Goal: Task Accomplishment & Management: Use online tool/utility

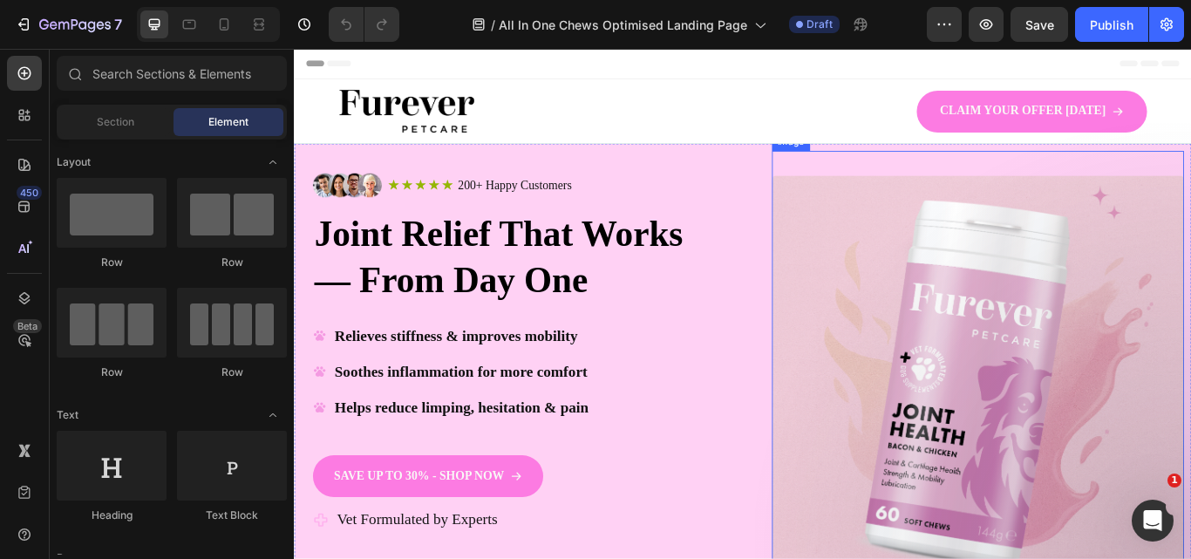
click at [918, 282] on img at bounding box center [1091, 437] width 481 height 481
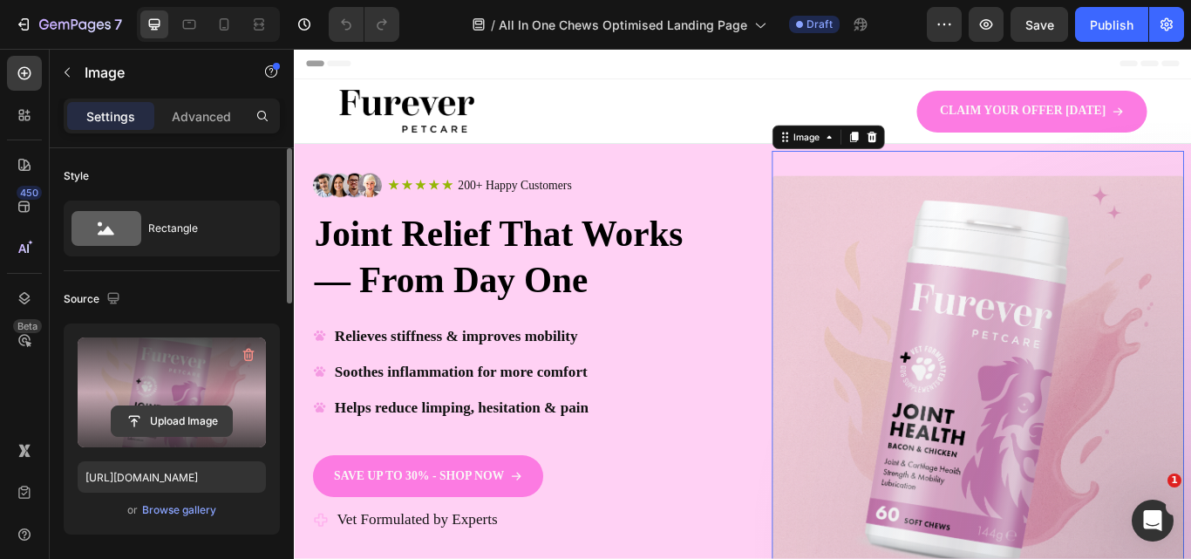
click at [177, 418] on input "file" at bounding box center [172, 421] width 120 height 30
click at [173, 420] on input "file" at bounding box center [172, 421] width 120 height 30
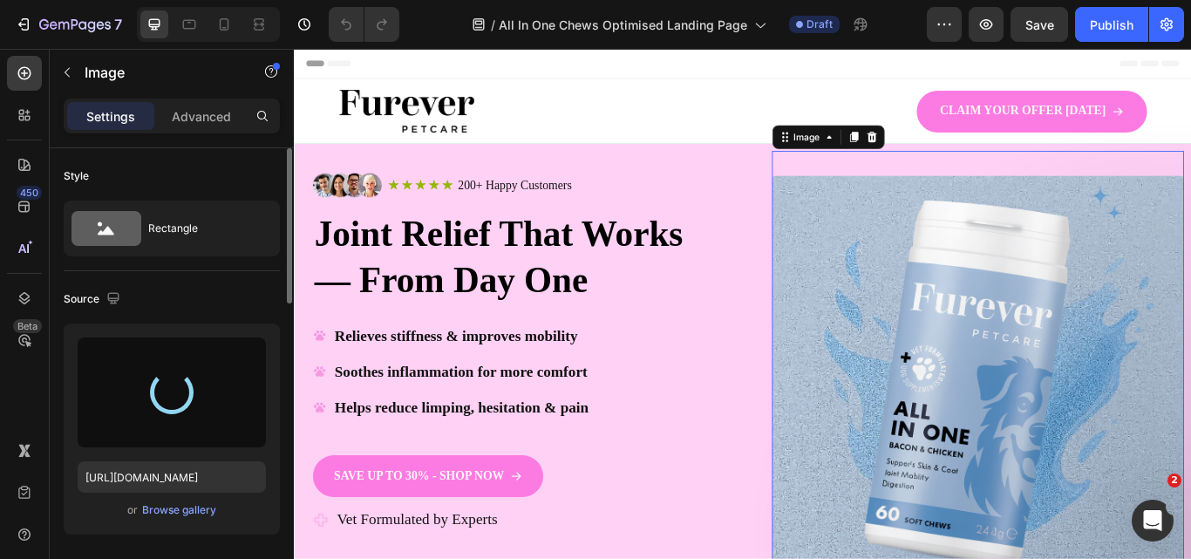
type input "https://cdn.shopify.com/s/files/1/0910/8753/6473/files/gempages_577334473004155…"
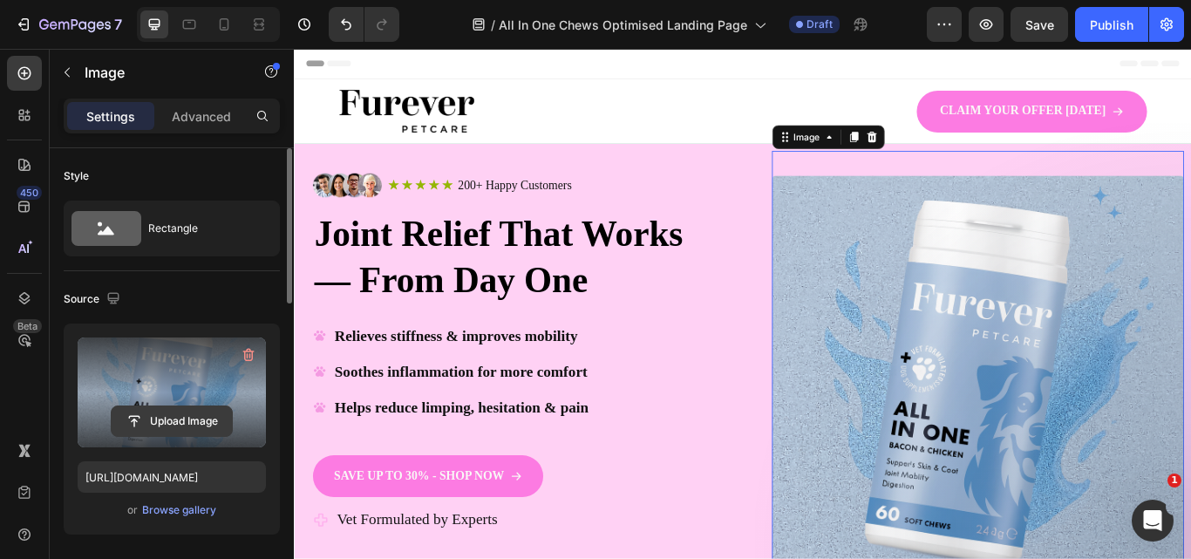
click at [192, 425] on input "file" at bounding box center [172, 421] width 120 height 30
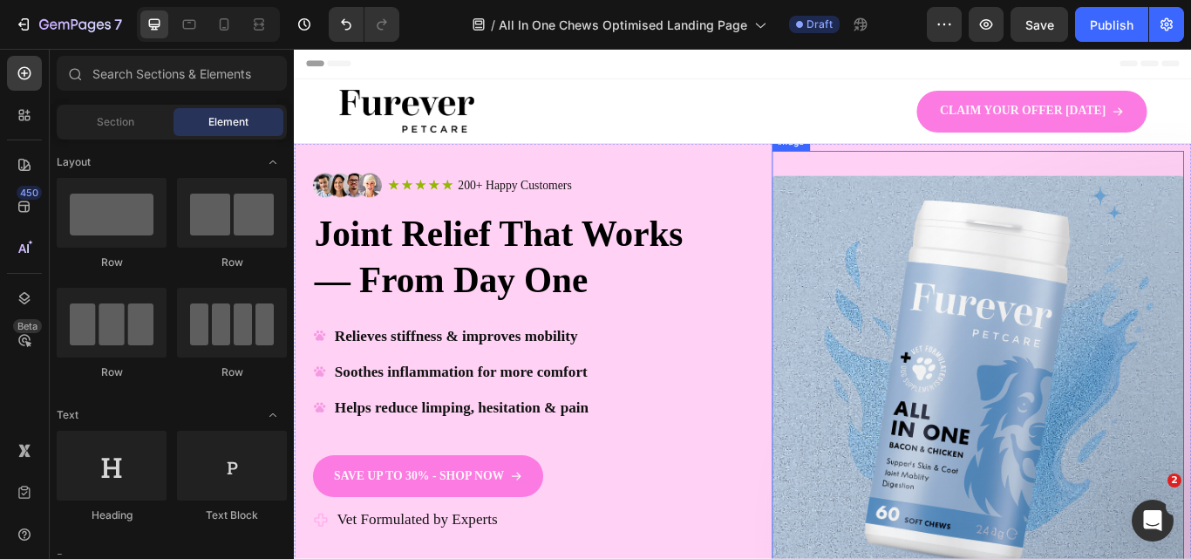
click at [1190, 246] on img at bounding box center [1091, 437] width 481 height 481
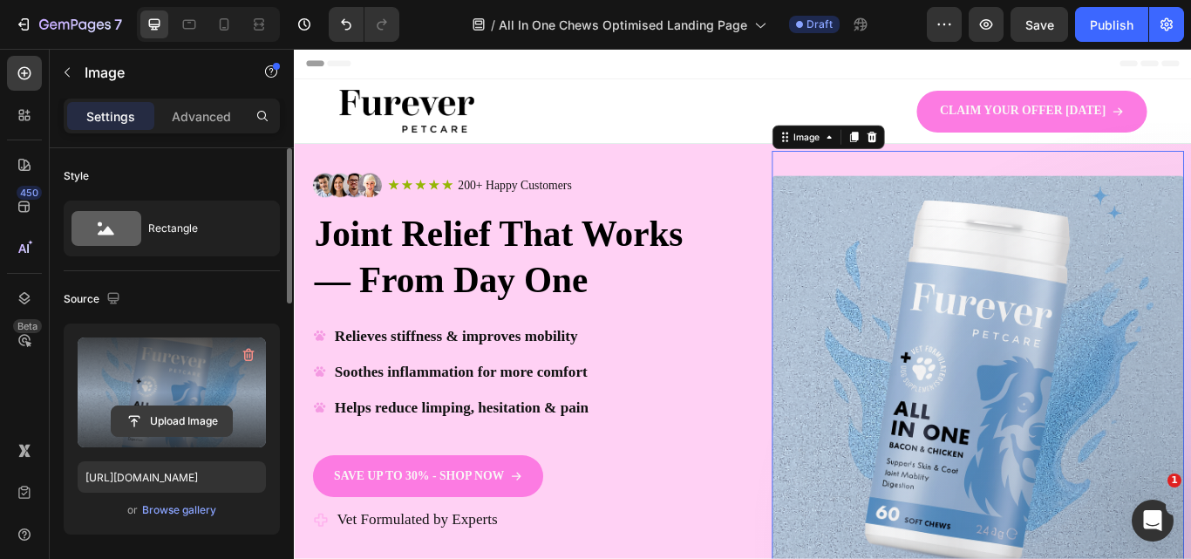
click at [187, 423] on input "file" at bounding box center [172, 421] width 120 height 30
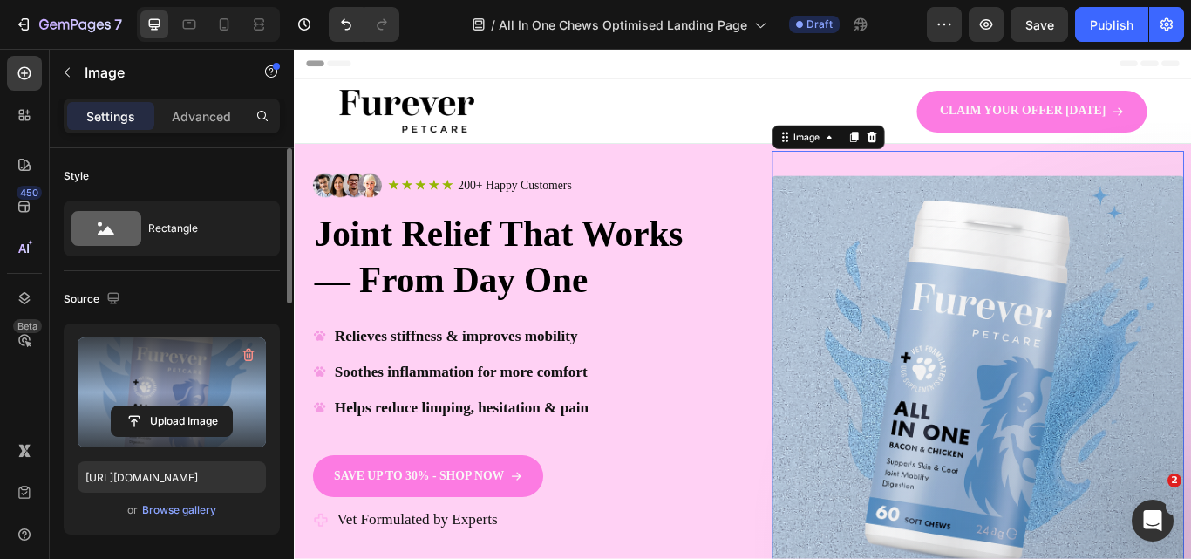
type input "https://cdn.shopify.com/s/files/1/0910/8753/6473/files/gempages_577334473004155…"
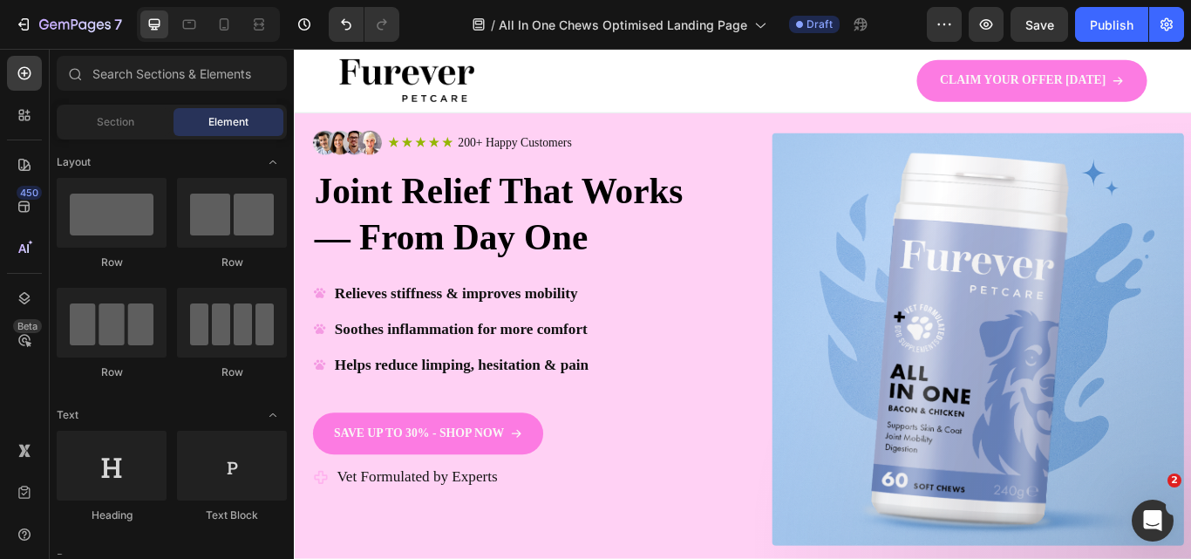
scroll to position [12, 0]
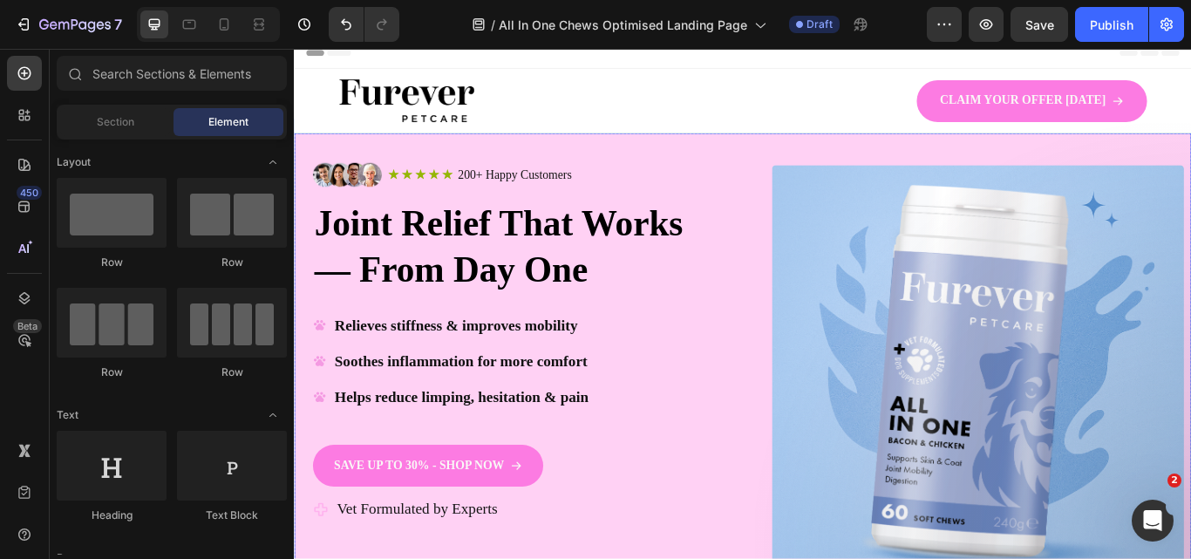
click at [811, 164] on div "Image Icon Icon Icon Icon Icon Icon List 200+ Happy Customers Text Block Row Ro…" at bounding box center [817, 447] width 1046 height 600
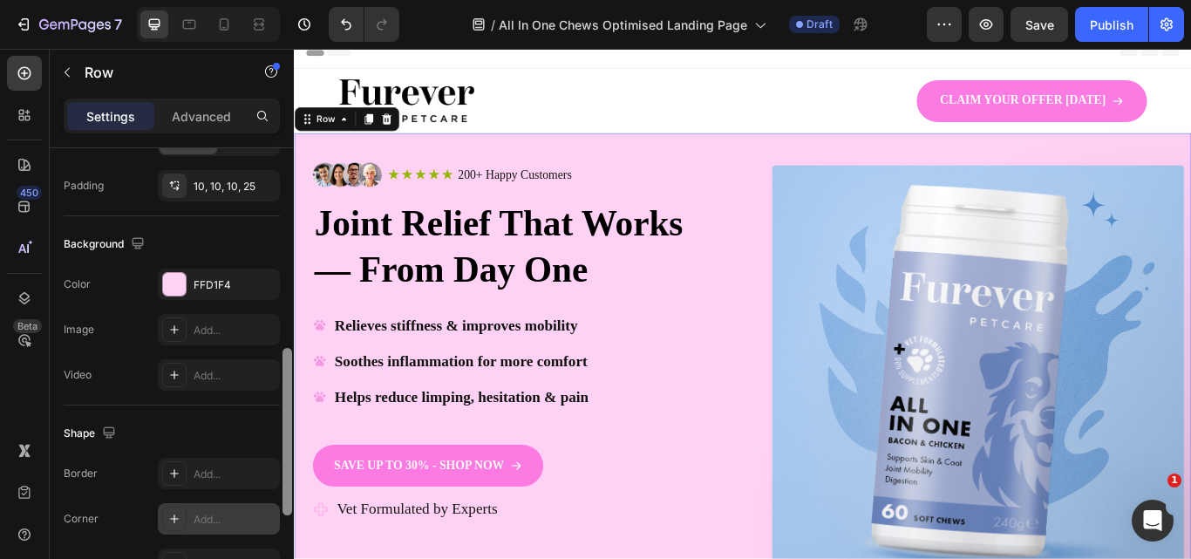
scroll to position [608, 0]
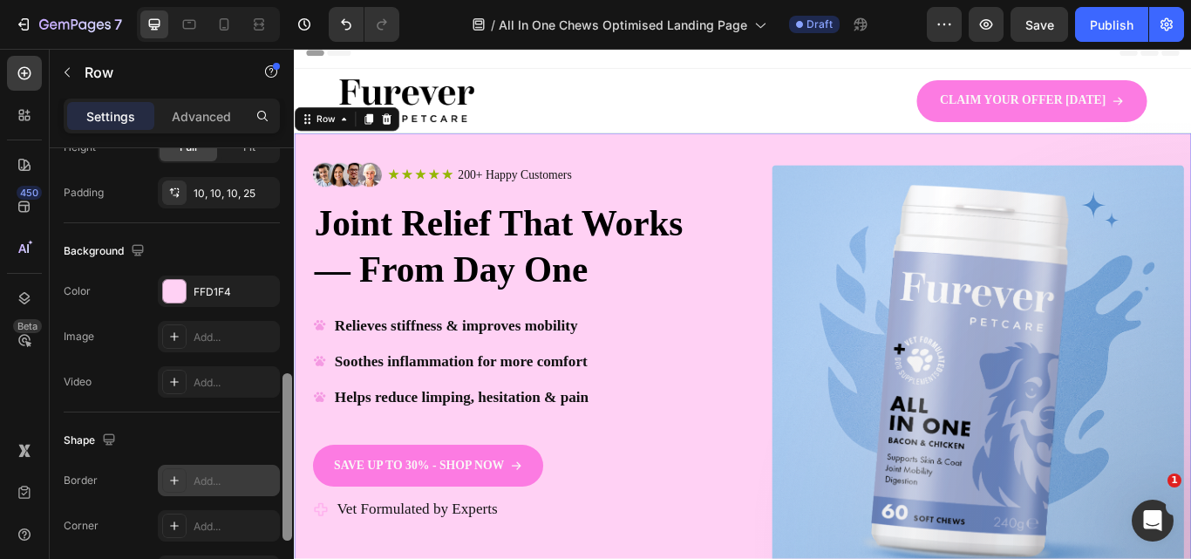
drag, startPoint x: 290, startPoint y: 278, endPoint x: 268, endPoint y: 487, distance: 210.4
click at [268, 487] on div "Layout Column width Change ratio Fit to content 6 6 Columns management Order 2 …" at bounding box center [172, 378] width 244 height 460
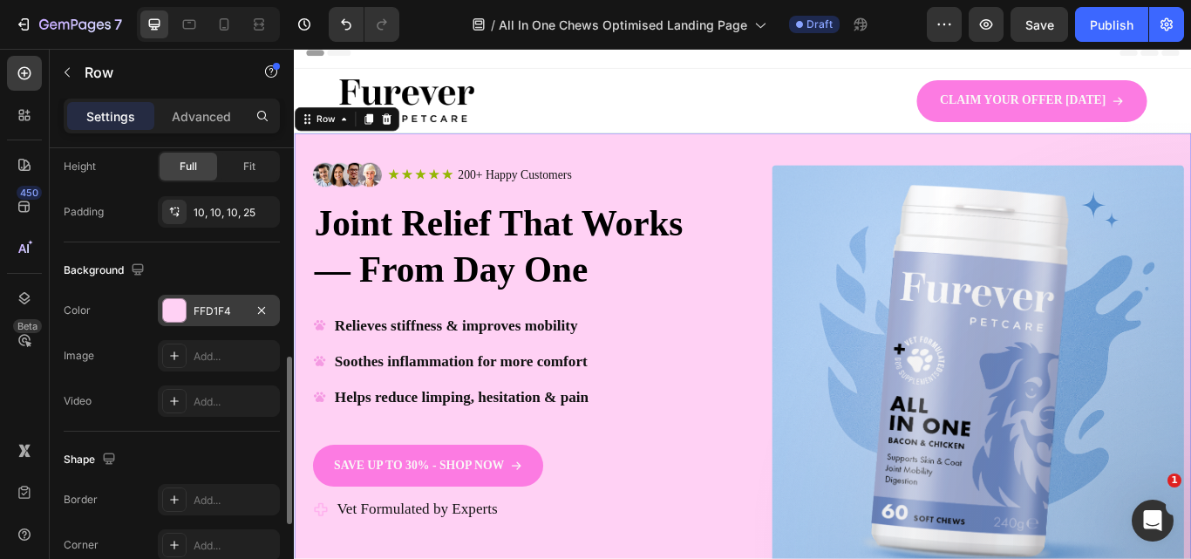
click at [208, 304] on div "FFD1F4" at bounding box center [219, 311] width 51 height 16
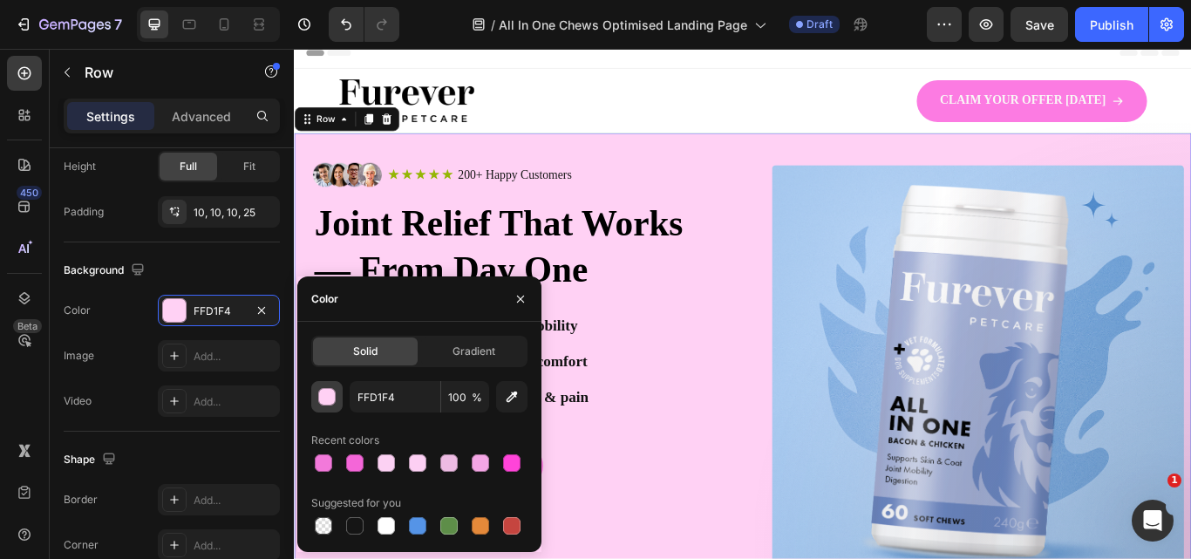
click at [326, 401] on div "button" at bounding box center [327, 397] width 17 height 17
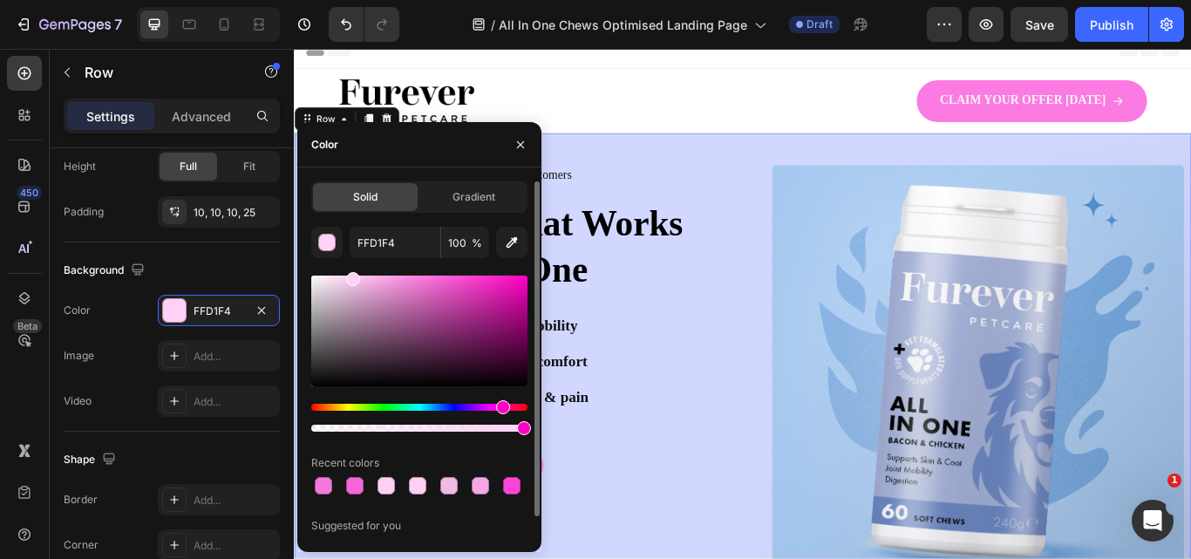
click at [451, 405] on div "Hue" at bounding box center [419, 407] width 216 height 7
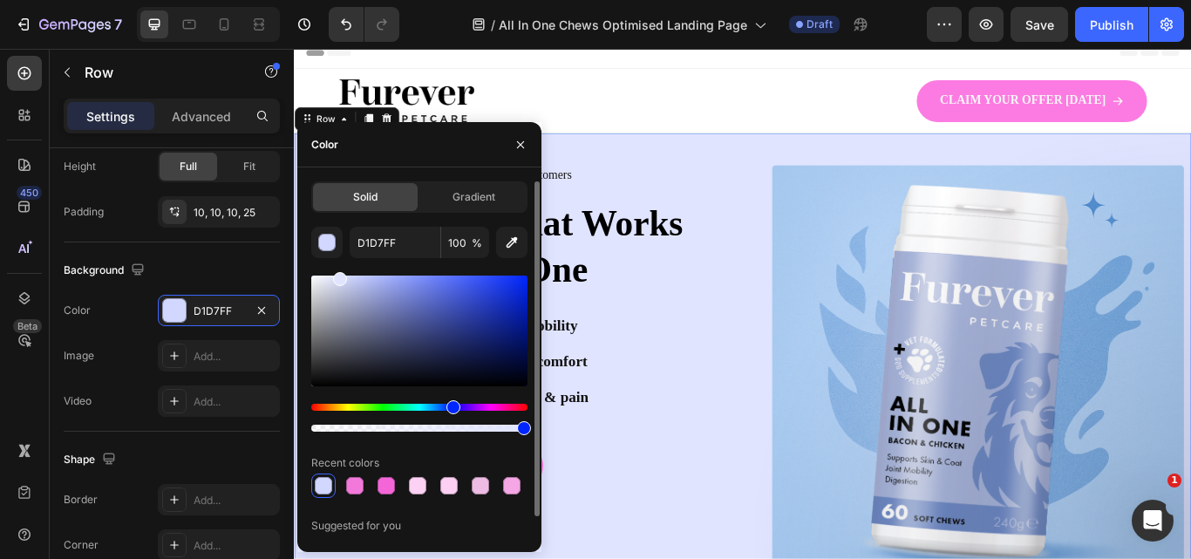
drag, startPoint x: 348, startPoint y: 276, endPoint x: 338, endPoint y: 275, distance: 9.6
click at [338, 275] on div at bounding box center [340, 279] width 14 height 14
type input "E0E4FF"
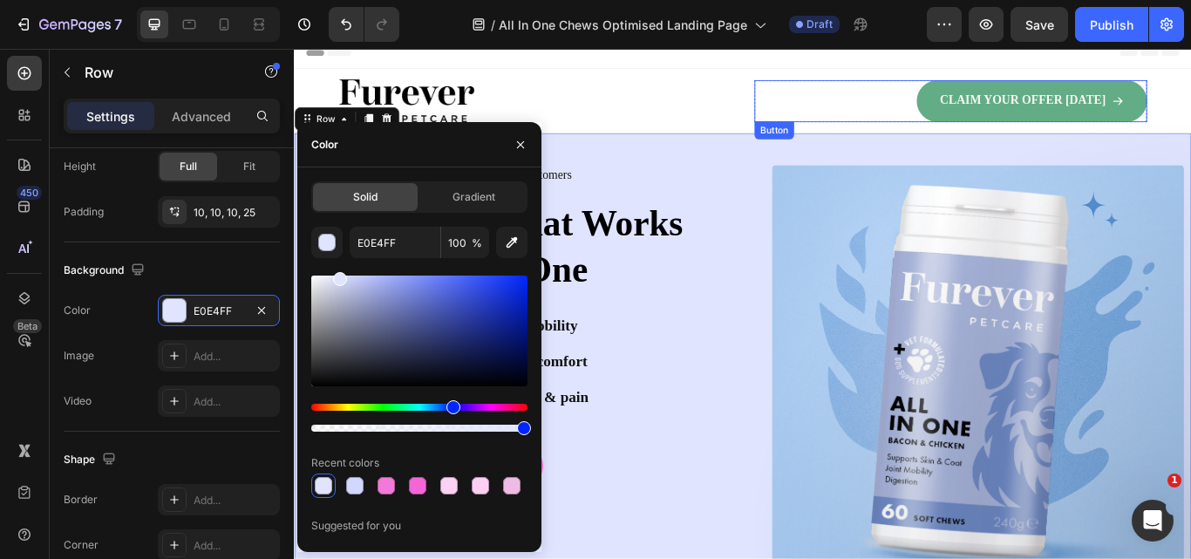
click at [1030, 119] on link "CLAIM YOUR OFFER [DATE]" at bounding box center [1153, 109] width 269 height 49
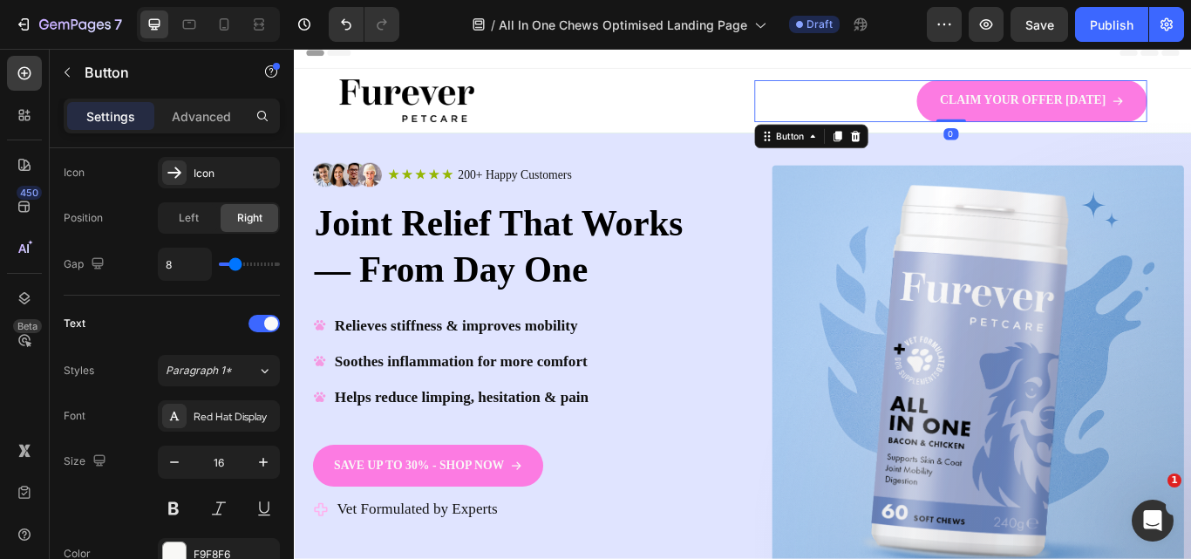
scroll to position [0, 0]
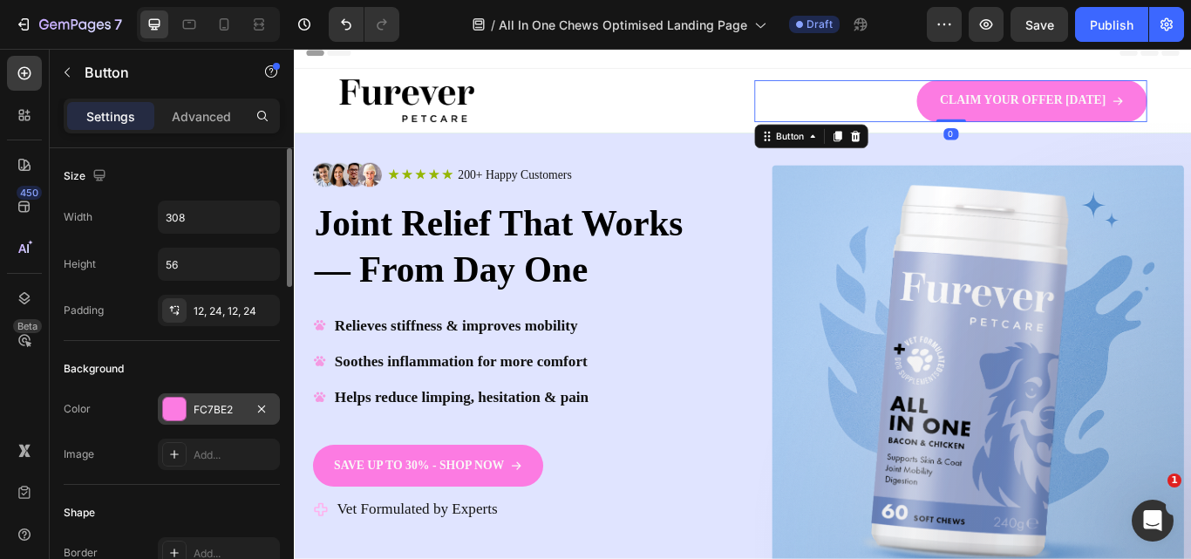
click at [188, 407] on div "FC7BE2" at bounding box center [219, 408] width 122 height 31
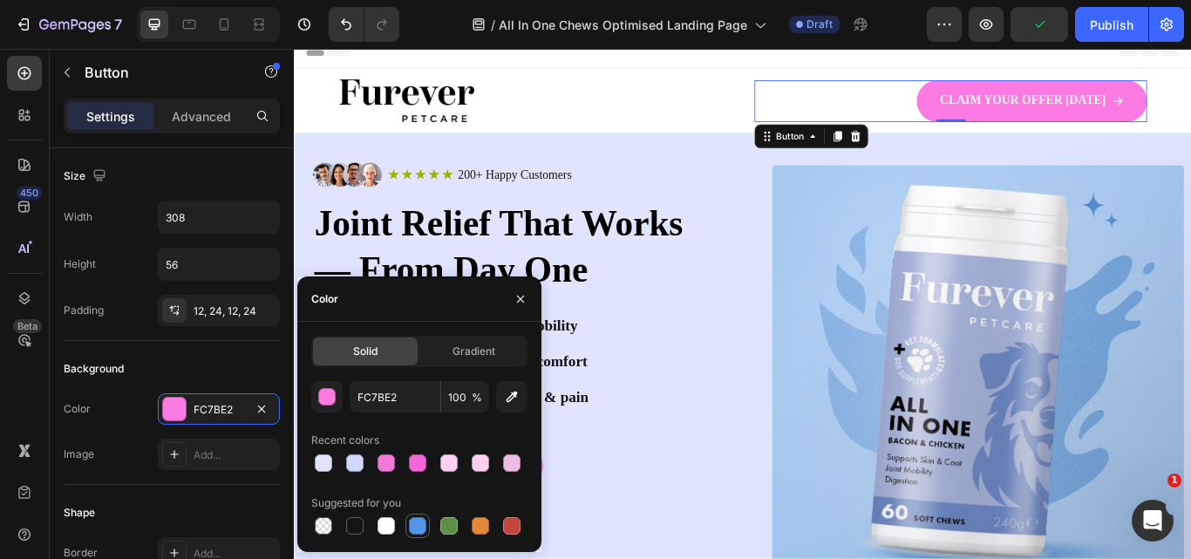
click at [417, 521] on div at bounding box center [417, 525] width 17 height 17
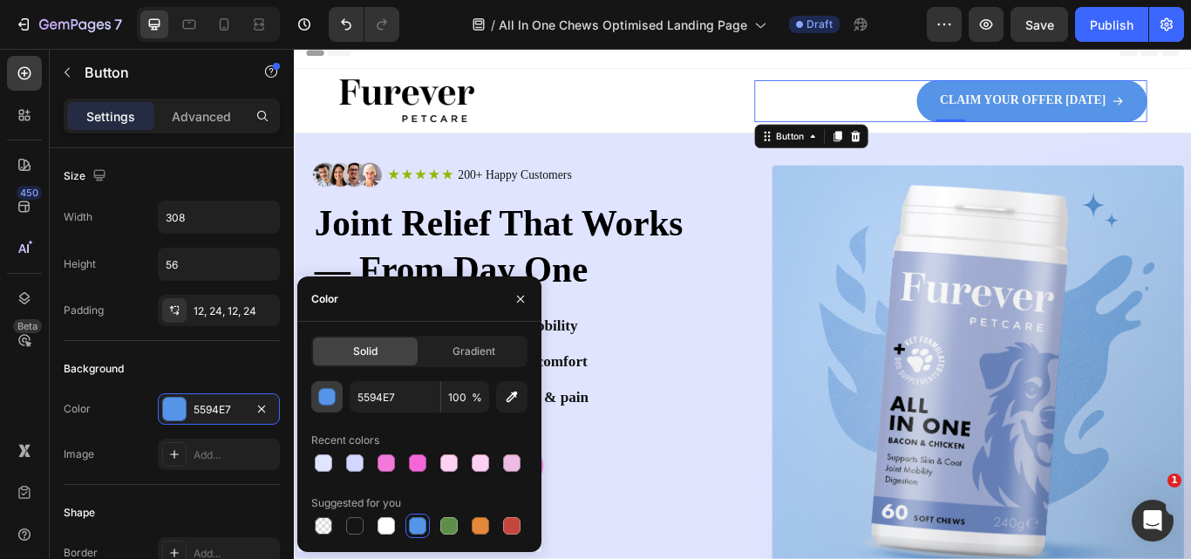
click at [328, 403] on div "button" at bounding box center [327, 397] width 17 height 17
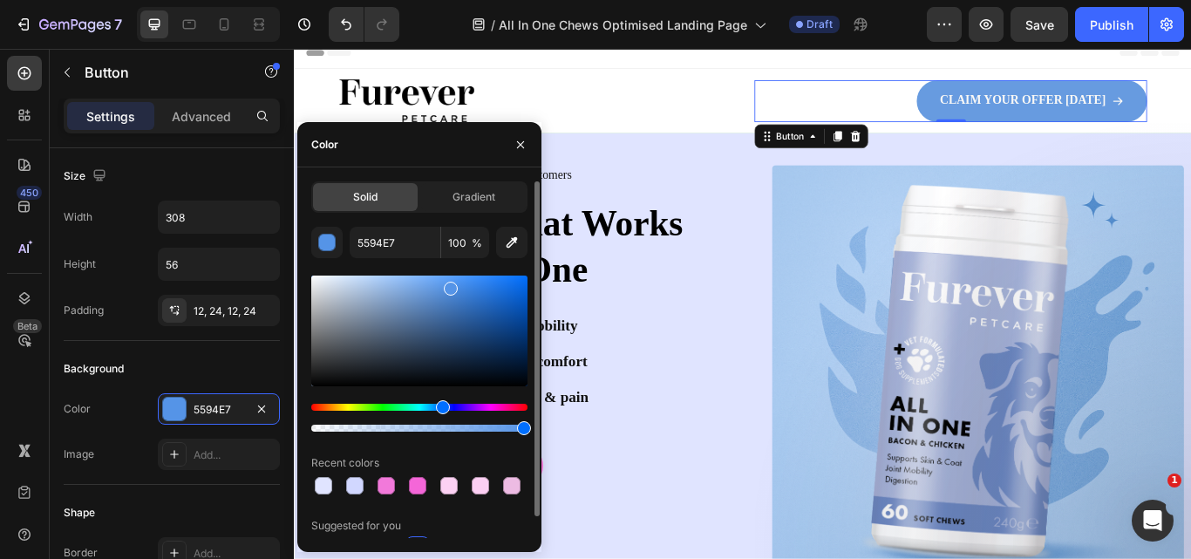
click at [429, 289] on div at bounding box center [419, 330] width 216 height 111
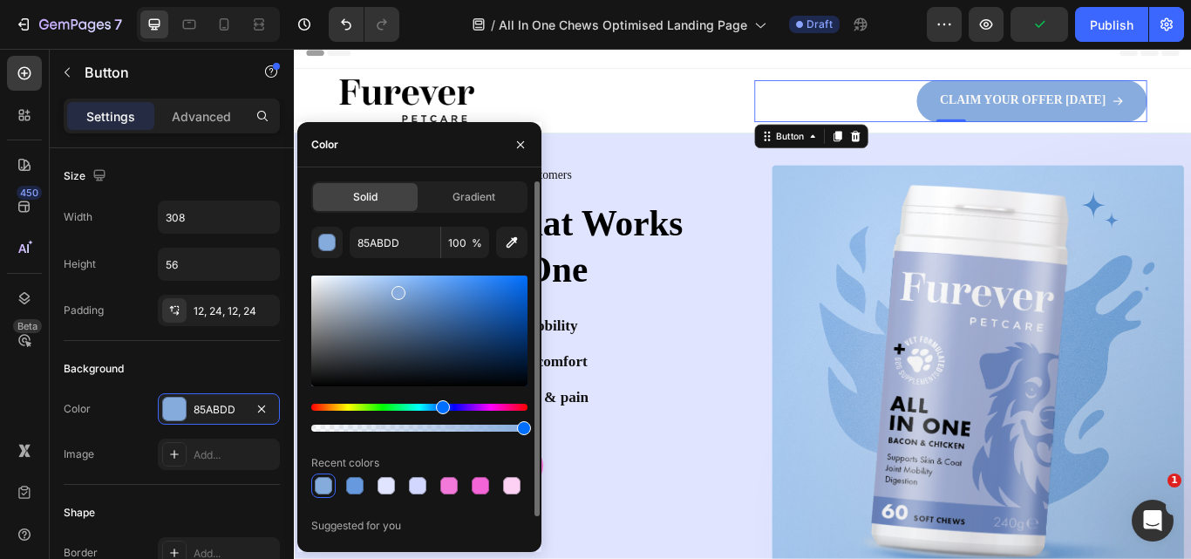
type input "87ACDD"
drag, startPoint x: 428, startPoint y: 297, endPoint x: 398, endPoint y: 289, distance: 31.5
click at [398, 289] on div at bounding box center [398, 293] width 14 height 14
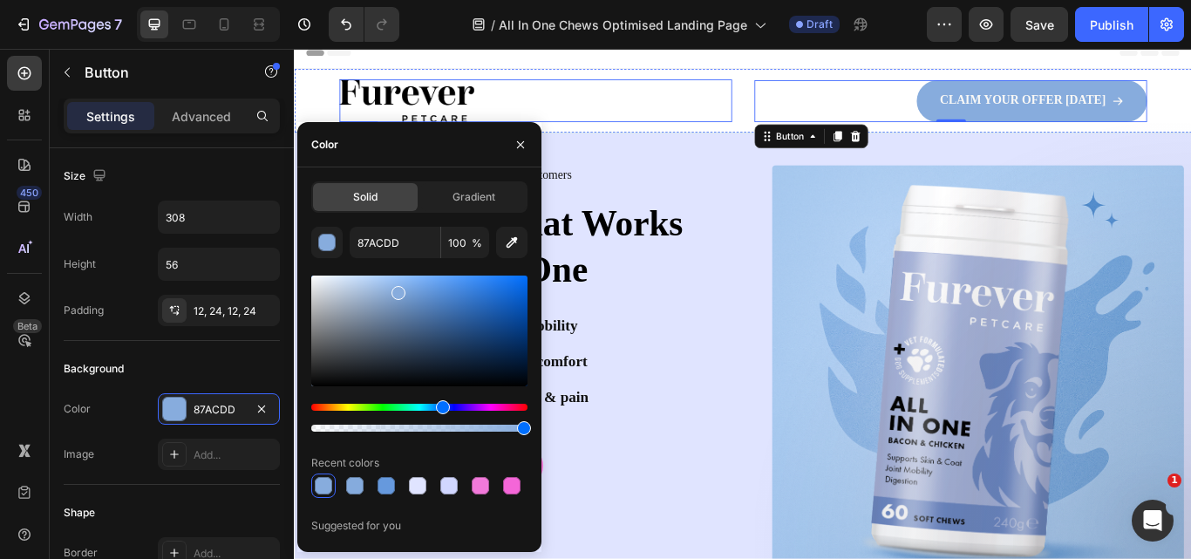
click at [754, 97] on link at bounding box center [575, 110] width 458 height 50
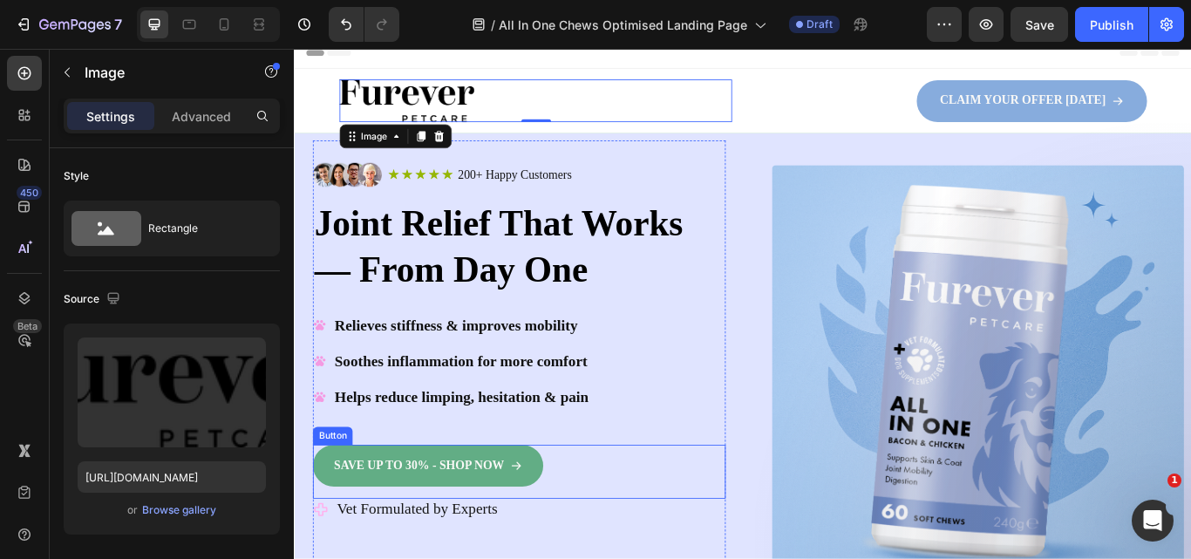
click at [573, 529] on link "SAVE UP TO 30% - SHOP NOW" at bounding box center [450, 535] width 269 height 49
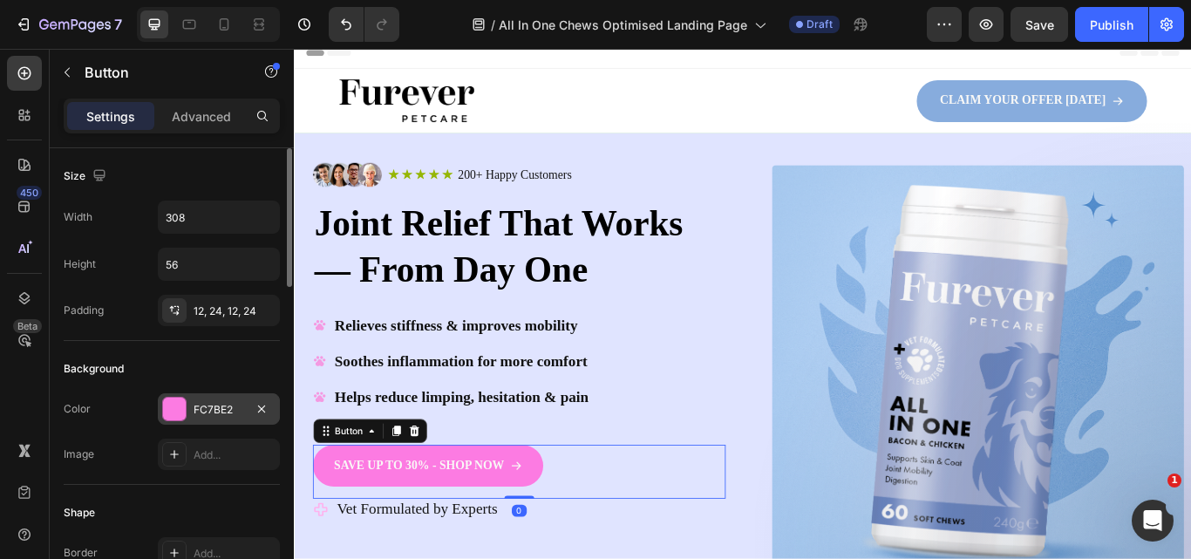
click at [192, 415] on div "FC7BE2" at bounding box center [219, 408] width 122 height 31
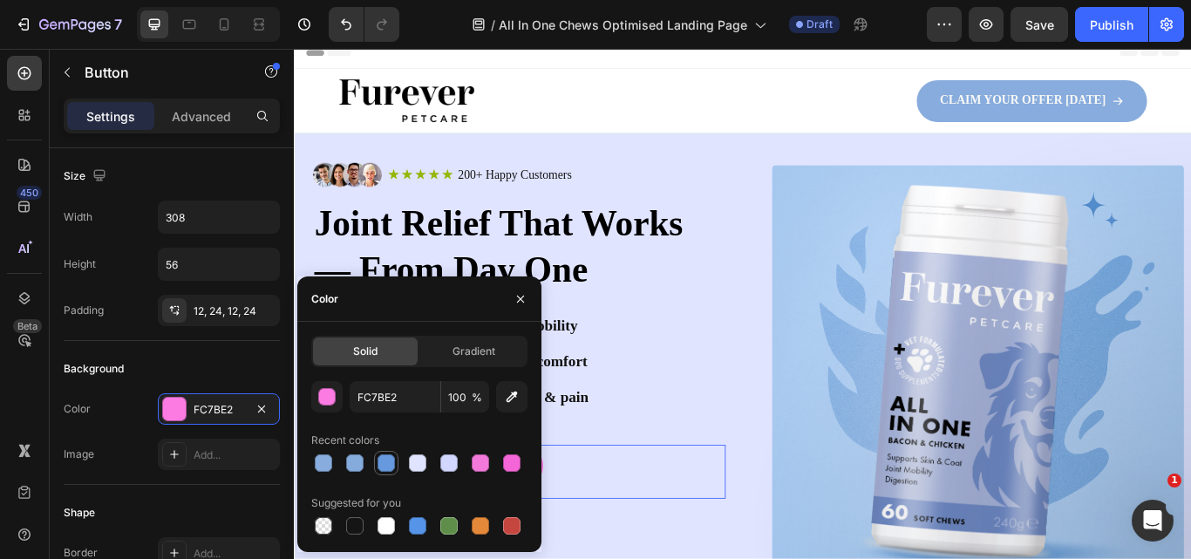
click at [383, 459] on div at bounding box center [385, 462] width 17 height 17
type input "6699DD"
click at [658, 376] on div "Relieves stiffness & improves mobility Soothes inflammation for more comfort He…" at bounding box center [556, 433] width 481 height 153
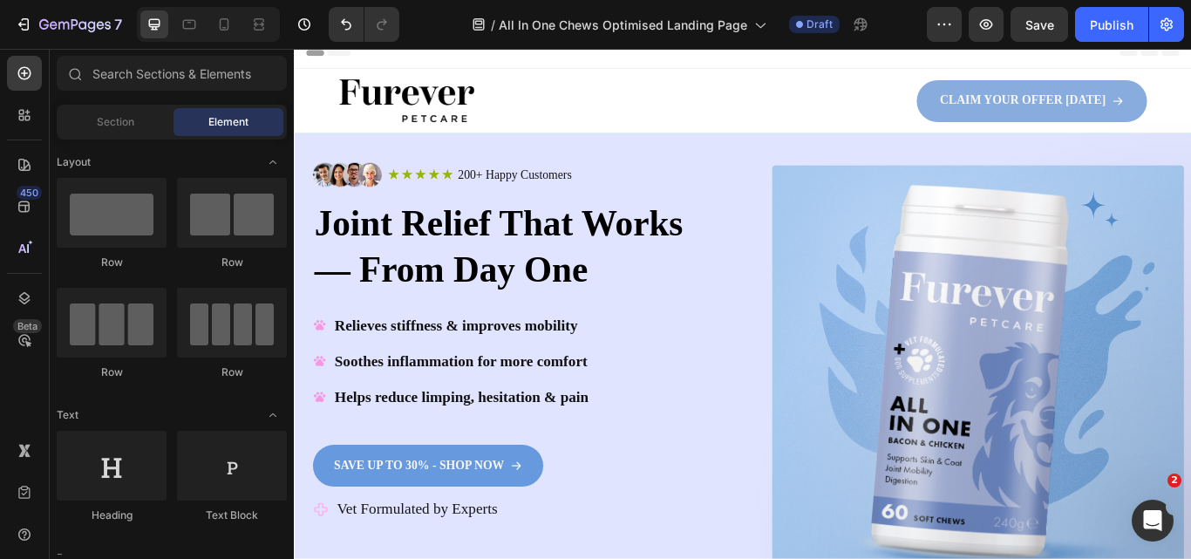
scroll to position [100, 0]
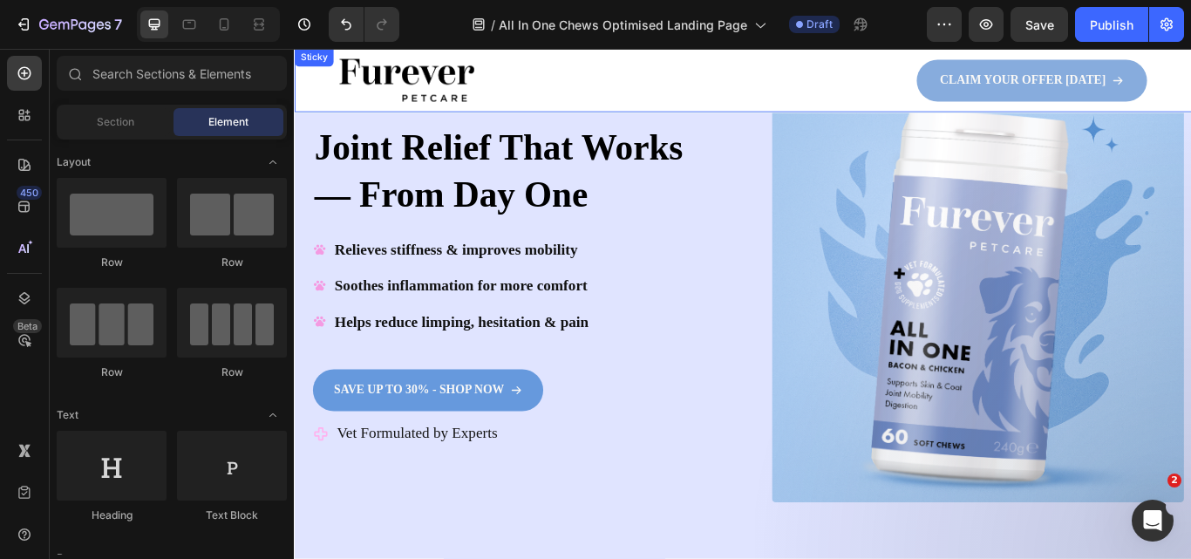
click at [321, 326] on icon at bounding box center [323, 325] width 14 height 12
click at [328, 282] on icon at bounding box center [323, 283] width 14 height 12
click at [322, 278] on icon at bounding box center [323, 283] width 14 height 12
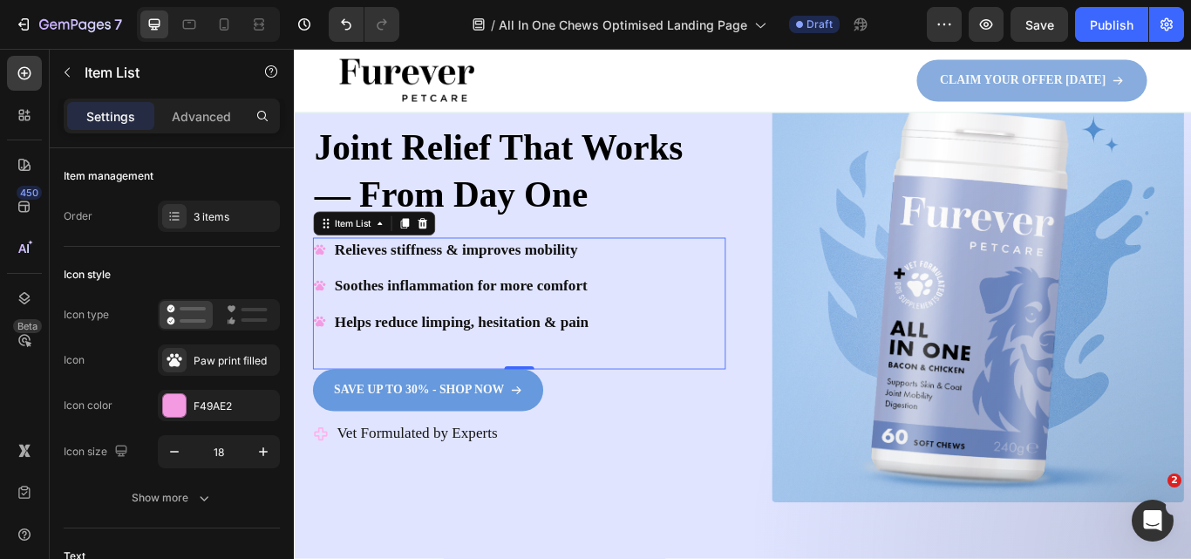
click at [323, 286] on icon at bounding box center [323, 283] width 14 height 12
click at [190, 402] on div "F49AE2" at bounding box center [219, 405] width 122 height 31
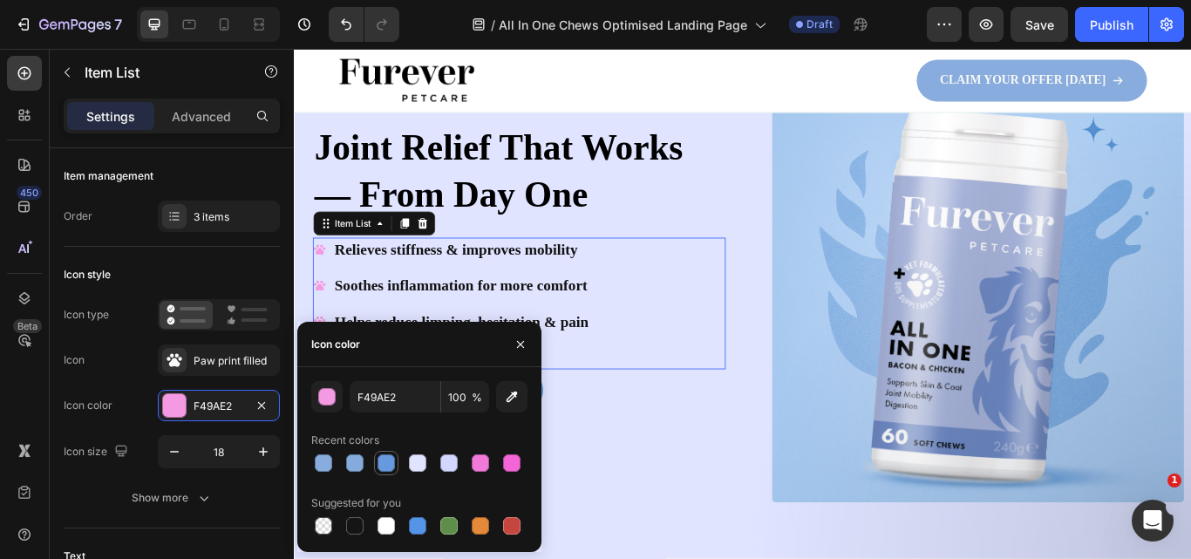
click at [383, 459] on div at bounding box center [385, 462] width 17 height 17
type input "6699DD"
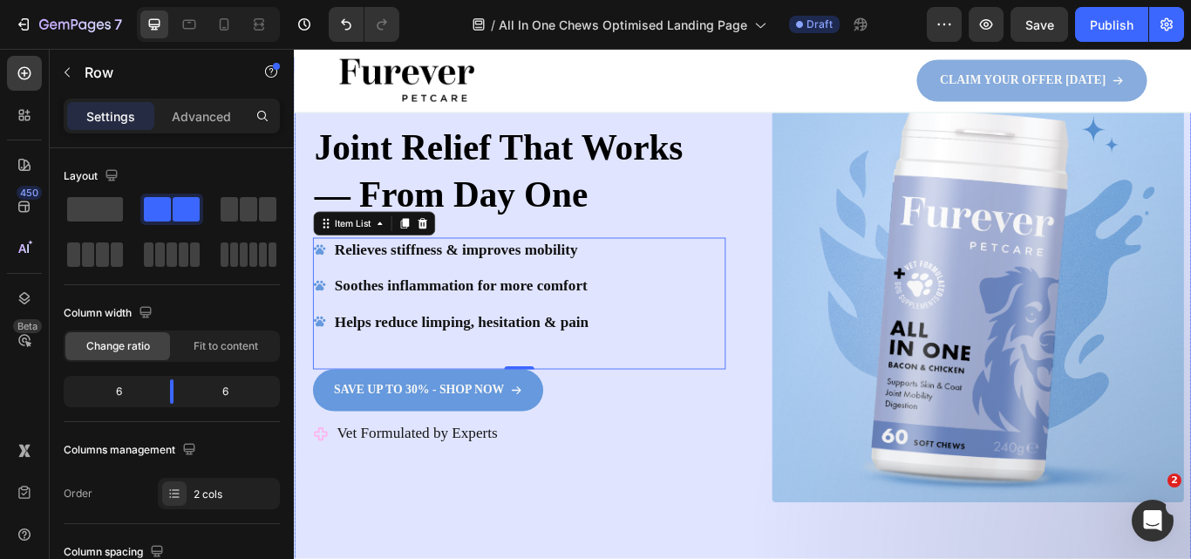
click at [816, 429] on div "Image Icon Icon Icon Icon Icon Icon List 200+ Happy Customers Text Block Row Ro…" at bounding box center [817, 359] width 1046 height 600
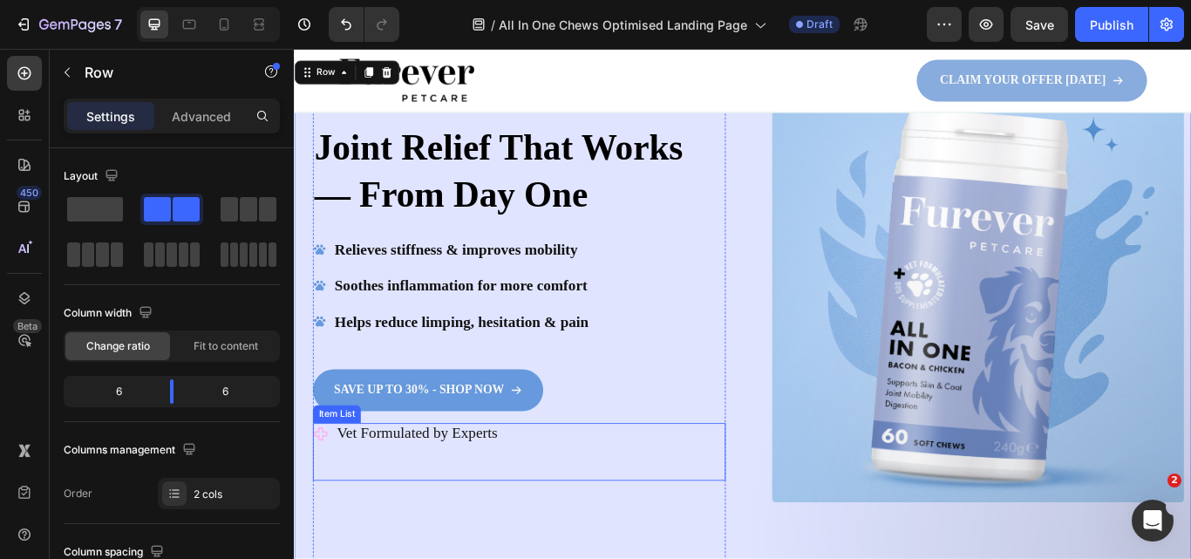
click at [323, 496] on icon at bounding box center [325, 498] width 18 height 18
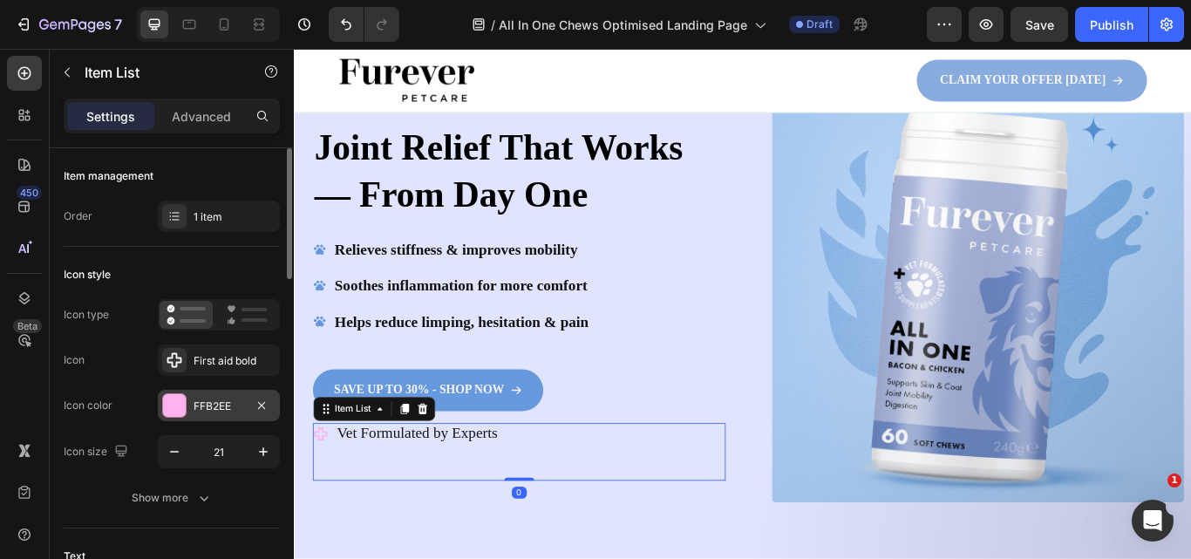
click at [226, 415] on div "FFB2EE" at bounding box center [219, 405] width 122 height 31
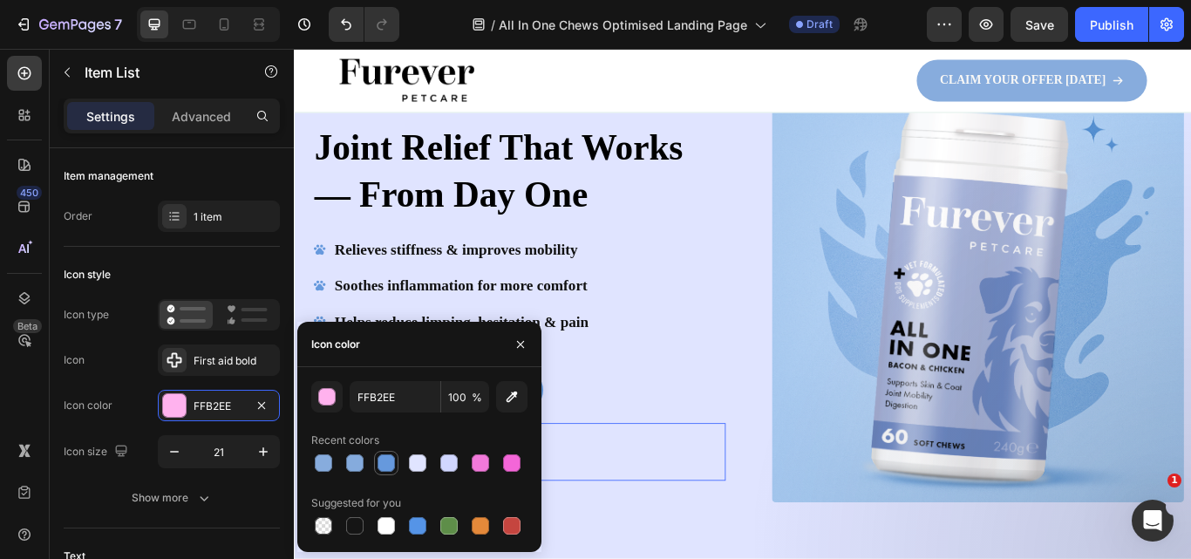
click at [380, 459] on div at bounding box center [385, 462] width 17 height 17
type input "6699DD"
click at [703, 384] on div "Relieves stiffness & improves mobility Soothes inflammation for more comfort He…" at bounding box center [556, 345] width 481 height 153
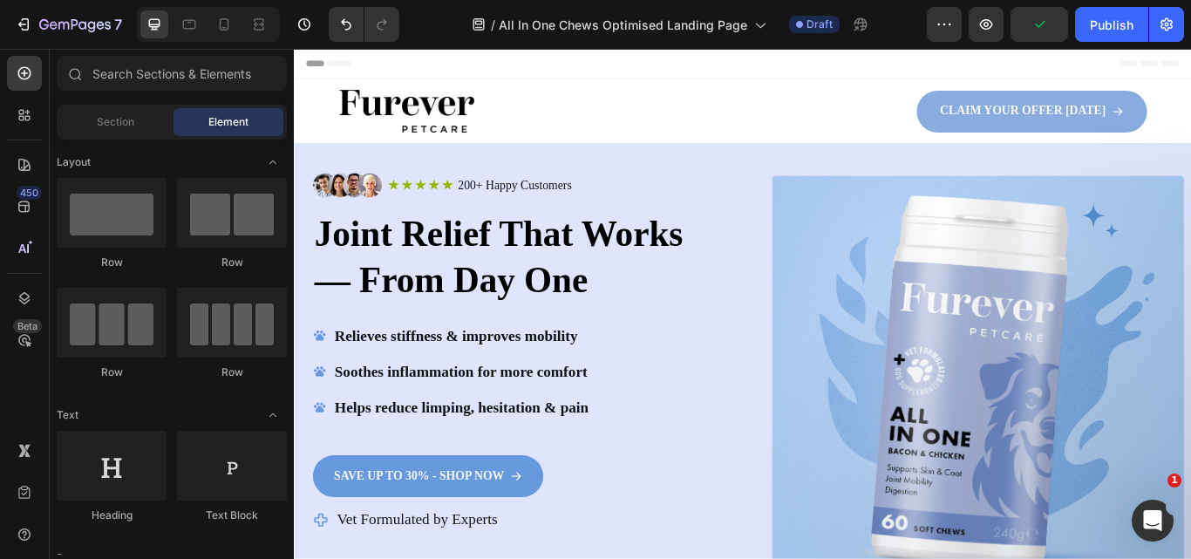
scroll to position [12, 0]
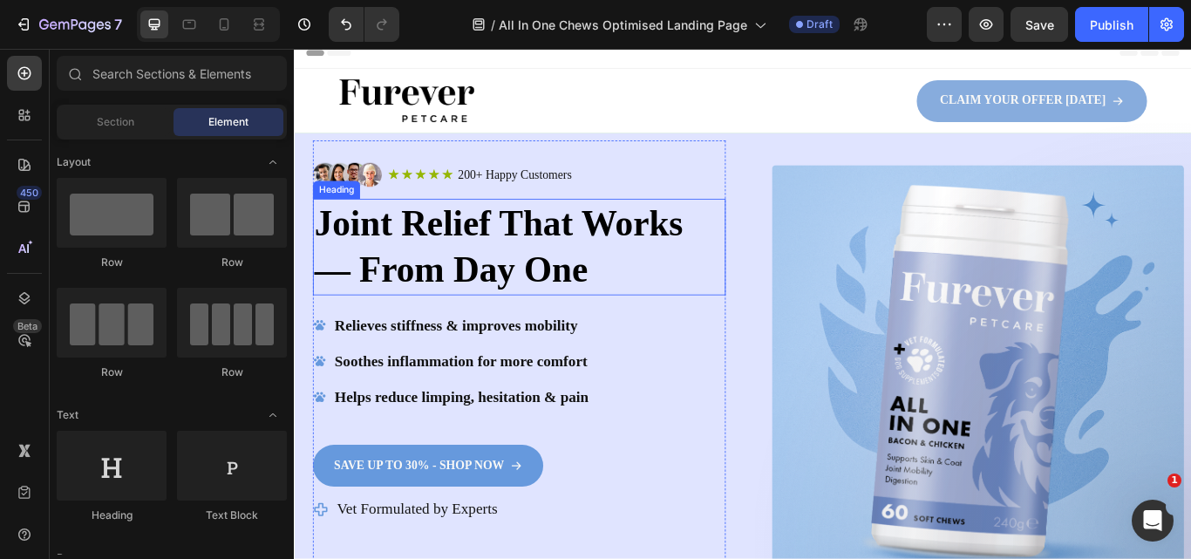
click at [447, 272] on strong "Joint Relief That Works — From Day One" at bounding box center [532, 279] width 430 height 100
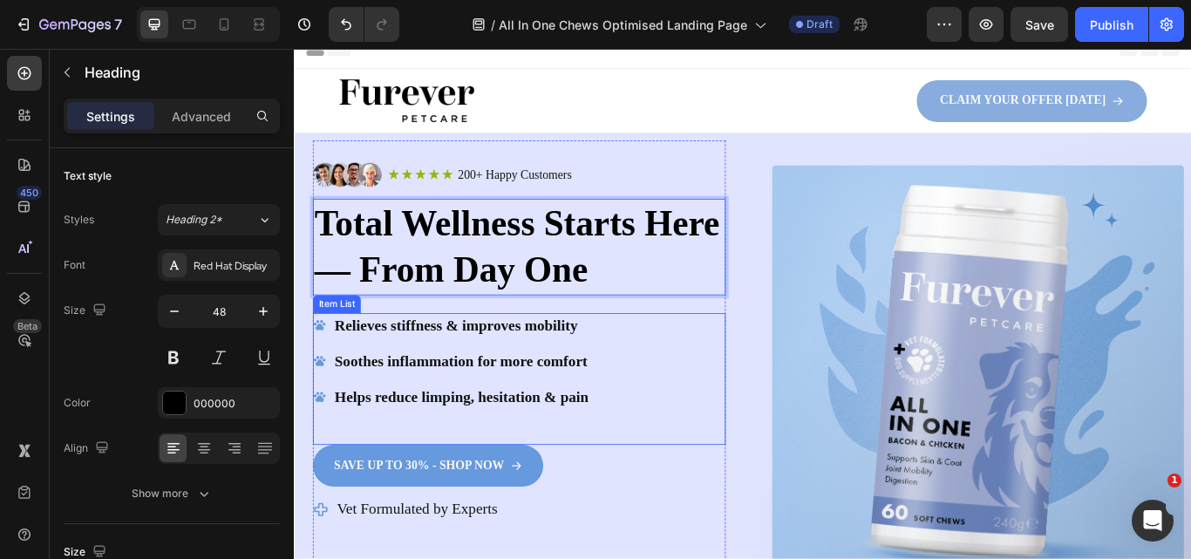
click at [510, 369] on strong "Relieves [MEDICAL_DATA] & improves mobility" at bounding box center [482, 371] width 283 height 19
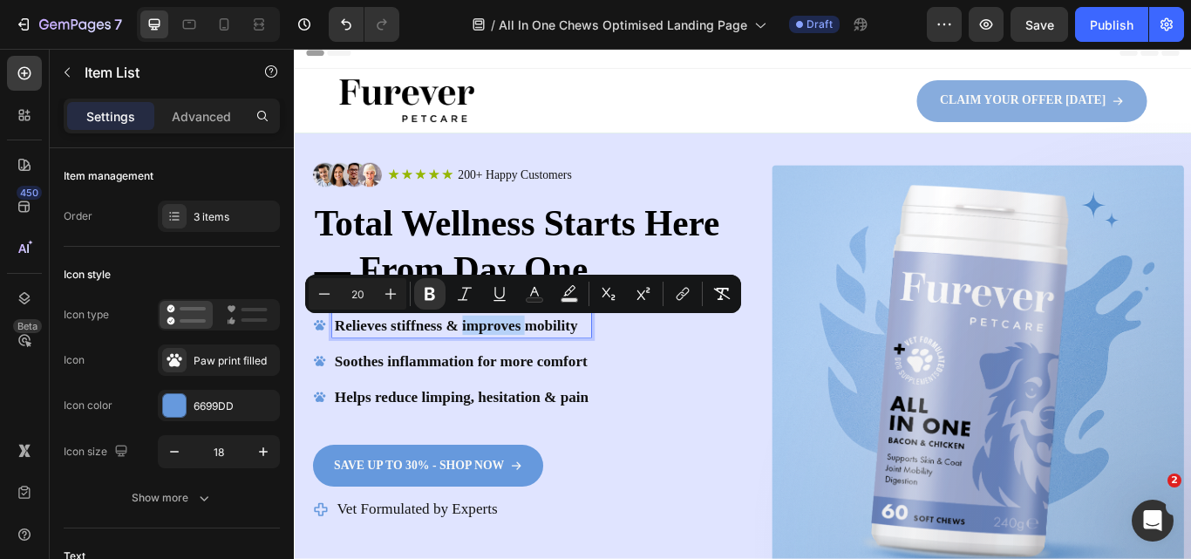
click at [510, 369] on strong "Relieves [MEDICAL_DATA] & improves mobility" at bounding box center [482, 371] width 283 height 19
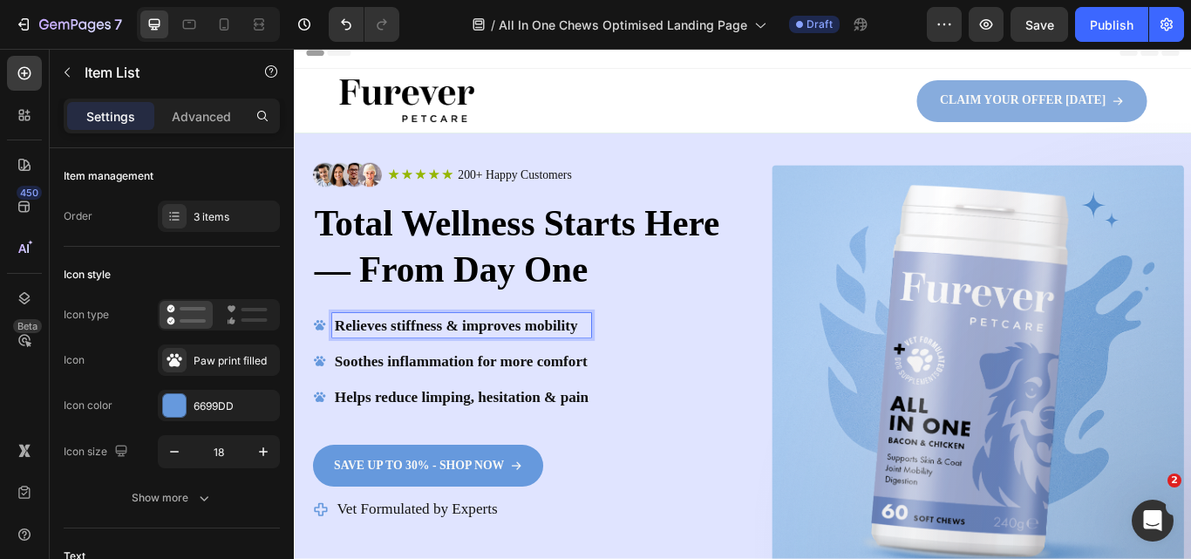
click at [510, 369] on strong "Relieves [MEDICAL_DATA] & improves mobility" at bounding box center [482, 371] width 283 height 19
click at [433, 414] on strong "Soothes inflammation for more comfort" at bounding box center [488, 413] width 295 height 19
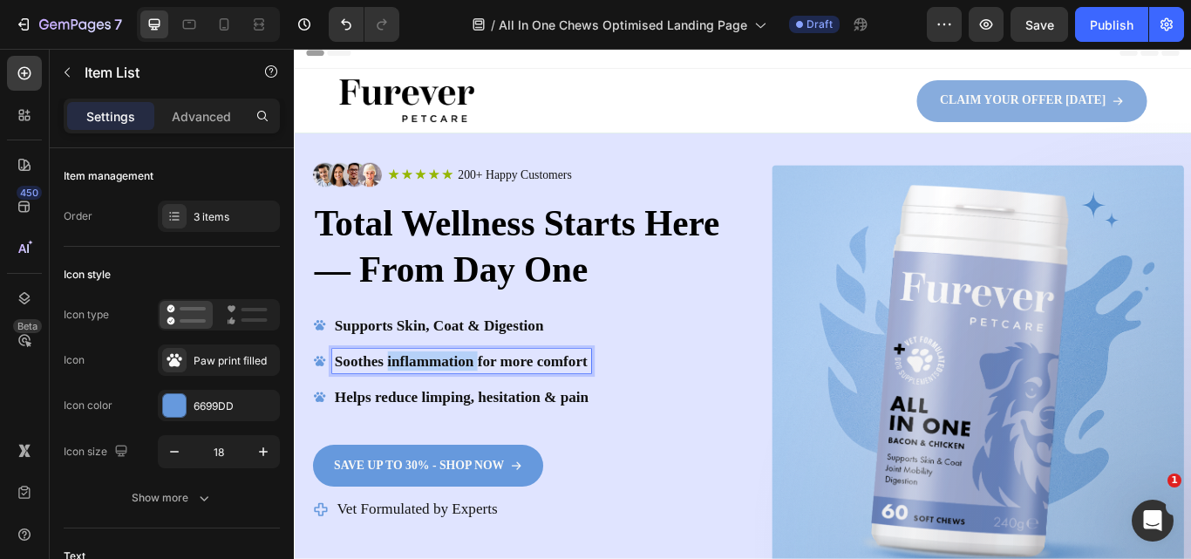
click at [433, 414] on strong "Soothes inflammation for more comfort" at bounding box center [488, 413] width 295 height 19
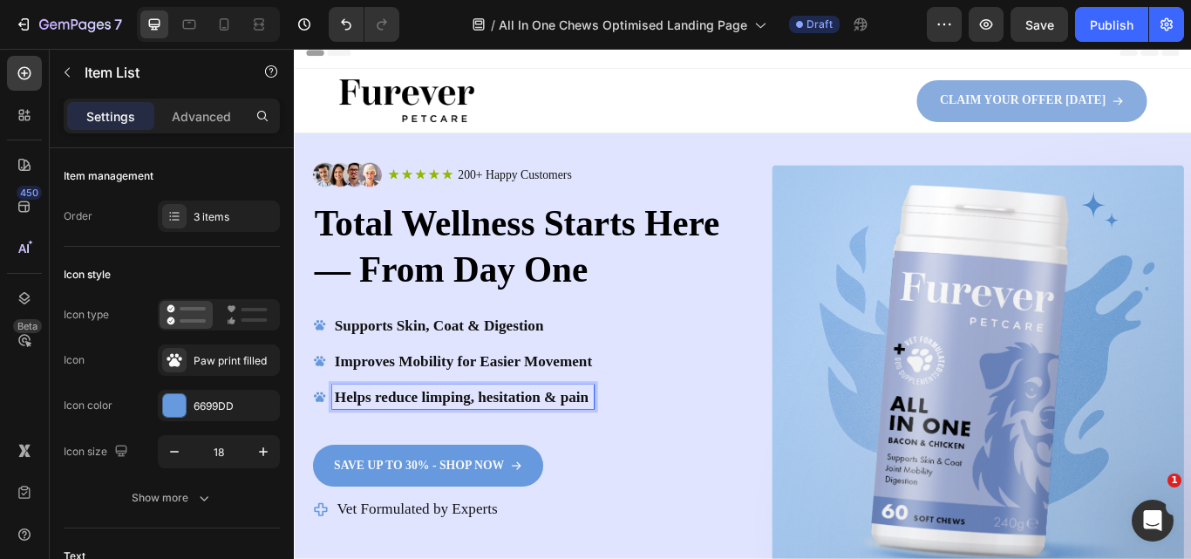
click at [503, 452] on strong "Helps reduce limping, hesitation & pain" at bounding box center [489, 454] width 296 height 19
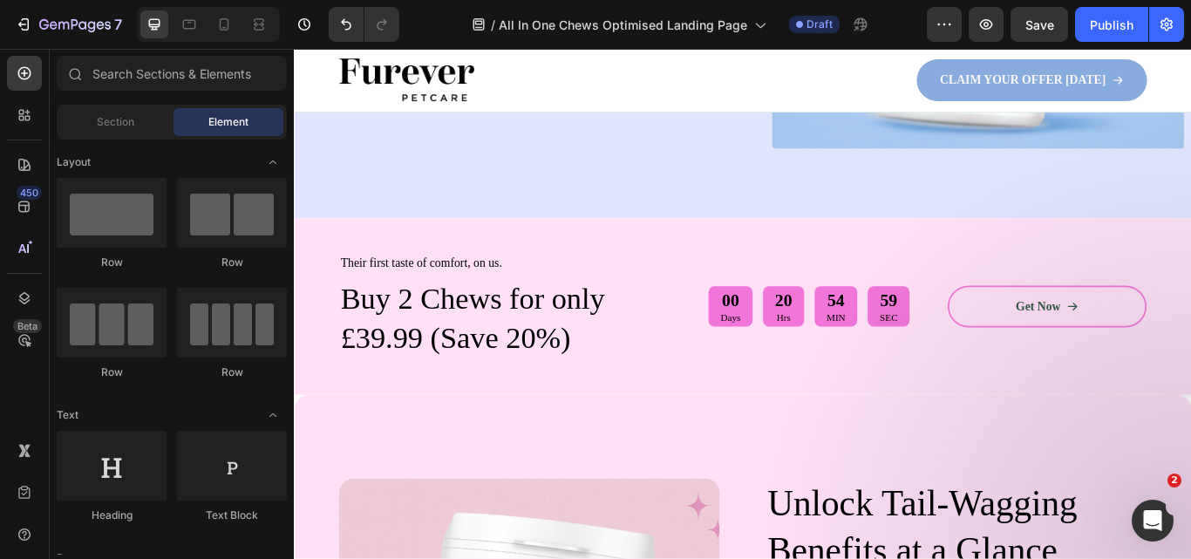
scroll to position [588, 0]
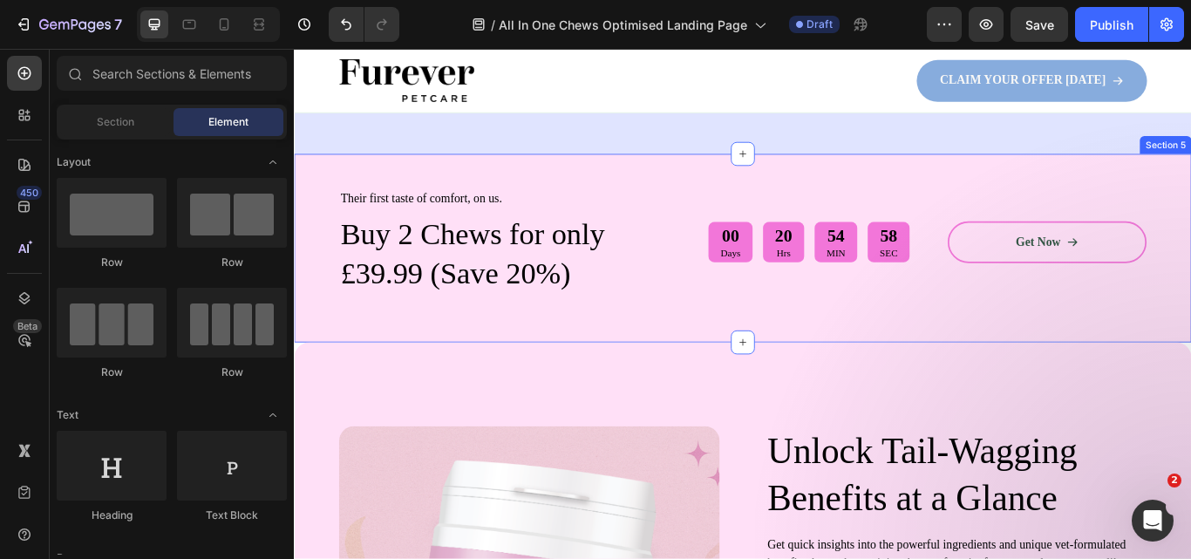
click at [1085, 199] on div "Their first taste of comfort, on us. Text Block Buy 2 Chews for only £39.99 (Sa…" at bounding box center [817, 282] width 1046 height 221
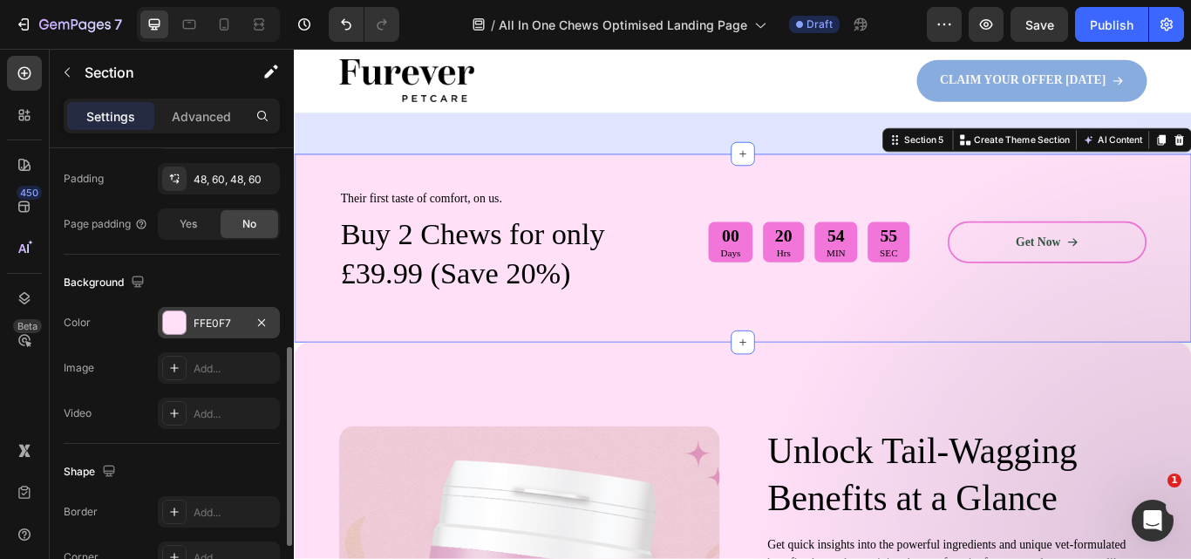
click at [213, 323] on div "FFE0F7" at bounding box center [219, 324] width 51 height 16
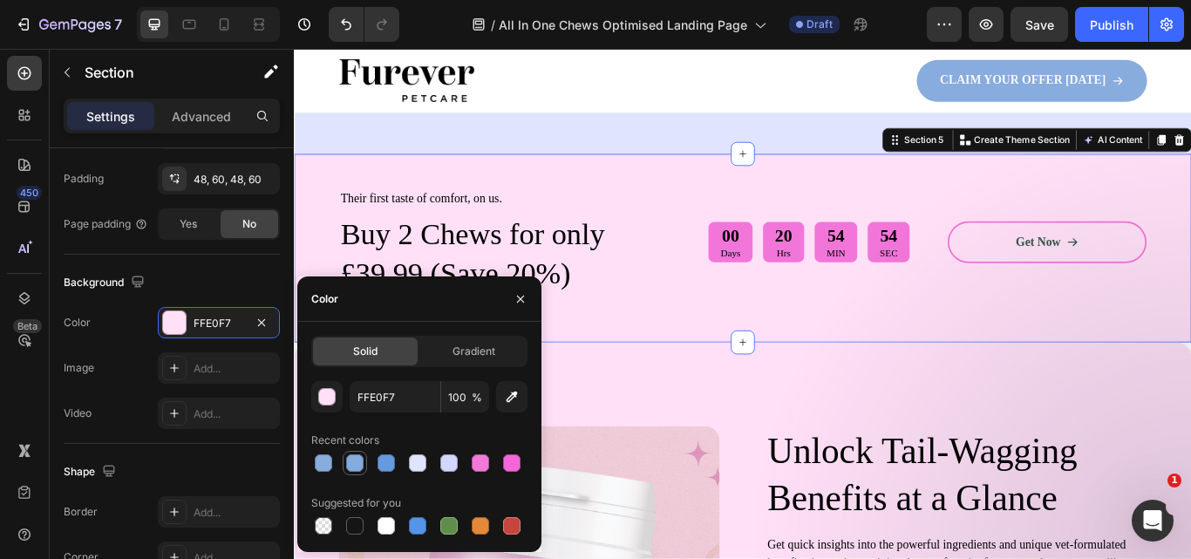
click at [360, 460] on div at bounding box center [354, 462] width 17 height 17
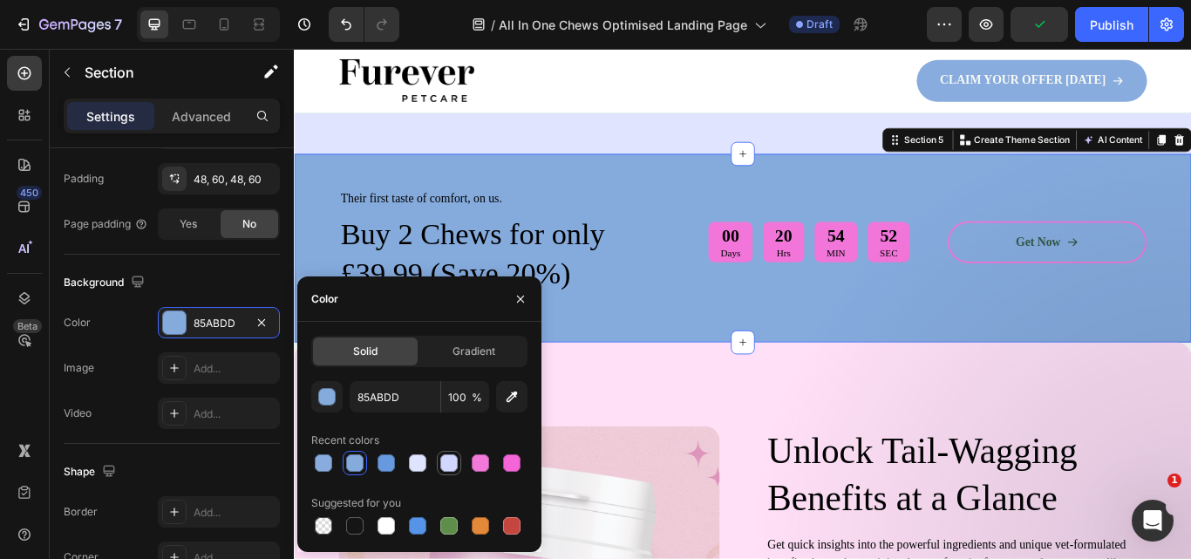
click at [452, 458] on div at bounding box center [448, 462] width 17 height 17
type input "D1D7FF"
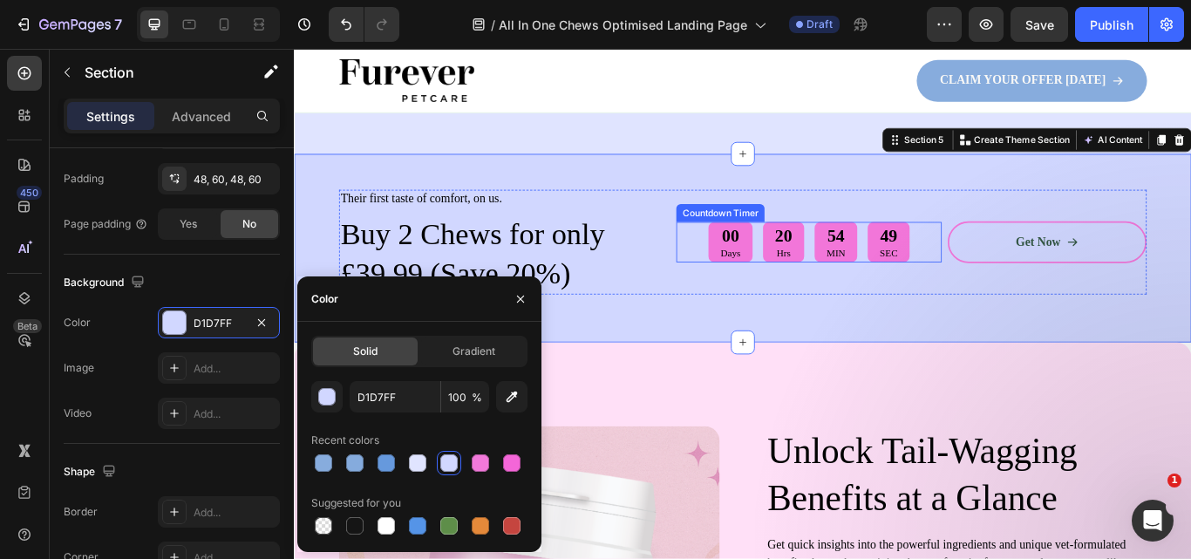
click at [812, 282] on div "00 Days" at bounding box center [802, 275] width 51 height 48
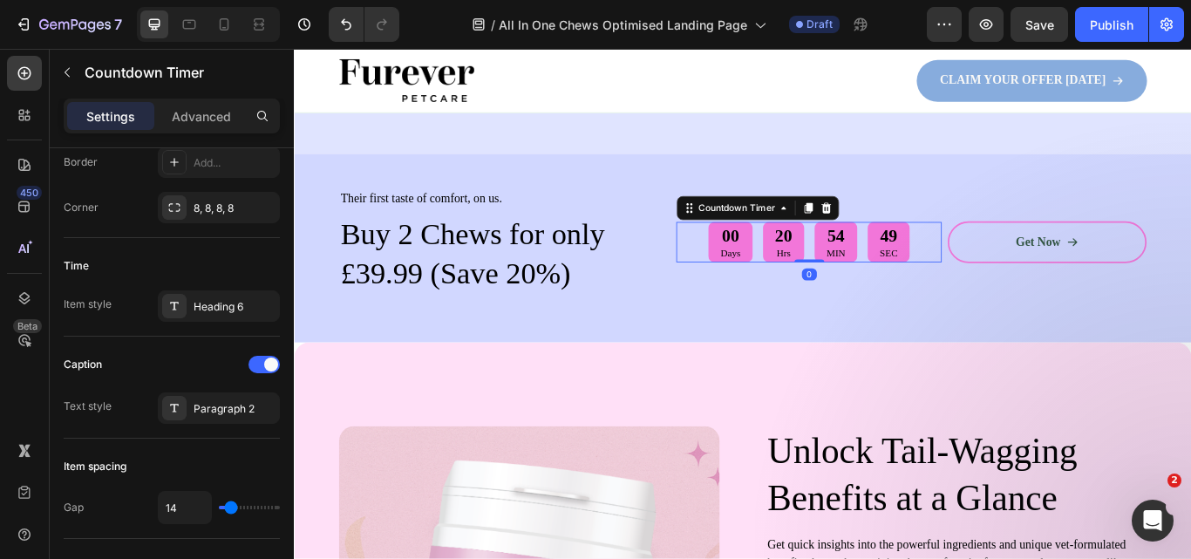
scroll to position [0, 0]
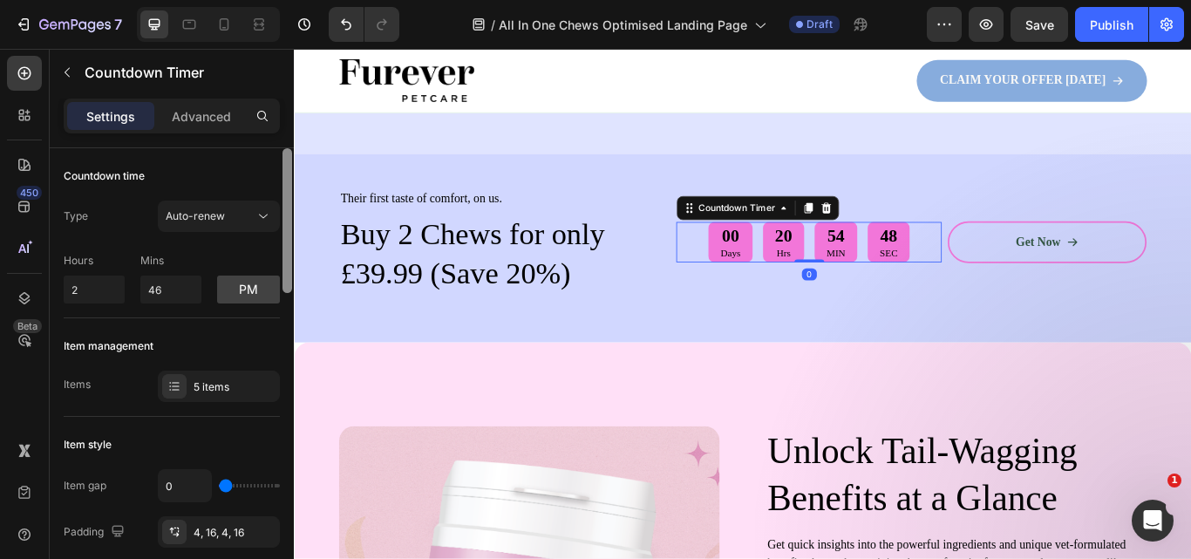
click at [289, 409] on div at bounding box center [287, 378] width 13 height 460
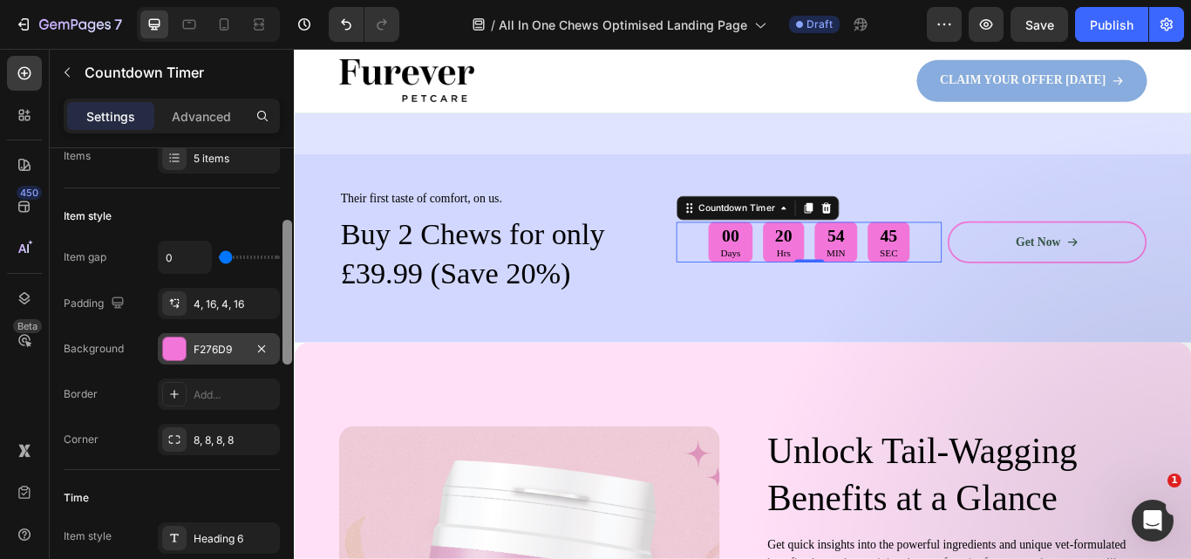
scroll to position [225, 0]
drag, startPoint x: 285, startPoint y: 408, endPoint x: 275, endPoint y: 334, distance: 74.7
click at [275, 334] on div "Countdown time Type Auto-renew Hours 2 Mins 46 pm Item management Items 5 items…" at bounding box center [172, 378] width 244 height 460
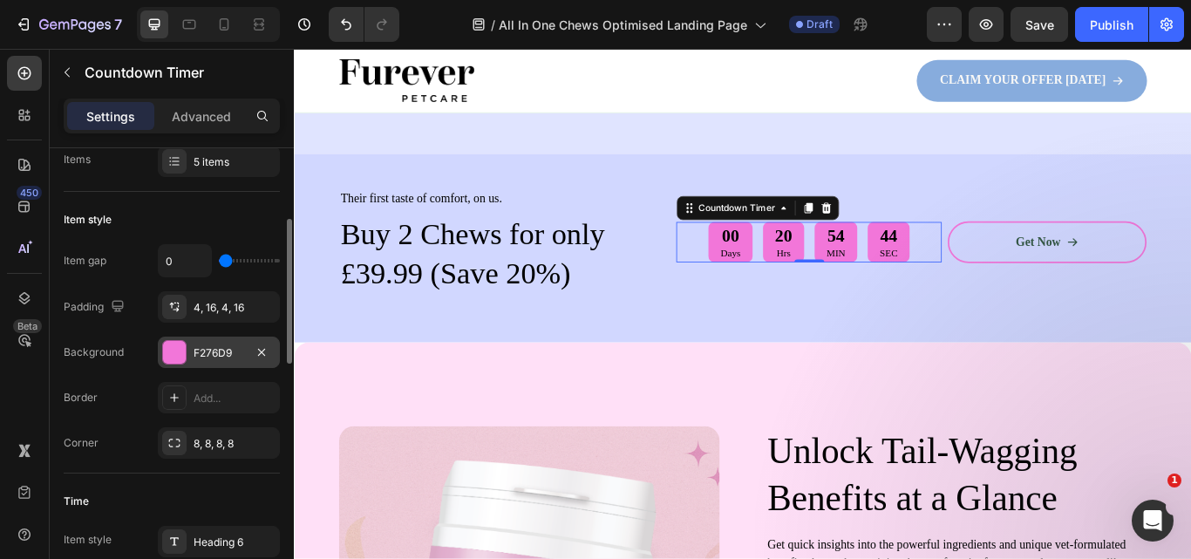
click at [223, 348] on div "F276D9" at bounding box center [219, 353] width 51 height 16
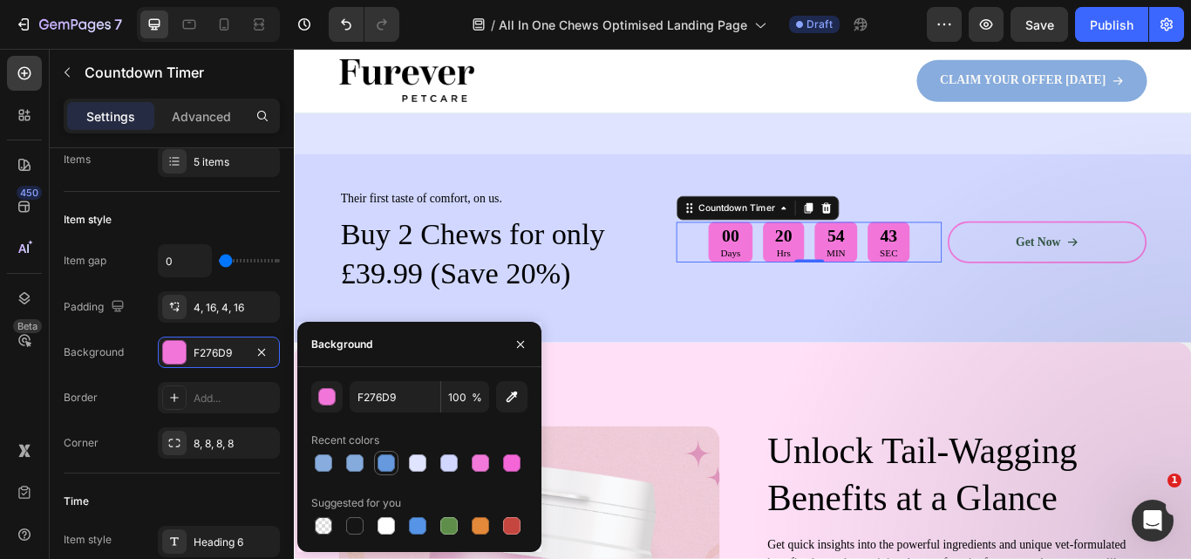
click at [387, 460] on div at bounding box center [385, 462] width 17 height 17
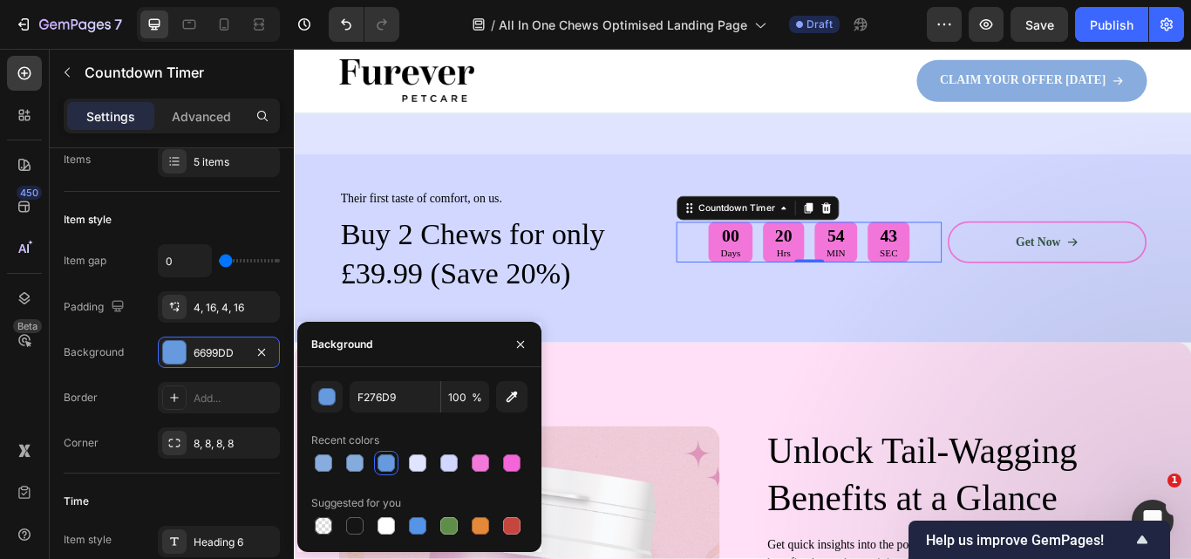
type input "6699DD"
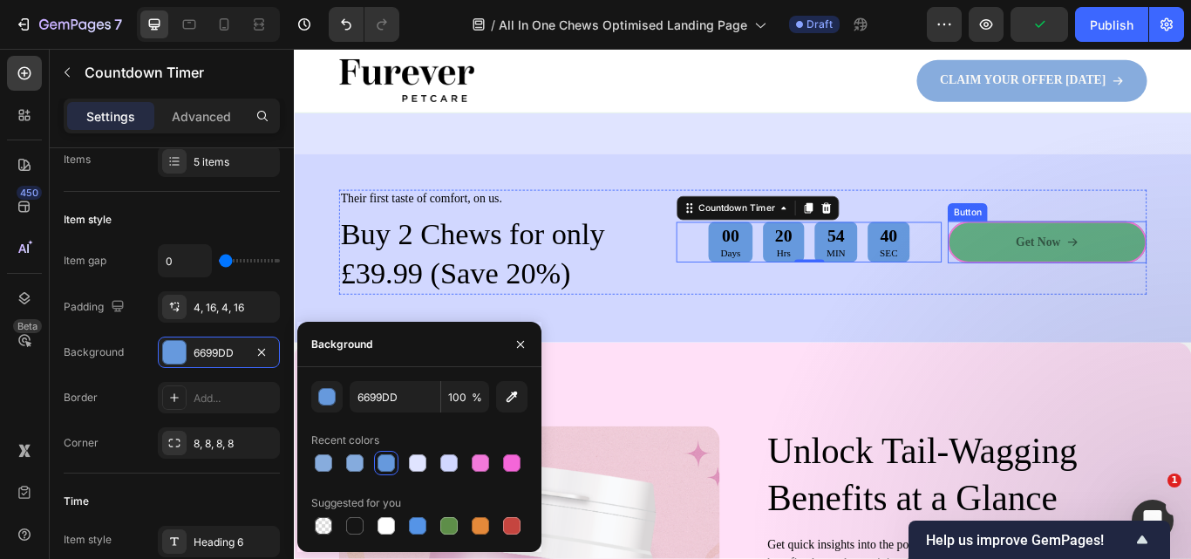
click at [1090, 284] on link "Get Now" at bounding box center [1172, 274] width 232 height 49
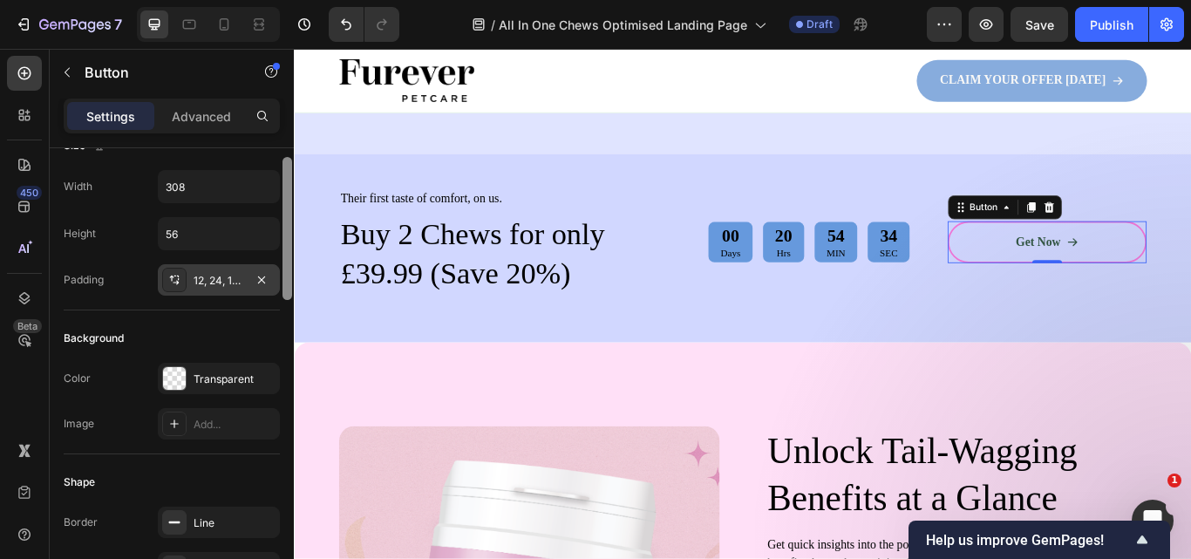
scroll to position [0, 0]
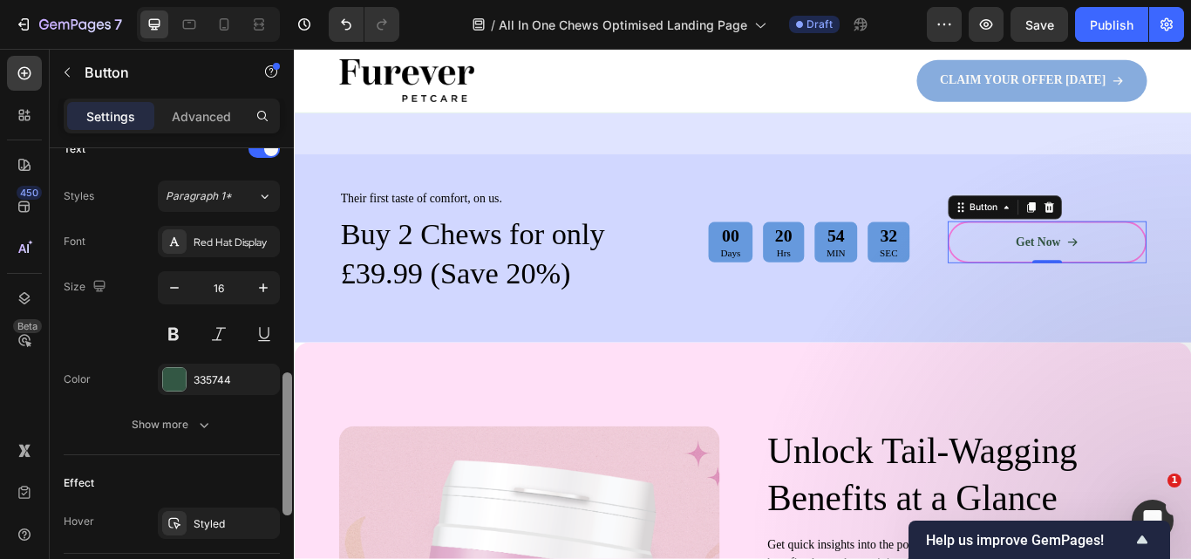
drag, startPoint x: 283, startPoint y: 279, endPoint x: 260, endPoint y: 473, distance: 195.8
click at [261, 505] on div "Size Width 308 Height 56 Padding 12, 24, 12, 24 Background Color Transparent Im…" at bounding box center [172, 378] width 244 height 460
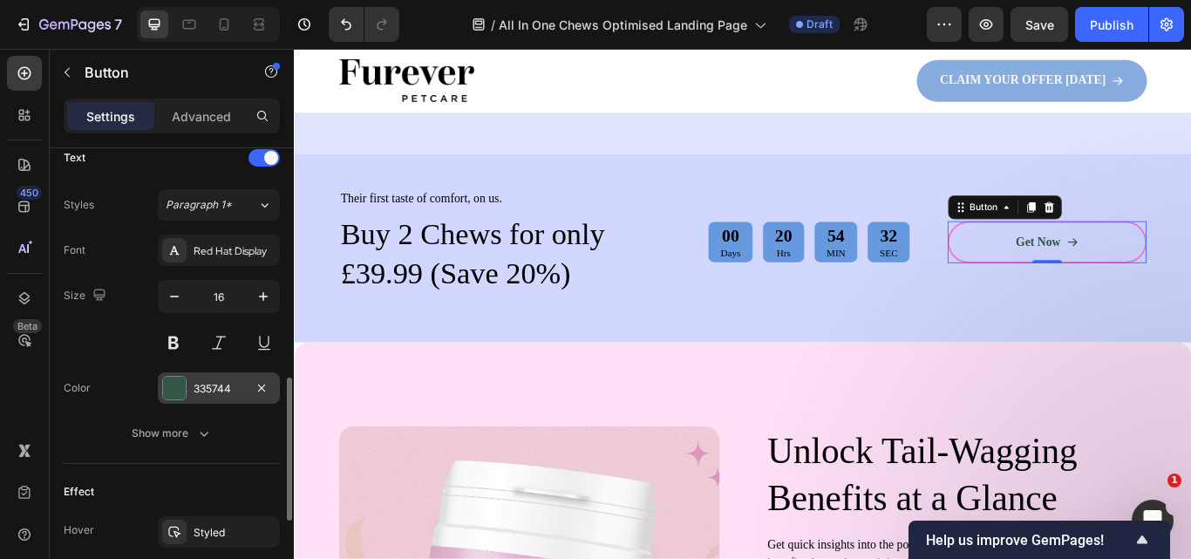
click at [227, 377] on div "335744" at bounding box center [219, 387] width 122 height 31
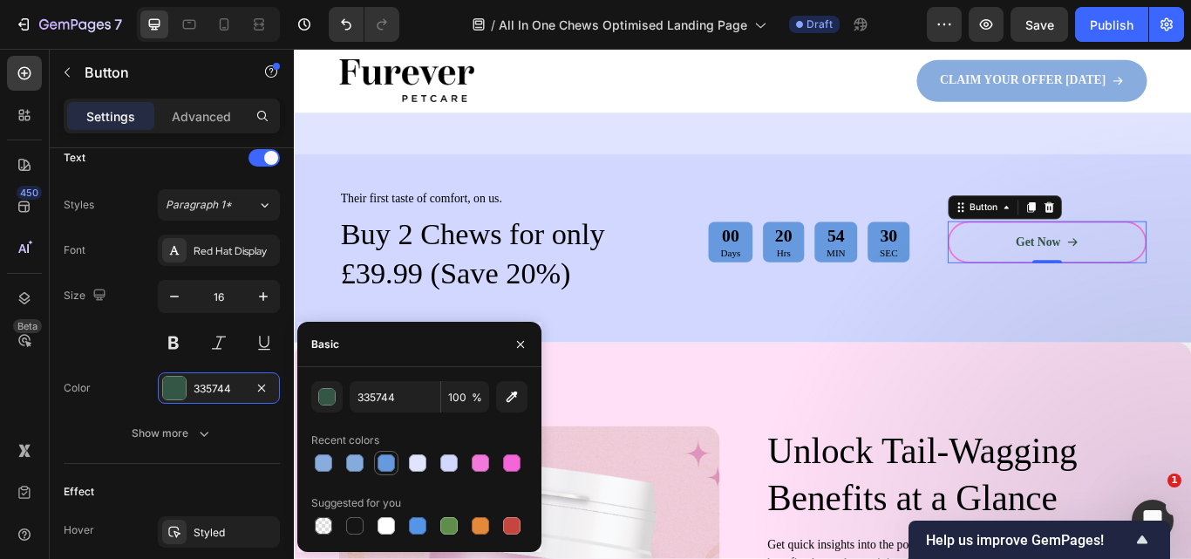
click at [387, 461] on div at bounding box center [385, 462] width 17 height 17
drag, startPoint x: 391, startPoint y: 461, endPoint x: 853, endPoint y: 224, distance: 520.1
click at [391, 461] on div at bounding box center [385, 462] width 17 height 17
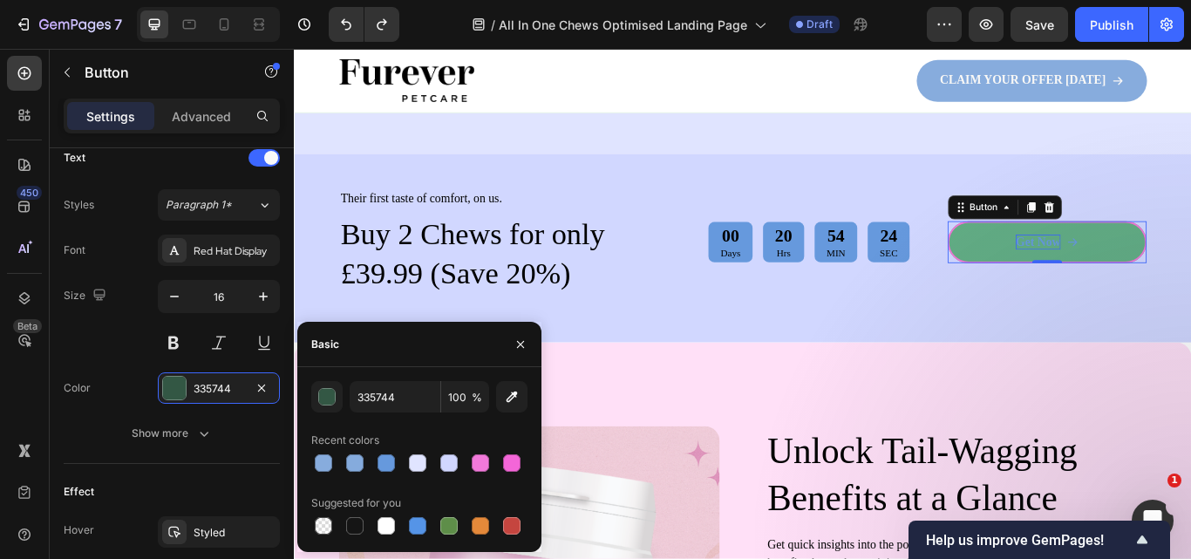
type input "6699DD"
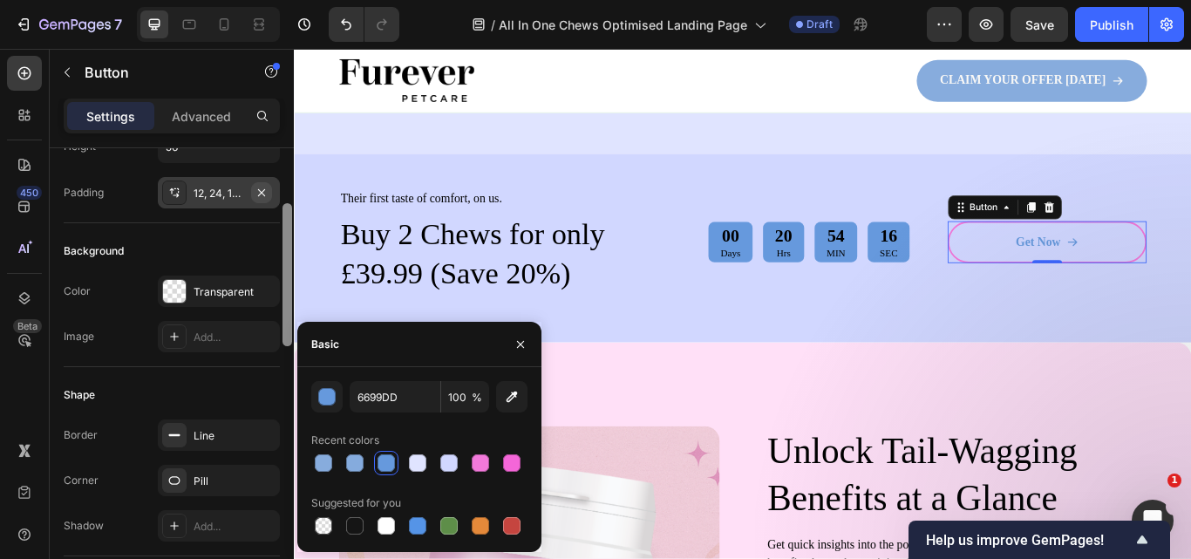
scroll to position [81, 0]
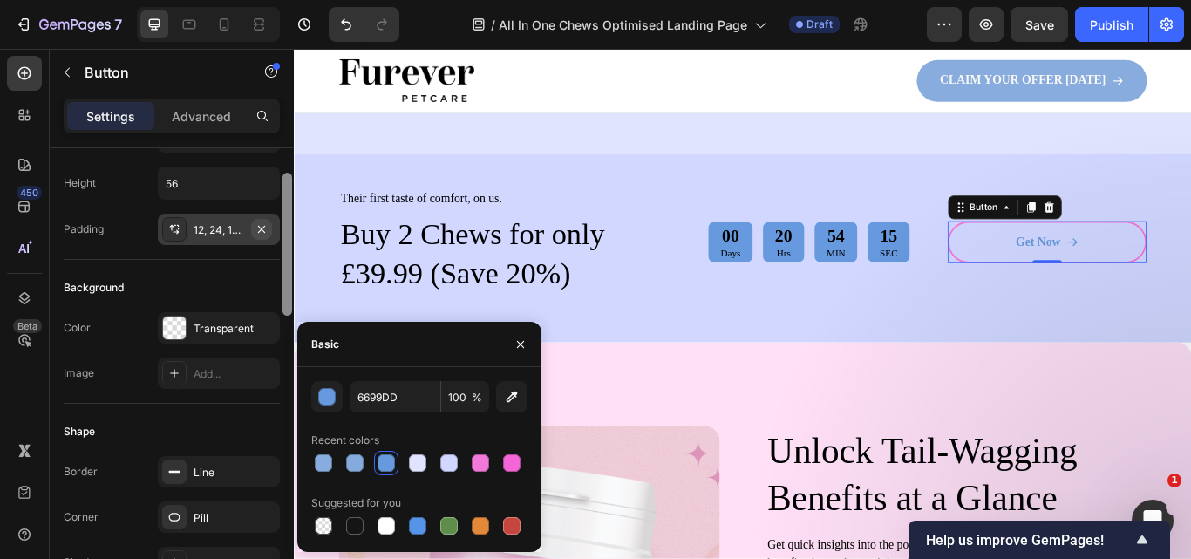
drag, startPoint x: 282, startPoint y: 424, endPoint x: 269, endPoint y: 219, distance: 205.3
click at [269, 219] on div "Size Width 308 Height 56 Padding 12, 24, 12, 24 Background Color Transparent Im…" at bounding box center [172, 378] width 244 height 460
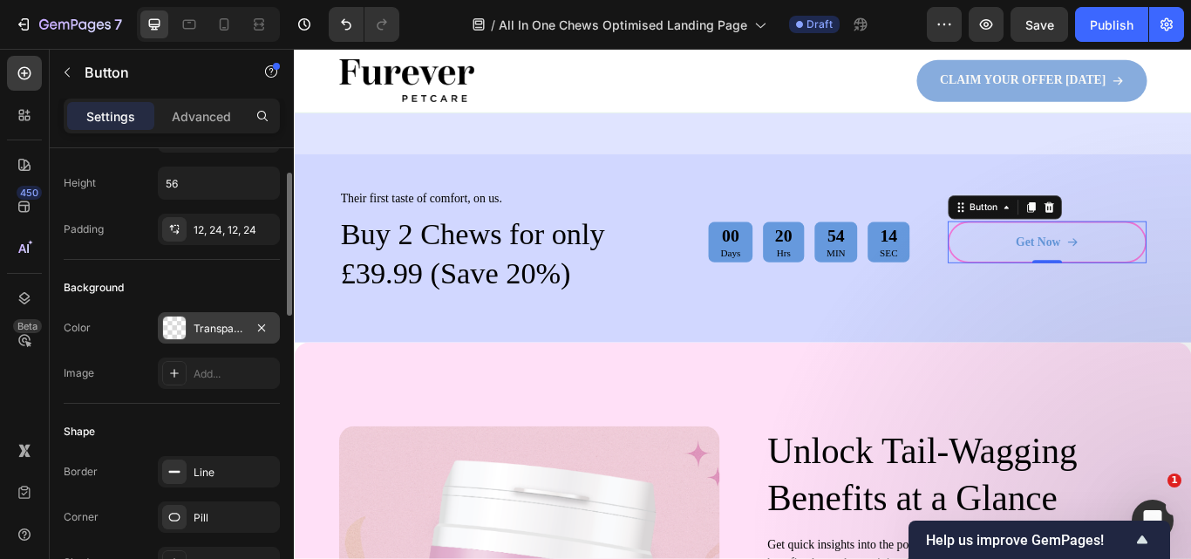
click at [243, 328] on div "Transparent" at bounding box center [219, 329] width 51 height 16
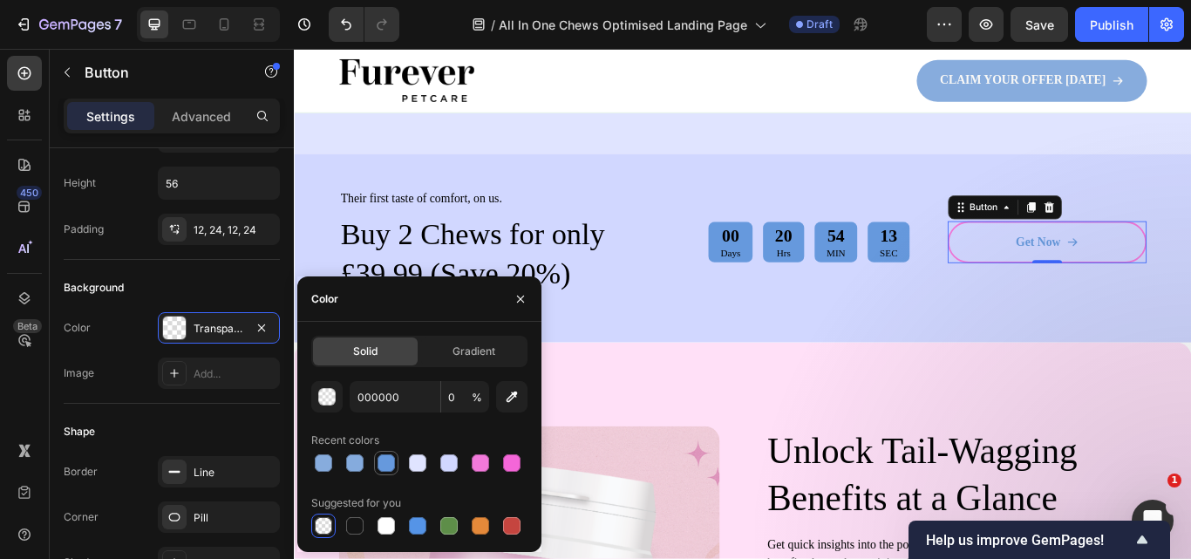
click at [387, 459] on div at bounding box center [385, 462] width 17 height 17
type input "6699DD"
type input "100"
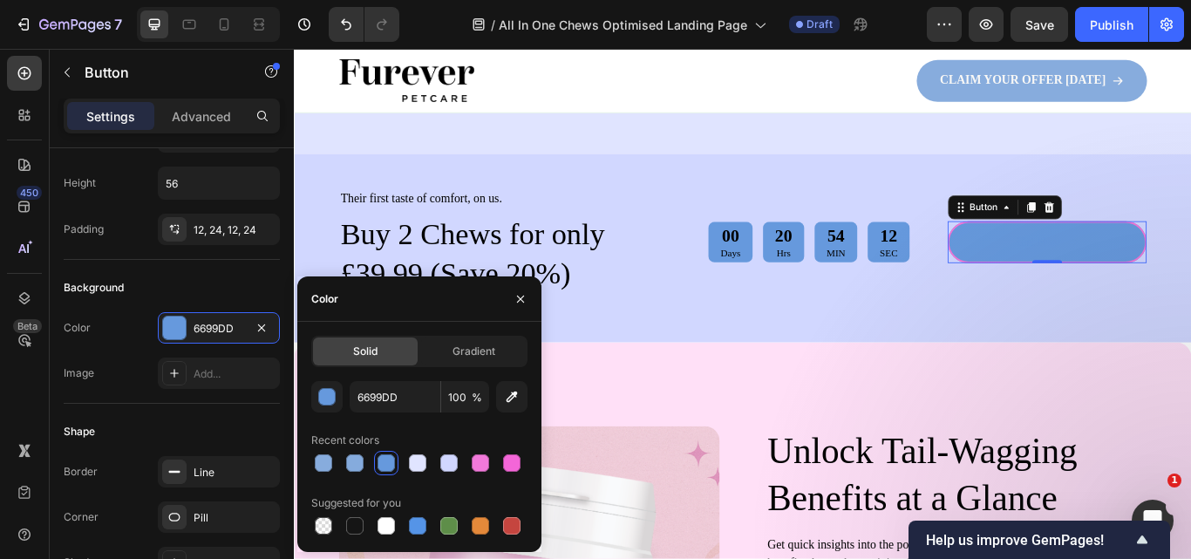
type input "000000"
type input "0"
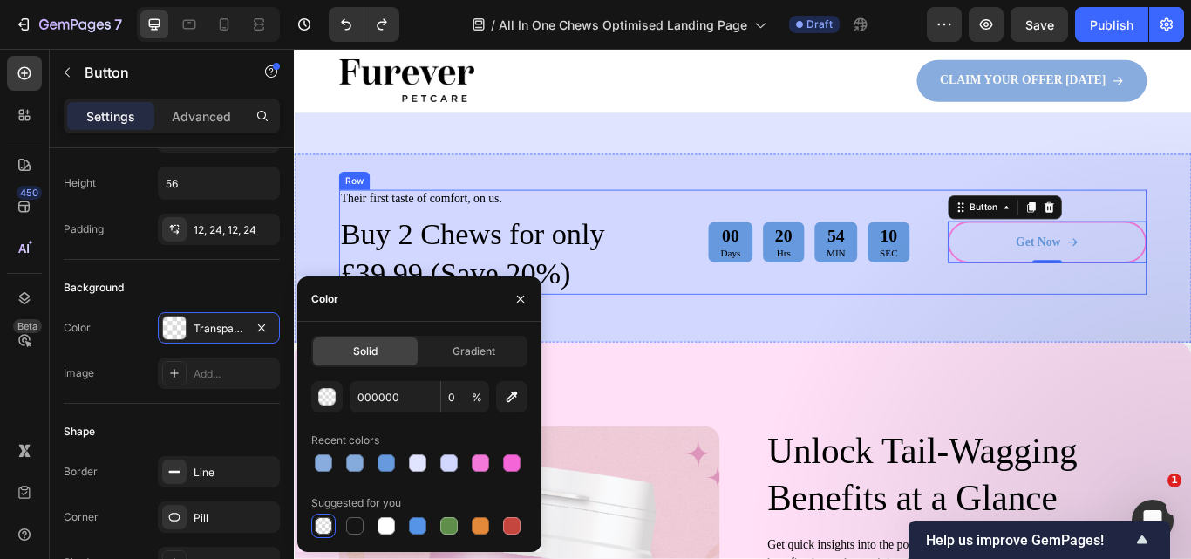
click at [982, 325] on div "00 Days 20 Hrs 54 MIN 10 SEC Countdown Timer" at bounding box center [893, 275] width 309 height 123
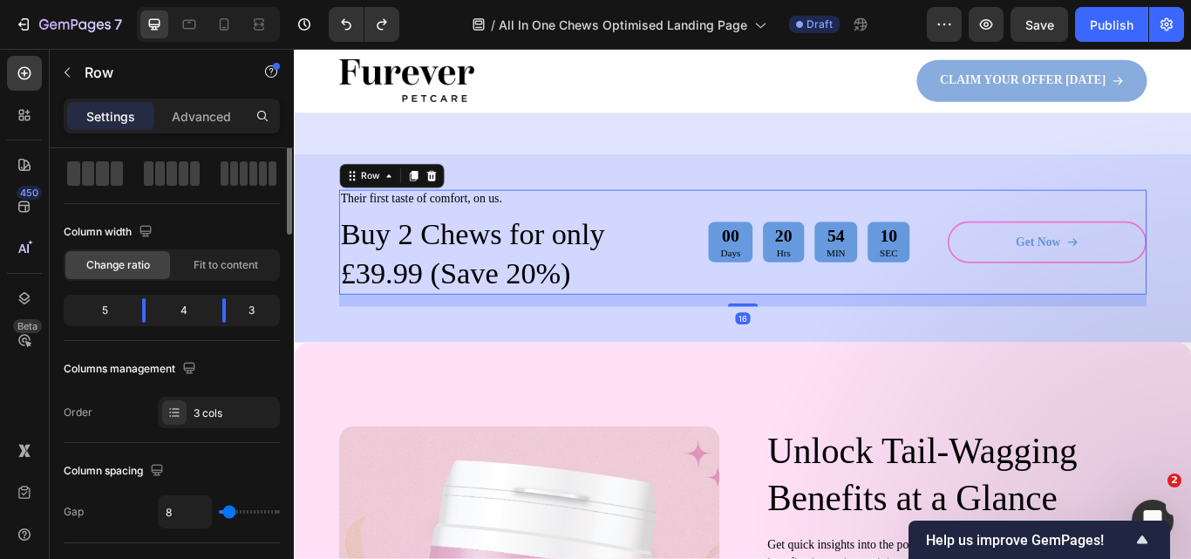
scroll to position [0, 0]
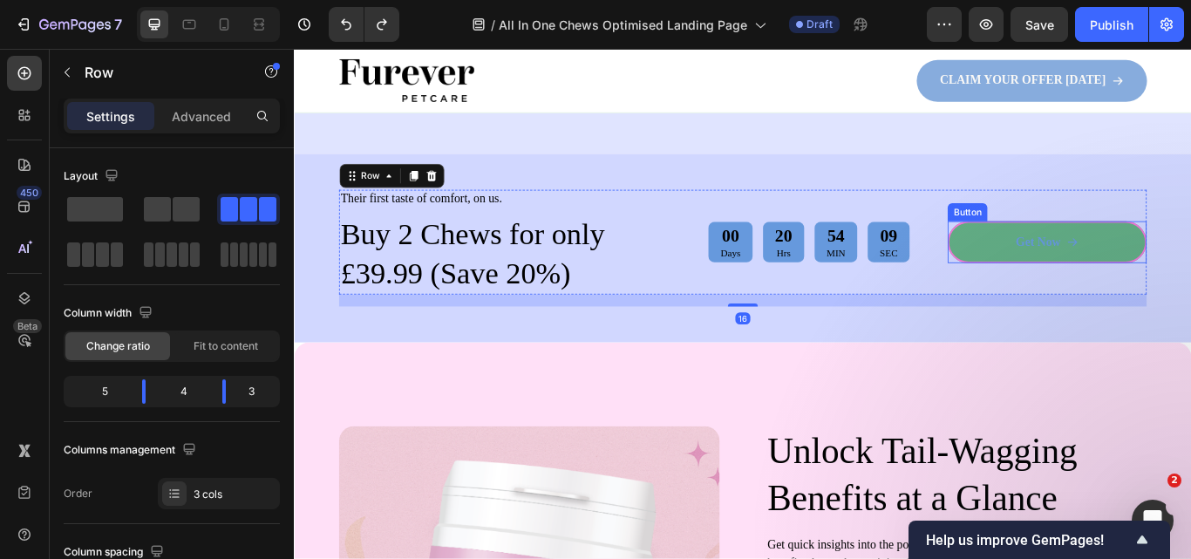
click at [1164, 297] on link "Get Now" at bounding box center [1172, 274] width 232 height 49
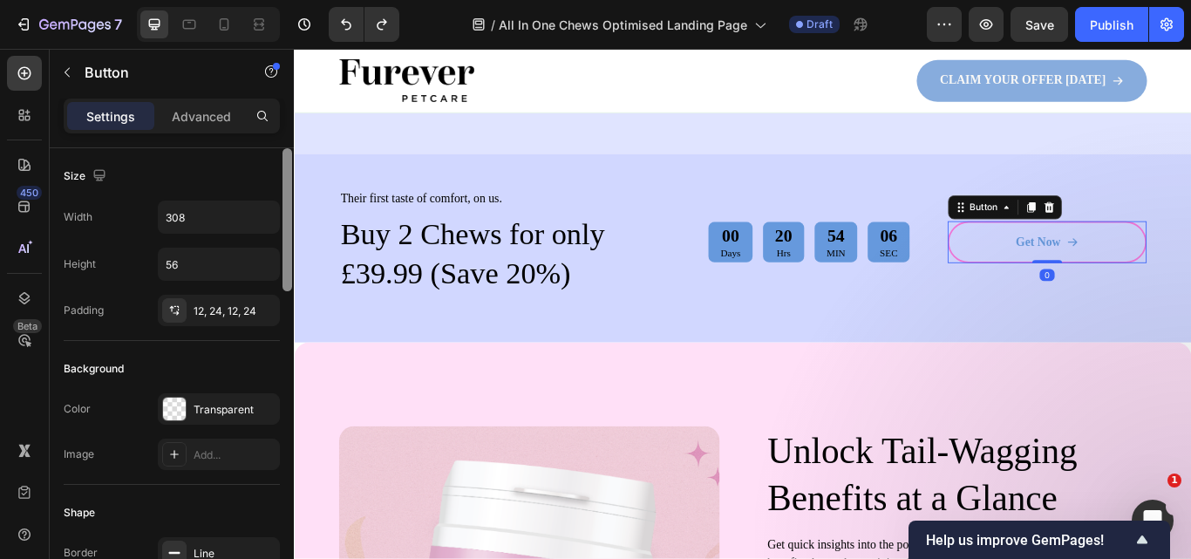
click at [283, 351] on div at bounding box center [287, 378] width 13 height 460
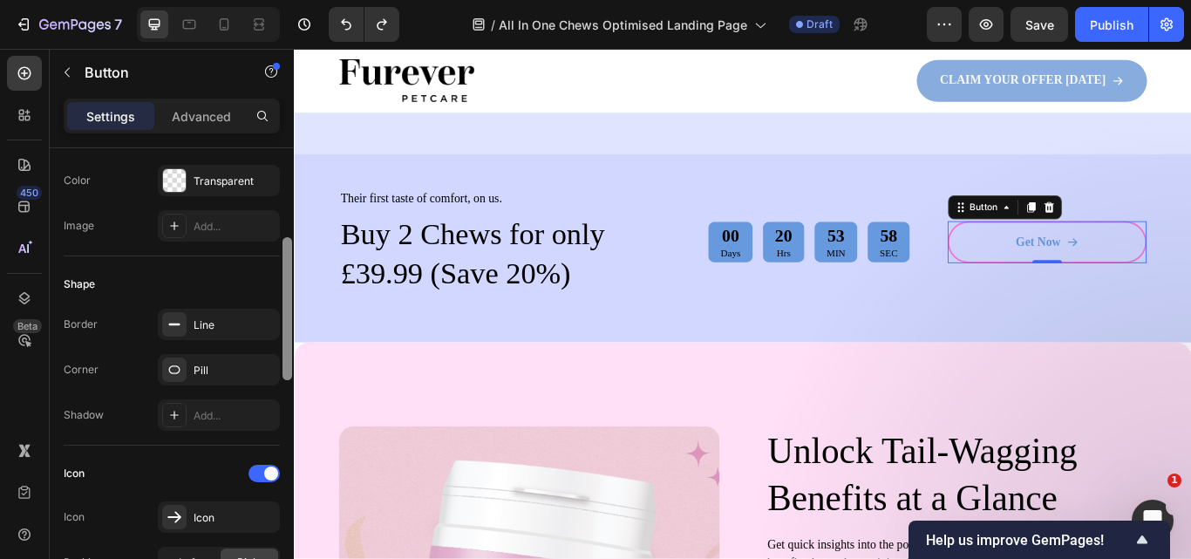
scroll to position [217, 0]
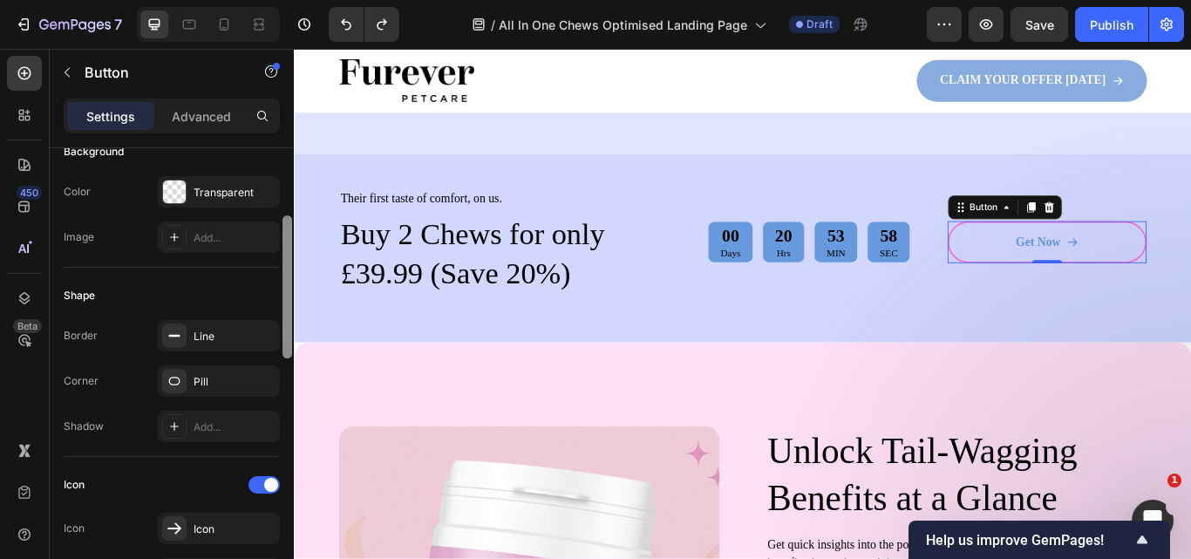
drag, startPoint x: 283, startPoint y: 351, endPoint x: 279, endPoint y: 275, distance: 76.0
click at [279, 275] on div "Size Width 308 Height 56 Padding 12, 24, 12, 24 Background Color Transparent Im…" at bounding box center [172, 378] width 244 height 460
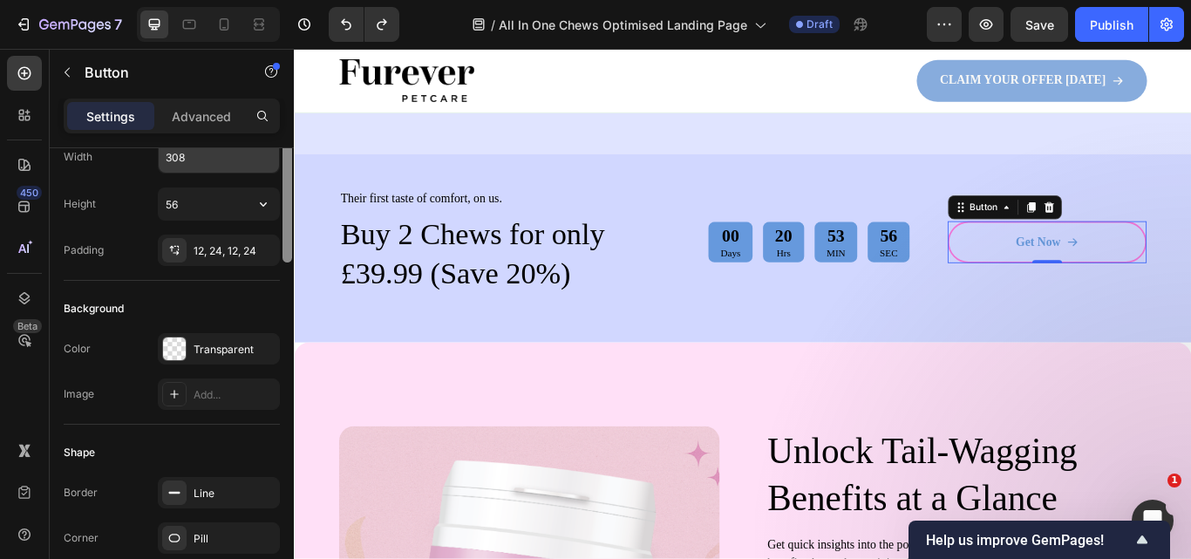
scroll to position [0, 0]
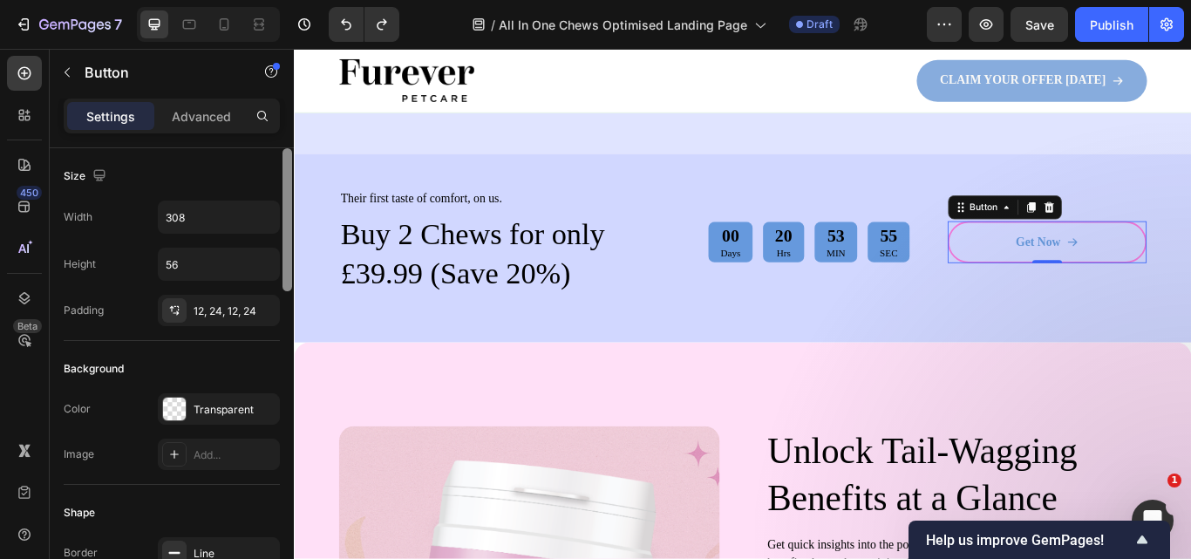
drag, startPoint x: 287, startPoint y: 285, endPoint x: 281, endPoint y: 180, distance: 104.8
click at [281, 180] on div at bounding box center [287, 378] width 13 height 460
click at [208, 127] on div "Advanced" at bounding box center [201, 116] width 87 height 28
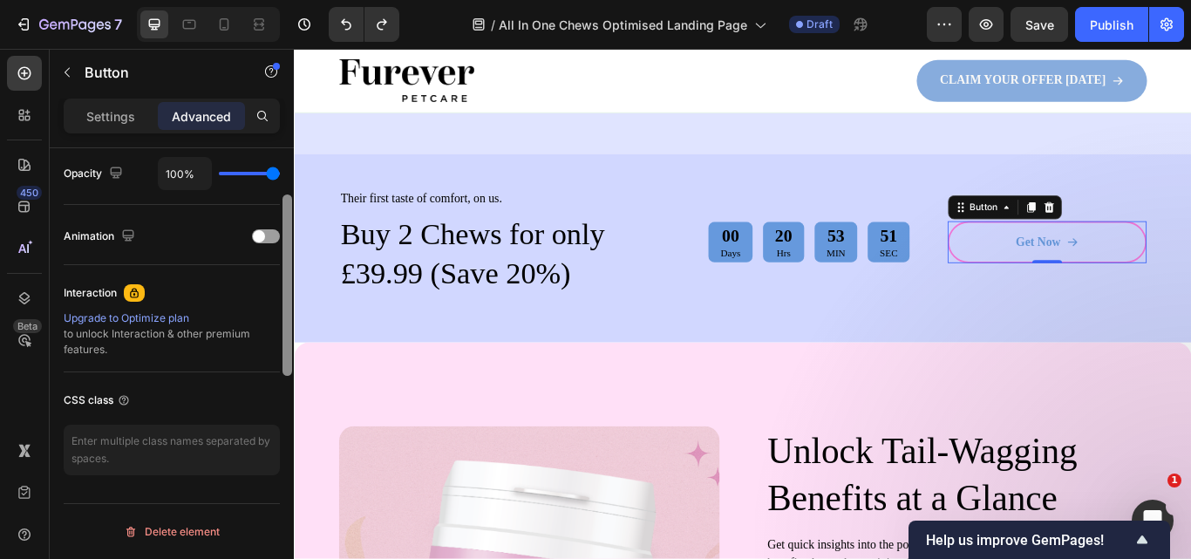
scroll to position [536, 0]
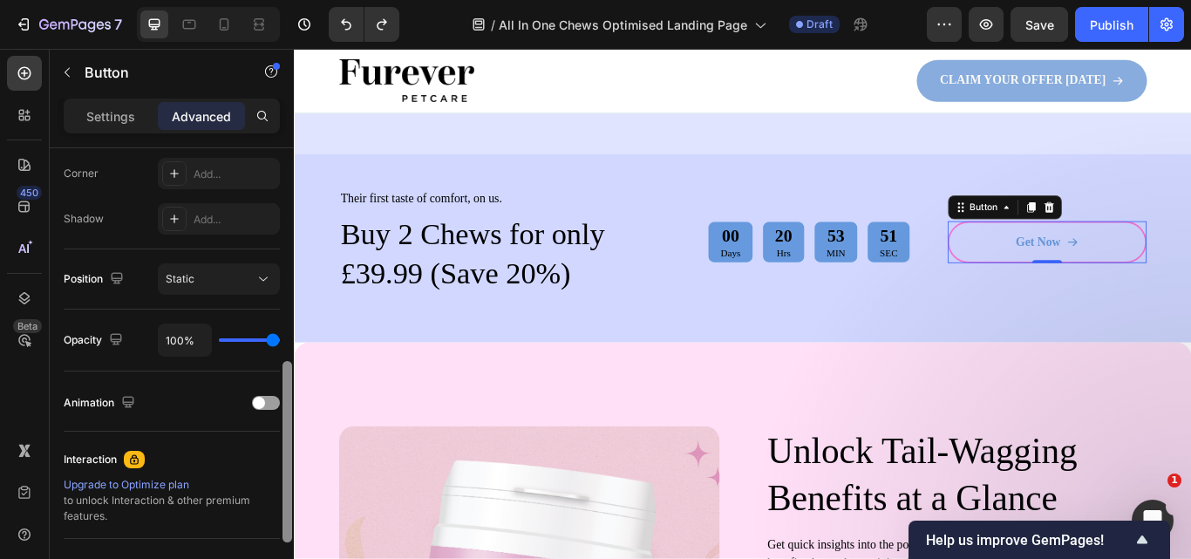
drag, startPoint x: 285, startPoint y: 199, endPoint x: 282, endPoint y: 411, distance: 212.7
click at [282, 411] on div at bounding box center [287, 451] width 10 height 181
click at [131, 126] on div "Settings" at bounding box center [110, 116] width 87 height 28
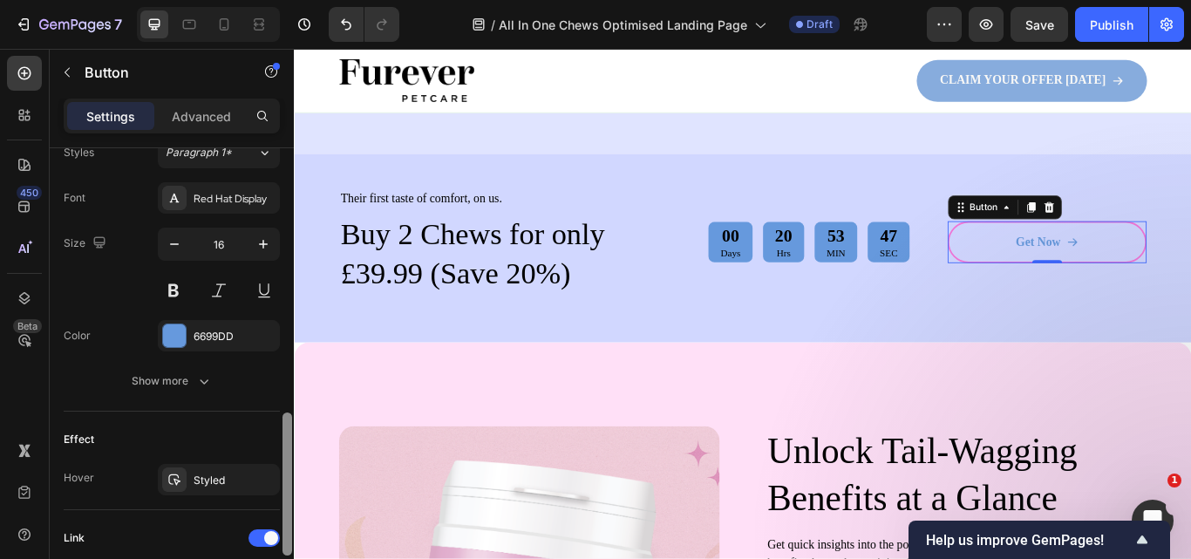
scroll to position [807, 0]
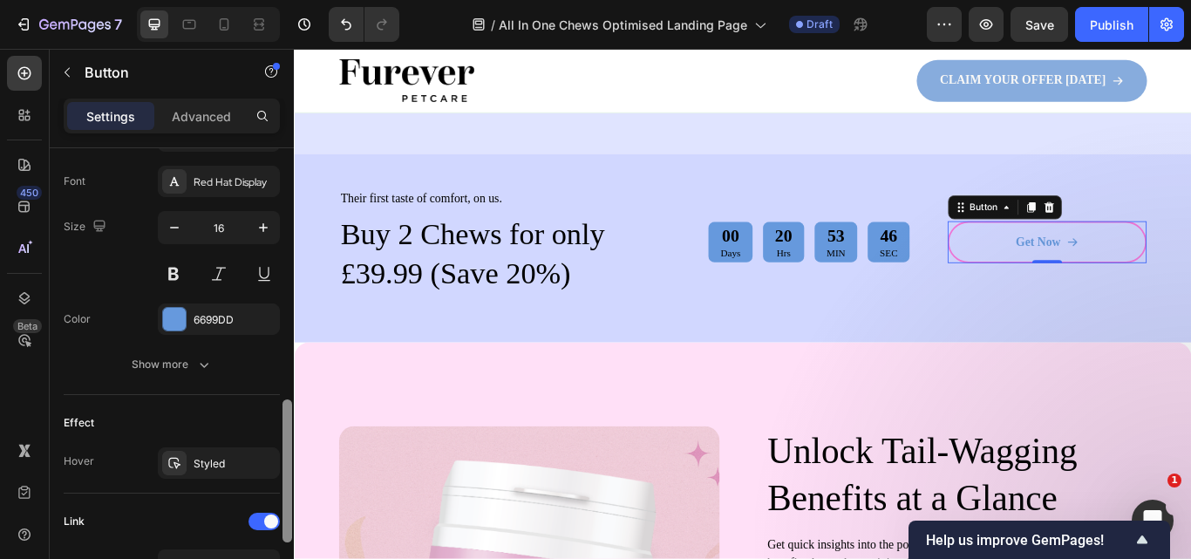
drag, startPoint x: 284, startPoint y: 408, endPoint x: 275, endPoint y: 493, distance: 85.0
click at [275, 493] on div "Size Width 308 Height 56 Padding 12, 24, 12, 24 Background Color Transparent Im…" at bounding box center [172, 378] width 244 height 460
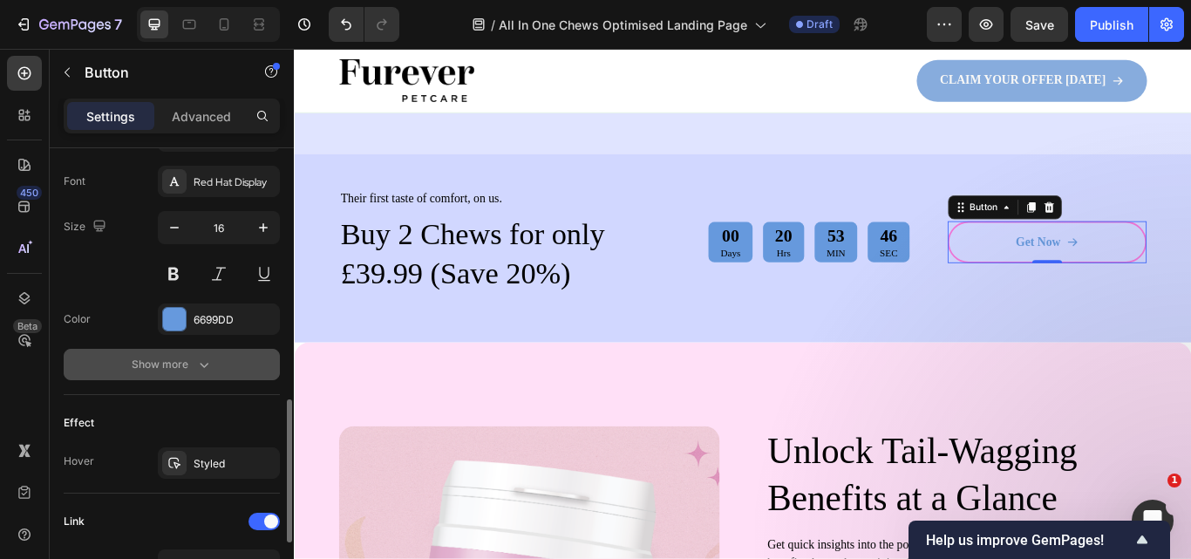
click at [215, 371] on button "Show more" at bounding box center [172, 364] width 216 height 31
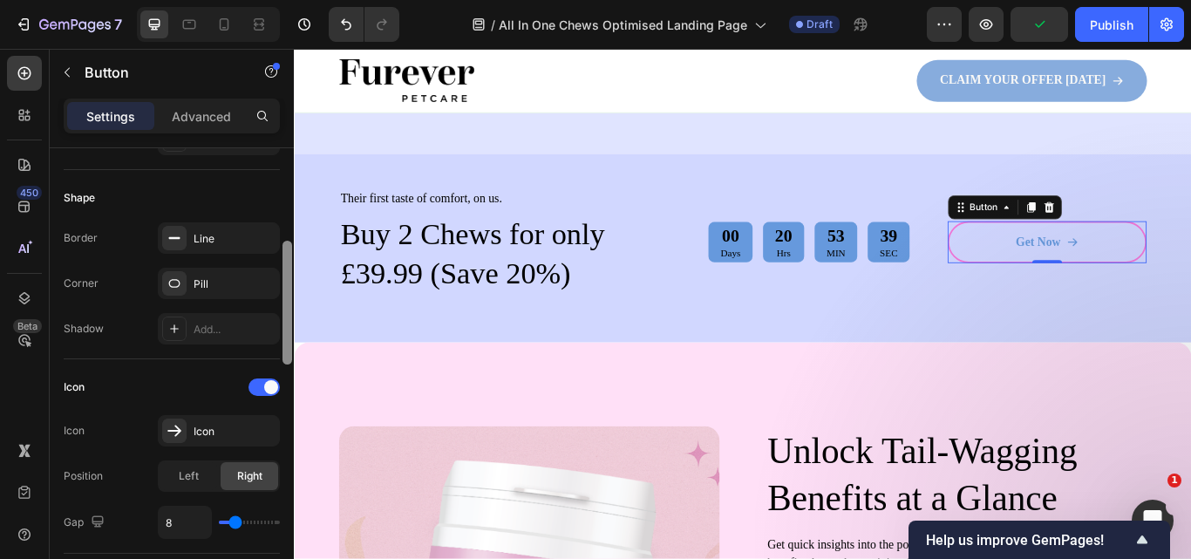
drag, startPoint x: 287, startPoint y: 424, endPoint x: 272, endPoint y: 269, distance: 155.9
click at [272, 269] on div "Size Width 308 Height 56 Padding 12, 24, 12, 24 Background Color Transparent Im…" at bounding box center [172, 378] width 244 height 460
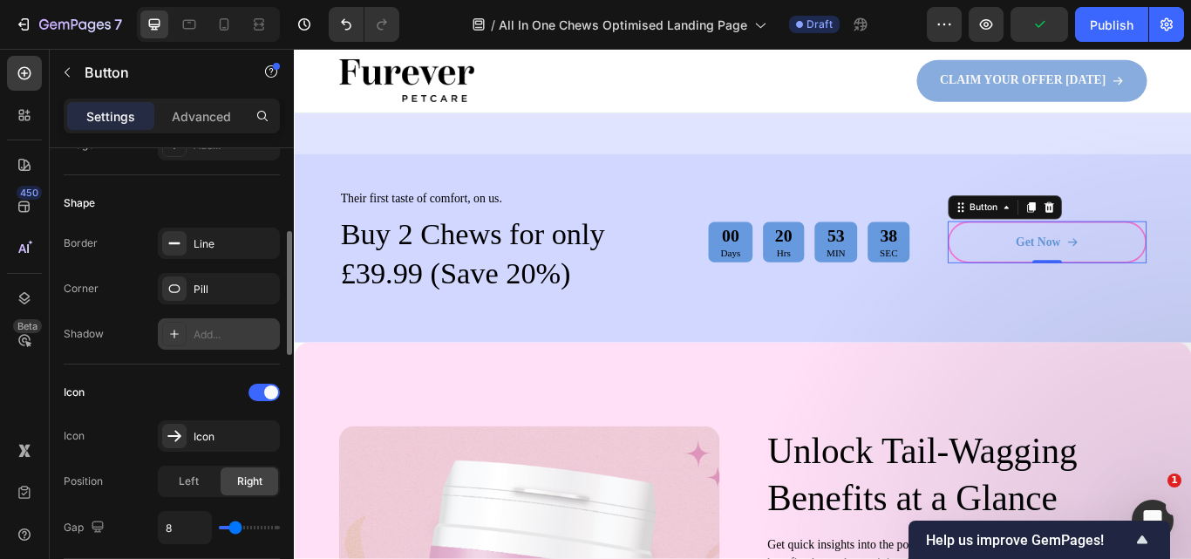
click at [215, 330] on div "Add..." at bounding box center [235, 335] width 82 height 16
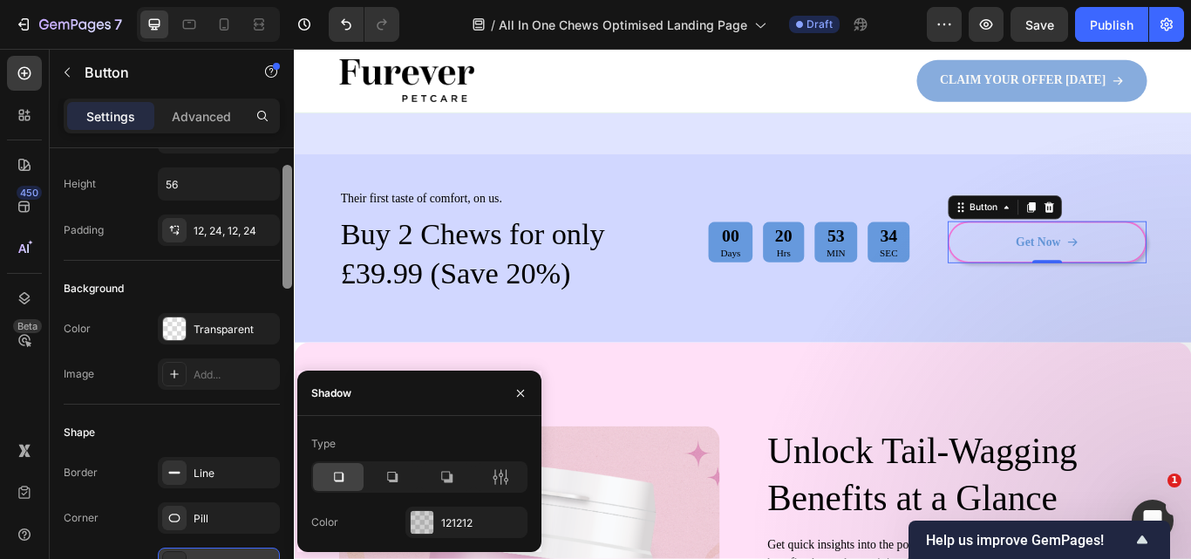
scroll to position [73, 0]
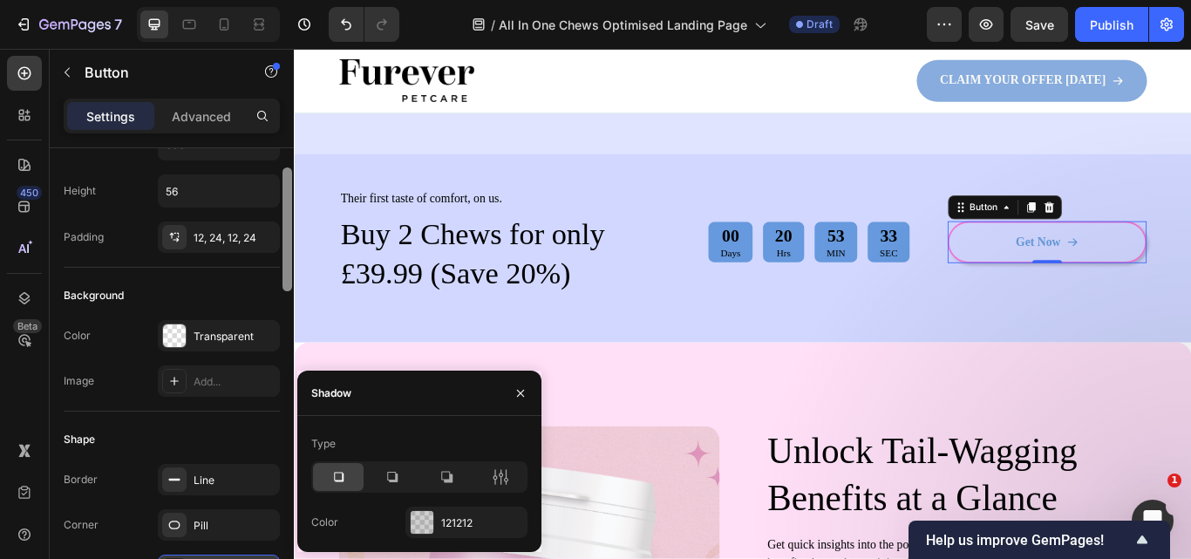
drag, startPoint x: 286, startPoint y: 326, endPoint x: 282, endPoint y: 262, distance: 63.7
click at [282, 262] on div at bounding box center [287, 229] width 10 height 124
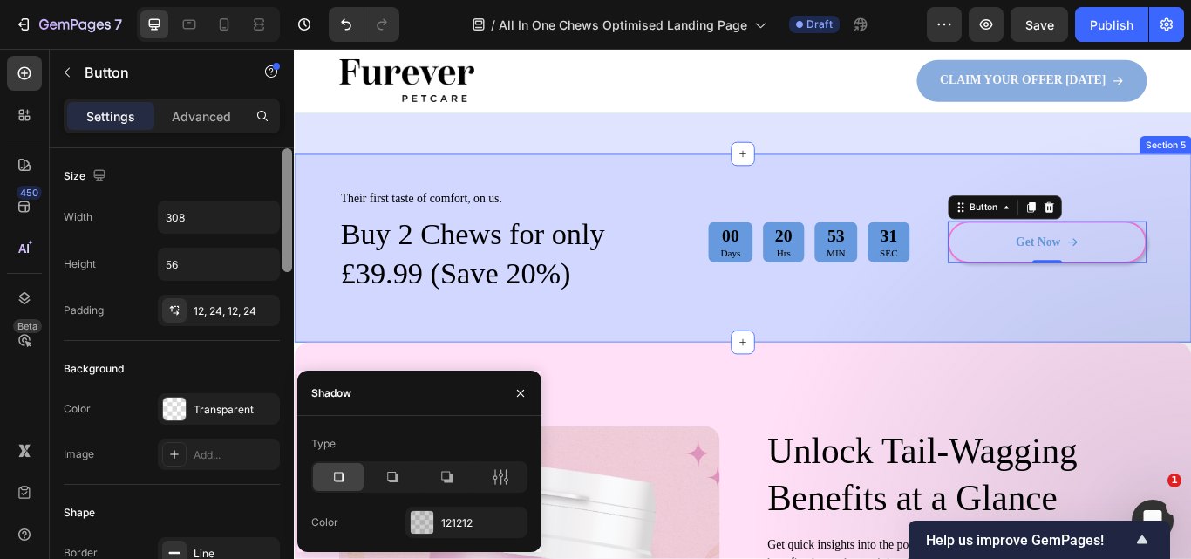
drag, startPoint x: 582, startPoint y: 302, endPoint x: 304, endPoint y: 236, distance: 285.7
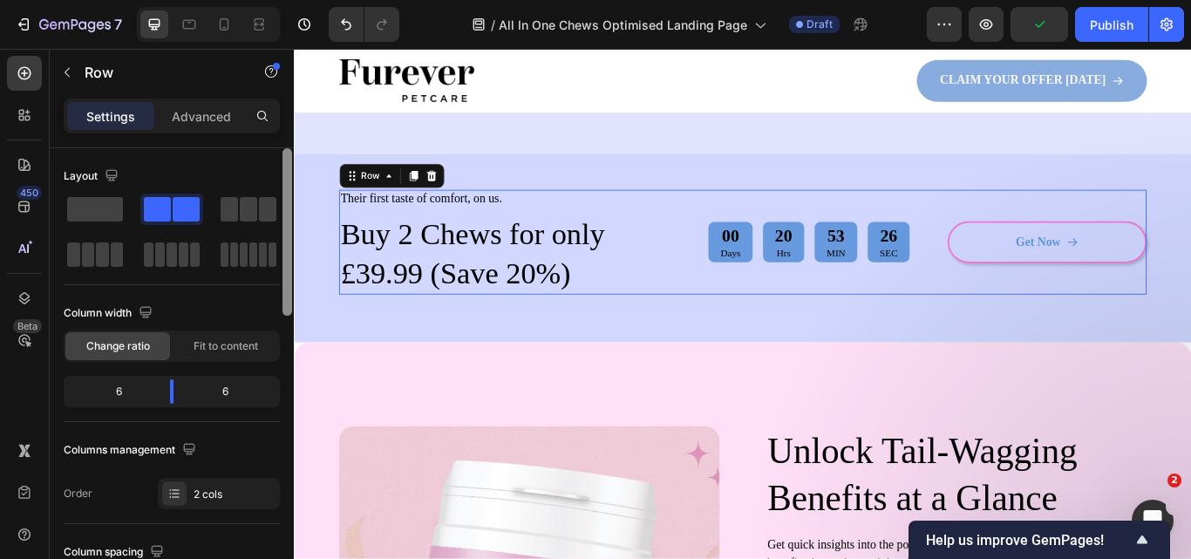
click at [1114, 229] on div "Get Now Button" at bounding box center [1172, 275] width 232 height 123
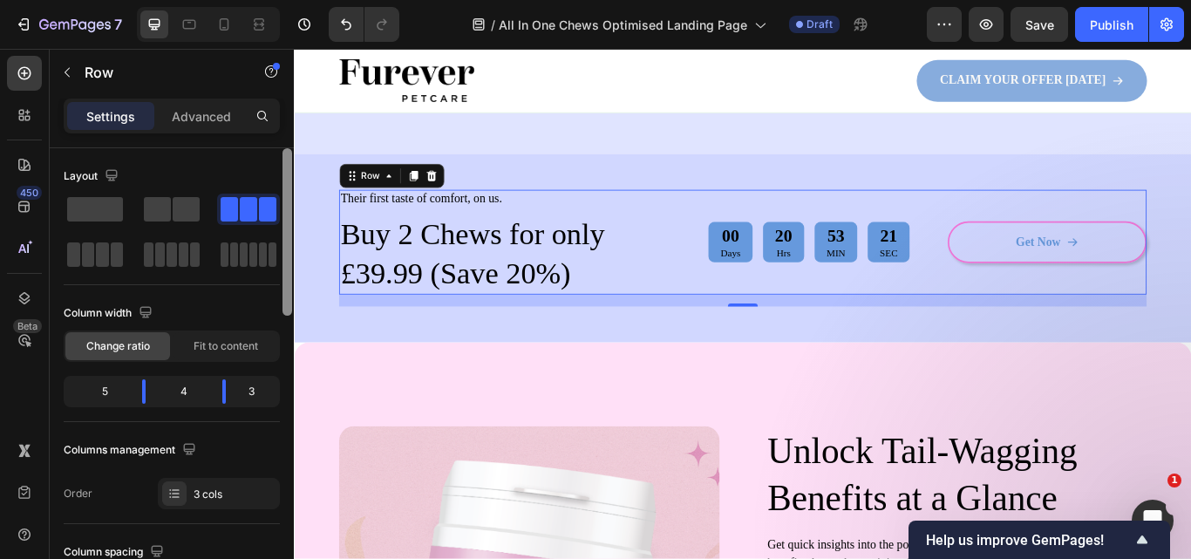
drag, startPoint x: 290, startPoint y: 289, endPoint x: 277, endPoint y: 153, distance: 137.5
click at [277, 153] on div "Layout Column width Change ratio Fit to content 5 4 3 Columns management Order …" at bounding box center [172, 378] width 244 height 460
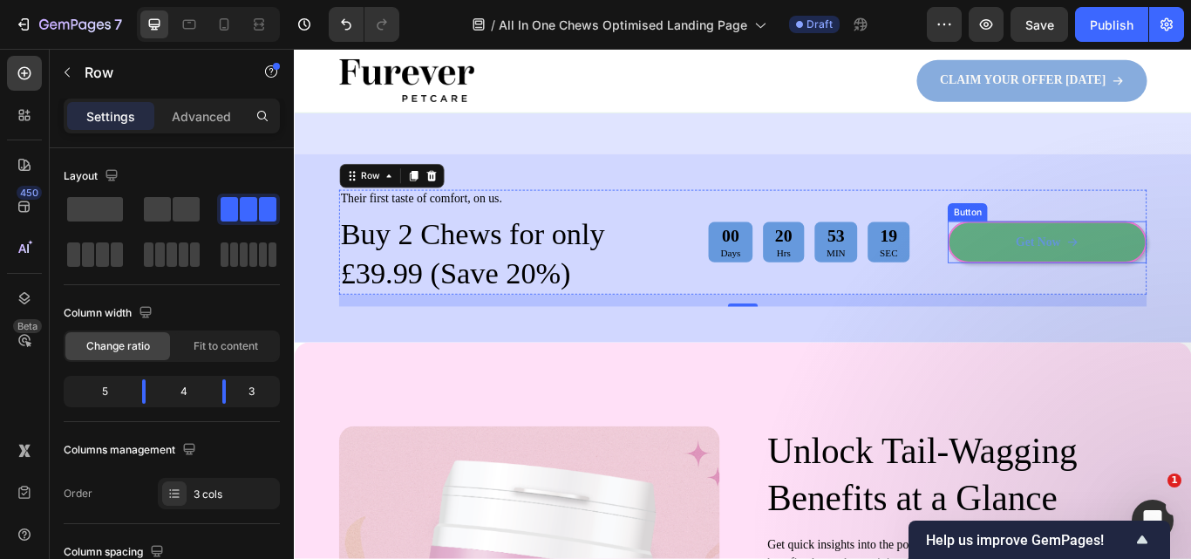
click at [1190, 278] on link "Get Now" at bounding box center [1172, 274] width 232 height 49
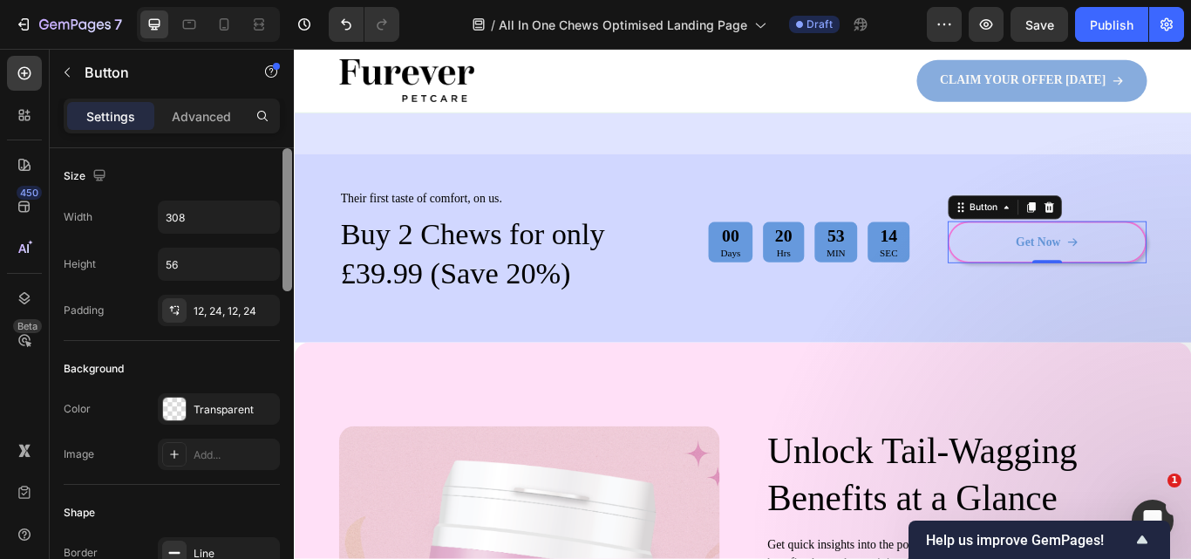
scroll to position [460, 0]
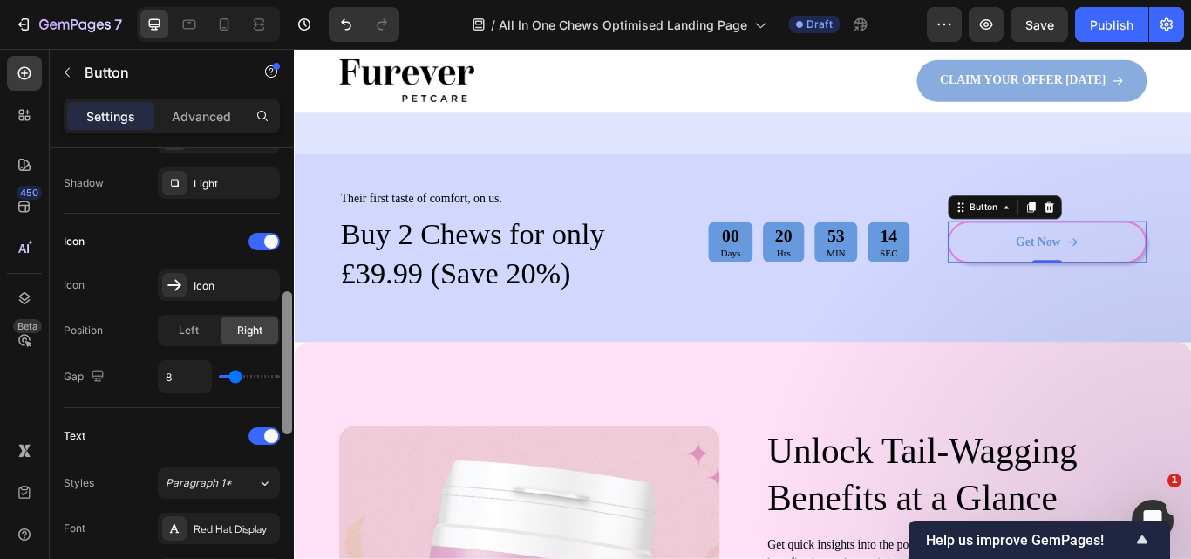
drag, startPoint x: 282, startPoint y: 268, endPoint x: 282, endPoint y: 230, distance: 37.5
click at [282, 230] on div at bounding box center [287, 378] width 13 height 460
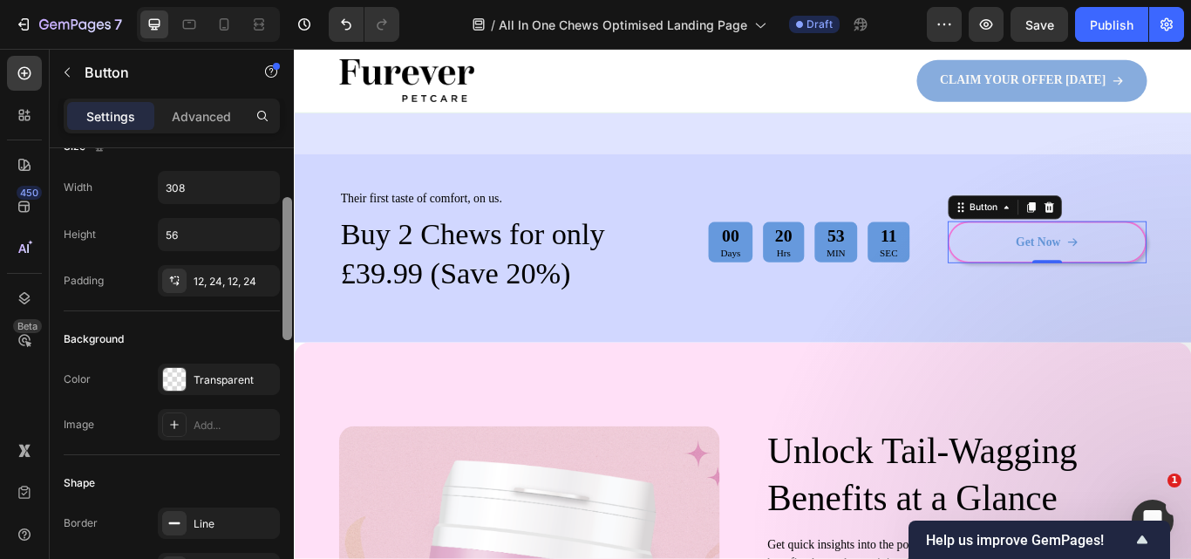
scroll to position [0, 0]
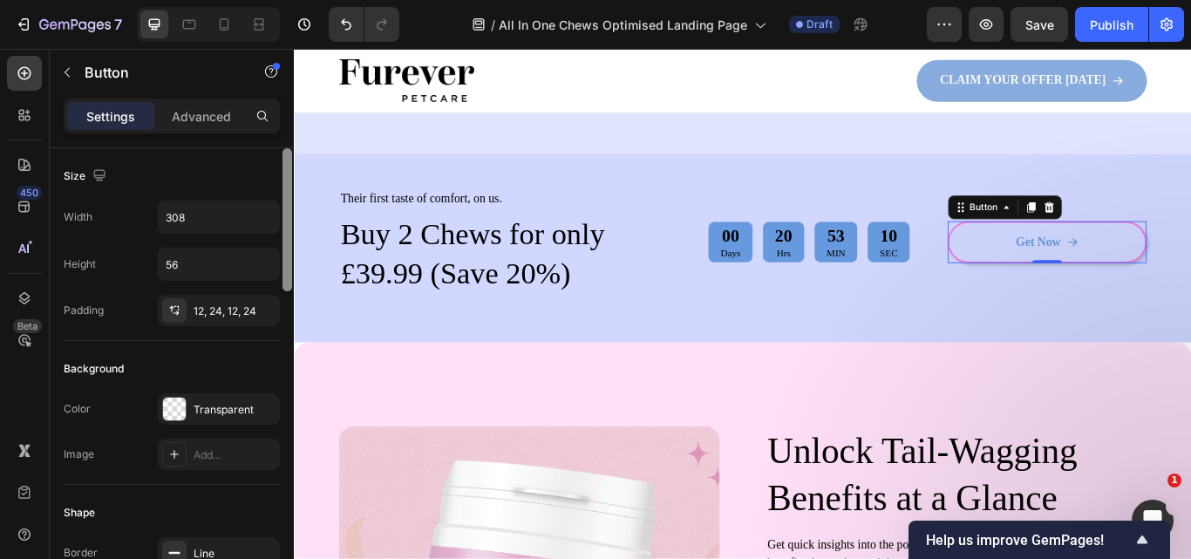
drag, startPoint x: 286, startPoint y: 315, endPoint x: 276, endPoint y: 118, distance: 197.3
click at [276, 118] on div "Settings Advanced Size Width 308 Height 56 Padding 12, 24, 12, 24 Background Co…" at bounding box center [172, 354] width 244 height 510
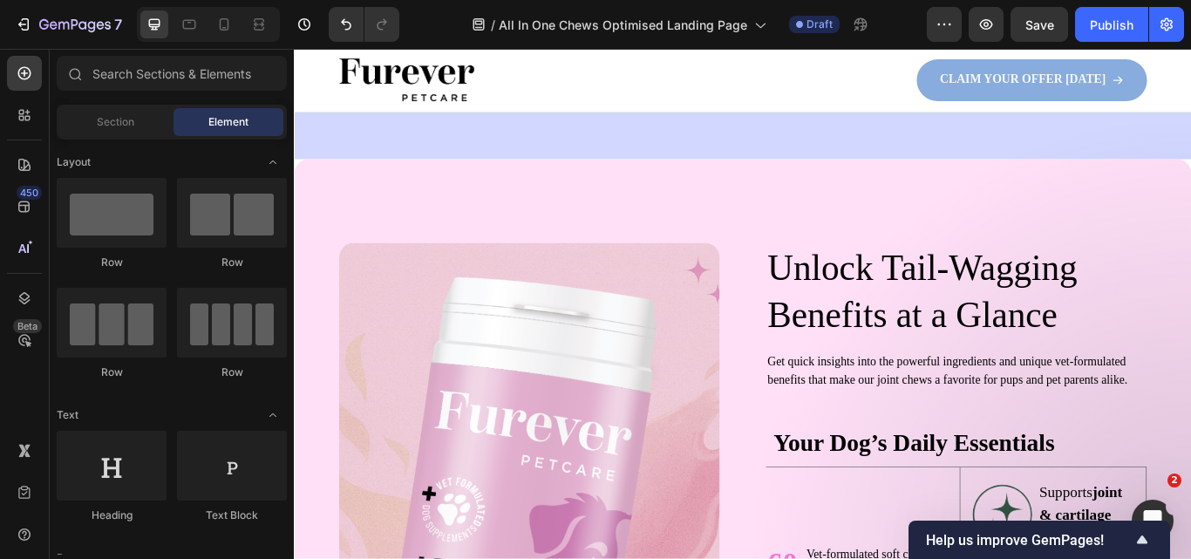
scroll to position [840, 0]
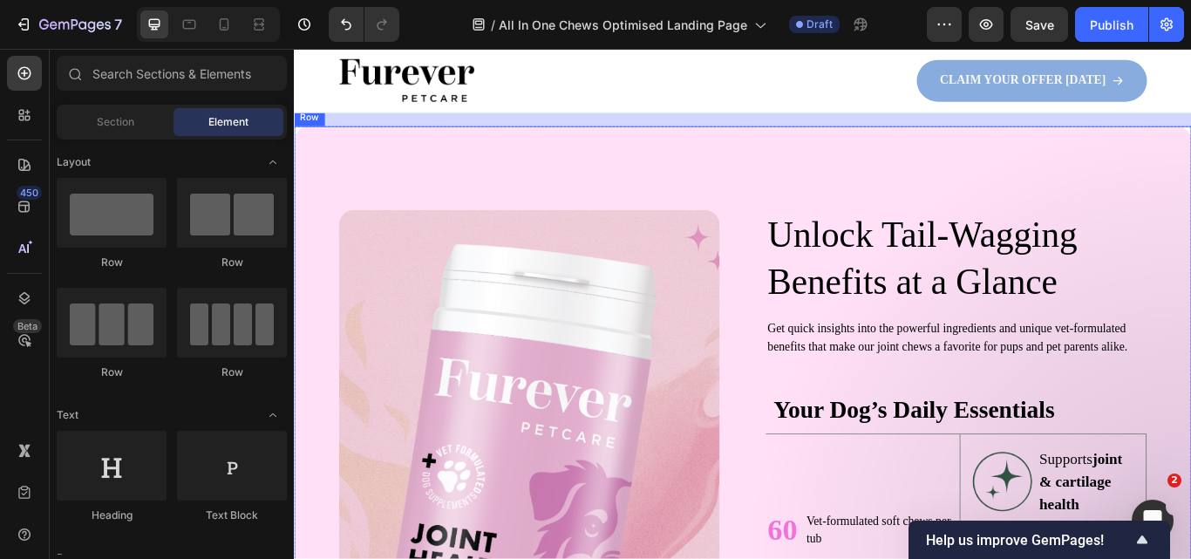
click at [1165, 163] on div "Image Unlock Tail-Wagging Benefits at a Glance Heading Get quick insights into …" at bounding box center [817, 568] width 1046 height 858
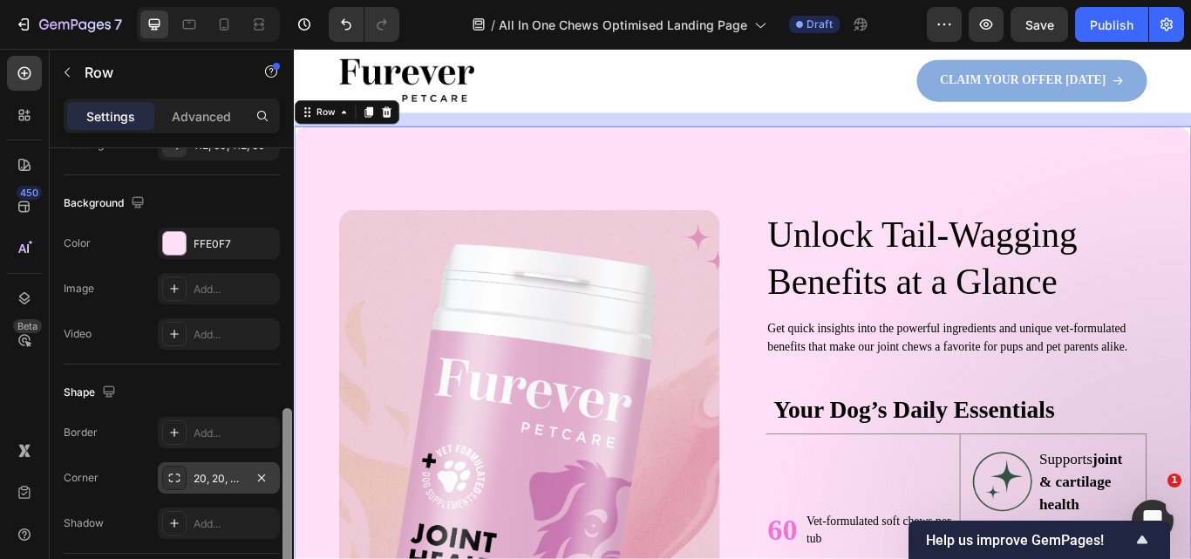
drag, startPoint x: 289, startPoint y: 241, endPoint x: 246, endPoint y: 472, distance: 234.9
click at [246, 472] on div "Layout Column width Change ratio Fit to content 6 6 Columns management Order 2 …" at bounding box center [172, 378] width 244 height 460
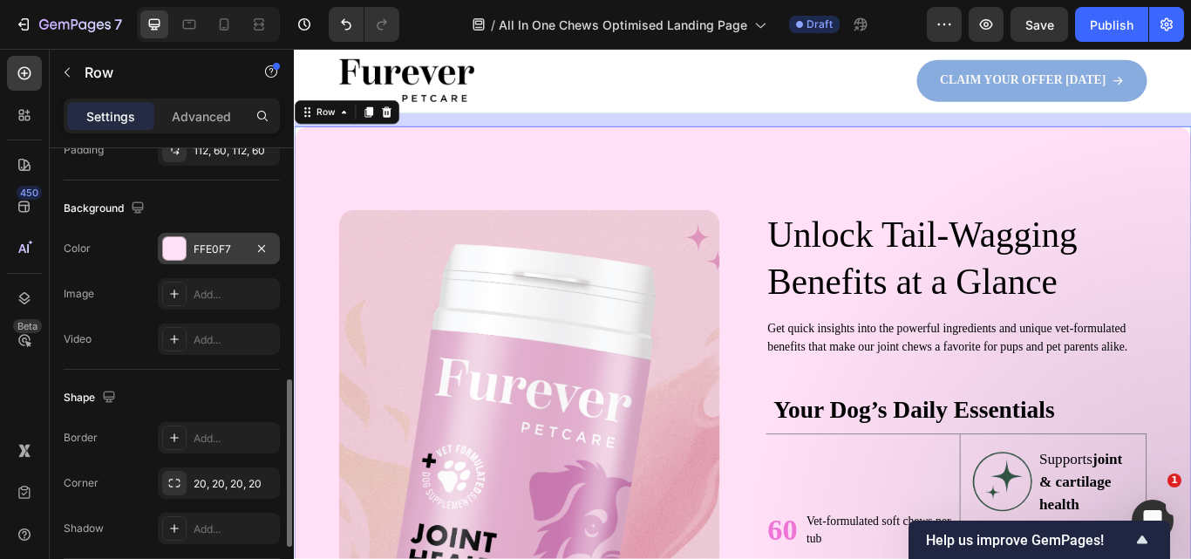
click at [176, 242] on div at bounding box center [174, 248] width 23 height 23
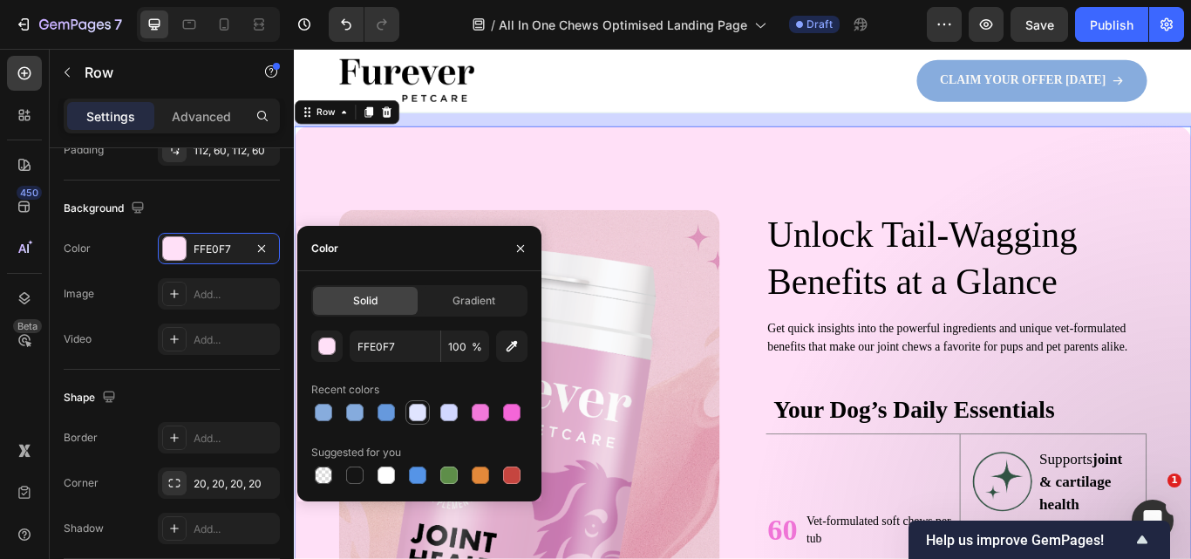
click at [422, 415] on div at bounding box center [417, 412] width 17 height 17
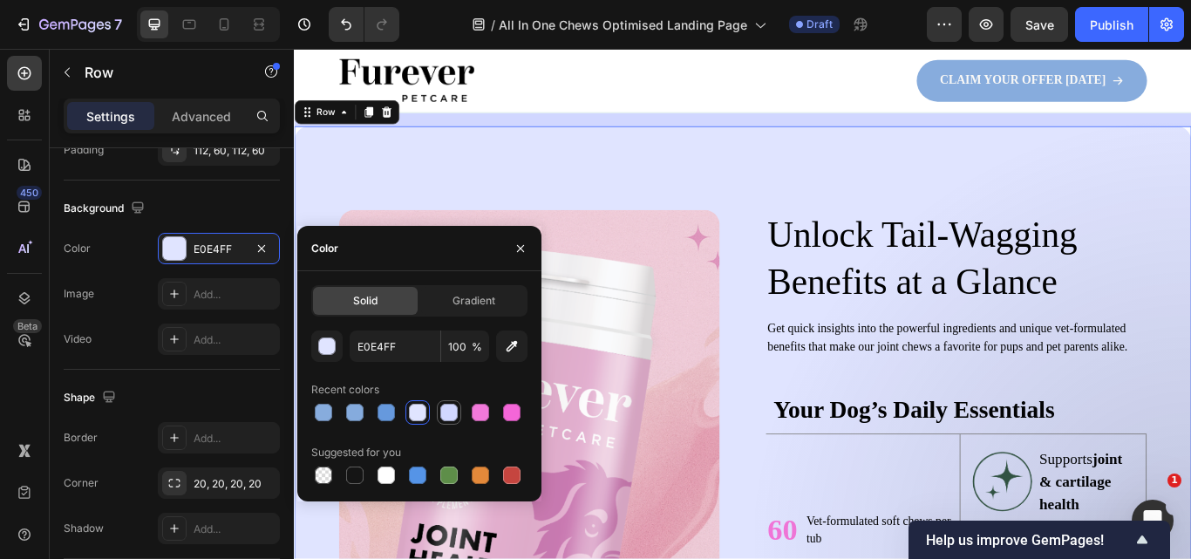
click at [452, 405] on div at bounding box center [448, 412] width 17 height 17
type input "D1D7FF"
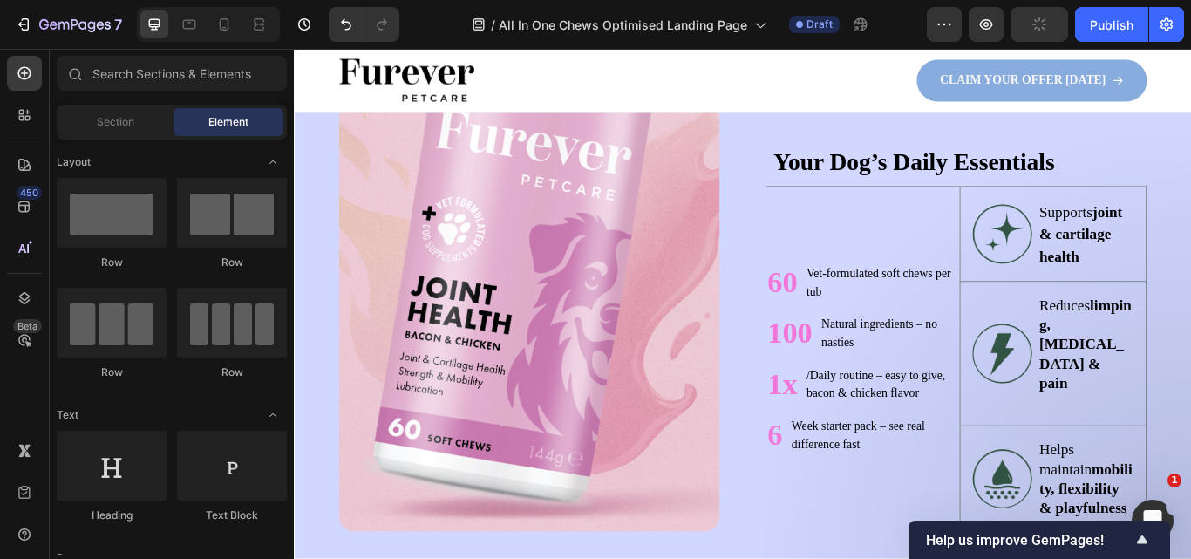
scroll to position [1091, 0]
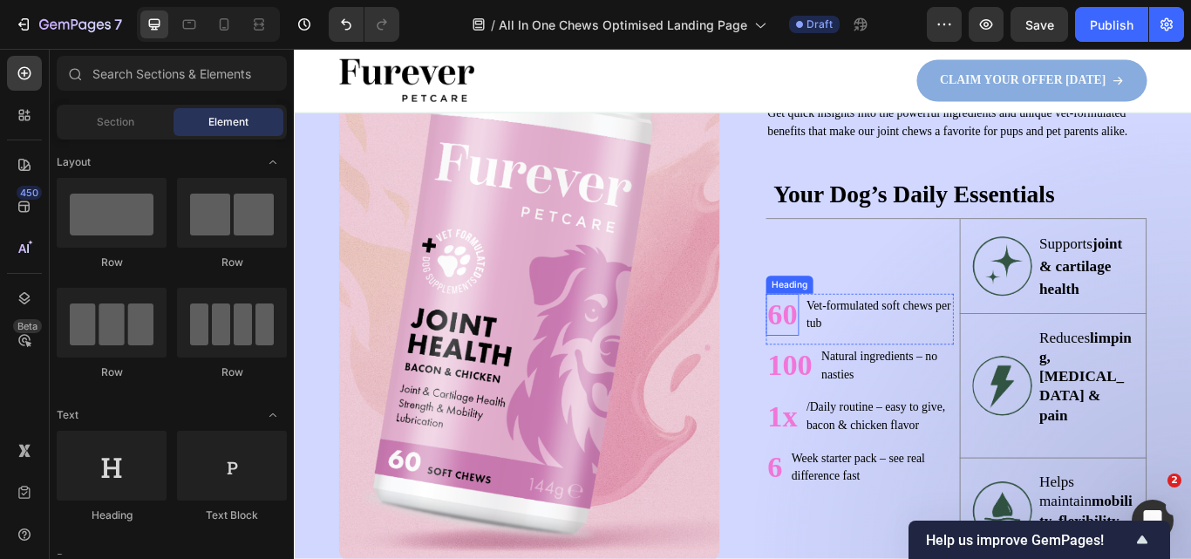
click at [861, 358] on strong "60" at bounding box center [863, 358] width 35 height 39
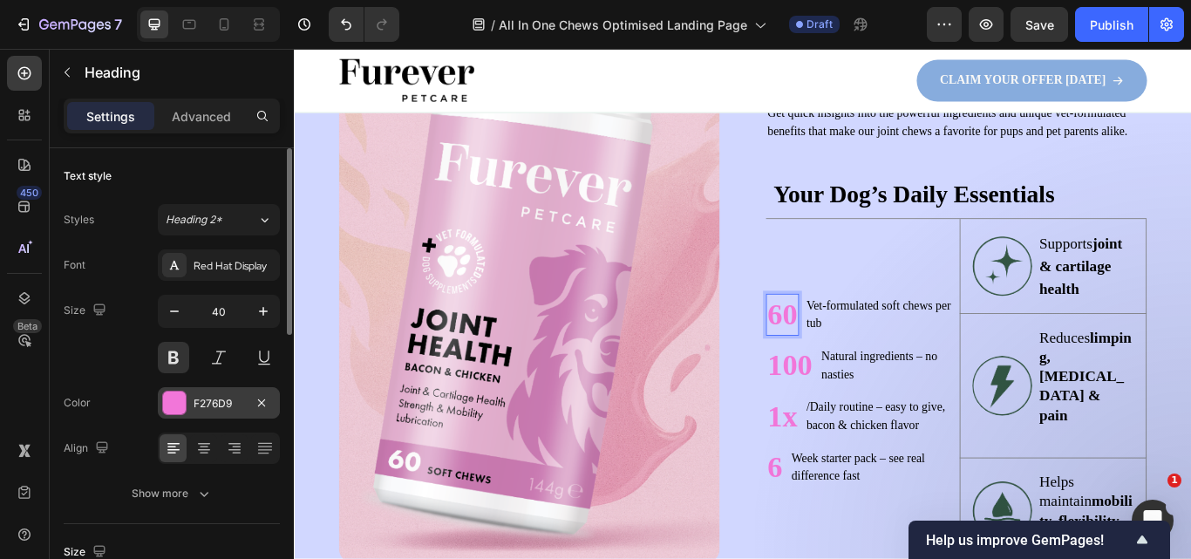
click at [187, 404] on div "F276D9" at bounding box center [219, 402] width 122 height 31
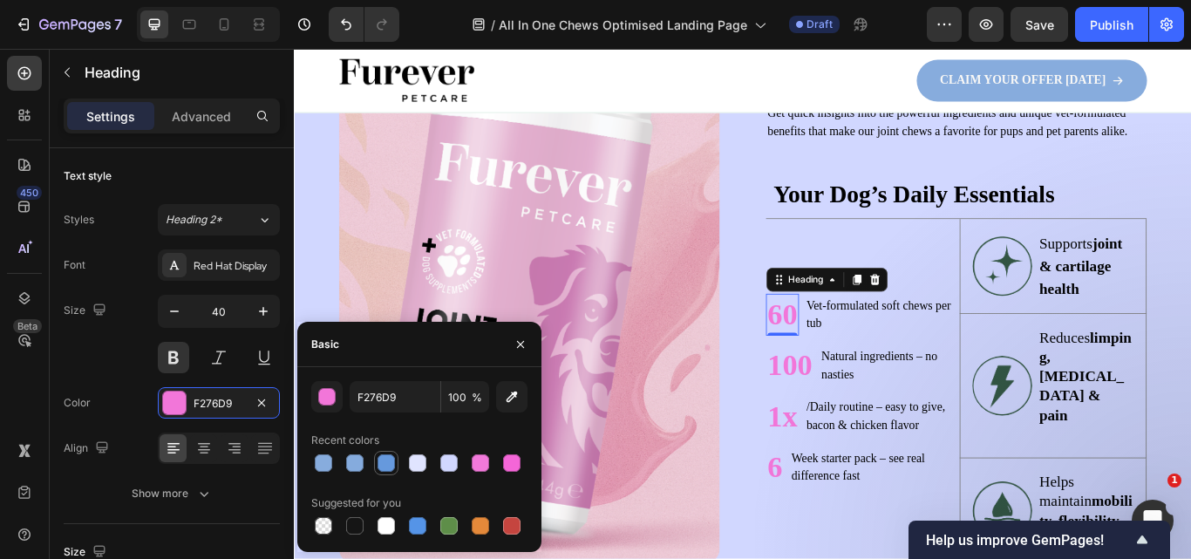
click at [392, 469] on div at bounding box center [385, 462] width 17 height 17
type input "6699DD"
click at [871, 412] on h2 "100" at bounding box center [872, 418] width 56 height 49
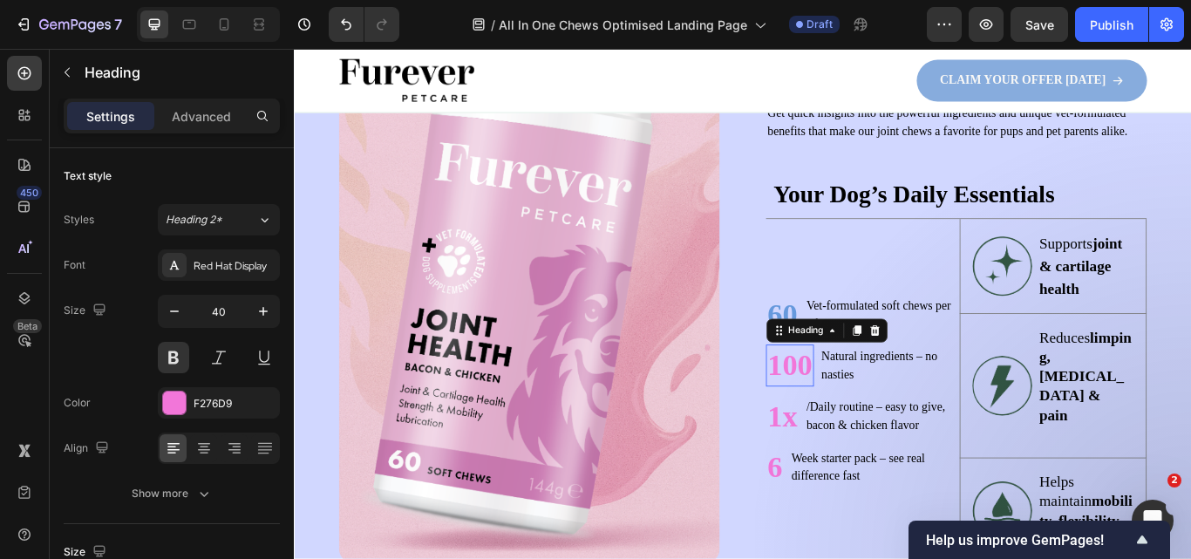
scroll to position [635, 0]
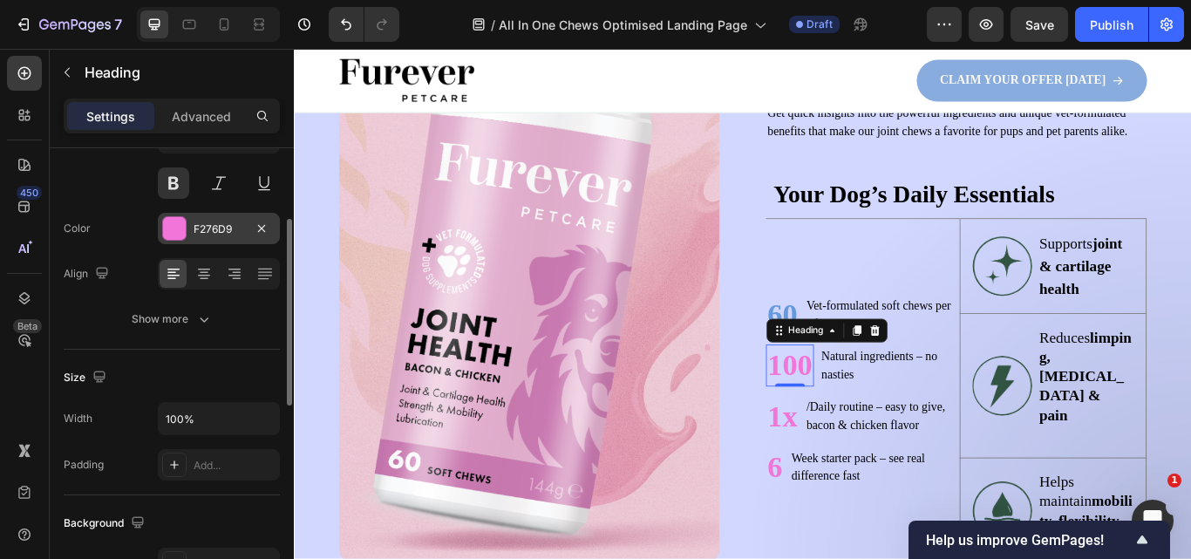
click at [203, 242] on div "F276D9" at bounding box center [219, 228] width 122 height 31
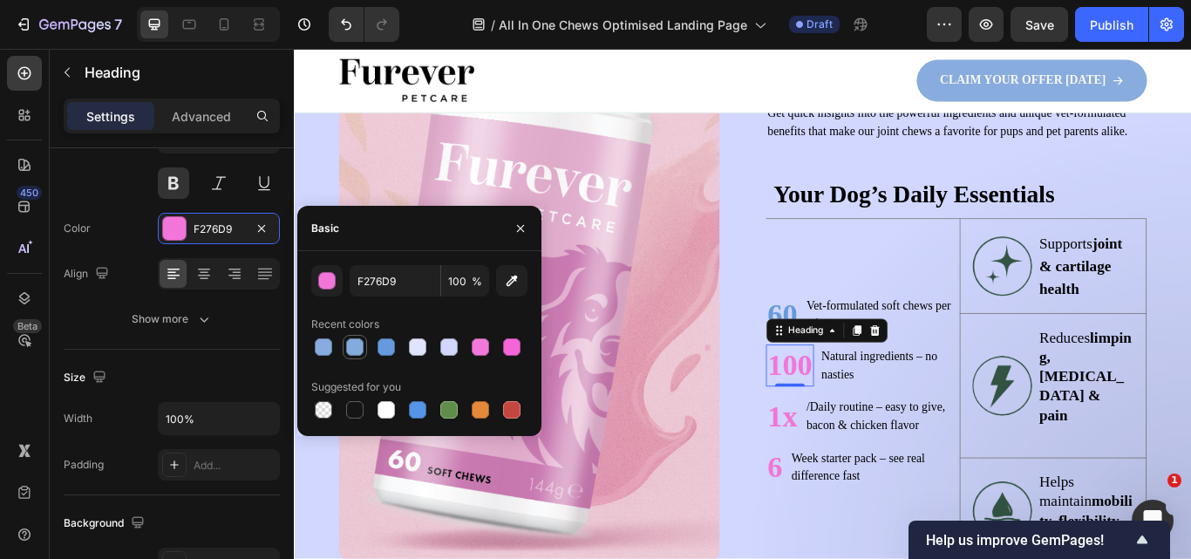
drag, startPoint x: 353, startPoint y: 350, endPoint x: 445, endPoint y: 382, distance: 97.9
click at [353, 350] on div at bounding box center [354, 346] width 17 height 17
type input "85ABDD"
click at [861, 476] on strong "1x" at bounding box center [863, 477] width 35 height 39
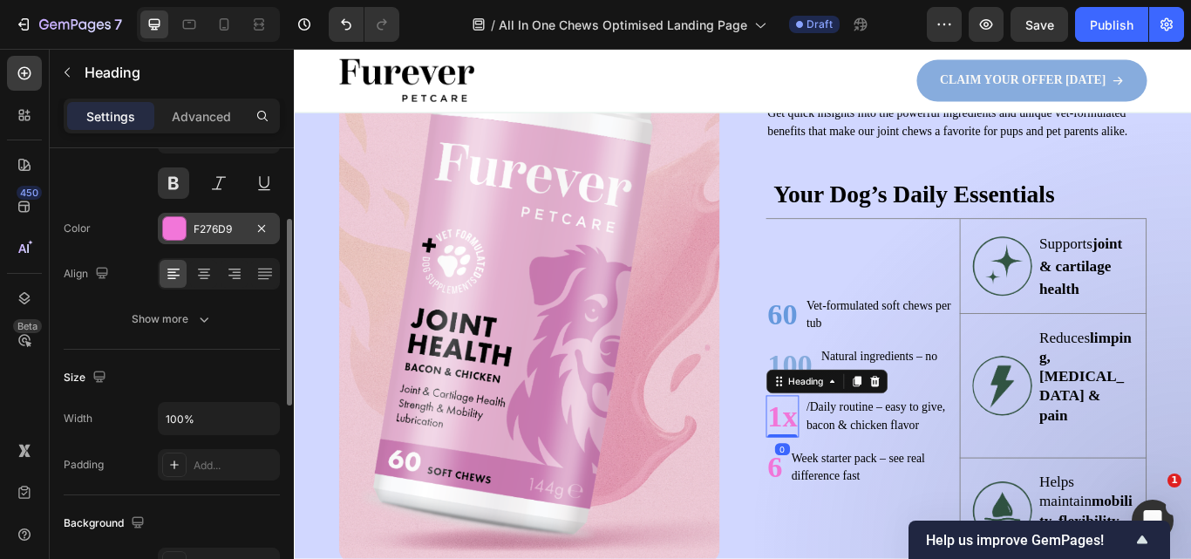
click at [186, 228] on div at bounding box center [174, 228] width 24 height 24
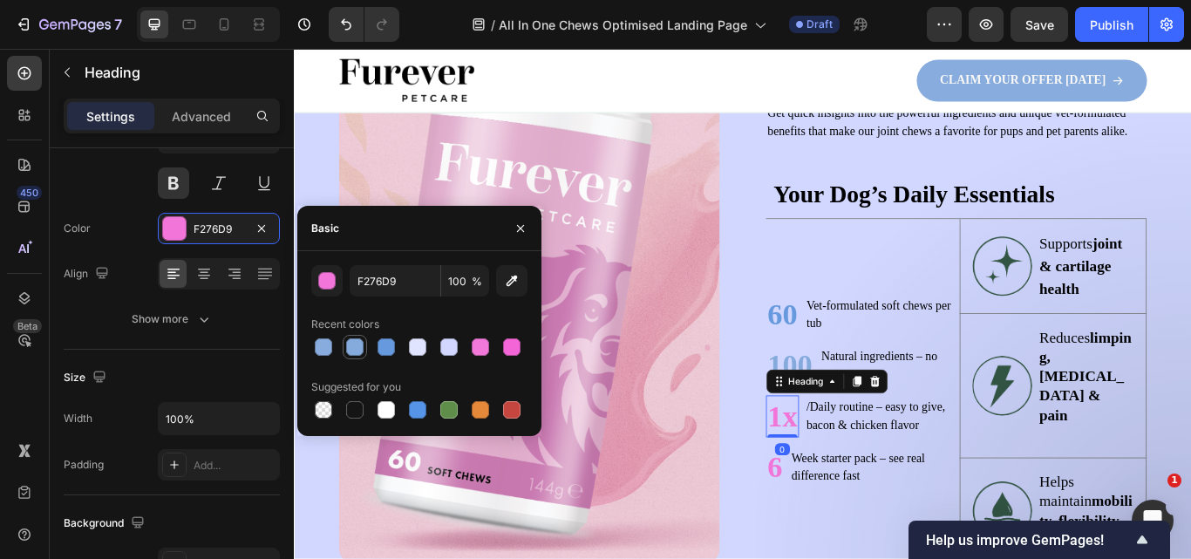
click at [365, 343] on div at bounding box center [355, 347] width 24 height 24
type input "85ABDD"
click at [853, 535] on h2 "6" at bounding box center [854, 537] width 21 height 49
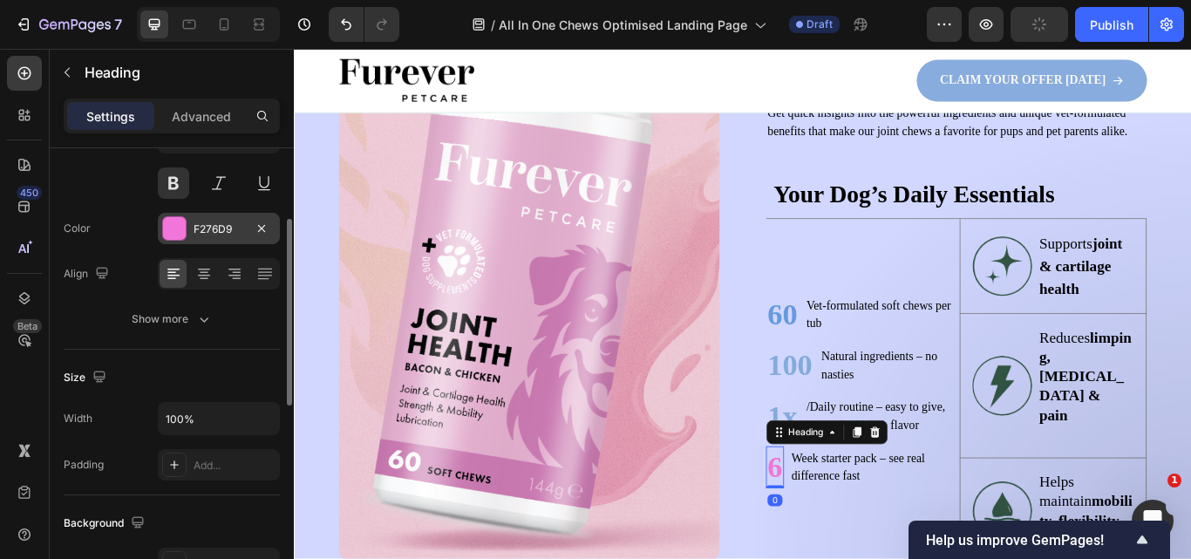
click at [180, 235] on div at bounding box center [174, 228] width 23 height 23
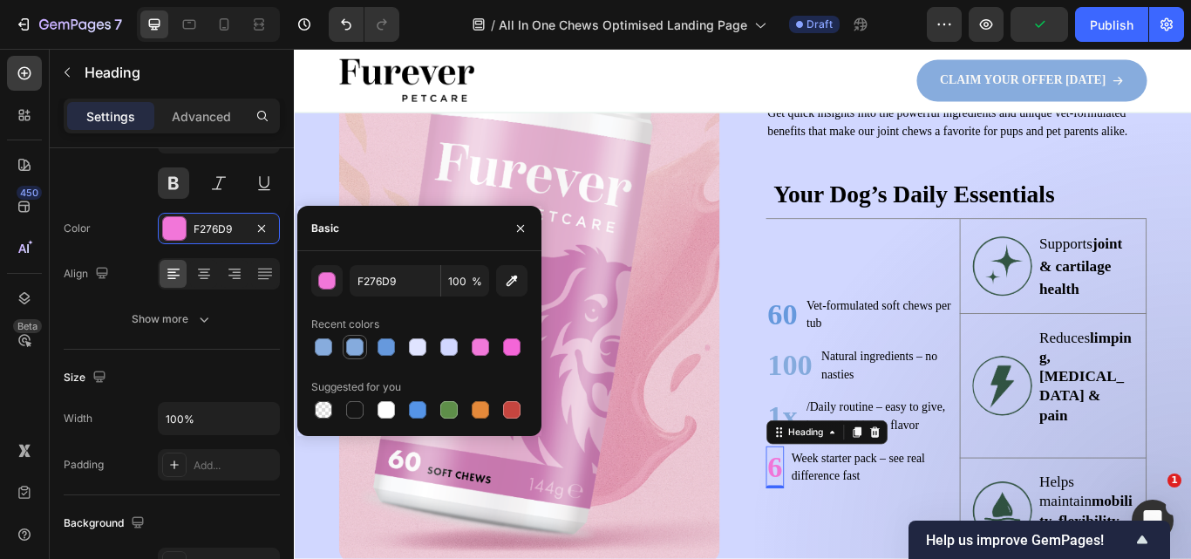
click at [357, 352] on div at bounding box center [354, 346] width 17 height 17
type input "85ABDD"
click at [796, 392] on div "Image Unlock Tail-Wagging Benefits at a Glance Heading Get quick insights into …" at bounding box center [817, 317] width 1046 height 858
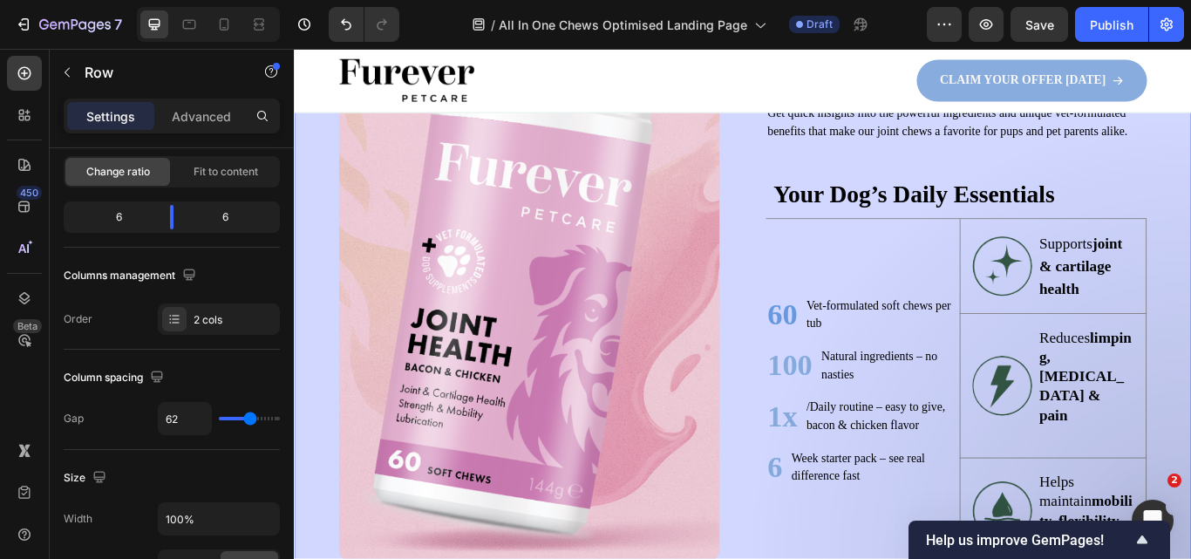
scroll to position [0, 0]
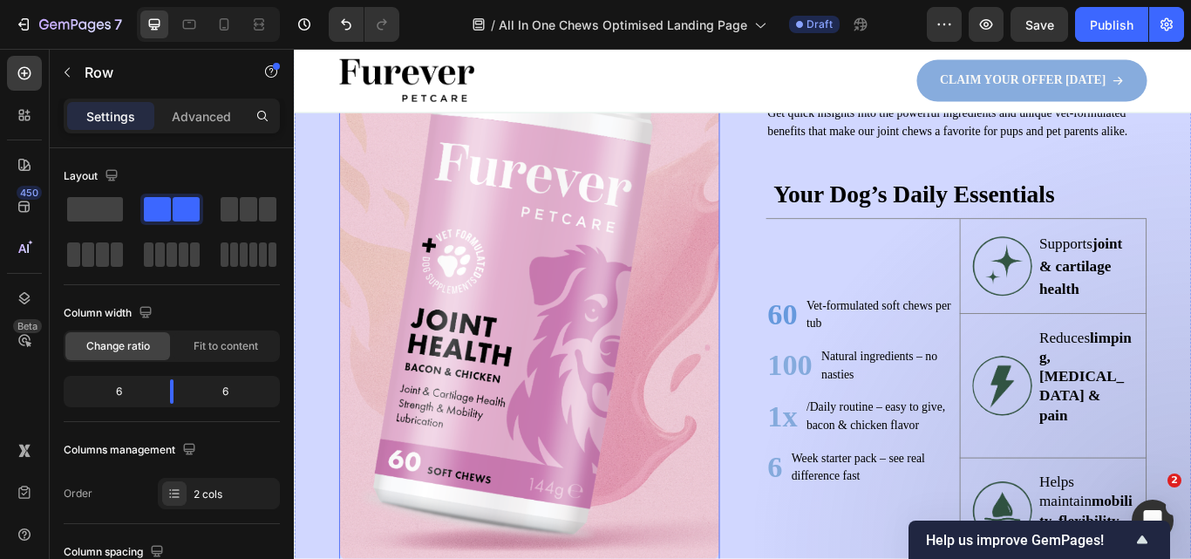
click at [725, 394] on img at bounding box center [568, 317] width 444 height 663
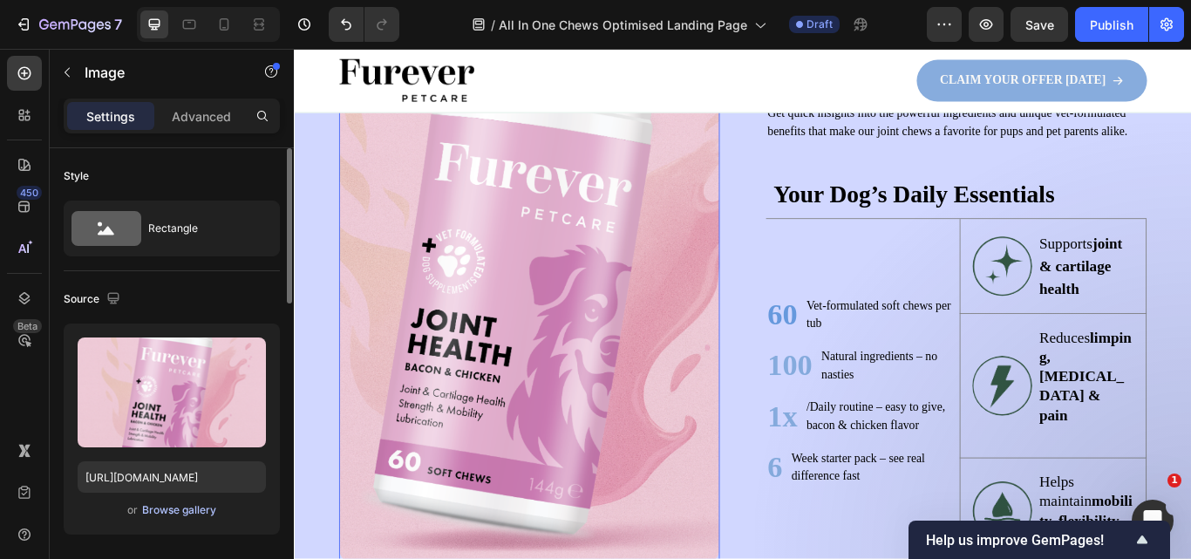
click at [188, 513] on div "Browse gallery" at bounding box center [179, 510] width 74 height 16
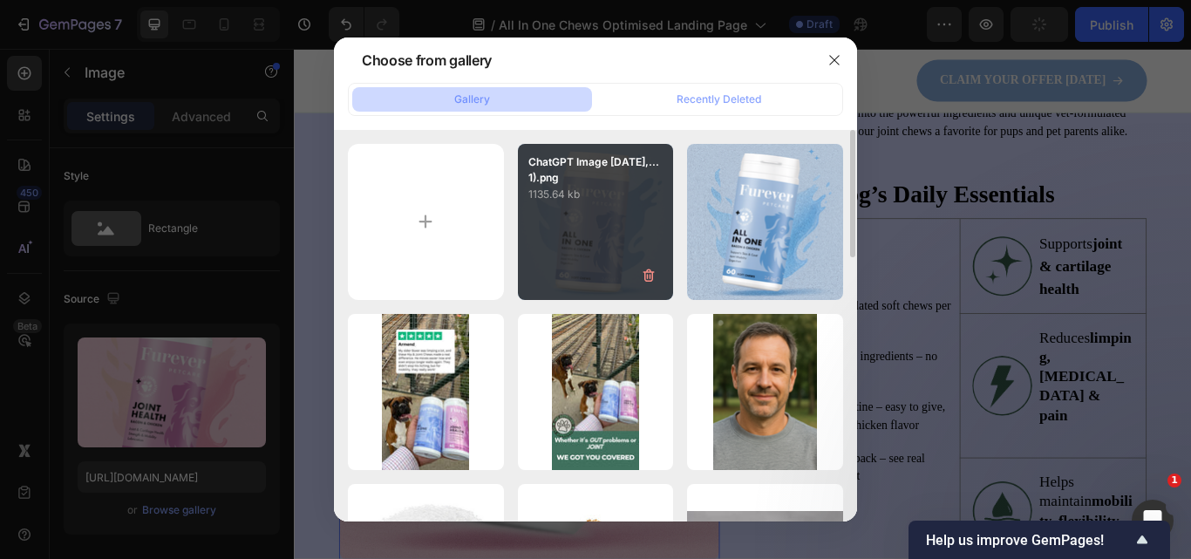
click at [565, 272] on div "ChatGPT Image Sep 28,...1).png 1135.64 kb" at bounding box center [596, 222] width 156 height 156
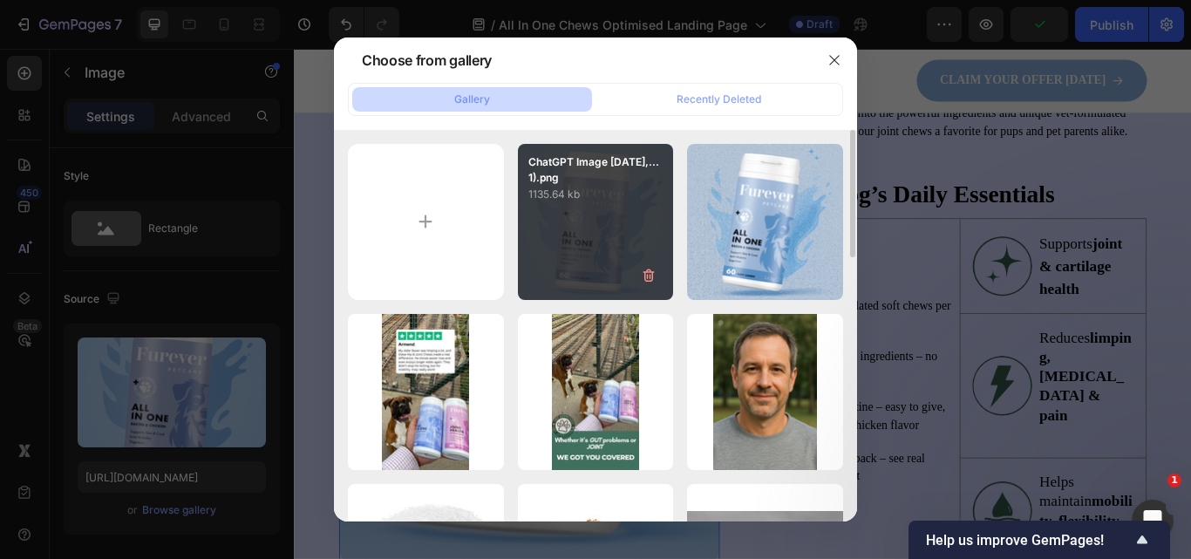
type input "https://cdn.shopify.com/s/files/1/0910/8753/6473/files/gempages_577334473004155…"
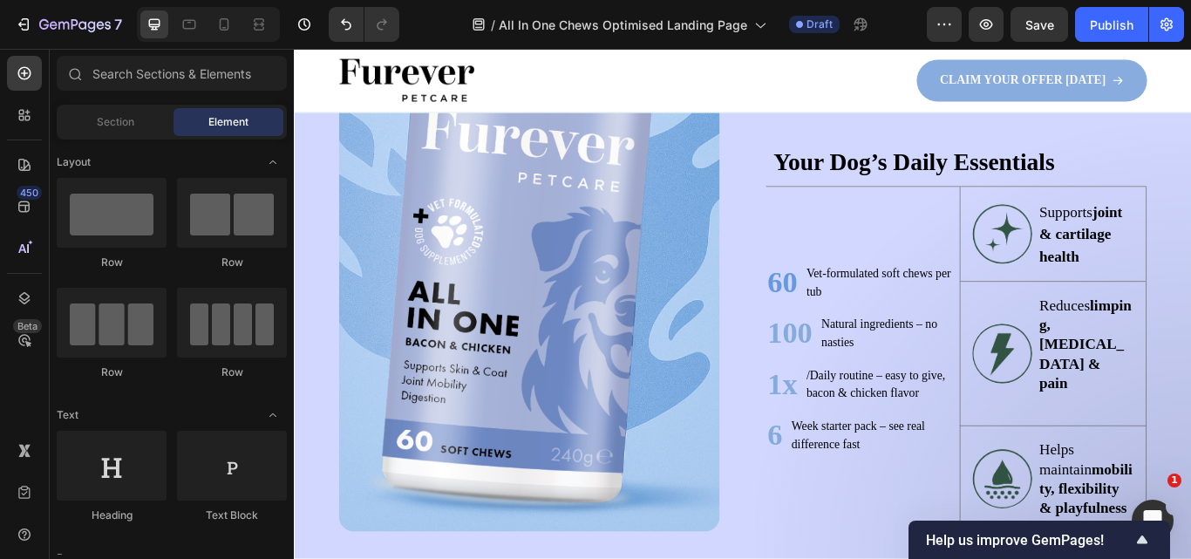
scroll to position [1179, 0]
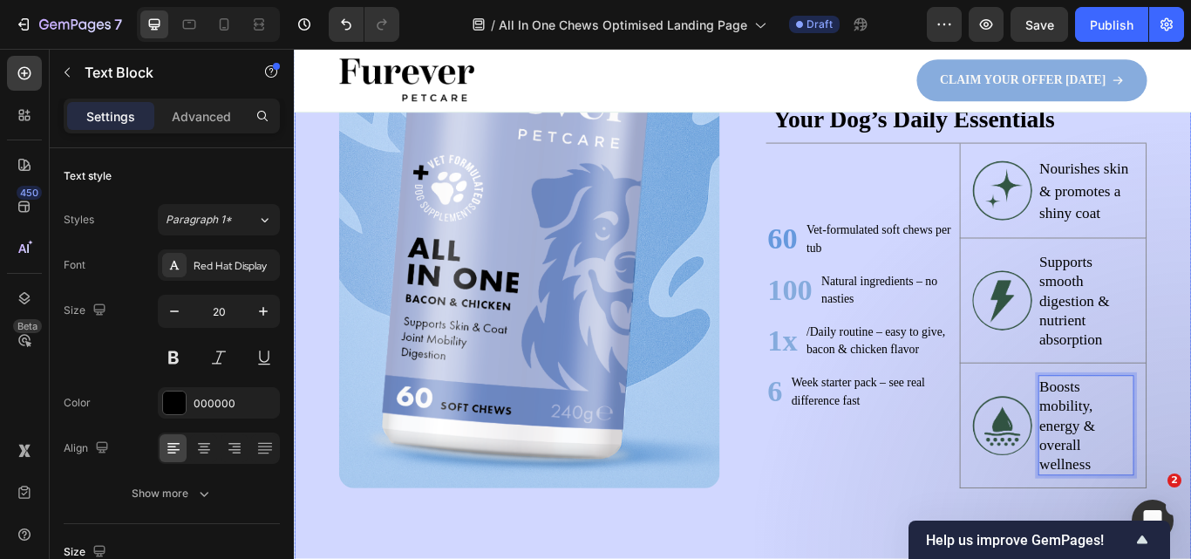
click at [1190, 382] on div "Image Unlock Tail-Wagging Benefits at a Glance Heading Get quick insights into …" at bounding box center [817, 229] width 1046 height 858
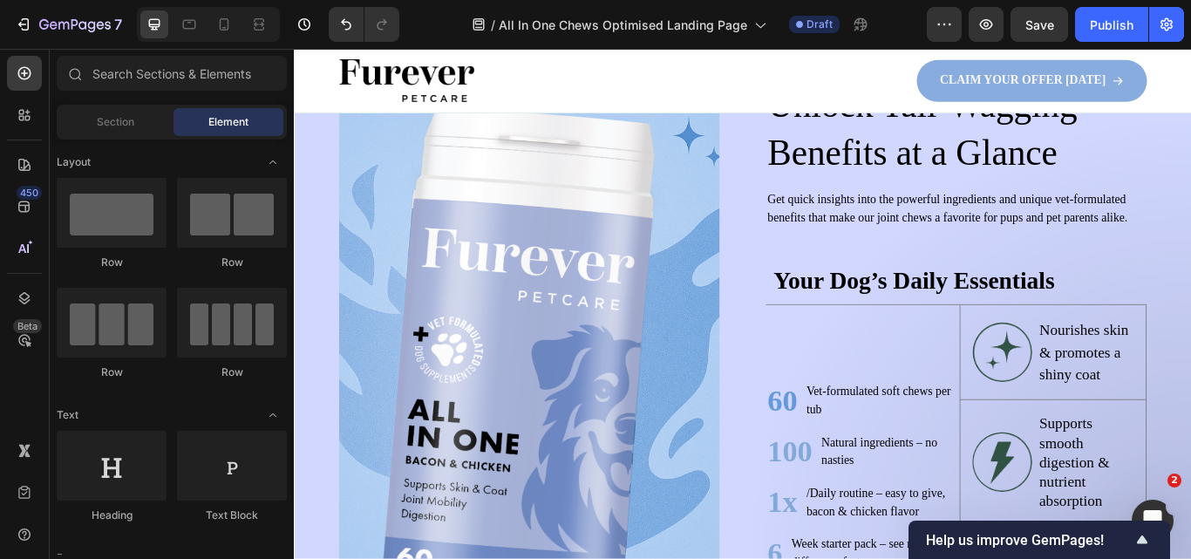
scroll to position [977, 0]
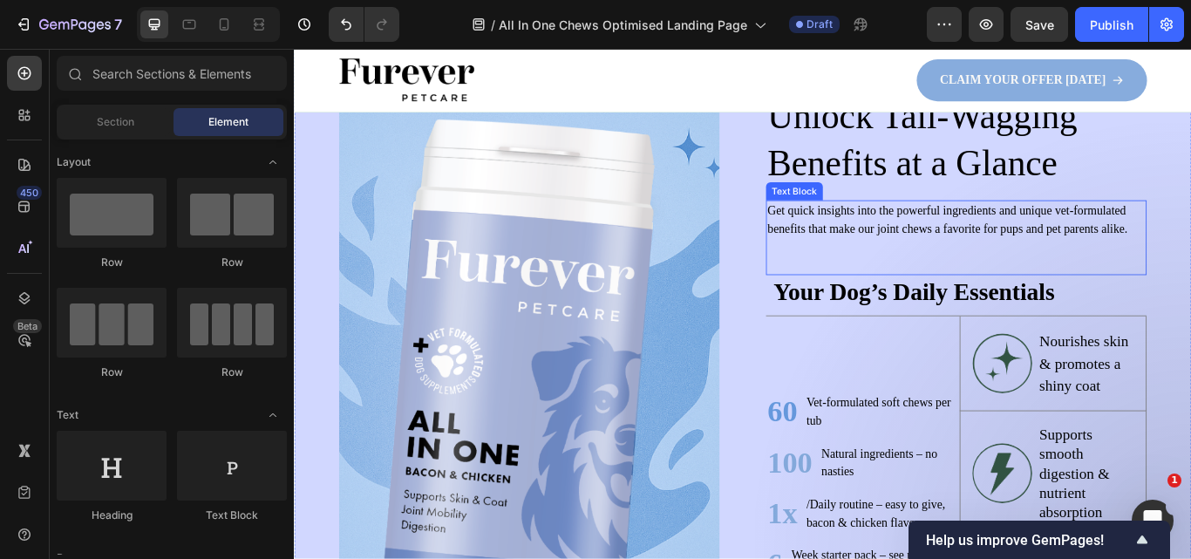
click at [996, 259] on p "Get quick insights into the powerful ingredients and unique vet-formulated bene…" at bounding box center [1066, 249] width 440 height 42
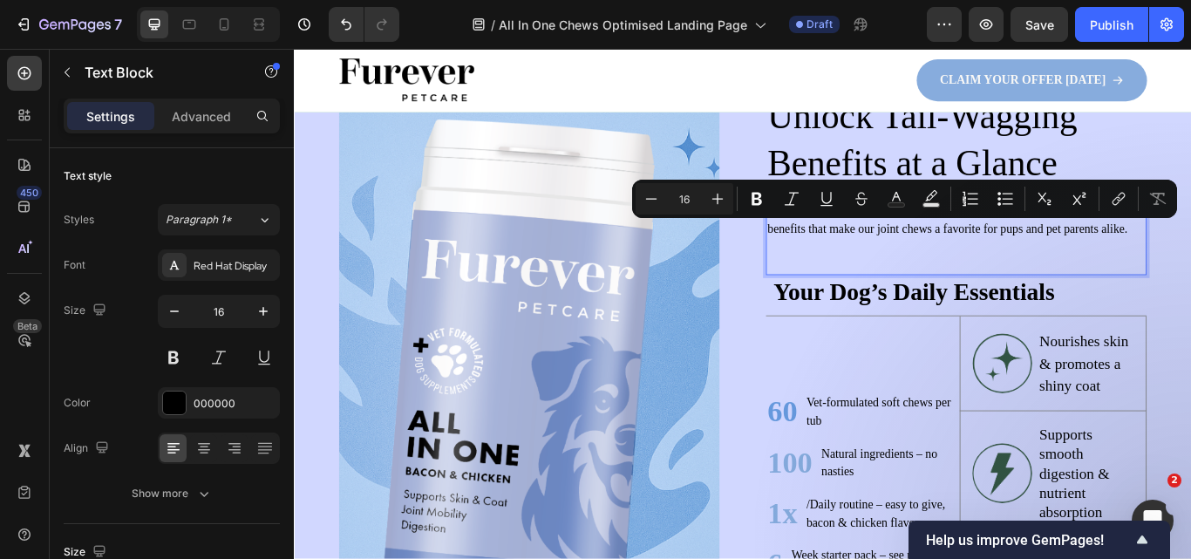
click at [985, 258] on p "Get quick insights into the powerful ingredients and unique vet-formulated bene…" at bounding box center [1066, 249] width 440 height 42
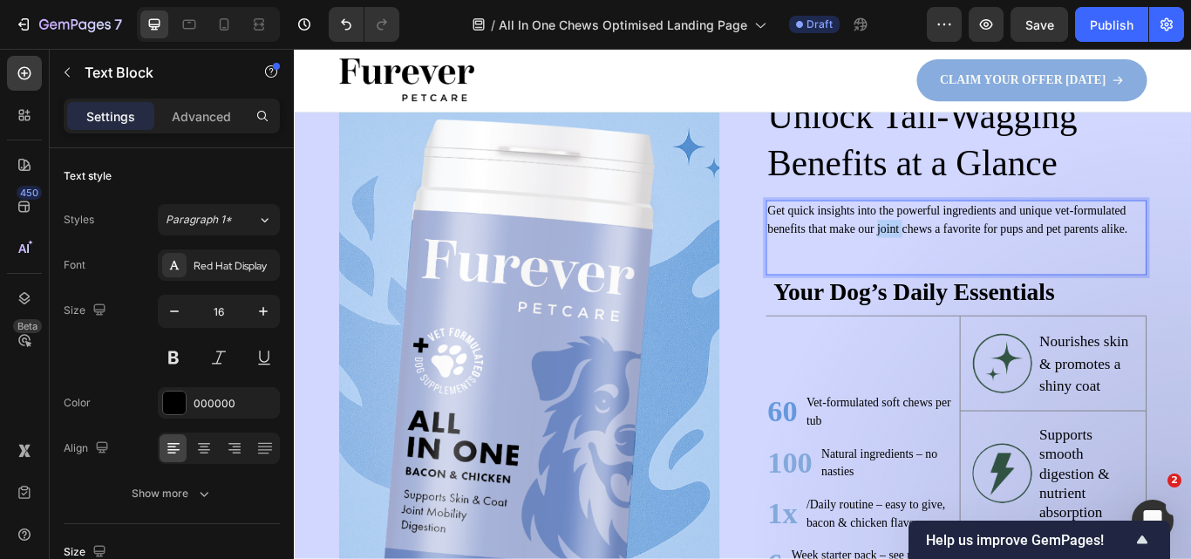
click at [985, 258] on p "Get quick insights into the powerful ingredients and unique vet-formulated bene…" at bounding box center [1066, 249] width 440 height 42
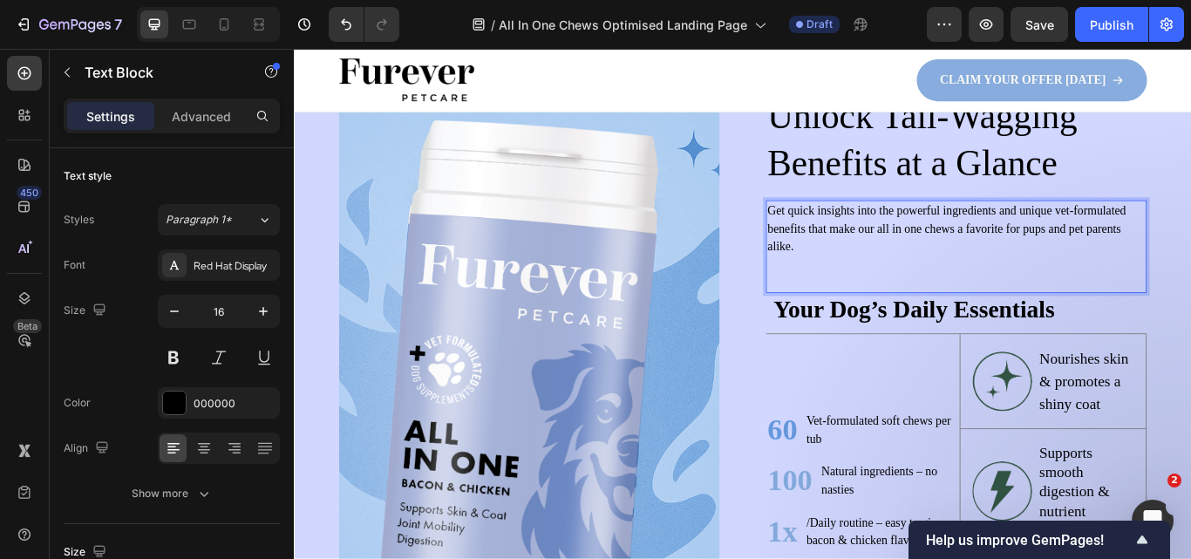
click at [1100, 296] on div "Get quick insights into the powerful ingredients and unique vet-formulated bene…" at bounding box center [1066, 280] width 444 height 108
click at [1074, 298] on div "Get quick insights into the powerful ingredients and unique vet-formulated bene…" at bounding box center [1066, 280] width 444 height 108
click at [845, 300] on div "Get quick insights into the powerful ingredients and unique vet-formulated bene…" at bounding box center [1066, 280] width 444 height 108
click at [878, 283] on p "Get quick insights into the powerful ingredients and unique vet-formulated bene…" at bounding box center [1066, 259] width 440 height 63
click at [864, 300] on div "Get quick insights into the powerful ingredients and unique vet-formulated bene…" at bounding box center [1066, 280] width 444 height 108
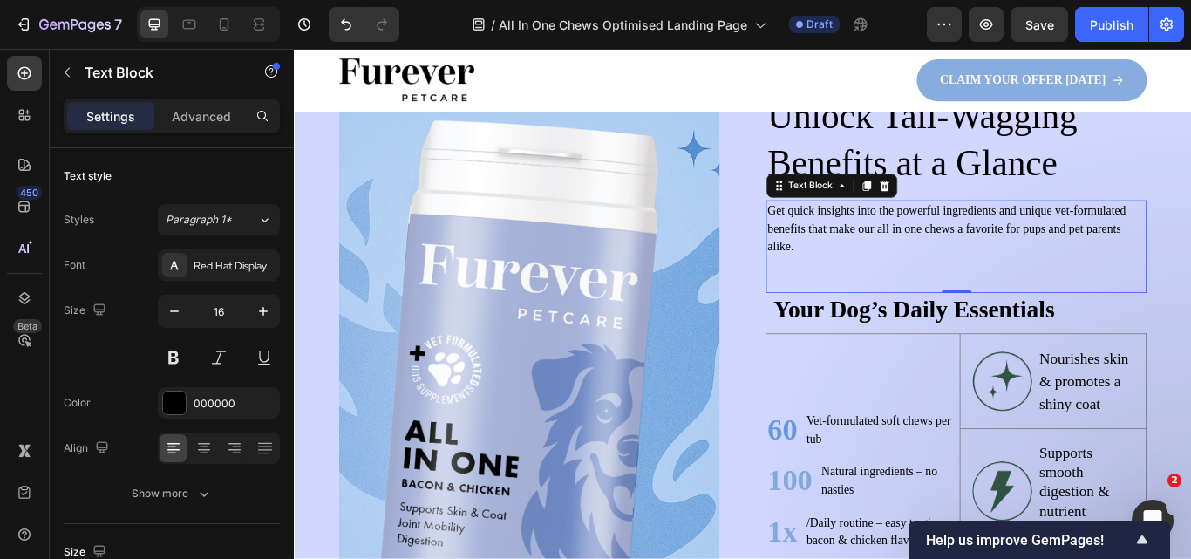
click at [1190, 219] on div "Image Unlock Tail-Wagging Benefits at a Glance Heading Get quick insights into …" at bounding box center [817, 441] width 1046 height 879
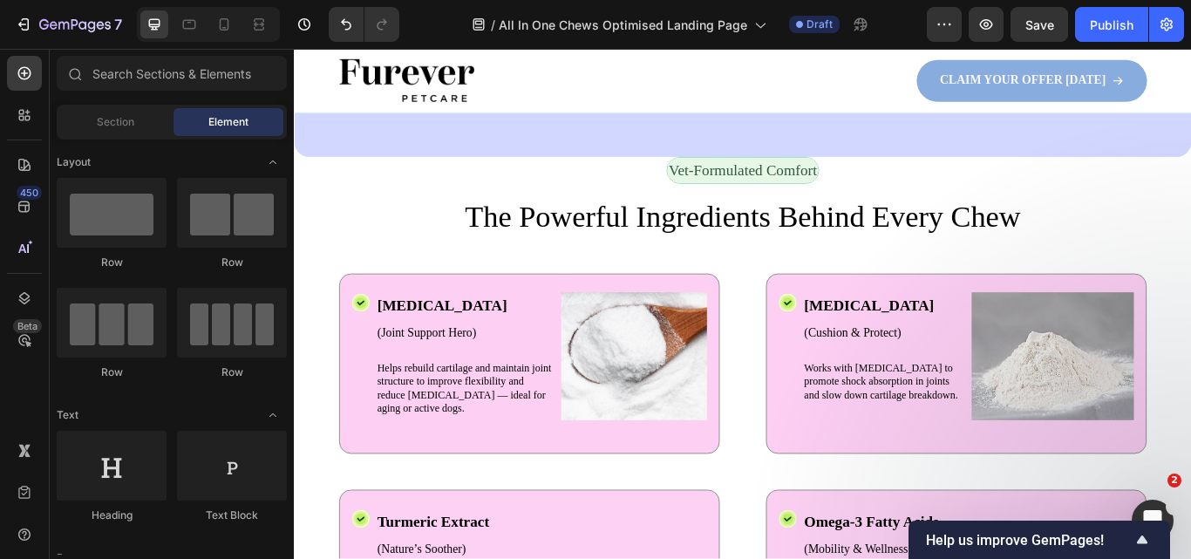
scroll to position [1722, 0]
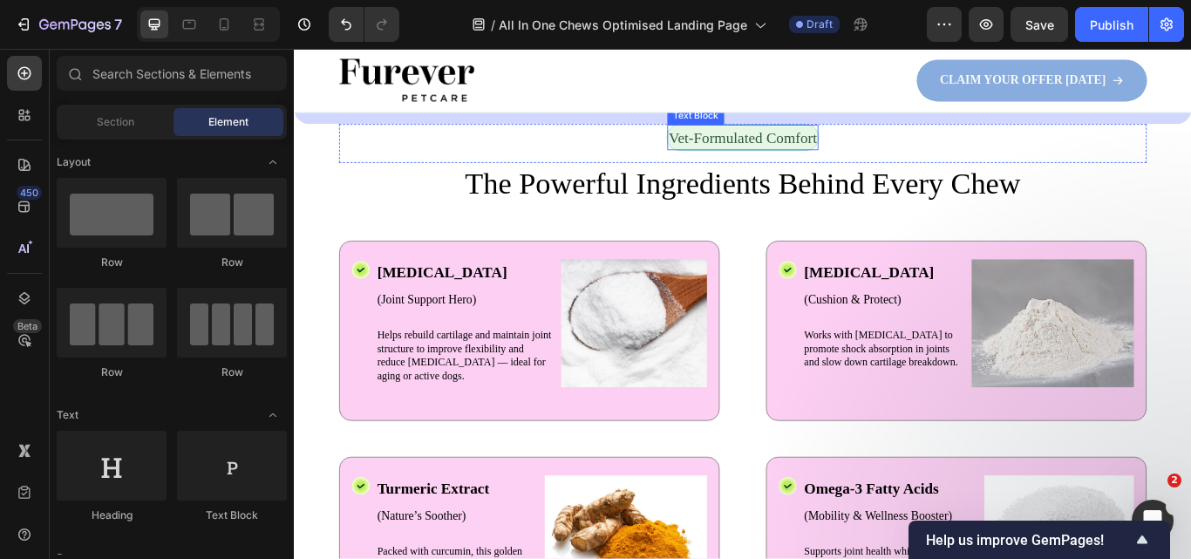
click at [812, 167] on div "Vet-Formulated Comfort Text Block" at bounding box center [817, 152] width 178 height 31
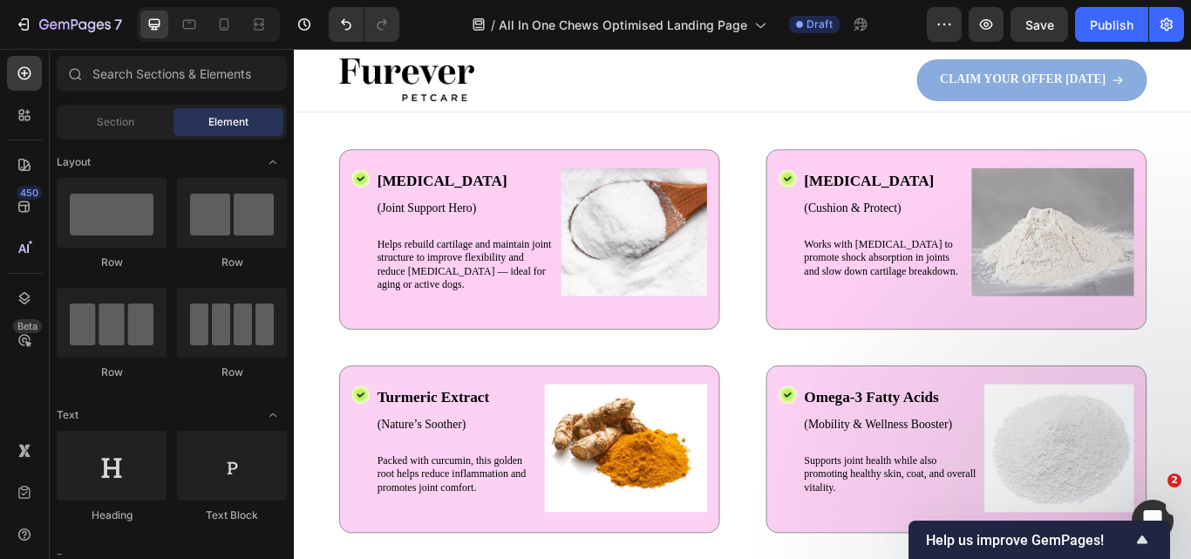
scroll to position [1860, 0]
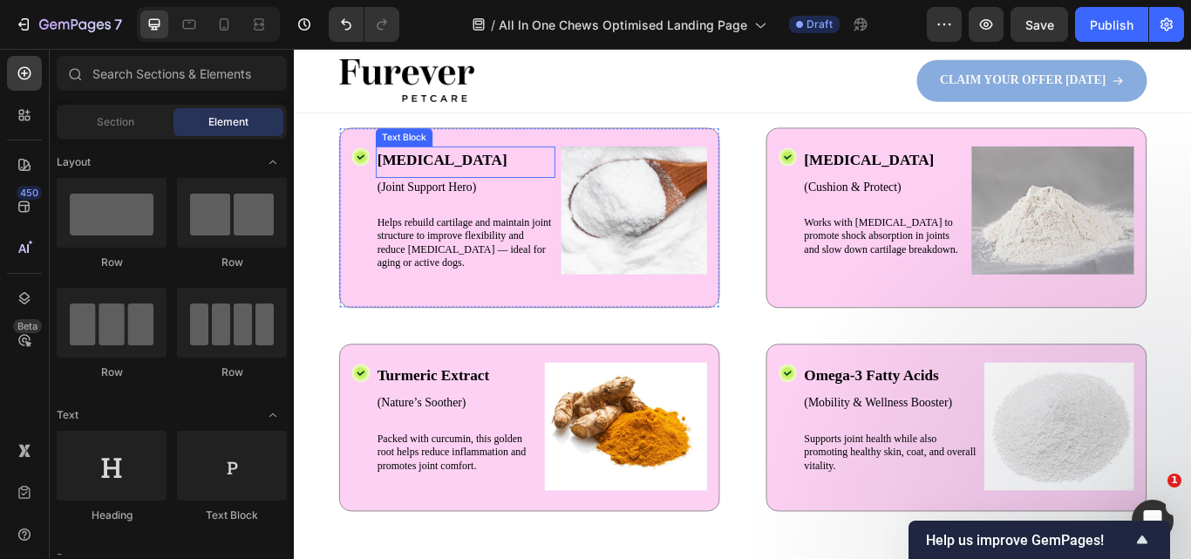
click at [467, 180] on p "[MEDICAL_DATA]" at bounding box center [494, 178] width 206 height 26
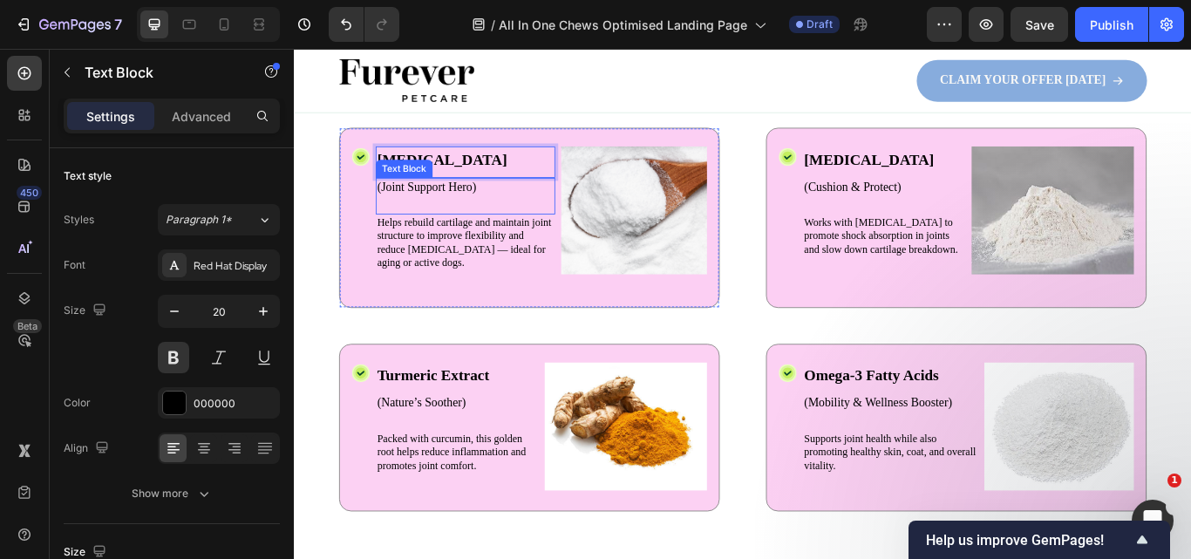
click at [457, 207] on p "(Joint Support Hero)" at bounding box center [494, 210] width 206 height 18
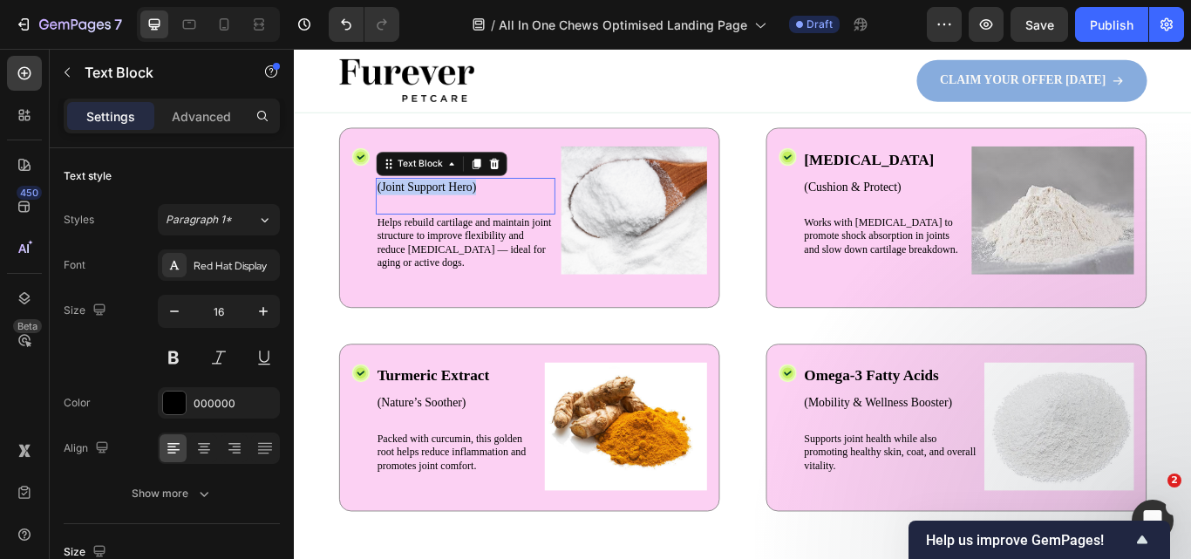
click at [457, 207] on p "(Joint Support Hero)" at bounding box center [494, 210] width 206 height 18
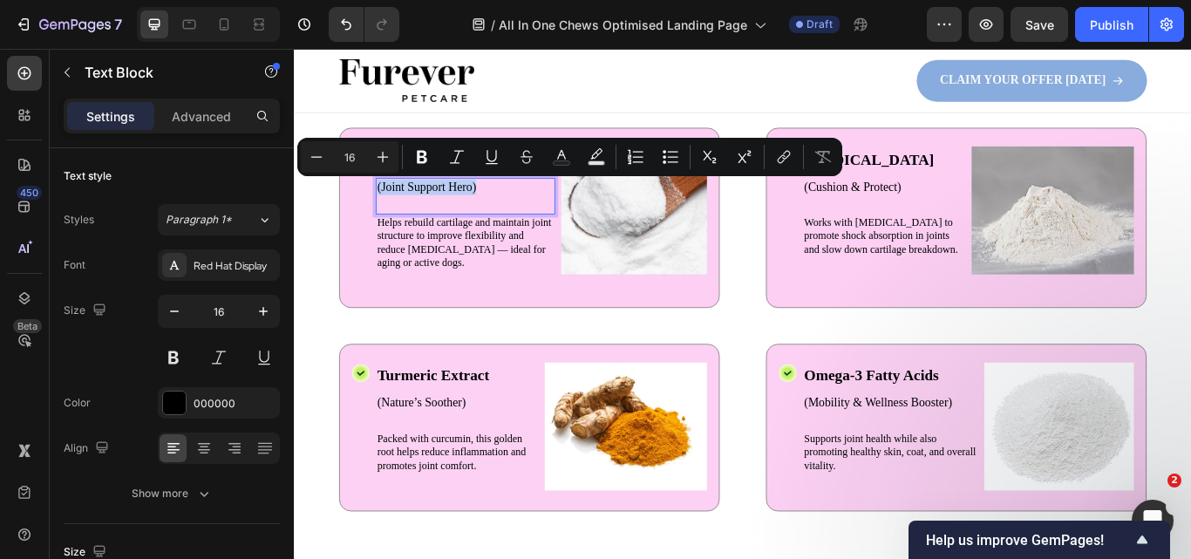
click at [493, 209] on p "(Joint Support Hero)" at bounding box center [494, 210] width 206 height 18
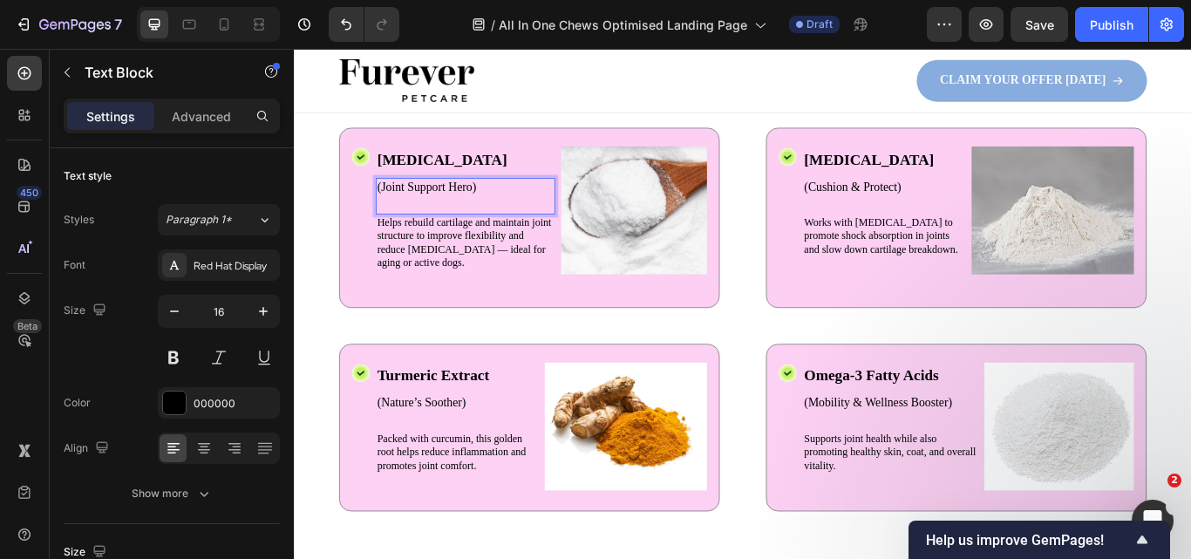
click at [500, 208] on p "(Joint Support Hero)" at bounding box center [494, 210] width 206 height 18
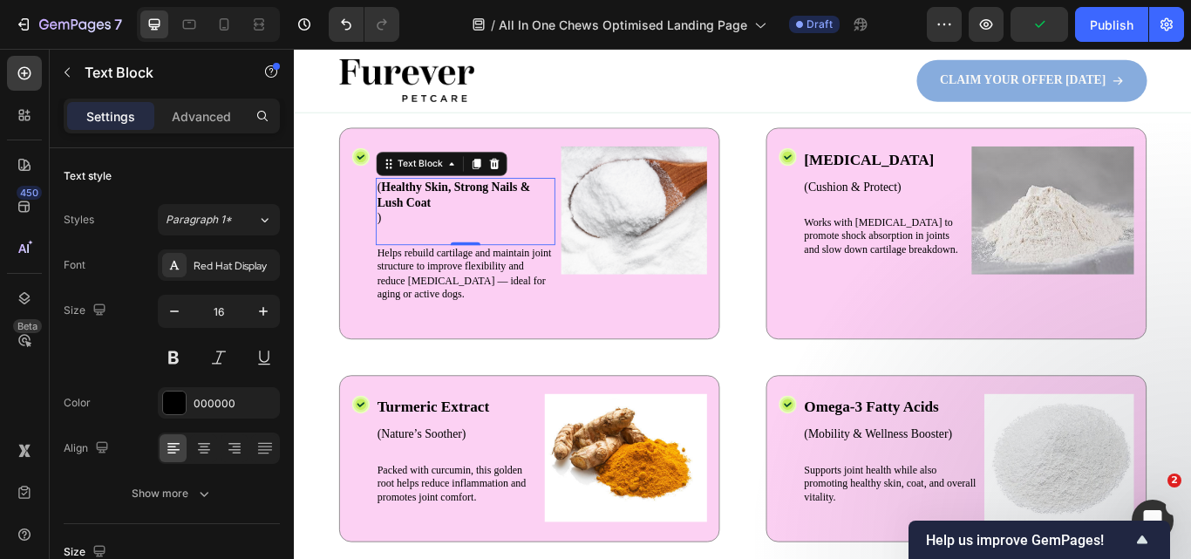
click at [408, 266] on div "( Healthy Skin, Strong Nails & Lush Coat ) Text Block 0" at bounding box center [493, 239] width 209 height 78
click at [412, 240] on p "( Healthy Skin, Strong Nails & Lush Coat )" at bounding box center [494, 228] width 206 height 54
click at [433, 218] on p "( Healthy Skin, Strong Nails & Lush Coat )" at bounding box center [494, 228] width 206 height 54
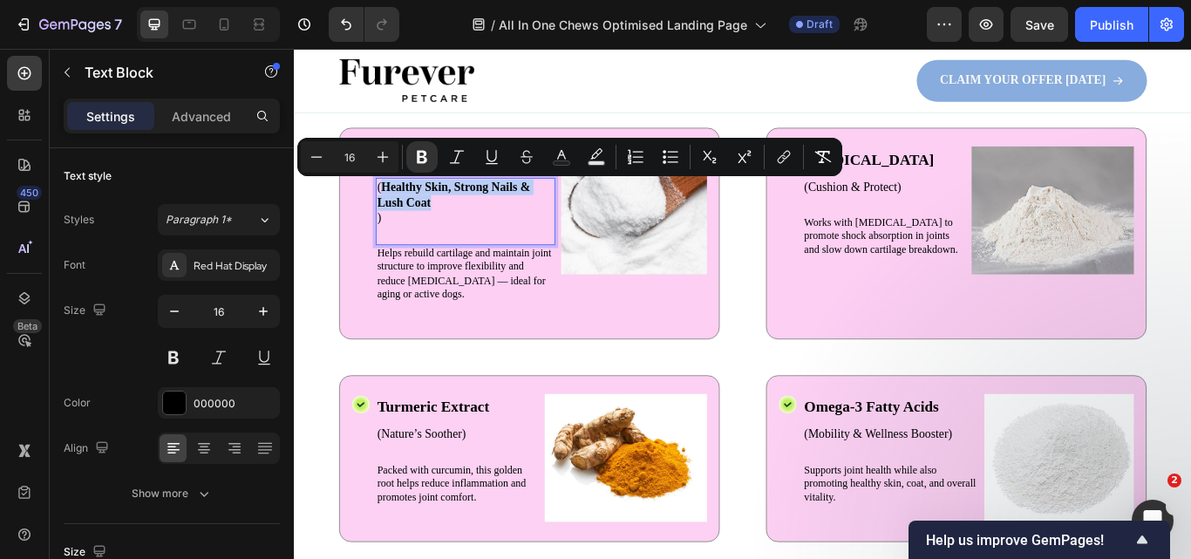
drag, startPoint x: 460, startPoint y: 229, endPoint x: 396, endPoint y: 209, distance: 67.6
click at [396, 209] on p "( Healthy Skin, Strong Nails & Lush Coat )" at bounding box center [494, 228] width 206 height 54
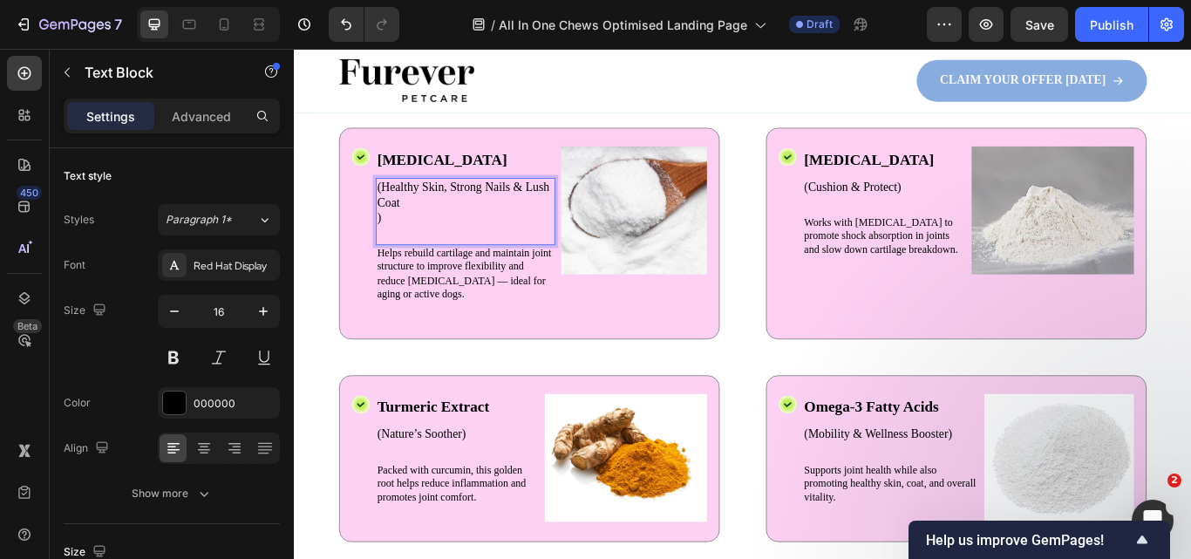
click at [391, 241] on p "(Healthy Skin, Strong Nails & Lush Coat )" at bounding box center [494, 228] width 206 height 54
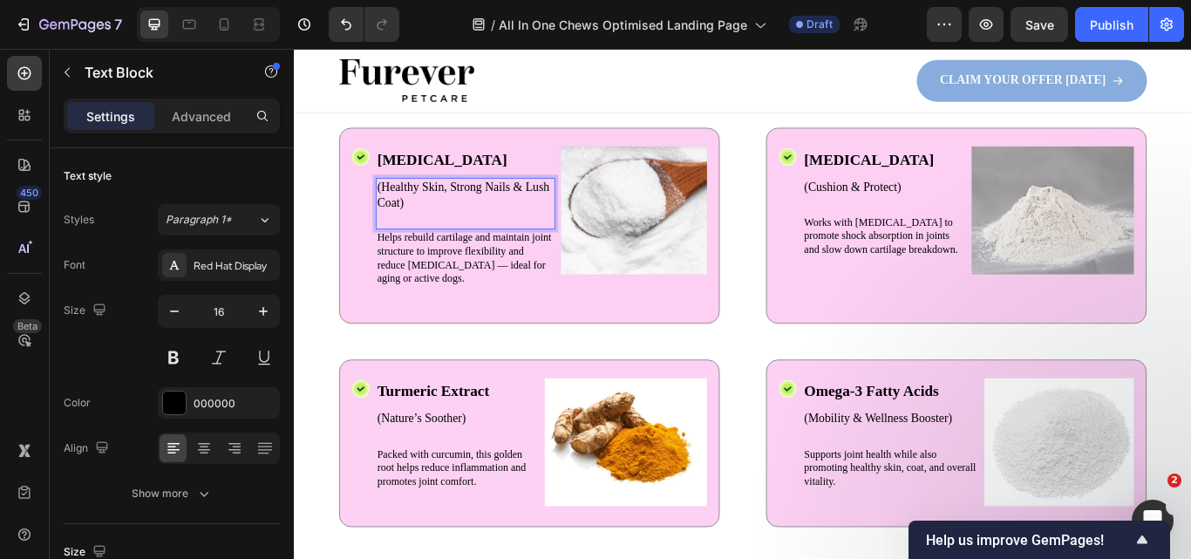
click at [411, 247] on div "(Healthy Skin, Strong Nails & Lush Coat) Text Block 0" at bounding box center [493, 230] width 209 height 61
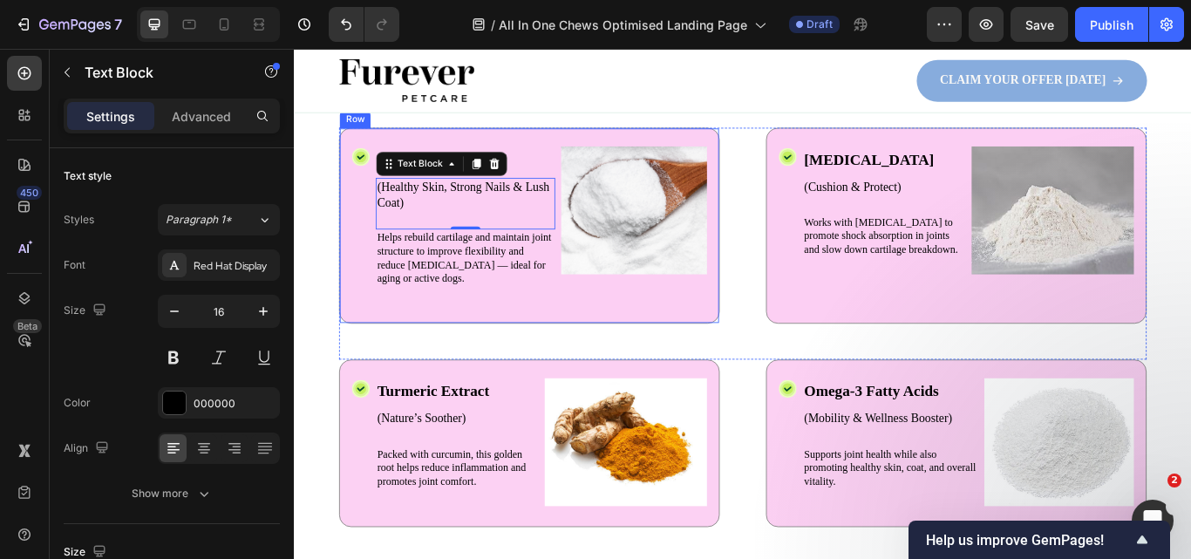
click at [369, 241] on div "Icon" at bounding box center [371, 255] width 21 height 185
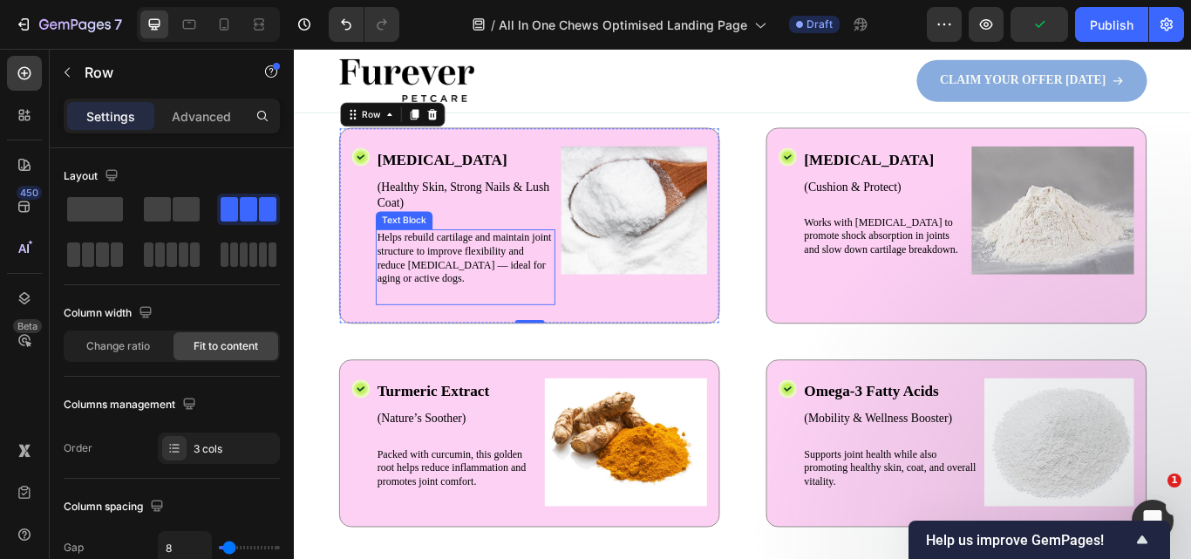
click at [494, 313] on p "Helps rebuild cartilage and maintain joint structure to improve flexibility and…" at bounding box center [494, 294] width 206 height 64
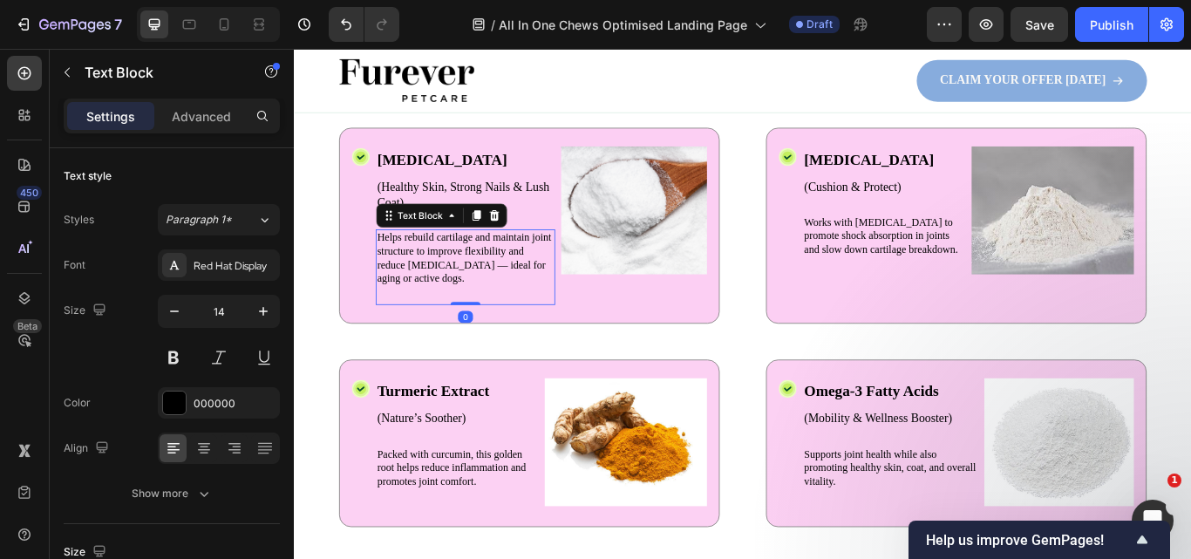
click at [486, 310] on p "Helps rebuild cartilage and maintain joint structure to improve flexibility and…" at bounding box center [494, 294] width 206 height 64
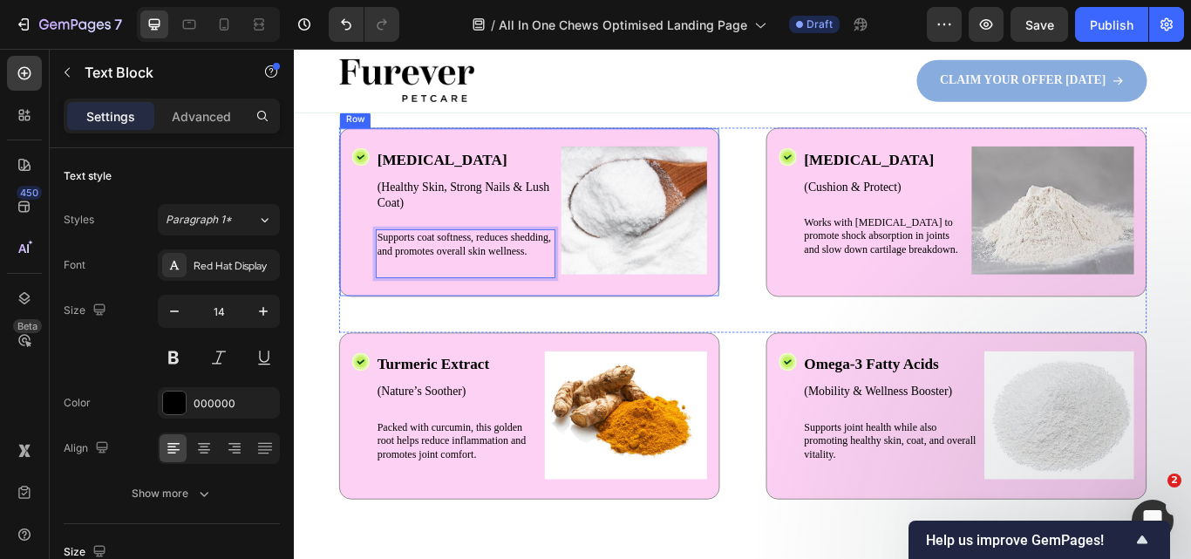
click at [778, 282] on div "Icon Biotin Text Block (Healthy Skin, Strong Nails & Lush Coat) Text Block Supp…" at bounding box center [568, 239] width 444 height 197
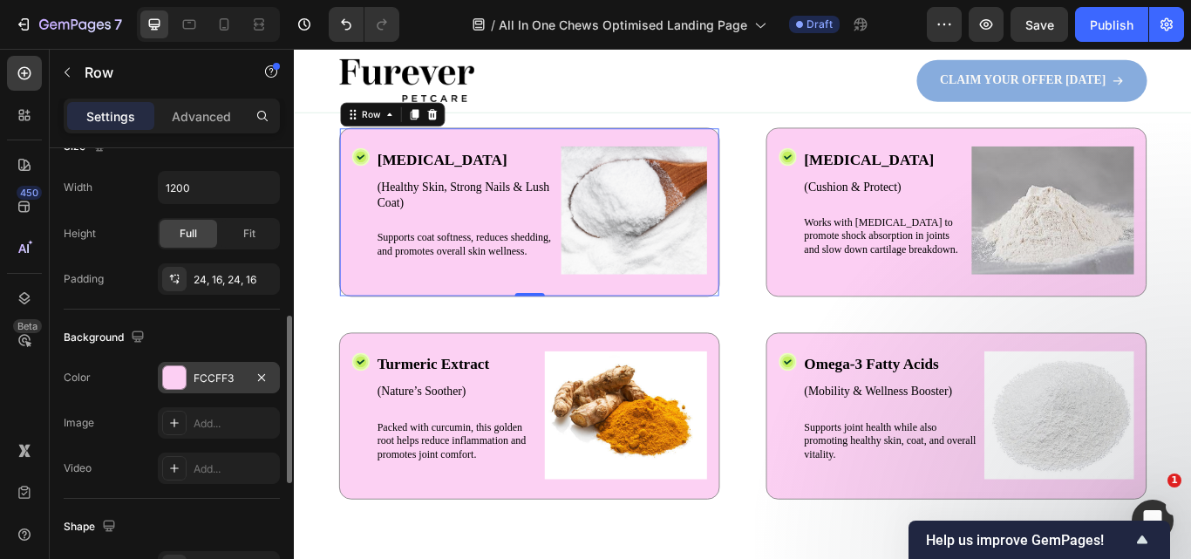
click at [226, 365] on div "FCCFF3" at bounding box center [219, 377] width 122 height 31
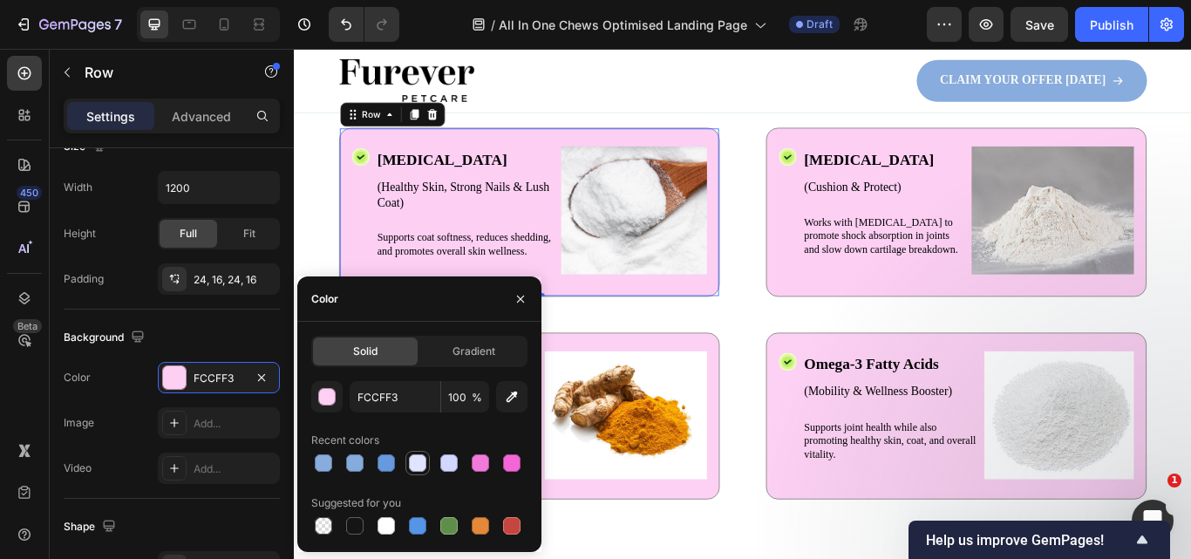
click at [419, 466] on div at bounding box center [417, 462] width 17 height 17
type input "E0E4FF"
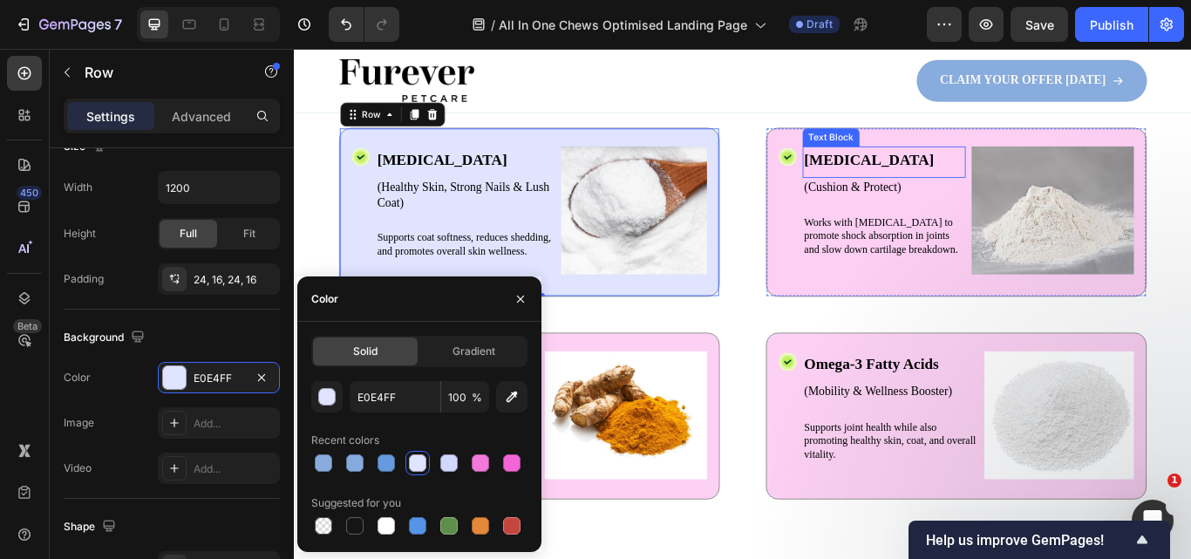
click at [948, 173] on p "[MEDICAL_DATA]" at bounding box center [981, 178] width 187 height 26
click at [947, 173] on p "[MEDICAL_DATA]" at bounding box center [981, 178] width 187 height 26
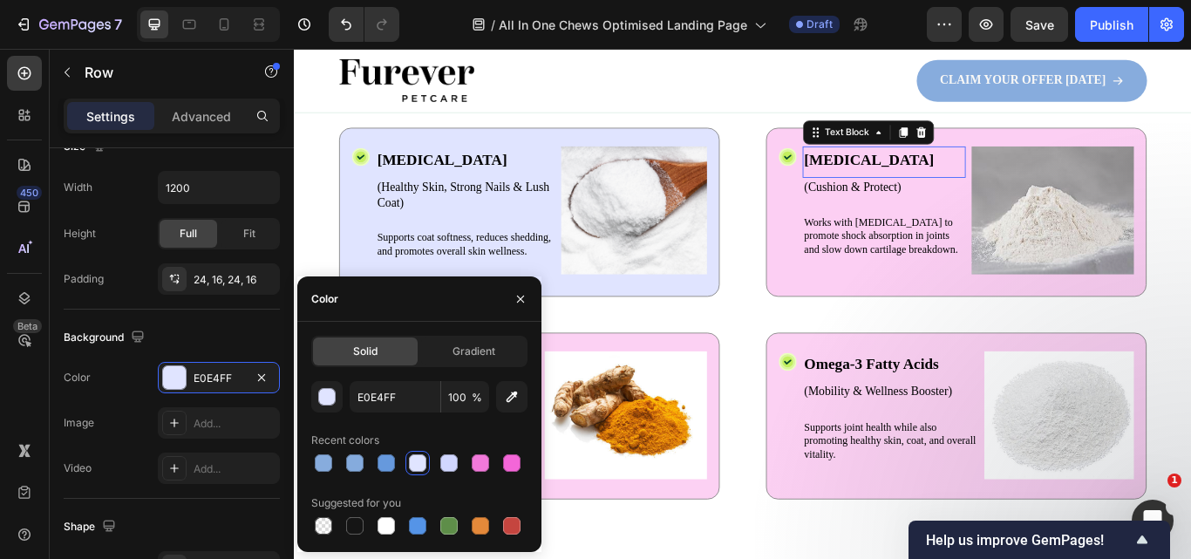
click at [947, 173] on p "[MEDICAL_DATA]" at bounding box center [981, 178] width 187 height 26
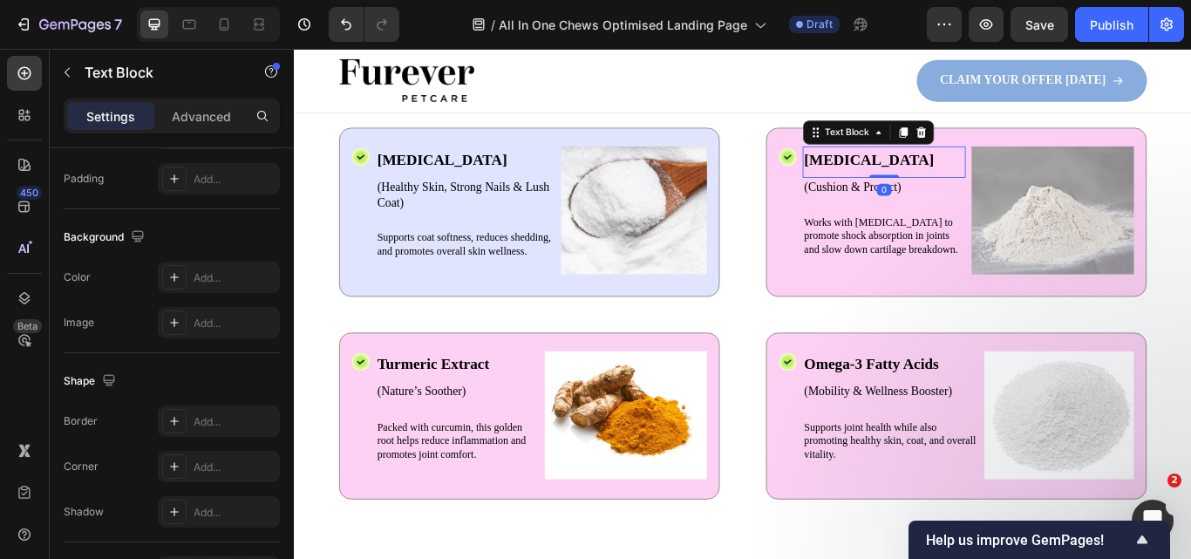
scroll to position [0, 0]
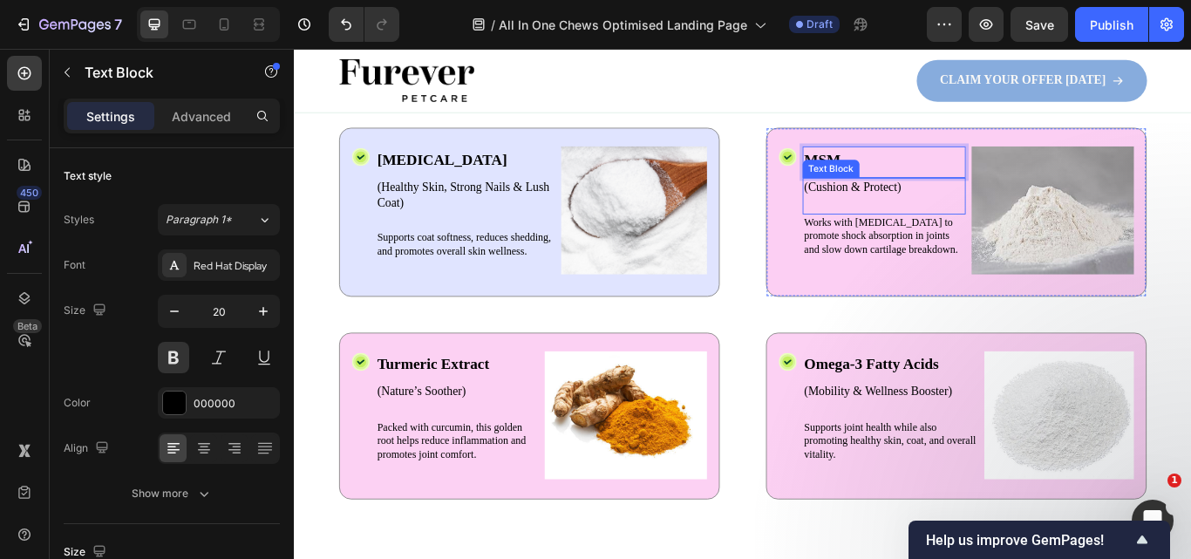
click at [927, 212] on p "(Cushion & Protect)" at bounding box center [981, 210] width 187 height 18
click at [987, 201] on p "(Cushion & Protect)" at bounding box center [981, 210] width 187 height 18
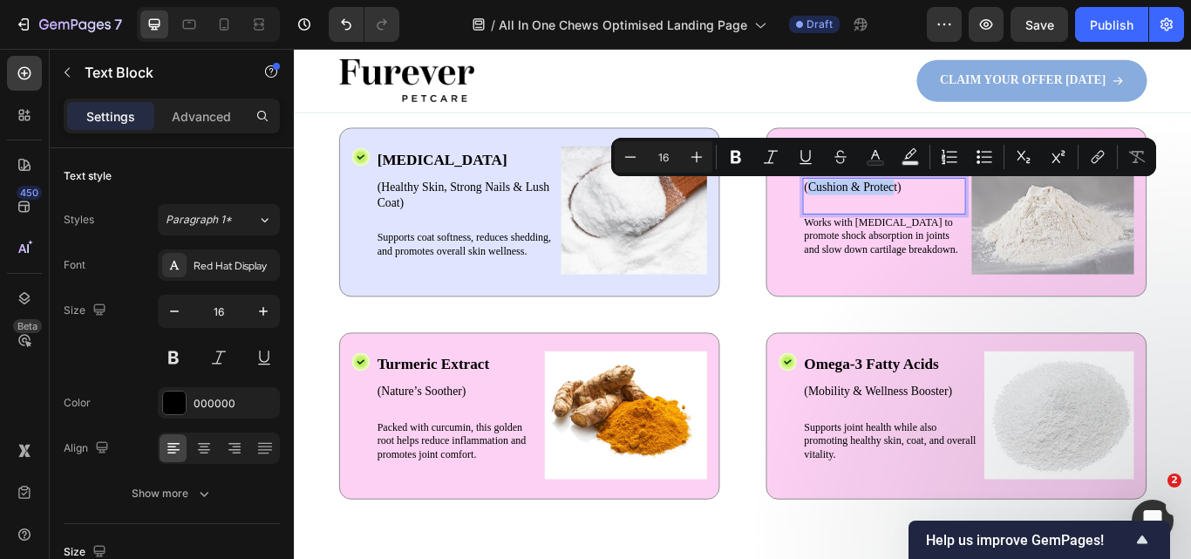
drag, startPoint x: 987, startPoint y: 211, endPoint x: 890, endPoint y: 213, distance: 96.8
click at [890, 213] on p "(Cushion & Protect)" at bounding box center [981, 210] width 187 height 18
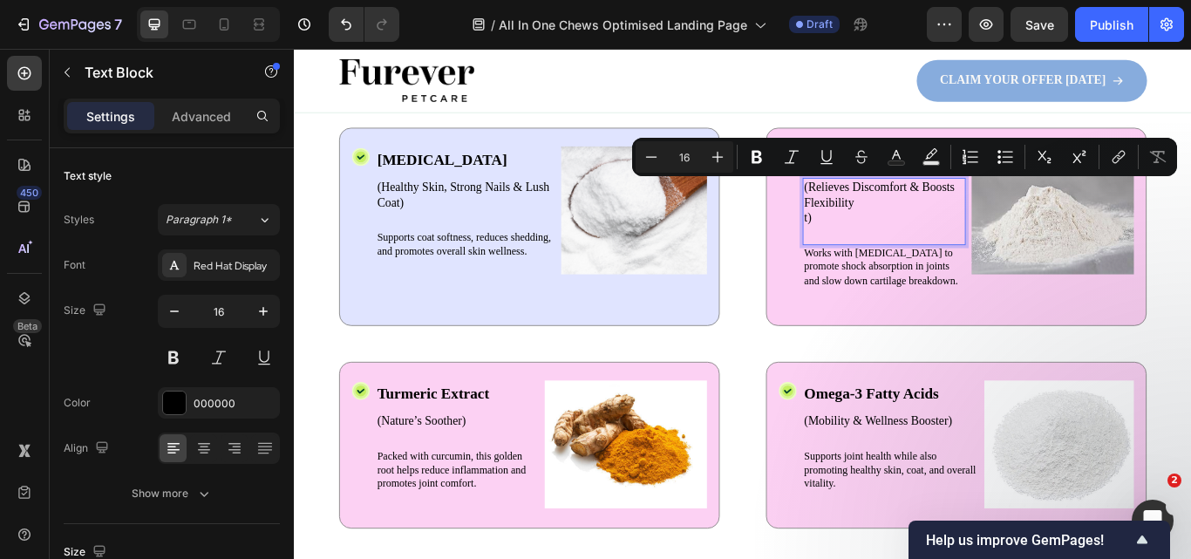
click at [914, 248] on p "(Relieves Discomfort & Boosts Flexibility t)" at bounding box center [981, 228] width 187 height 54
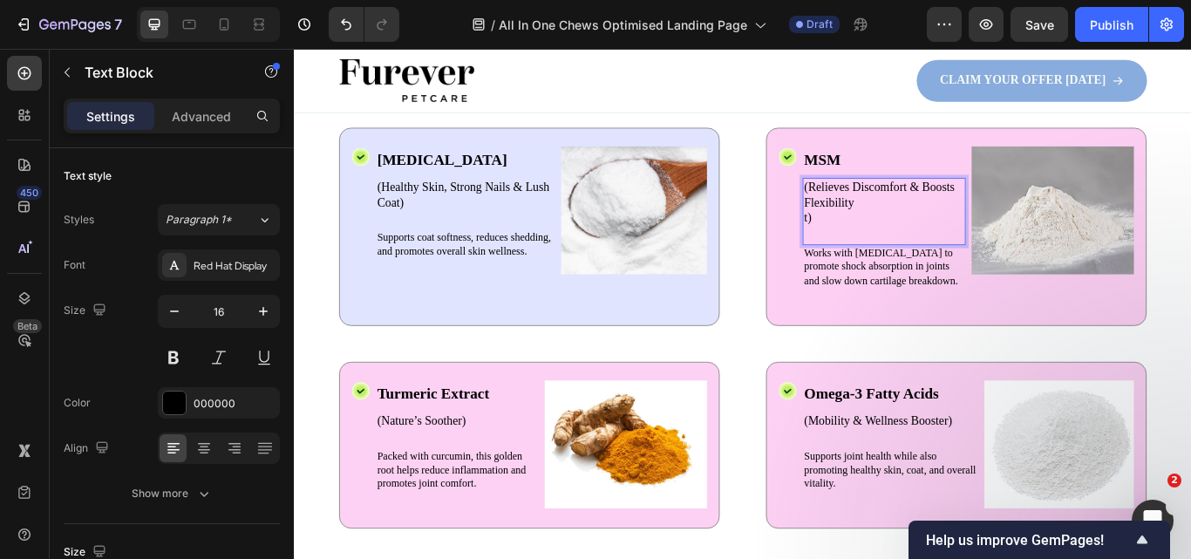
click at [888, 248] on p "(Relieves Discomfort & Boosts Flexibility t)" at bounding box center [981, 228] width 187 height 54
click at [888, 246] on p "(Relieves Discomfort & Boosts Flexibility t)" at bounding box center [981, 228] width 187 height 54
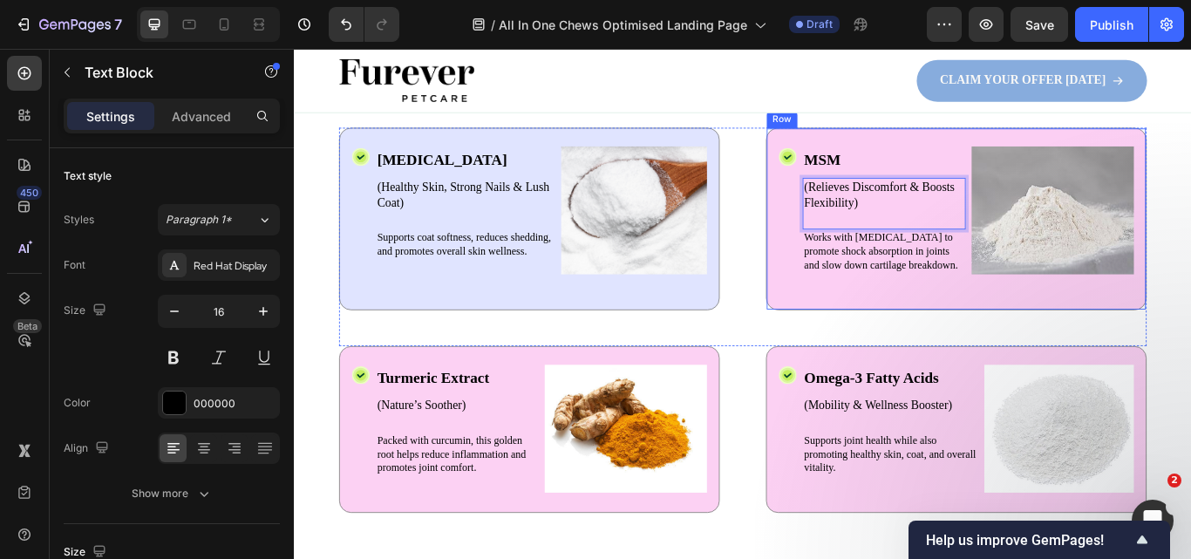
click at [896, 283] on p "Works with [MEDICAL_DATA] to promote shock absorption in joints and slow down c…" at bounding box center [981, 286] width 187 height 48
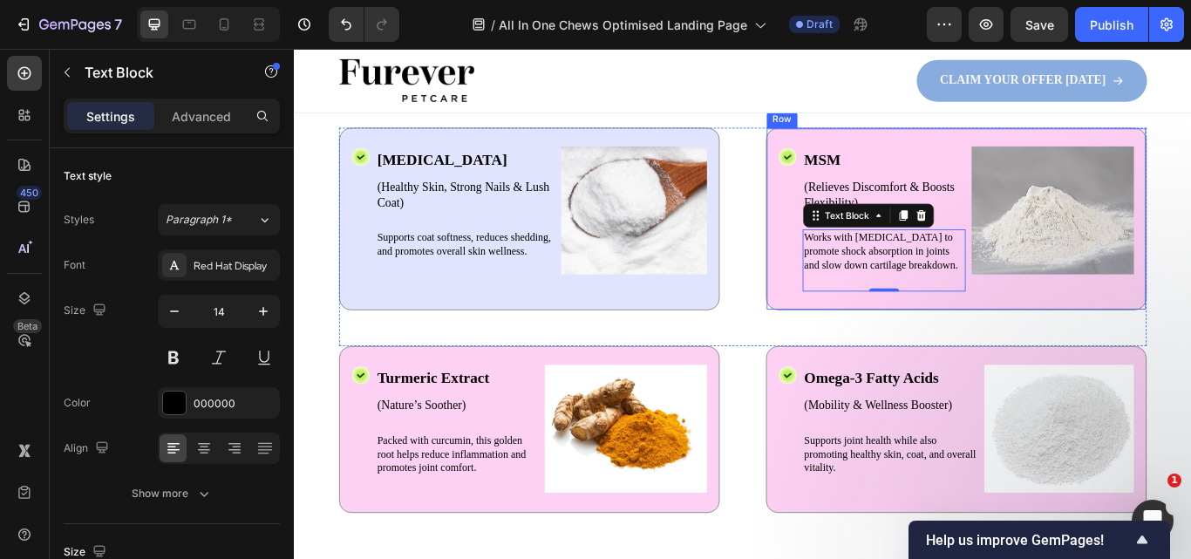
click at [1180, 147] on div "Icon MSM Text Block (Relieves Discomfort & Boosts Flexibility) Text Block Works…" at bounding box center [1066, 247] width 444 height 213
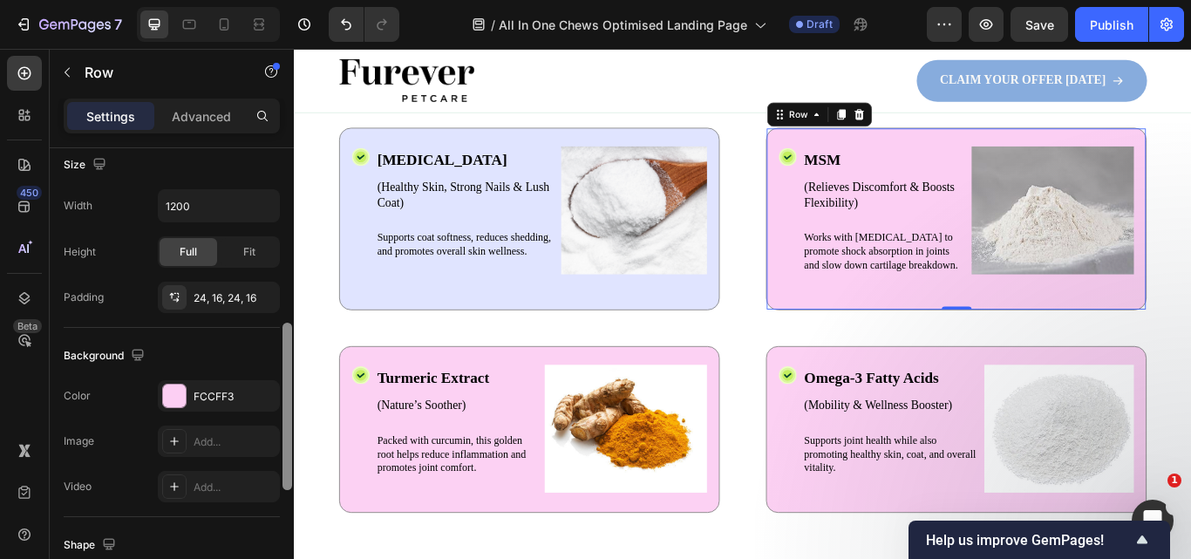
scroll to position [453, 0]
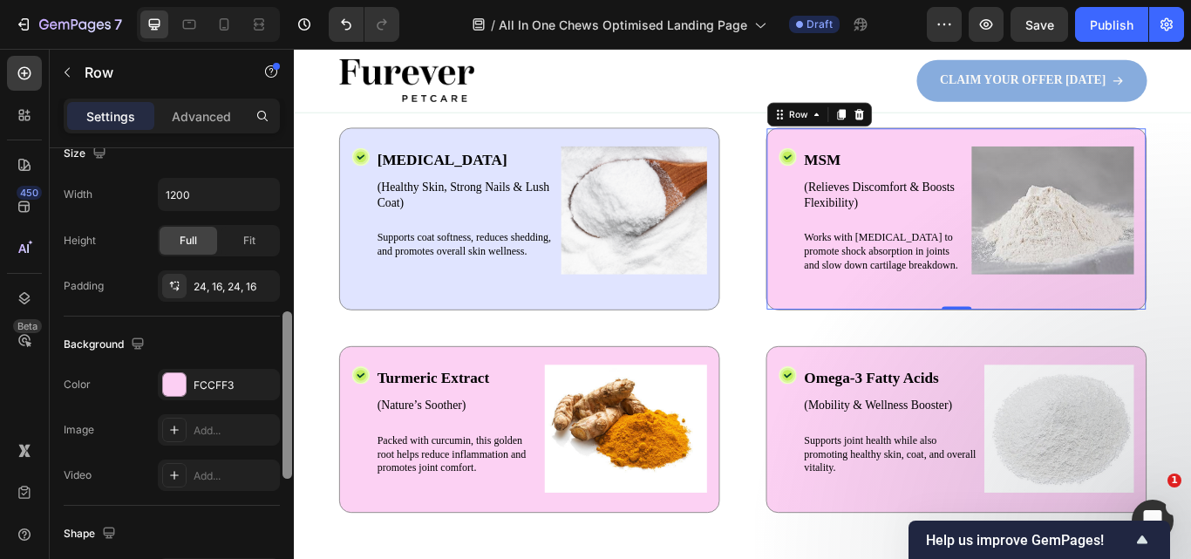
drag, startPoint x: 289, startPoint y: 299, endPoint x: 287, endPoint y: 465, distance: 165.6
click at [287, 465] on div at bounding box center [287, 394] width 10 height 167
click at [238, 391] on div "FCCFF3" at bounding box center [219, 385] width 51 height 16
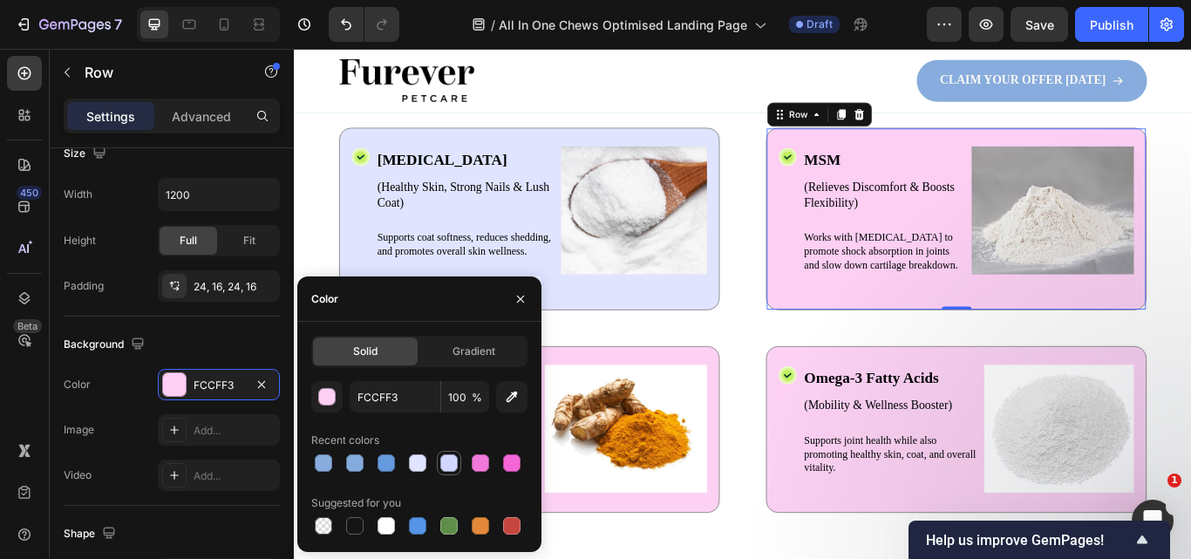
click at [449, 466] on div at bounding box center [448, 462] width 17 height 17
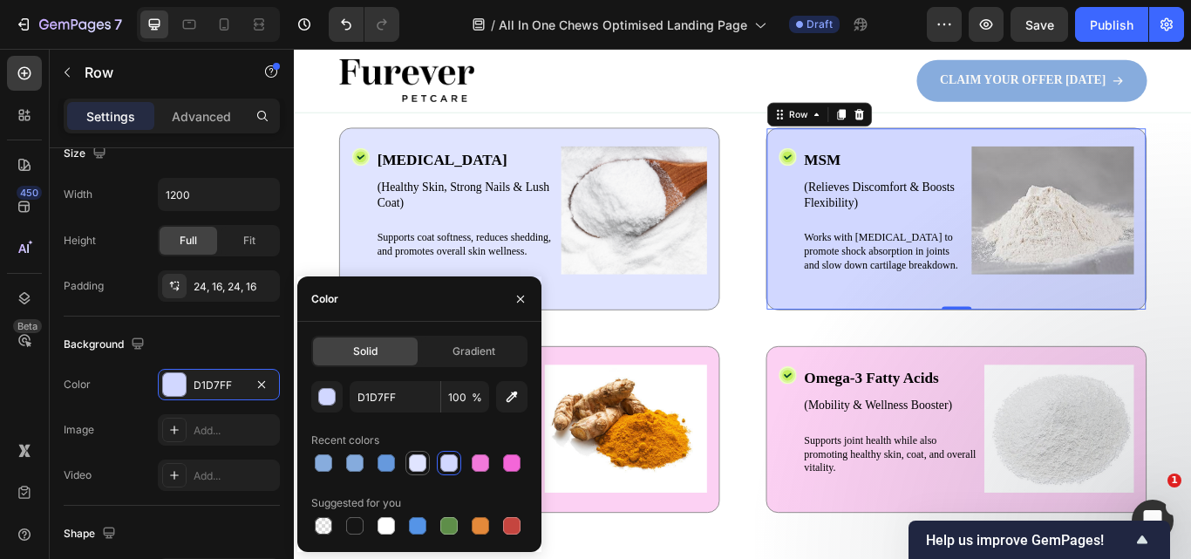
click at [424, 459] on div at bounding box center [417, 462] width 17 height 17
type input "E0E4FF"
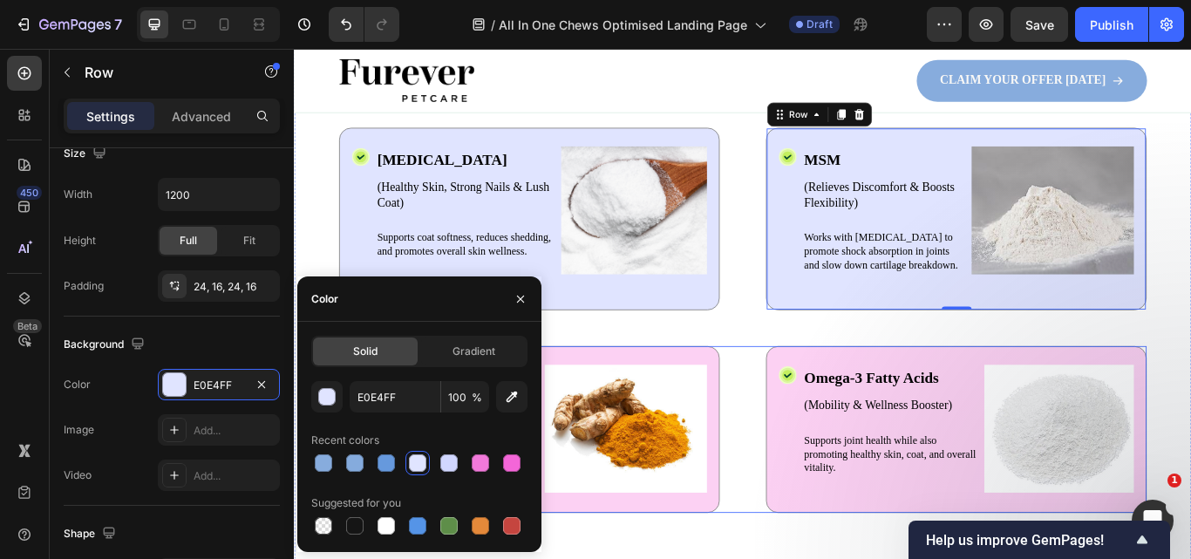
click at [811, 451] on div "Icon Turmeric Extract Text Block (Nature’s Soother) Text Block Packed with curc…" at bounding box center [817, 493] width 942 height 194
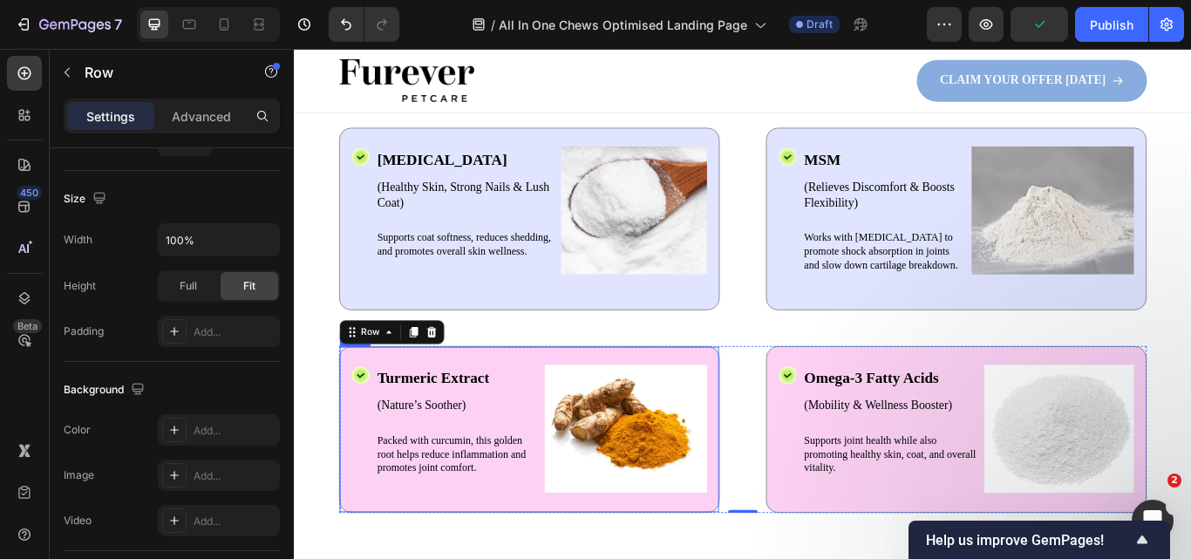
click at [772, 414] on div "Icon Turmeric Extract Text Block (Nature’s Soother) Text Block Packed with curc…" at bounding box center [568, 493] width 444 height 194
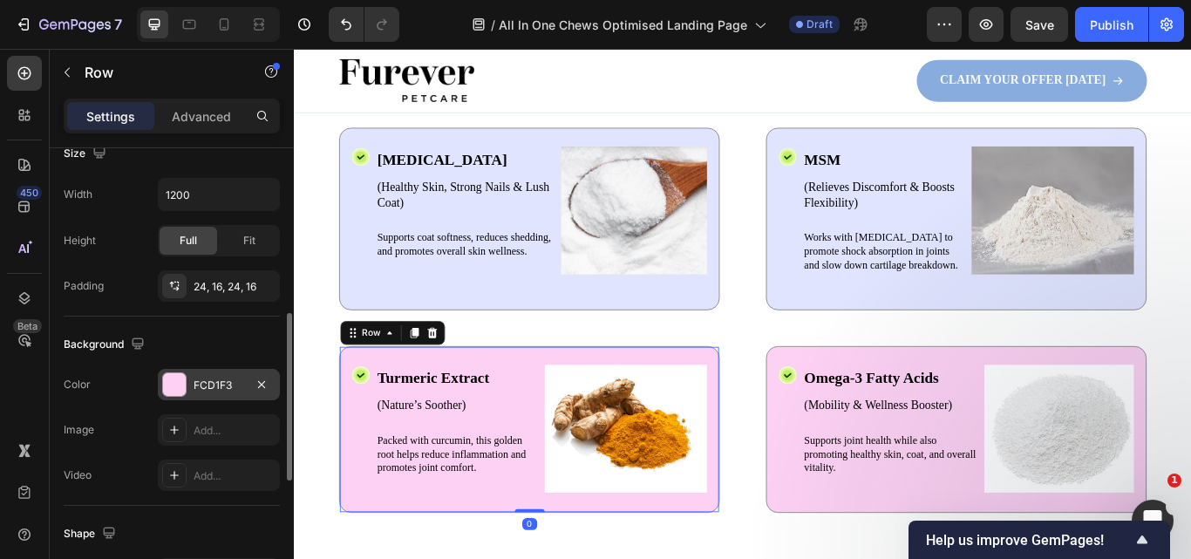
click at [222, 380] on div "FCD1F3" at bounding box center [219, 385] width 51 height 16
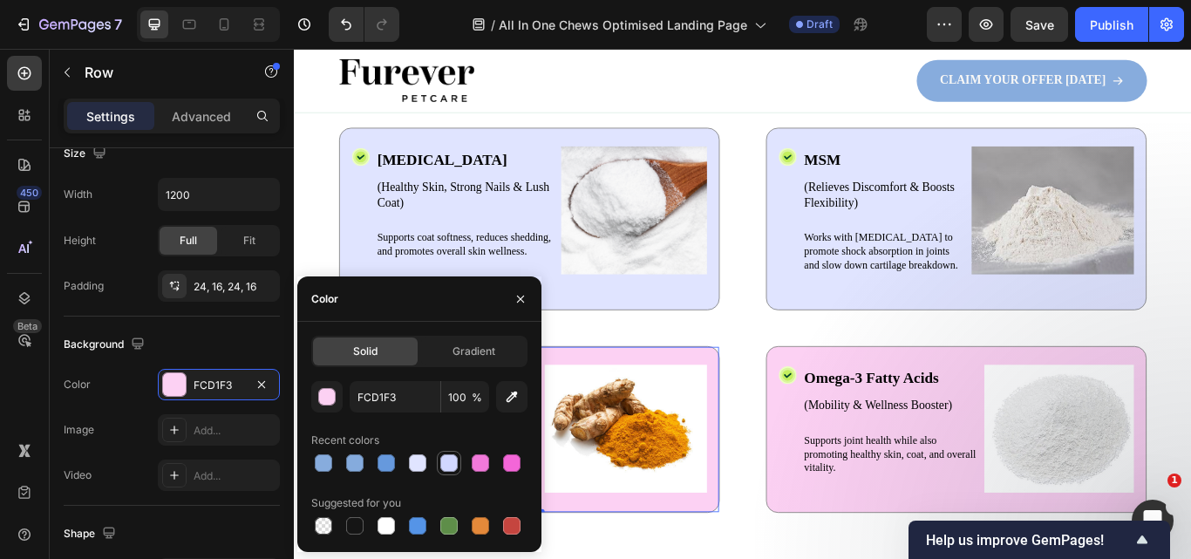
click at [451, 462] on div at bounding box center [448, 462] width 17 height 17
type input "D1D7FF"
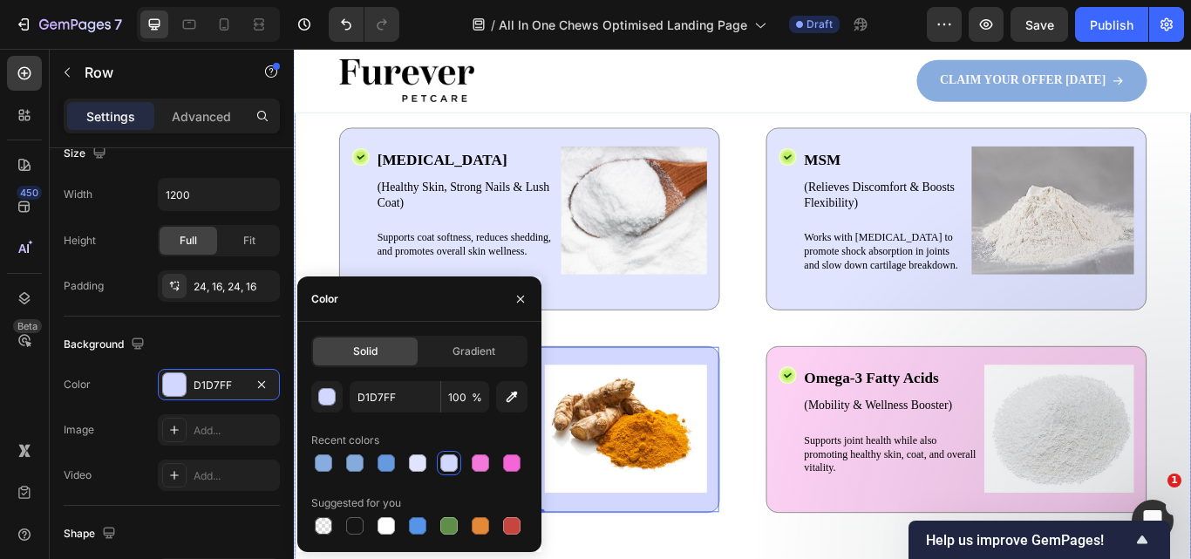
click at [874, 558] on div "Drop element here Row The Powerful Ingredients Behind Every Chew Heading Icon B…" at bounding box center [817, 343] width 1046 height 690
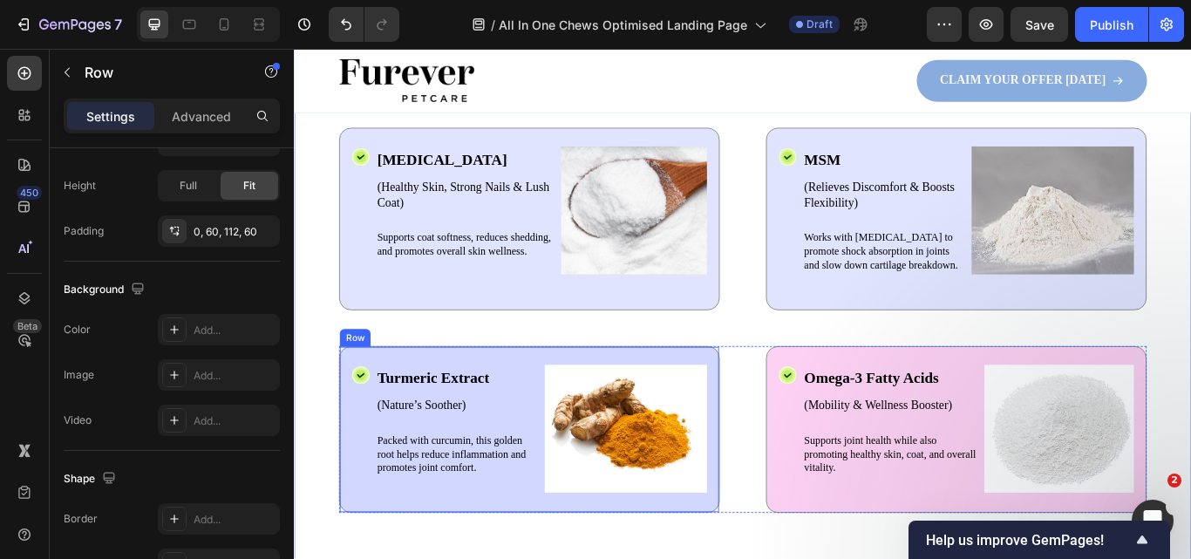
click at [729, 558] on div "Icon Turmeric Extract Text Block (Nature’s Soother) Text Block Packed with curc…" at bounding box center [568, 493] width 444 height 194
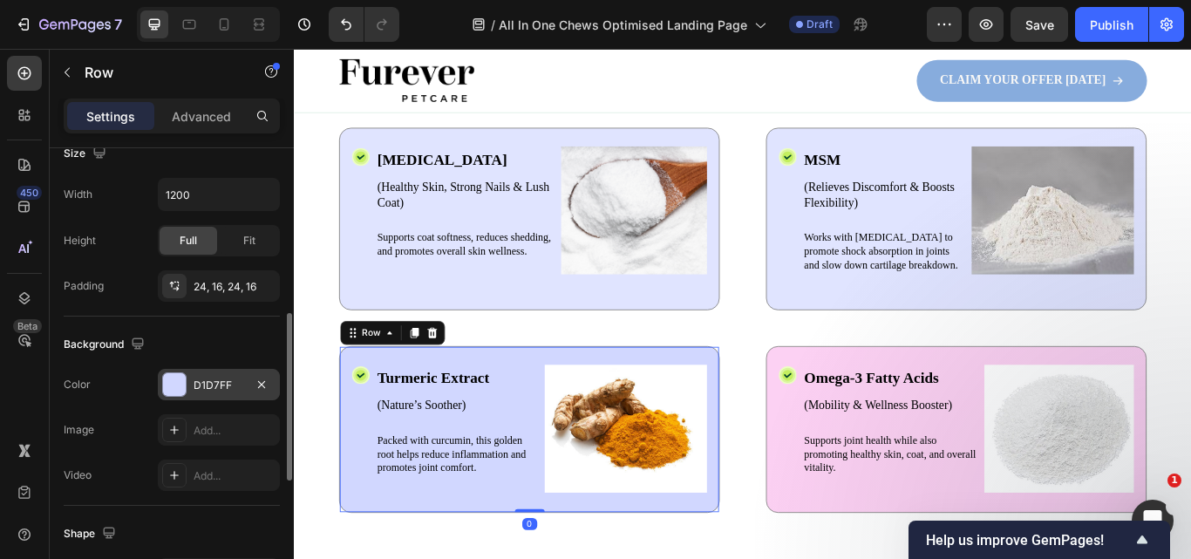
click at [177, 395] on div at bounding box center [174, 384] width 23 height 23
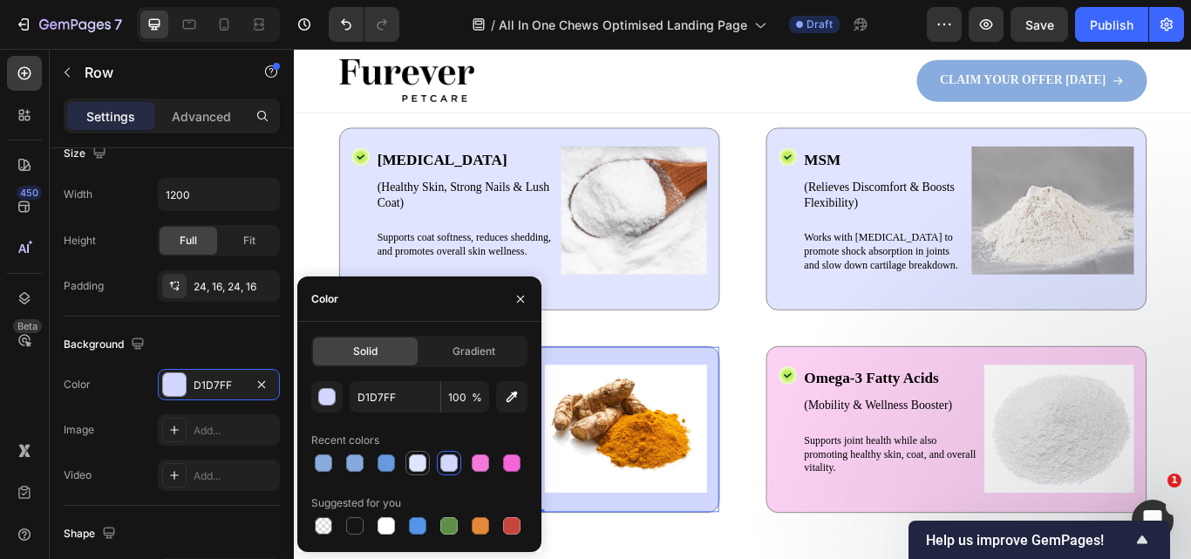
click at [422, 461] on div at bounding box center [417, 462] width 17 height 17
type input "E0E4FF"
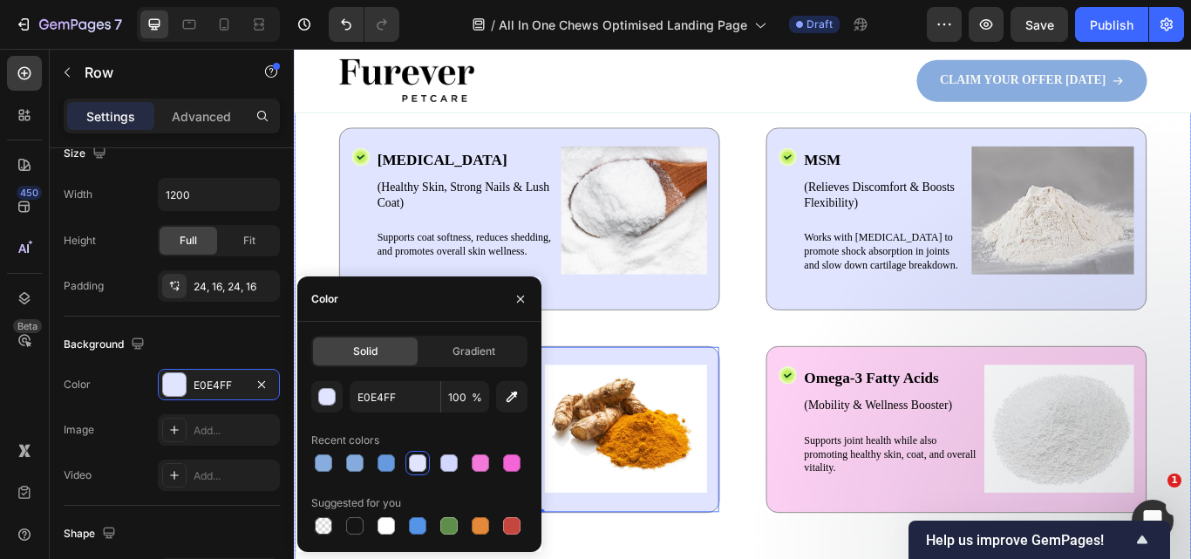
click at [852, 558] on div "Drop element here Row The Powerful Ingredients Behind Every Chew Heading Icon B…" at bounding box center [817, 343] width 1046 height 690
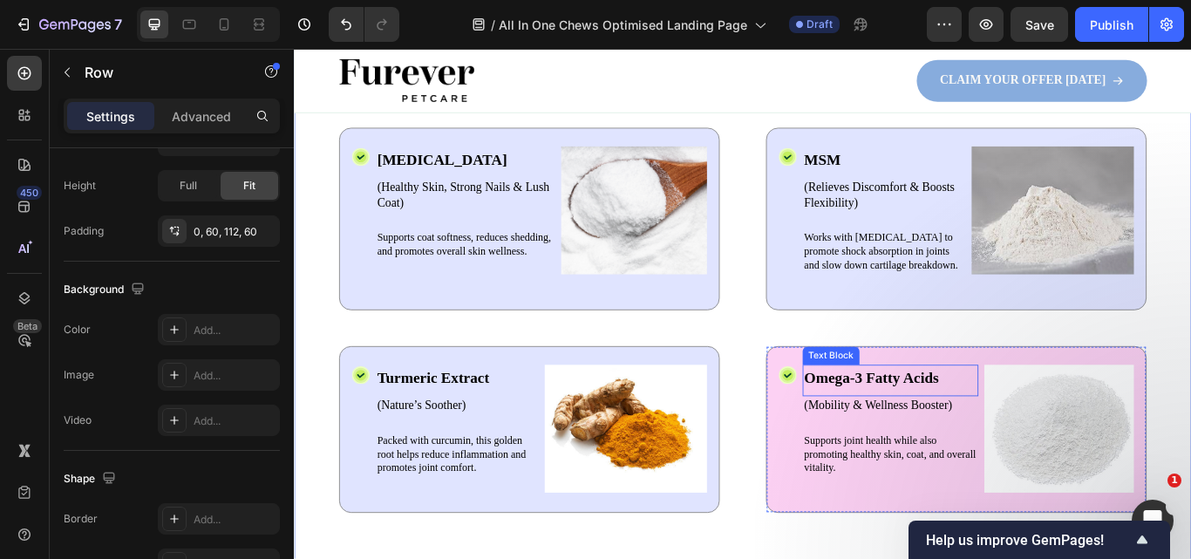
click at [940, 438] on p "Omega-3 Fatty Acids" at bounding box center [988, 432] width 201 height 26
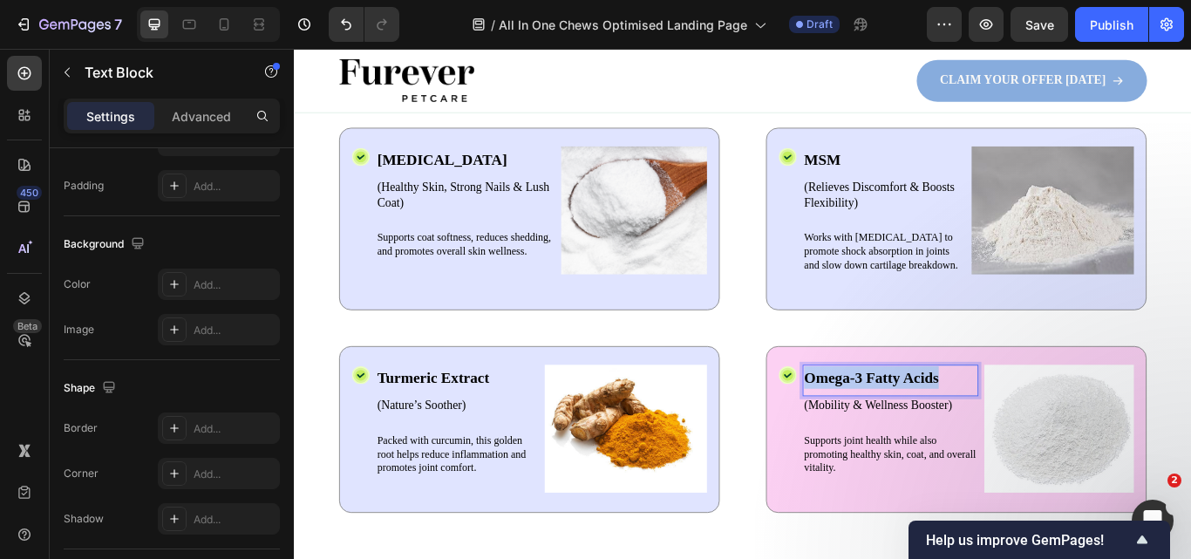
scroll to position [0, 0]
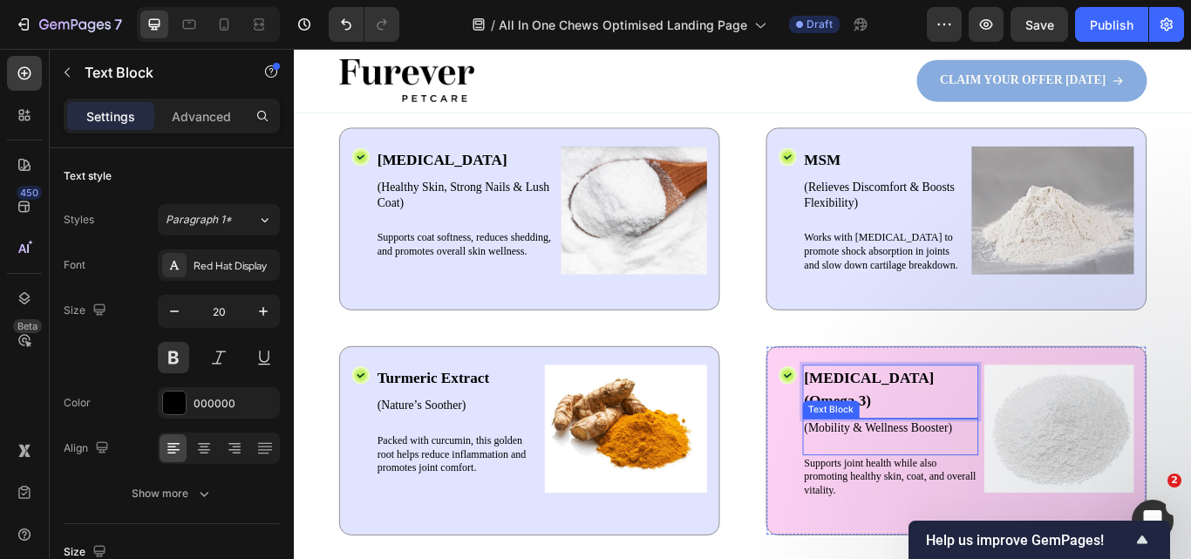
click at [950, 482] on p "(Mobility & Wellness Booster)" at bounding box center [988, 491] width 201 height 18
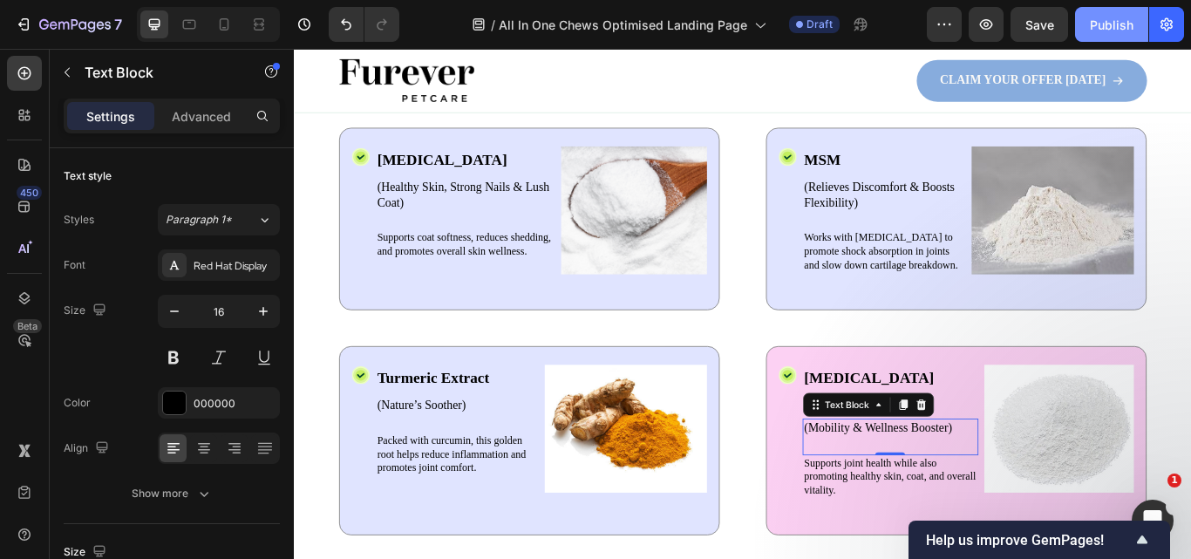
click at [1107, 21] on div "Publish" at bounding box center [1112, 25] width 44 height 18
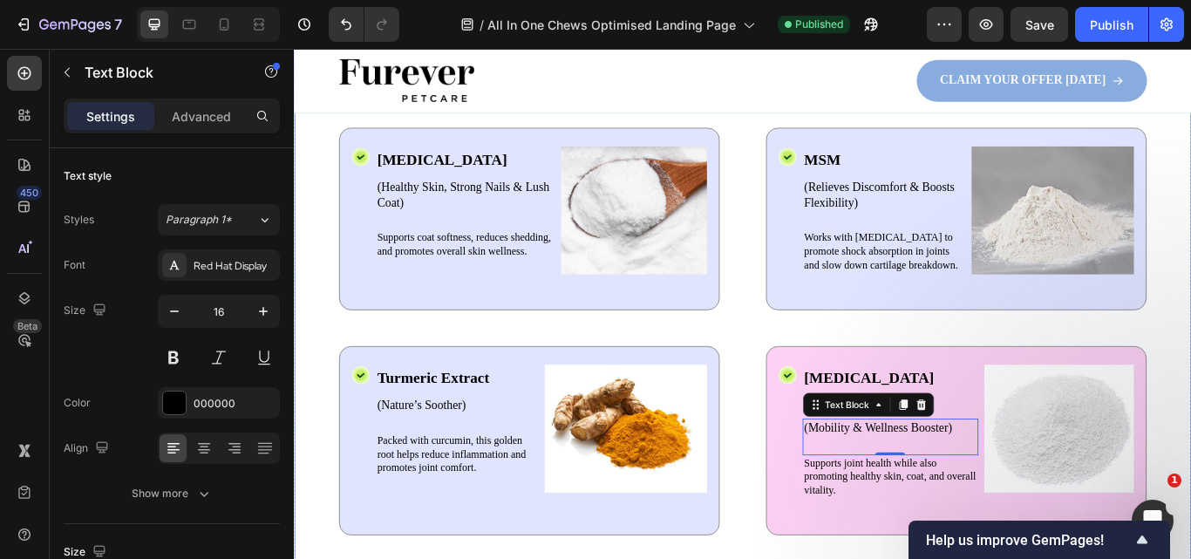
click at [1190, 404] on div "Drop element here Row The Powerful Ingredients Behind Every Chew Heading Icon B…" at bounding box center [817, 356] width 1046 height 717
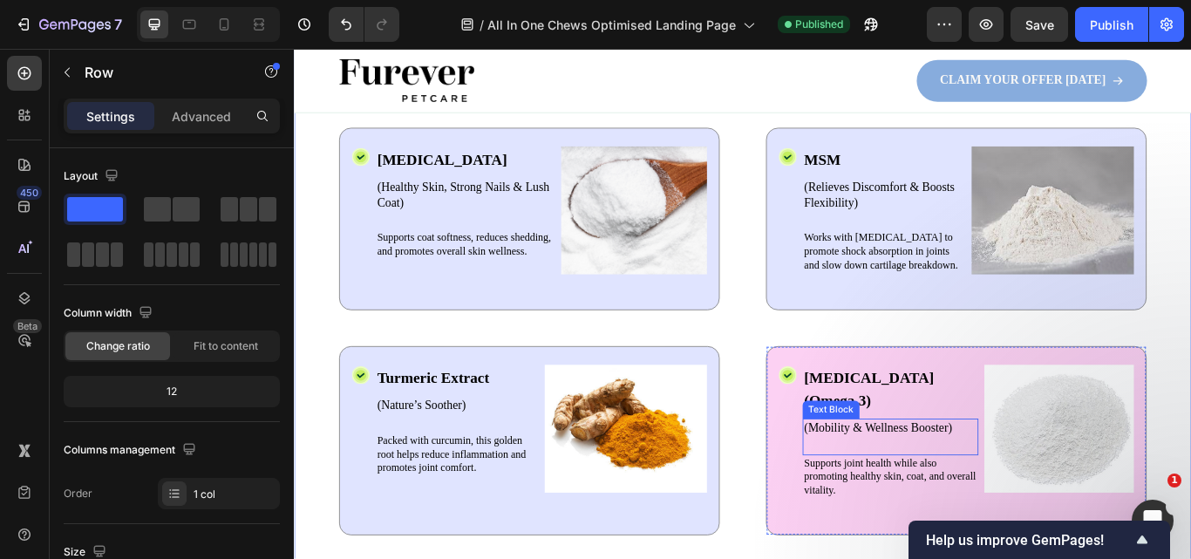
click at [968, 482] on p "(Mobility & Wellness Booster)" at bounding box center [988, 491] width 201 height 18
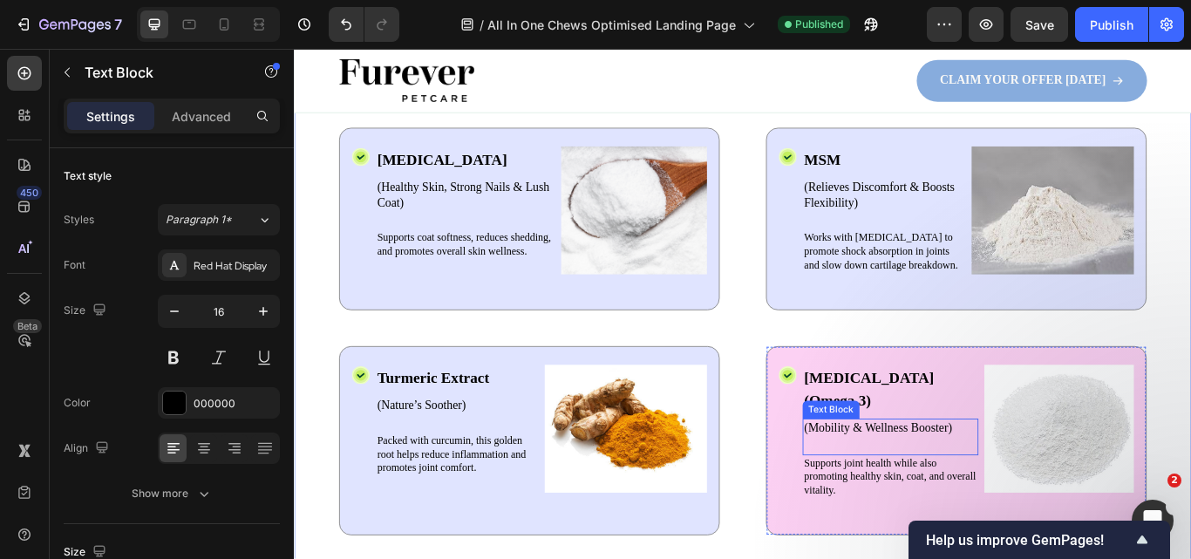
click at [968, 482] on p "(Mobility & Wellness Booster)" at bounding box center [988, 491] width 201 height 18
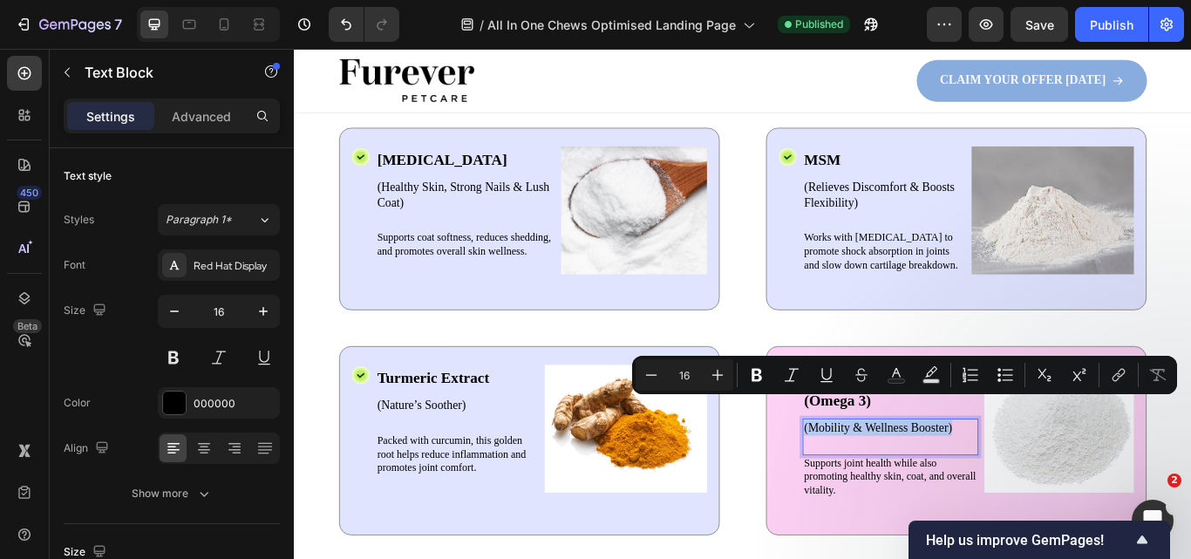
click at [1036, 482] on p "(Mobility & Wellness Booster)" at bounding box center [988, 491] width 201 height 18
drag, startPoint x: 1047, startPoint y: 462, endPoint x: 889, endPoint y: 459, distance: 157.8
click at [889, 482] on p "(Mobility & Wellness Booster)" at bounding box center [988, 491] width 201 height 18
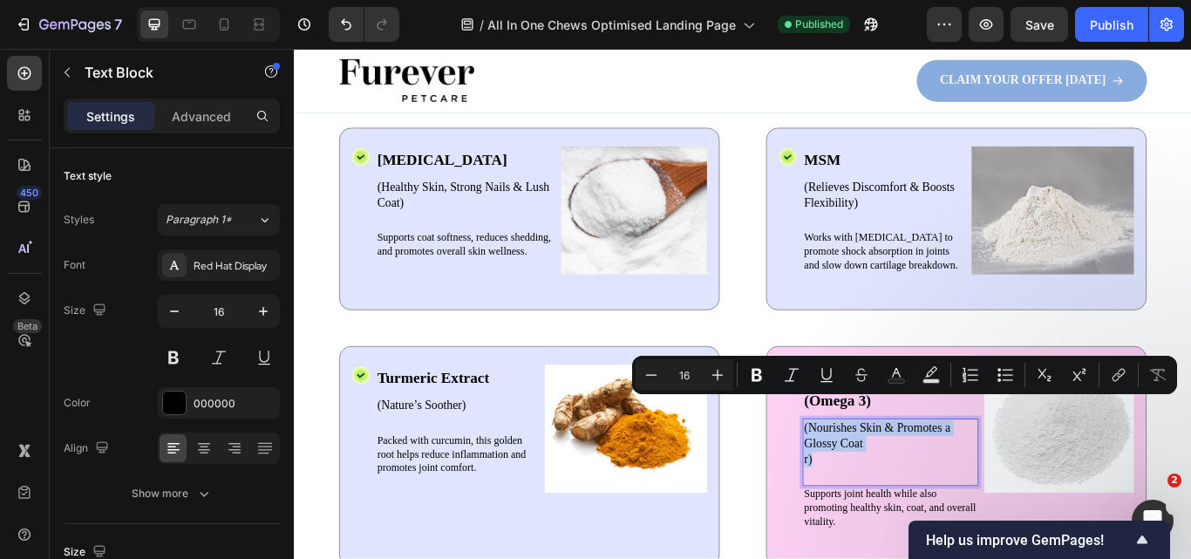
click at [890, 496] on p "(Nourishes Skin & Promotes a Glossy Coat r)" at bounding box center [988, 509] width 201 height 54
click at [890, 503] on p "(Nourishes Skin & Promotes a Glossy Coat r)" at bounding box center [988, 509] width 201 height 54
click at [888, 503] on p "(Nourishes Skin & Promotes a Glossy Coat r)" at bounding box center [988, 509] width 201 height 54
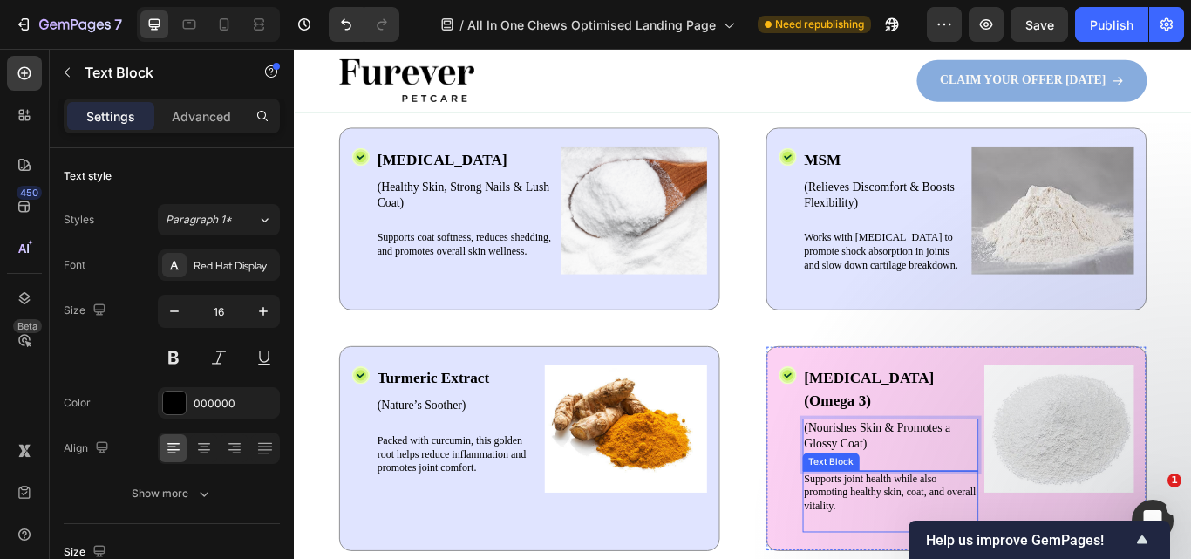
click at [914, 543] on p "Supports joint health while also promoting healthy skin, coat, and overall vita…" at bounding box center [988, 567] width 201 height 48
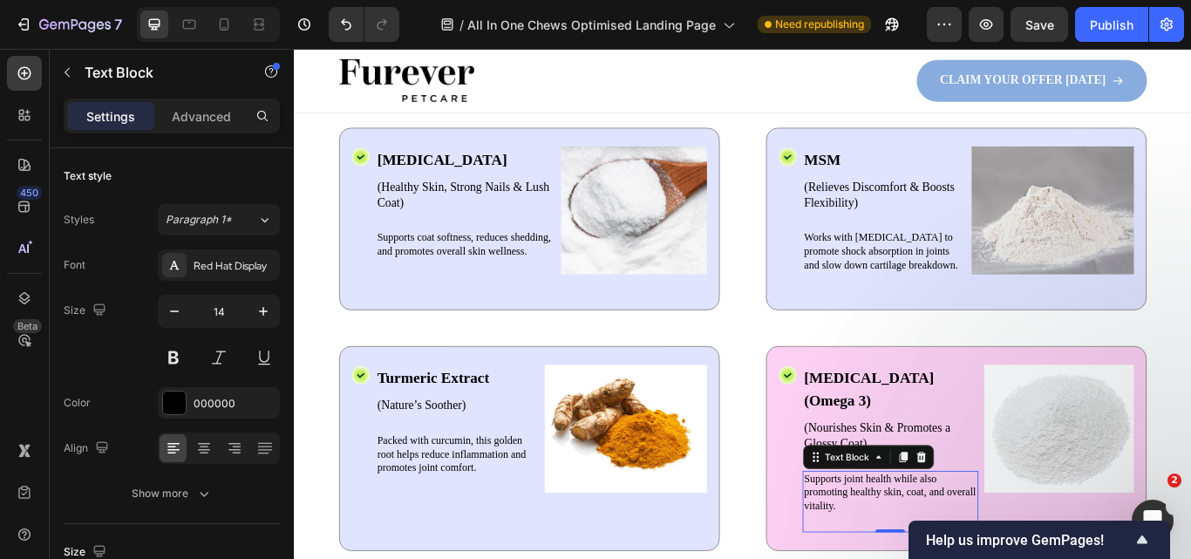
click at [921, 543] on p "Supports joint health while also promoting healthy skin, coat, and overall vita…" at bounding box center [988, 567] width 201 height 48
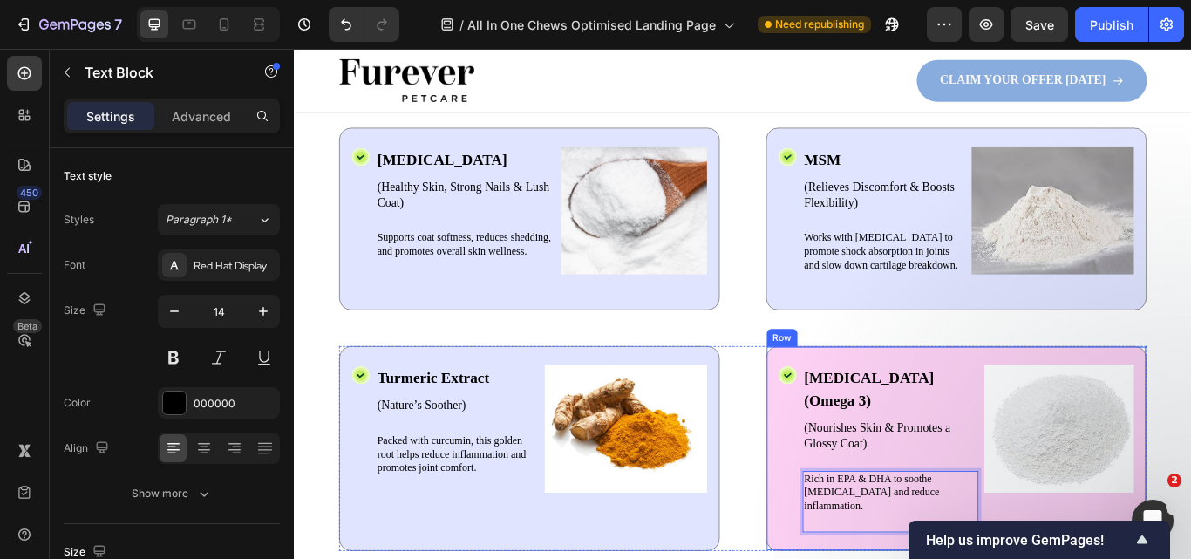
click at [1170, 403] on div "Icon Fish Oil (Omega 3) Text Block (Nourishes Skin & Promotes a Glossy Coat) Te…" at bounding box center [1066, 515] width 444 height 239
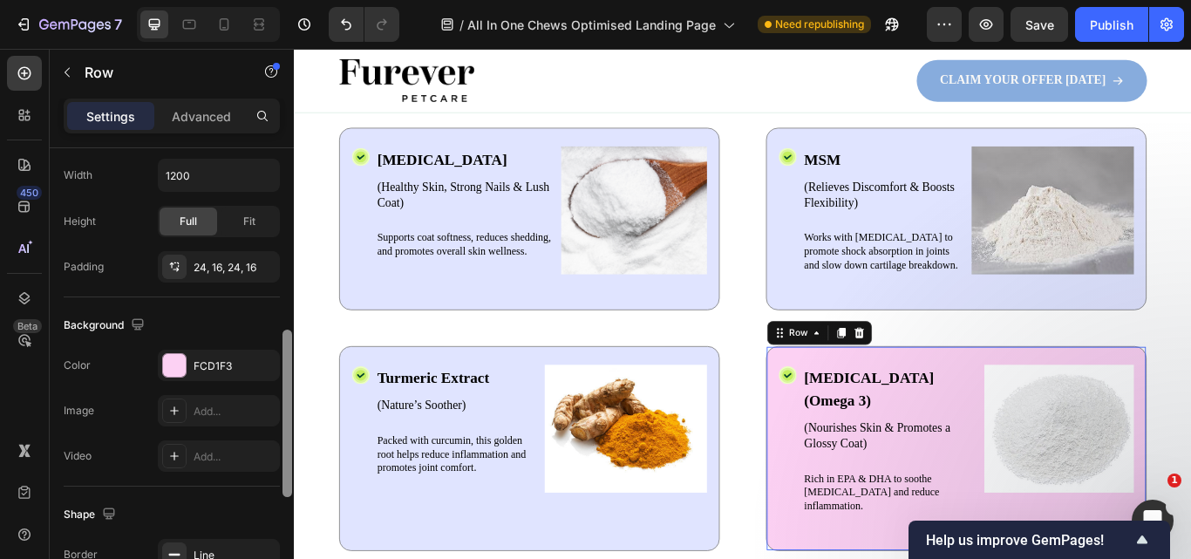
scroll to position [479, 0]
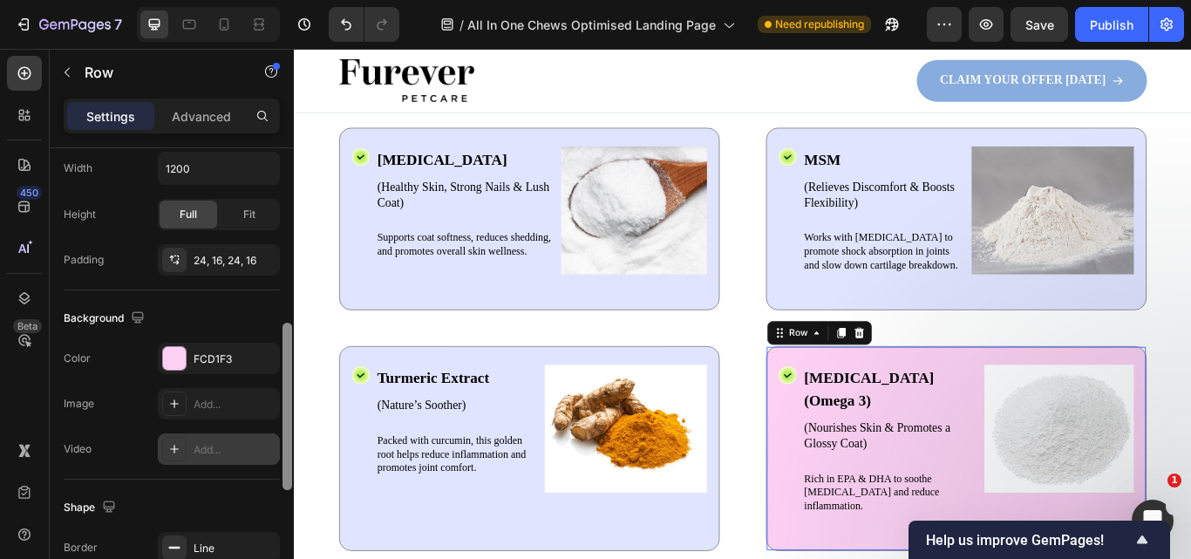
drag, startPoint x: 286, startPoint y: 293, endPoint x: 263, endPoint y: 436, distance: 144.8
click at [274, 468] on div "Layout Column width Change ratio Fit to content Columns management Order 3 cols…" at bounding box center [172, 378] width 244 height 460
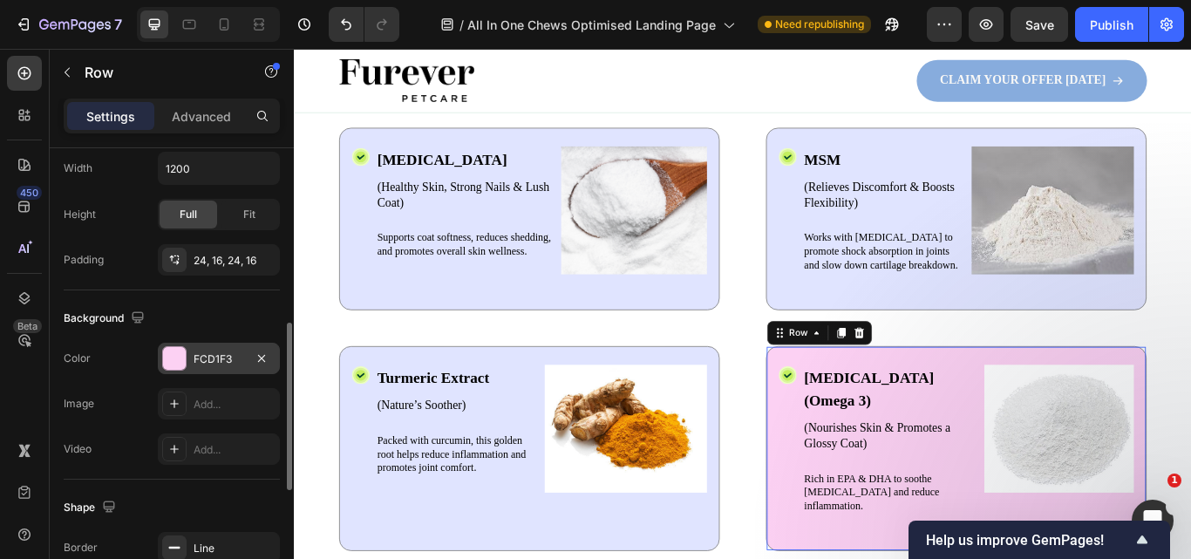
click at [201, 360] on div "FCD1F3" at bounding box center [219, 359] width 51 height 16
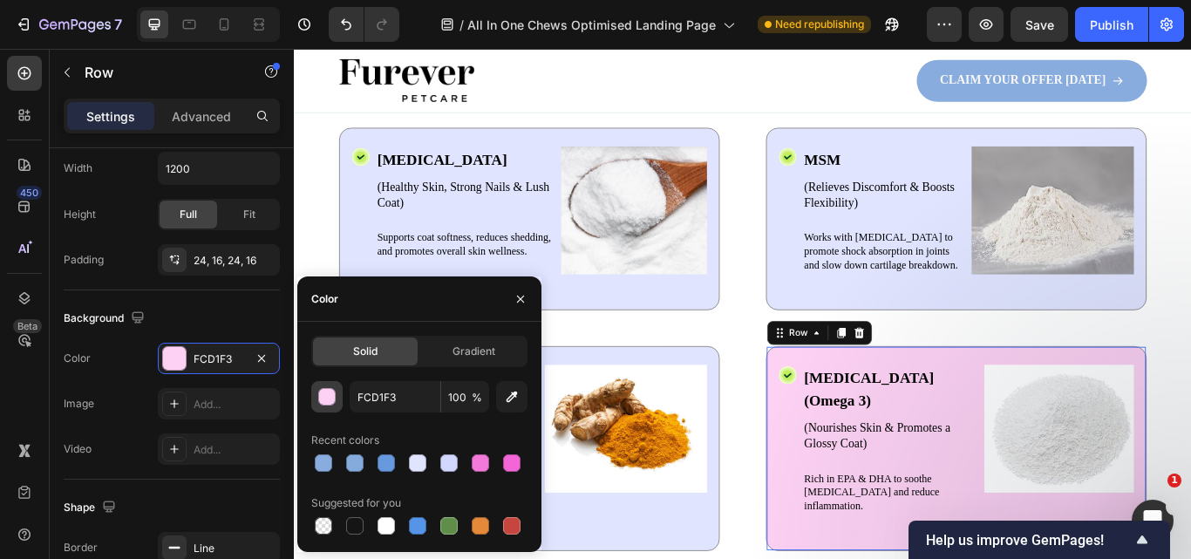
click at [322, 391] on div "button" at bounding box center [327, 397] width 17 height 17
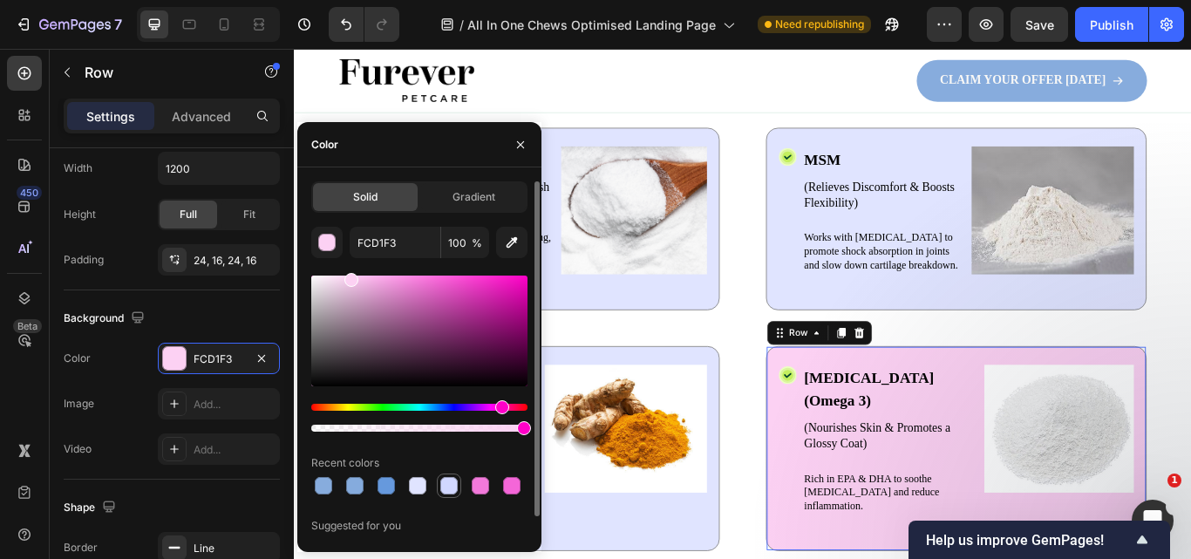
click at [442, 483] on div at bounding box center [448, 485] width 17 height 17
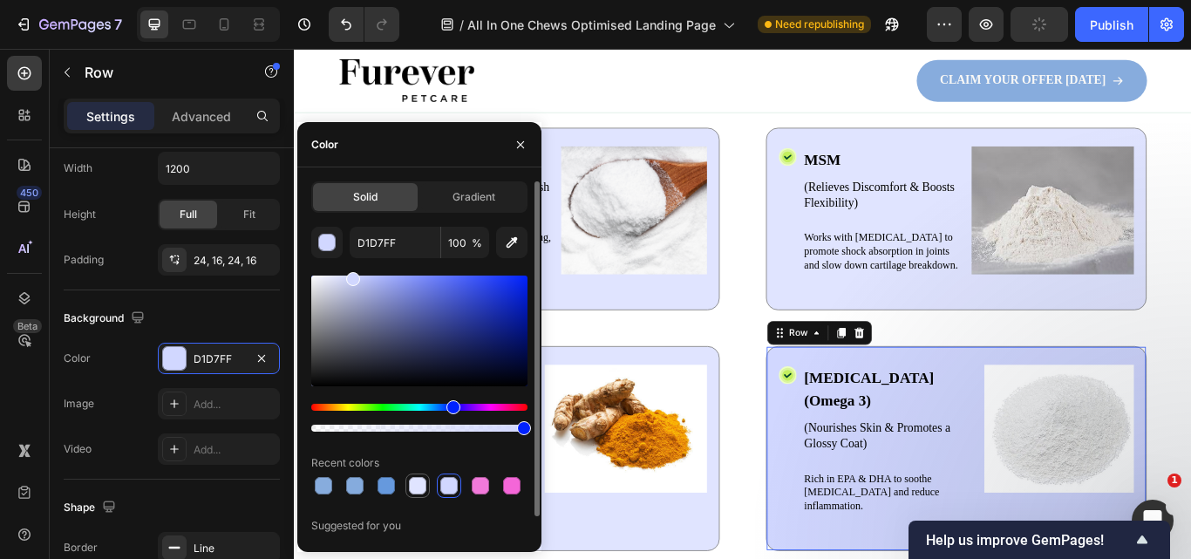
drag, startPoint x: 416, startPoint y: 484, endPoint x: 523, endPoint y: 553, distance: 127.4
click at [416, 484] on div at bounding box center [417, 485] width 17 height 17
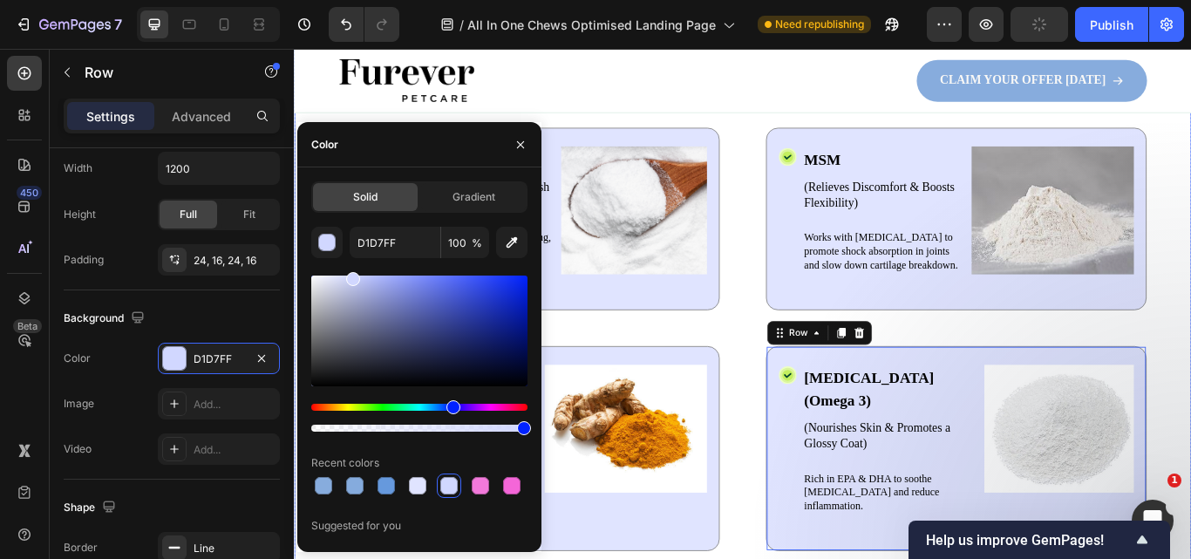
type input "E0E4FF"
click at [820, 558] on div "Drop element here Row The Powerful Ingredients Behind Every Chew Heading Icon B…" at bounding box center [817, 365] width 1046 height 734
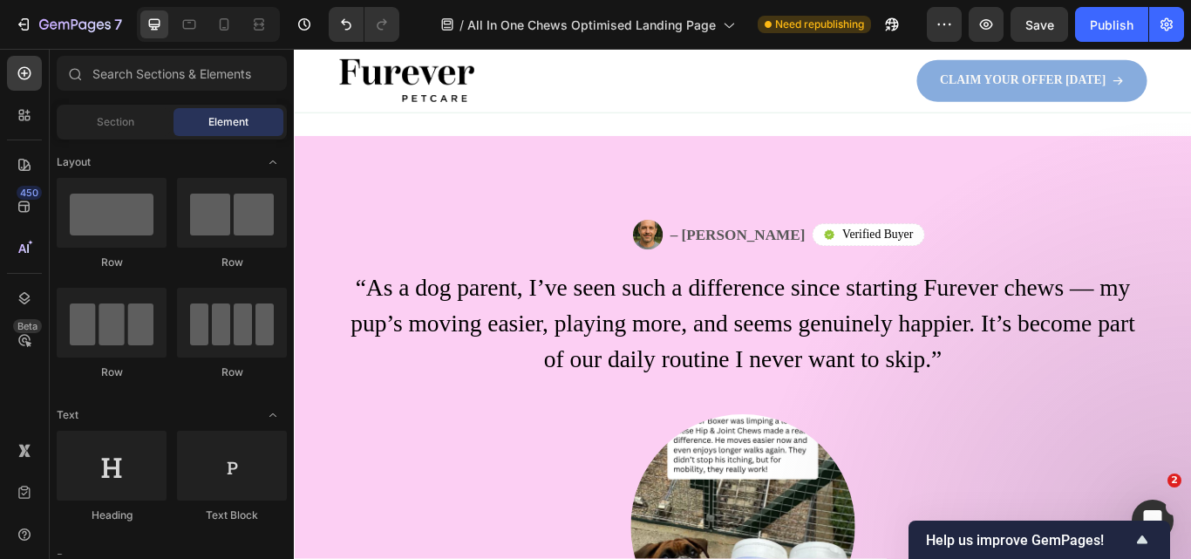
scroll to position [2454, 0]
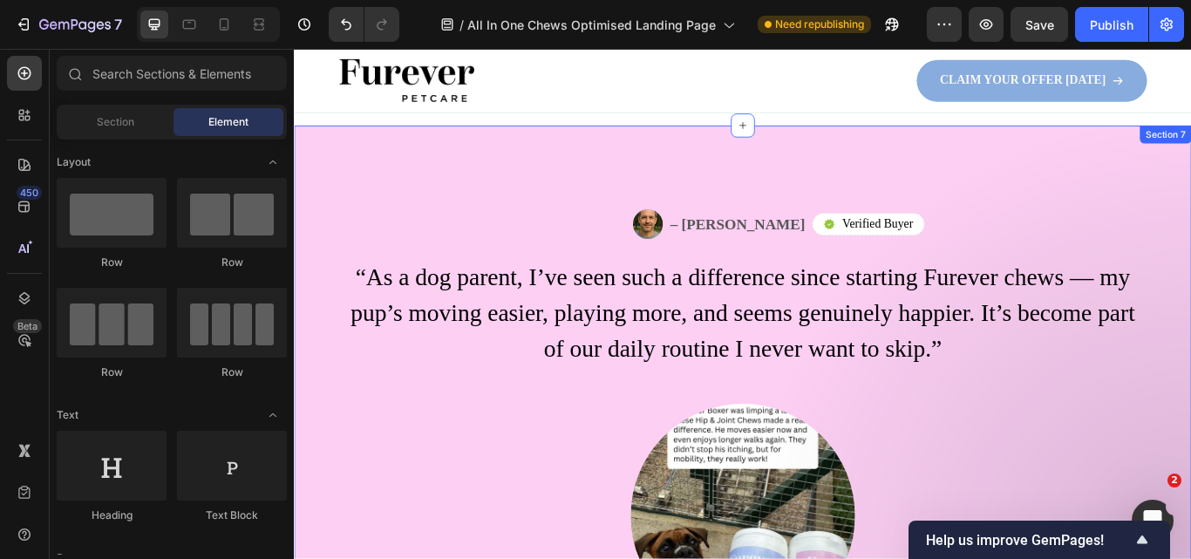
click at [1190, 175] on div "Image – Steven H Text Block Row Icon Verified Buyer Text Block Row Row Row “As …" at bounding box center [817, 451] width 1046 height 624
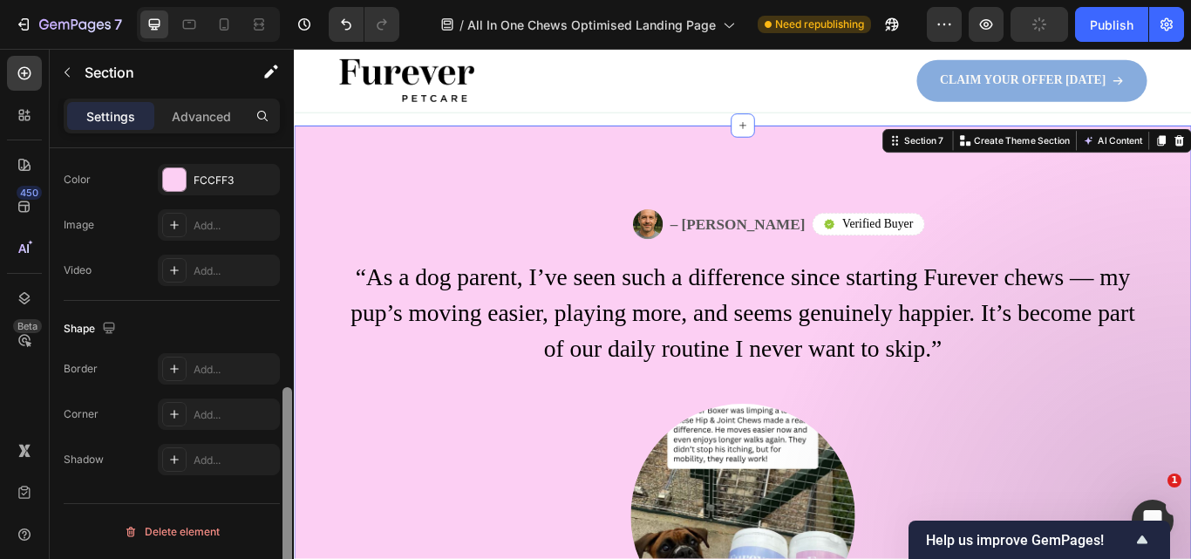
scroll to position [579, 0]
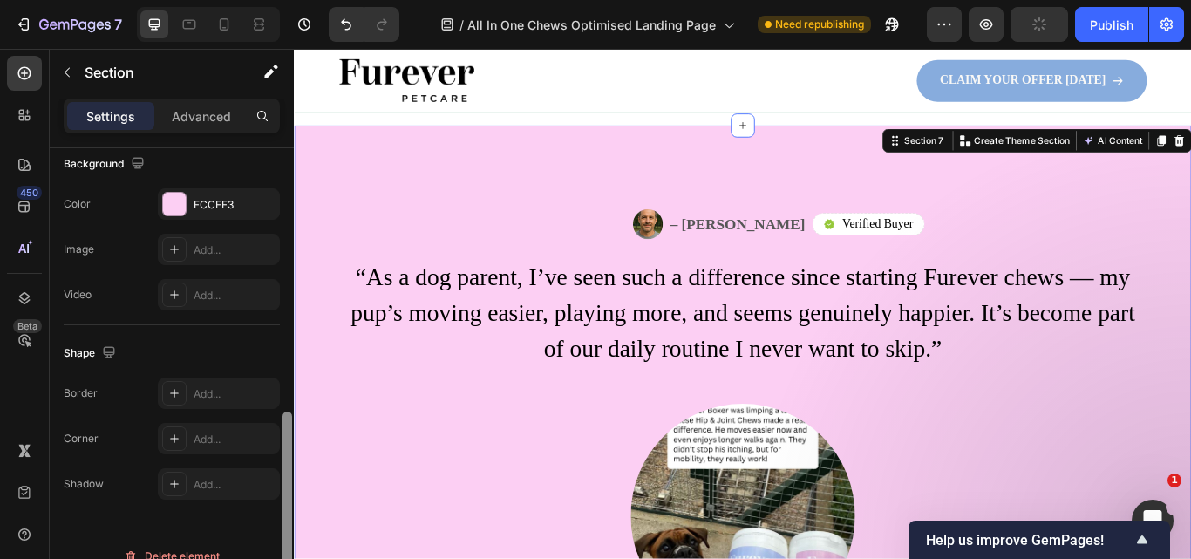
drag, startPoint x: 285, startPoint y: 215, endPoint x: 275, endPoint y: 464, distance: 248.7
click at [275, 466] on div "Layout Column width Change ratio Fit to content 12 Columns management Order 1 c…" at bounding box center [172, 378] width 244 height 460
click at [191, 204] on div "FCCFF3" at bounding box center [219, 203] width 122 height 31
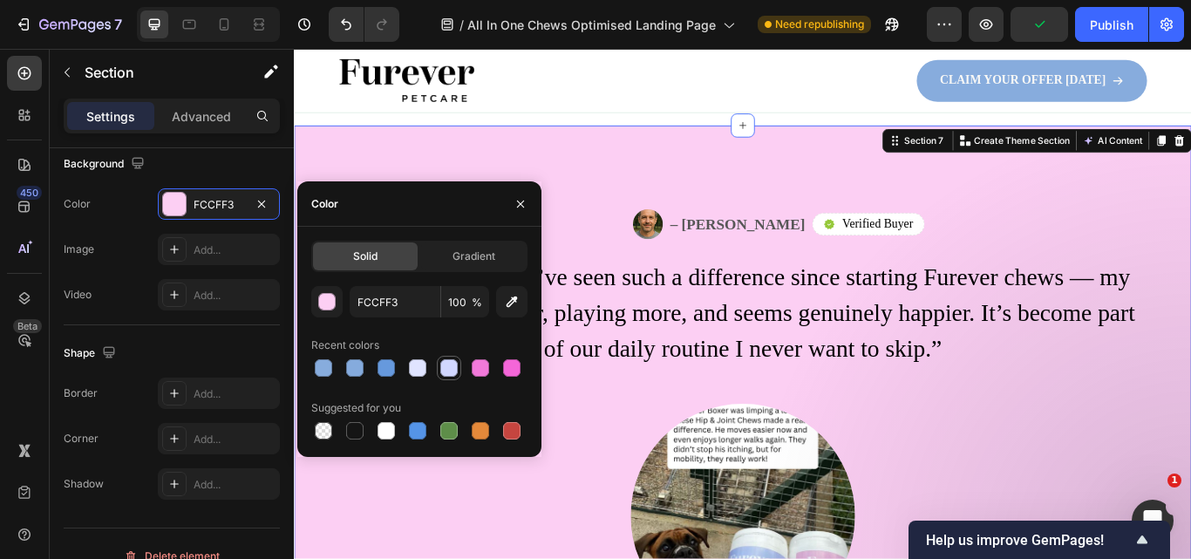
click at [448, 373] on div at bounding box center [448, 367] width 17 height 17
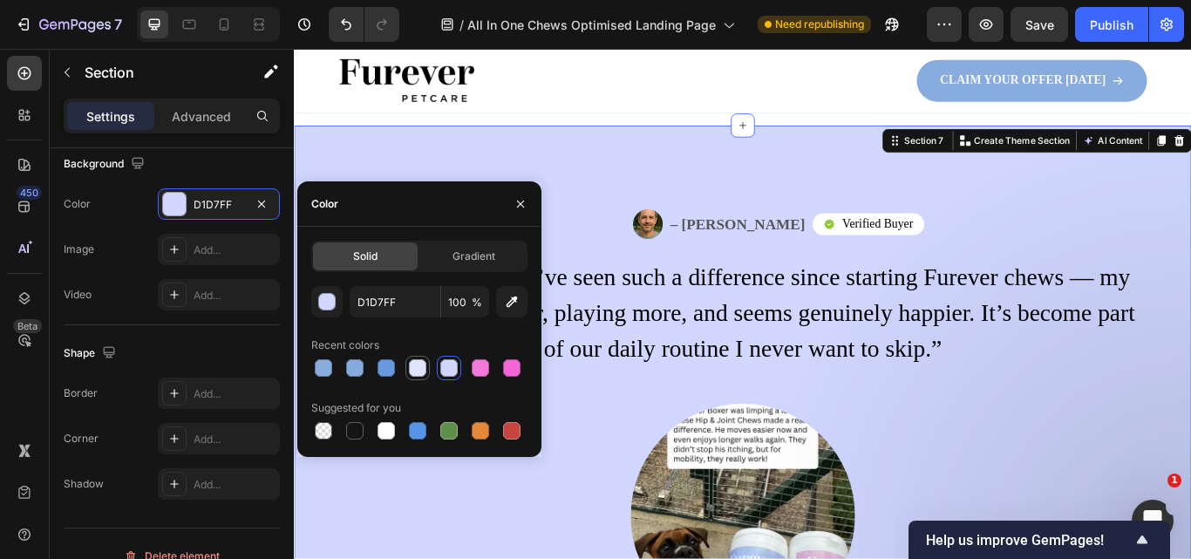
click at [406, 365] on div at bounding box center [417, 368] width 24 height 24
type input "E0E4FF"
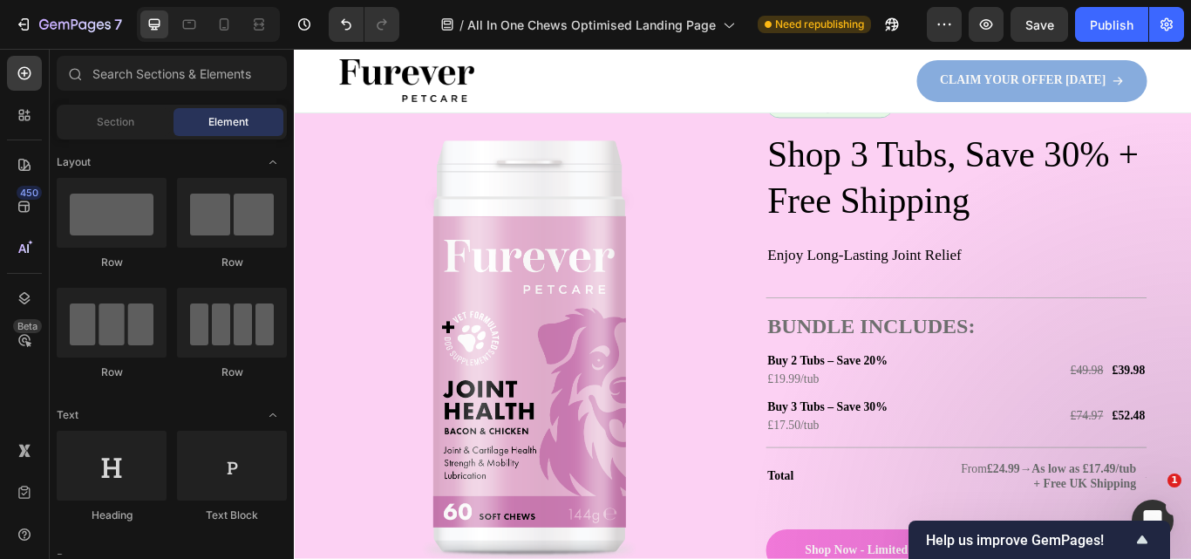
scroll to position [3137, 0]
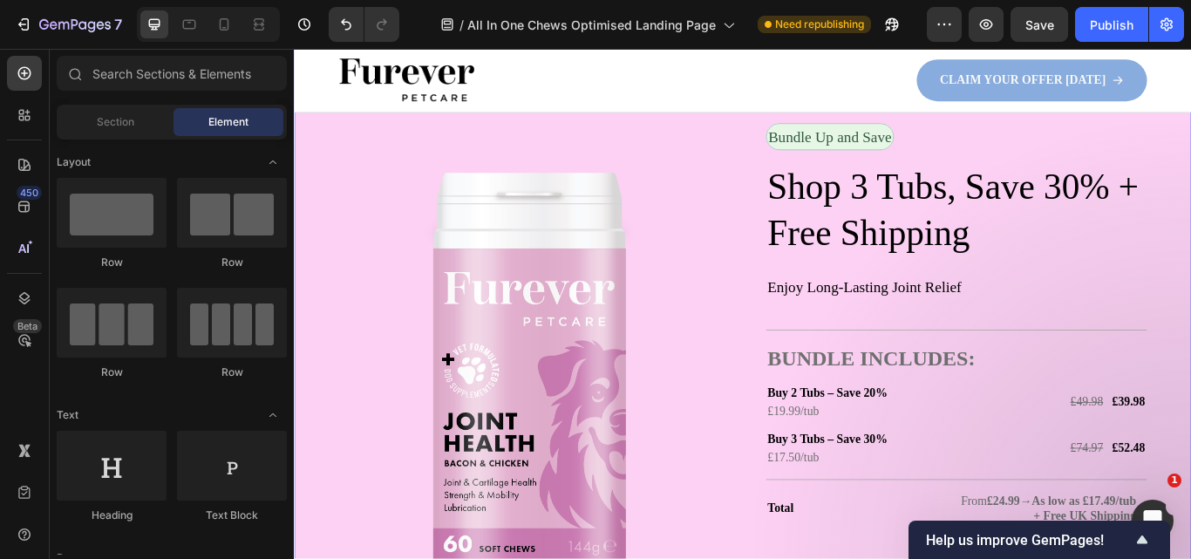
click at [1190, 160] on div "Image Bundle Up and Save Text Block Row Shop 3 Tubs, Save 30% + Free Shipping E…" at bounding box center [817, 441] width 1046 height 806
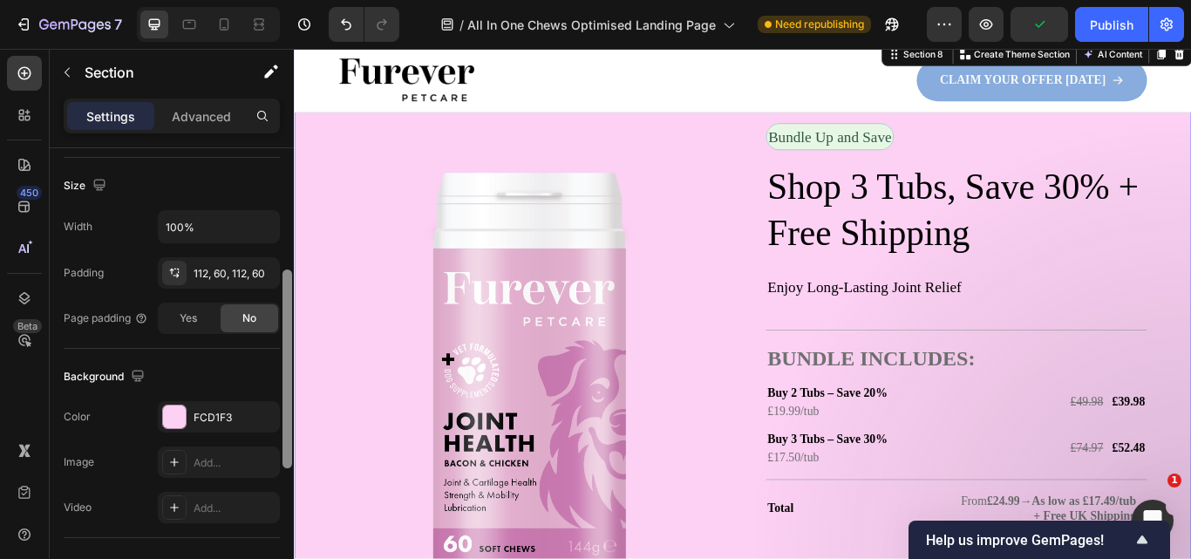
scroll to position [440, 0]
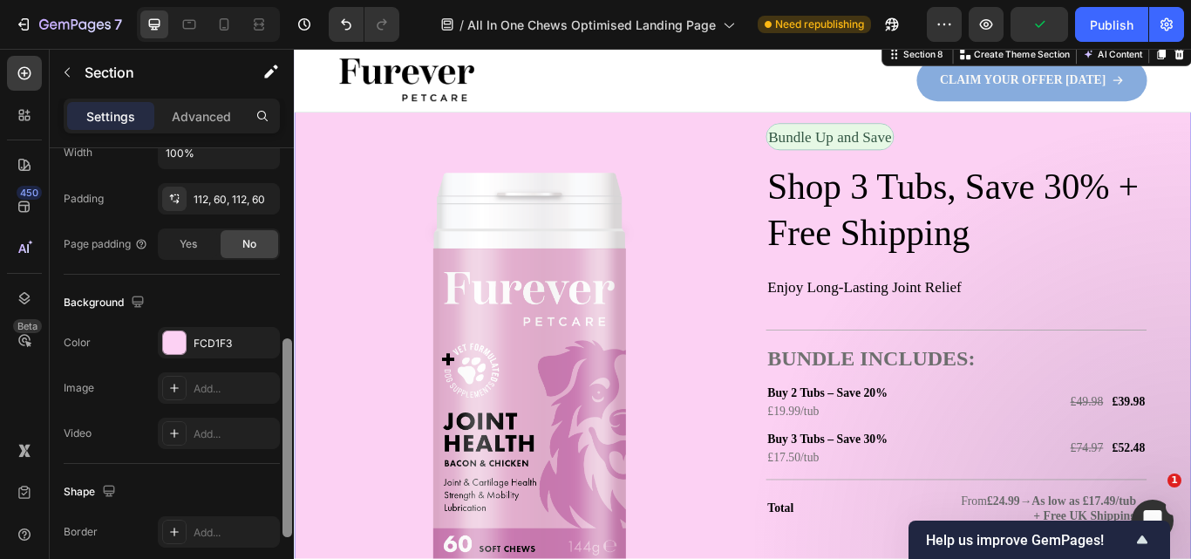
drag, startPoint x: 284, startPoint y: 239, endPoint x: 282, endPoint y: 430, distance: 190.9
click at [282, 430] on div at bounding box center [287, 437] width 10 height 199
click at [208, 351] on div "FCD1F3" at bounding box center [219, 342] width 122 height 31
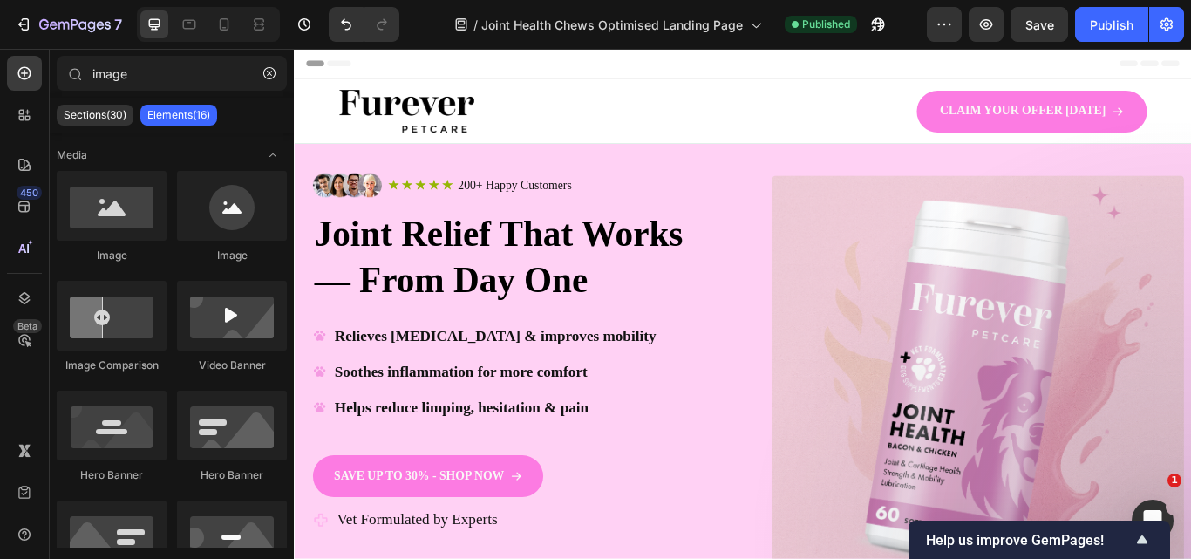
drag, startPoint x: 1338, startPoint y: 190, endPoint x: 1484, endPoint y: 91, distance: 176.3
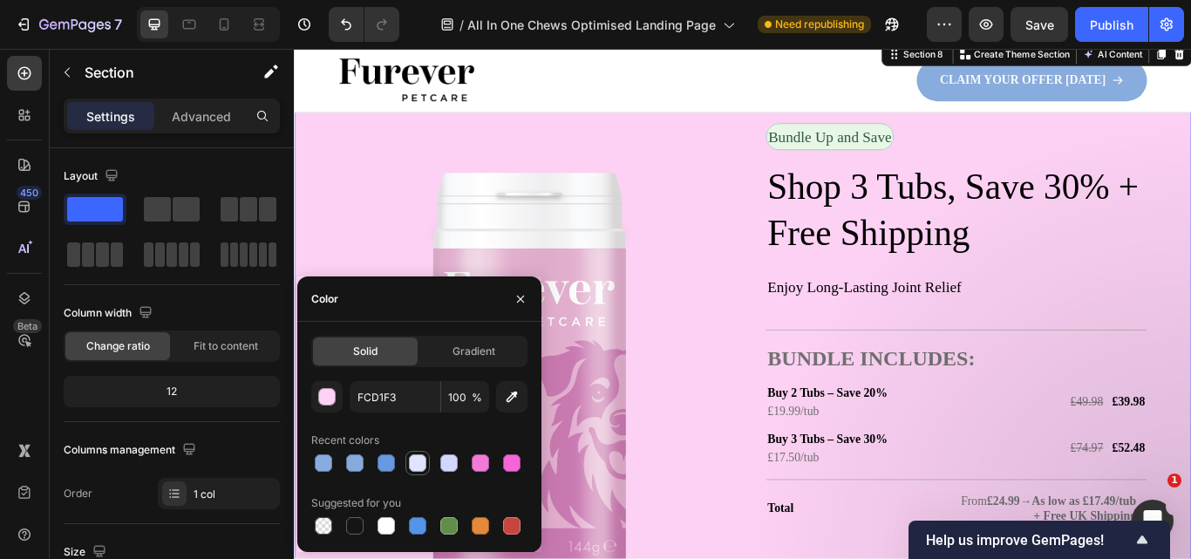
scroll to position [440, 0]
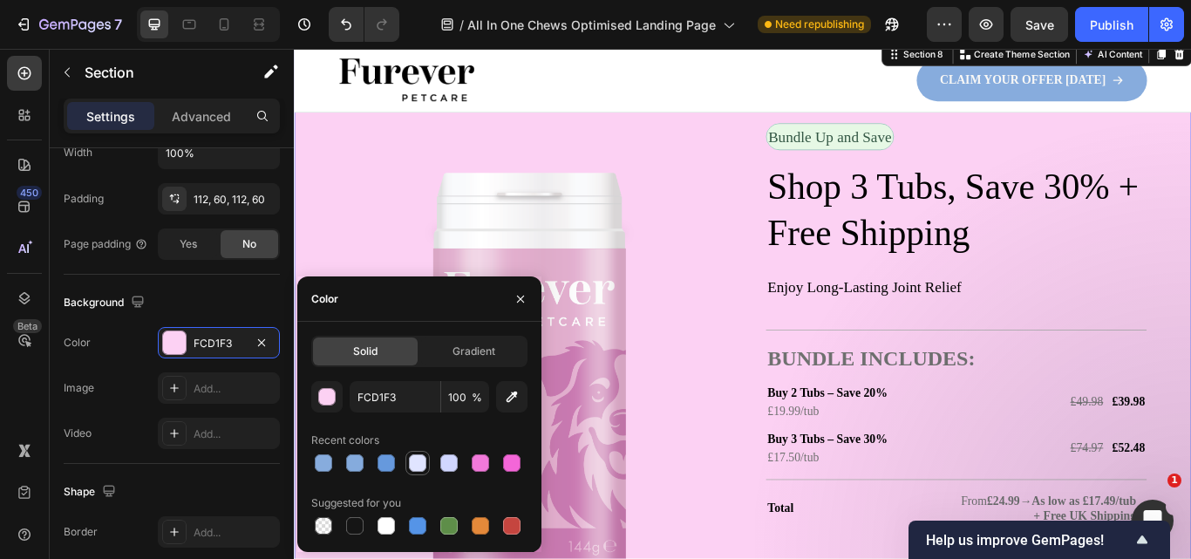
click at [424, 466] on div at bounding box center [417, 462] width 17 height 17
type input "E0E4FF"
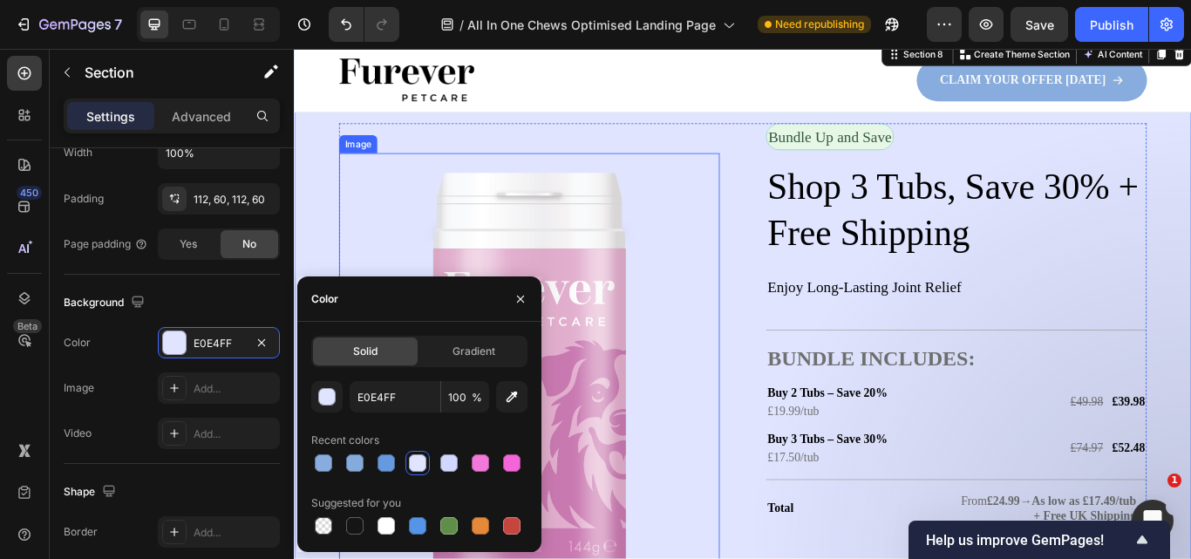
click at [634, 418] on img at bounding box center [567, 435] width 297 height 528
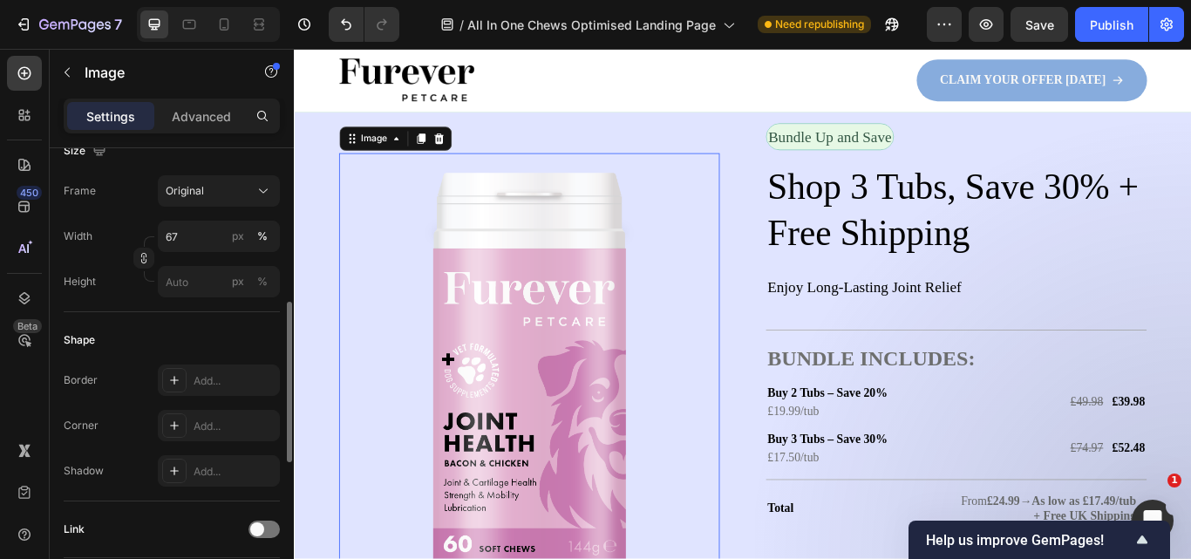
scroll to position [0, 0]
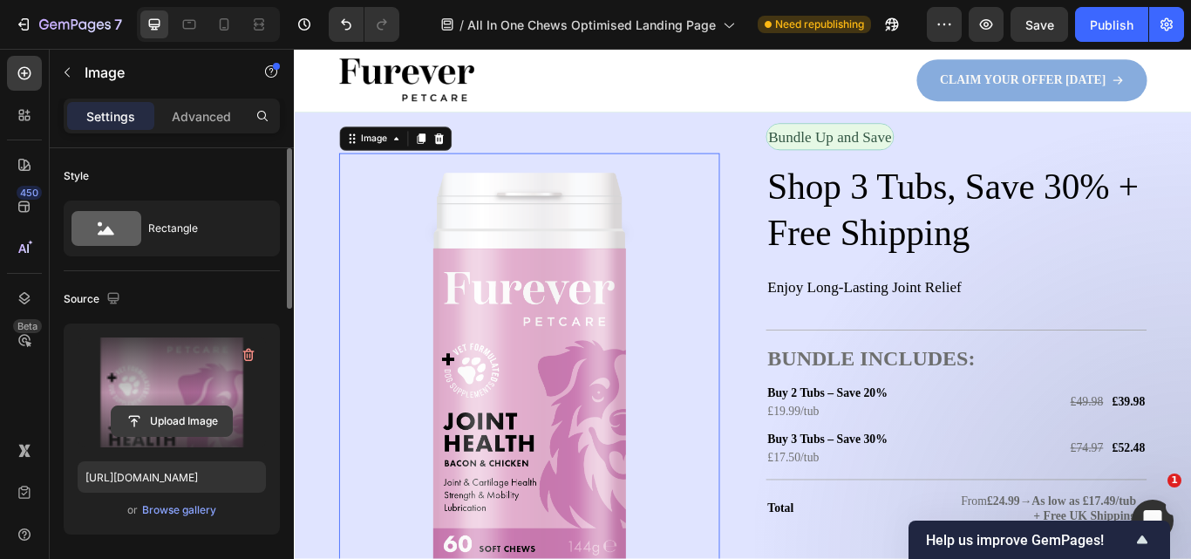
click at [172, 427] on input "file" at bounding box center [172, 421] width 120 height 30
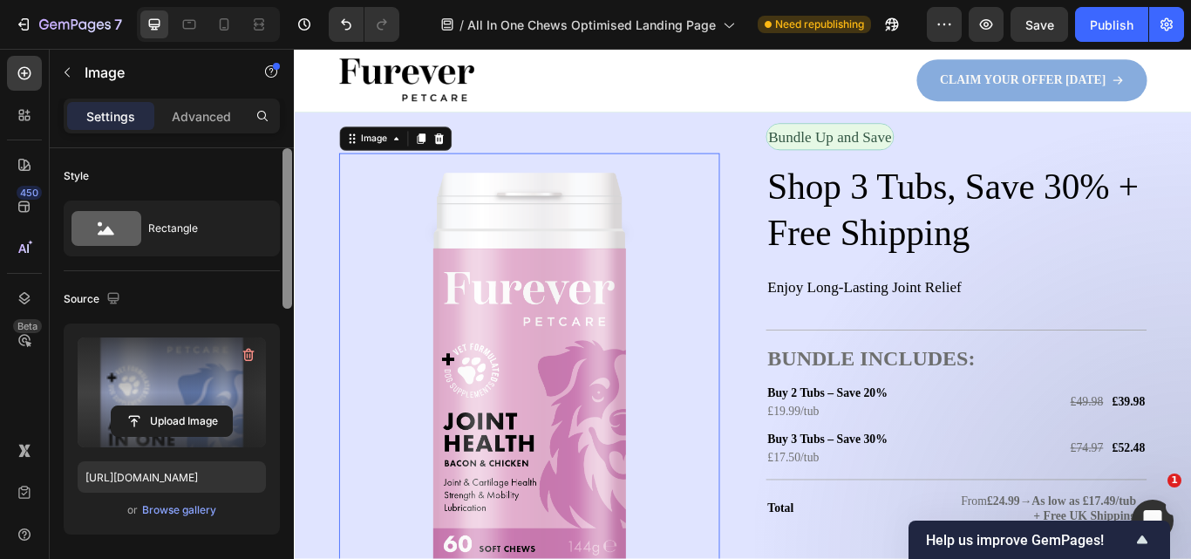
type input "https://cdn.shopify.com/s/files/1/0910/8753/6473/files/gempages_577334473004155…"
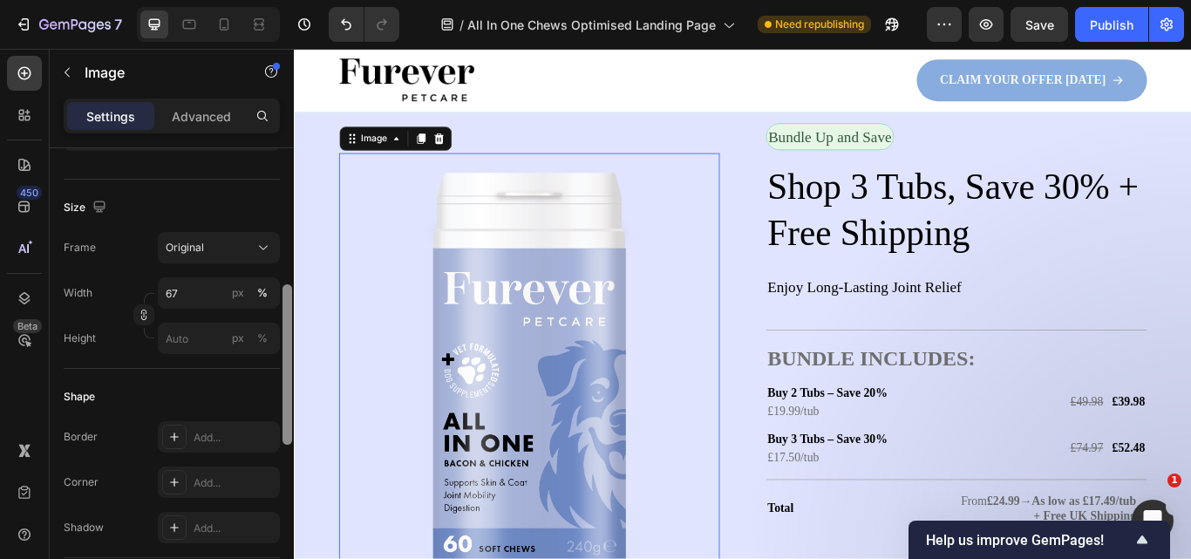
drag, startPoint x: 288, startPoint y: 263, endPoint x: 282, endPoint y: 398, distance: 135.3
click at [282, 398] on div at bounding box center [287, 380] width 13 height 460
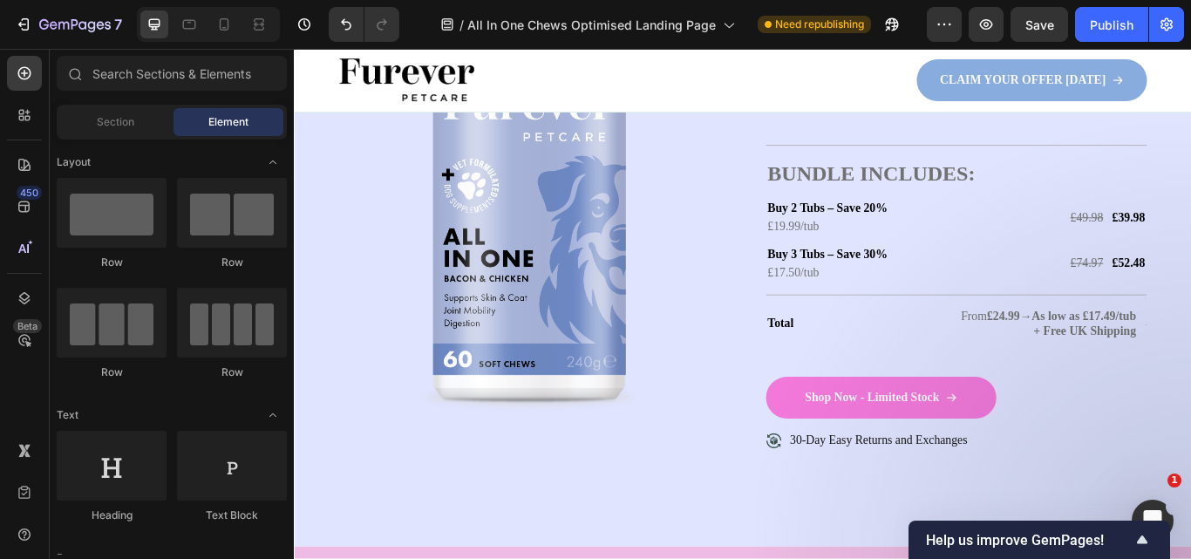
scroll to position [3390, 0]
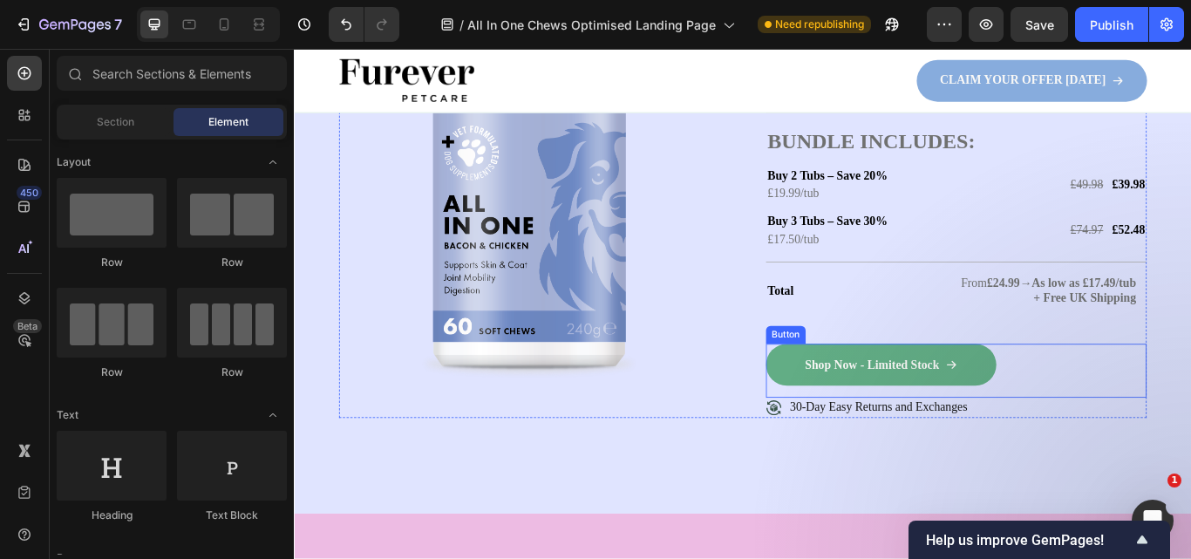
click at [1081, 442] on link "Shop Now - Limited Stock" at bounding box center [978, 417] width 269 height 49
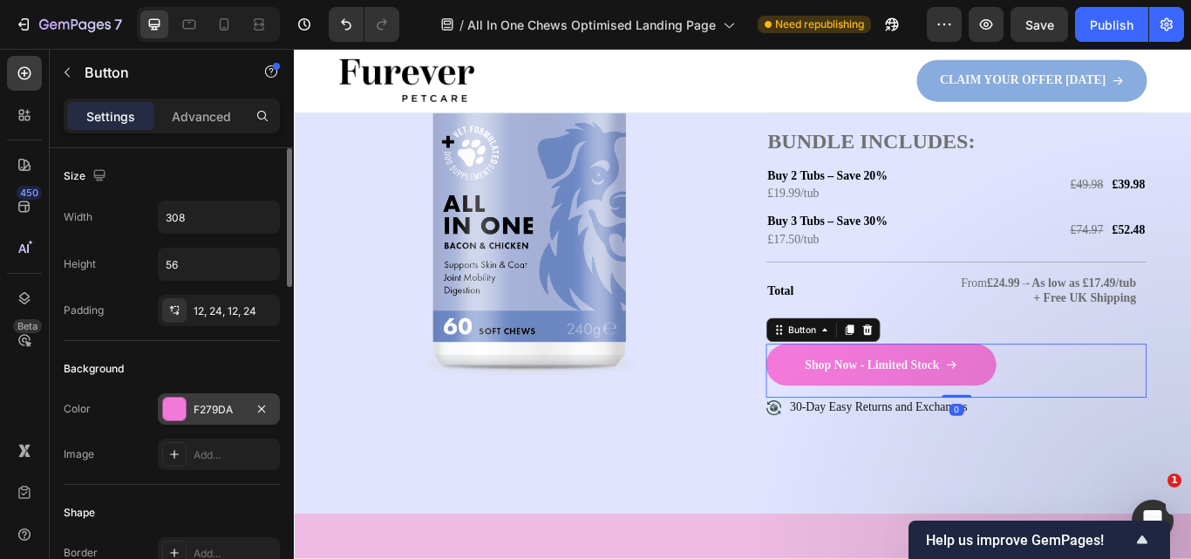
click at [241, 398] on div "F279DA" at bounding box center [219, 408] width 122 height 31
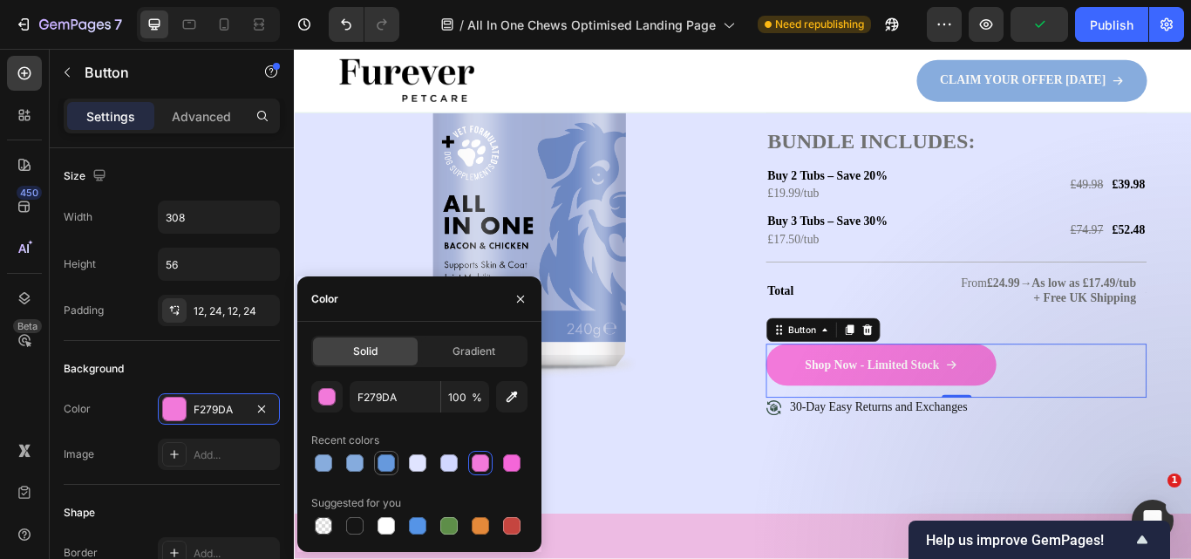
click at [384, 465] on div at bounding box center [385, 462] width 17 height 17
type input "6699DD"
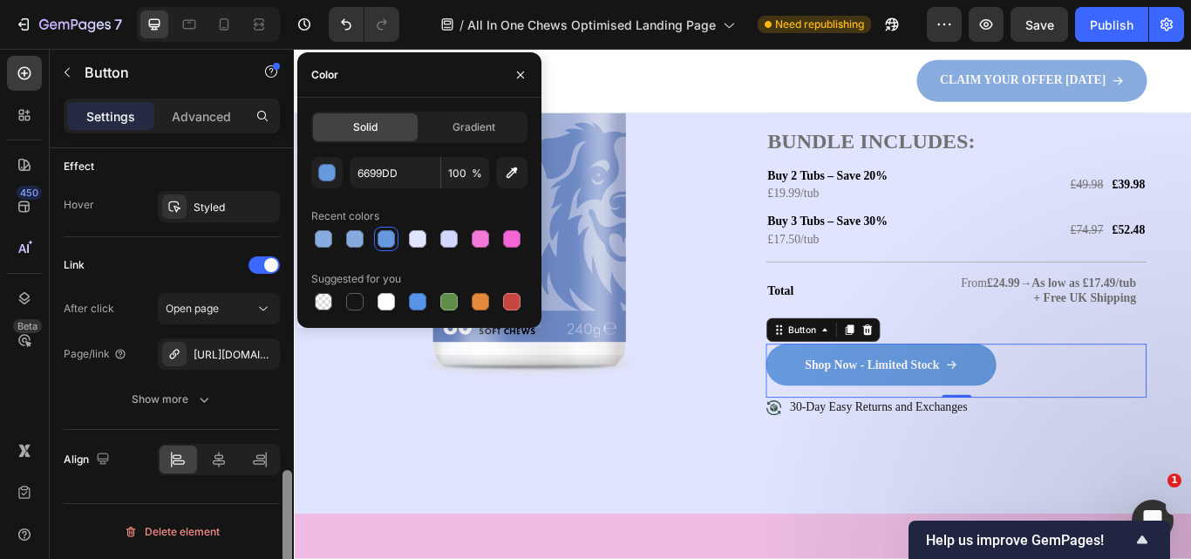
scroll to position [1061, 0]
drag, startPoint x: 288, startPoint y: 262, endPoint x: 279, endPoint y: 581, distance: 320.1
click at [279, 326] on html "7 Version history / All In One Chews Optimised Landing Page Need republishing P…" at bounding box center [595, 163] width 1191 height 326
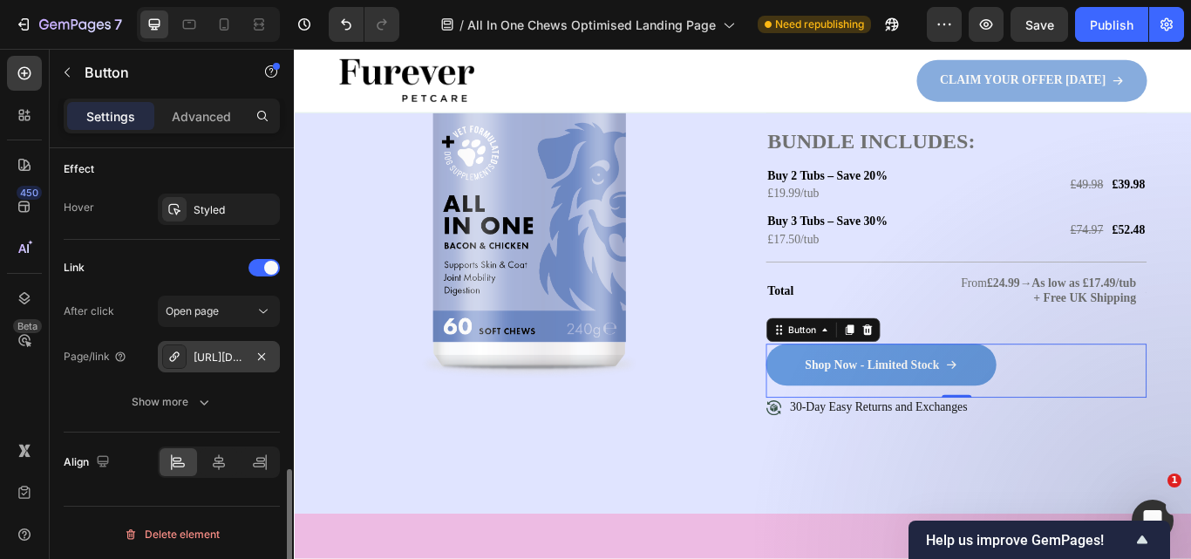
click at [226, 354] on div "https://seal-commerce-asia.myshopify.com/a/gempages?version=v7&shop_id=43275057…" at bounding box center [219, 358] width 51 height 16
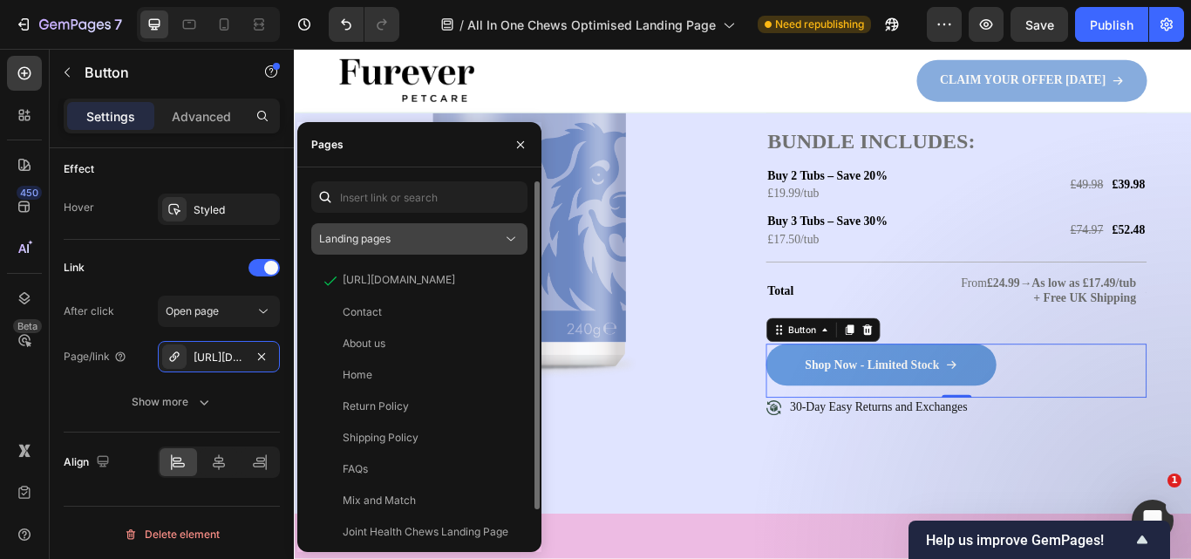
click at [400, 248] on button "Landing pages" at bounding box center [419, 238] width 216 height 31
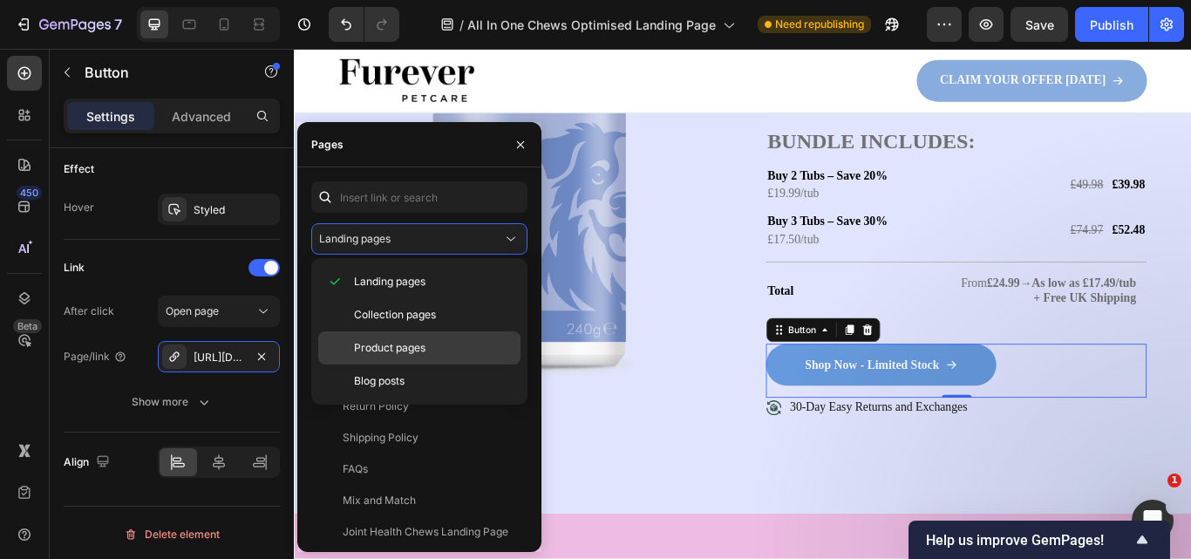
click at [402, 339] on div "Product pages" at bounding box center [419, 347] width 202 height 33
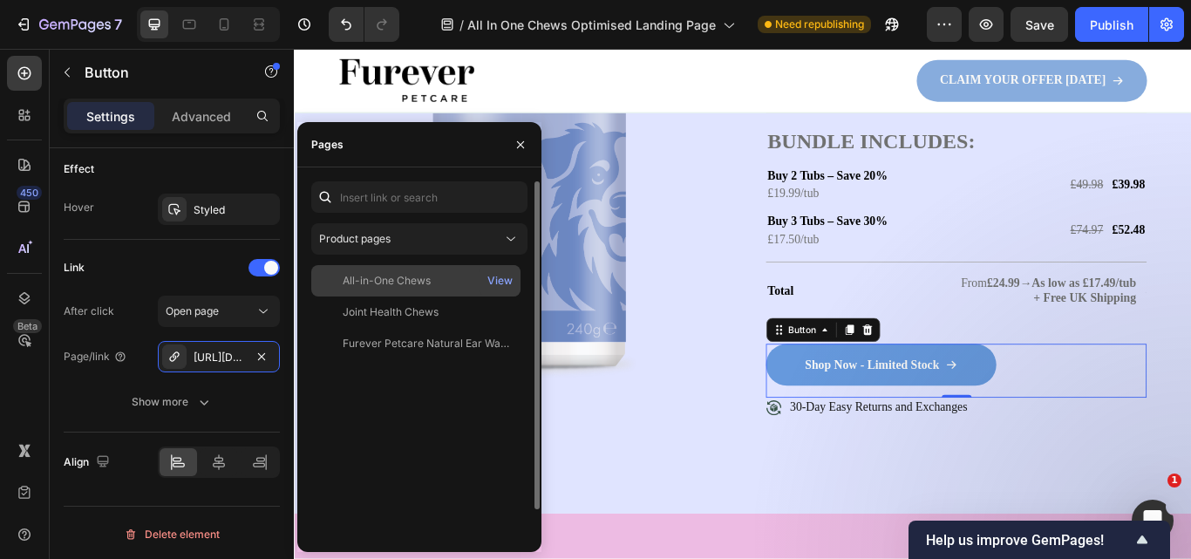
click at [379, 288] on div "All-in-One Chews" at bounding box center [387, 281] width 88 height 16
click at [505, 282] on div "View" at bounding box center [499, 281] width 25 height 16
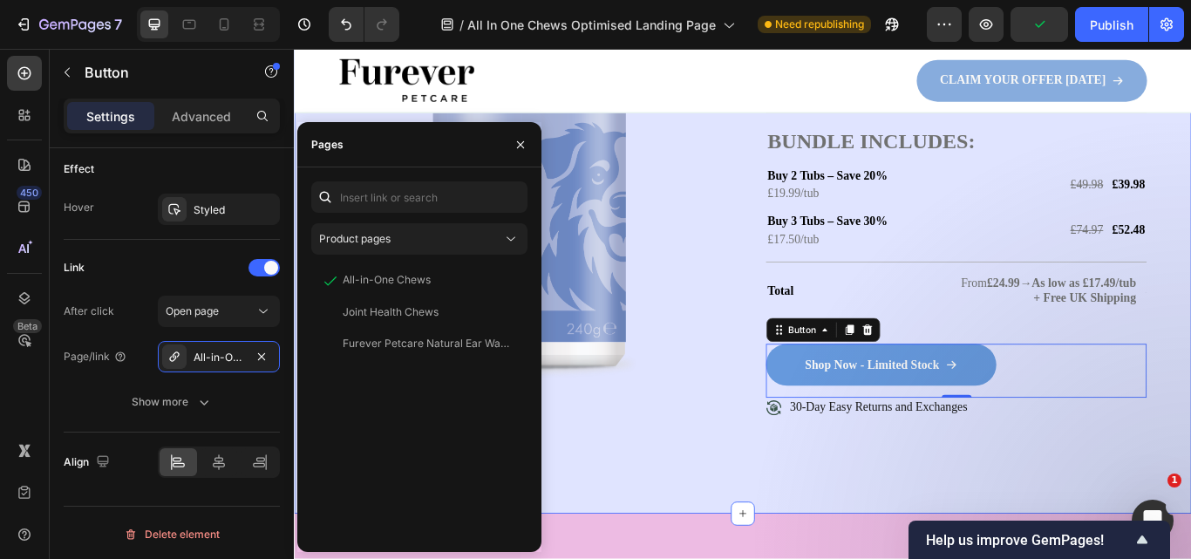
click at [724, 558] on div "Image Bundle Up and Save Text Block Row Shop 3 Tubs, Save 30% + Free Shipping E…" at bounding box center [817, 188] width 1046 height 806
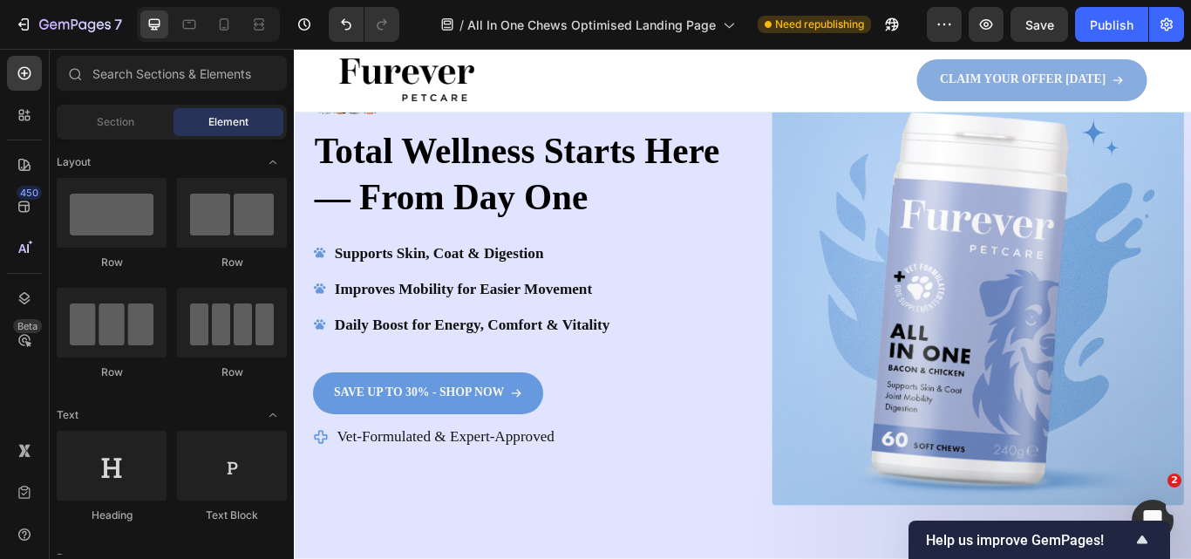
scroll to position [0, 0]
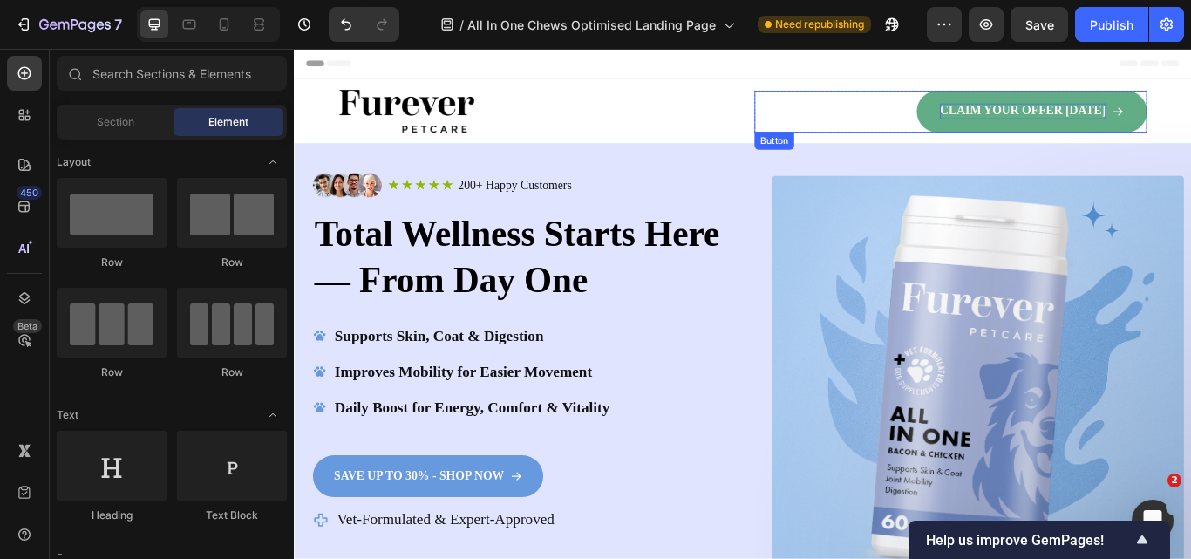
click at [1190, 126] on p "CLAIM YOUR OFFER [DATE]" at bounding box center [1143, 121] width 194 height 18
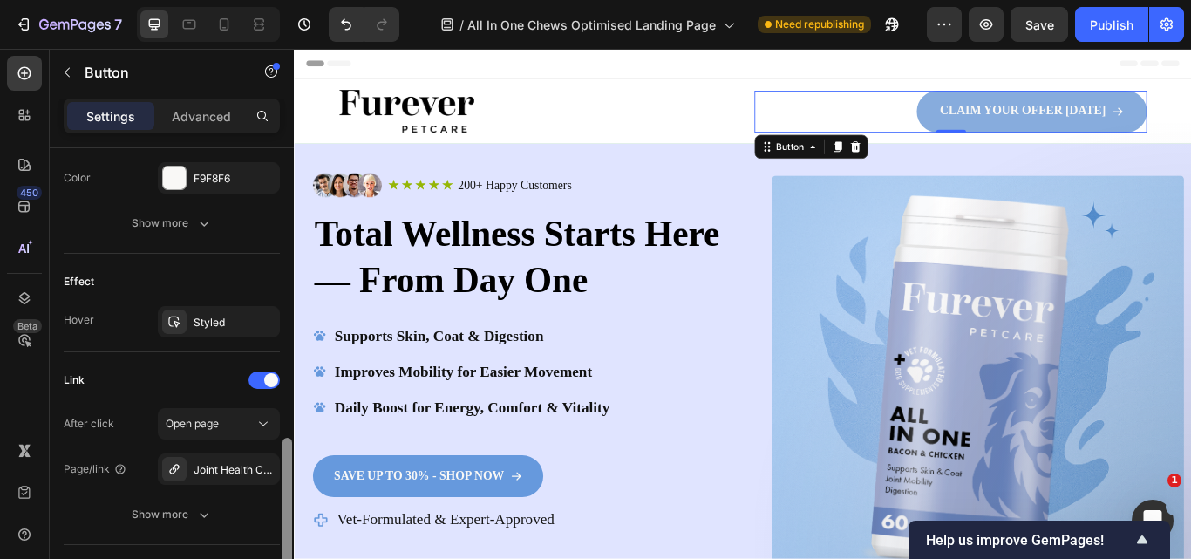
scroll to position [954, 0]
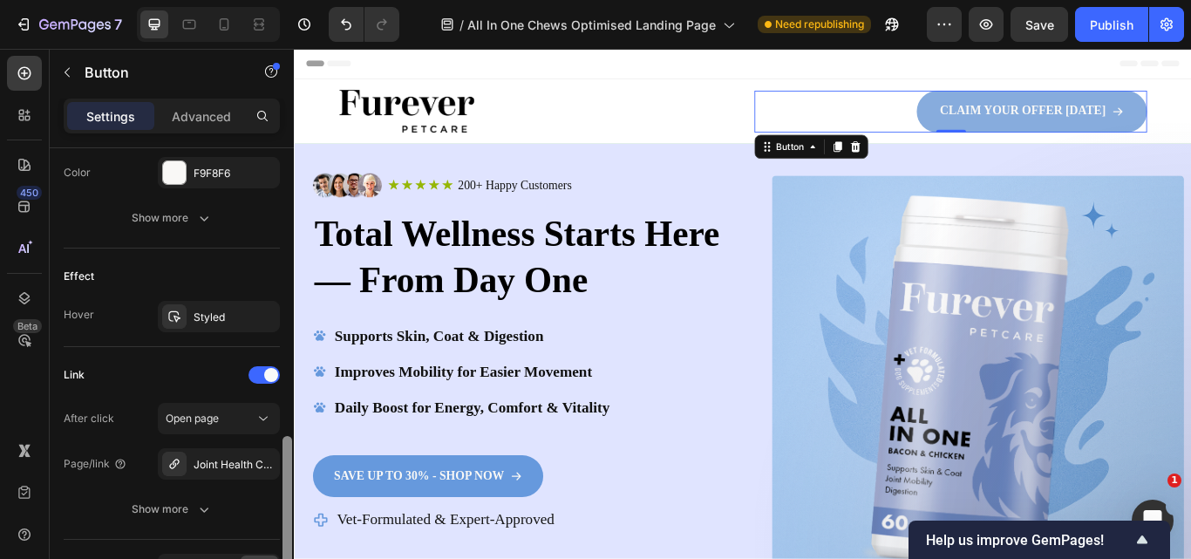
drag, startPoint x: 287, startPoint y: 275, endPoint x: 276, endPoint y: 564, distance: 288.7
click at [276, 326] on html "7 Version history / All In One Chews Optimised Landing Page Need republishing P…" at bounding box center [595, 163] width 1191 height 326
click at [236, 468] on div "Joint Health Chews" at bounding box center [219, 465] width 51 height 16
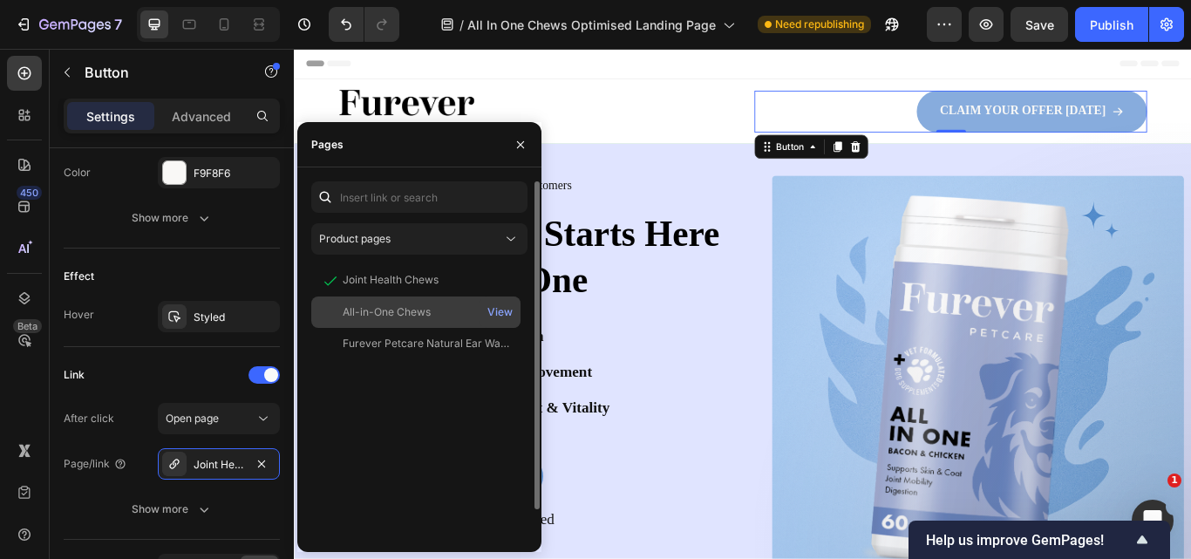
click at [390, 313] on div "All-in-One Chews" at bounding box center [387, 312] width 88 height 16
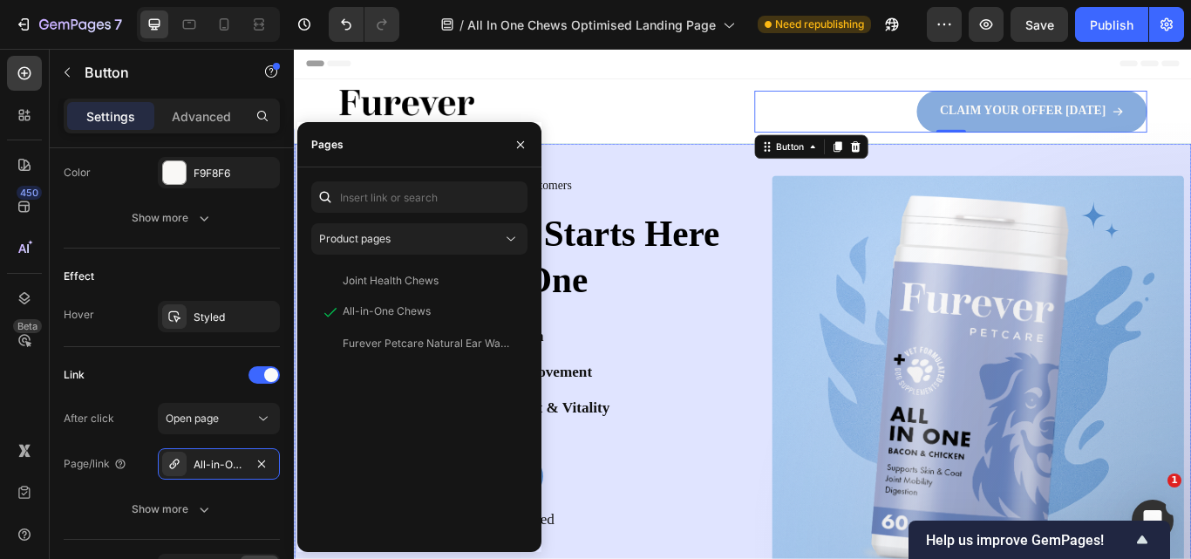
click at [806, 558] on div "Image Icon Icon Icon Icon Icon Icon List 200+ Happy Customers Text Block Row Ro…" at bounding box center [817, 460] width 1046 height 600
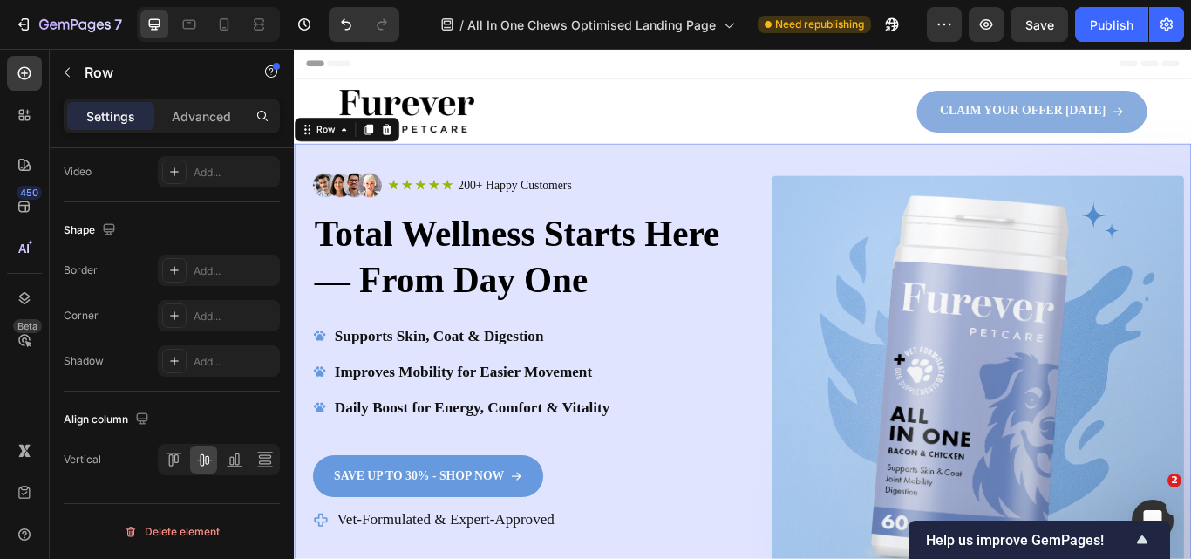
scroll to position [0, 0]
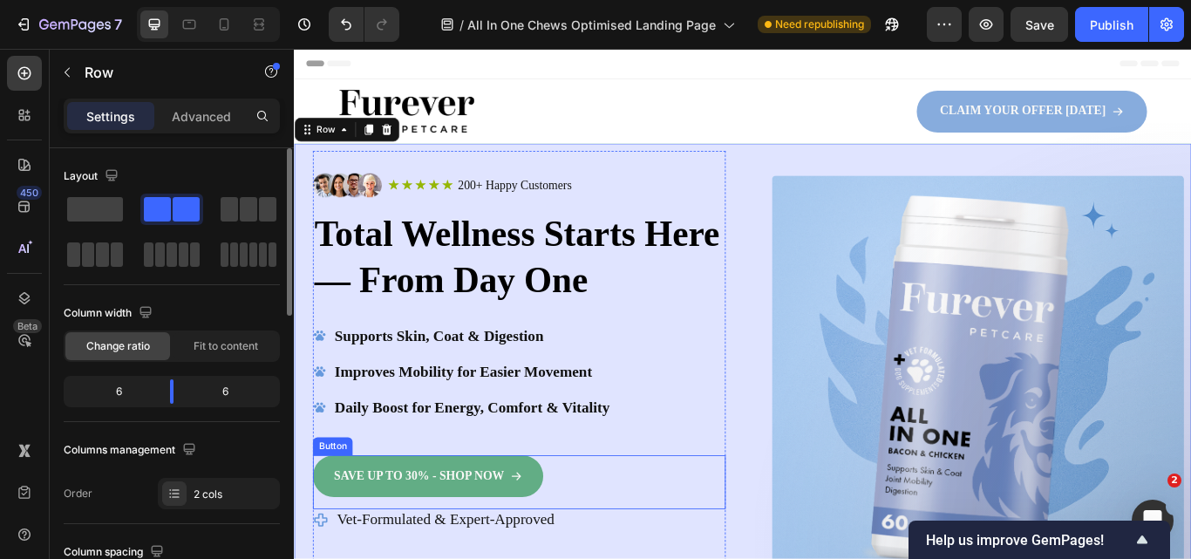
click at [523, 557] on link "SAVE UP TO 30% - SHOP NOW" at bounding box center [450, 547] width 269 height 49
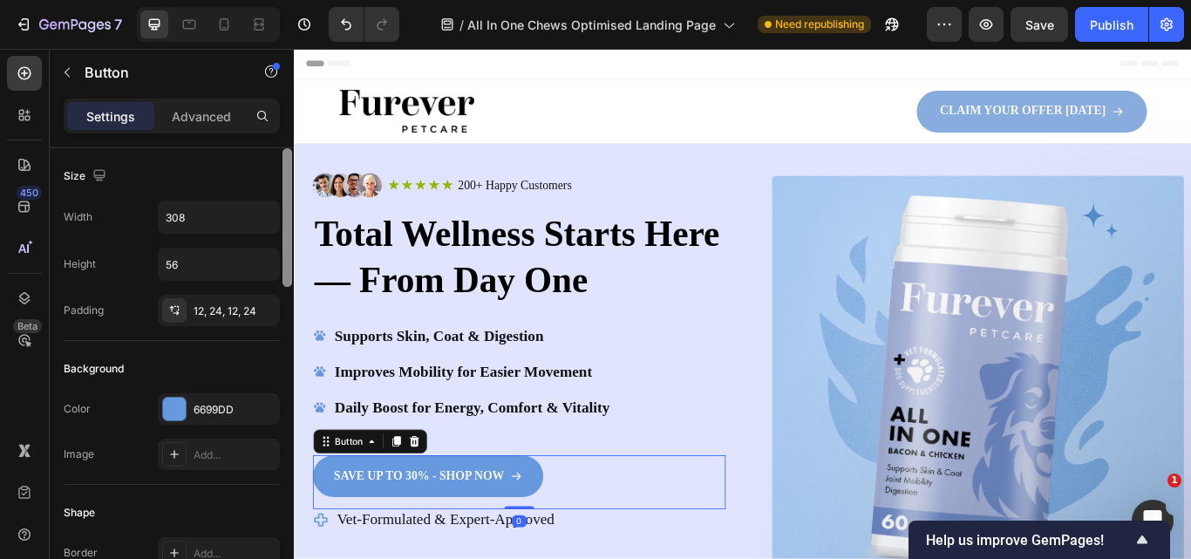
click at [288, 383] on div at bounding box center [287, 378] width 13 height 460
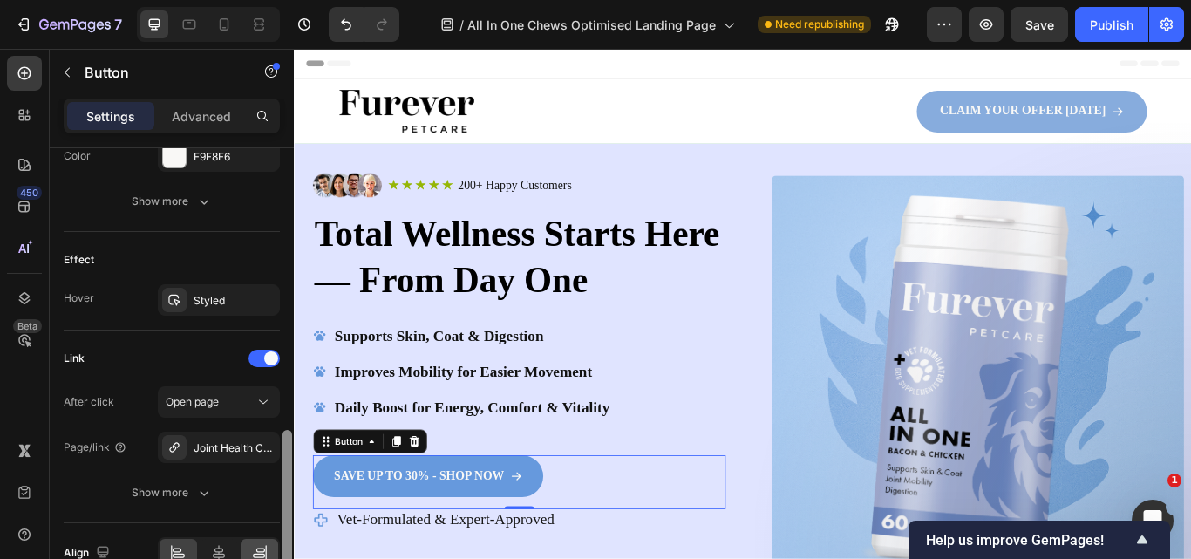
scroll to position [988, 0]
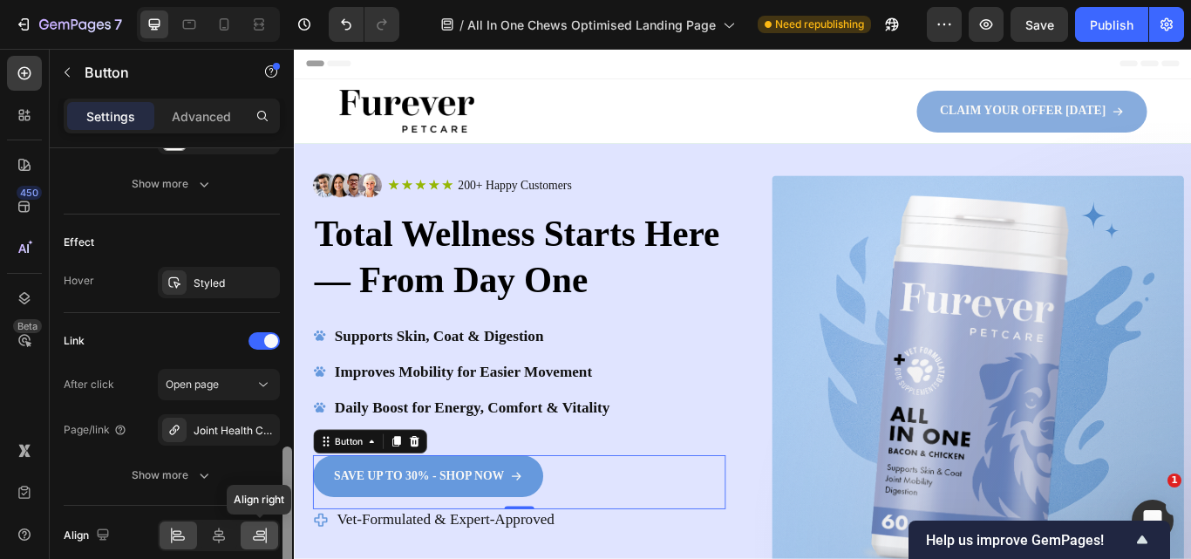
drag, startPoint x: 276, startPoint y: 456, endPoint x: 278, endPoint y: 544, distance: 88.1
click at [278, 544] on div "Size Width 308 Height 56 Padding 12, 24, 12, 24 Background Color 6699DD Image A…" at bounding box center [172, 378] width 244 height 460
click at [239, 438] on div "Joint Health Chews" at bounding box center [219, 431] width 51 height 16
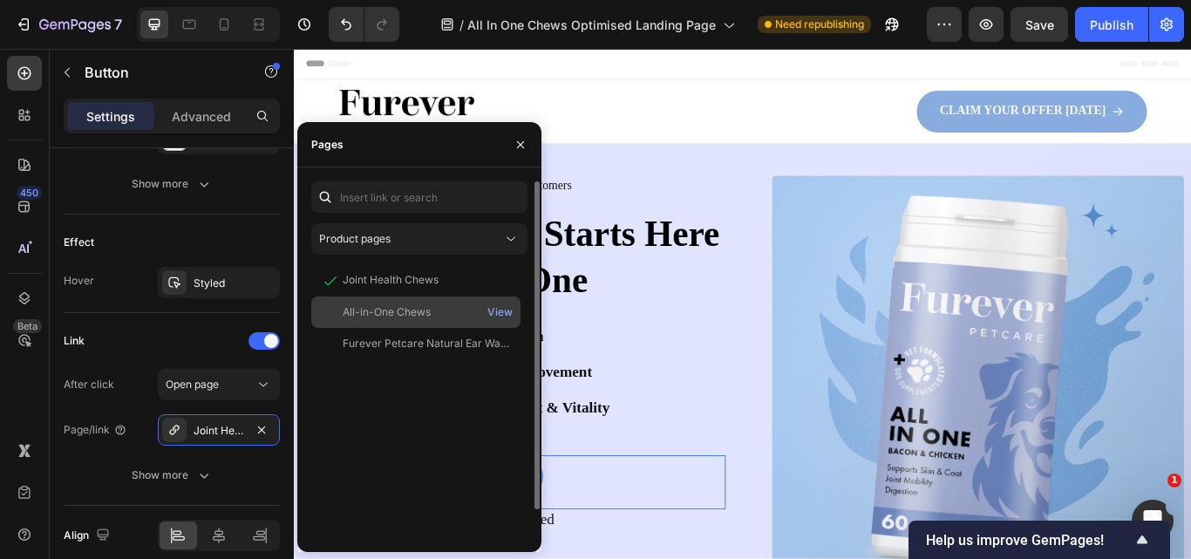
click at [359, 309] on div "All-in-One Chews" at bounding box center [387, 312] width 88 height 16
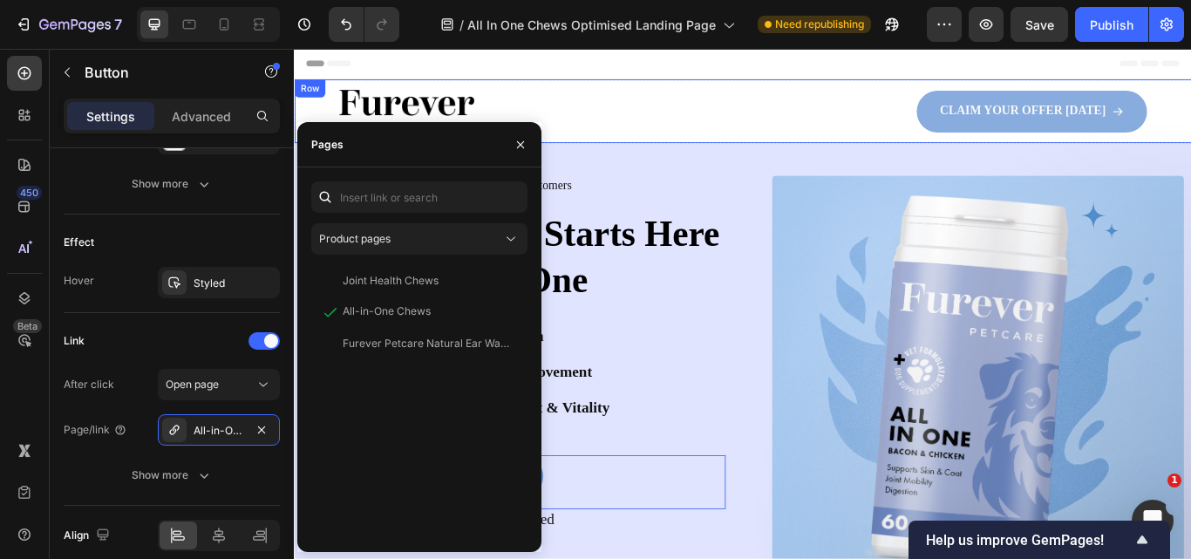
click at [919, 154] on div "Image CLAIM YOUR OFFER TODAY Button Row Row" at bounding box center [817, 122] width 1046 height 74
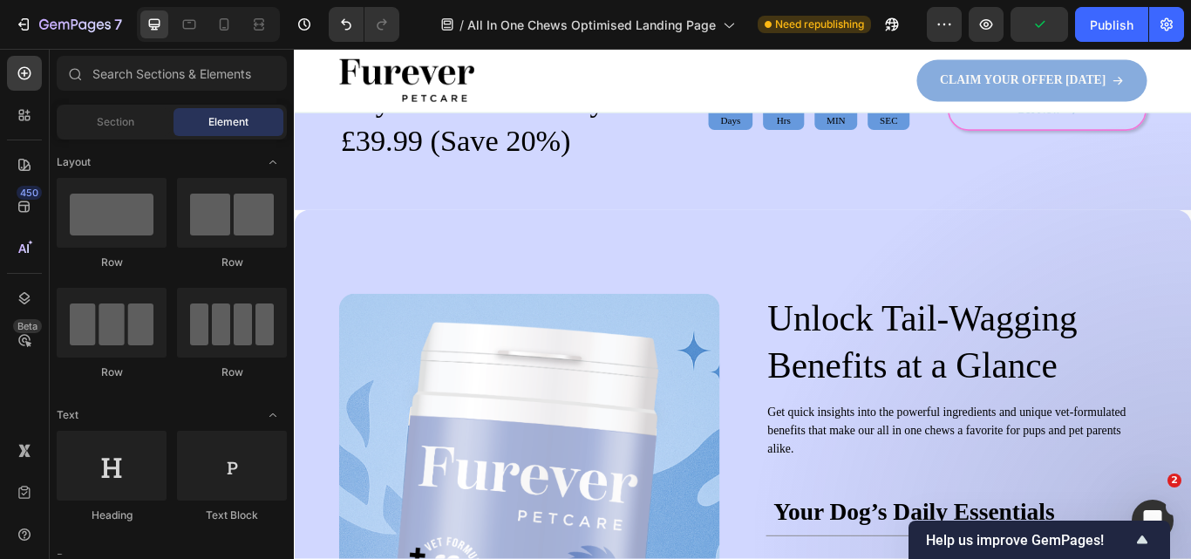
scroll to position [614, 0]
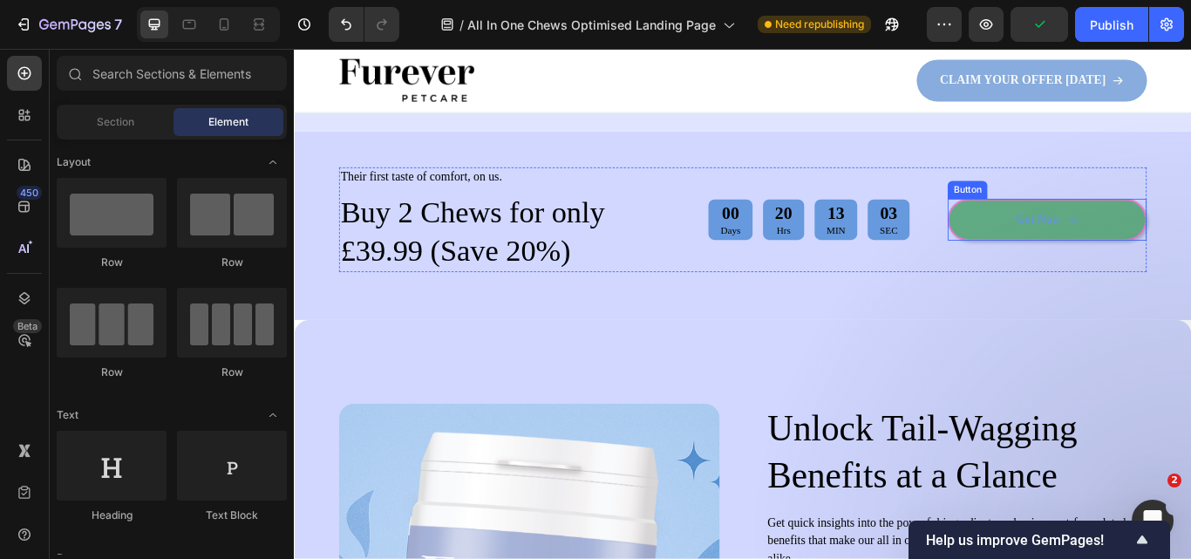
click at [1190, 245] on link "Get Now" at bounding box center [1172, 248] width 232 height 49
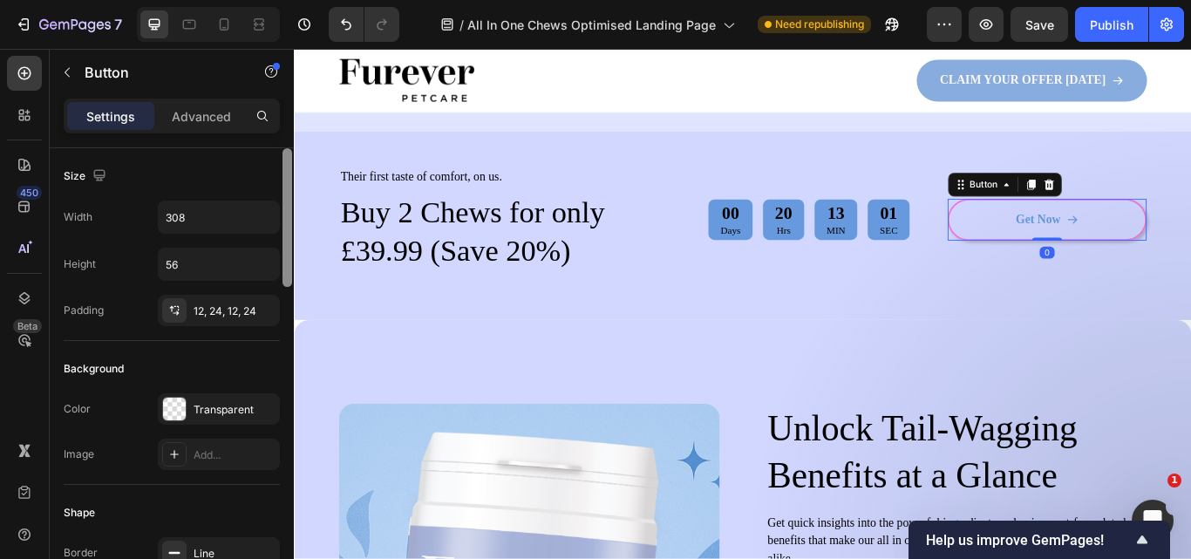
click at [288, 397] on div at bounding box center [287, 378] width 13 height 460
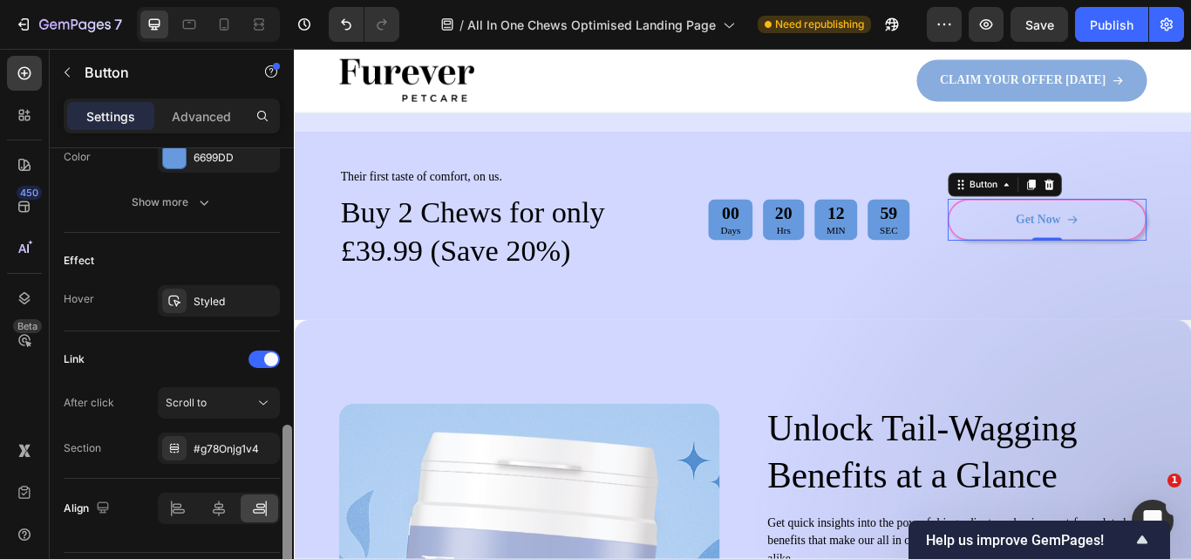
scroll to position [978, 0]
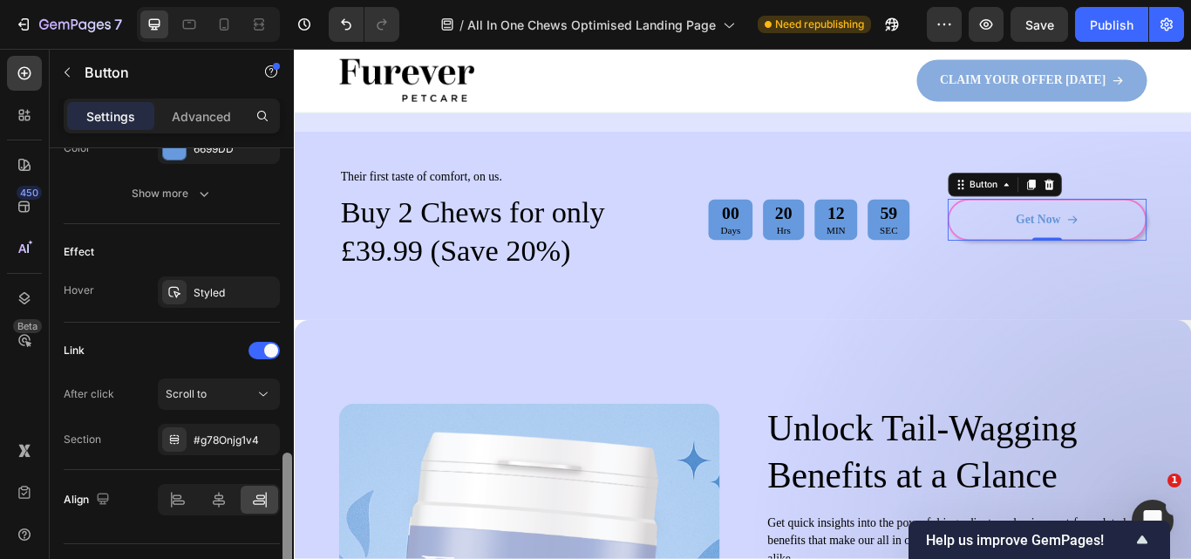
drag, startPoint x: 288, startPoint y: 398, endPoint x: 283, endPoint y: 560, distance: 161.3
click at [283, 326] on html "7 Version history / All In One Chews Optimised Landing Page Need republishing P…" at bounding box center [595, 163] width 1191 height 326
click at [223, 435] on div "#g78Onjg1v4" at bounding box center [219, 440] width 51 height 16
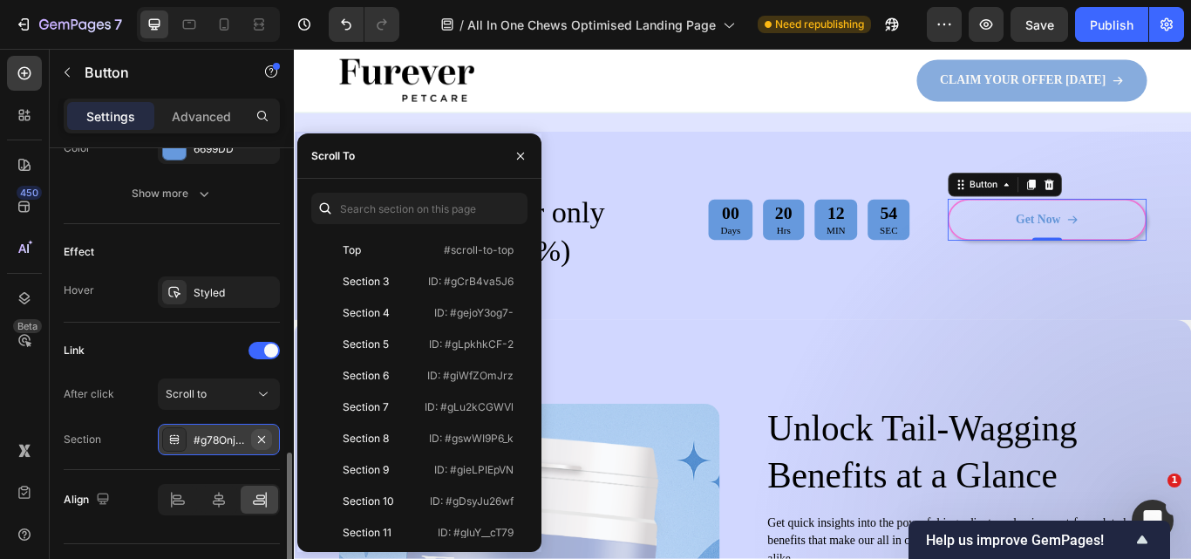
click at [268, 436] on icon "button" at bounding box center [262, 439] width 14 height 14
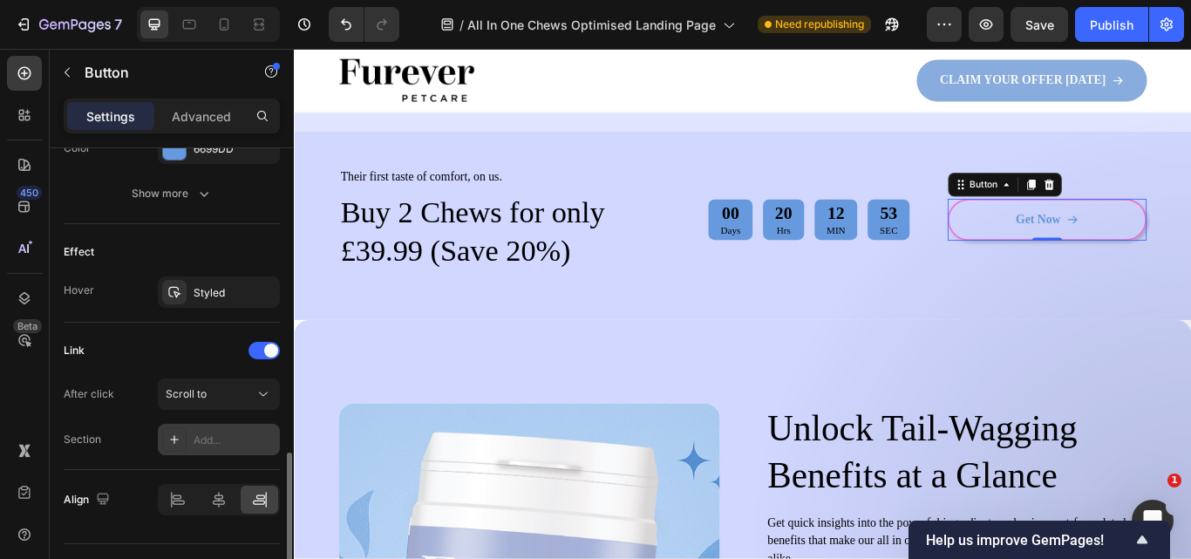
click at [202, 436] on div "Add..." at bounding box center [235, 440] width 82 height 16
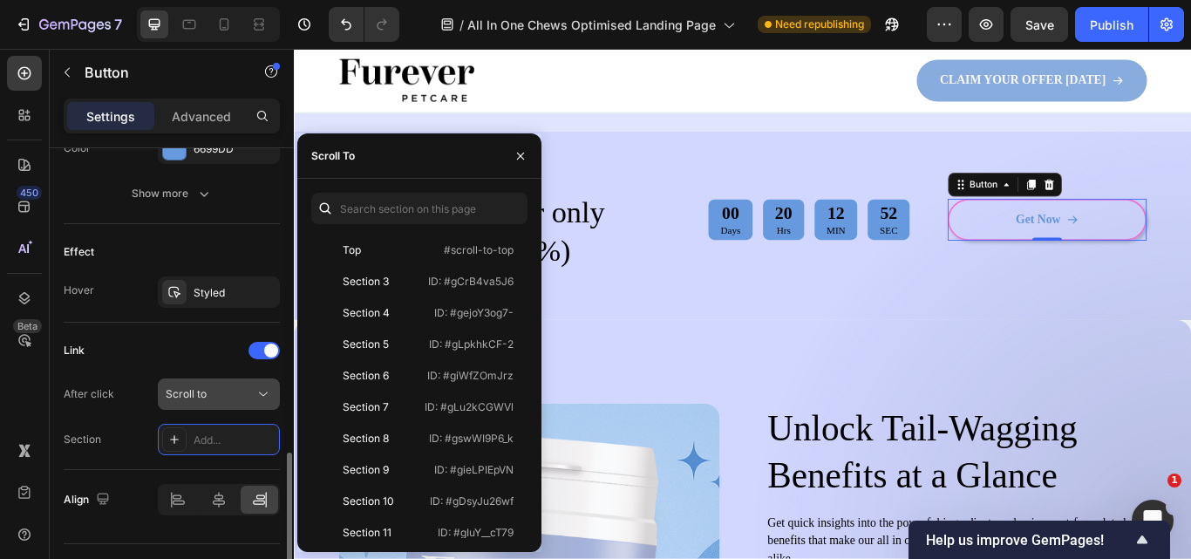
click at [198, 398] on span "Scroll to" at bounding box center [186, 393] width 41 height 13
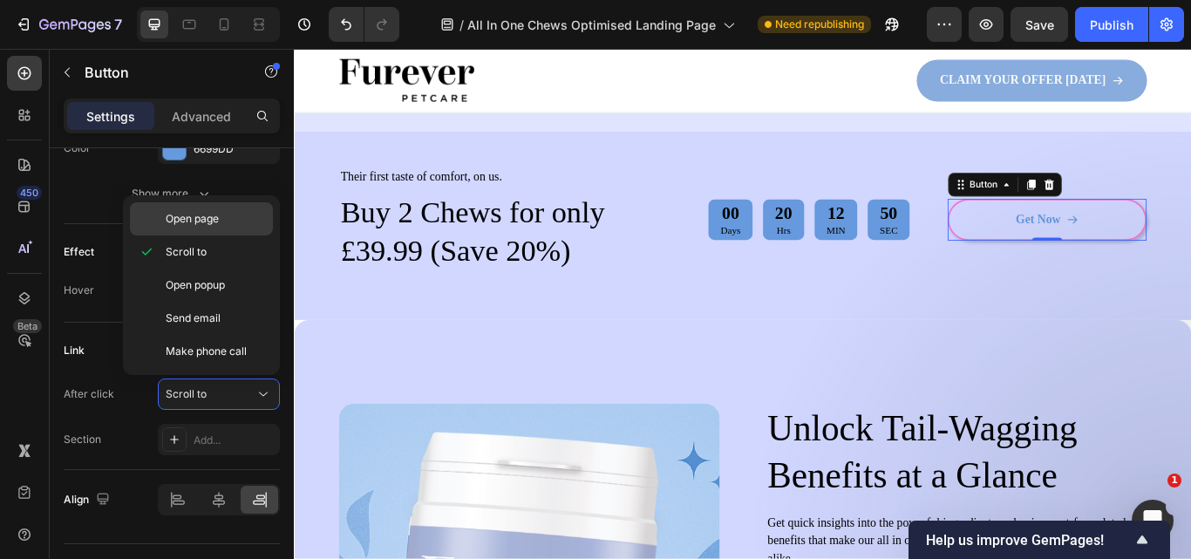
click at [199, 210] on div "Open page" at bounding box center [201, 218] width 143 height 33
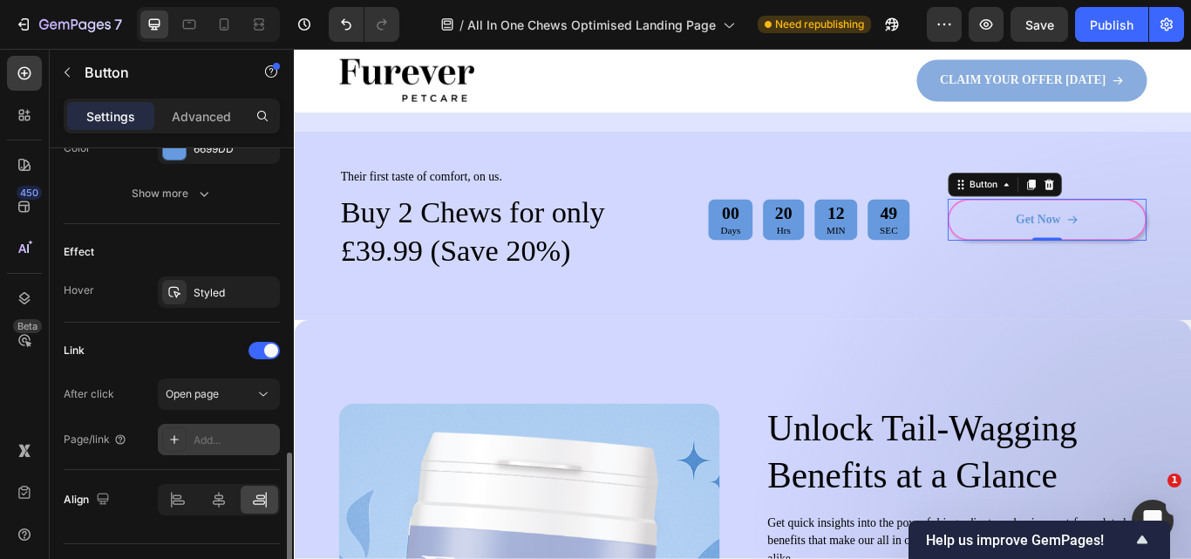
click at [221, 436] on div "Add..." at bounding box center [235, 440] width 82 height 16
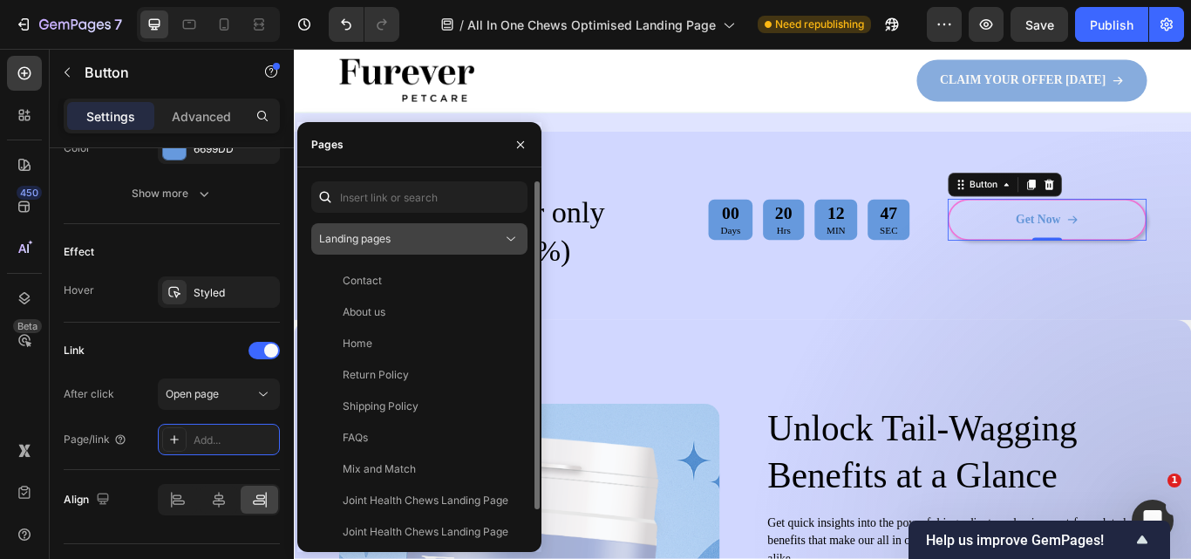
click at [393, 250] on button "Landing pages" at bounding box center [419, 238] width 216 height 31
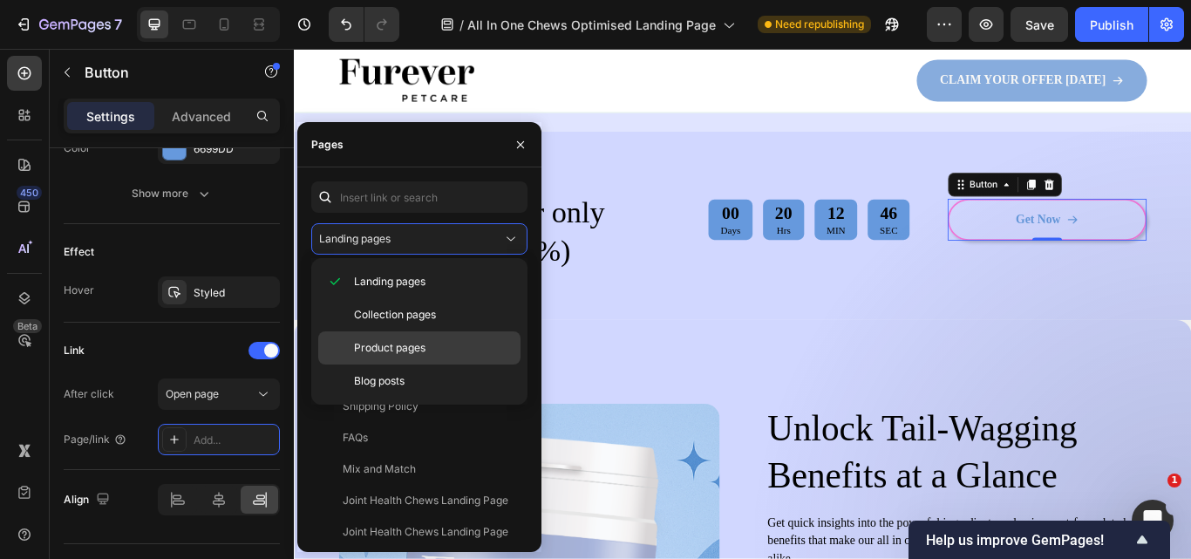
click at [392, 354] on span "Product pages" at bounding box center [389, 348] width 71 height 16
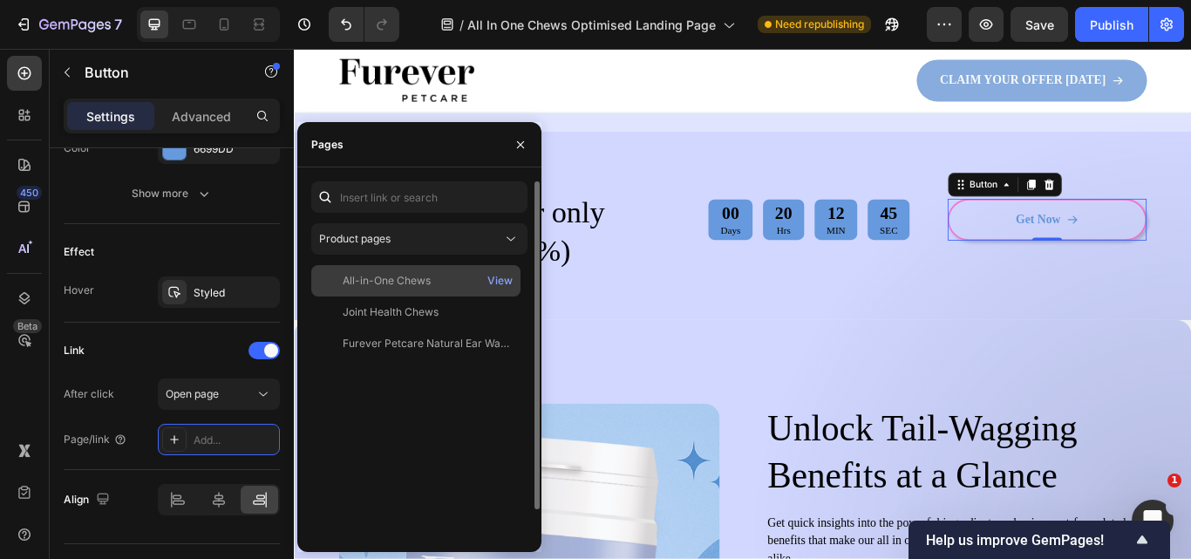
click at [390, 281] on div "All-in-One Chews" at bounding box center [387, 281] width 88 height 16
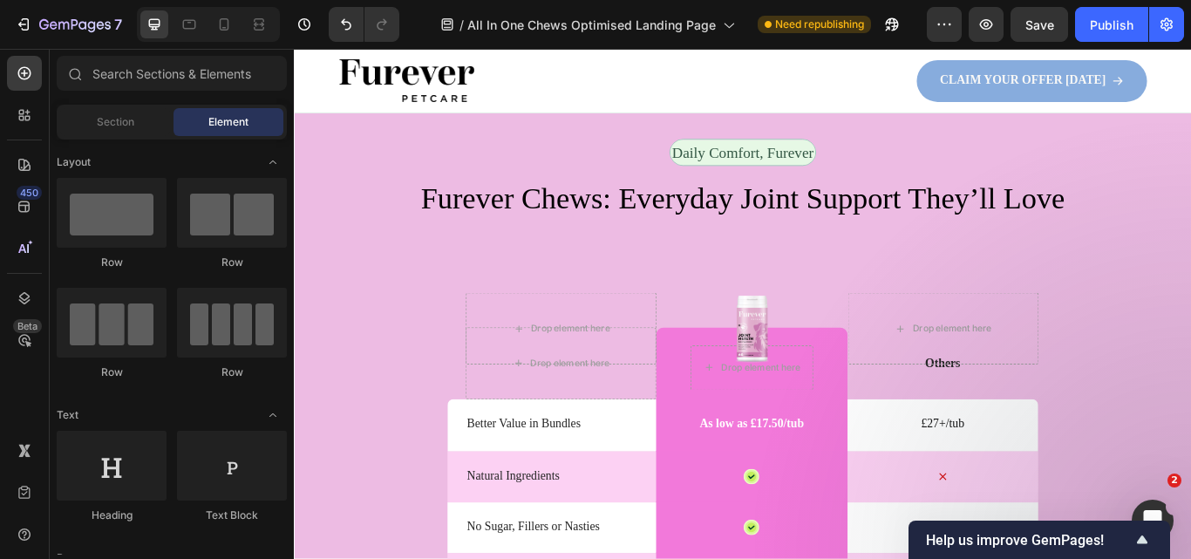
scroll to position [3927, 0]
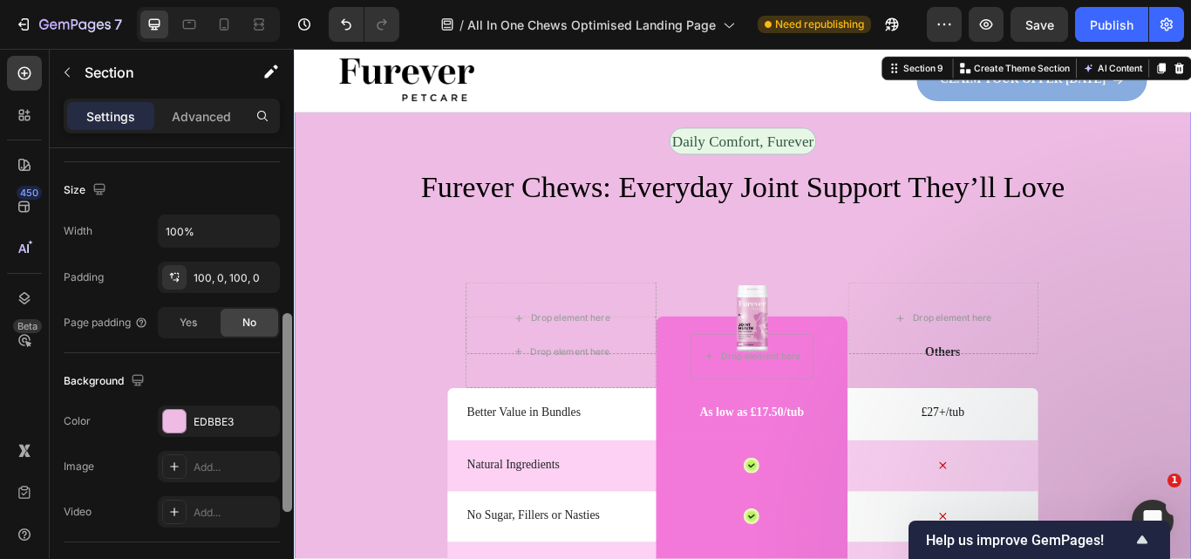
scroll to position [368, 0]
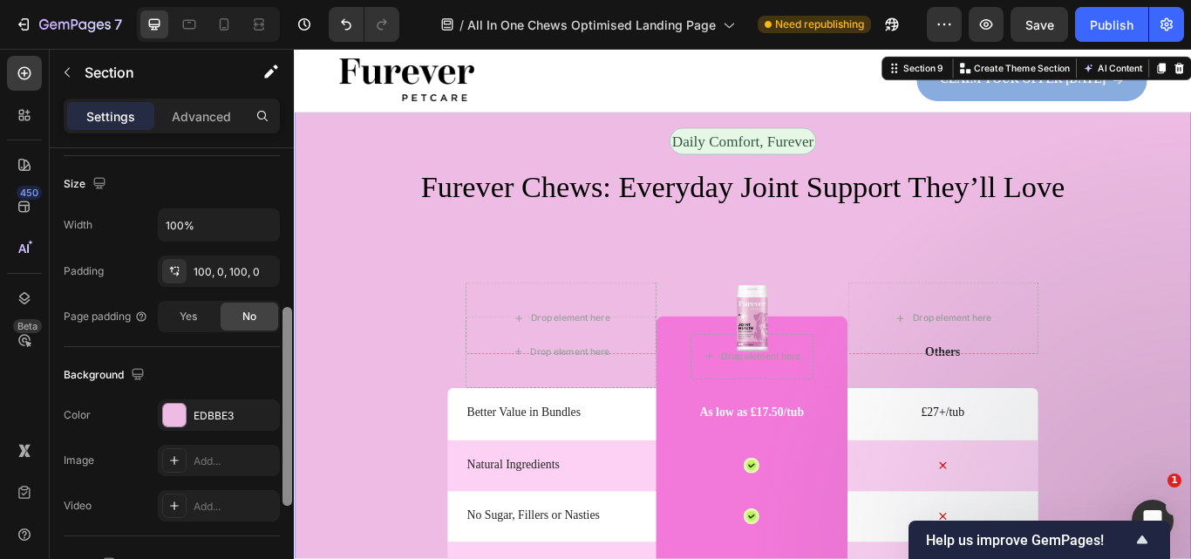
drag, startPoint x: 291, startPoint y: 311, endPoint x: 282, endPoint y: 471, distance: 159.8
click at [282, 471] on div at bounding box center [287, 378] width 13 height 460
click at [198, 423] on div "EDBBE3" at bounding box center [219, 416] width 51 height 16
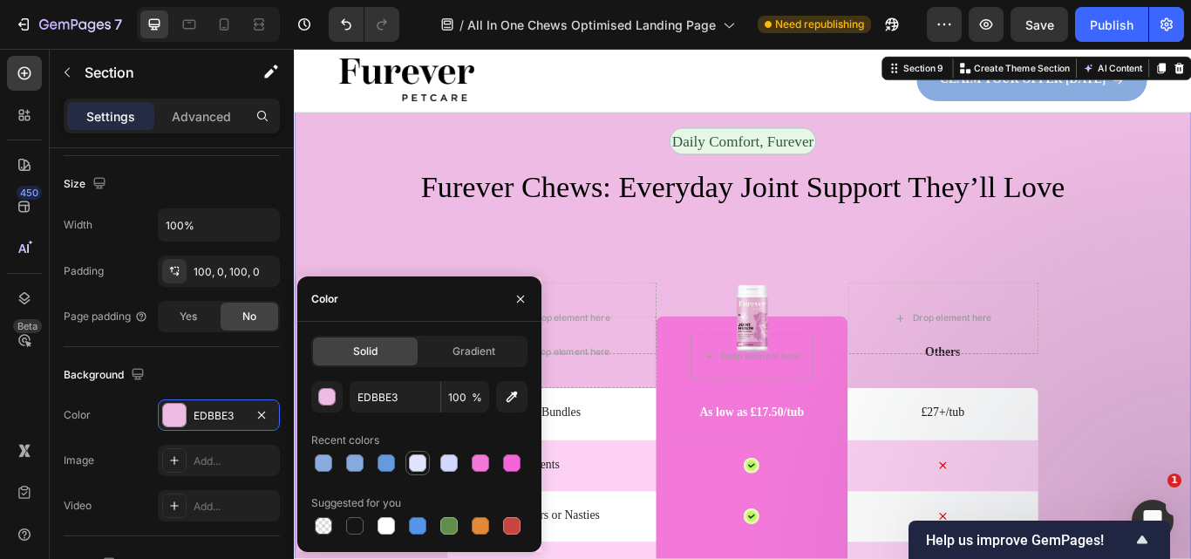
click at [422, 465] on div at bounding box center [417, 462] width 17 height 17
type input "E0E4FF"
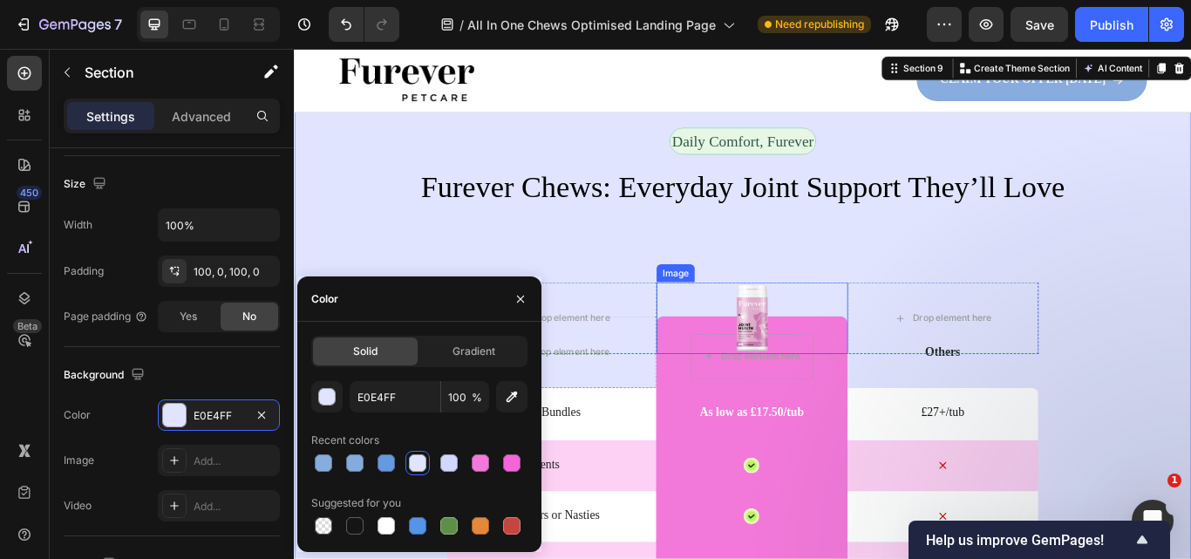
click at [835, 365] on img at bounding box center [827, 363] width 47 height 84
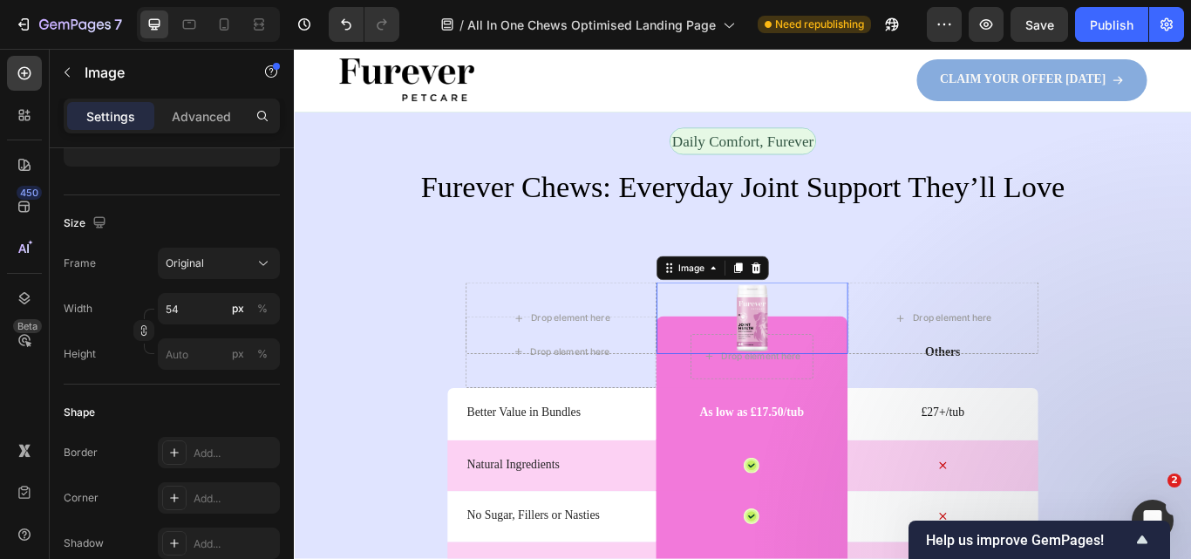
scroll to position [0, 0]
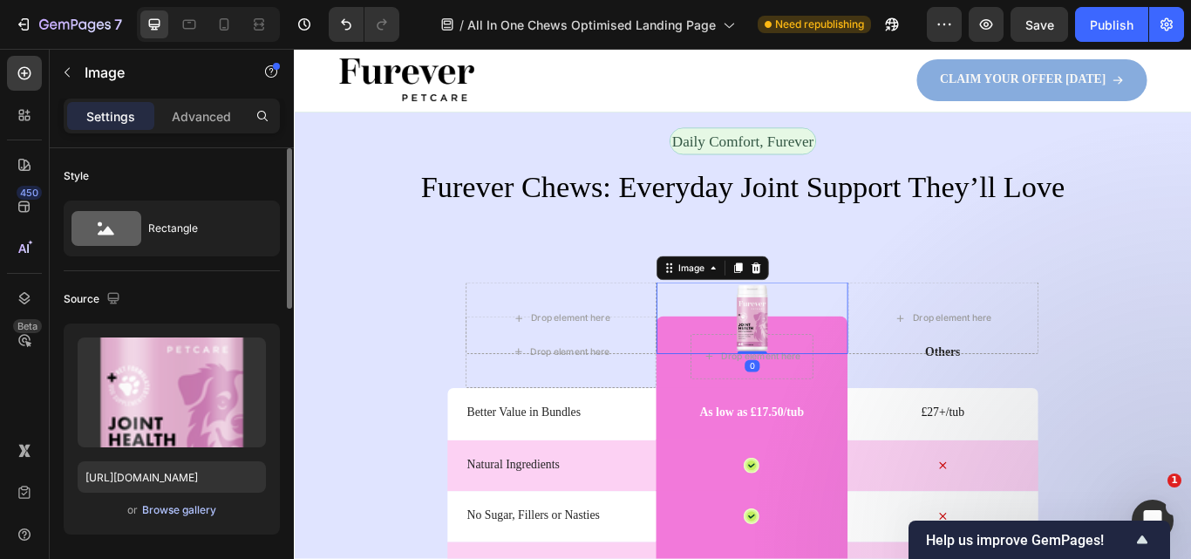
click at [181, 509] on div "Browse gallery" at bounding box center [179, 510] width 74 height 16
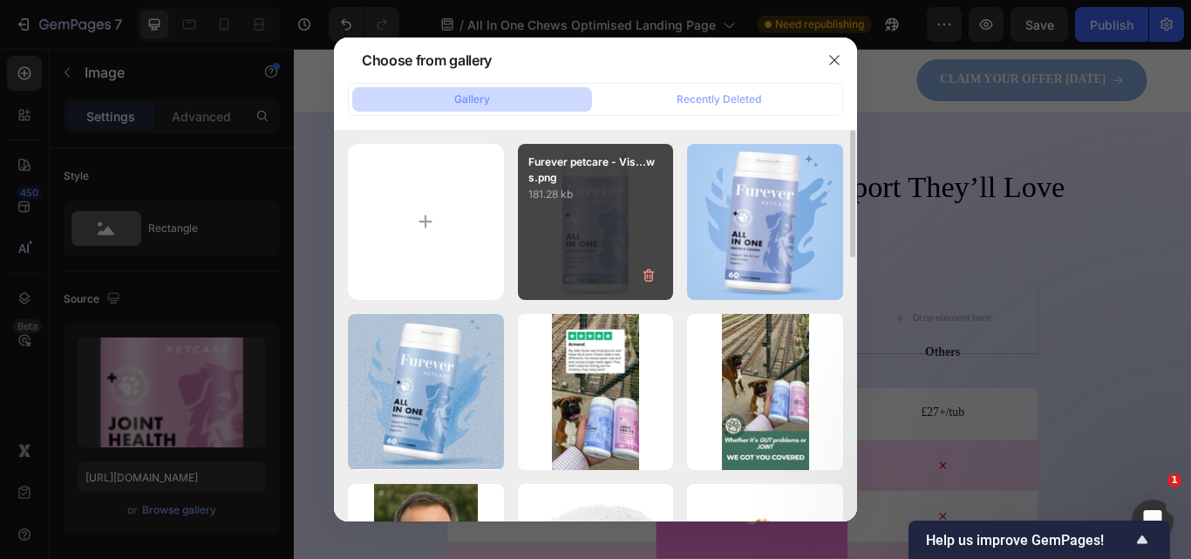
click at [612, 244] on div "Furever petcare - Vis...ws.png 181.28 kb" at bounding box center [596, 222] width 156 height 156
type input "https://cdn.shopify.com/s/files/1/0910/8753/6473/files/gempages_577334473004155…"
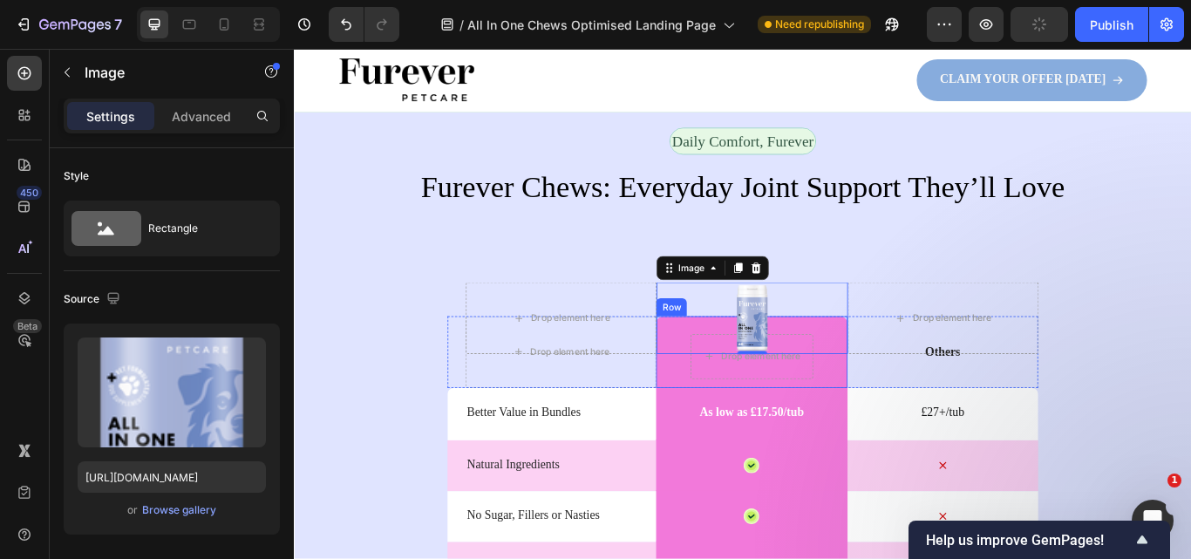
click at [902, 445] on div "Drop element here Row" at bounding box center [827, 403] width 222 height 84
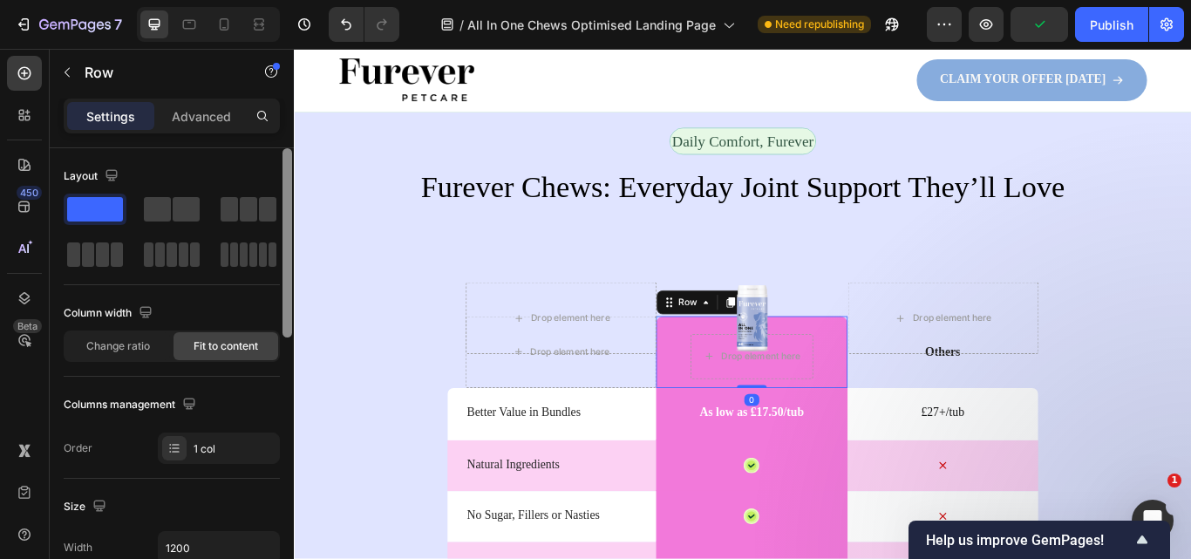
click at [286, 409] on div at bounding box center [287, 378] width 13 height 460
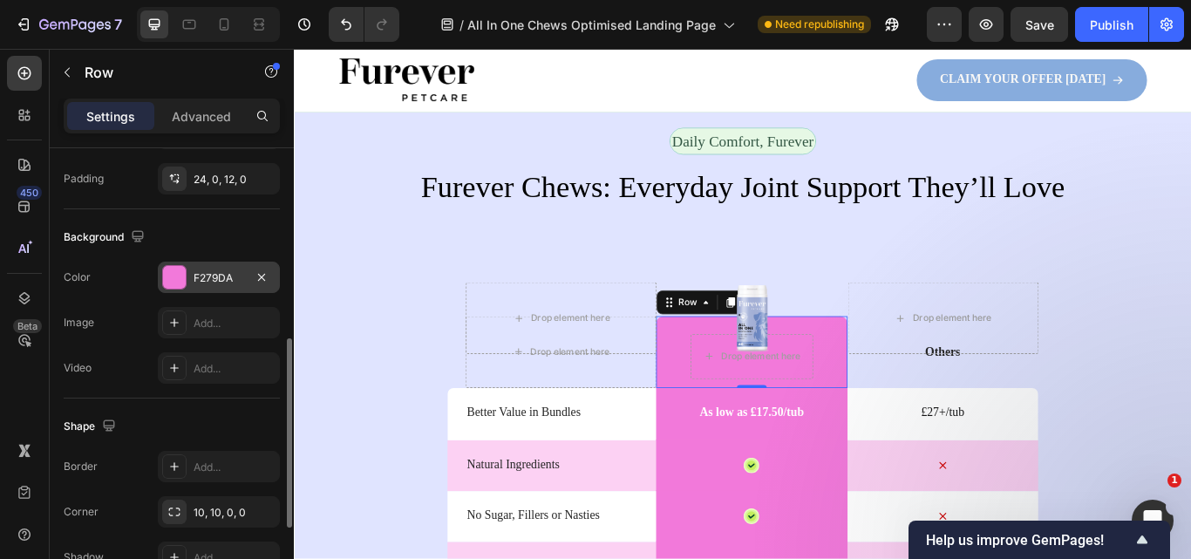
click at [209, 290] on div "F279DA" at bounding box center [219, 277] width 122 height 31
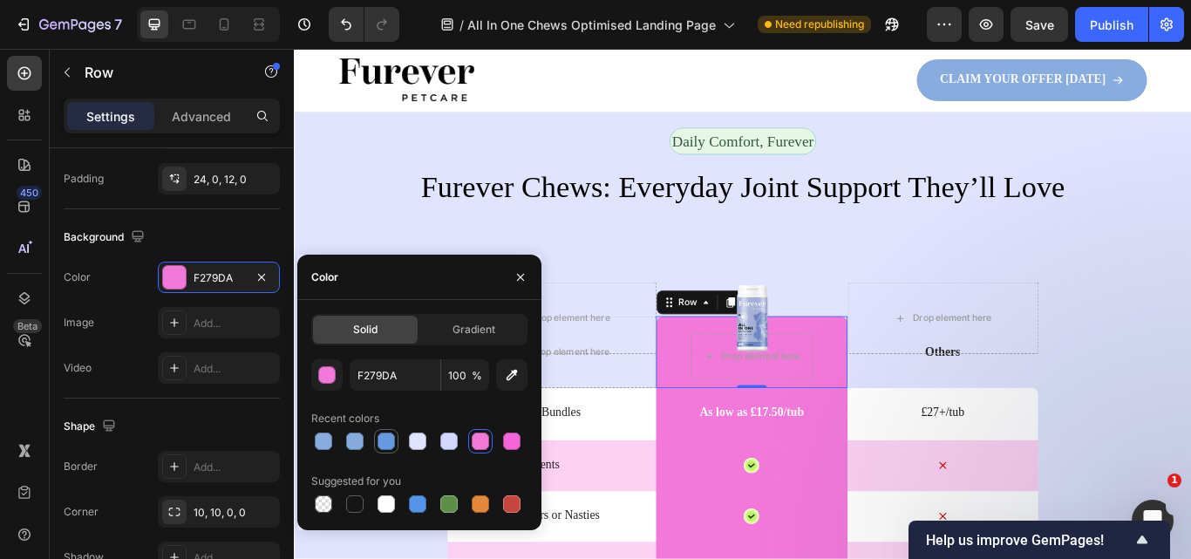
click at [385, 442] on div at bounding box center [385, 440] width 17 height 17
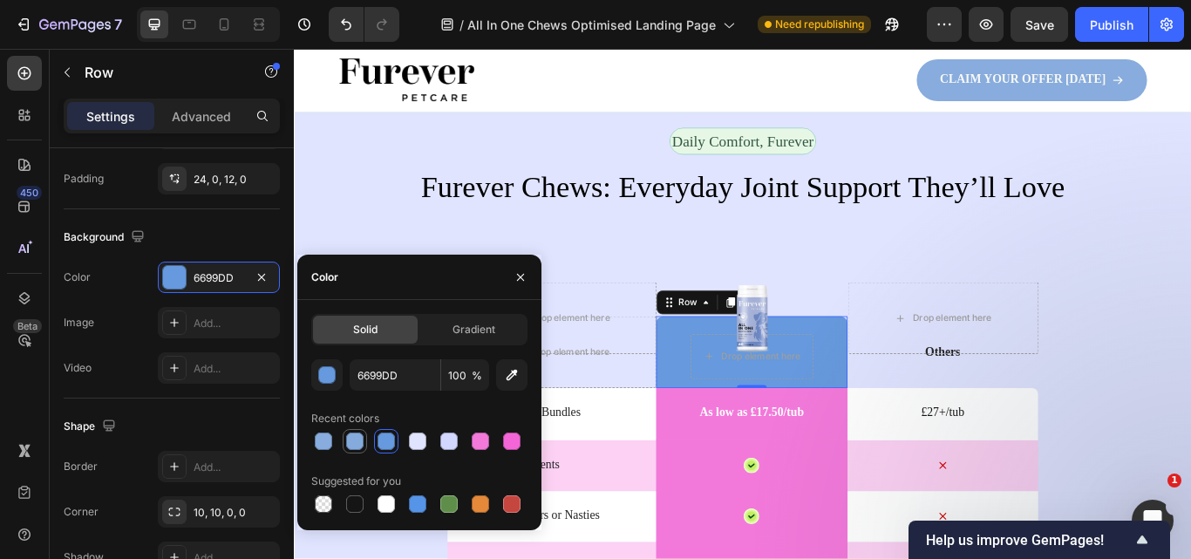
click at [358, 441] on div at bounding box center [354, 440] width 17 height 17
type input "85ABDD"
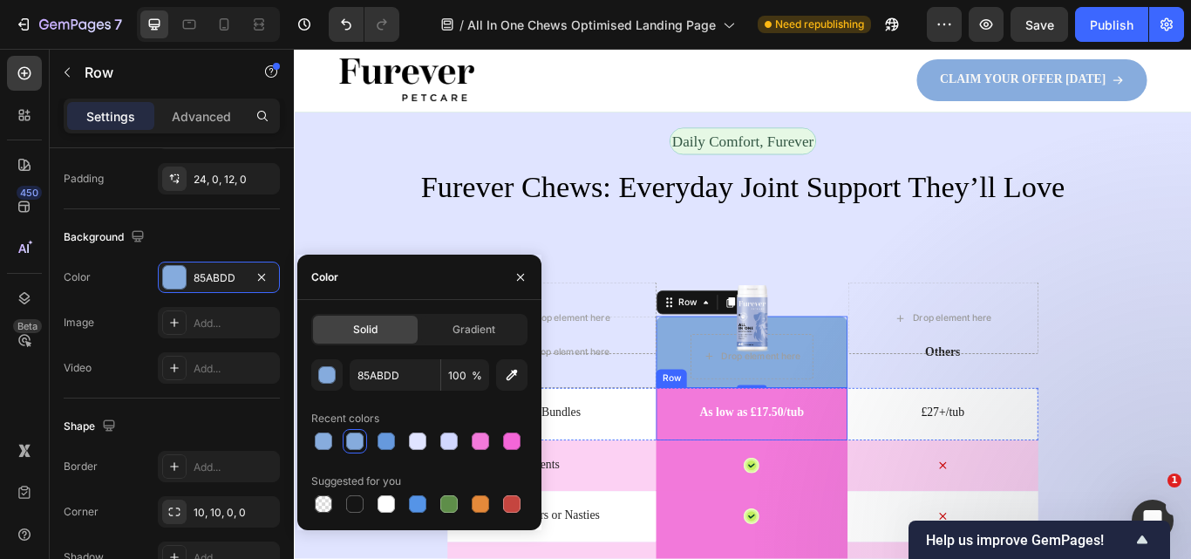
click at [891, 506] on div "As low as £17.50/tub Text Block Row" at bounding box center [827, 475] width 222 height 62
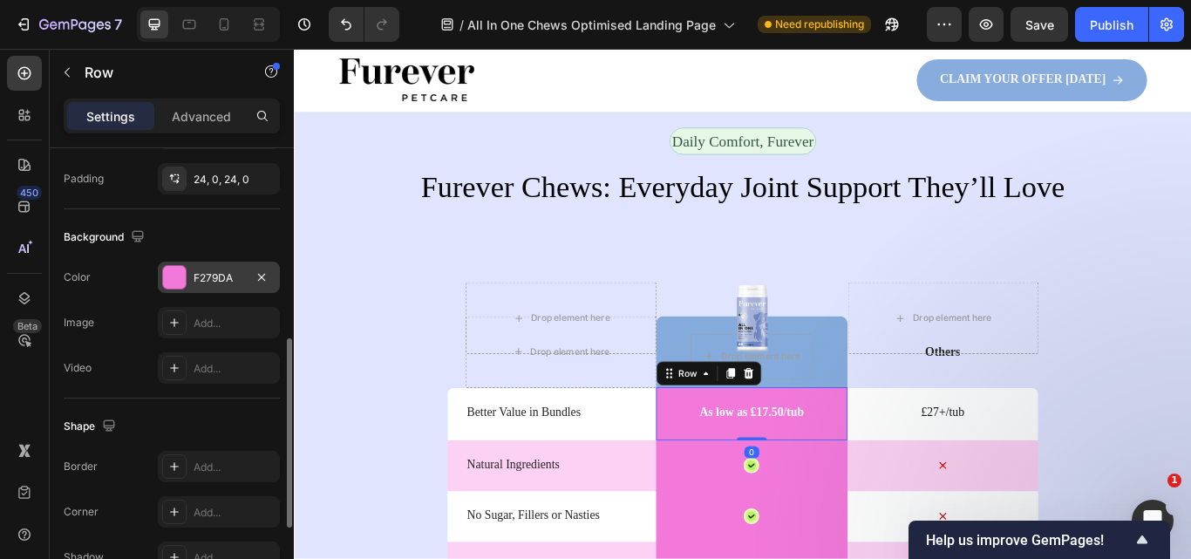
click at [210, 272] on div "F279DA" at bounding box center [219, 278] width 51 height 16
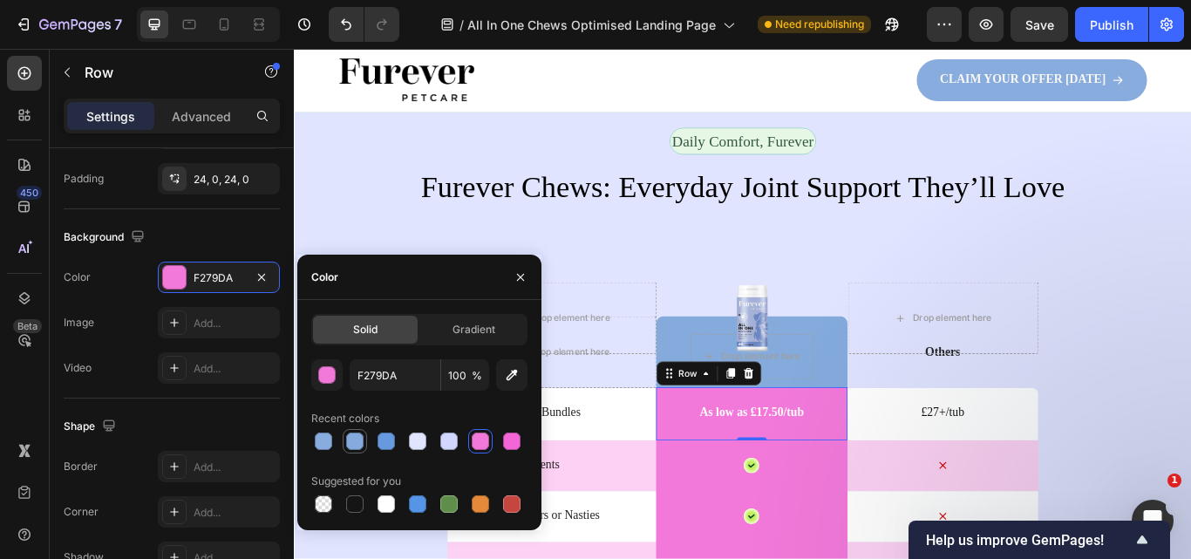
click at [352, 441] on div at bounding box center [354, 440] width 17 height 17
type input "85ABDD"
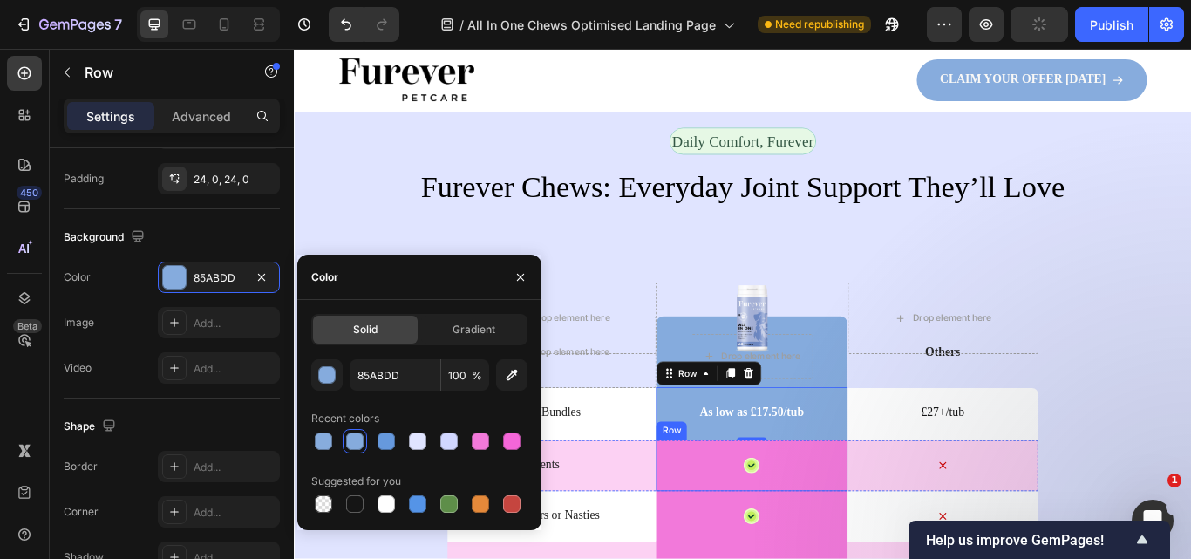
click at [892, 558] on div "Icon Row" at bounding box center [827, 535] width 222 height 60
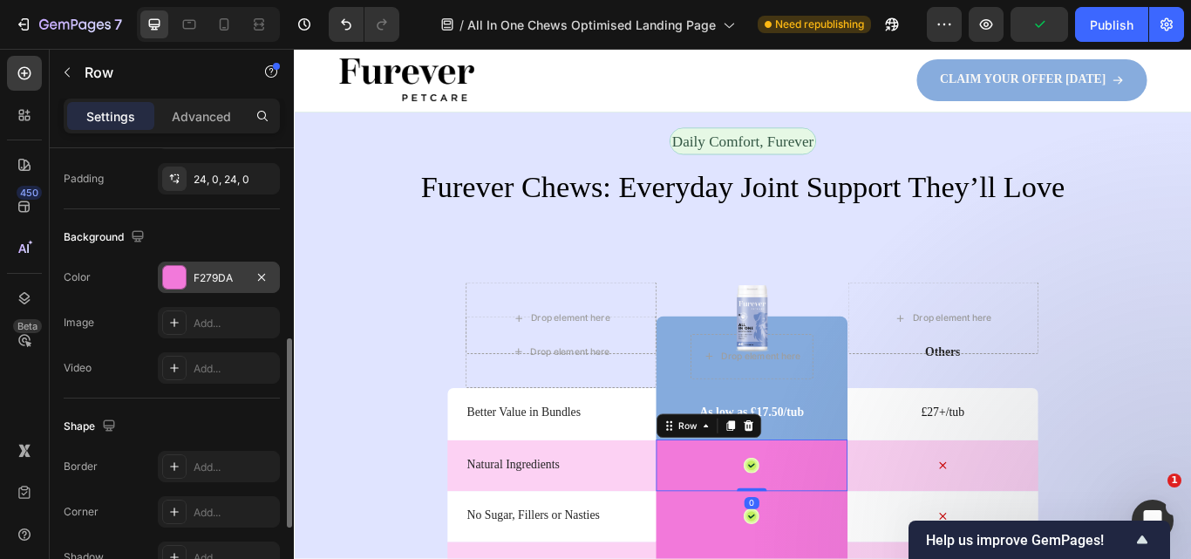
click at [208, 285] on div "F279DA" at bounding box center [219, 278] width 51 height 16
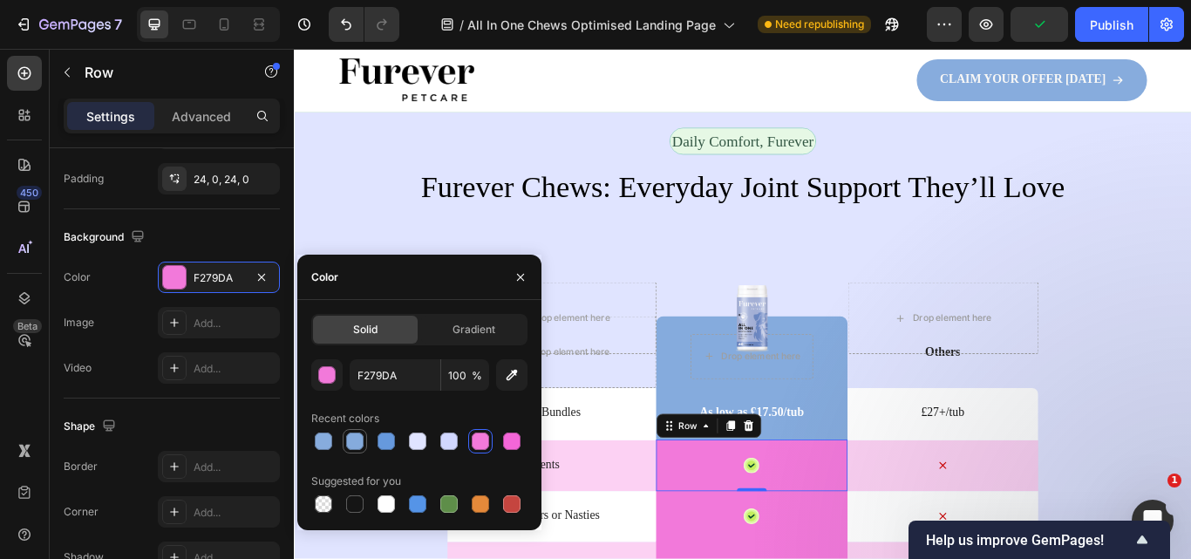
click at [356, 438] on div at bounding box center [354, 440] width 17 height 17
type input "85ABDD"
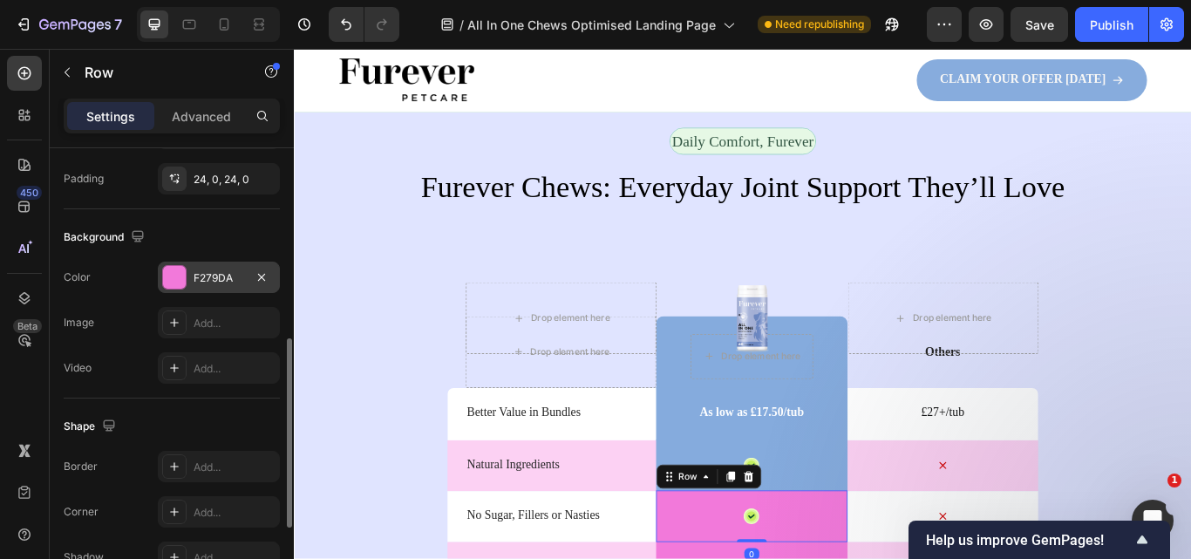
click at [180, 289] on div "F279DA" at bounding box center [219, 277] width 122 height 31
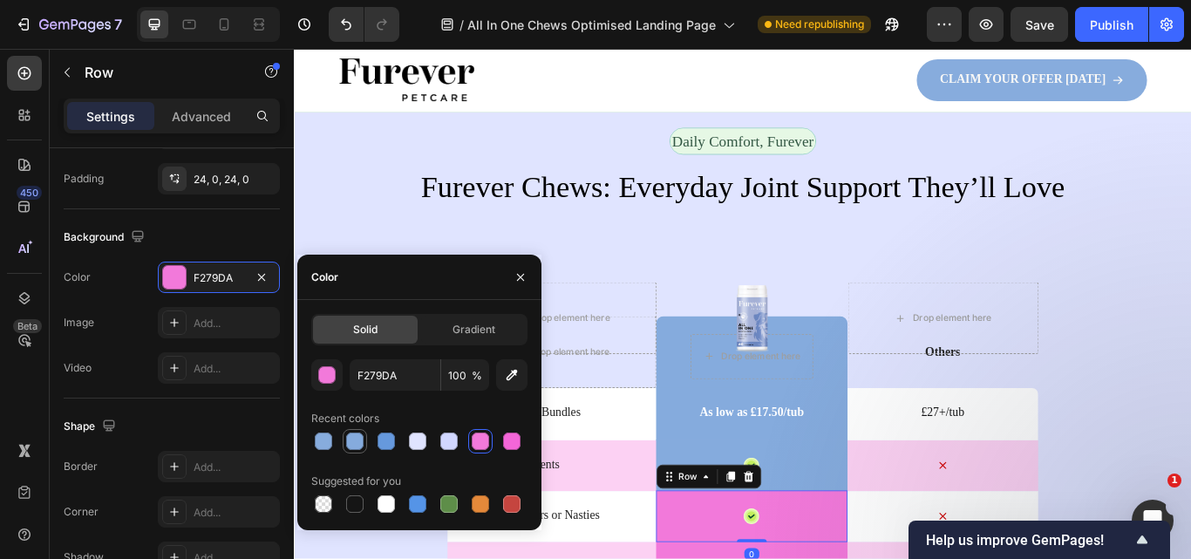
drag, startPoint x: 361, startPoint y: 438, endPoint x: 1044, endPoint y: 381, distance: 685.8
click at [361, 438] on div at bounding box center [354, 440] width 17 height 17
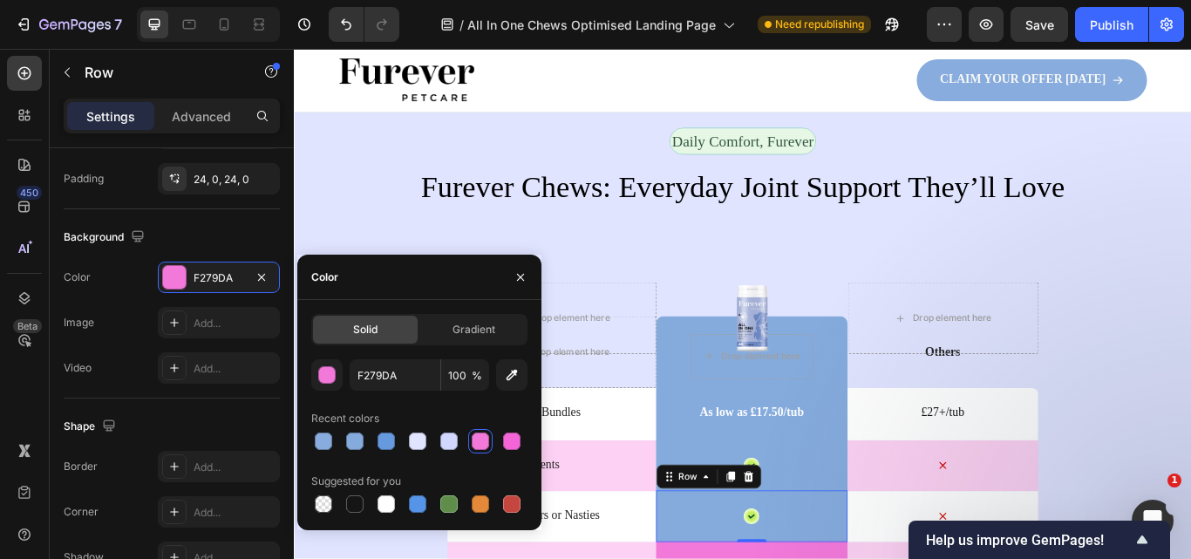
type input "85ABDD"
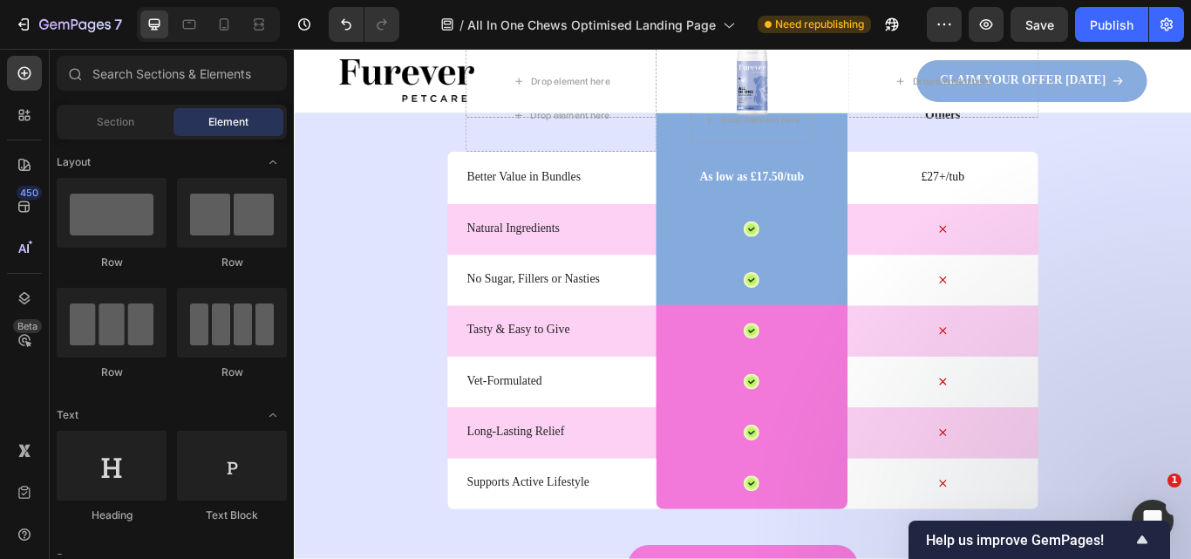
scroll to position [4273, 0]
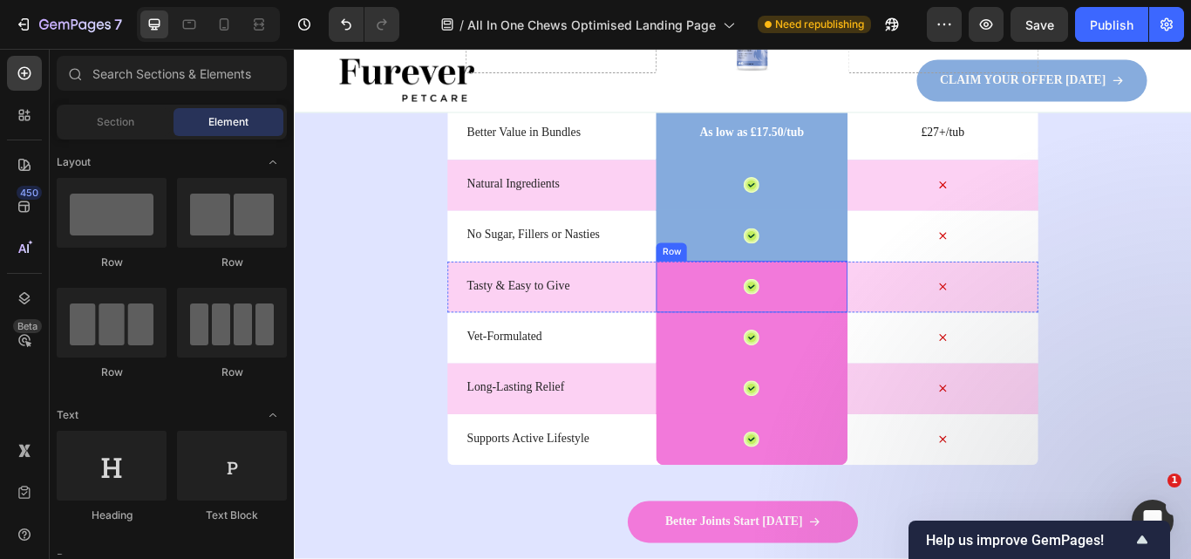
click at [874, 323] on div "Icon Row" at bounding box center [827, 326] width 222 height 60
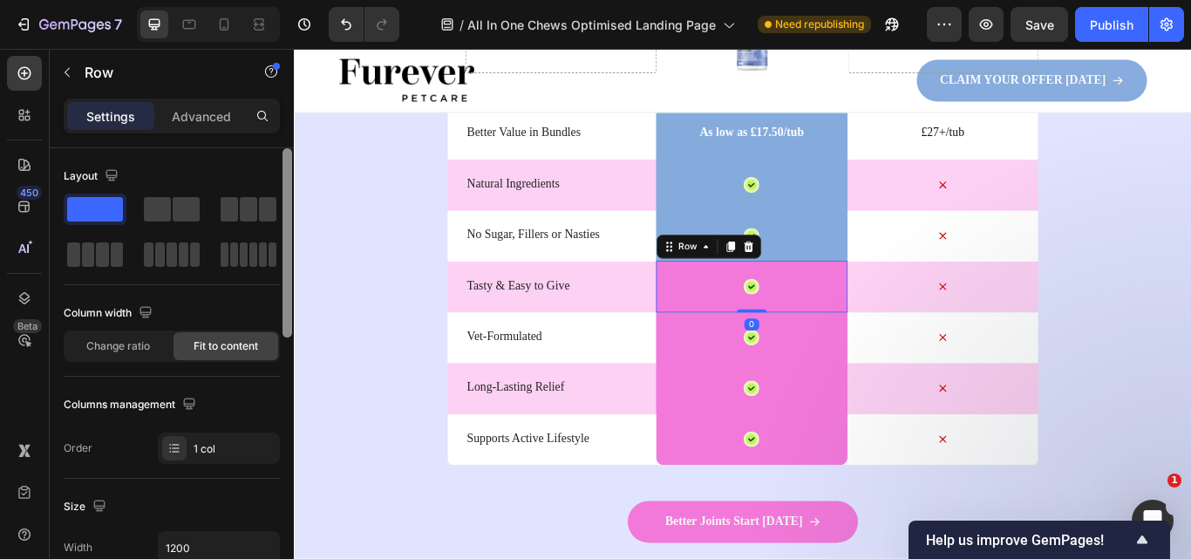
scroll to position [460, 0]
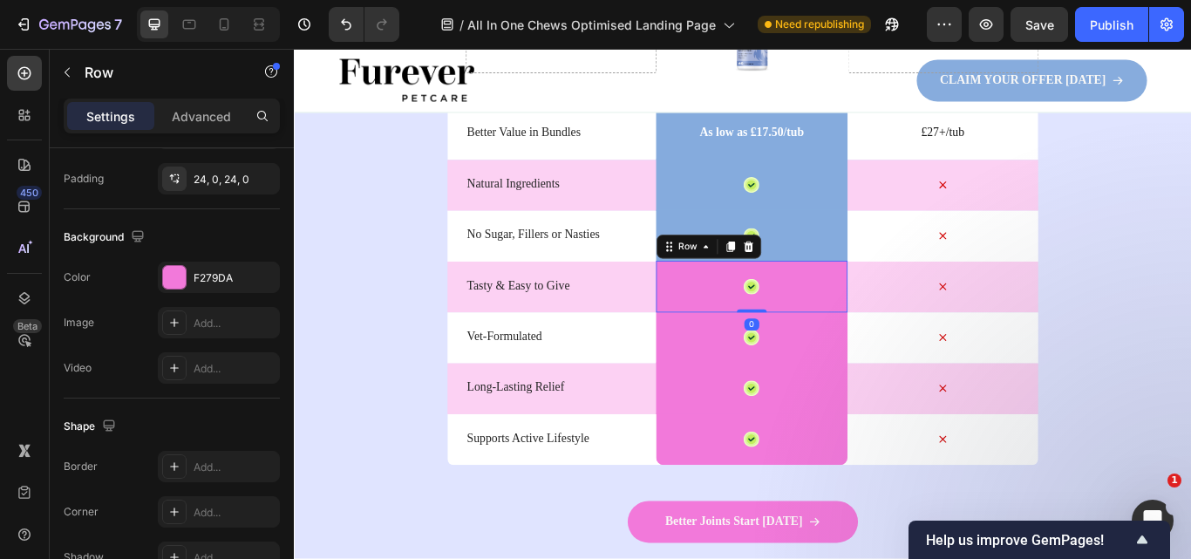
click at [209, 283] on div "F279DA" at bounding box center [219, 278] width 51 height 16
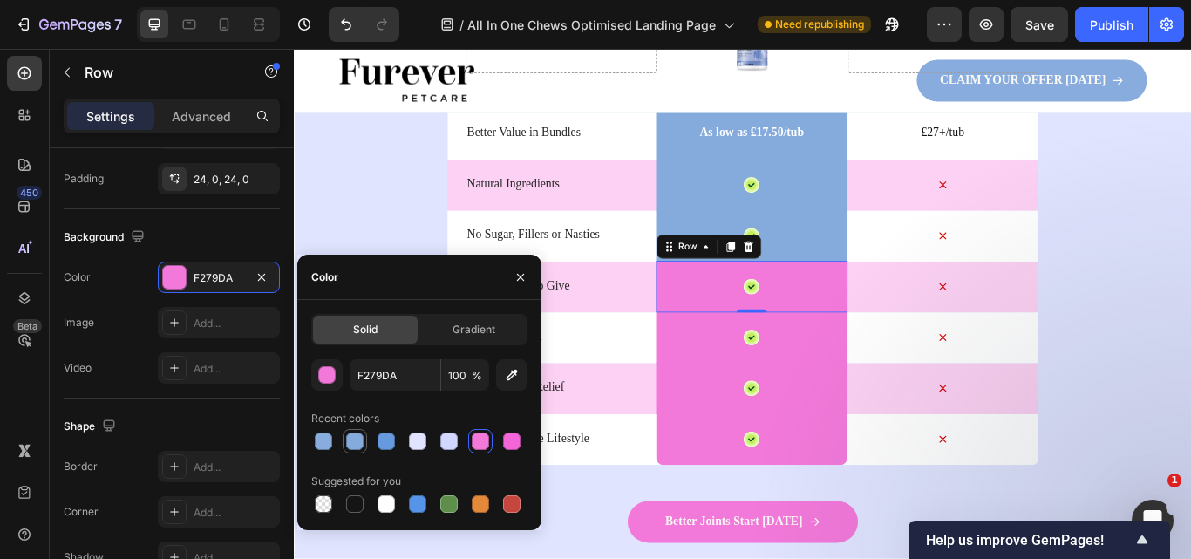
click at [356, 437] on div at bounding box center [354, 440] width 17 height 17
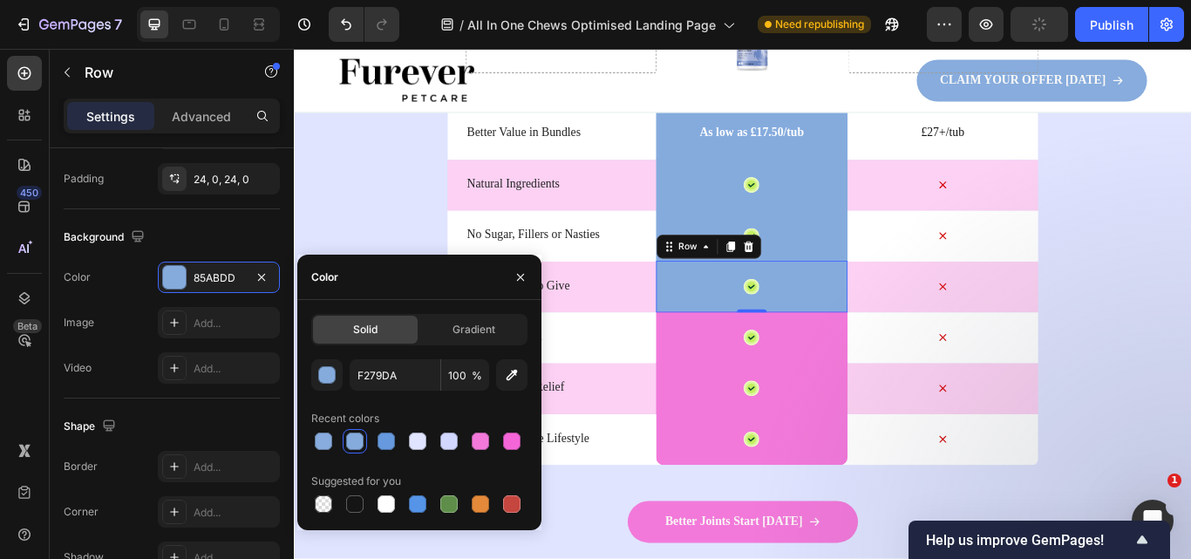
type input "85ABDD"
click at [739, 393] on div "Icon Row" at bounding box center [827, 386] width 222 height 60
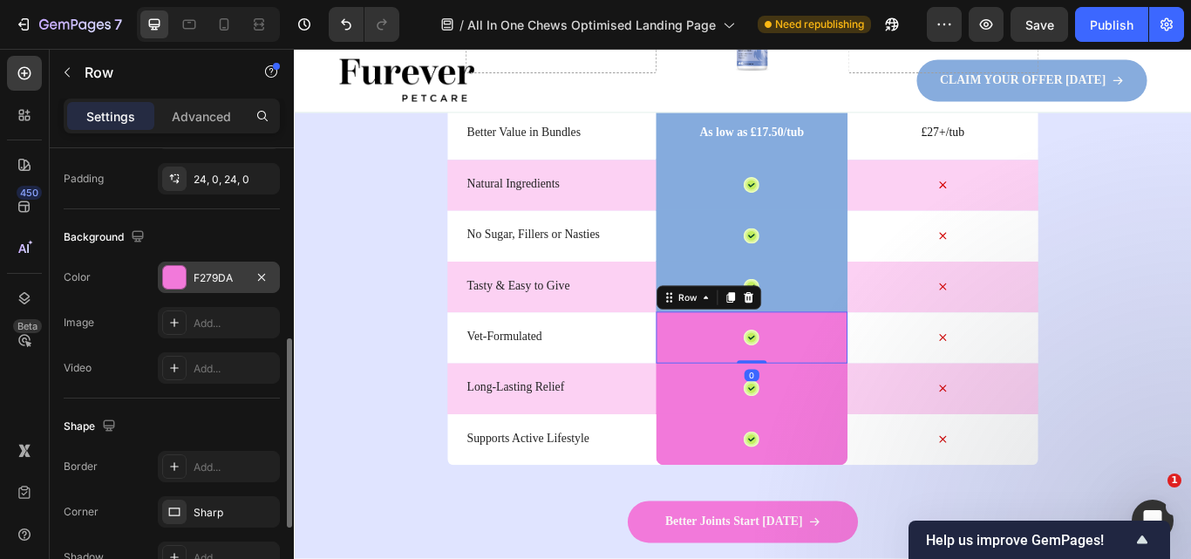
click at [223, 289] on div "F279DA" at bounding box center [219, 277] width 122 height 31
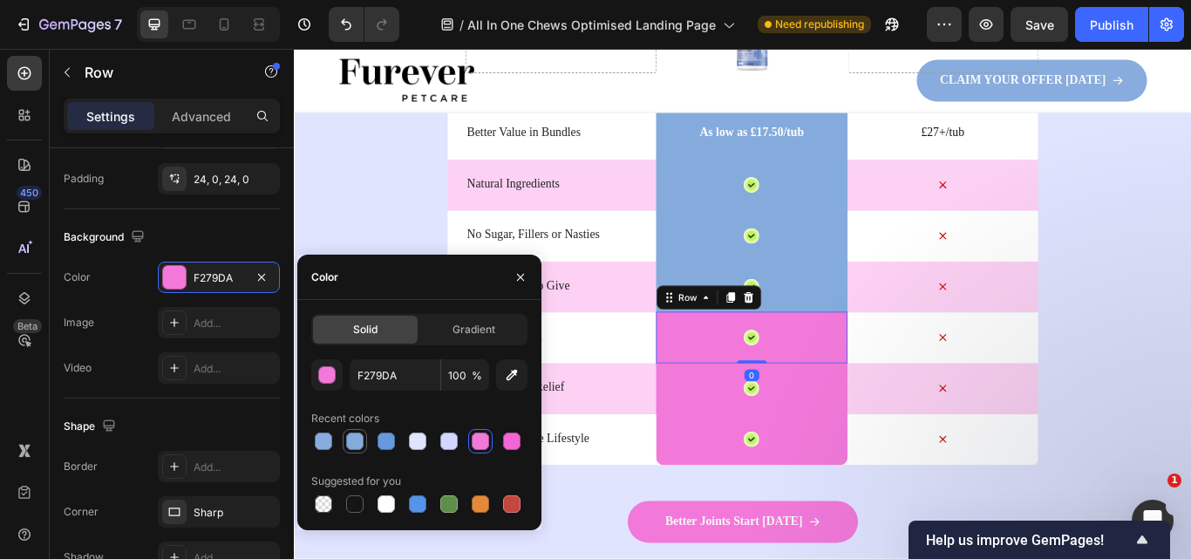
click at [354, 434] on div at bounding box center [354, 440] width 17 height 17
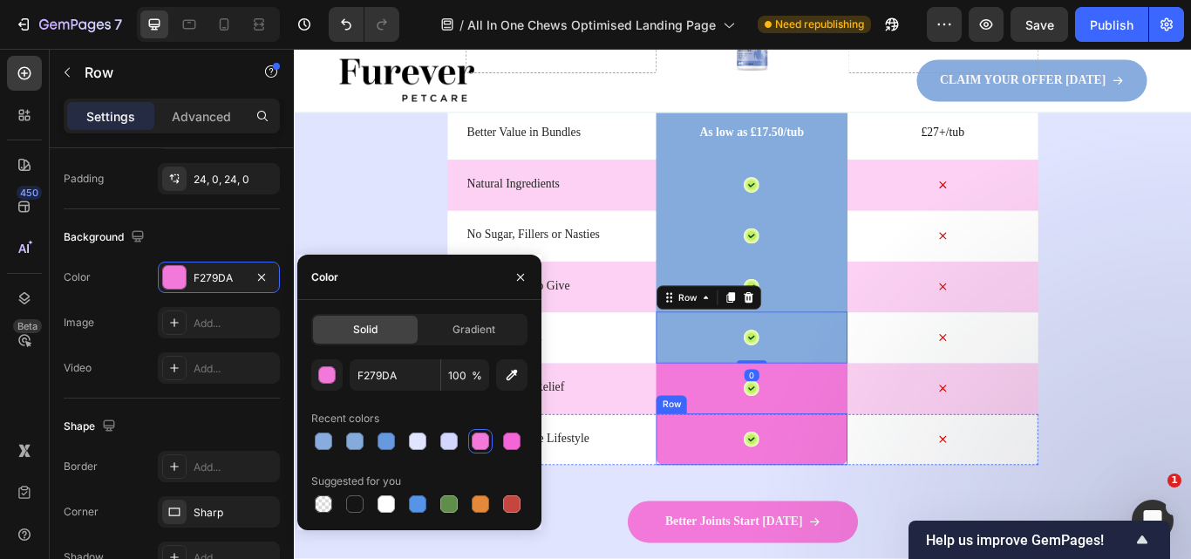
type input "85ABDD"
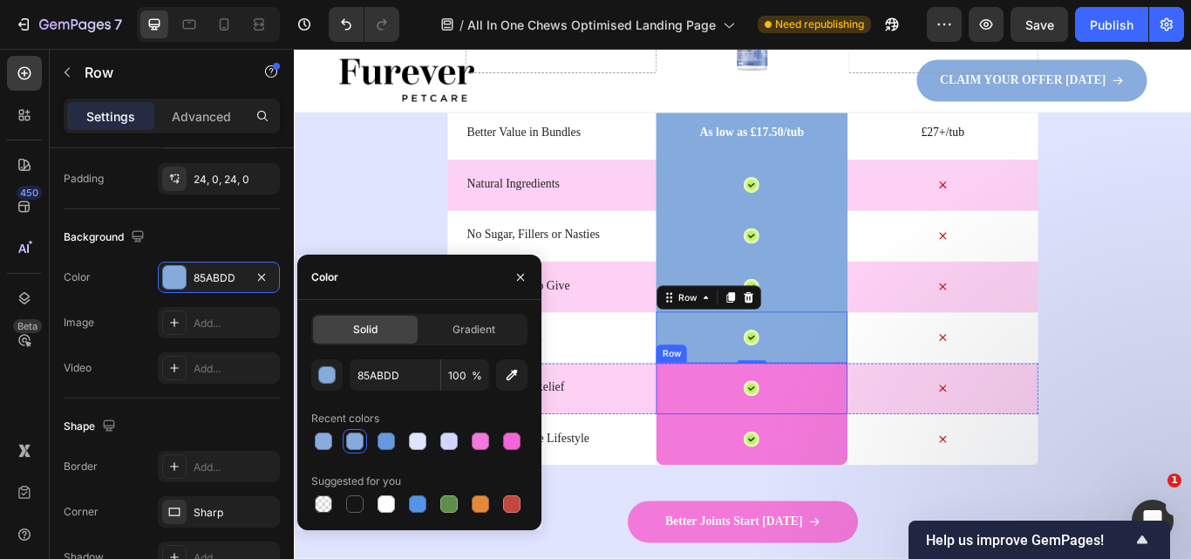
click at [760, 450] on div "Icon Row" at bounding box center [827, 445] width 222 height 60
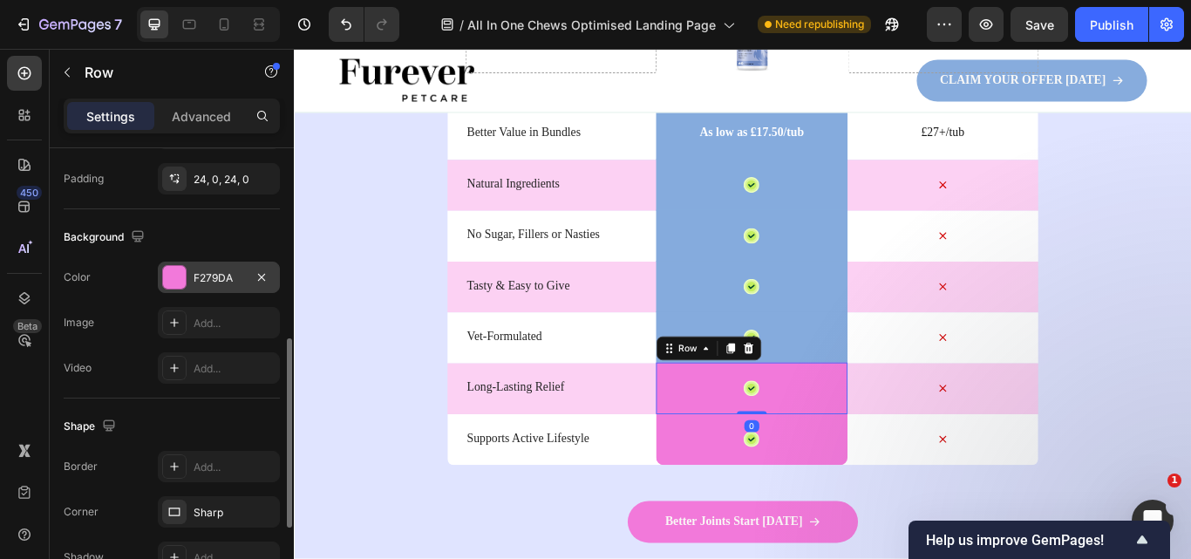
click at [220, 282] on div "F279DA" at bounding box center [219, 278] width 51 height 16
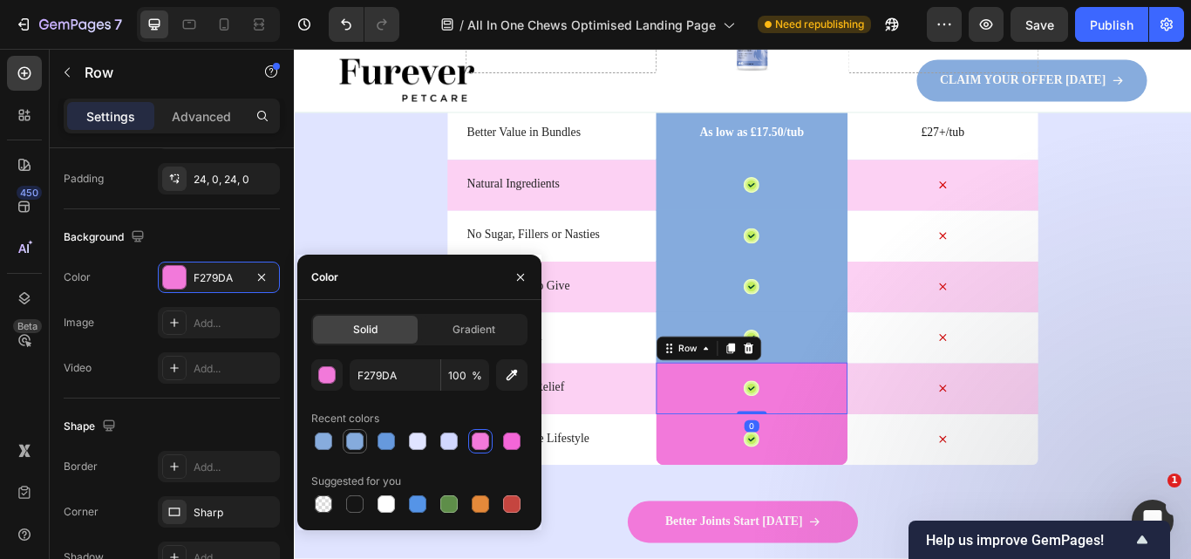
drag, startPoint x: 357, startPoint y: 439, endPoint x: 350, endPoint y: 461, distance: 22.9
click at [357, 439] on div at bounding box center [354, 440] width 17 height 17
type input "85ABDD"
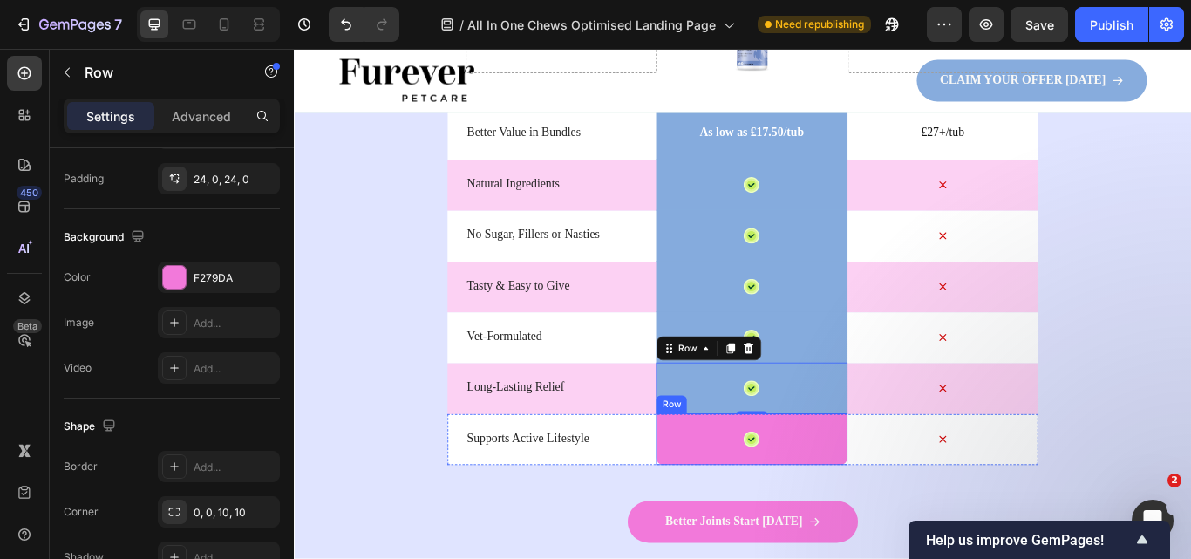
click at [755, 505] on div "Icon Row" at bounding box center [827, 504] width 222 height 60
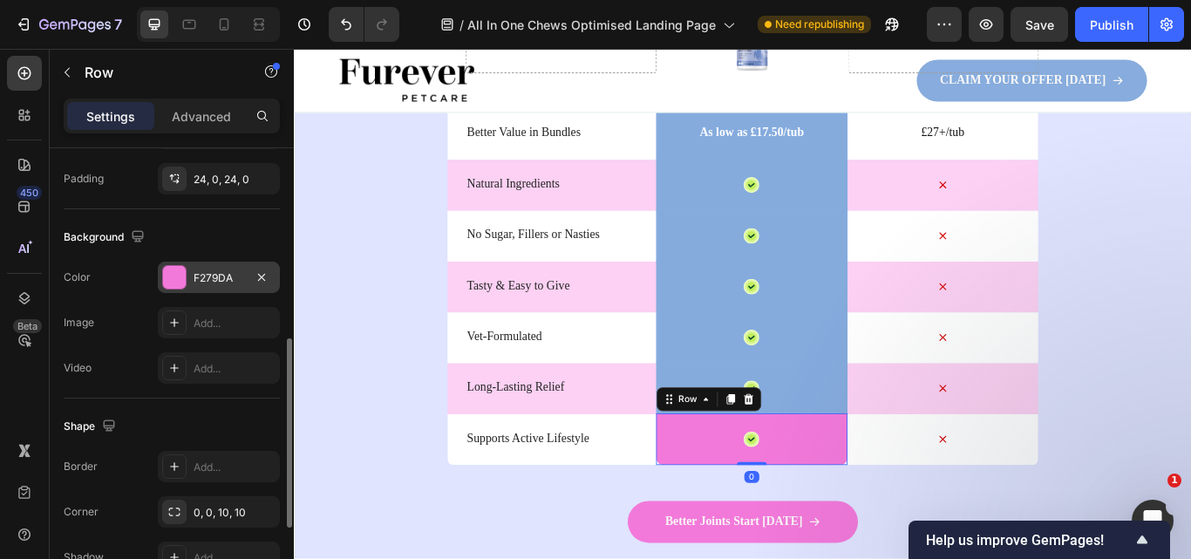
click at [173, 289] on div at bounding box center [174, 277] width 24 height 24
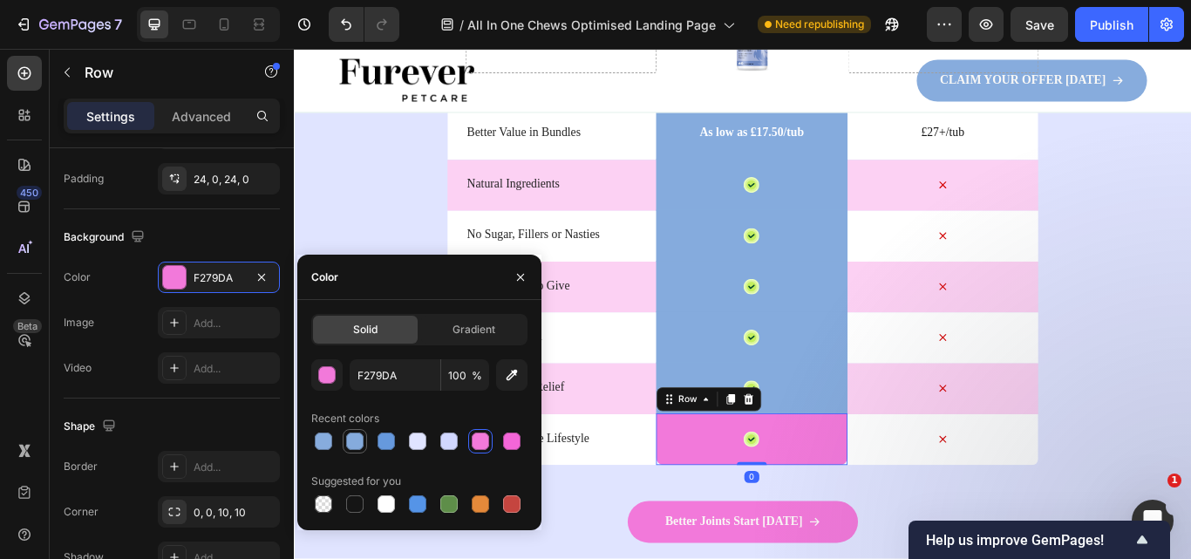
click at [358, 440] on div at bounding box center [354, 440] width 17 height 17
type input "85ABDD"
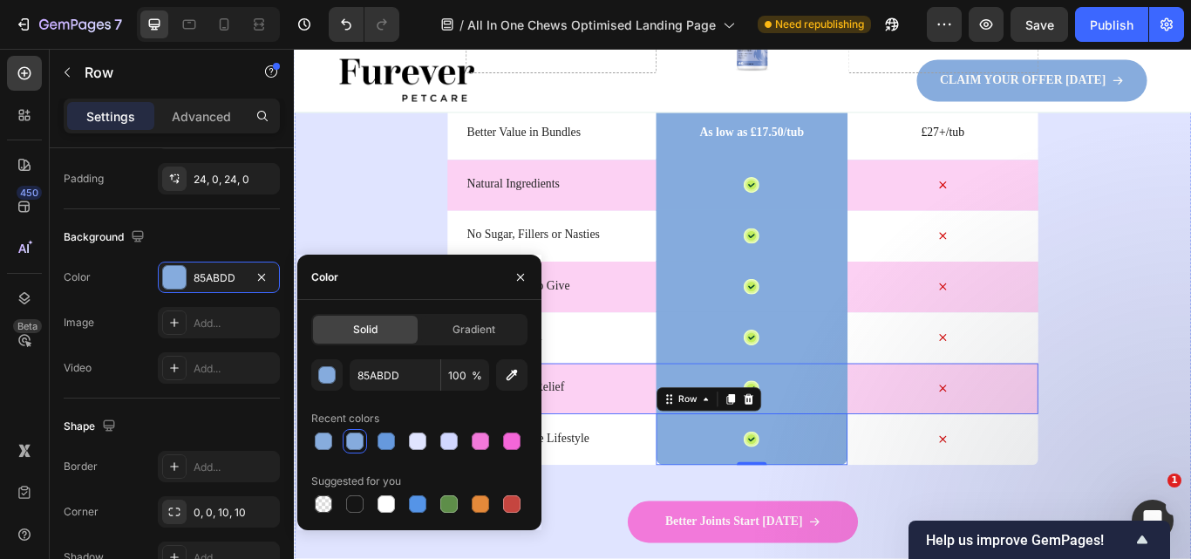
click at [652, 455] on div "Long-Lasting Relief Text Block" at bounding box center [604, 445] width 222 height 59
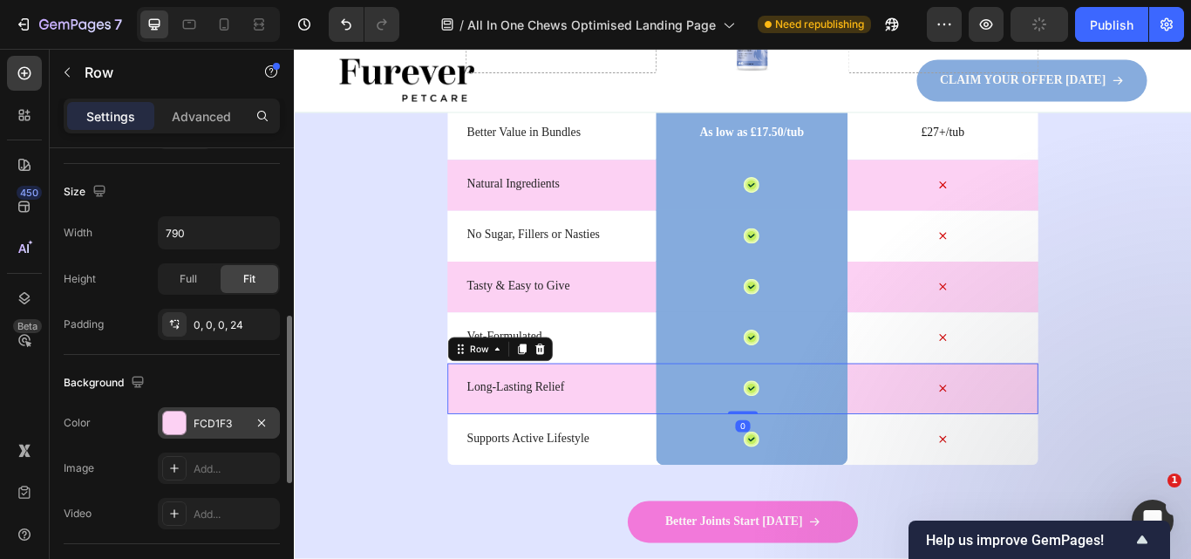
click at [227, 410] on div "FCD1F3" at bounding box center [219, 422] width 122 height 31
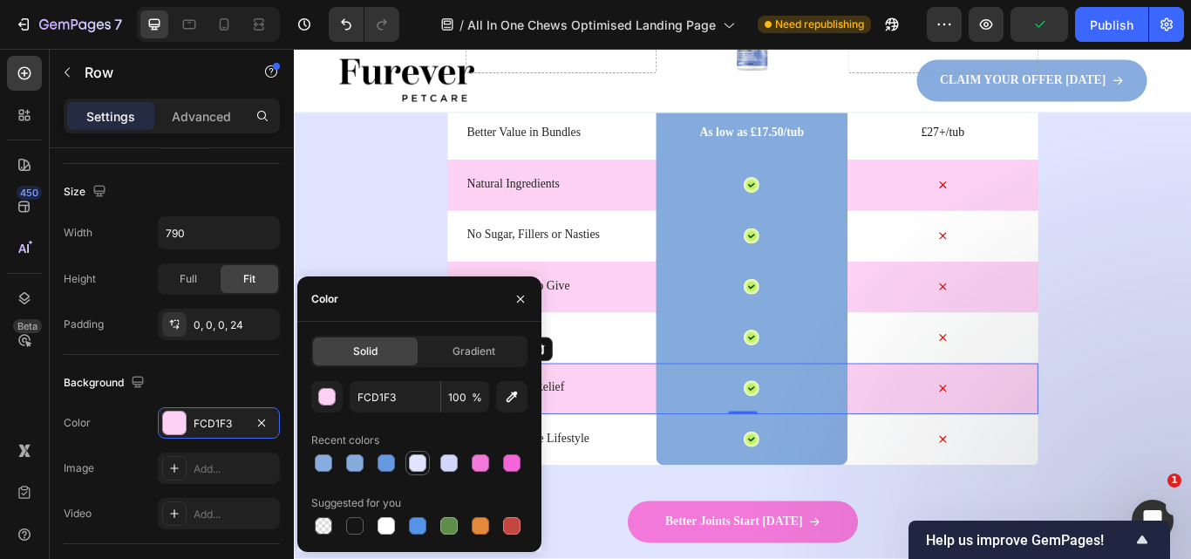
click at [425, 462] on div at bounding box center [417, 462] width 17 height 17
type input "E0E4FF"
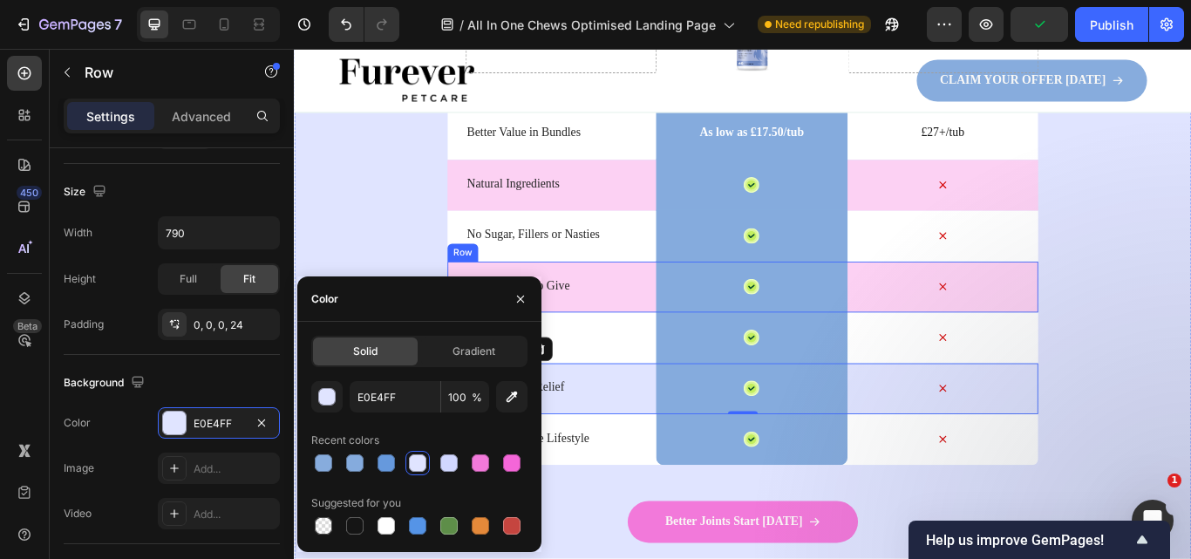
click at [642, 309] on div "Tasty & Easy to Give Text Block" at bounding box center [604, 326] width 222 height 59
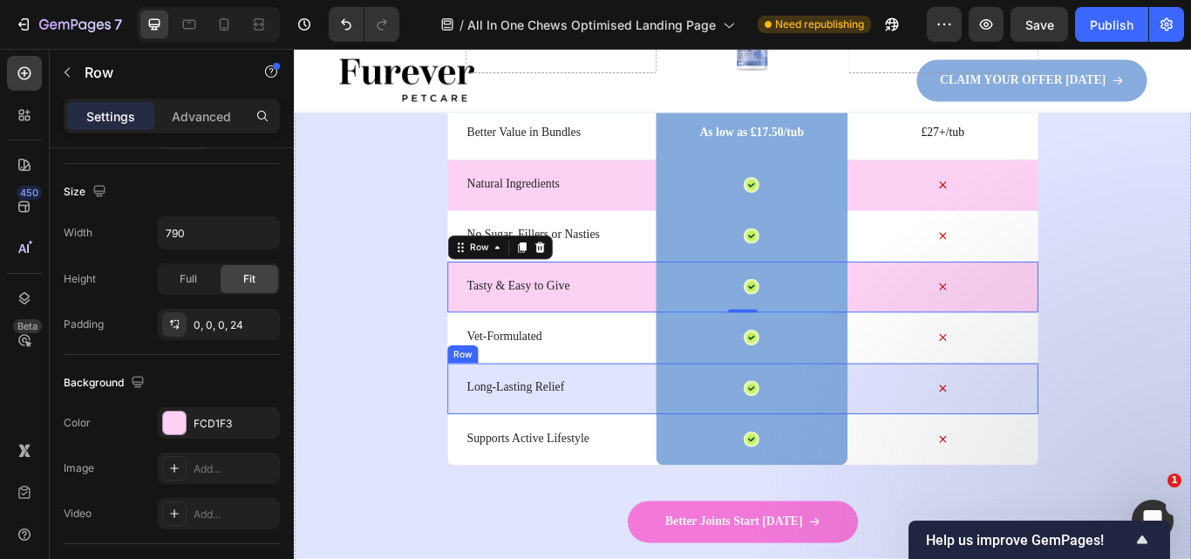
click at [603, 458] on div "Long-Lasting Relief Text Block" at bounding box center [604, 445] width 222 height 59
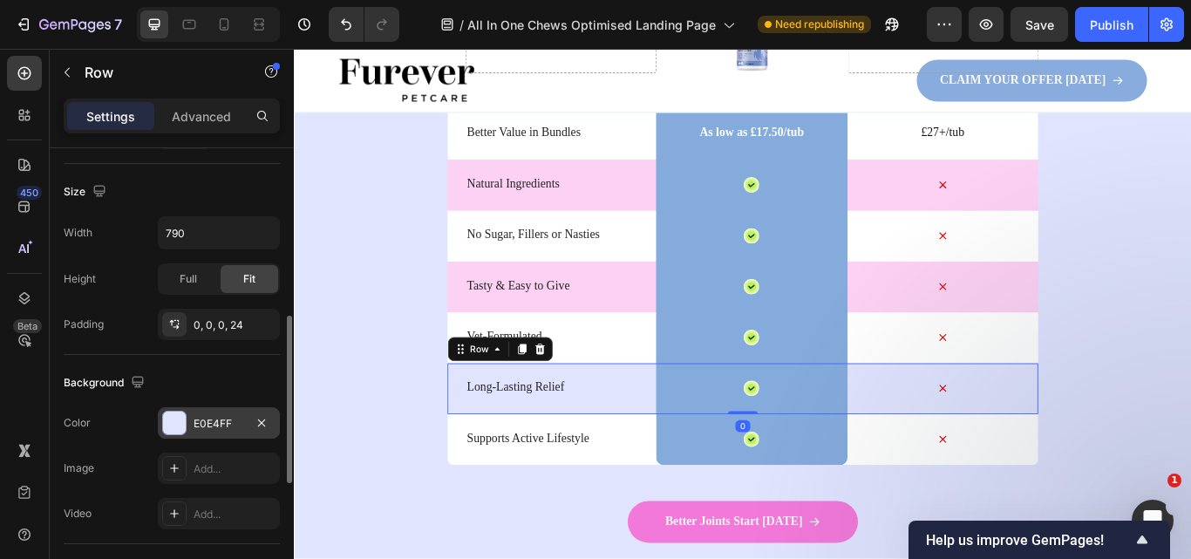
click at [196, 428] on div "E0E4FF" at bounding box center [219, 424] width 51 height 16
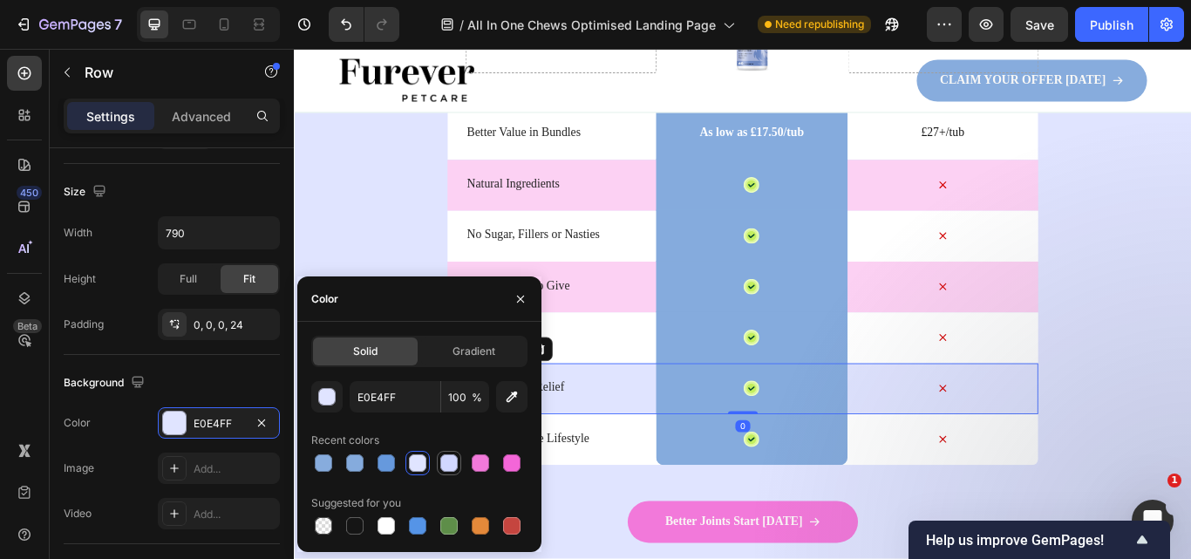
click at [452, 460] on div at bounding box center [448, 462] width 17 height 17
type input "D1D7FF"
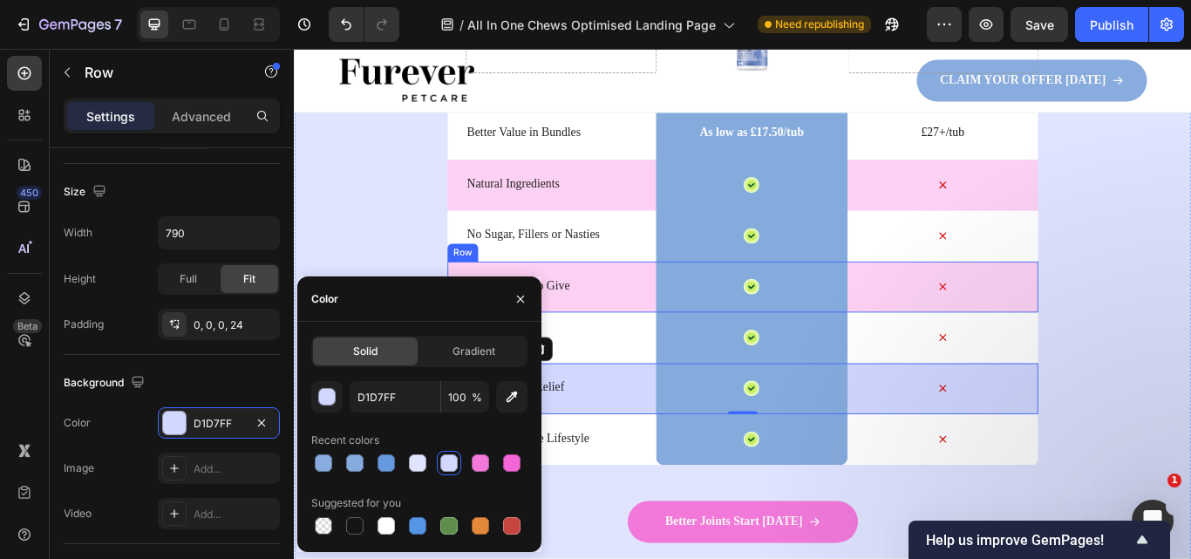
click at [657, 312] on div "Tasty & Easy to Give Text Block" at bounding box center [604, 326] width 222 height 59
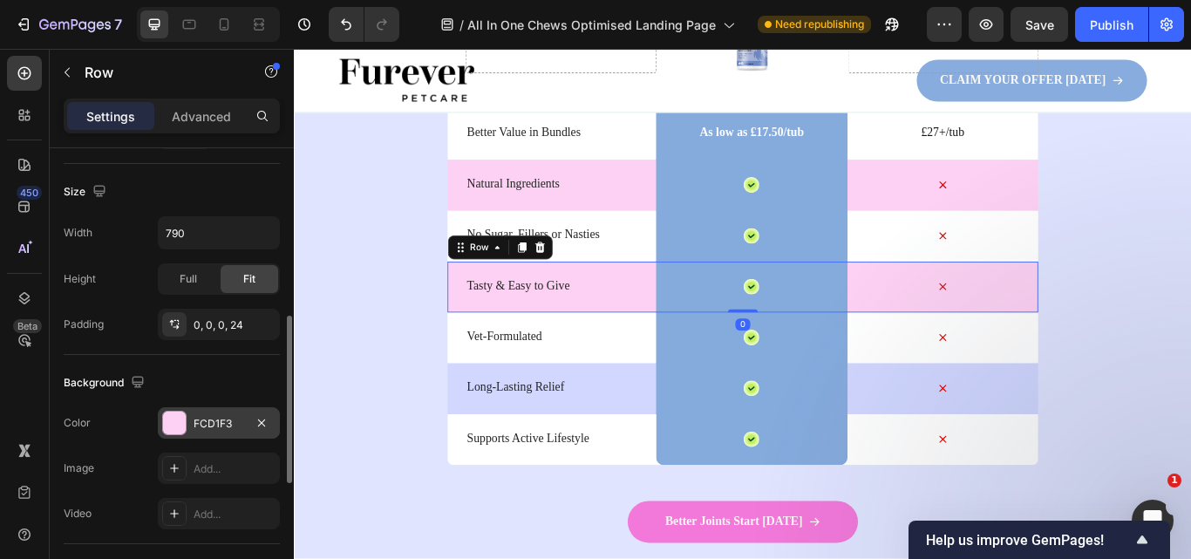
click at [213, 412] on div "FCD1F3" at bounding box center [219, 422] width 122 height 31
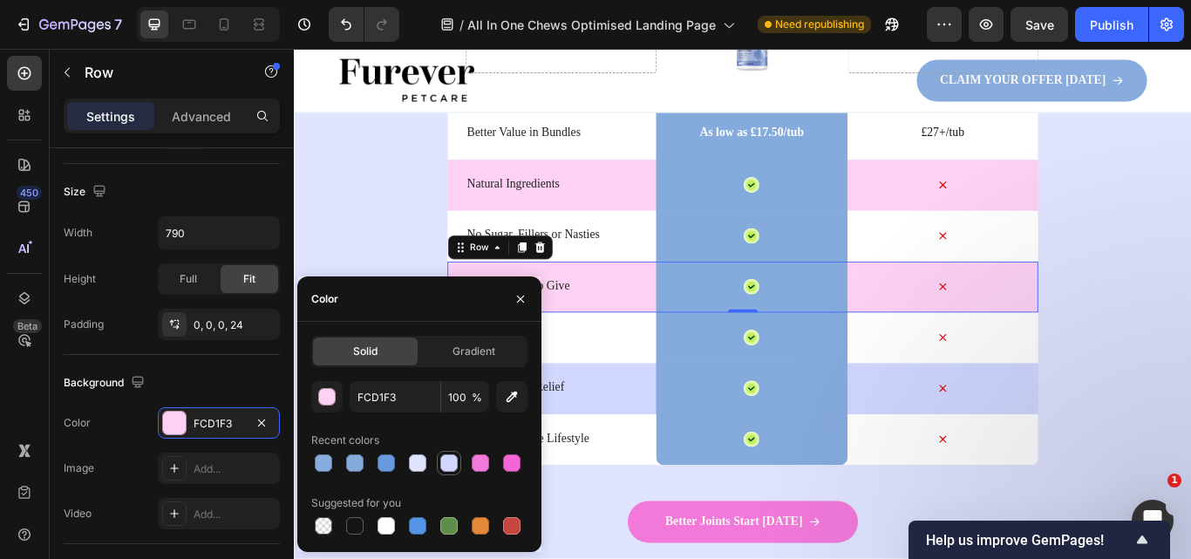
click at [448, 461] on div at bounding box center [448, 462] width 17 height 17
type input "D1D7FF"
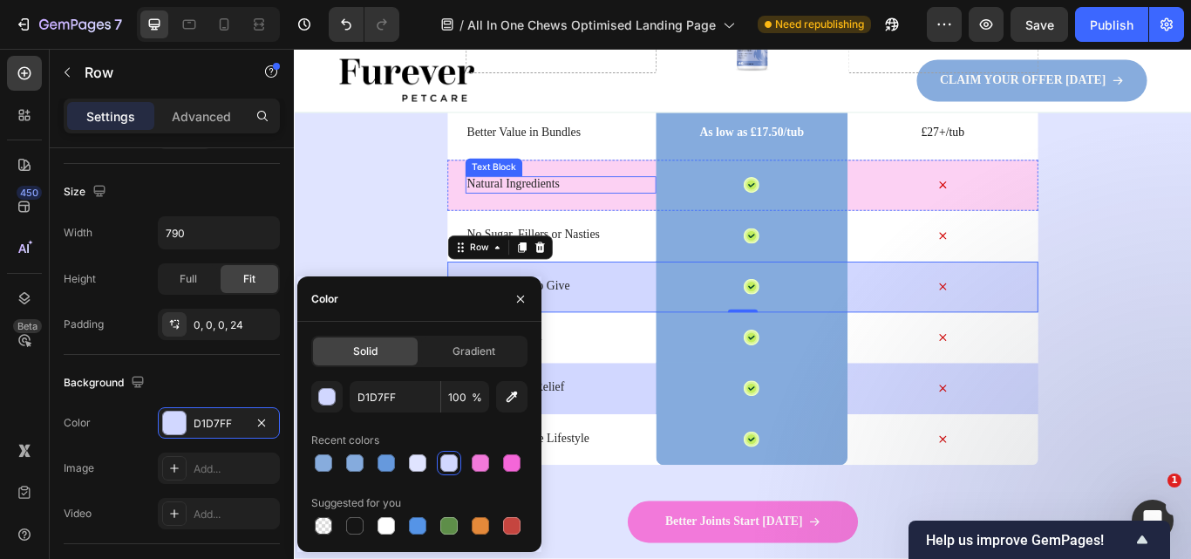
click at [633, 207] on p "Natural Ingredients" at bounding box center [604, 207] width 219 height 18
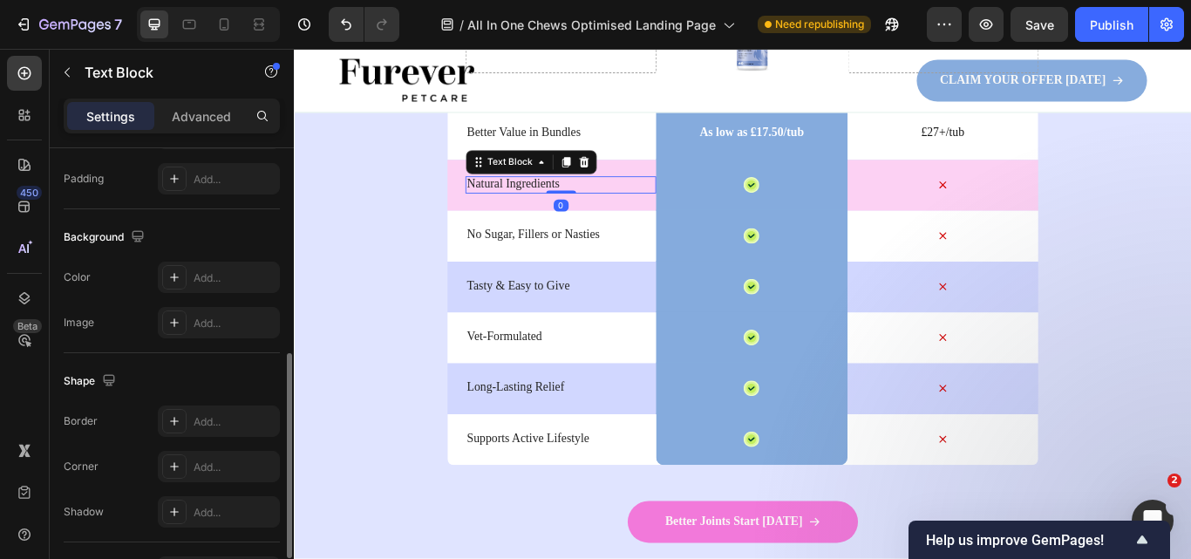
scroll to position [0, 0]
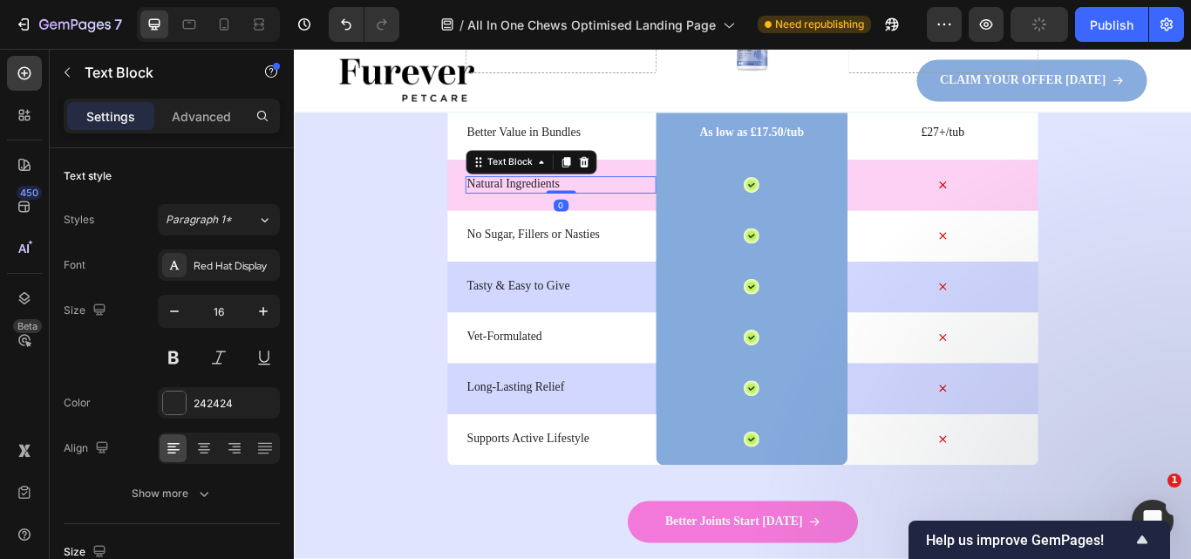
click at [472, 227] on div "Natural Ingredients Text Block 0 Icon Row Icon Row" at bounding box center [816, 208] width 689 height 59
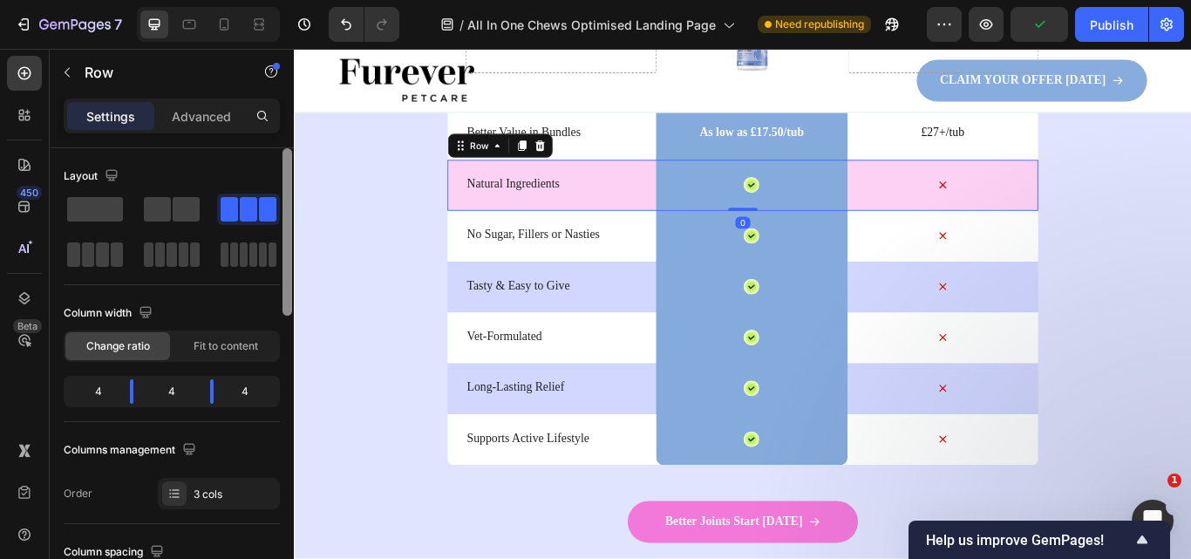
click at [287, 330] on div at bounding box center [287, 378] width 13 height 460
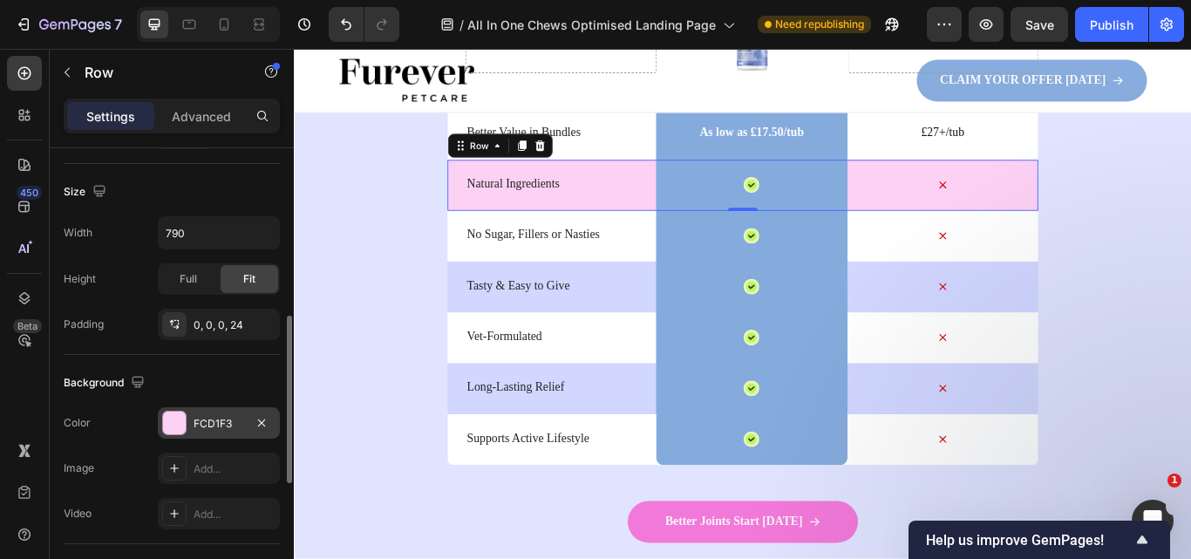
click at [198, 432] on div "FCD1F3" at bounding box center [219, 422] width 122 height 31
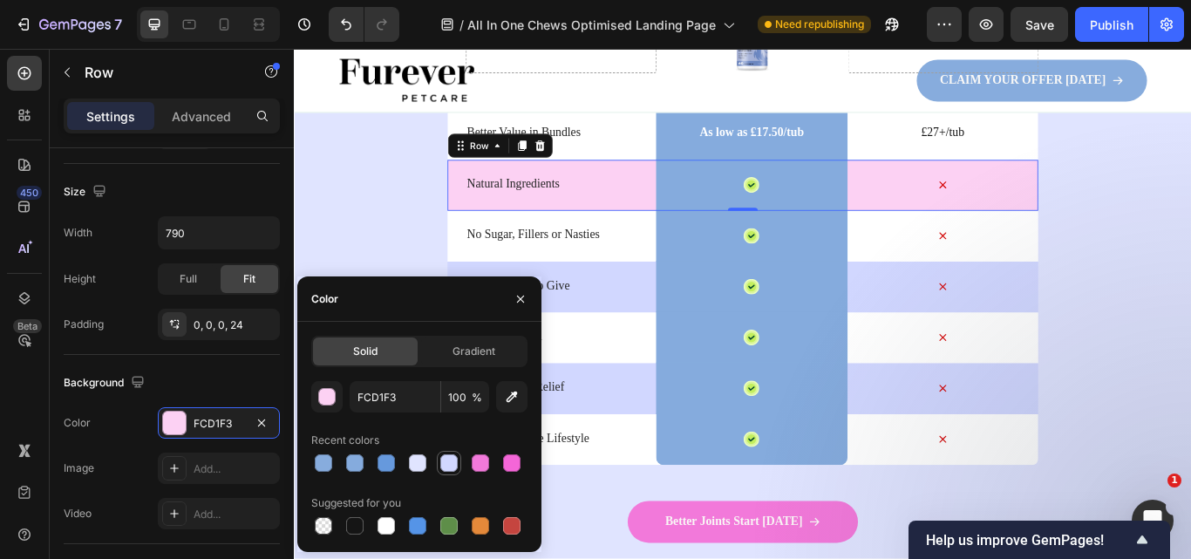
click at [455, 463] on div at bounding box center [448, 462] width 17 height 17
type input "D1D7FF"
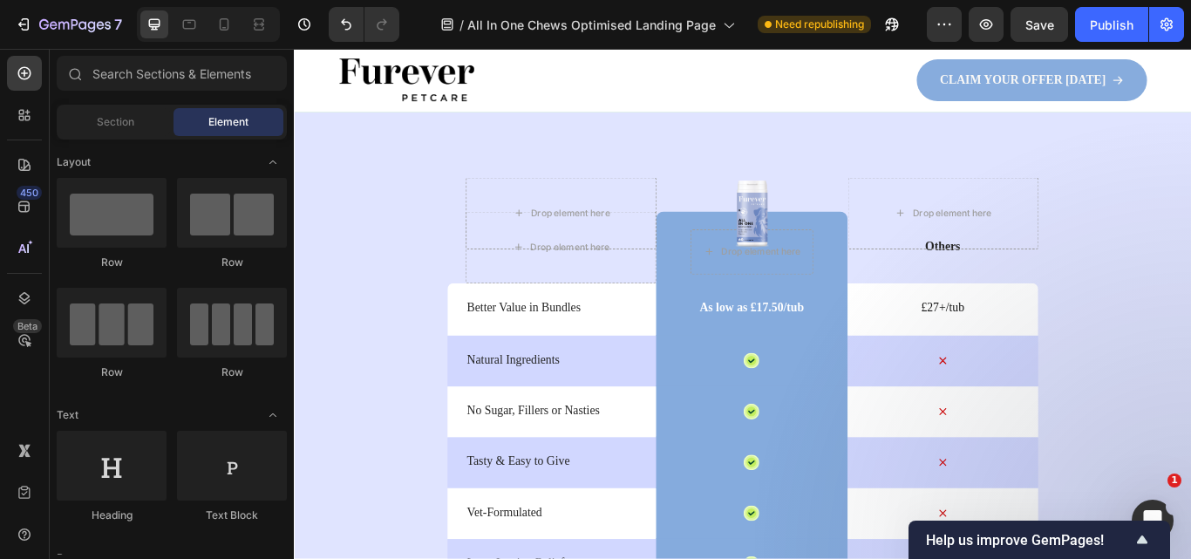
scroll to position [4094, 0]
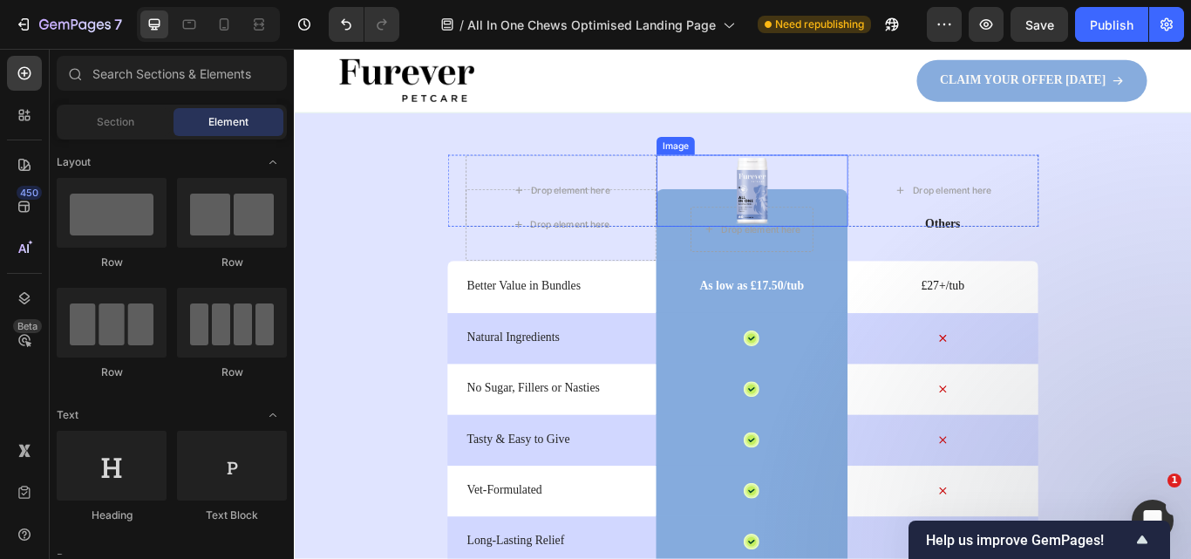
click at [831, 221] on img at bounding box center [827, 215] width 47 height 84
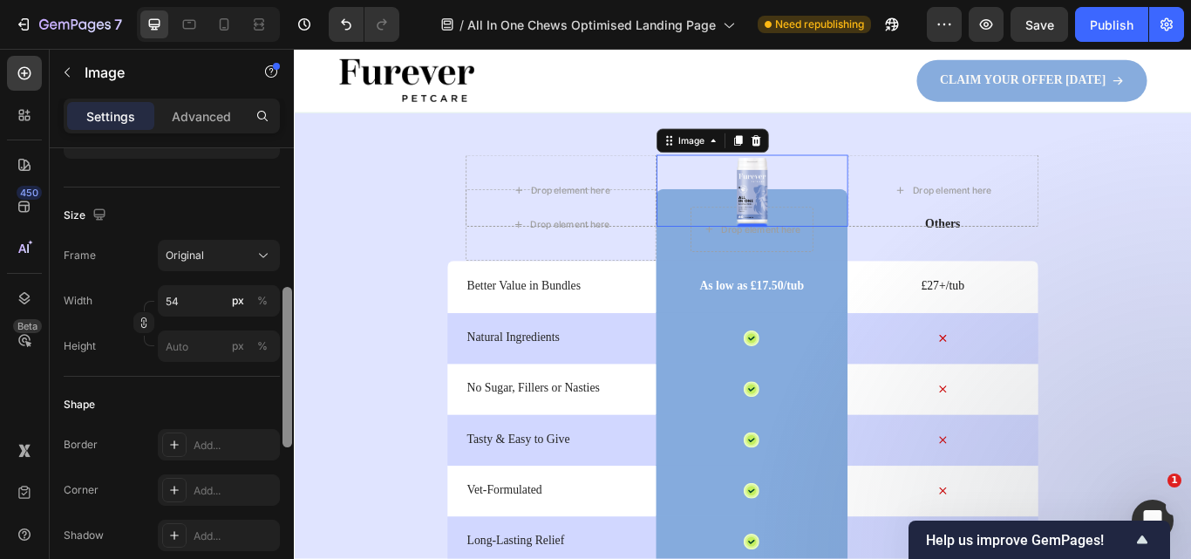
scroll to position [388, 0]
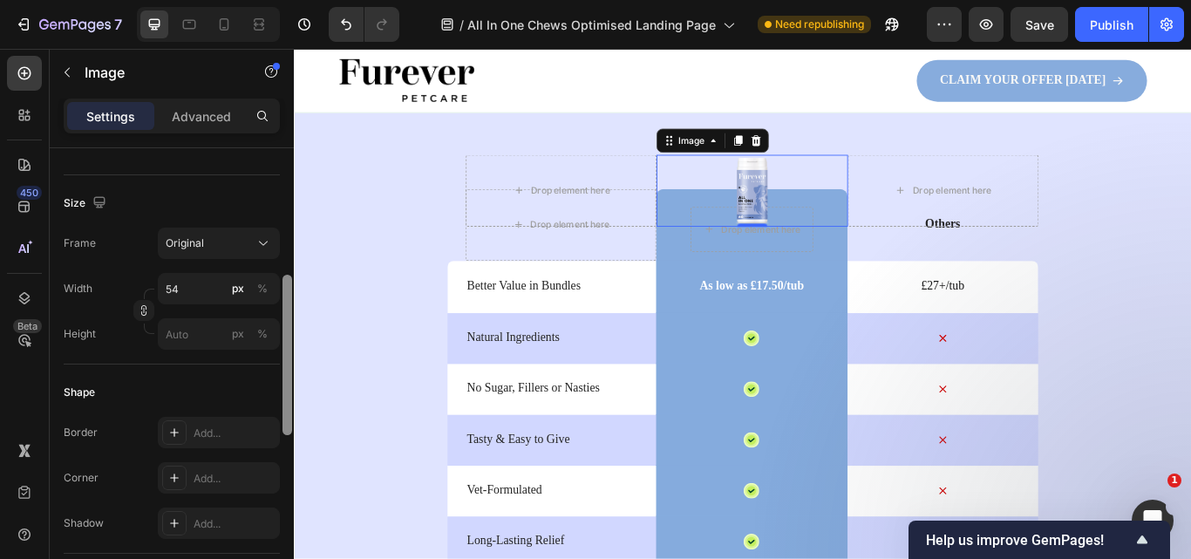
drag, startPoint x: 282, startPoint y: 232, endPoint x: 287, endPoint y: 368, distance: 136.1
click at [287, 368] on div at bounding box center [287, 355] width 10 height 160
click at [197, 290] on input "54" at bounding box center [219, 288] width 122 height 31
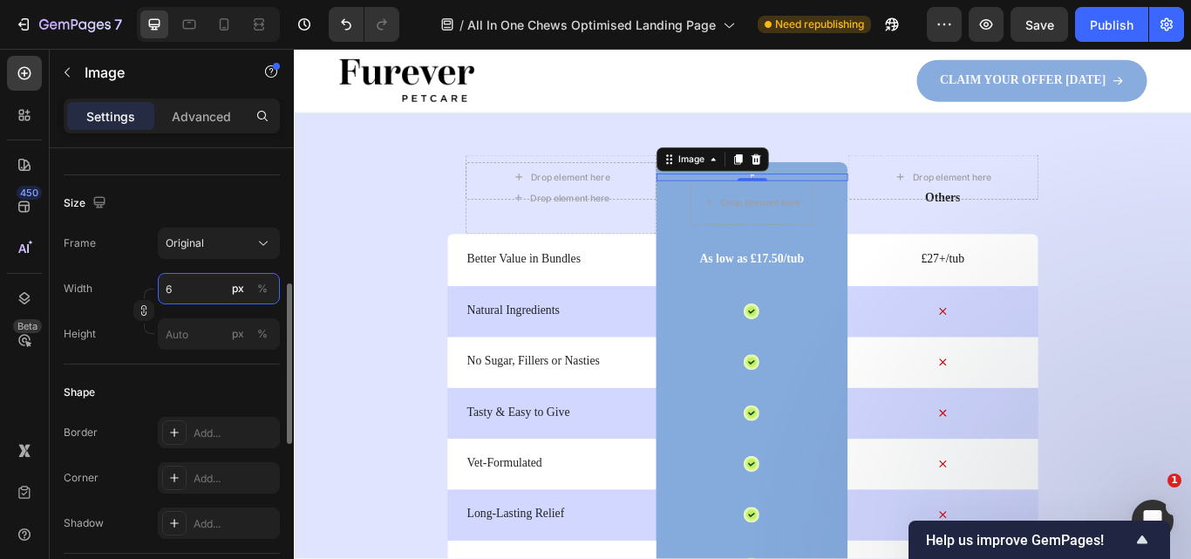
type input "62"
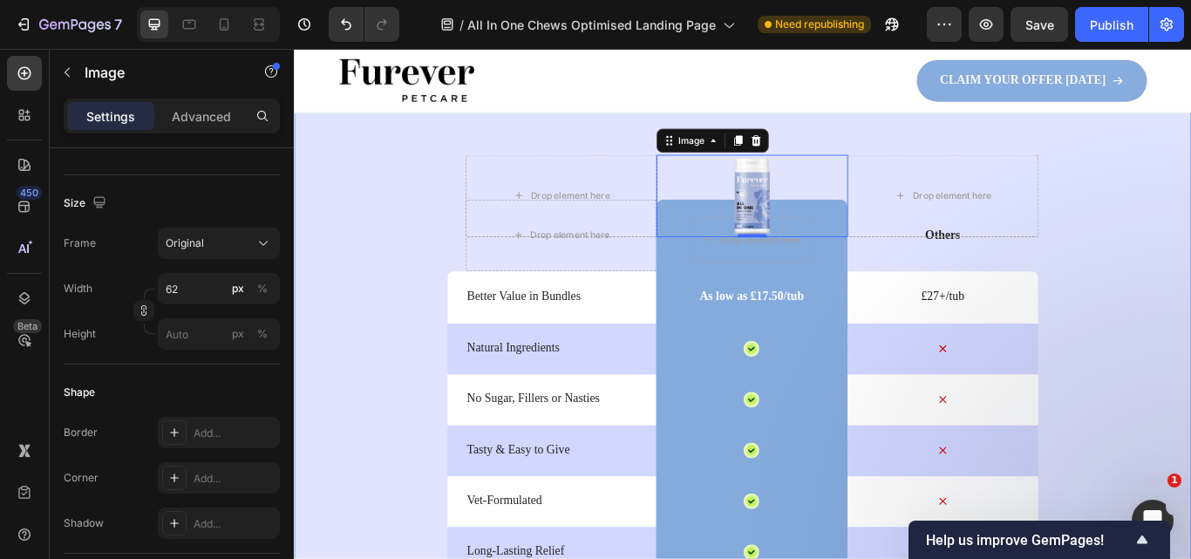
click at [1190, 392] on div "Daily Comfort, Furever Text Block Row Furever Chews: Everyday Joint Support The…" at bounding box center [817, 449] width 1046 height 912
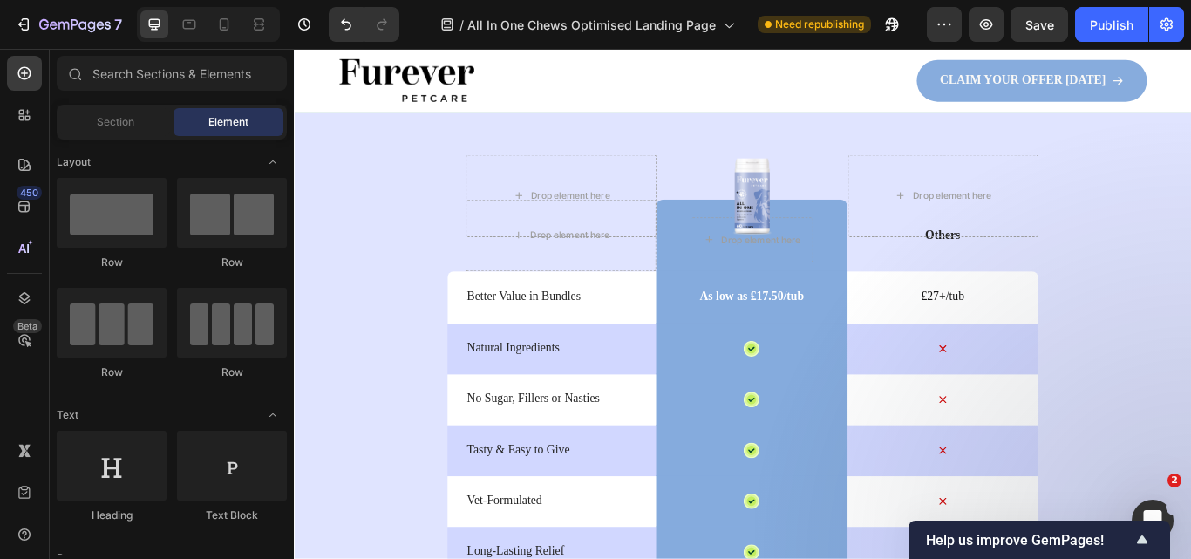
scroll to position [4542, 0]
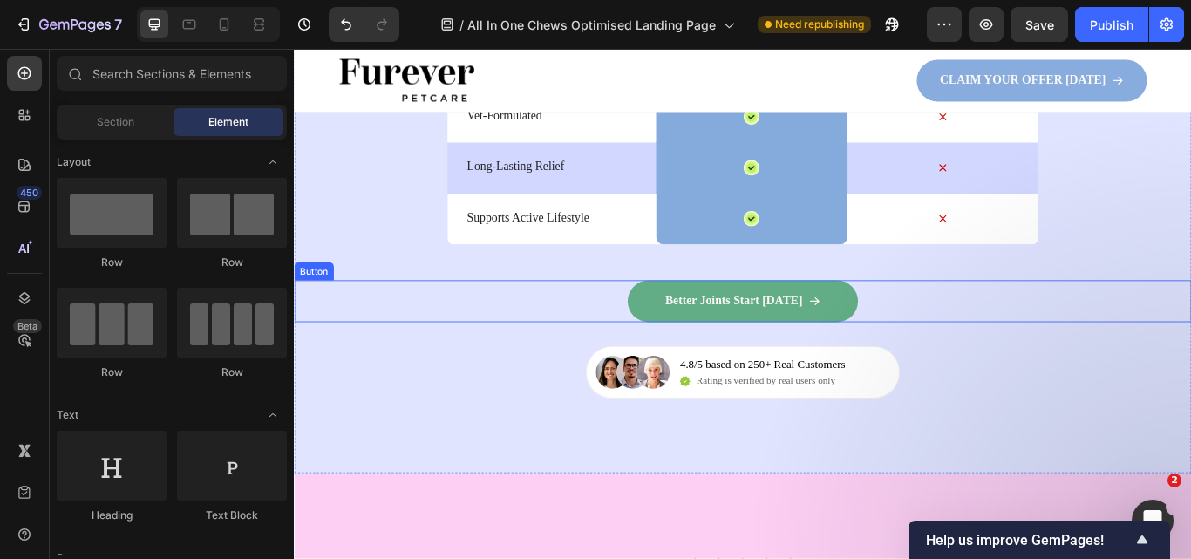
click at [914, 357] on link "Better Joints Start [DATE]" at bounding box center [817, 343] width 269 height 49
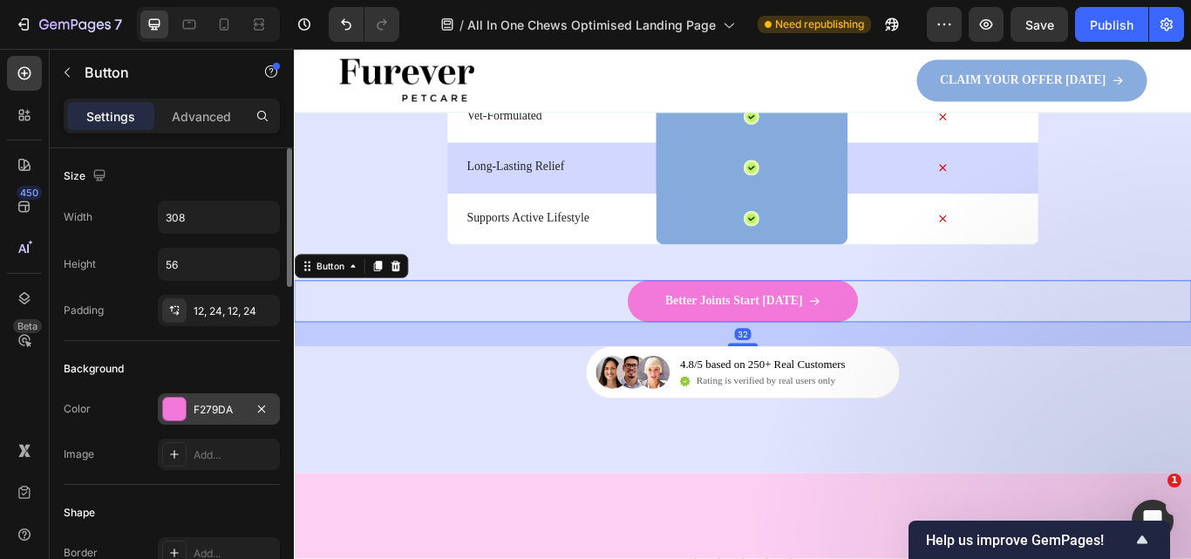
click at [219, 396] on div "F279DA" at bounding box center [219, 408] width 122 height 31
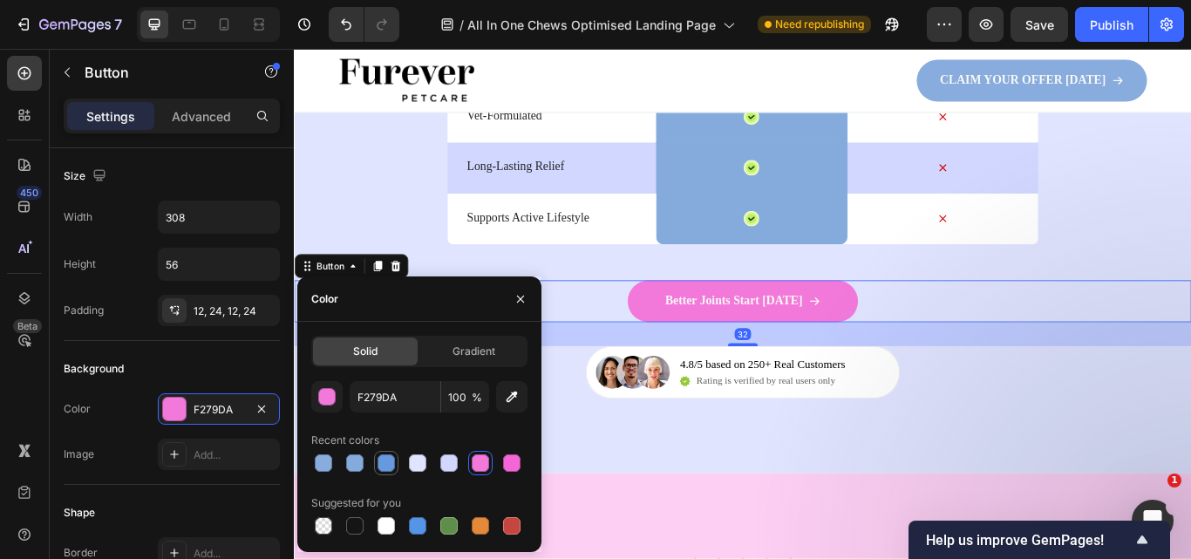
click at [386, 456] on div at bounding box center [385, 462] width 17 height 17
type input "6699DD"
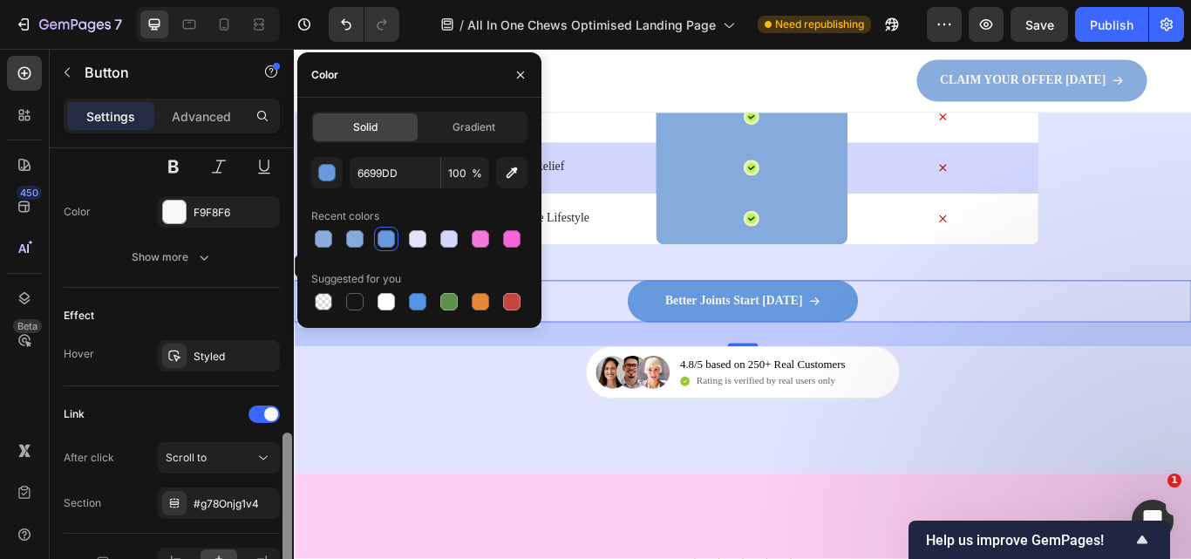
scroll to position [923, 0]
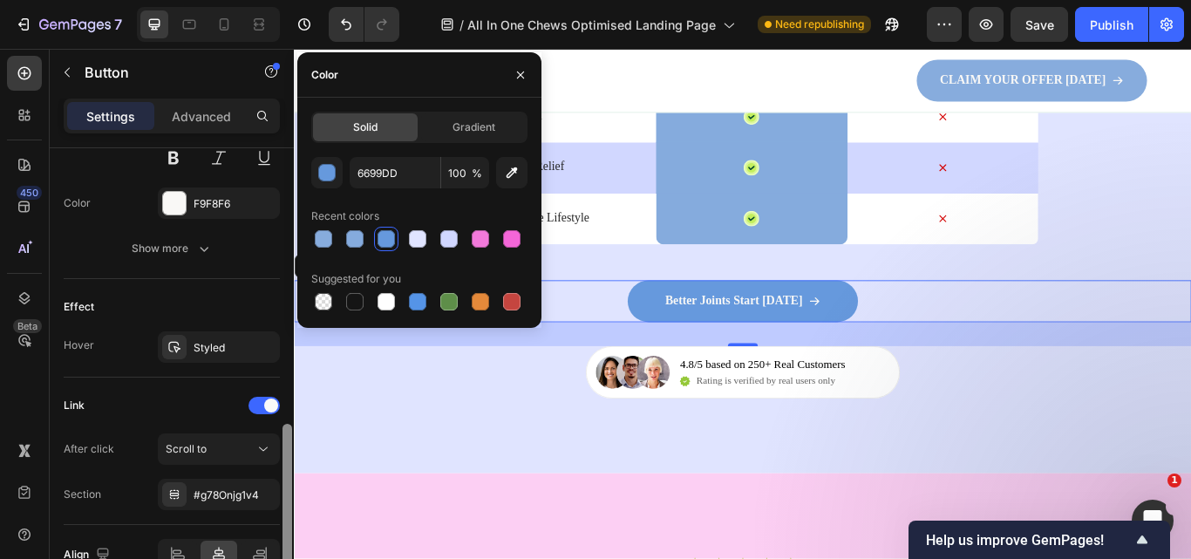
drag, startPoint x: 284, startPoint y: 271, endPoint x: 286, endPoint y: 559, distance: 287.7
click at [286, 326] on html "7 Version history / All In One Chews Optimised Landing Page Need republishing P…" at bounding box center [595, 163] width 1191 height 326
click at [234, 452] on div "Scroll to" at bounding box center [210, 449] width 89 height 16
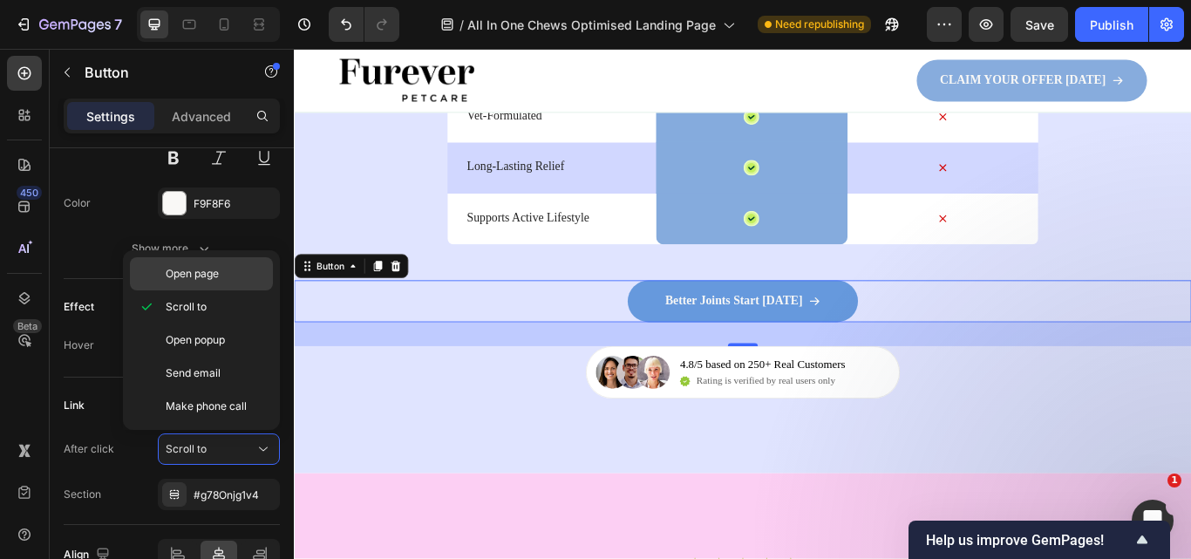
click at [211, 286] on div "Open page" at bounding box center [201, 273] width 143 height 33
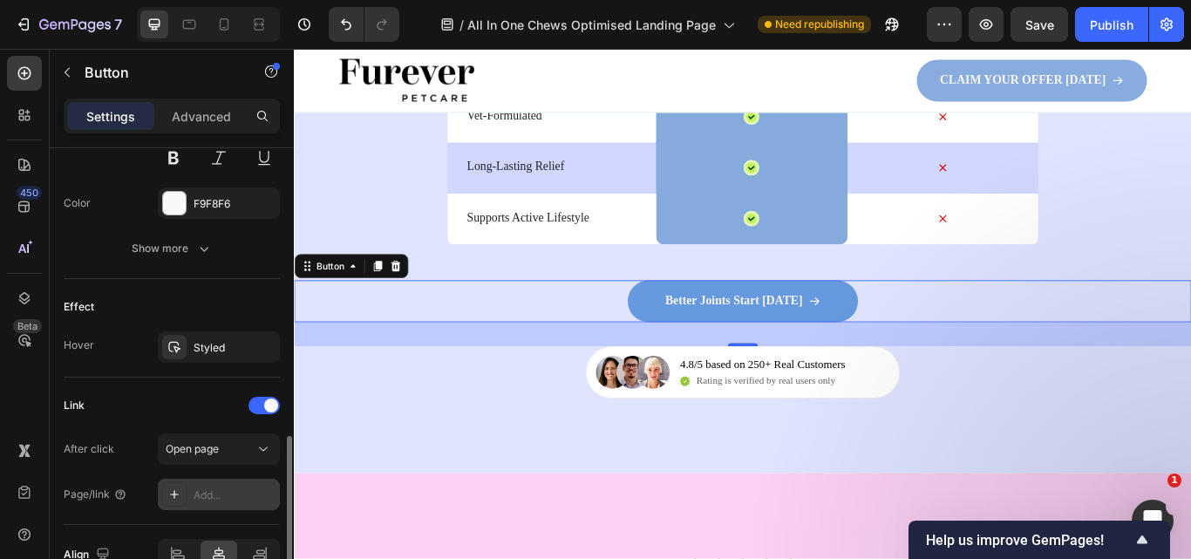
click at [237, 482] on div "Add..." at bounding box center [219, 494] width 122 height 31
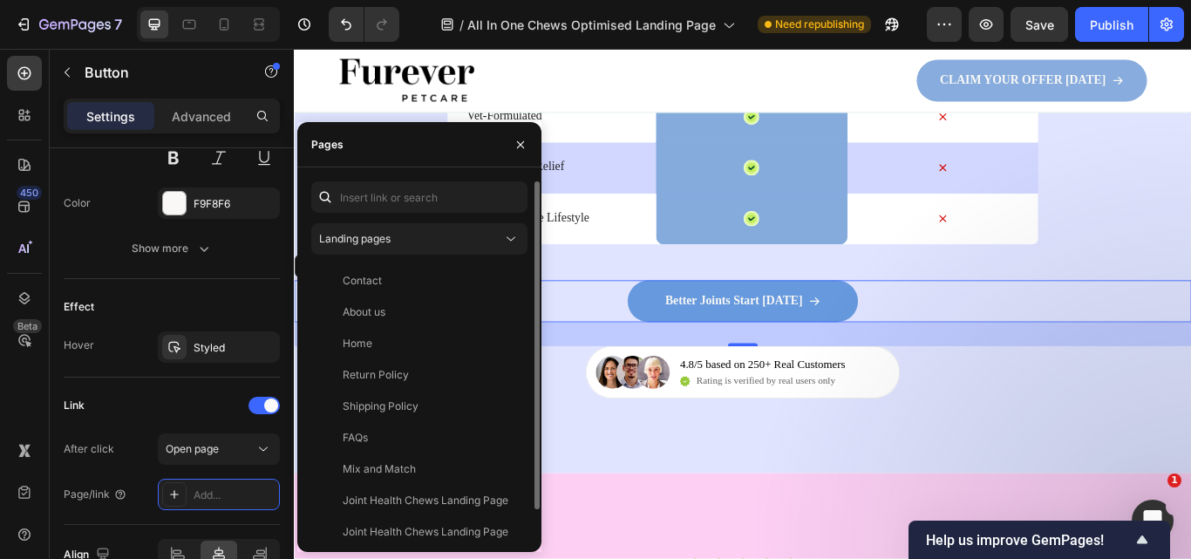
click at [399, 256] on div "Landing pages Contact View About us View Home View Return Policy View Shipping …" at bounding box center [419, 374] width 216 height 387
click at [394, 248] on button "Landing pages" at bounding box center [419, 238] width 216 height 31
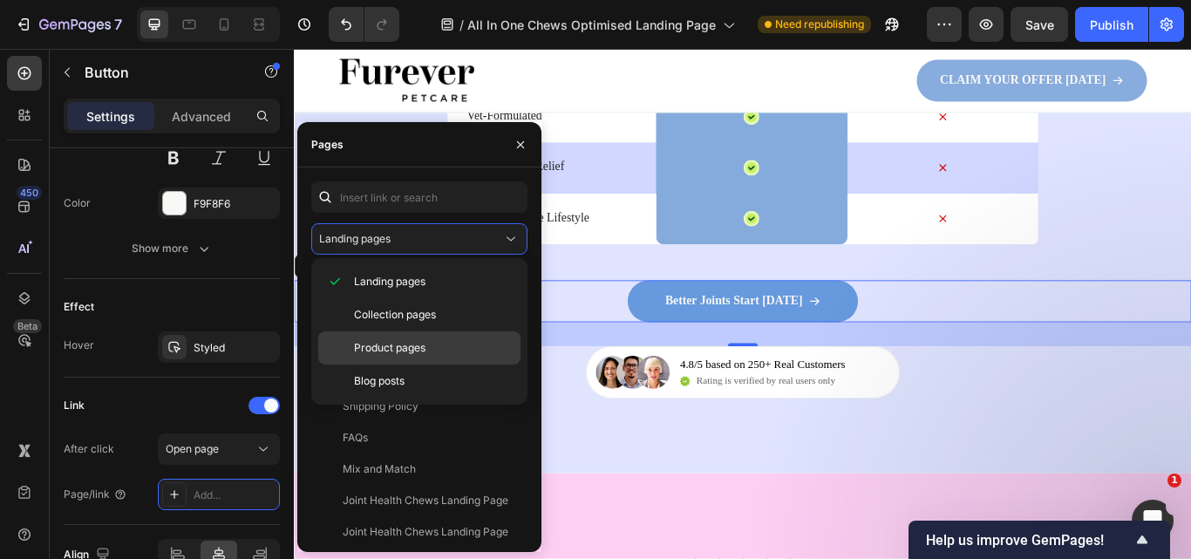
click at [391, 345] on span "Product pages" at bounding box center [389, 348] width 71 height 16
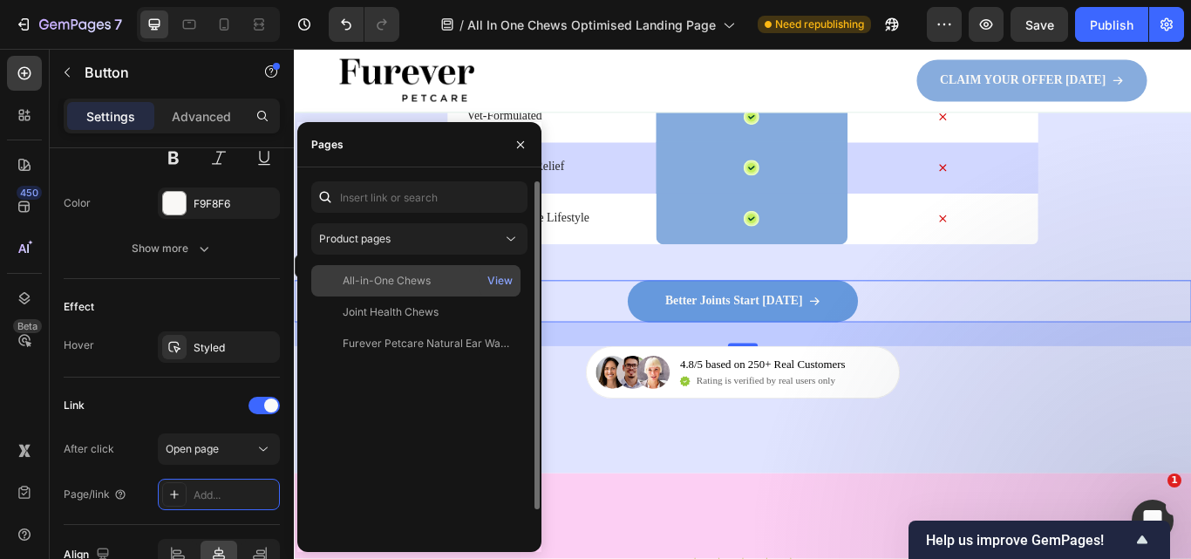
click at [377, 274] on div "All-in-One Chews" at bounding box center [387, 281] width 88 height 16
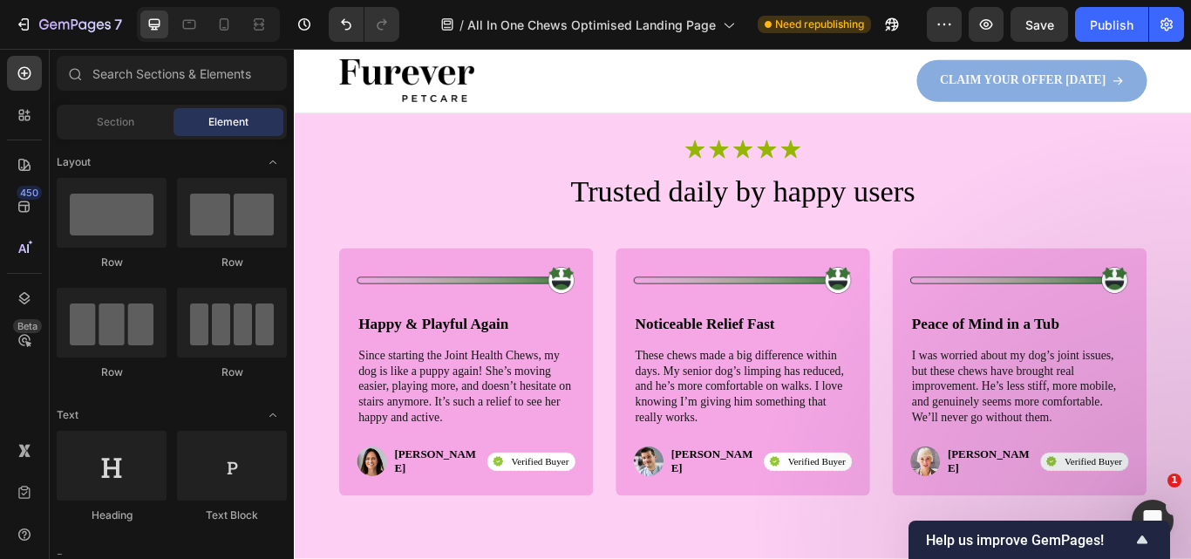
scroll to position [5016, 0]
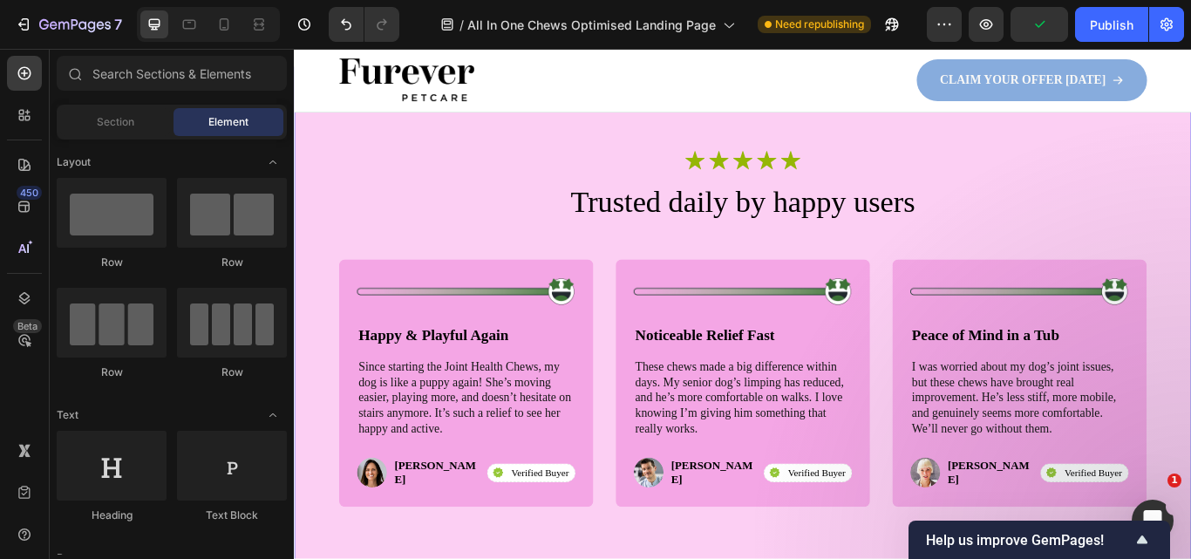
click at [1190, 151] on div "Icon Icon Icon Icon Icon Icon List Row Trusted daily by happy users Heading Ima…" at bounding box center [817, 375] width 1046 height 611
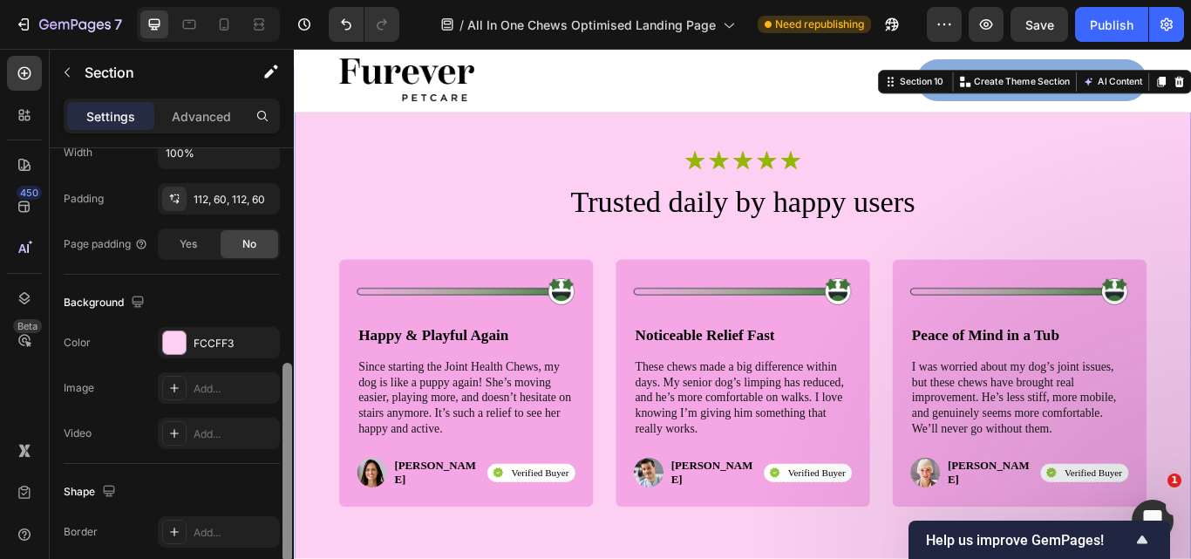
scroll to position [457, 0]
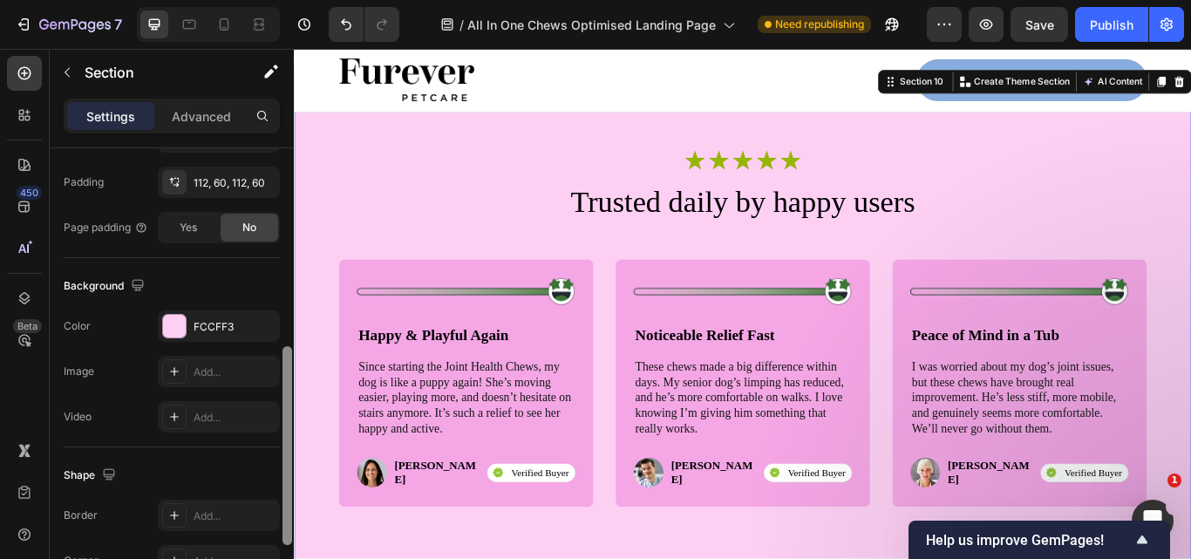
drag, startPoint x: 287, startPoint y: 332, endPoint x: 287, endPoint y: 530, distance: 197.9
click at [287, 530] on div at bounding box center [287, 445] width 10 height 199
click at [222, 331] on div "FCCFF3" at bounding box center [219, 327] width 51 height 16
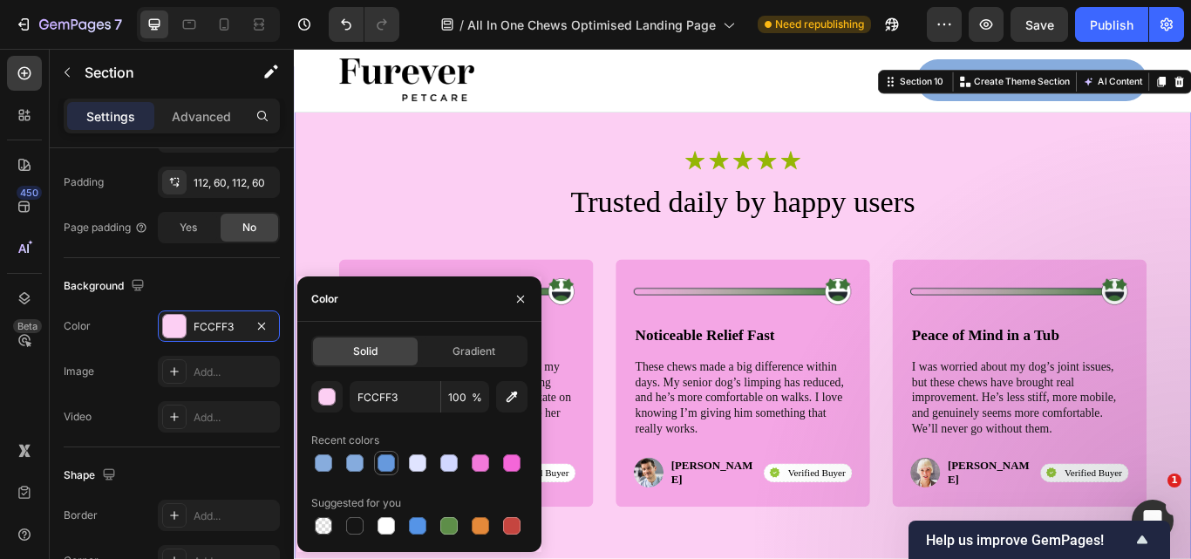
click at [378, 461] on div at bounding box center [385, 462] width 17 height 17
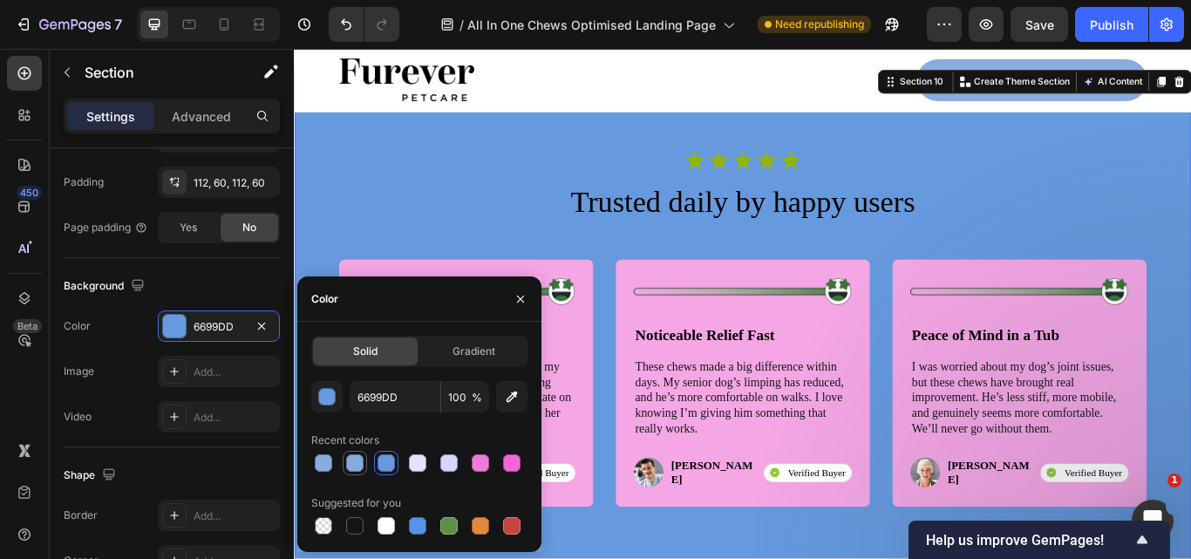
click at [346, 458] on div at bounding box center [354, 462] width 17 height 17
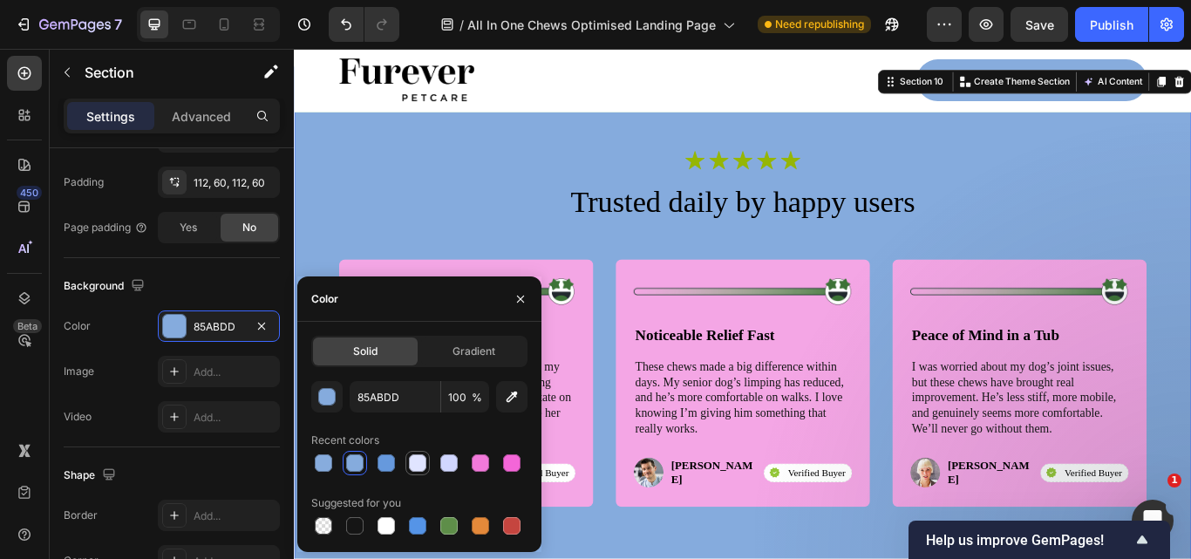
click at [423, 464] on div at bounding box center [417, 462] width 17 height 17
type input "E0E4FF"
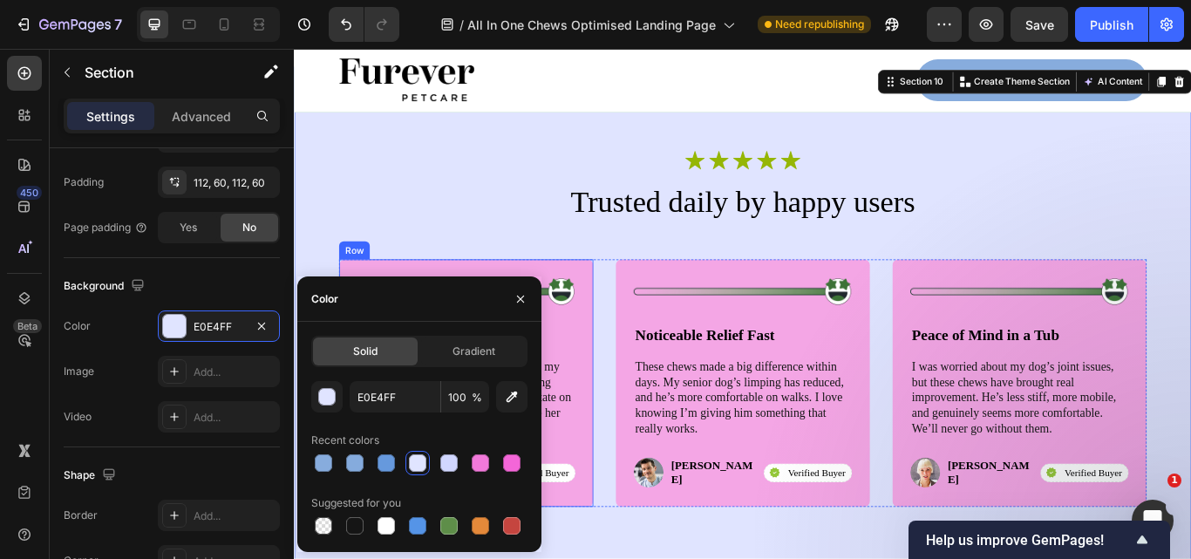
click at [634, 375] on div "Image Happy & Playful Again Text Block Since starting the Joint Health Chews, m…" at bounding box center [494, 439] width 296 height 289
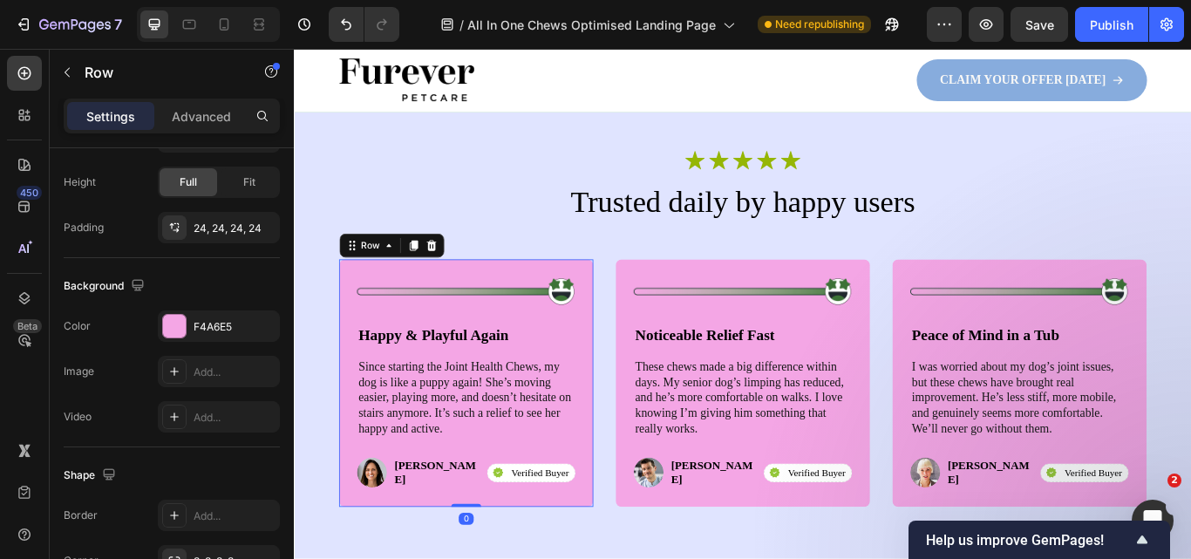
scroll to position [0, 0]
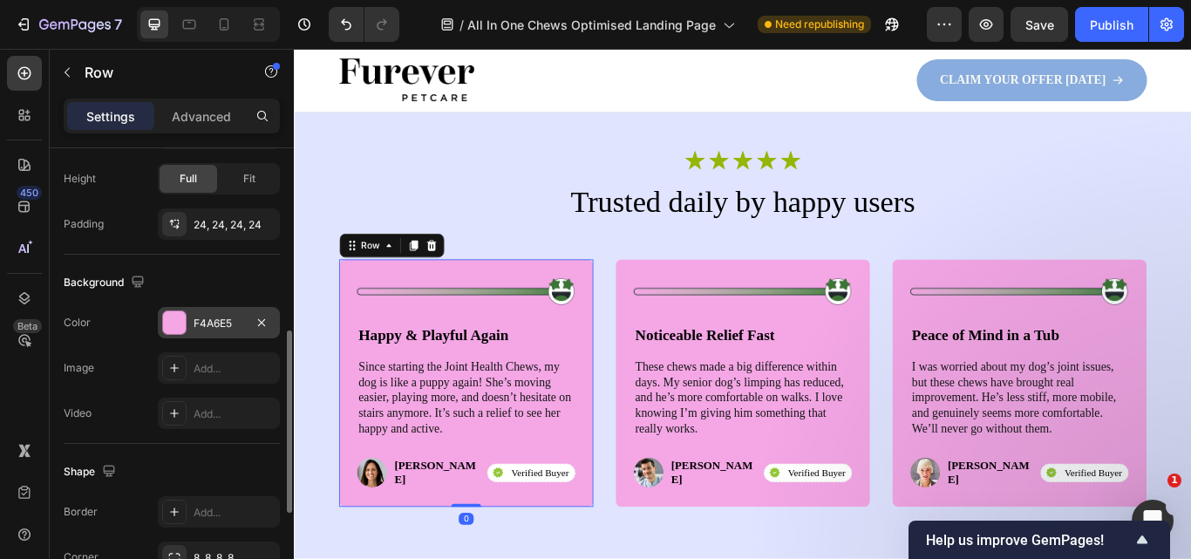
click at [216, 331] on div "F4A6E5" at bounding box center [219, 322] width 122 height 31
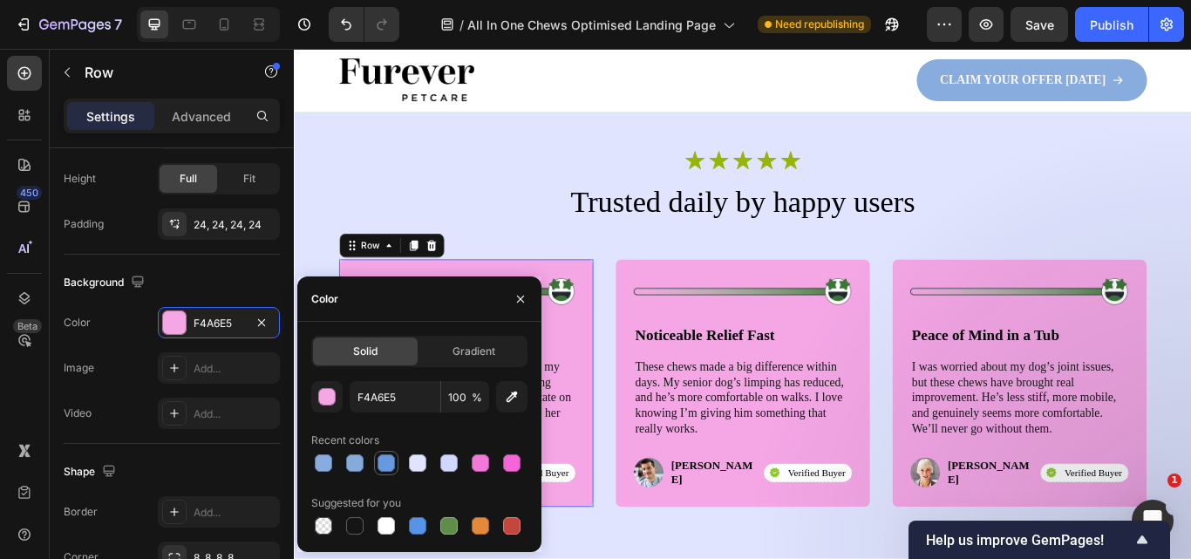
click at [385, 471] on div at bounding box center [385, 462] width 17 height 17
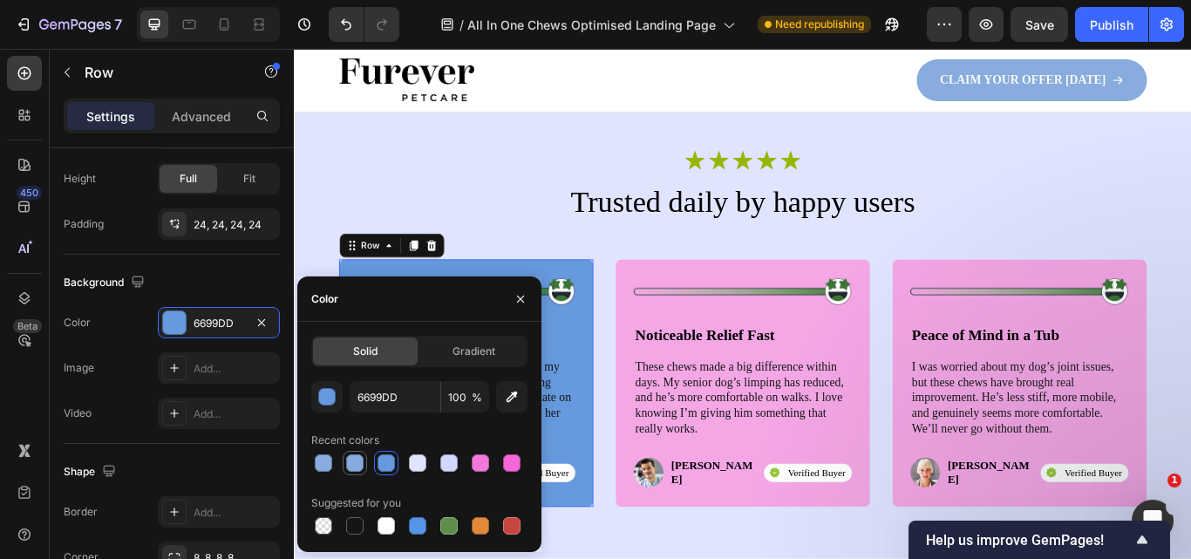
click at [361, 463] on div at bounding box center [354, 462] width 17 height 17
type input "85ABDD"
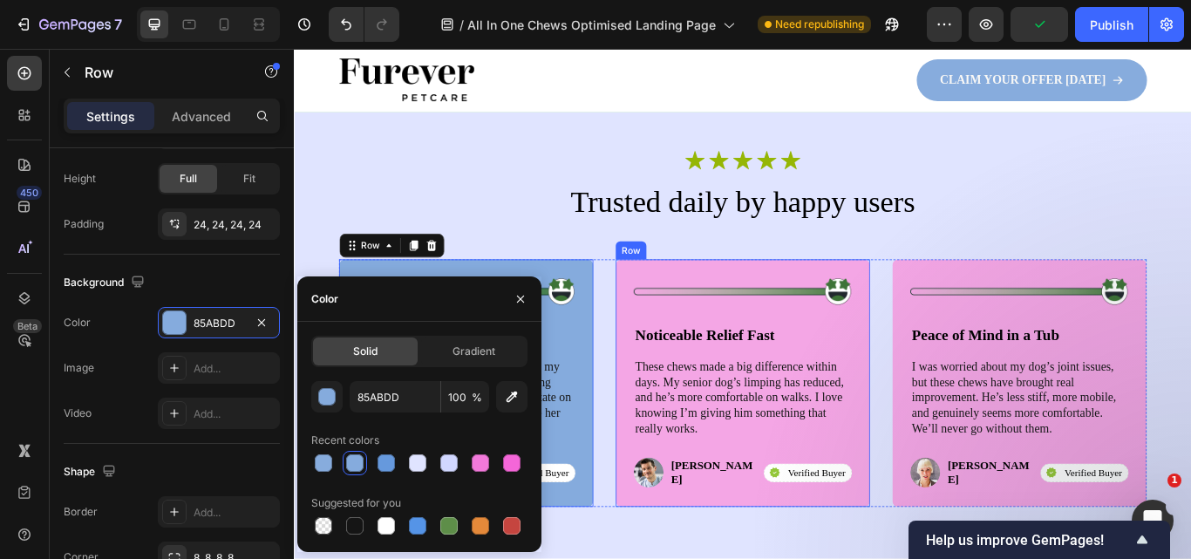
click at [943, 387] on div "Image Noticeable Relief Fast Text Block These chews made a big difference withi…" at bounding box center [817, 439] width 296 height 289
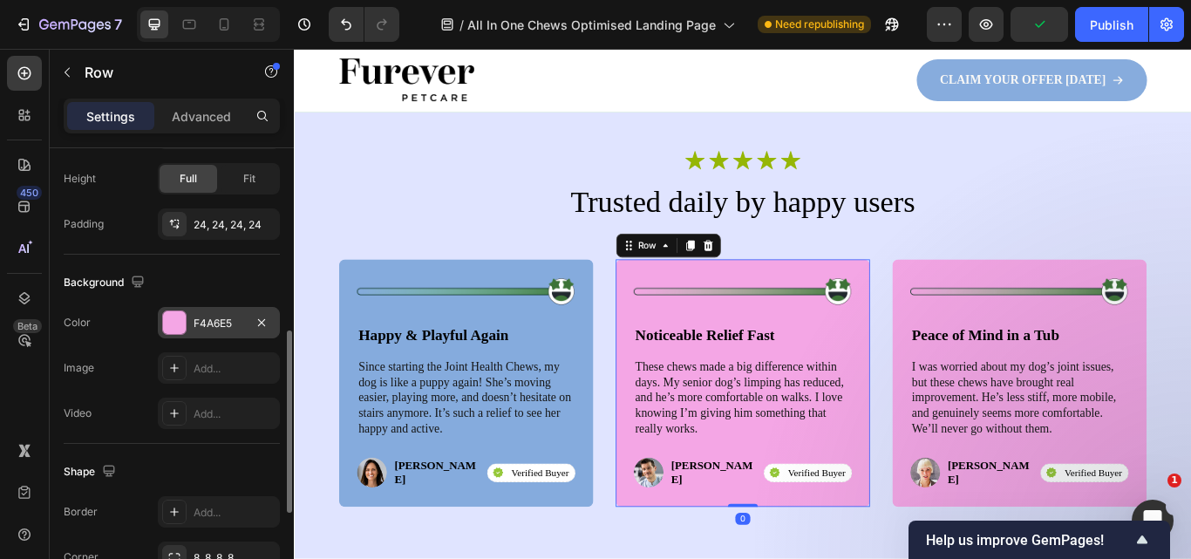
click at [222, 330] on div "F4A6E5" at bounding box center [219, 324] width 51 height 16
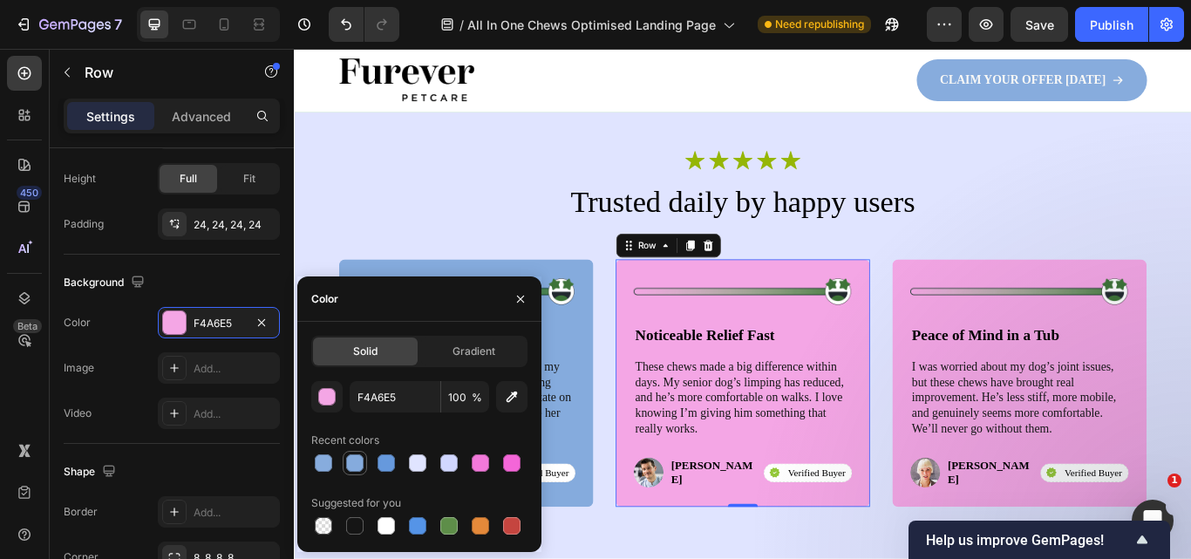
click at [359, 471] on div at bounding box center [354, 462] width 17 height 17
type input "85ABDD"
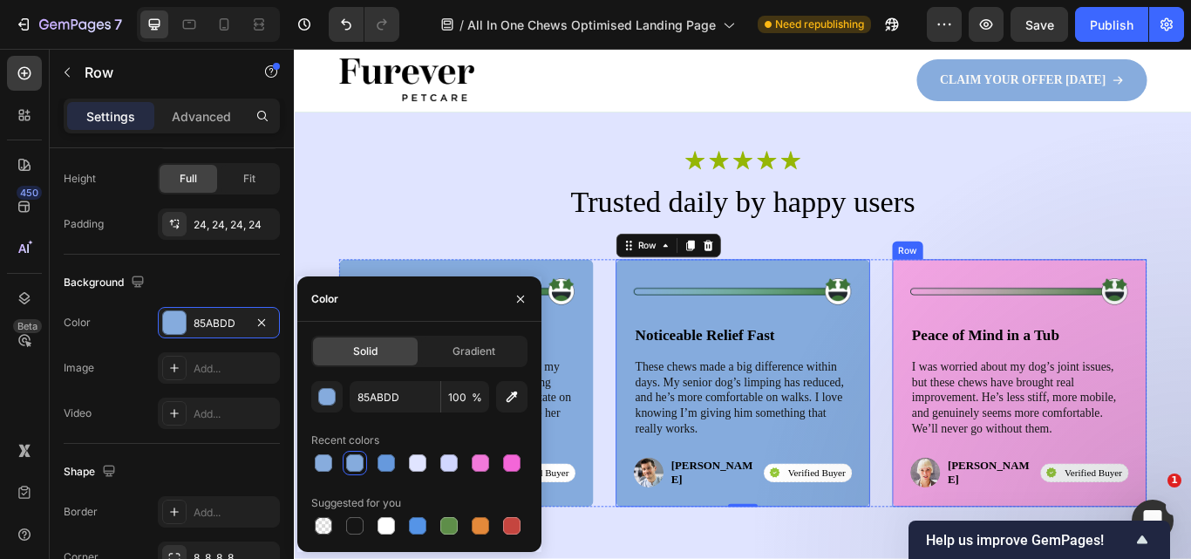
click at [994, 352] on div "Image Peace of Mind in a Tub Text Block I was worried about my dog’s joint issu…" at bounding box center [1139, 439] width 296 height 289
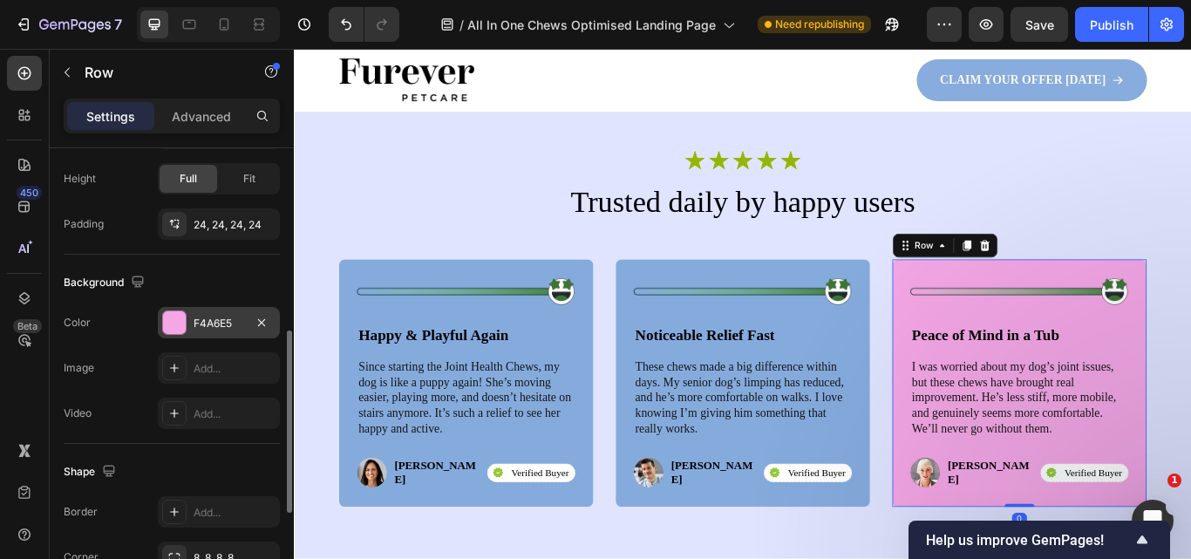
click at [236, 317] on div "F4A6E5" at bounding box center [219, 324] width 51 height 16
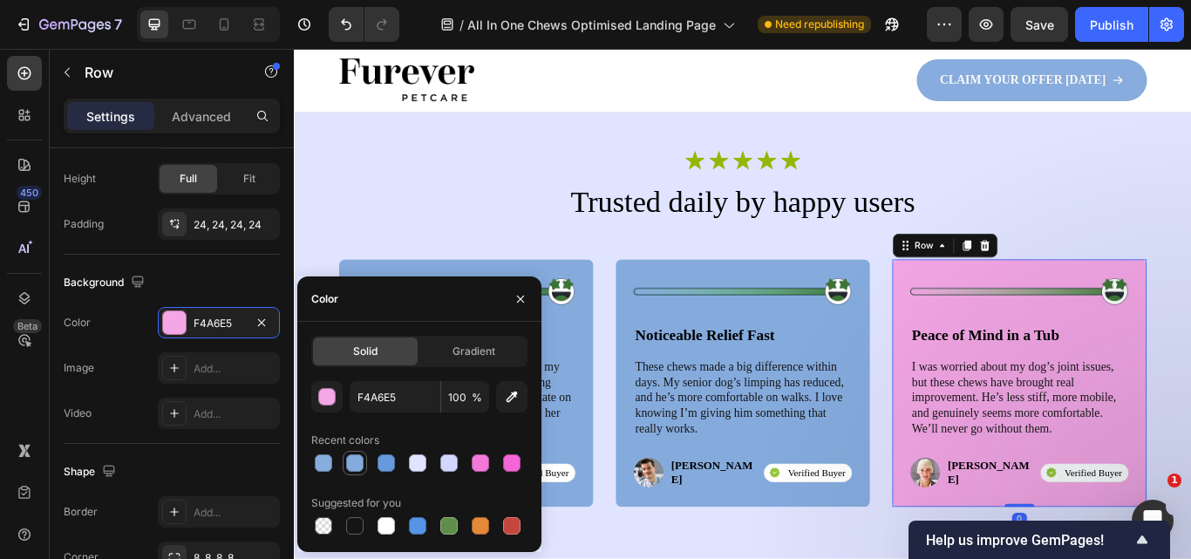
click at [354, 470] on div at bounding box center [354, 462] width 17 height 17
type input "85ABDD"
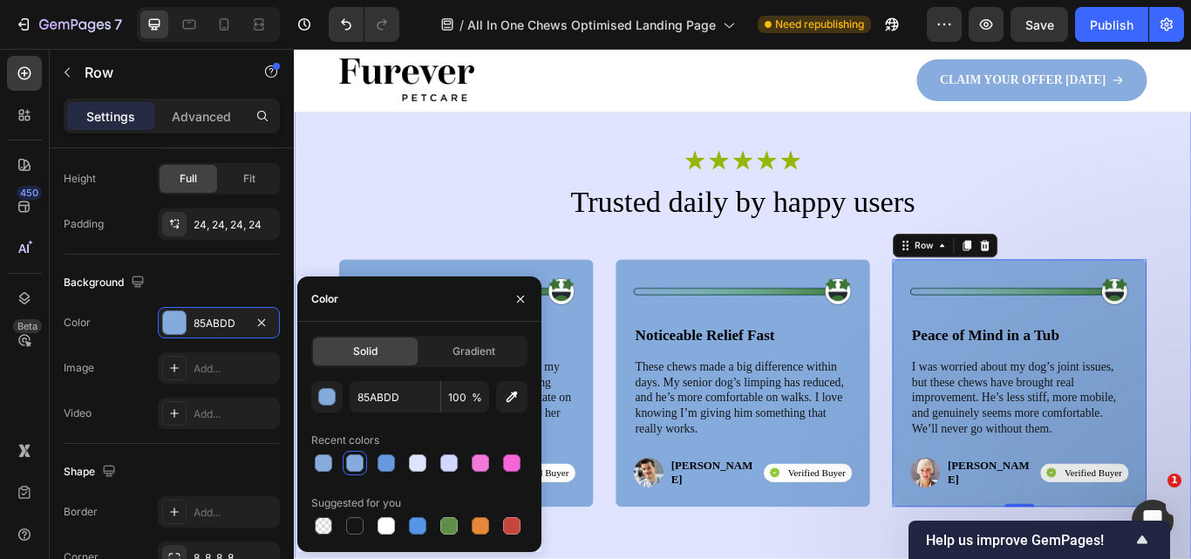
click at [1190, 202] on div "Icon Icon Icon Icon Icon Icon List Row Trusted daily by happy users Heading Ima…" at bounding box center [817, 375] width 1046 height 611
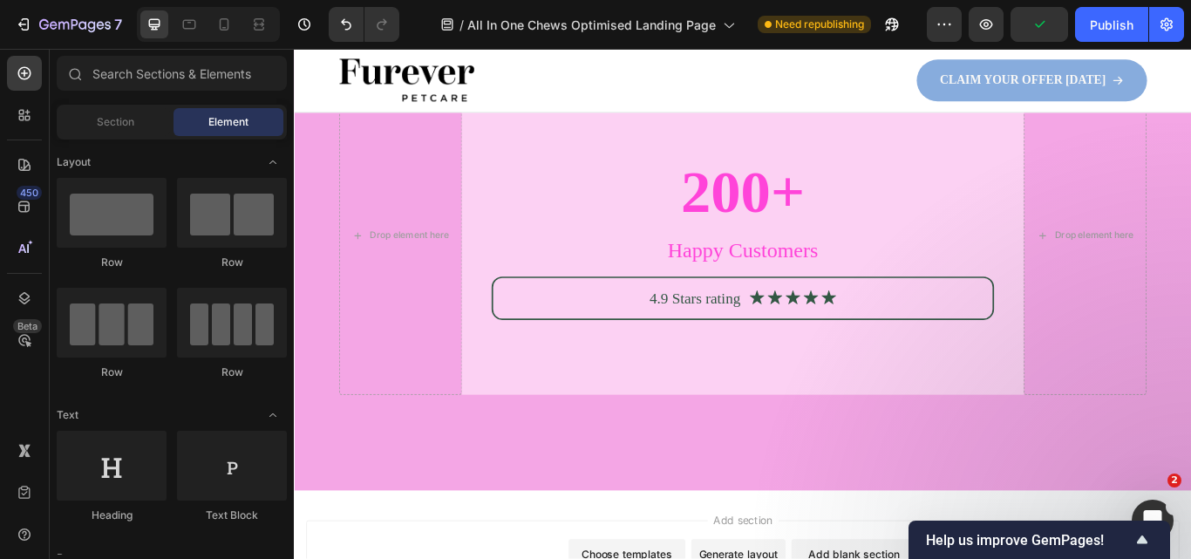
scroll to position [6249, 0]
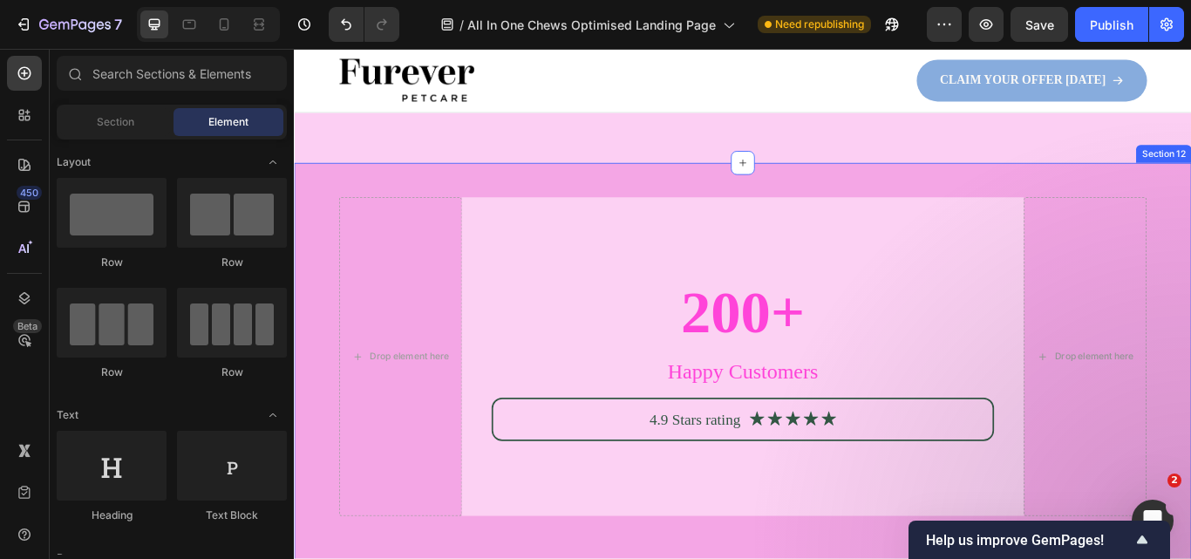
click at [1190, 457] on div "Drop element here 200+ Heading Happy Customers Text Block 4.9 Stars rating Text…" at bounding box center [817, 443] width 1046 height 523
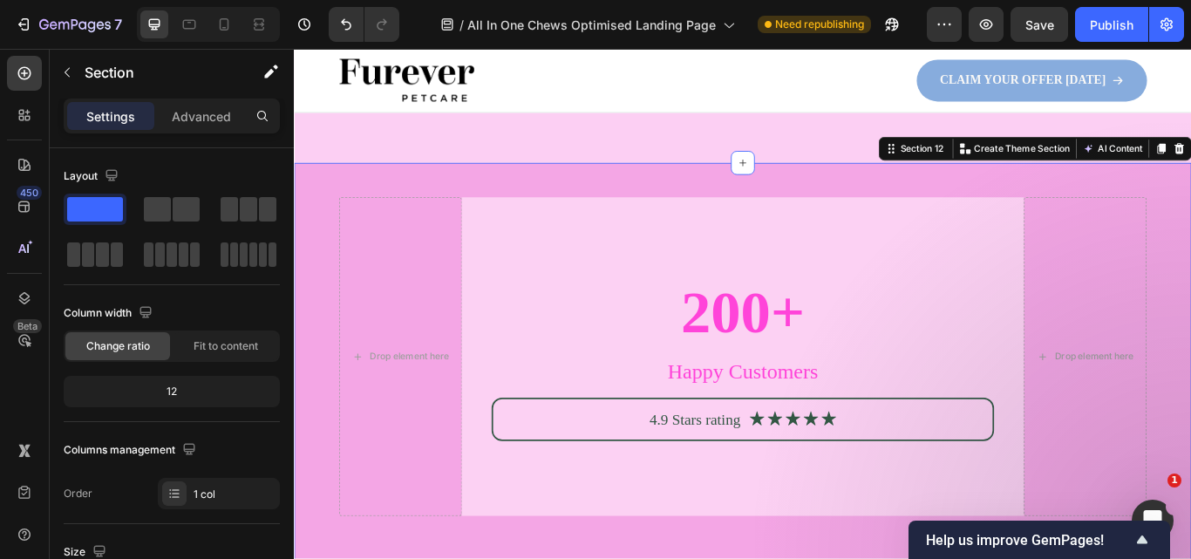
scroll to position [460, 0]
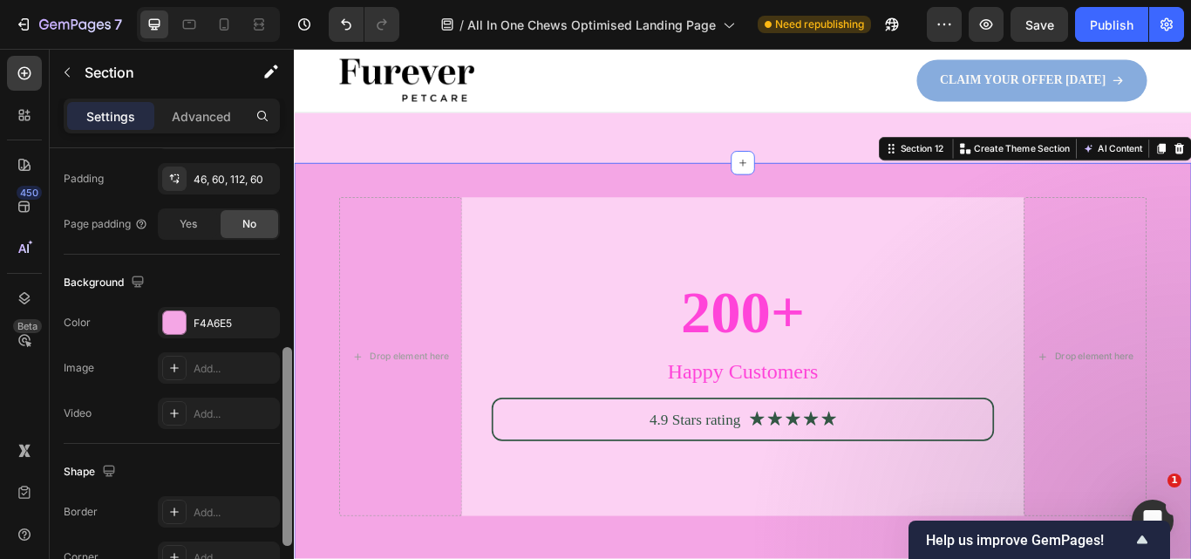
drag, startPoint x: 292, startPoint y: 304, endPoint x: 290, endPoint y: 333, distance: 28.8
click at [290, 333] on div at bounding box center [287, 378] width 13 height 460
click at [241, 318] on div "F4A6E5" at bounding box center [219, 324] width 51 height 16
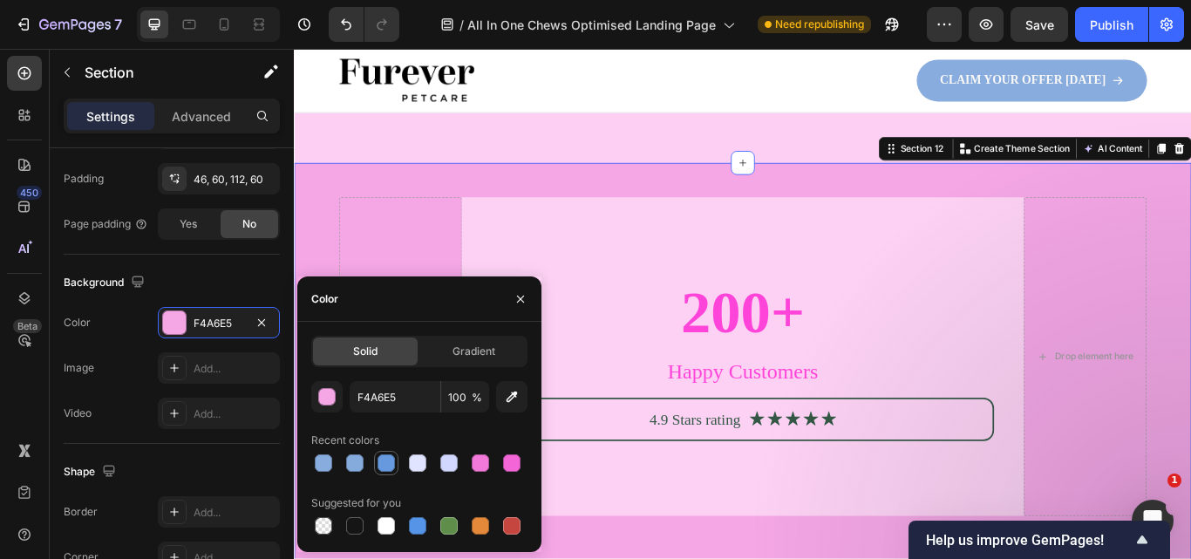
click at [379, 463] on div at bounding box center [385, 462] width 17 height 17
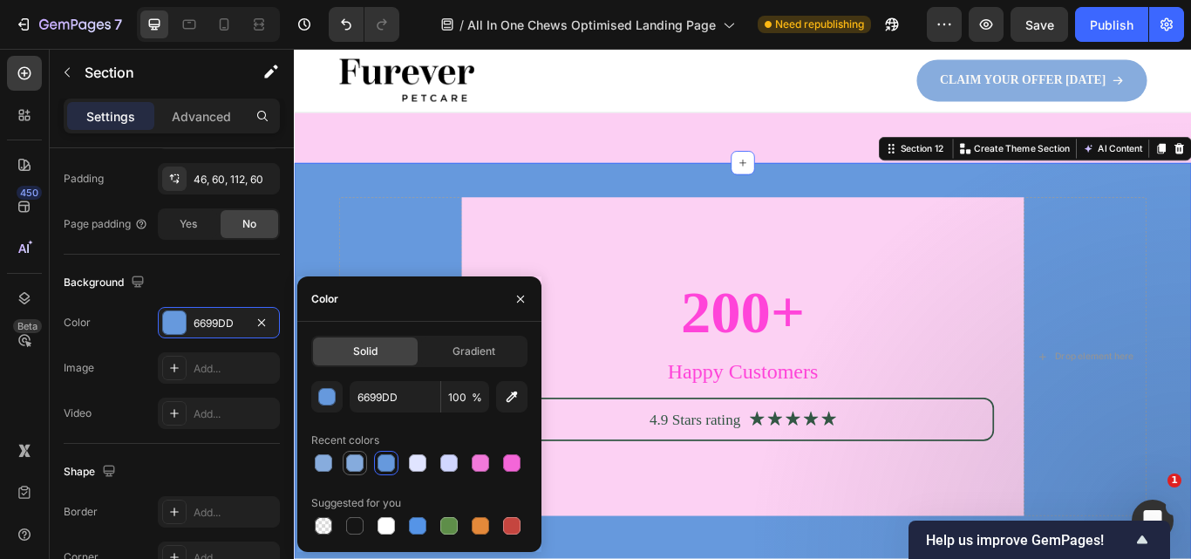
click at [360, 462] on div at bounding box center [354, 462] width 17 height 17
type input "85ABDD"
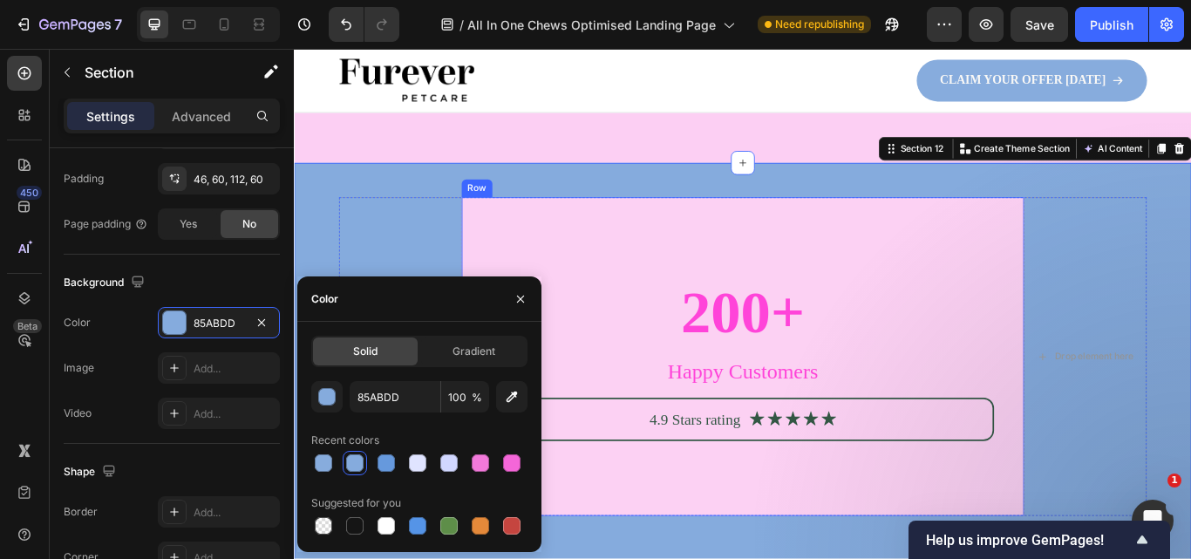
click at [1102, 296] on div "200+ Heading Happy Customers Text Block 4.9 Stars rating Text Block Icon Icon I…" at bounding box center [817, 407] width 656 height 371
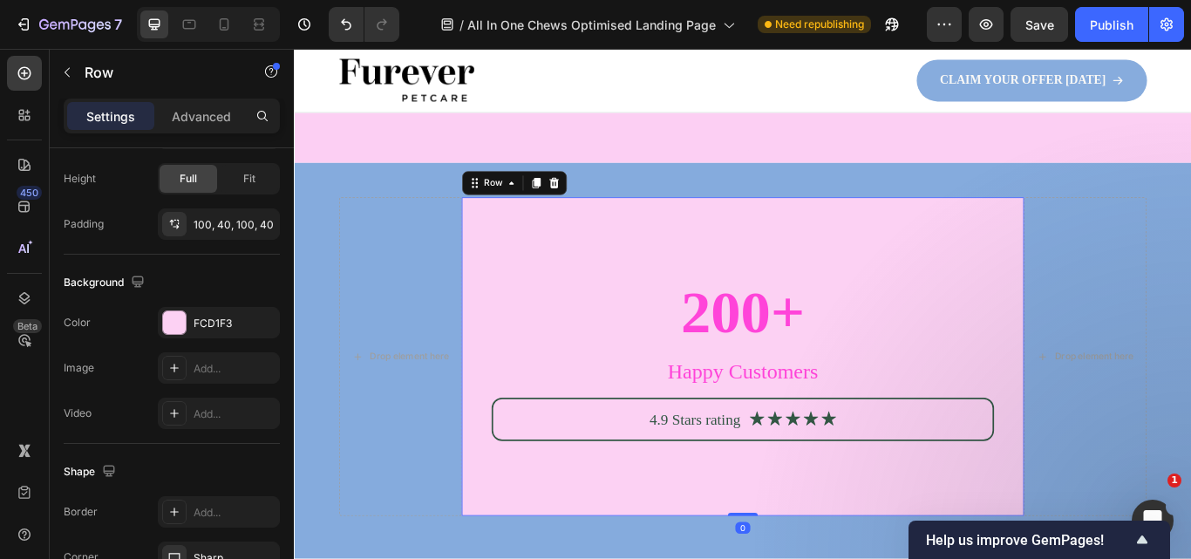
scroll to position [0, 0]
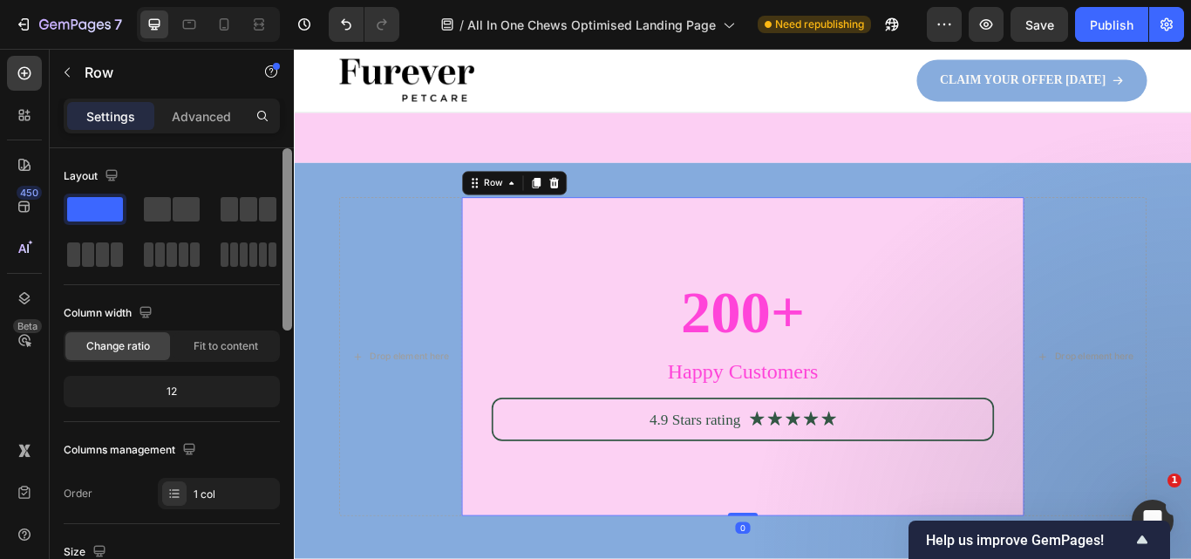
click at [282, 404] on div at bounding box center [287, 378] width 13 height 460
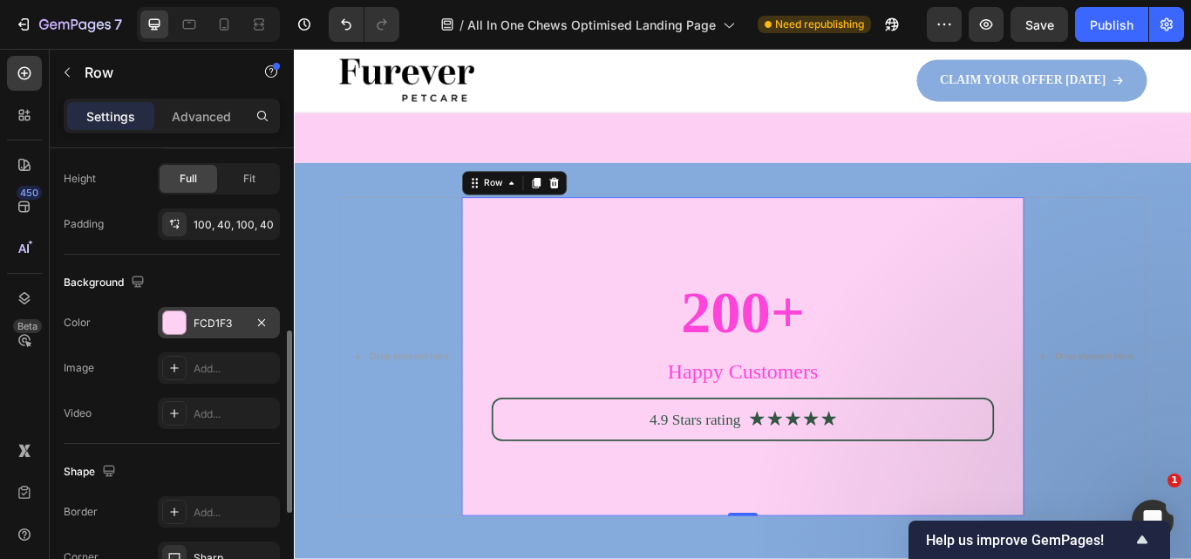
click at [228, 323] on div "FCD1F3" at bounding box center [219, 324] width 51 height 16
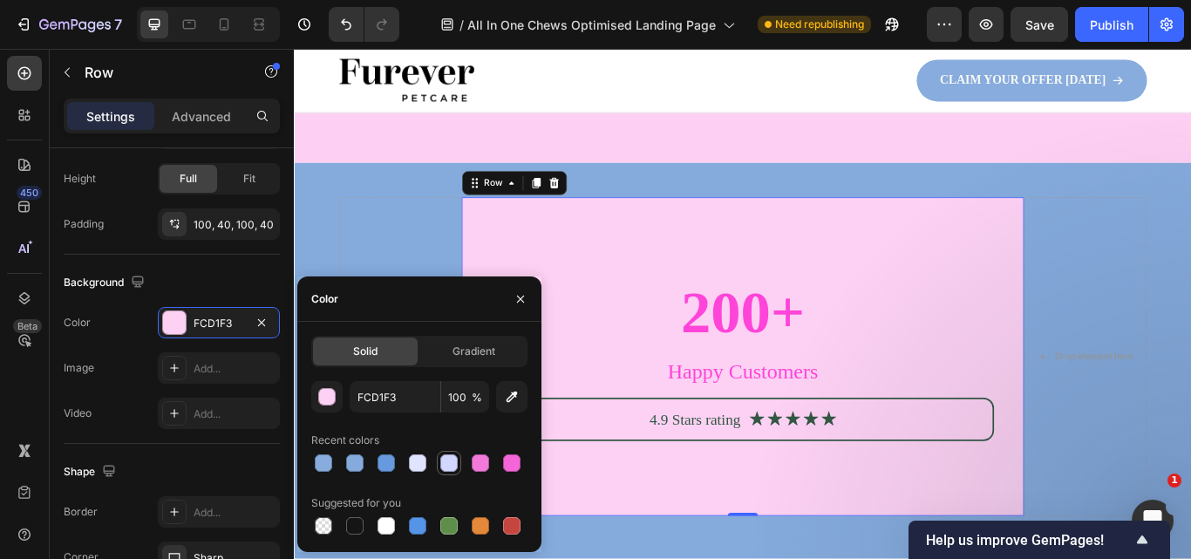
click at [444, 465] on div at bounding box center [448, 462] width 17 height 17
type input "D1D7FF"
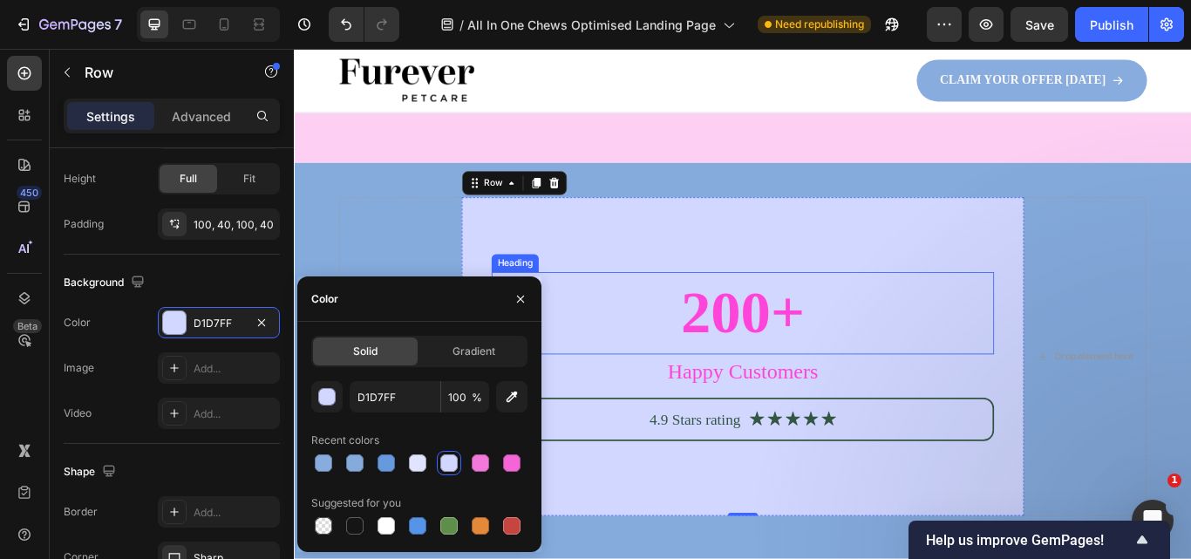
click at [828, 343] on h2 "200+" at bounding box center [817, 356] width 586 height 94
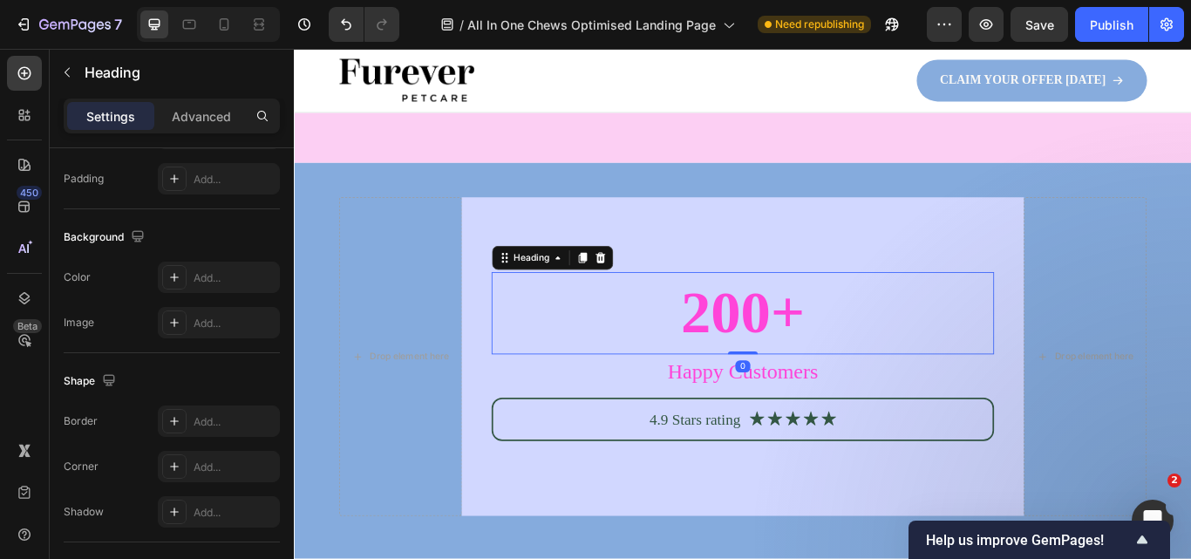
scroll to position [0, 0]
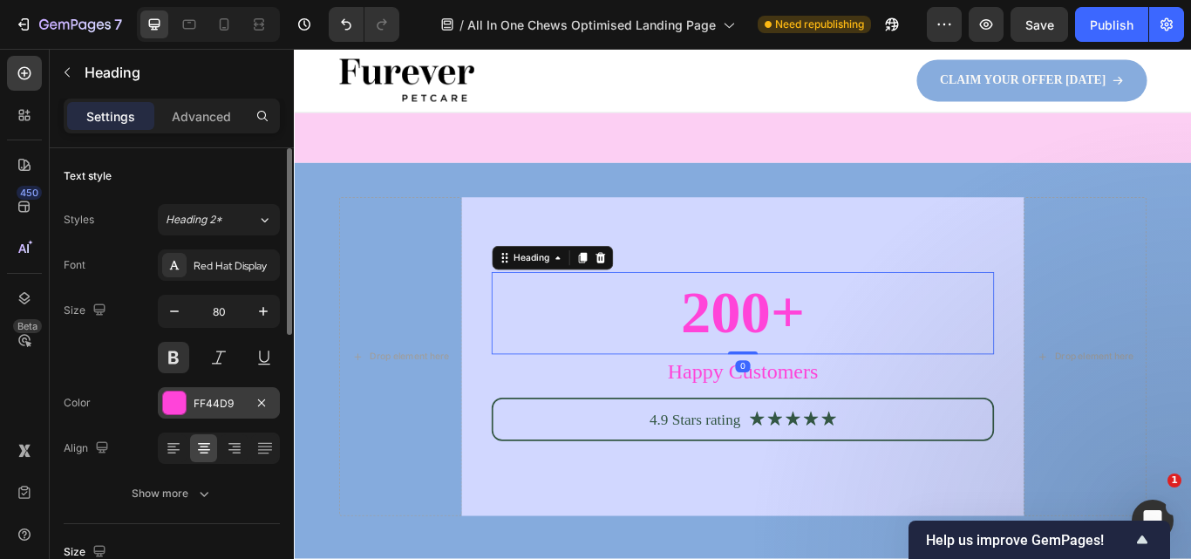
click at [229, 398] on div "FF44D9" at bounding box center [219, 404] width 51 height 16
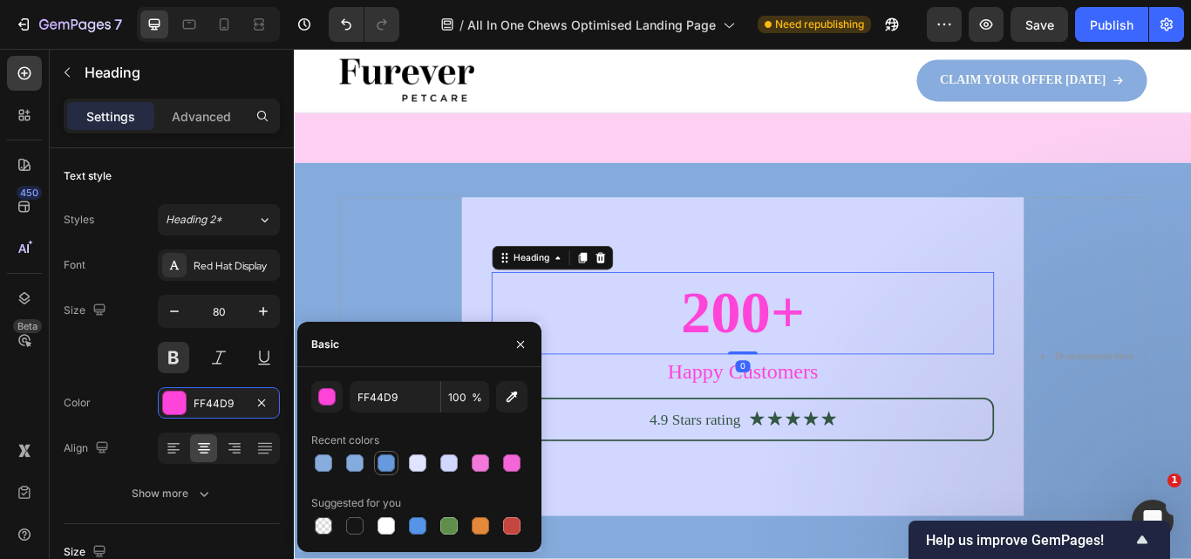
click at [384, 462] on div at bounding box center [385, 462] width 17 height 17
type input "6699DD"
click at [761, 427] on p "Happy Customers" at bounding box center [817, 425] width 582 height 37
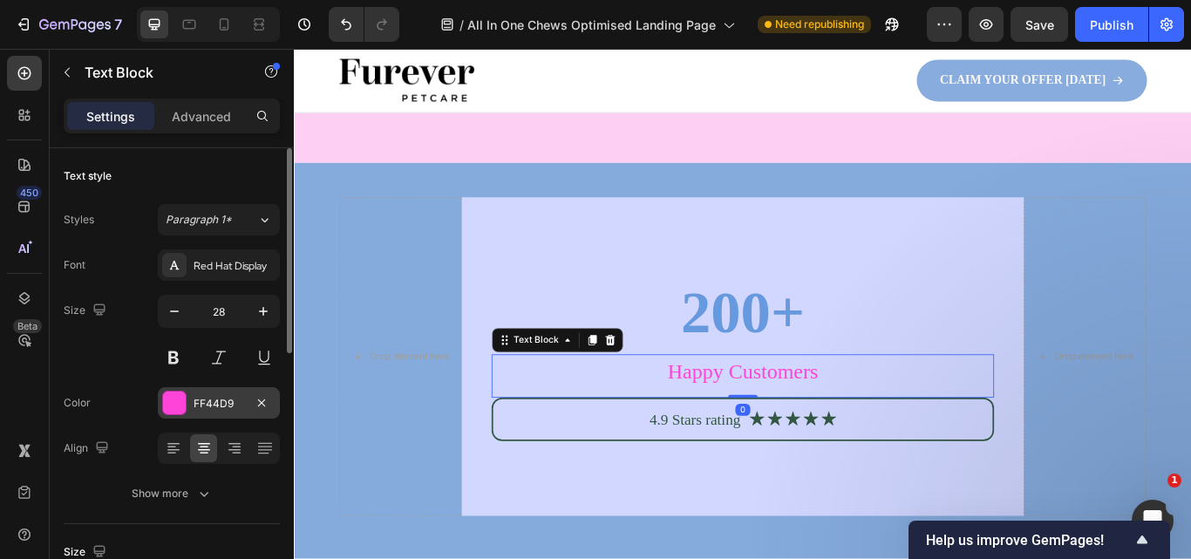
click at [204, 396] on div "FF44D9" at bounding box center [219, 404] width 51 height 16
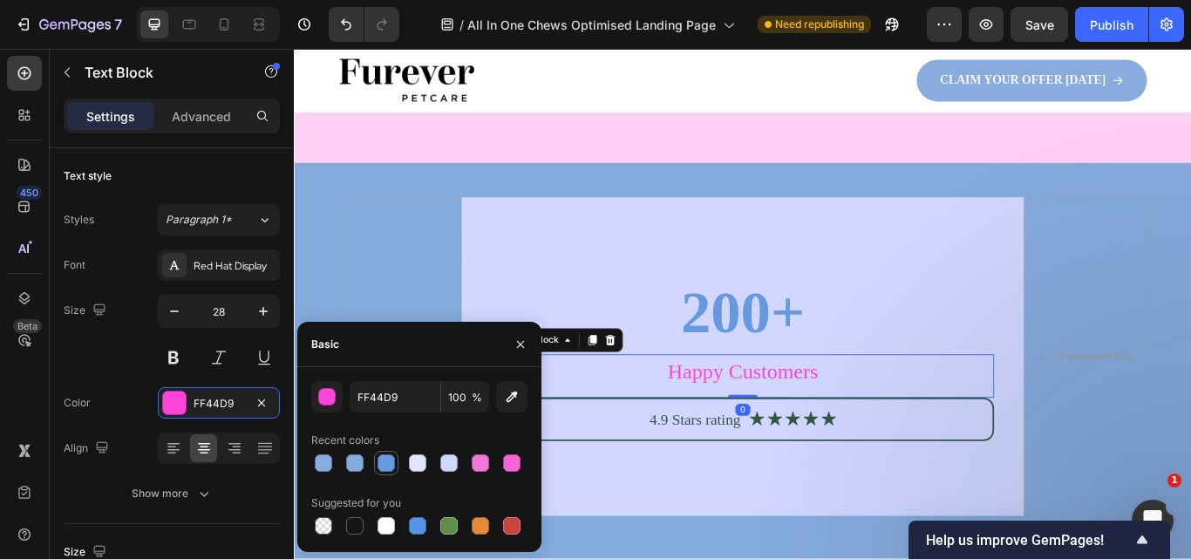
click at [387, 459] on div at bounding box center [385, 462] width 17 height 17
type input "6699DD"
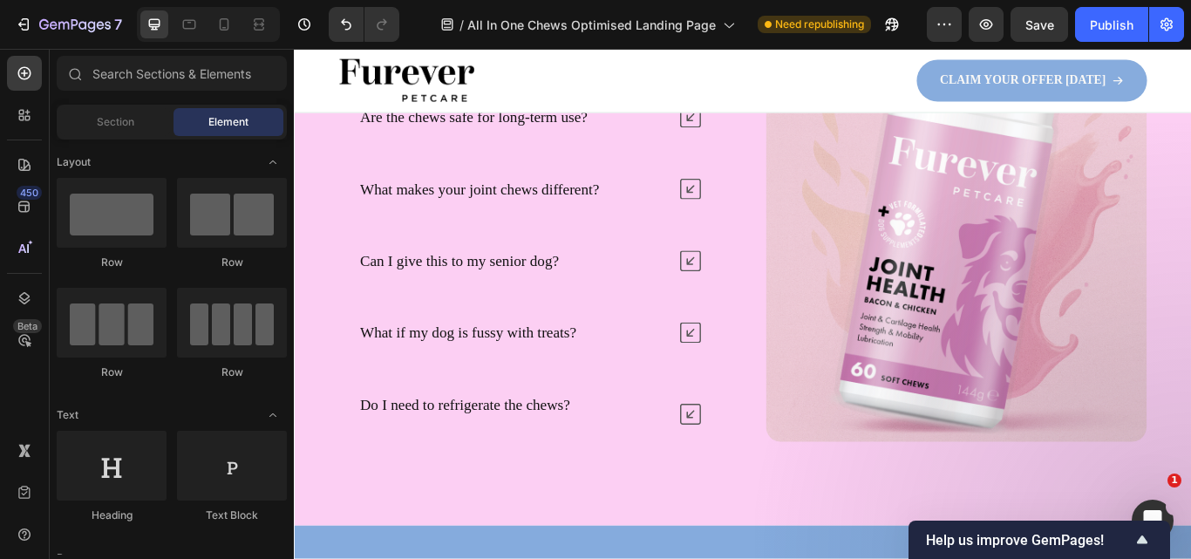
scroll to position [5793, 0]
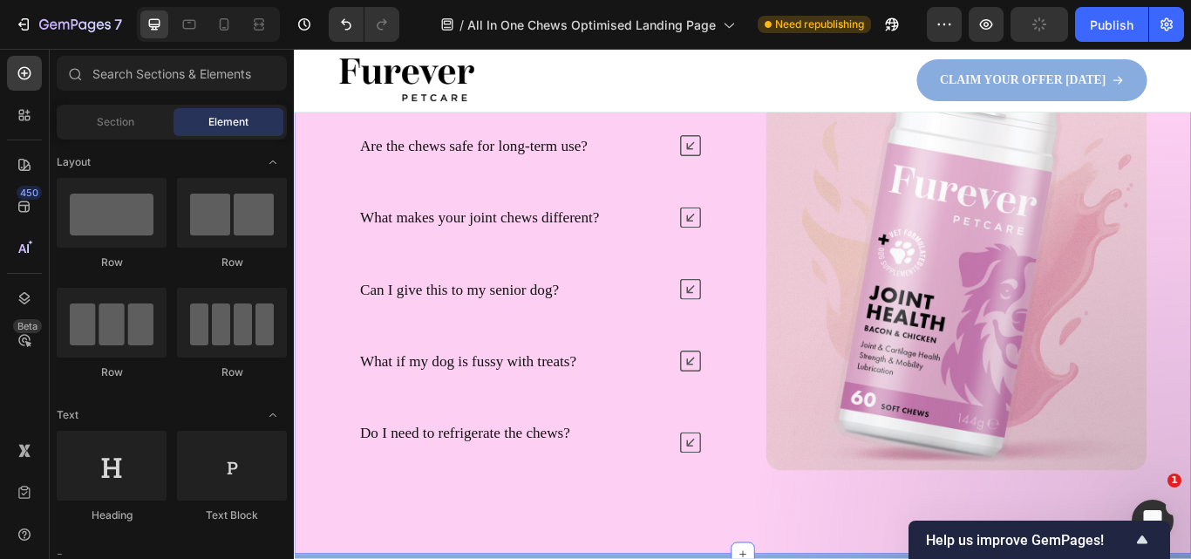
click at [1190, 558] on div "Drop element here Row Frequently Asked Questions Heading How long until I see r…" at bounding box center [817, 270] width 1046 height 738
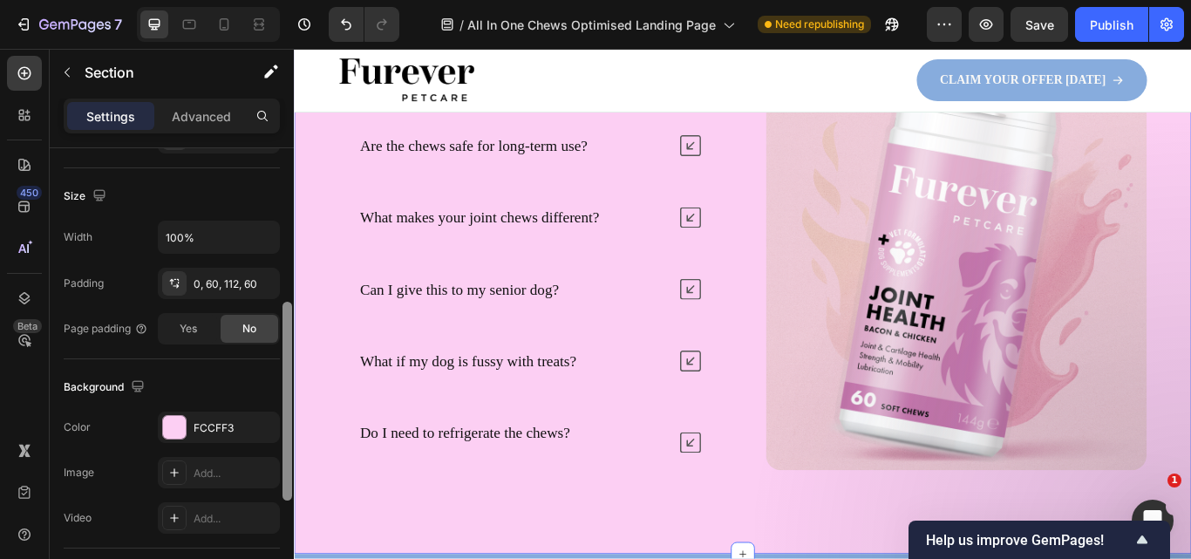
scroll to position [396, 0]
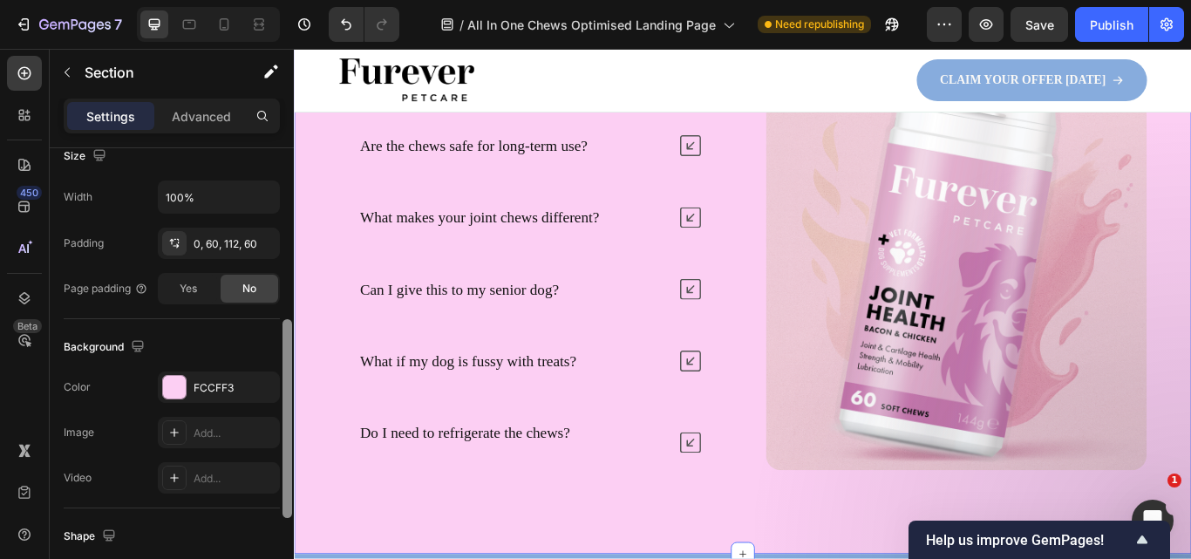
drag, startPoint x: 282, startPoint y: 334, endPoint x: 289, endPoint y: 506, distance: 171.9
click at [289, 506] on div at bounding box center [287, 418] width 10 height 199
click at [219, 388] on div "FCCFF3" at bounding box center [219, 388] width 51 height 16
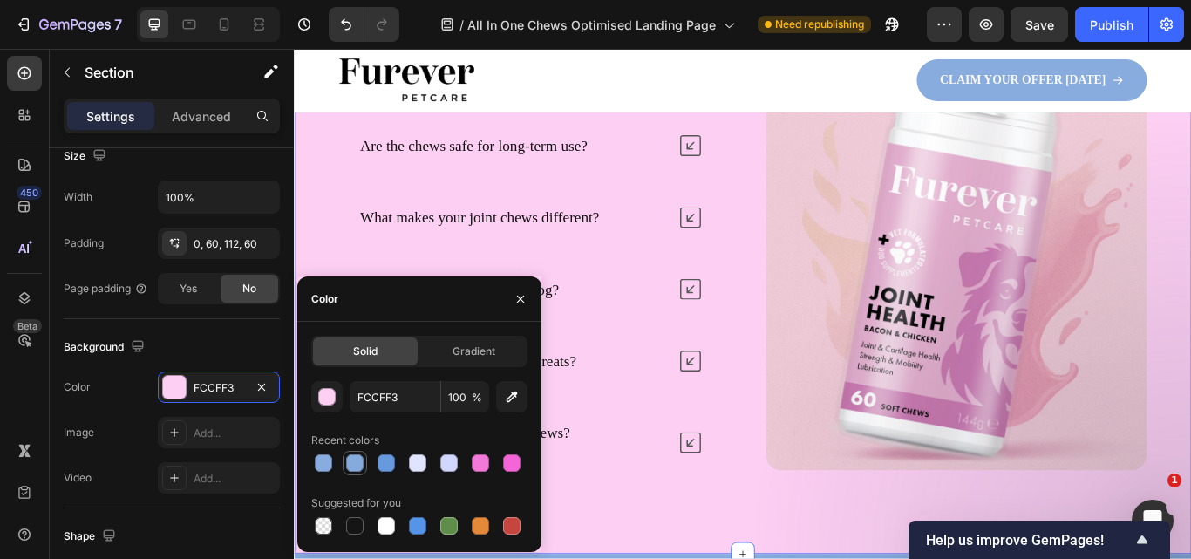
click at [362, 458] on div at bounding box center [354, 462] width 17 height 17
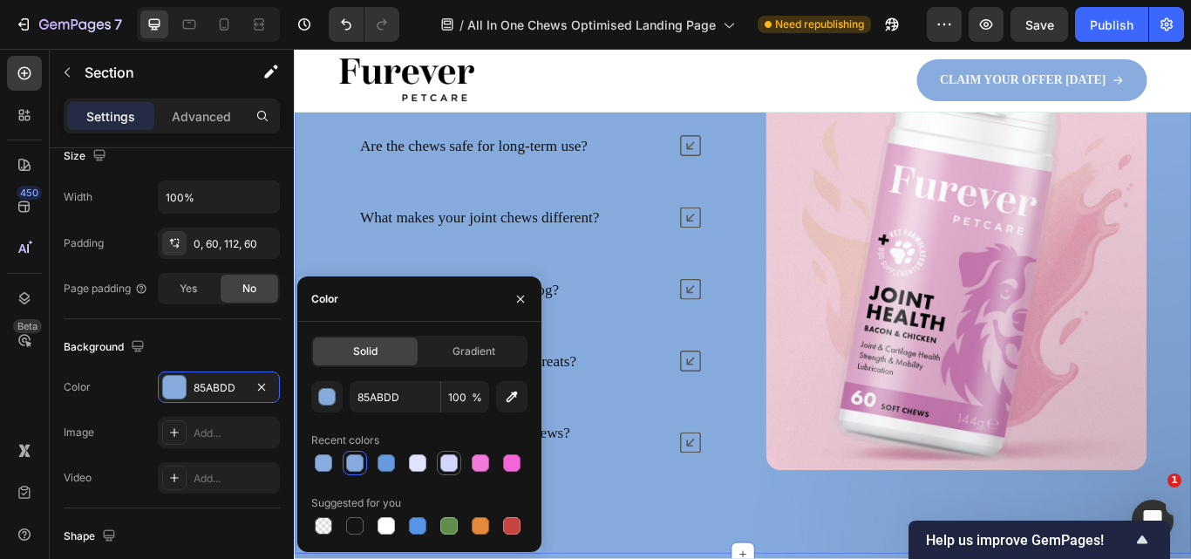
click at [445, 460] on div at bounding box center [448, 462] width 17 height 17
type input "D1D7FF"
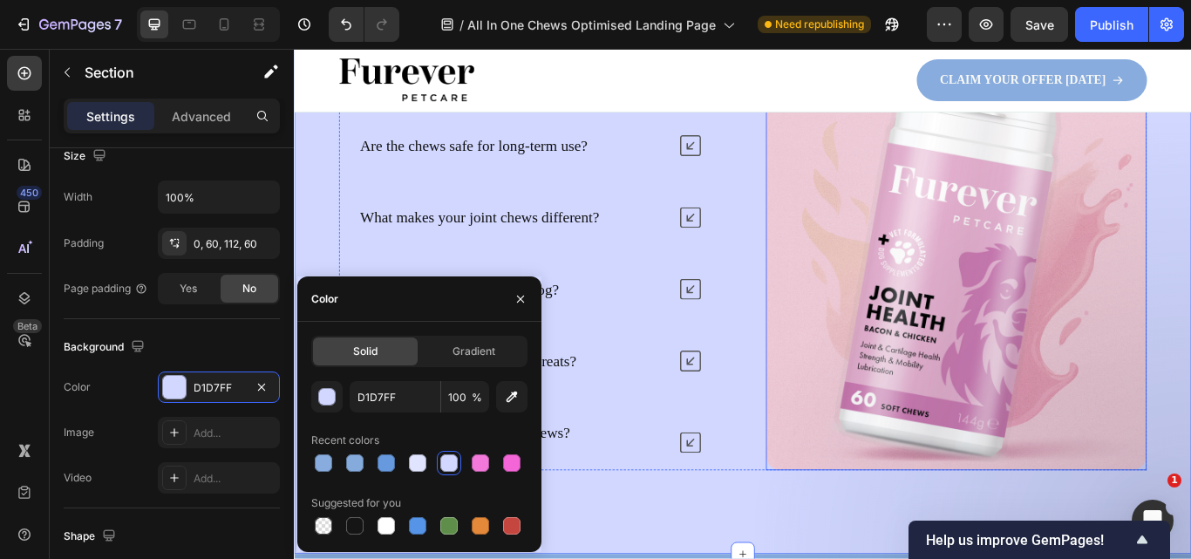
click at [1141, 485] on img at bounding box center [1066, 299] width 444 height 483
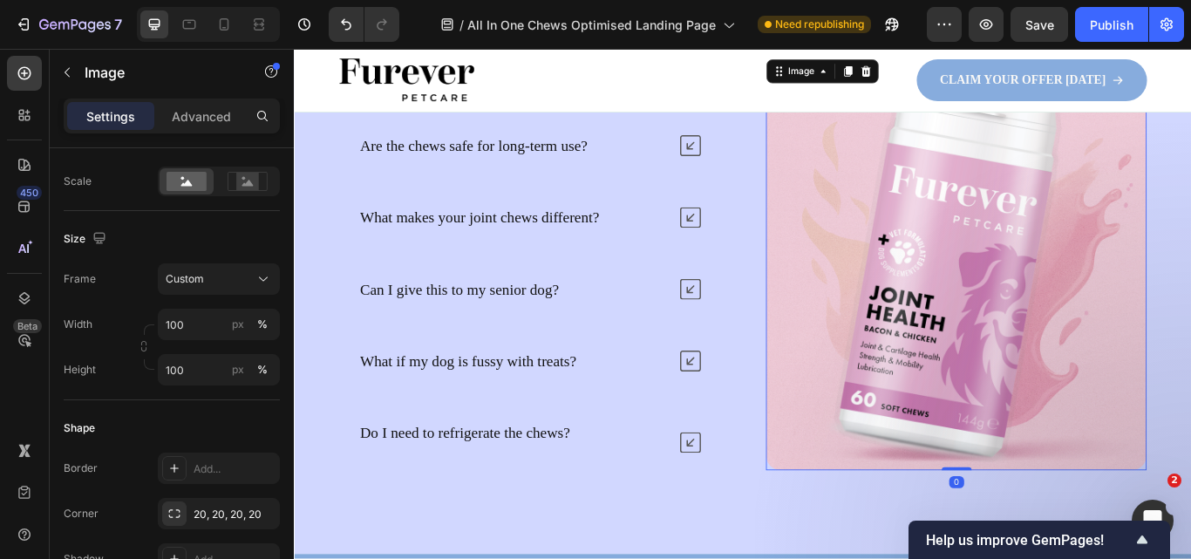
scroll to position [0, 0]
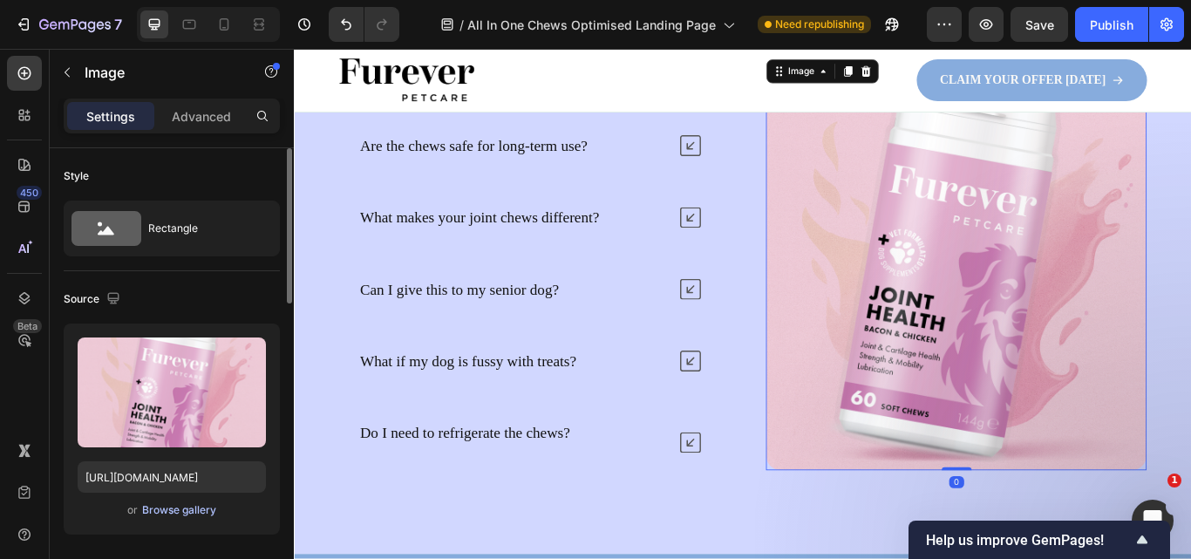
click at [176, 504] on div "Browse gallery" at bounding box center [179, 510] width 74 height 16
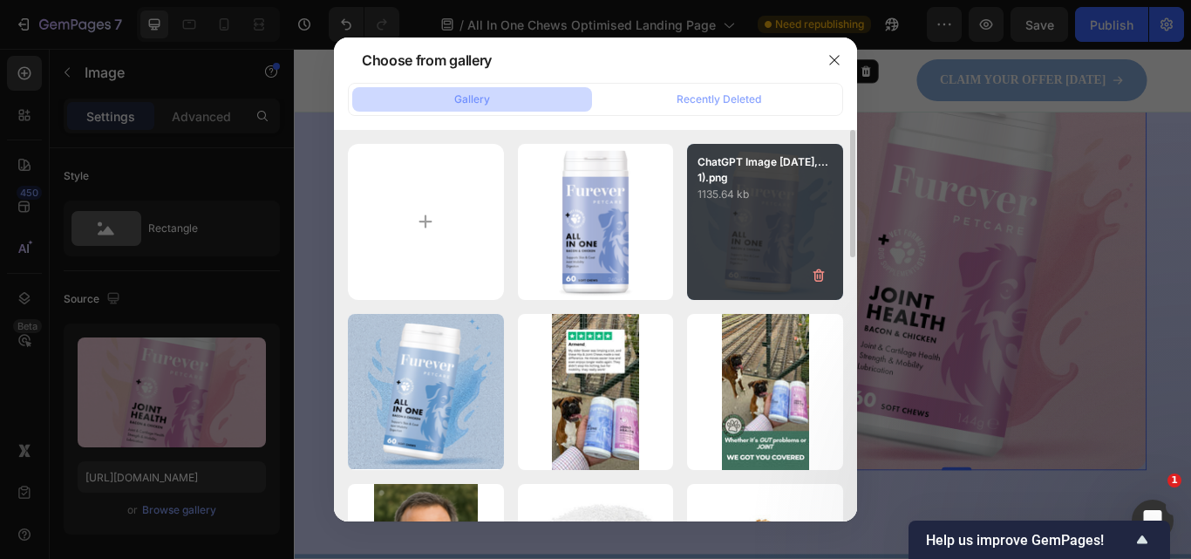
click at [739, 250] on div "ChatGPT Image Sep 28,...1).png 1135.64 kb" at bounding box center [765, 222] width 156 height 156
type input "https://cdn.shopify.com/s/files/1/0910/8753/6473/files/gempages_577334473004155…"
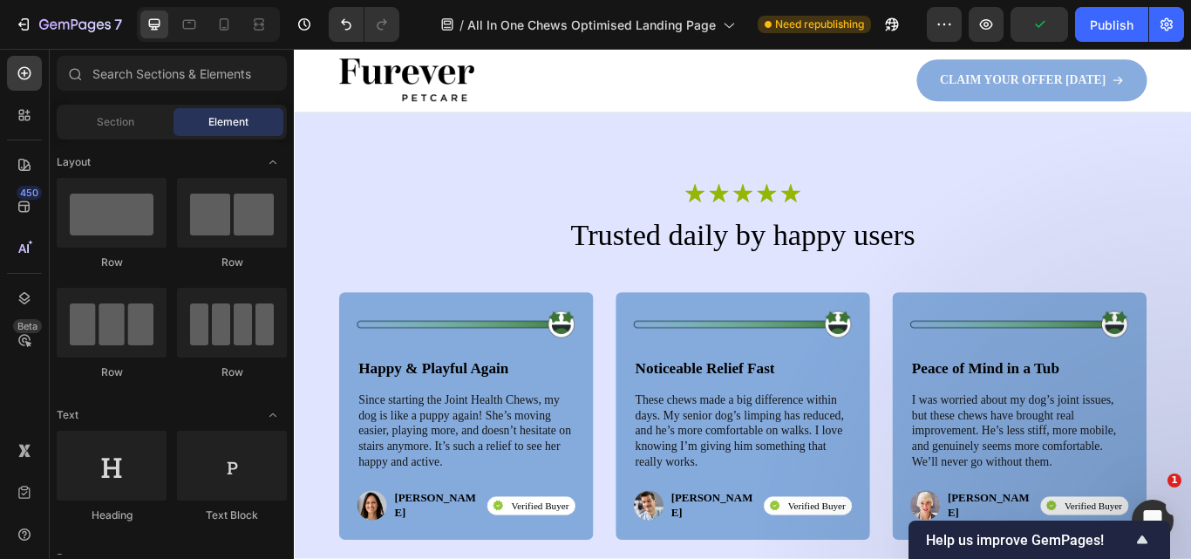
scroll to position [4956, 0]
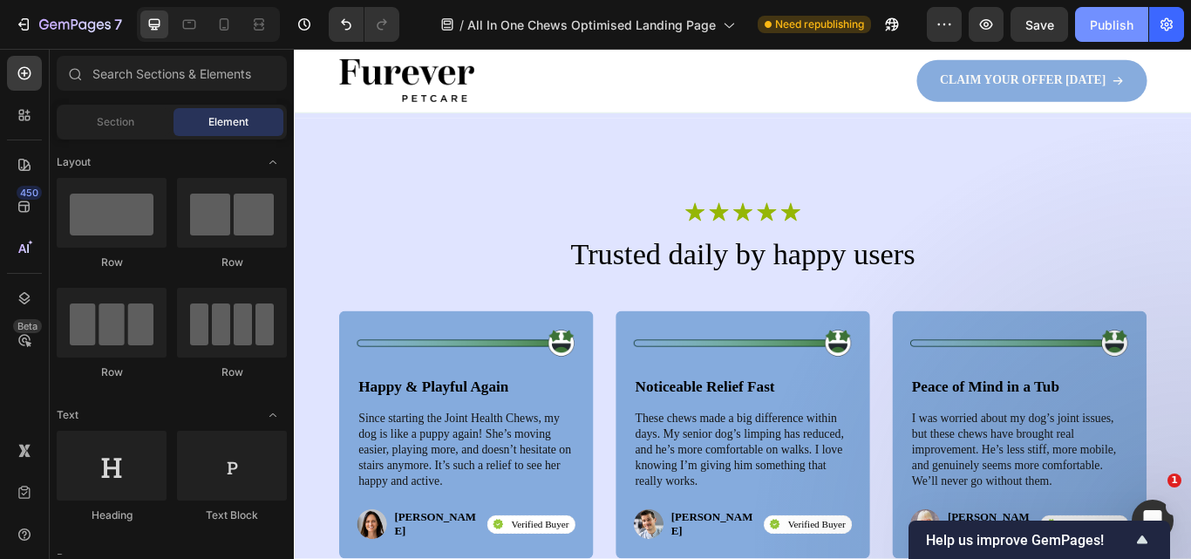
click at [1091, 37] on button "Publish" at bounding box center [1111, 24] width 73 height 35
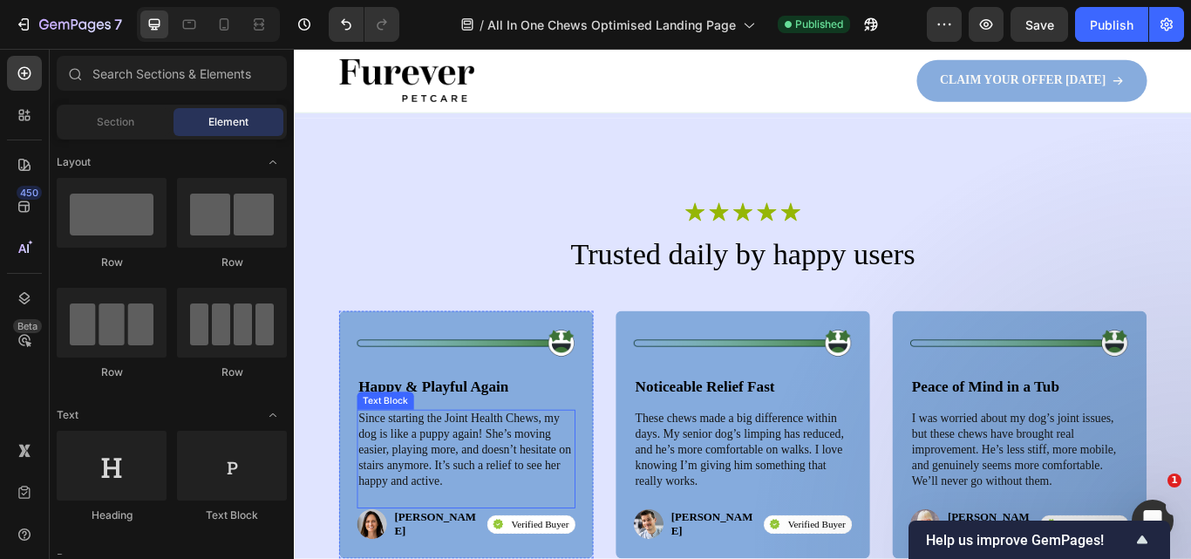
click at [494, 535] on p "Since starting the Joint Health Chews, my dog is like a puppy again! She’s movi…" at bounding box center [494, 517] width 251 height 91
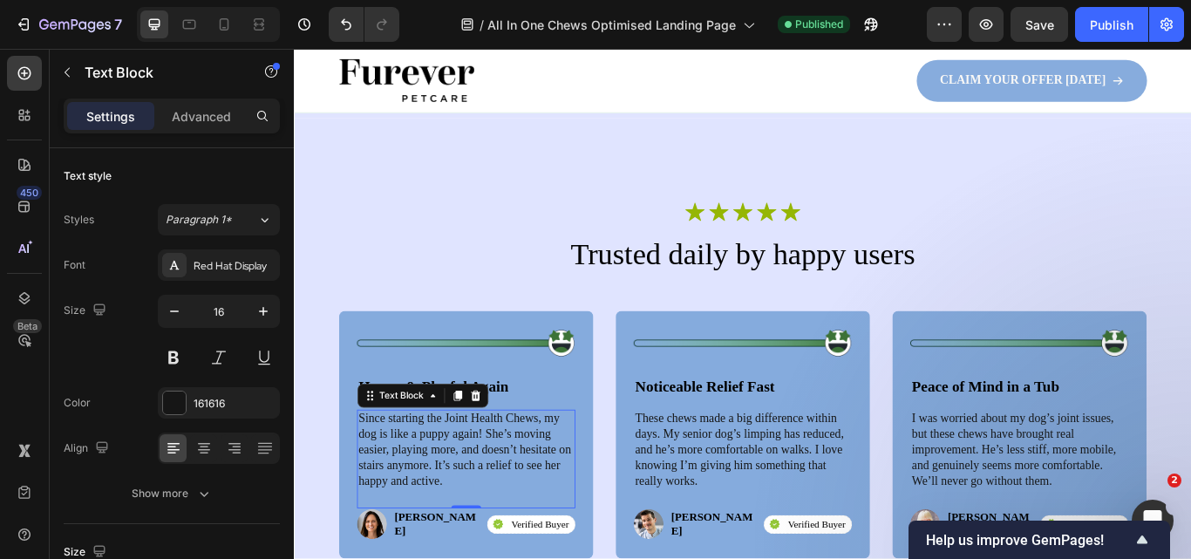
click at [492, 533] on p "Since starting the Joint Health Chews, my dog is like a puppy again! She’s movi…" at bounding box center [494, 517] width 251 height 91
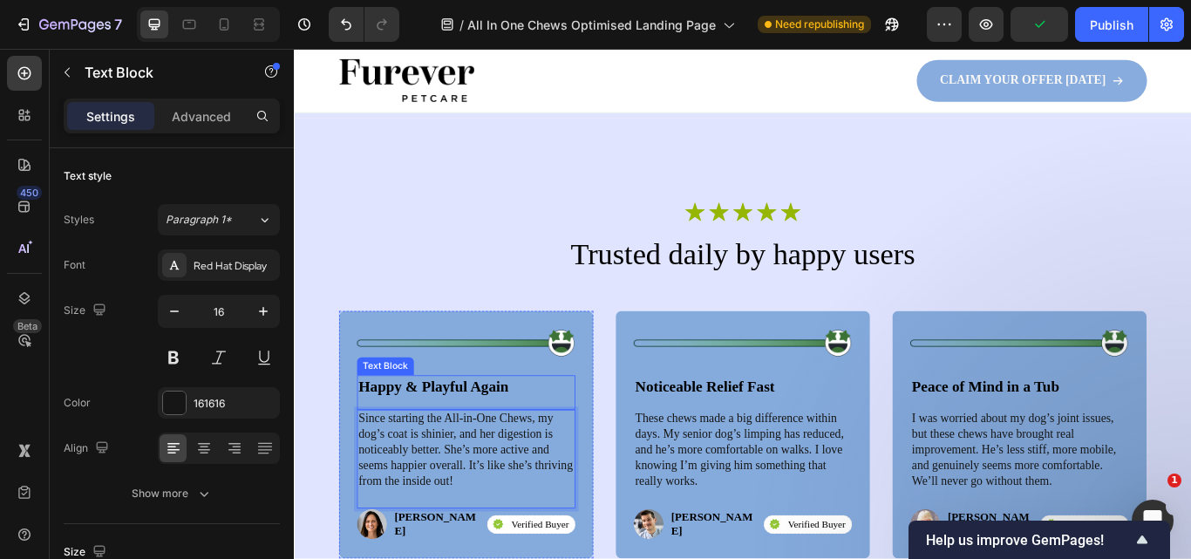
click at [406, 441] on strong "Happy & Playful Again" at bounding box center [456, 442] width 175 height 19
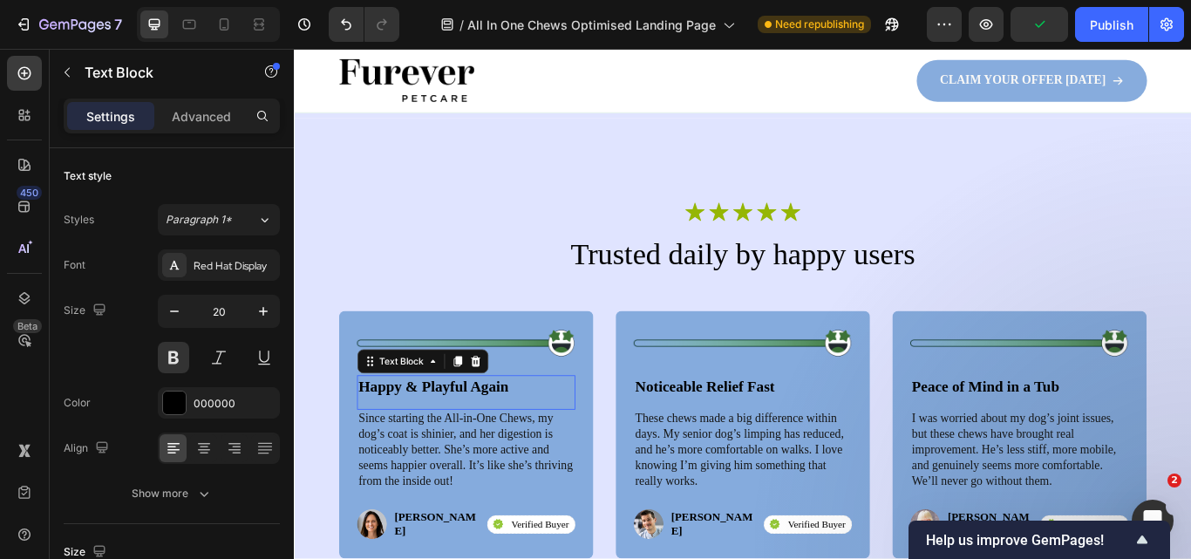
click at [406, 441] on strong "Happy & Playful Again" at bounding box center [456, 442] width 175 height 19
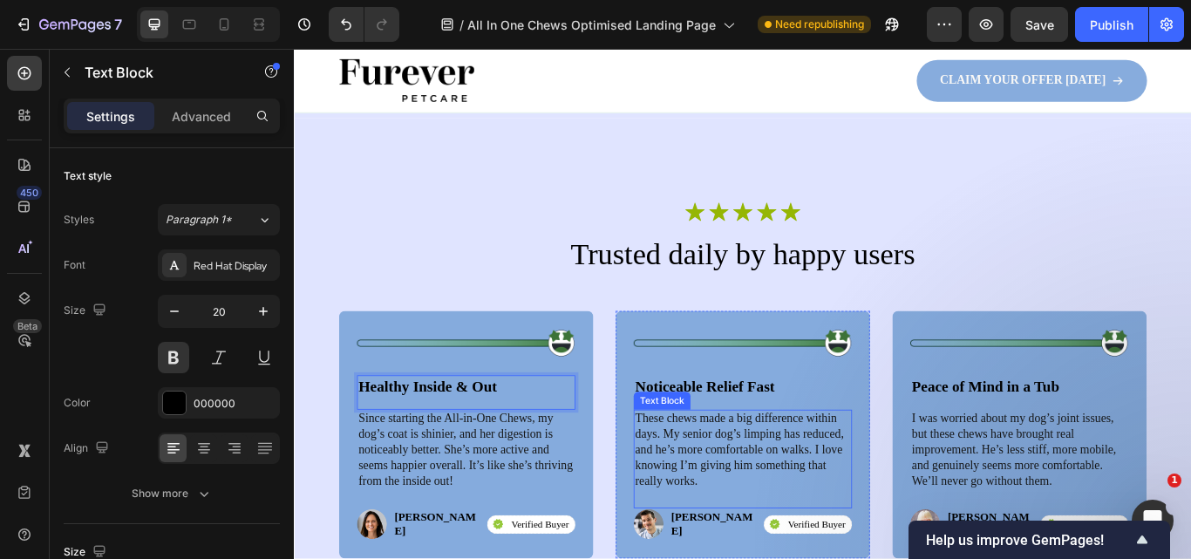
click at [806, 487] on p "These chews made a big difference within days. My senior dog’s limping has redu…" at bounding box center [816, 517] width 251 height 91
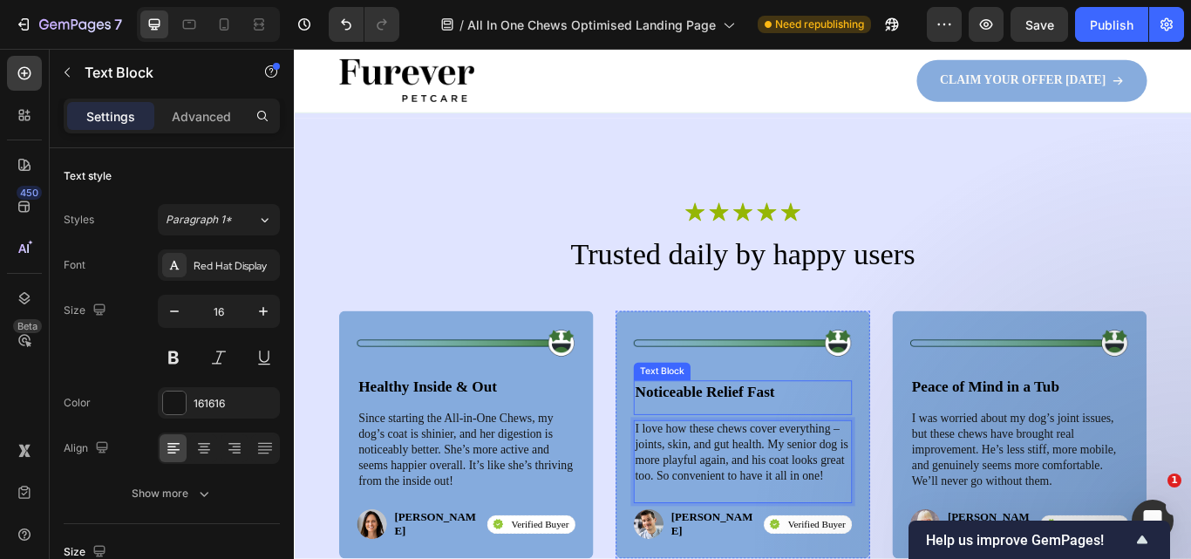
click at [829, 439] on strong "Noticeable Relief Fast" at bounding box center [772, 448] width 163 height 19
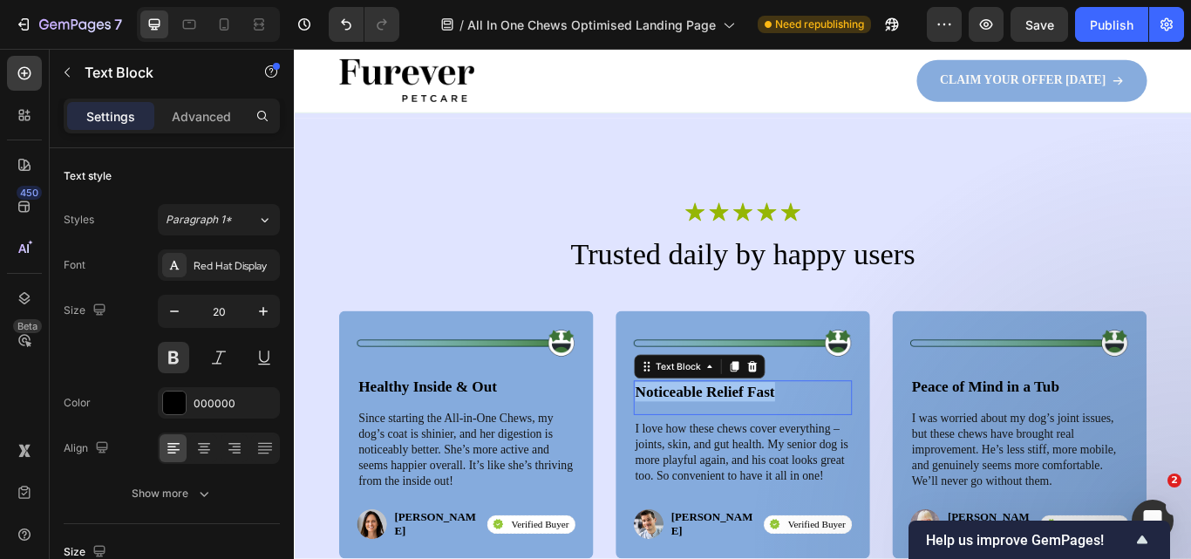
click at [829, 439] on strong "Noticeable Relief Fast" at bounding box center [772, 448] width 163 height 19
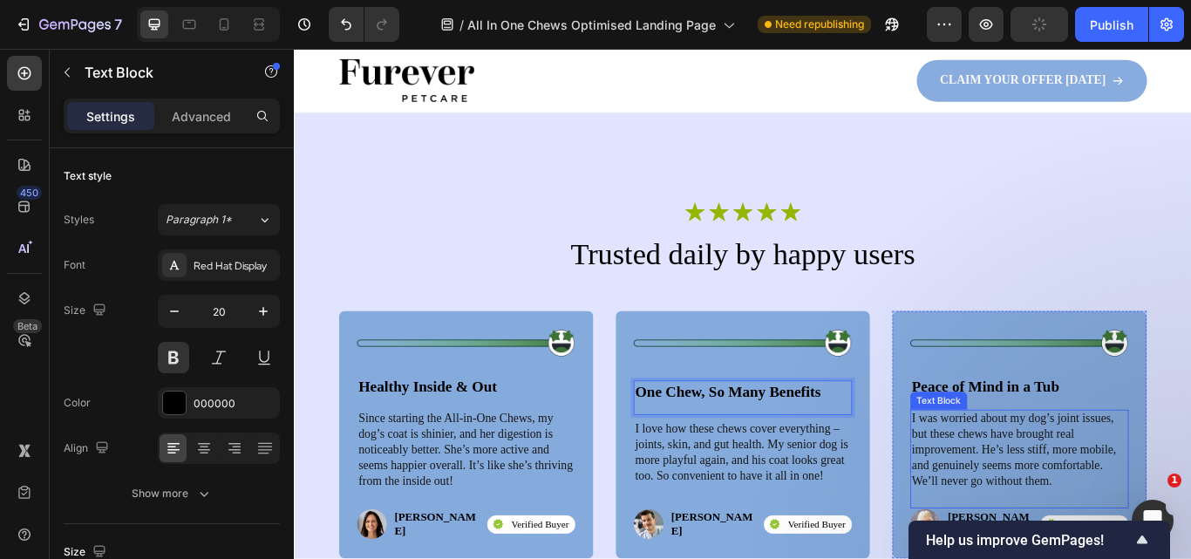
click at [1060, 497] on p "I was worried about my dog’s joint issues, but these chews have brought real im…" at bounding box center [1139, 517] width 251 height 91
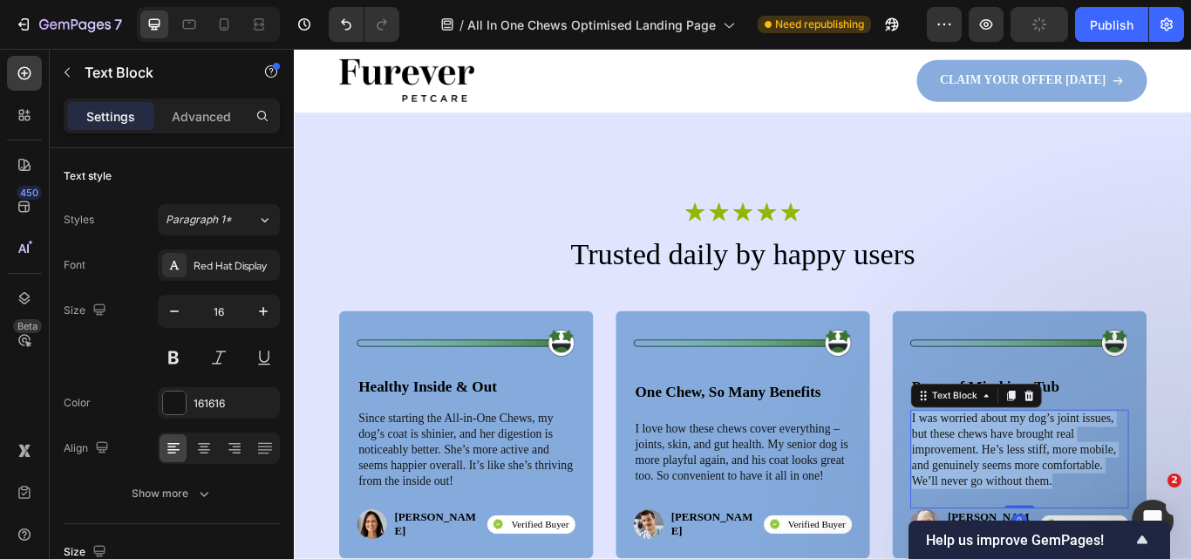
click at [1060, 497] on p "I was worried about my dog’s joint issues, but these chews have brought real im…" at bounding box center [1139, 517] width 251 height 91
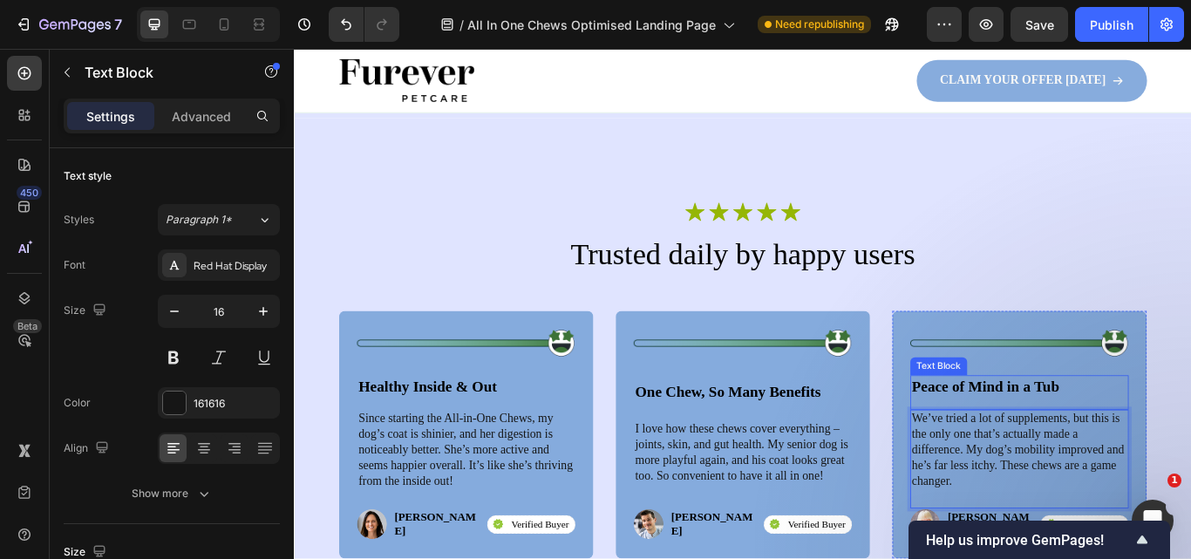
click at [1080, 433] on strong "Peace of Mind in a Tub" at bounding box center [1100, 442] width 172 height 19
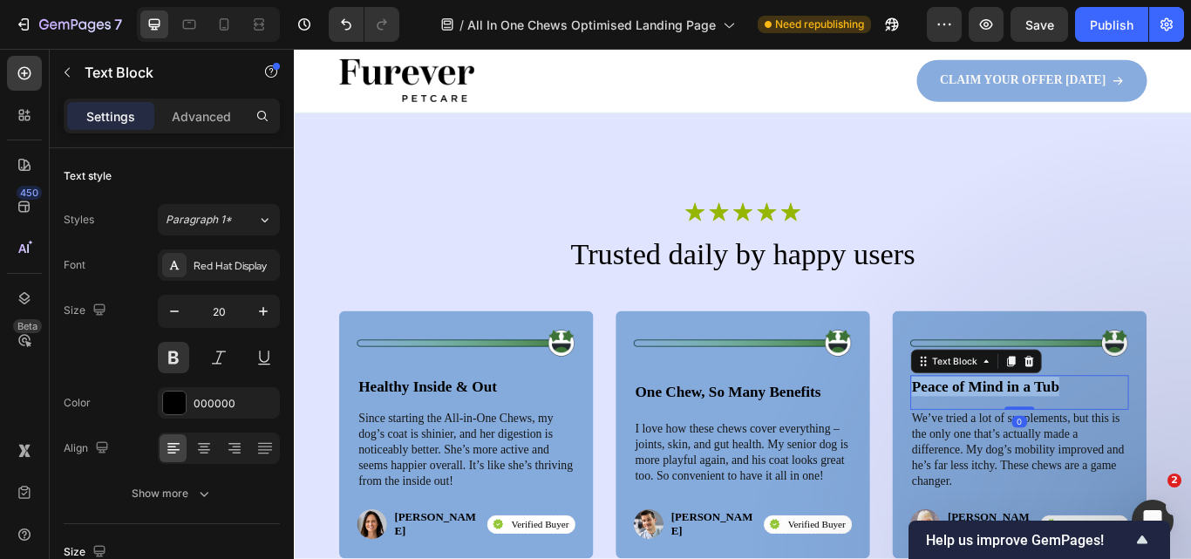
click at [1080, 433] on strong "Peace of Mind in a Tub" at bounding box center [1100, 442] width 172 height 19
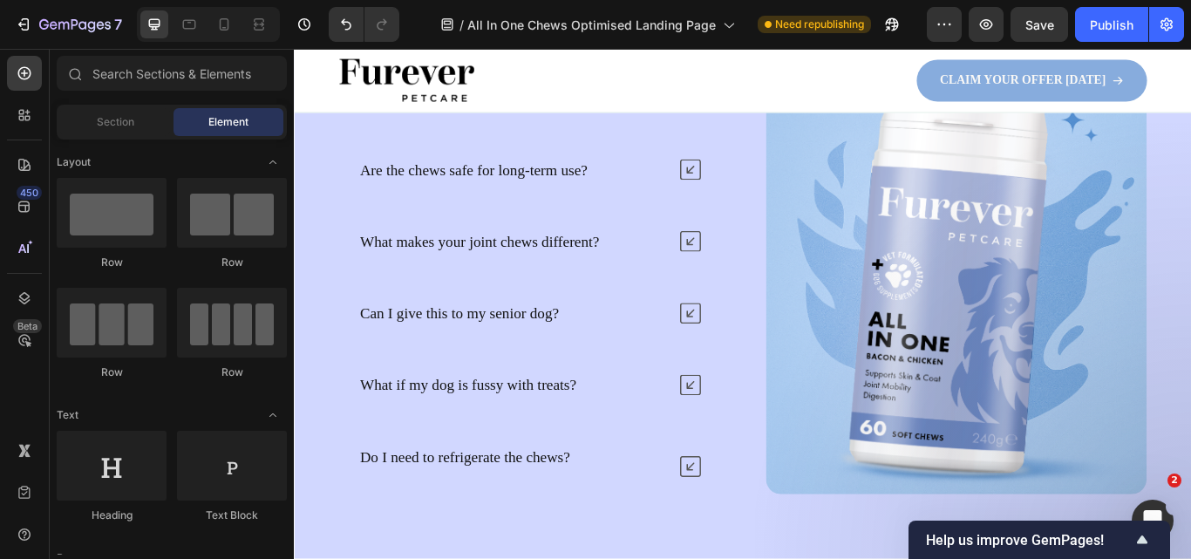
scroll to position [5778, 0]
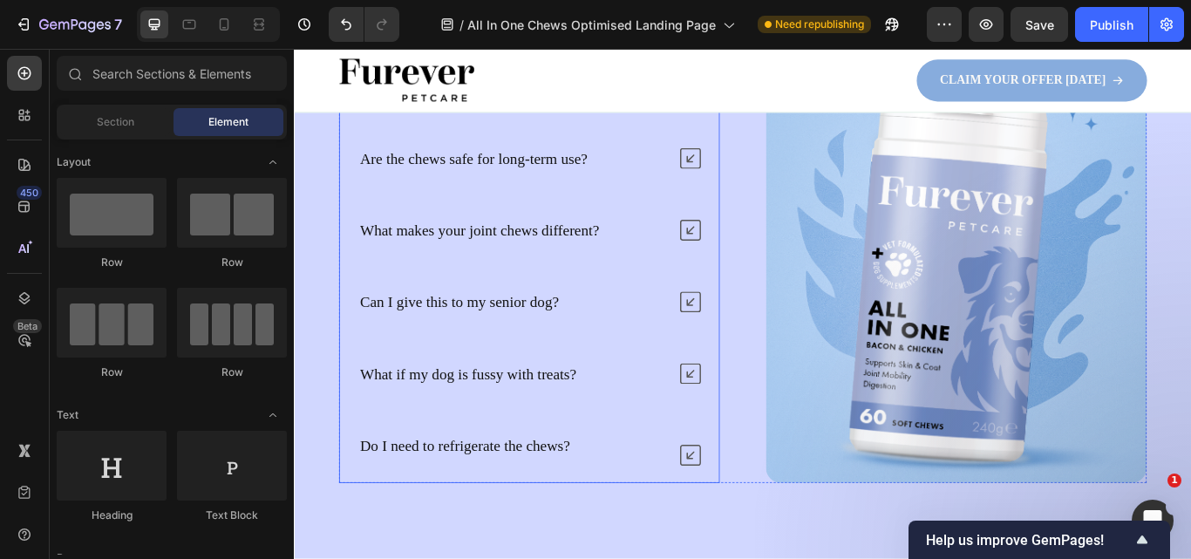
click at [530, 257] on p "What makes your joint chews different?" at bounding box center [510, 260] width 279 height 23
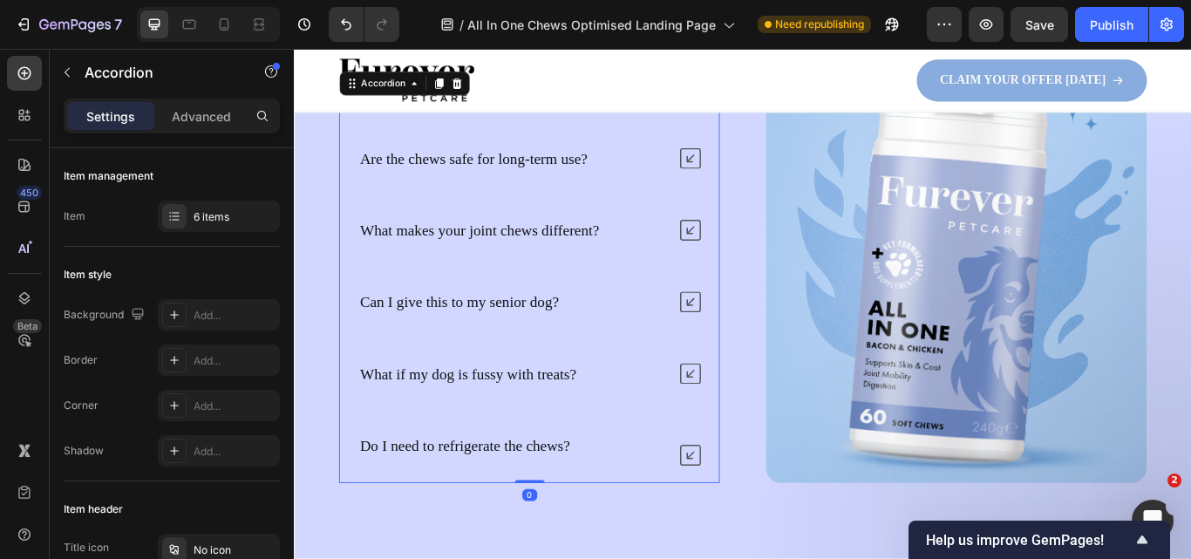
click at [510, 260] on p "What makes your joint chews different?" at bounding box center [510, 260] width 279 height 23
click at [755, 255] on icon at bounding box center [756, 260] width 24 height 24
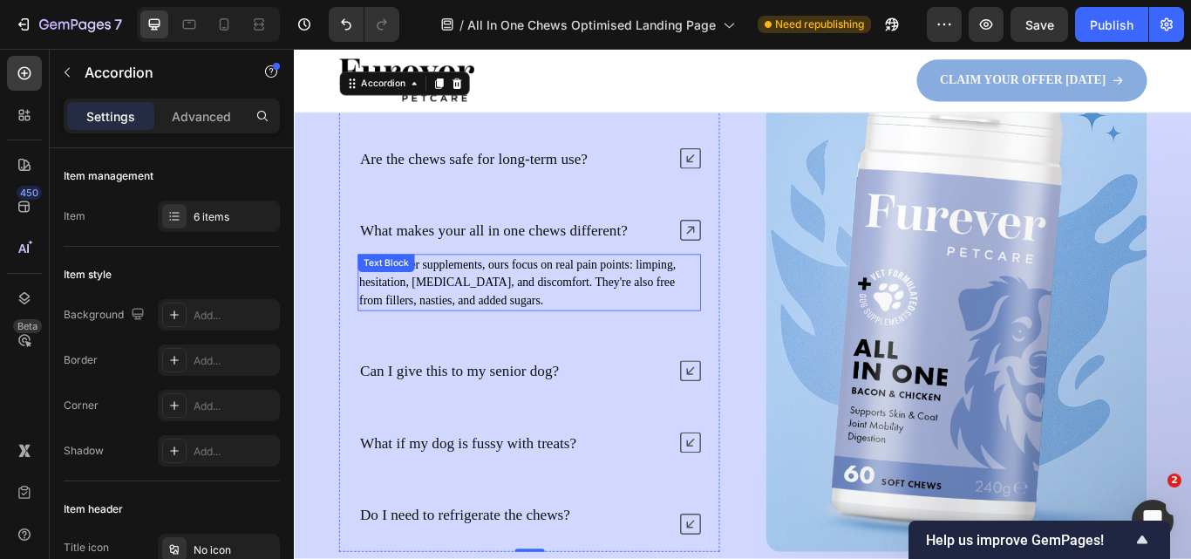
click at [518, 315] on p "Unlike other supplements, ours focus on real pain points: limping, hesitation, …" at bounding box center [568, 321] width 397 height 63
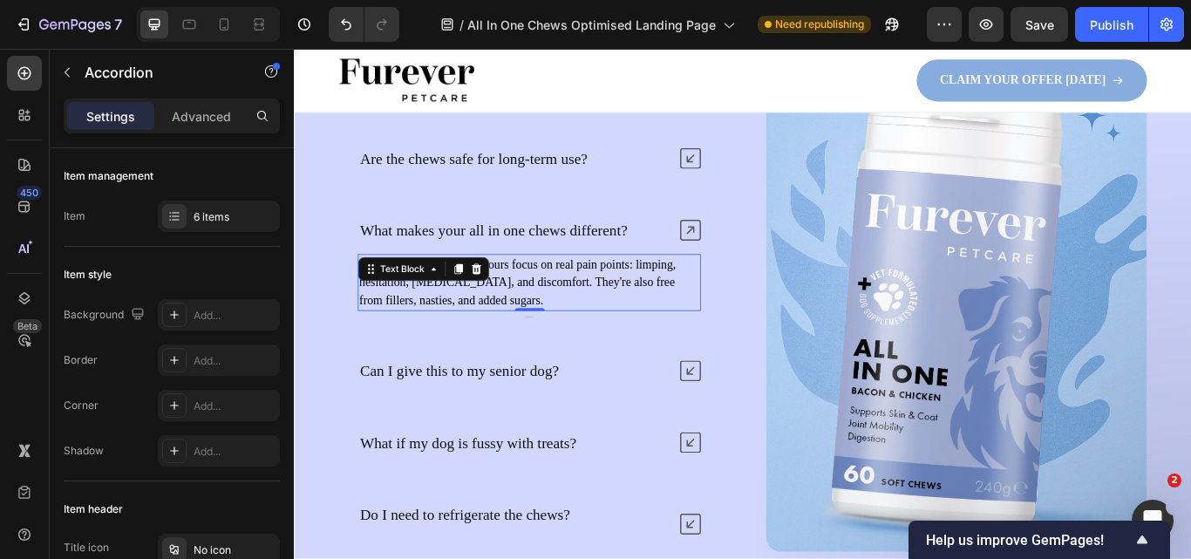
click at [518, 315] on div "Text Block" at bounding box center [444, 306] width 153 height 28
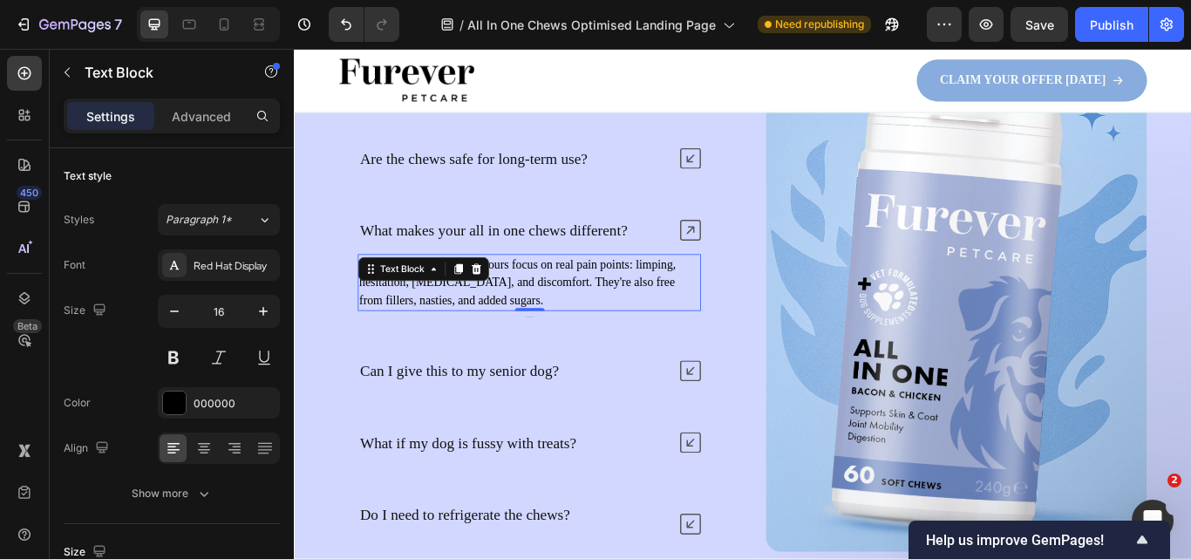
click at [570, 321] on p "Unlike other supplements, ours focus on real pain points: limping, hesitation, …" at bounding box center [568, 321] width 397 height 63
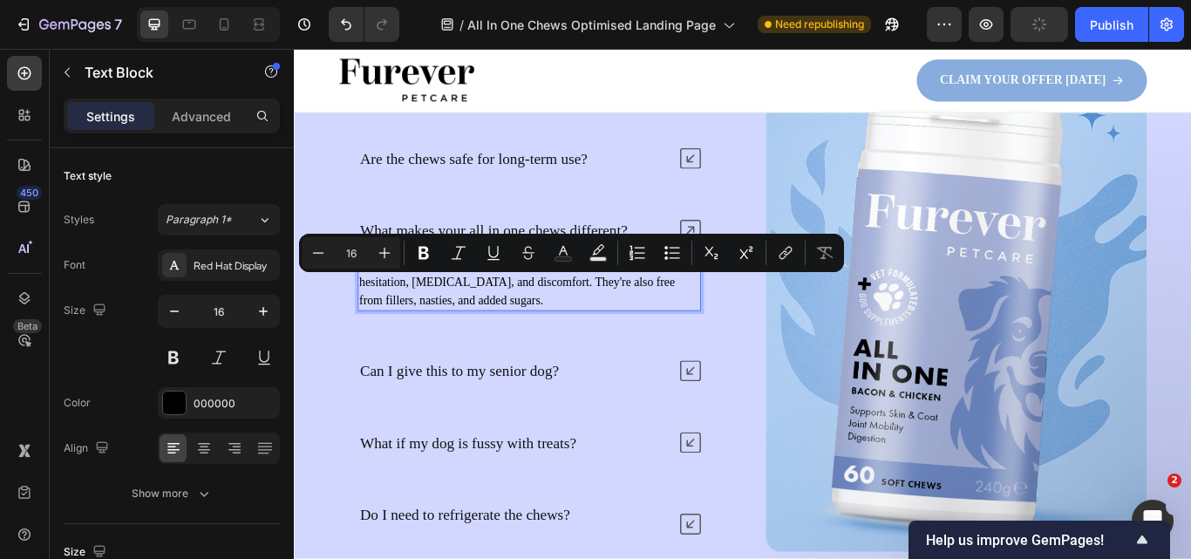
click at [566, 318] on p "Unlike other supplements, ours focus on real pain points: limping, hesitation, …" at bounding box center [568, 321] width 397 height 63
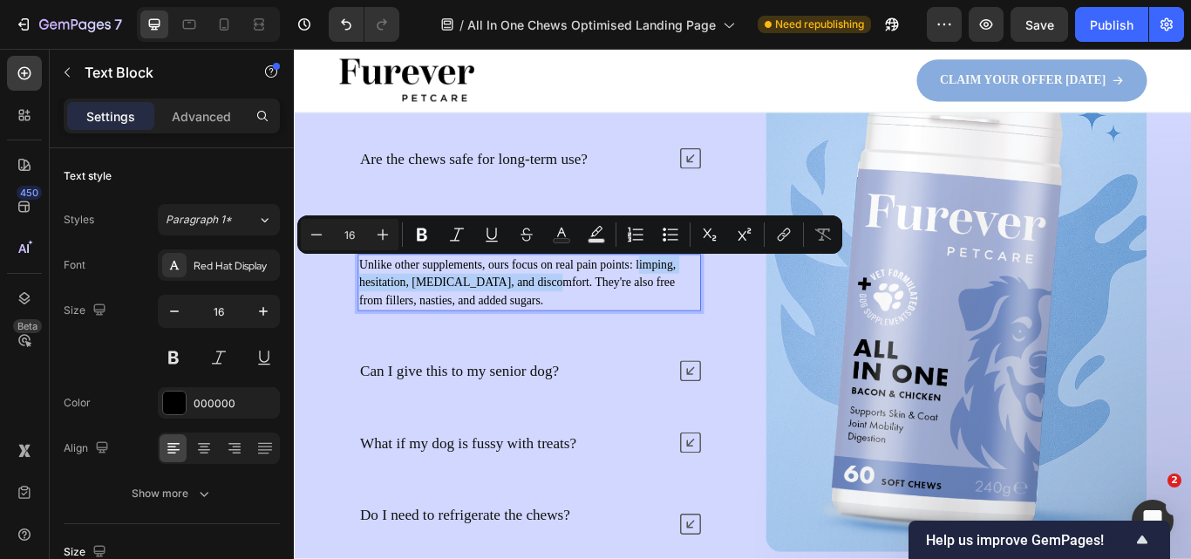
drag, startPoint x: 566, startPoint y: 320, endPoint x: 694, endPoint y: 296, distance: 130.3
click at [694, 296] on p "Unlike other supplements, ours focus on real pain points: limping, hesitation, …" at bounding box center [568, 321] width 397 height 63
click at [478, 324] on p "Unlike other supplements, ours focus on real pain points: limping, hesitation, …" at bounding box center [568, 321] width 397 height 63
drag, startPoint x: 421, startPoint y: 321, endPoint x: 690, endPoint y: 298, distance: 270.3
click at [690, 298] on p "Unlike other supplements, ours focus on real pain points: limping, hesitation, …" at bounding box center [568, 321] width 397 height 63
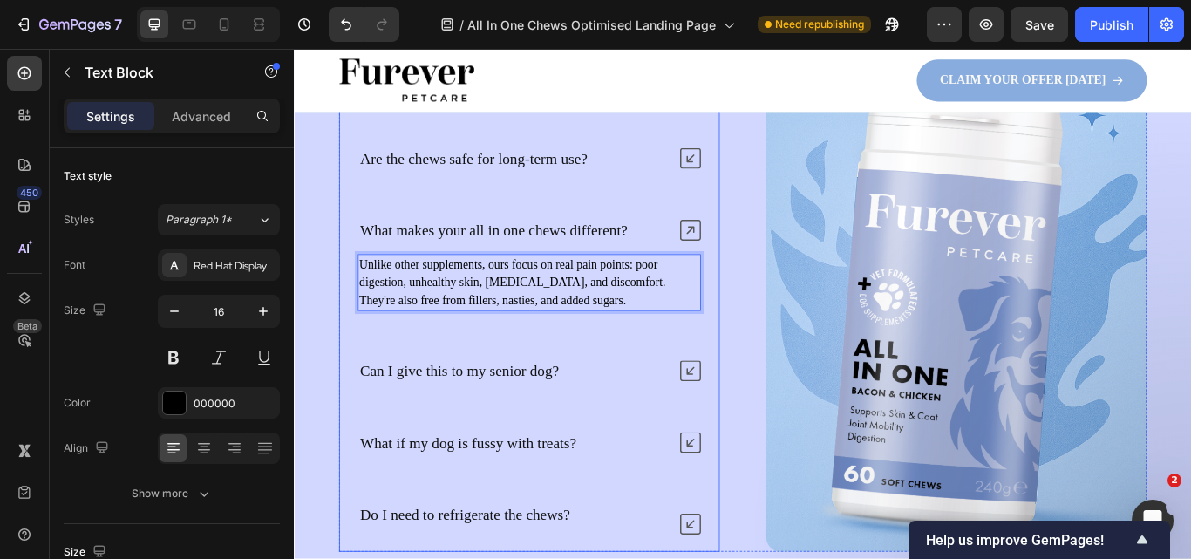
click at [745, 418] on icon at bounding box center [756, 424] width 24 height 24
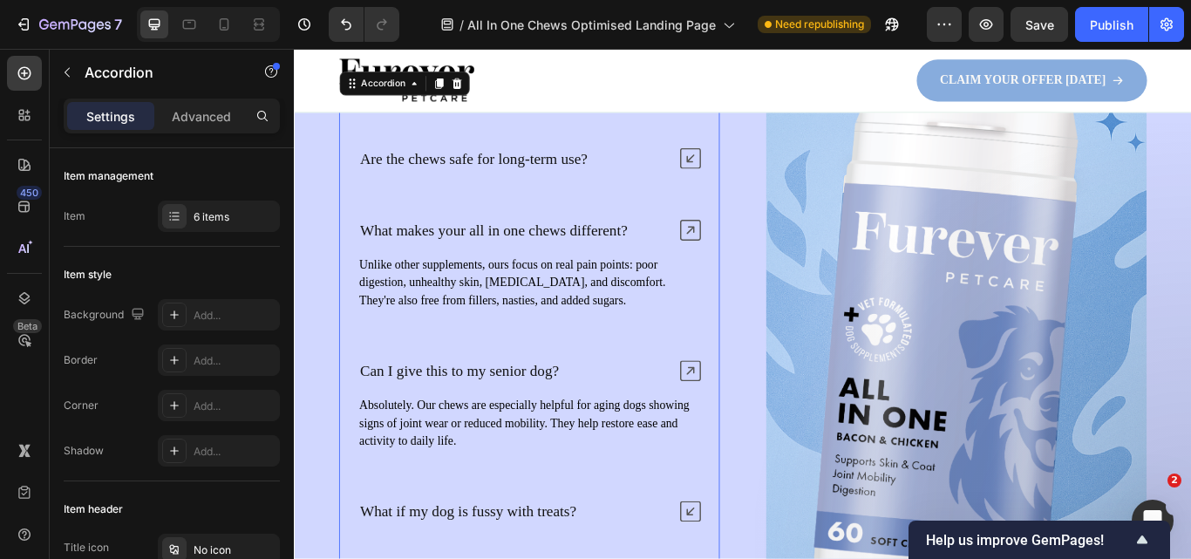
click at [745, 418] on icon at bounding box center [756, 424] width 24 height 24
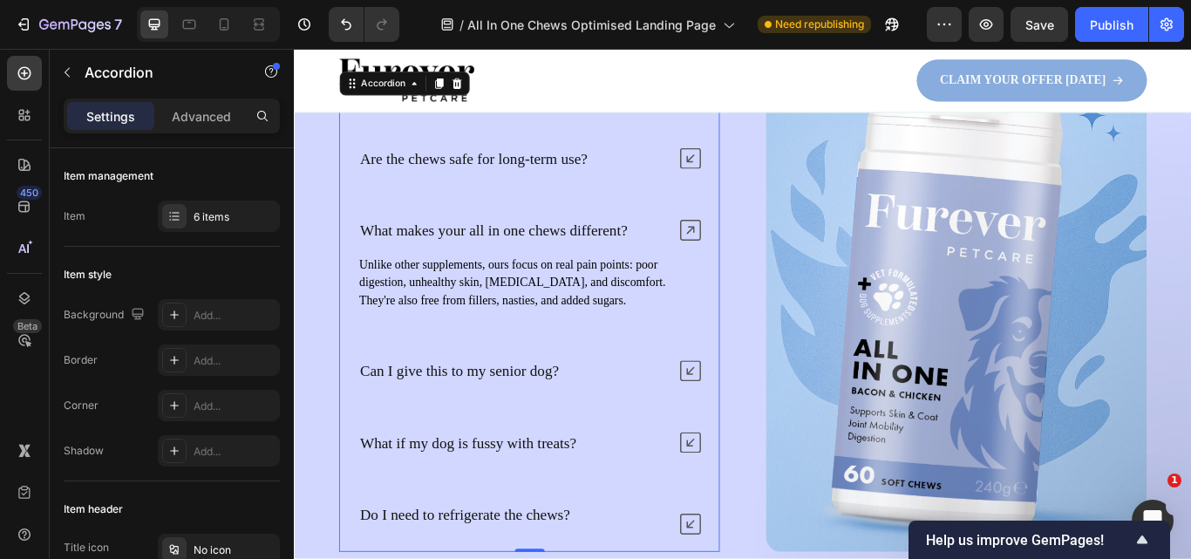
click at [755, 246] on div "What makes your all in one chews different?" at bounding box center [568, 261] width 442 height 42
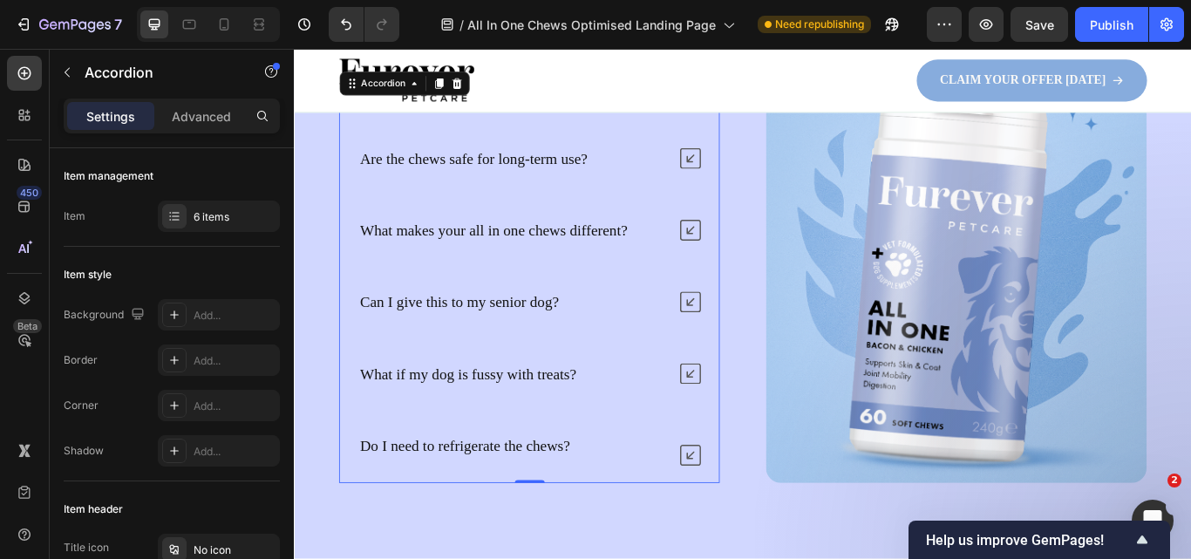
click at [732, 353] on div "Can I give this to my senior dog?" at bounding box center [568, 344] width 442 height 42
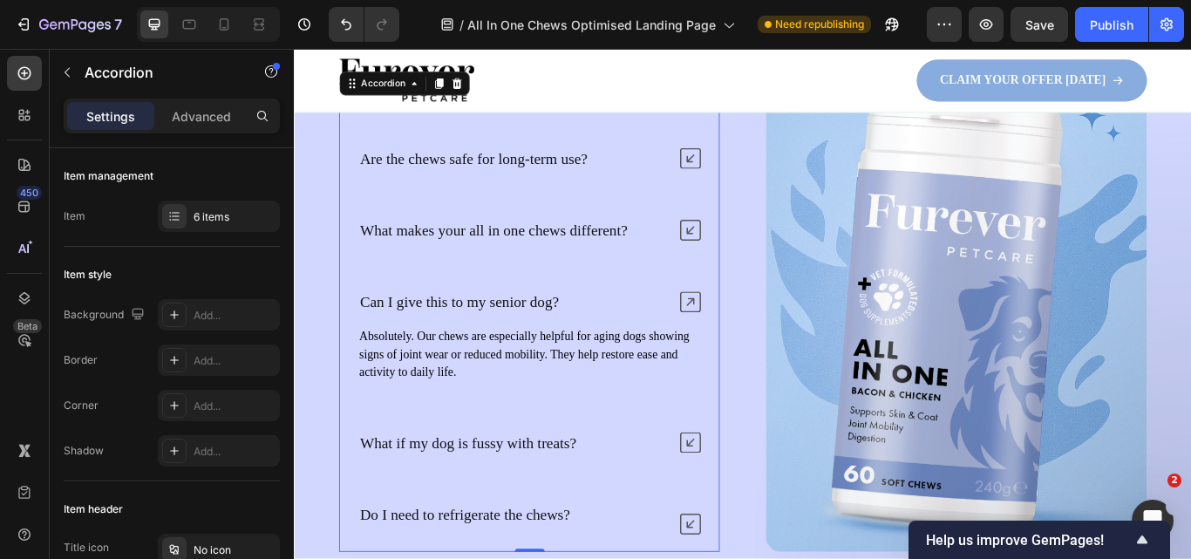
click at [749, 343] on icon at bounding box center [756, 344] width 24 height 24
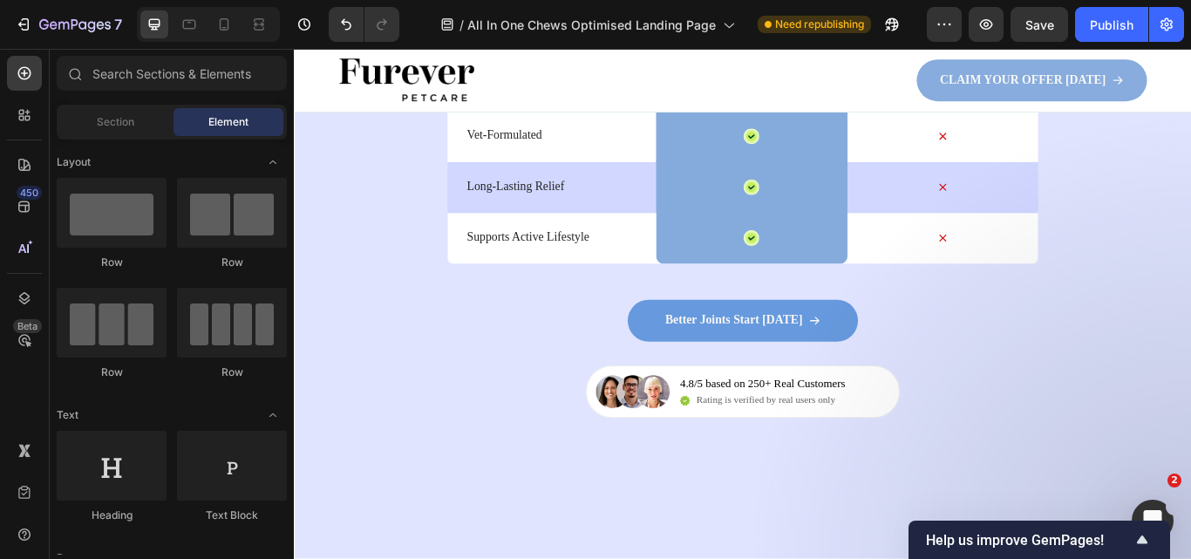
scroll to position [4494, 0]
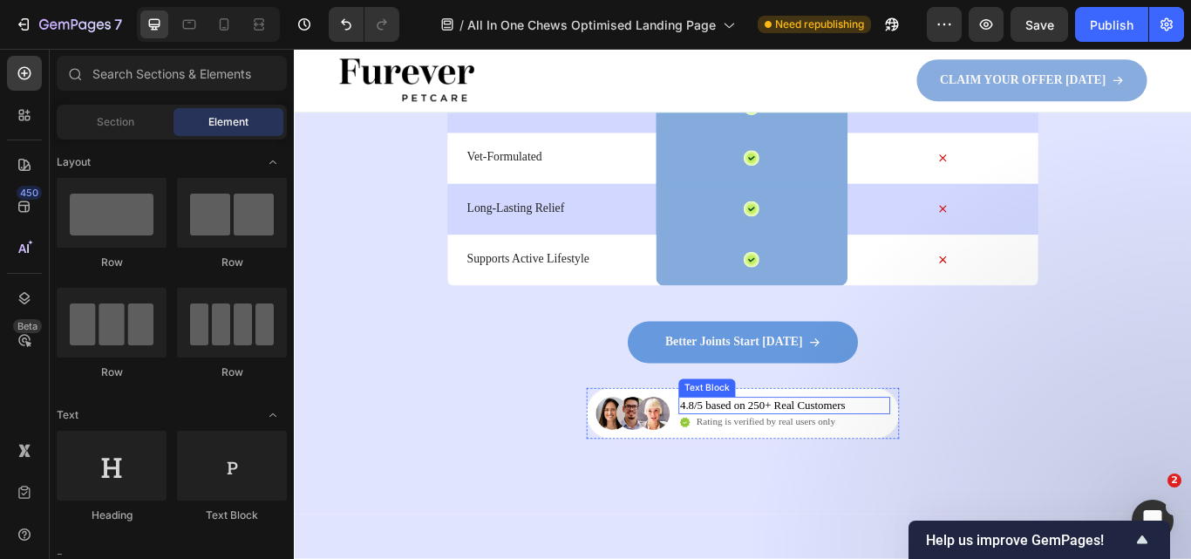
click at [830, 463] on p "4.8/5 based on 250+ Real Customers" at bounding box center [840, 465] width 193 height 17
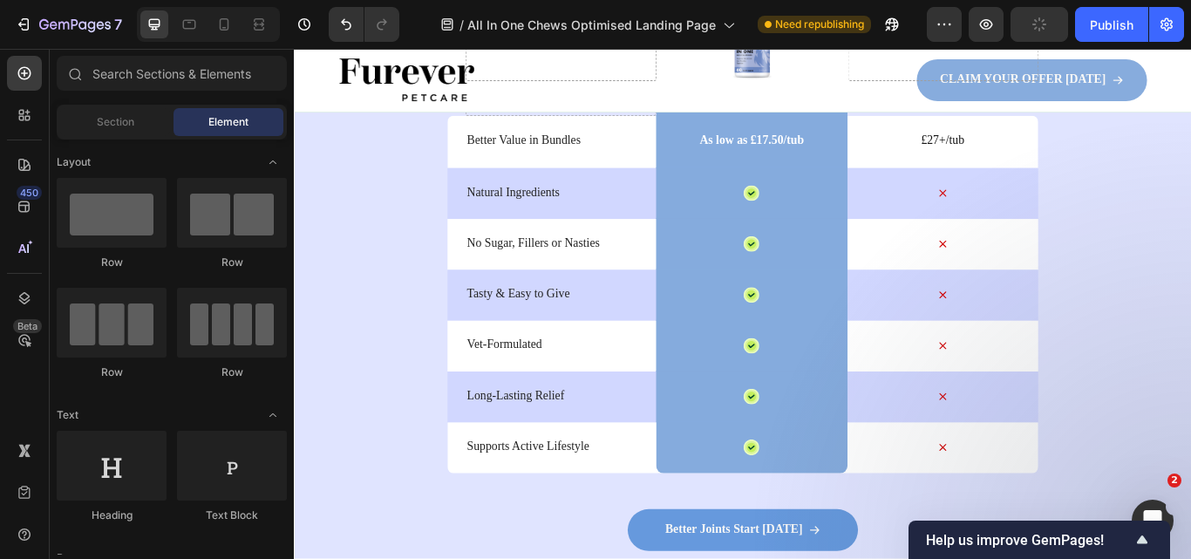
scroll to position [4366, 0]
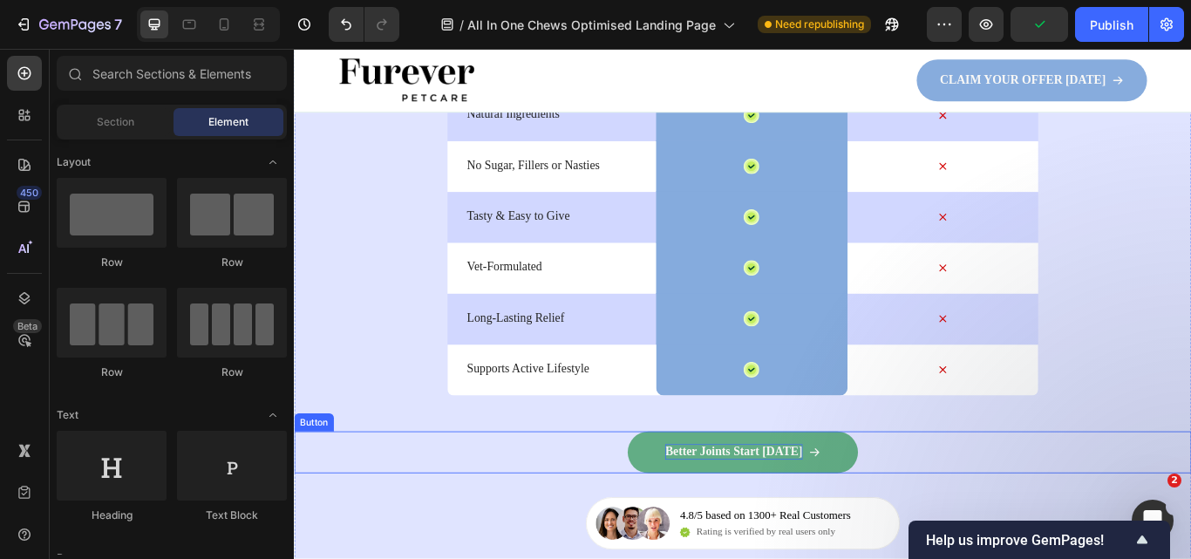
click at [764, 517] on p "Better Joints Start [DATE]" at bounding box center [806, 519] width 160 height 18
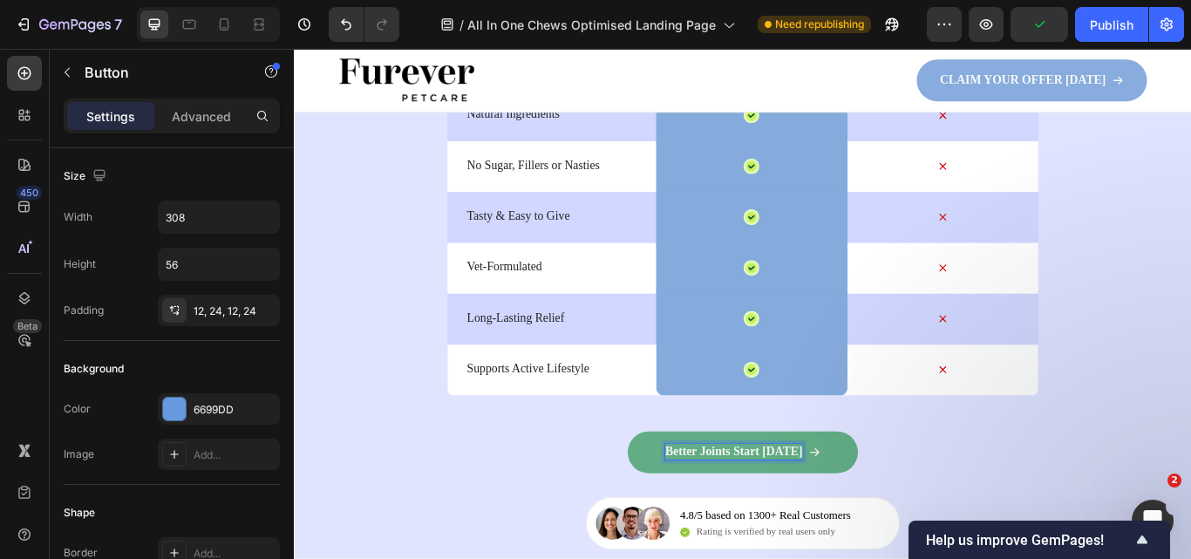
click at [764, 517] on p "Better Joints Start [DATE]" at bounding box center [806, 519] width 160 height 18
click at [1190, 490] on div "Daily Comfort, Furever Text Block Row Furever Chews: Everyday Joint Support The…" at bounding box center [817, 177] width 1046 height 912
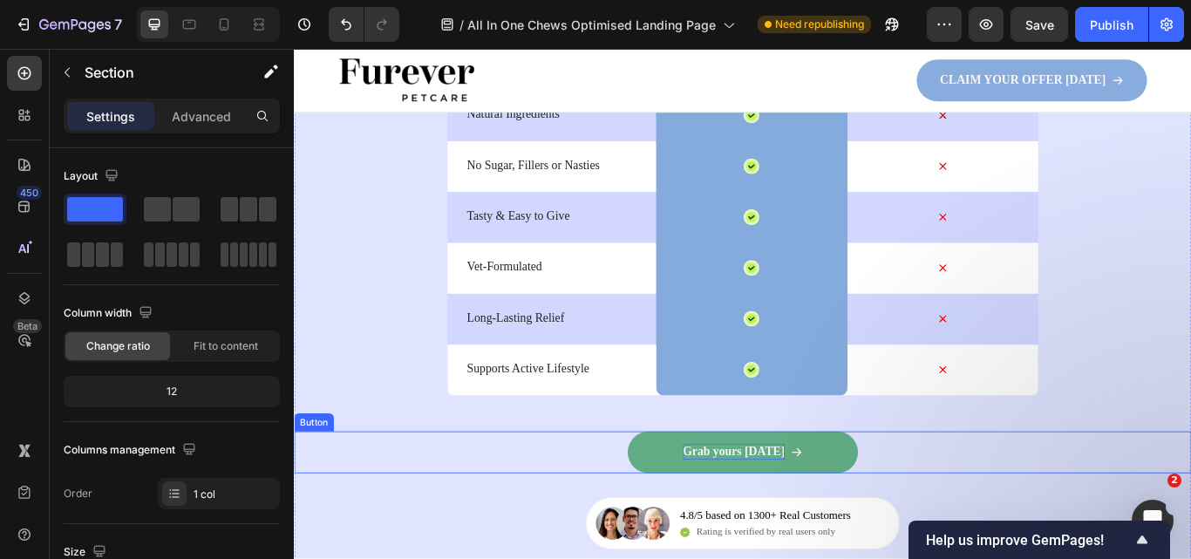
click at [900, 530] on link "Grab yours today" at bounding box center [817, 519] width 269 height 49
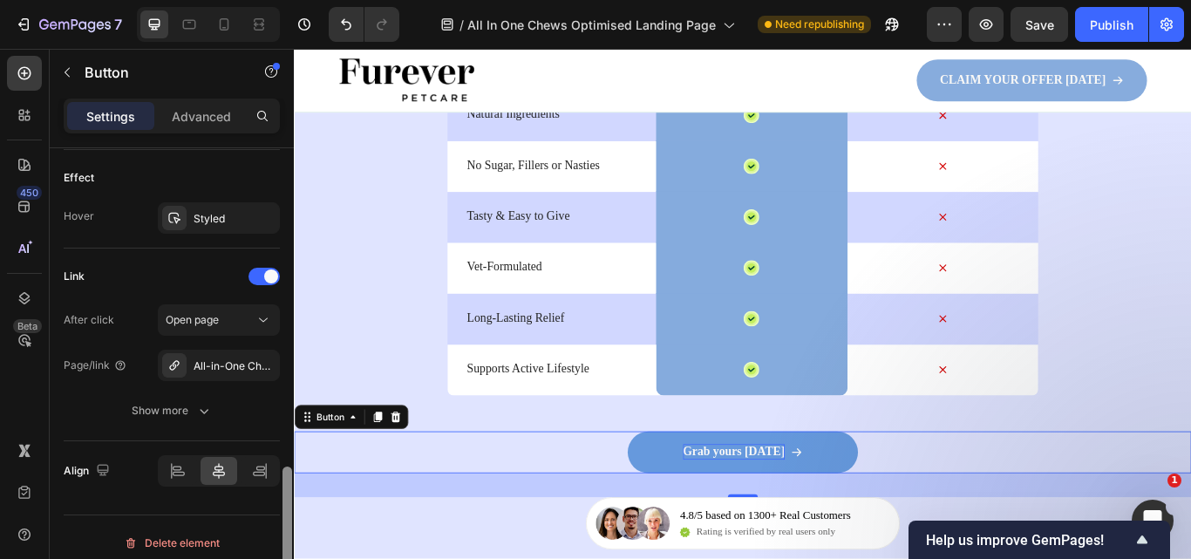
scroll to position [1064, 0]
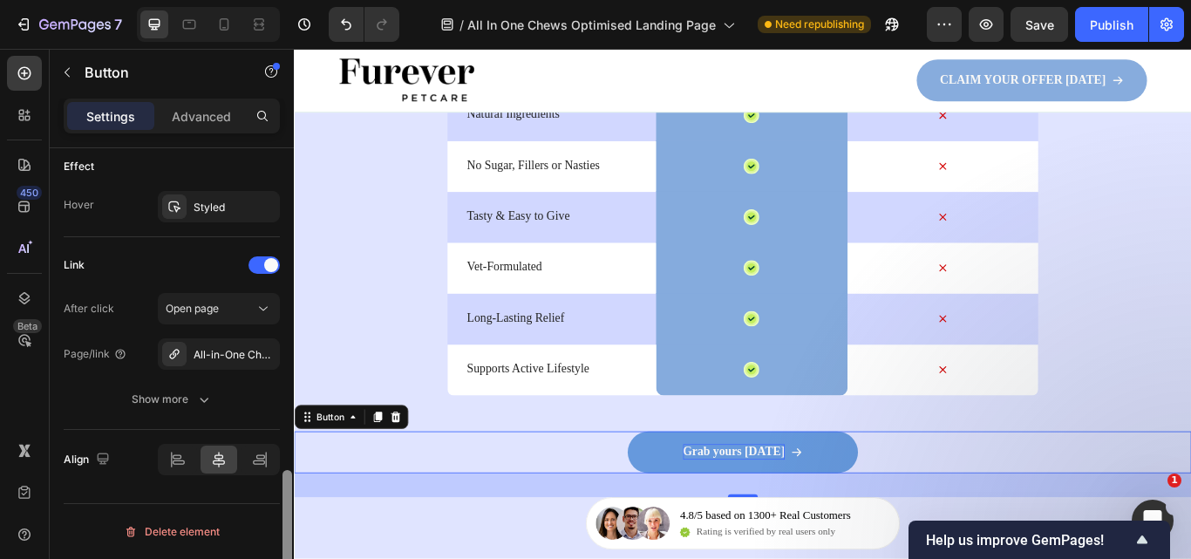
drag, startPoint x: 286, startPoint y: 240, endPoint x: 919, endPoint y: 459, distance: 669.9
click at [288, 326] on html "7 Version history / All In One Chews Optimised Landing Page Need republishing P…" at bounding box center [595, 163] width 1191 height 326
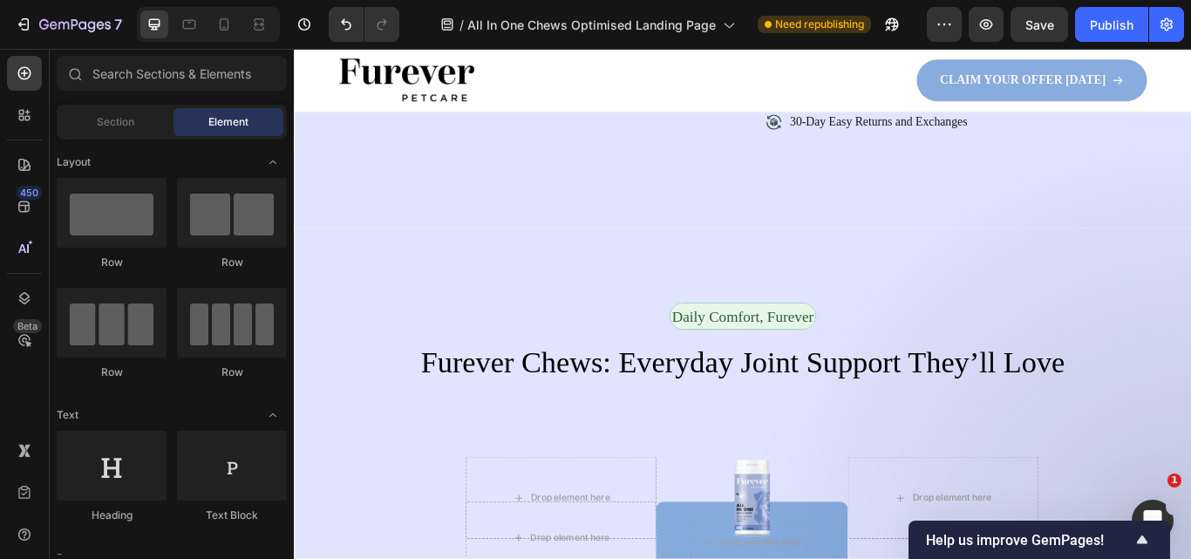
scroll to position [3839, 0]
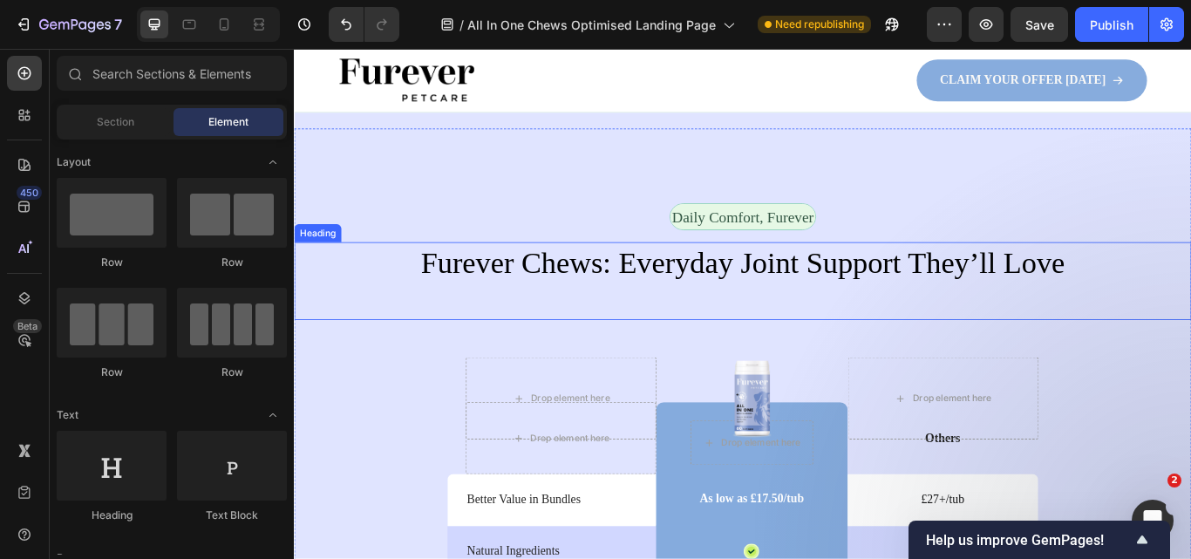
click at [825, 319] on h2 "Furever Chews: Everyday Joint Support They’ll Love" at bounding box center [817, 299] width 1046 height 49
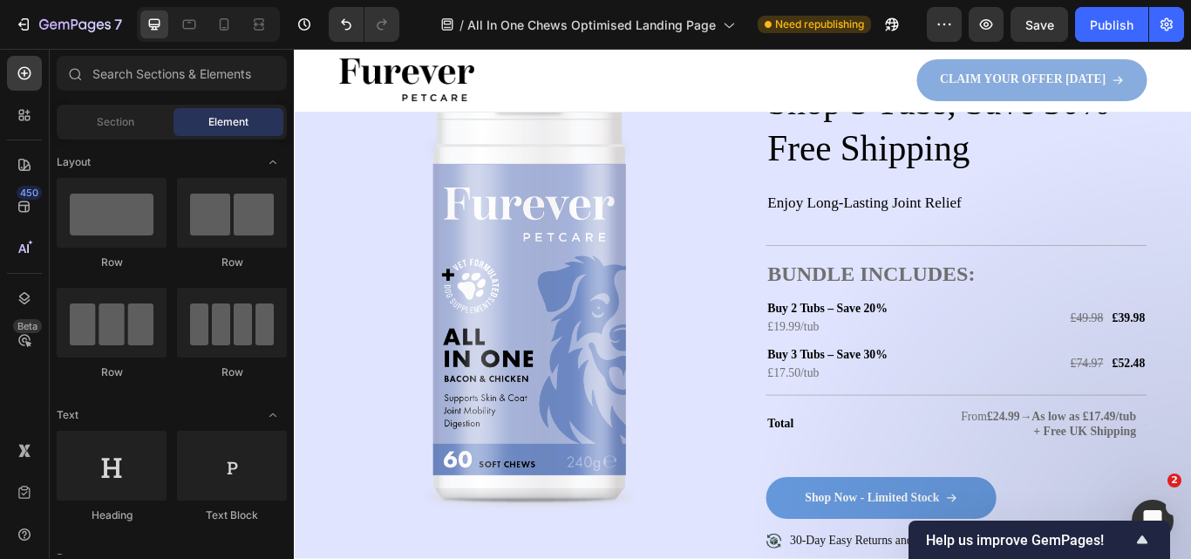
scroll to position [3248, 0]
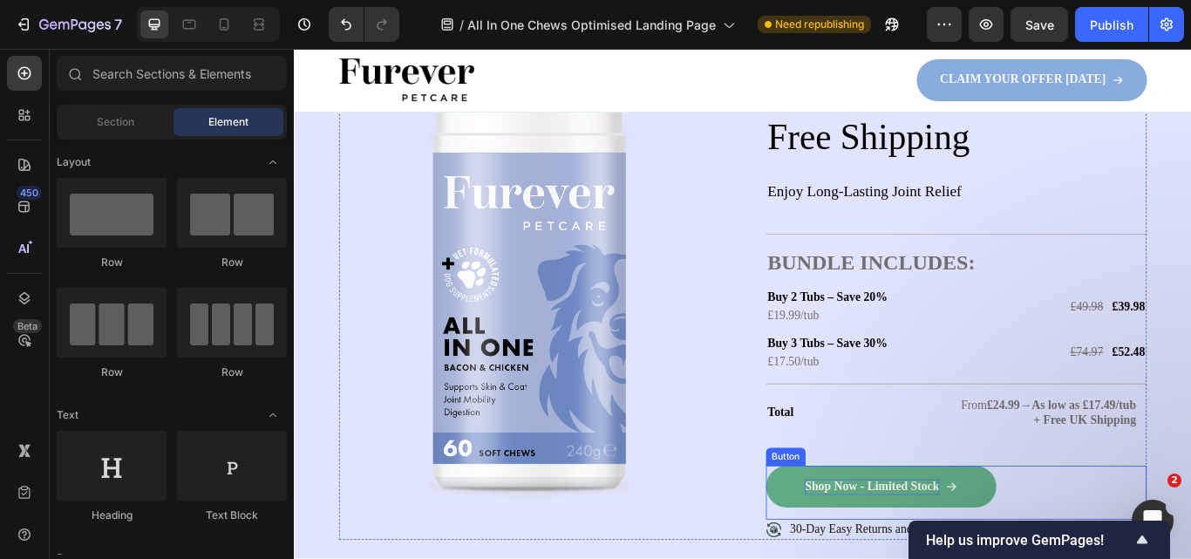
click at [921, 558] on p "Shop Now - Limited Stock" at bounding box center [967, 560] width 157 height 18
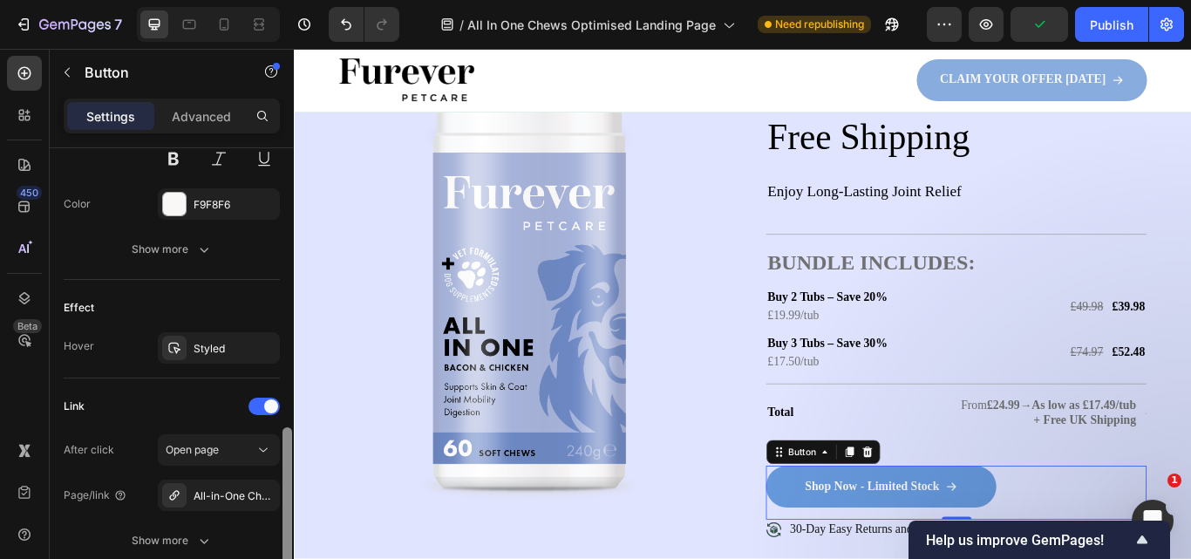
scroll to position [928, 0]
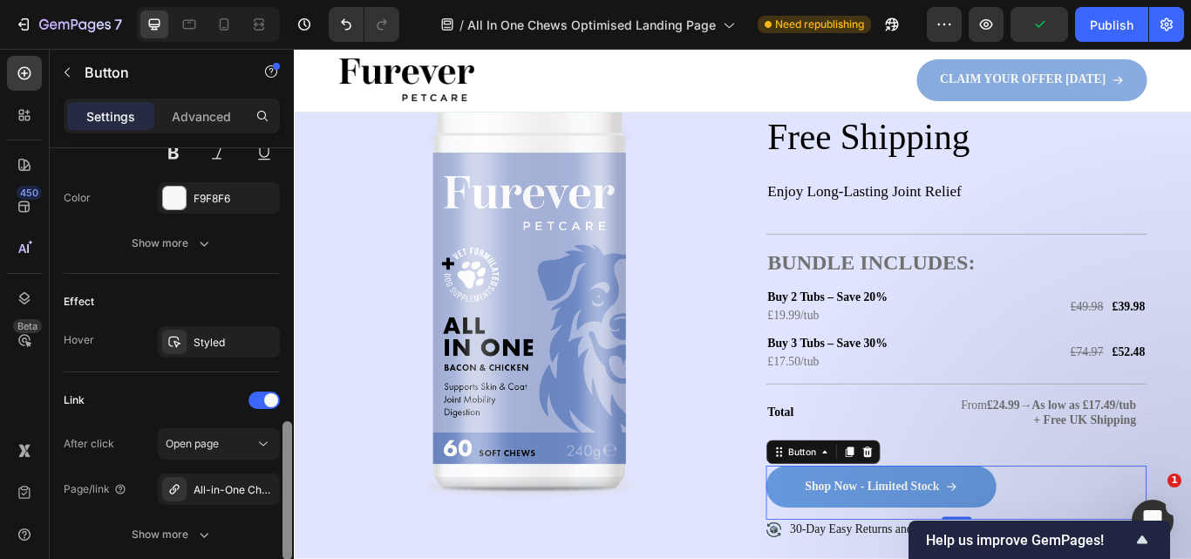
drag, startPoint x: 289, startPoint y: 281, endPoint x: 275, endPoint y: 561, distance: 281.1
click at [275, 326] on html "7 Version history / All In One Chews Optimised Landing Page Need republishing P…" at bounding box center [595, 163] width 1191 height 326
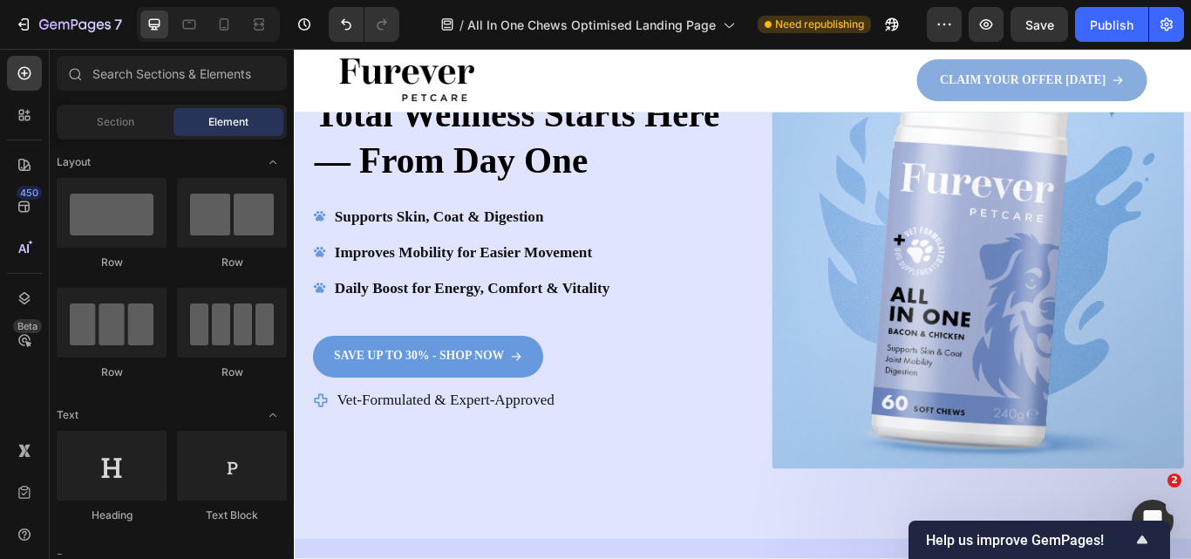
scroll to position [513, 0]
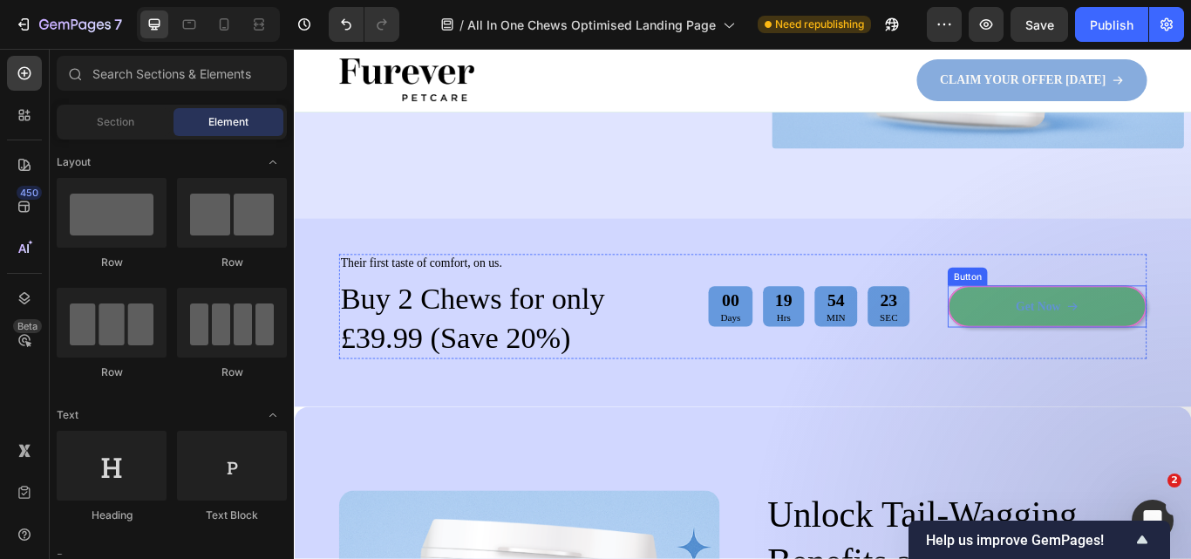
click at [1188, 334] on link "Get Now" at bounding box center [1172, 349] width 232 height 49
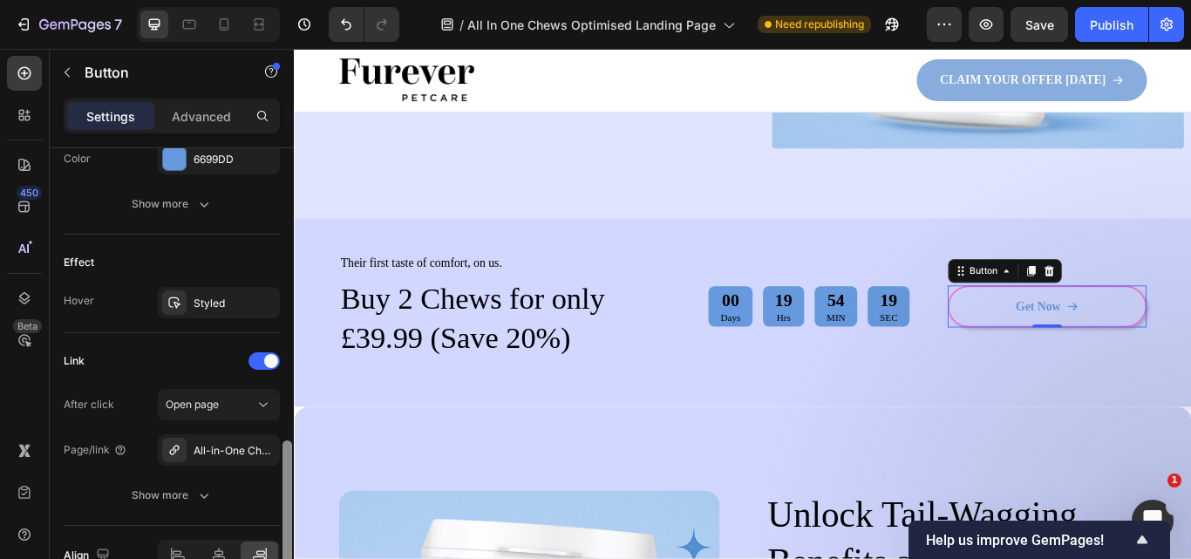
scroll to position [1043, 0]
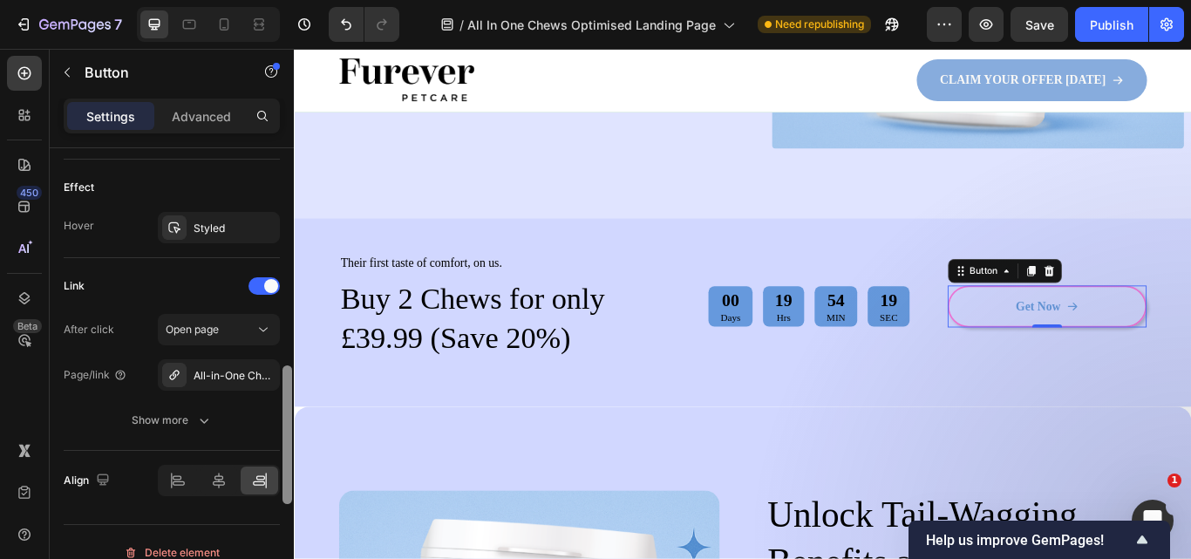
drag, startPoint x: 284, startPoint y: 337, endPoint x: 289, endPoint y: 513, distance: 176.2
click at [289, 504] on div at bounding box center [287, 434] width 10 height 139
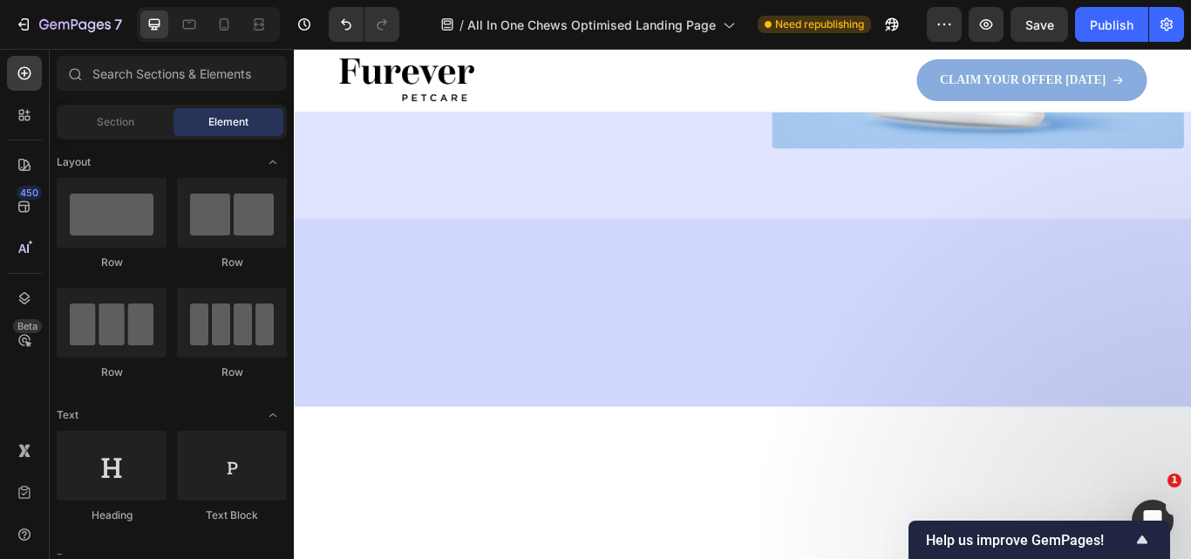
scroll to position [0, 0]
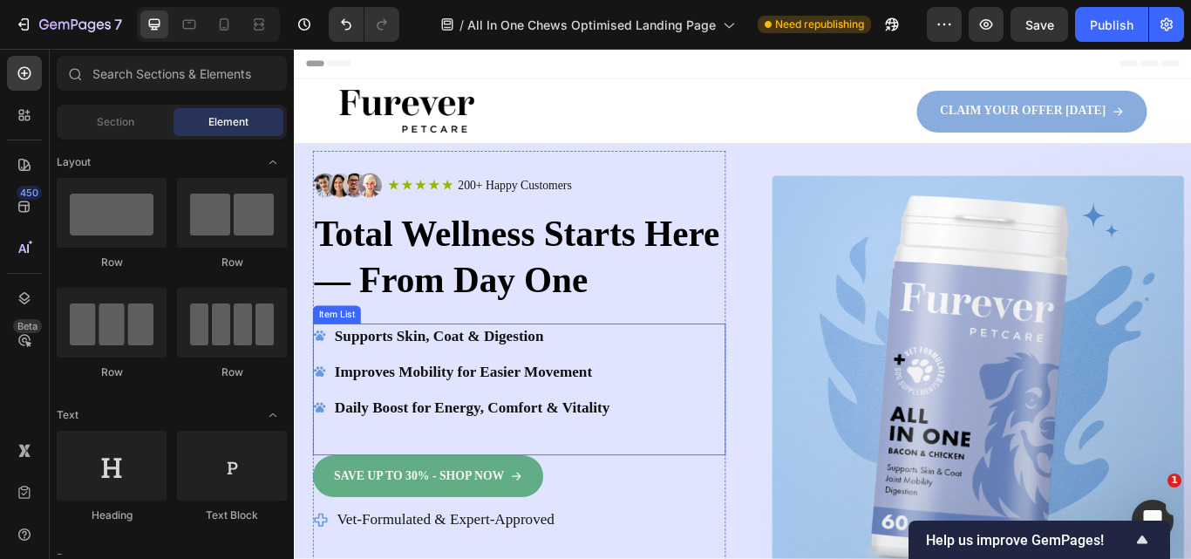
click at [540, 540] on div "SAVE UP TO 30% - SHOP NOW" at bounding box center [450, 547] width 220 height 18
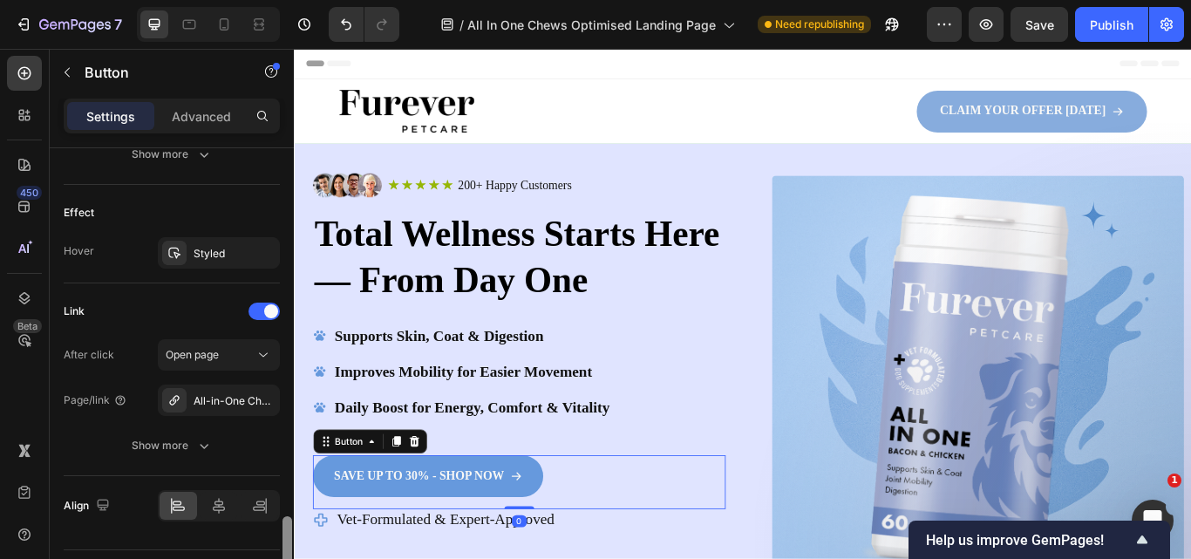
scroll to position [1064, 0]
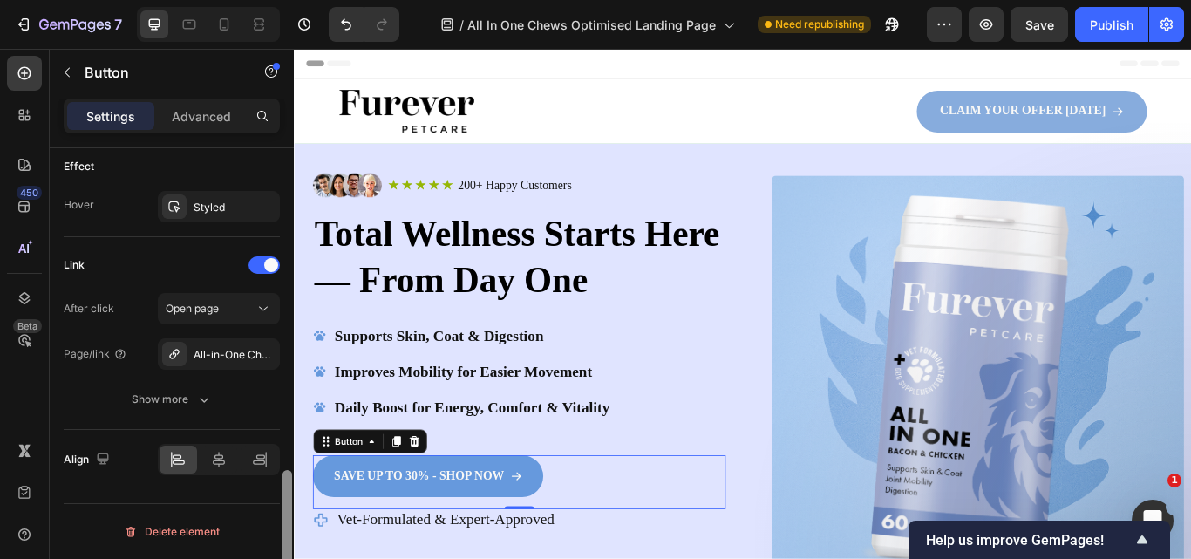
drag, startPoint x: 283, startPoint y: 269, endPoint x: 269, endPoint y: 590, distance: 322.0
click at [269, 326] on html "7 Version history / All In One Chews Optimised Landing Page Need republishing P…" at bounding box center [595, 163] width 1191 height 326
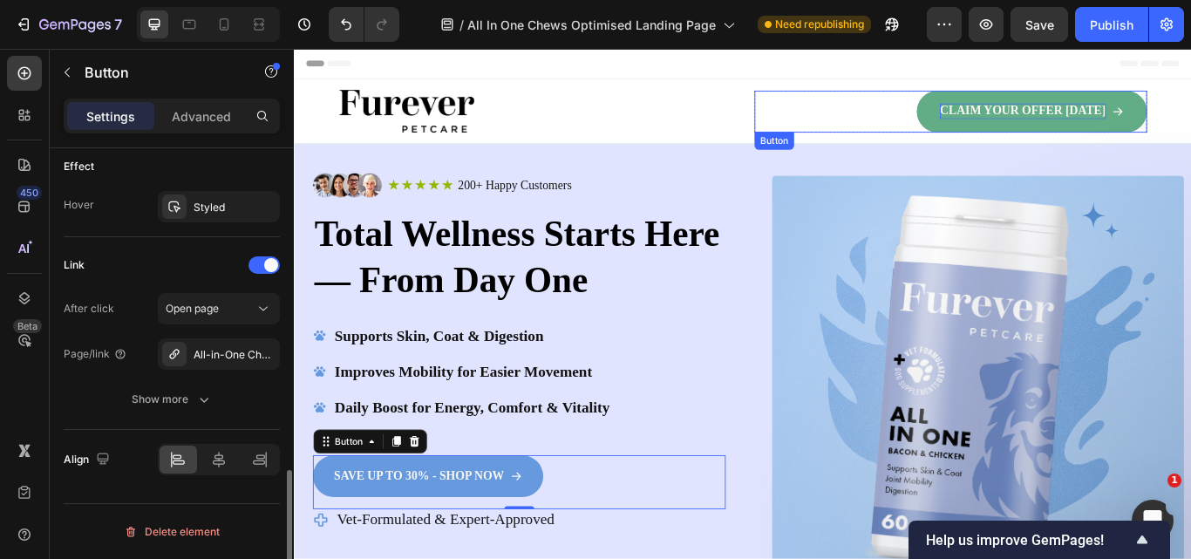
click at [1164, 113] on p "CLAIM YOUR OFFER [DATE]" at bounding box center [1143, 121] width 194 height 18
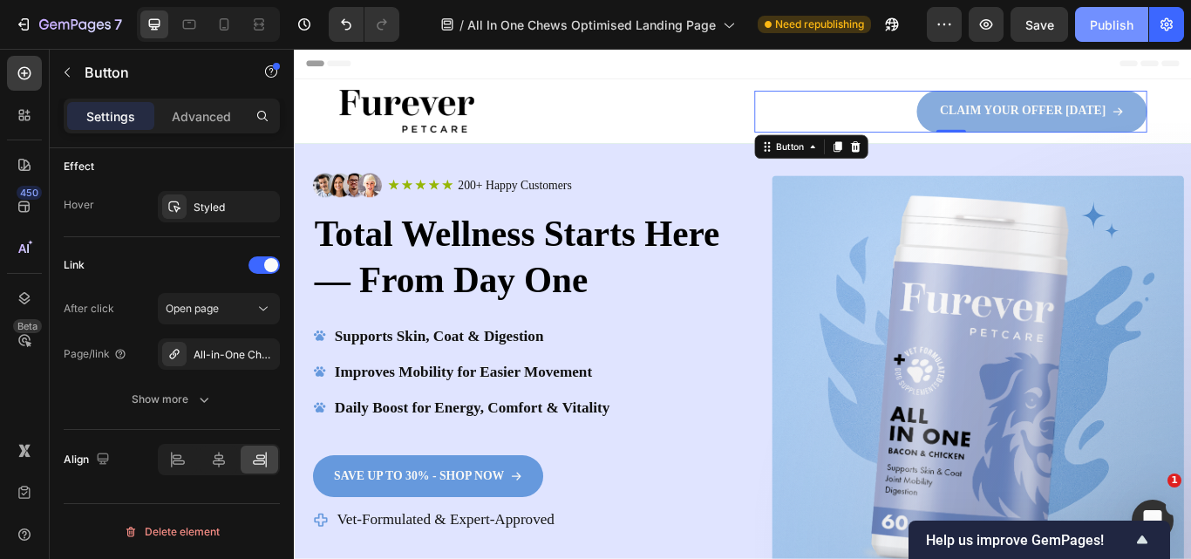
click at [1115, 32] on div "Publish" at bounding box center [1112, 25] width 44 height 18
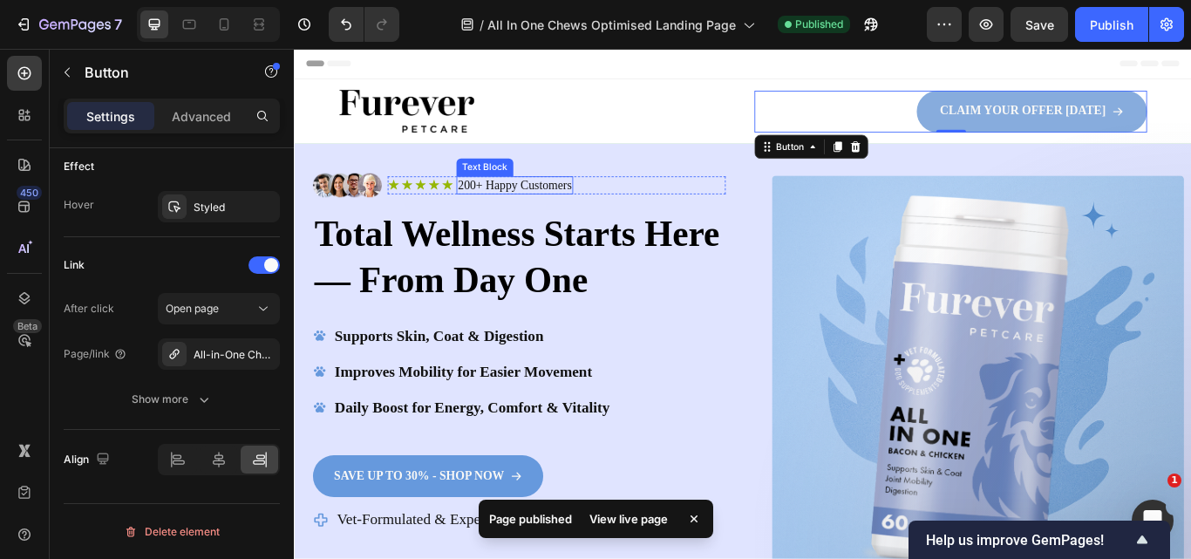
click at [500, 208] on p "200+ Happy Customers" at bounding box center [551, 209] width 133 height 18
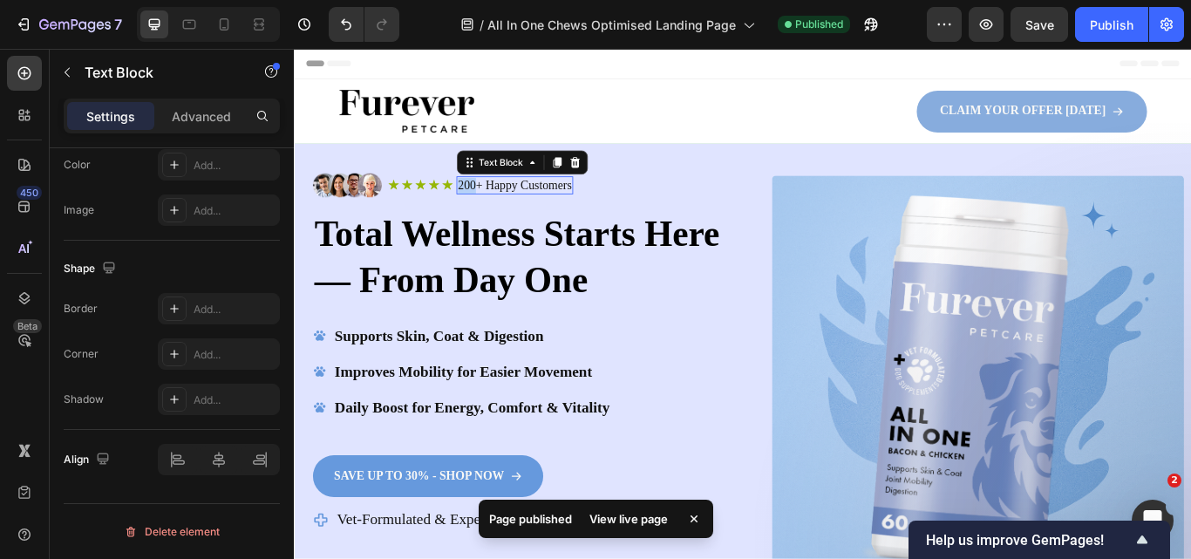
scroll to position [0, 0]
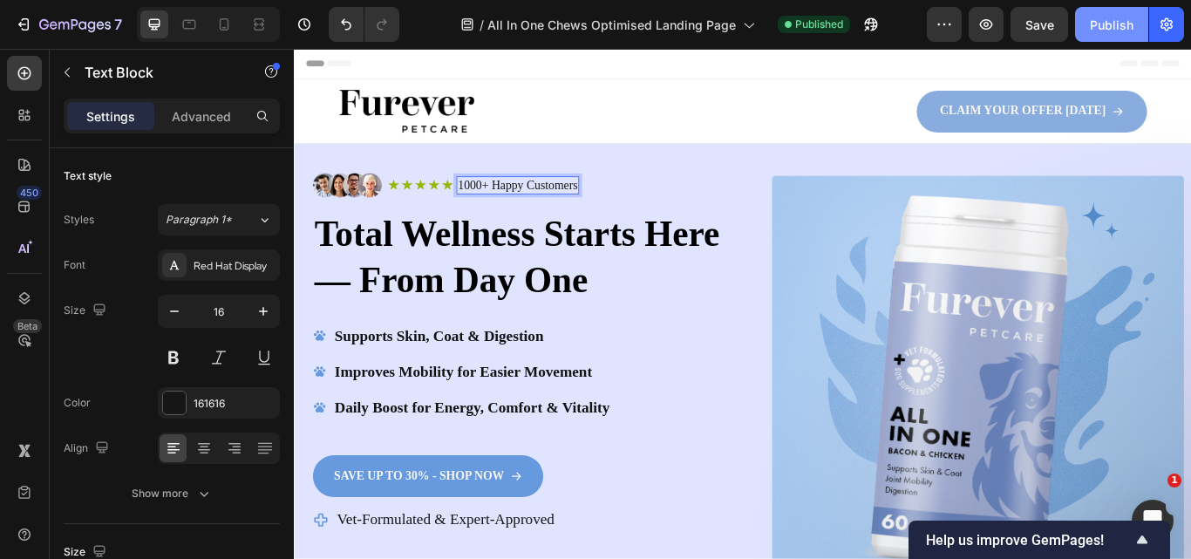
click at [1100, 23] on div "Publish" at bounding box center [1112, 25] width 44 height 18
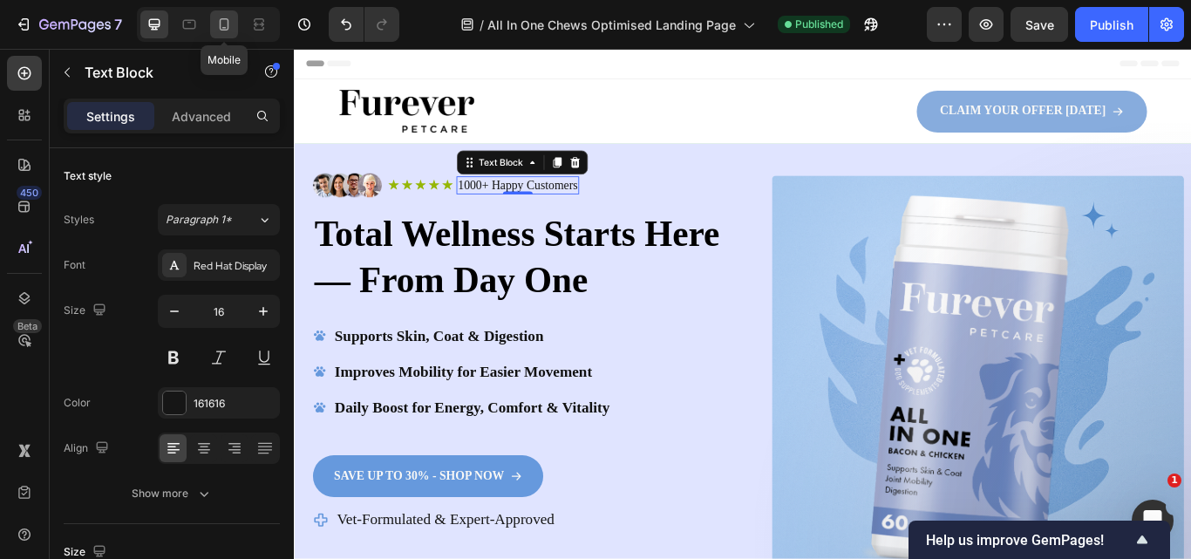
click at [218, 24] on icon at bounding box center [223, 24] width 17 height 17
type input "11"
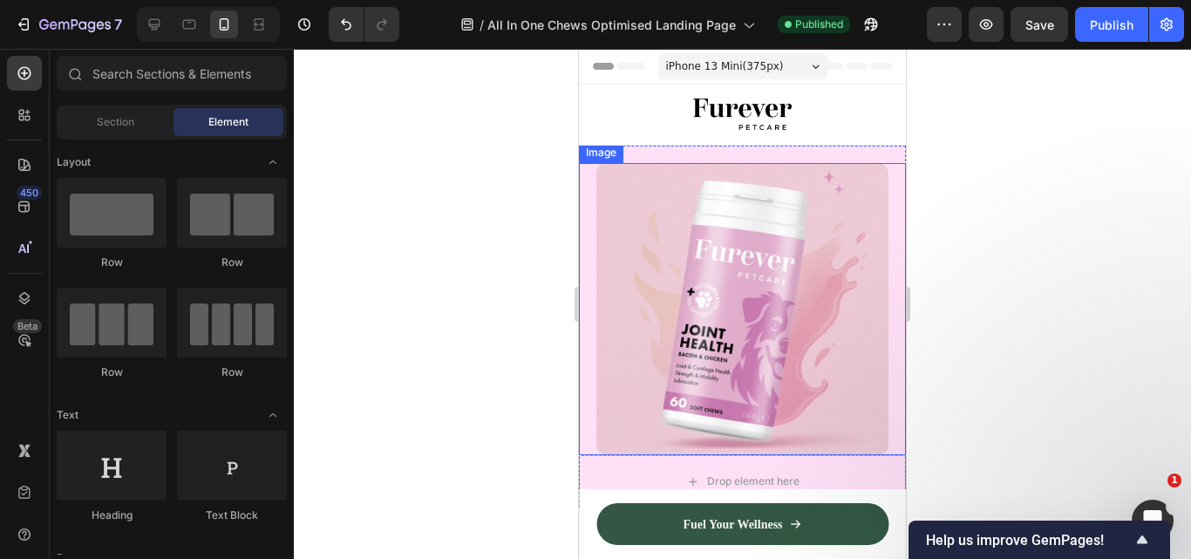
click at [845, 217] on img at bounding box center [742, 309] width 292 height 292
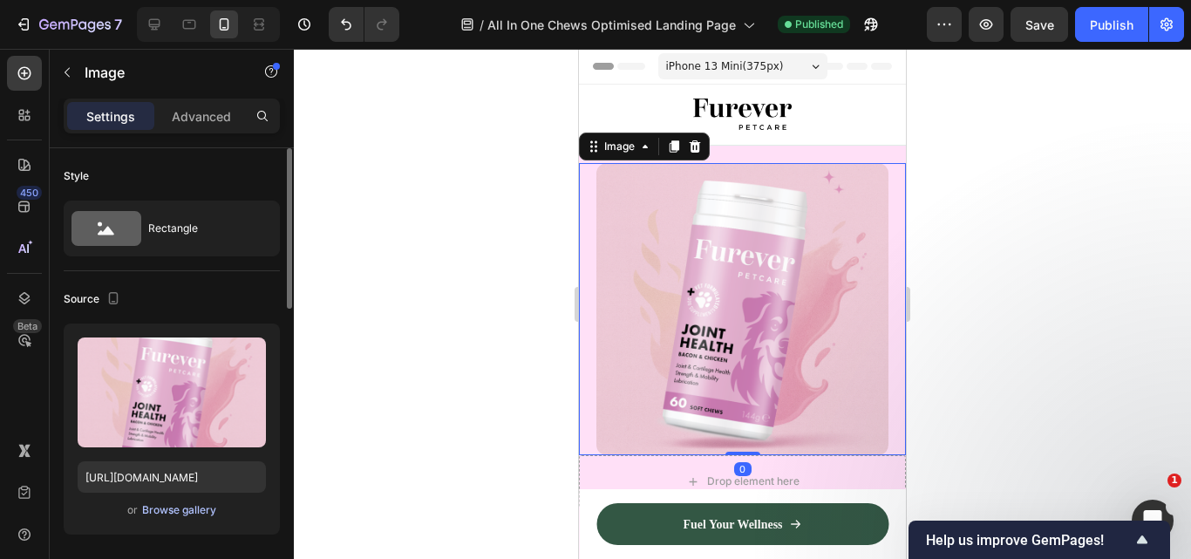
click at [169, 506] on div "Browse gallery" at bounding box center [179, 510] width 74 height 16
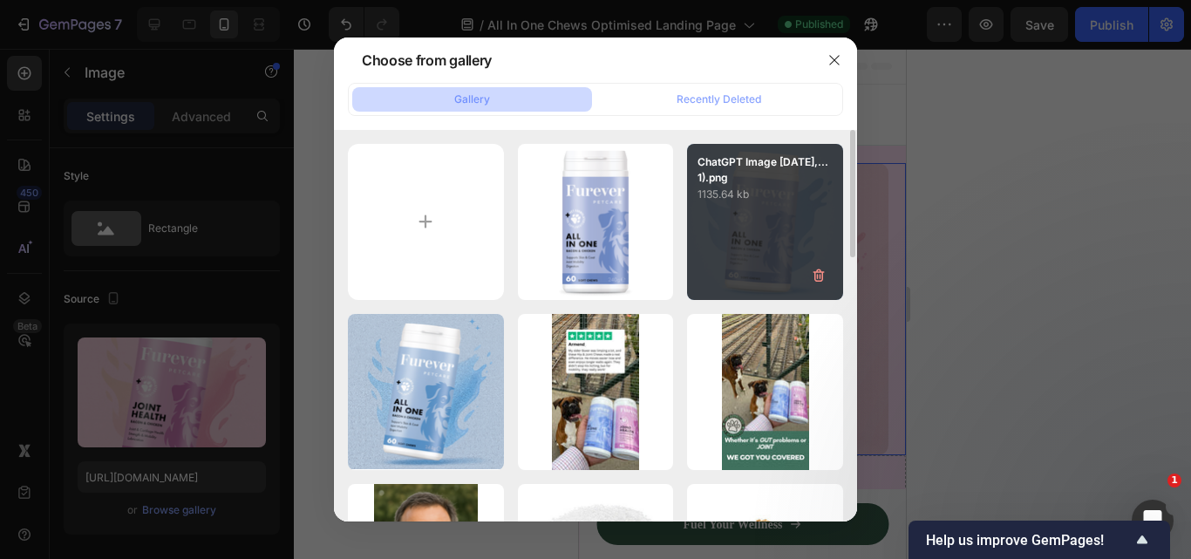
click at [756, 239] on div "ChatGPT Image Sep 28,...1).png 1135.64 kb" at bounding box center [765, 222] width 156 height 156
type input "https://cdn.shopify.com/s/files/1/0910/8753/6473/files/gempages_577334473004155…"
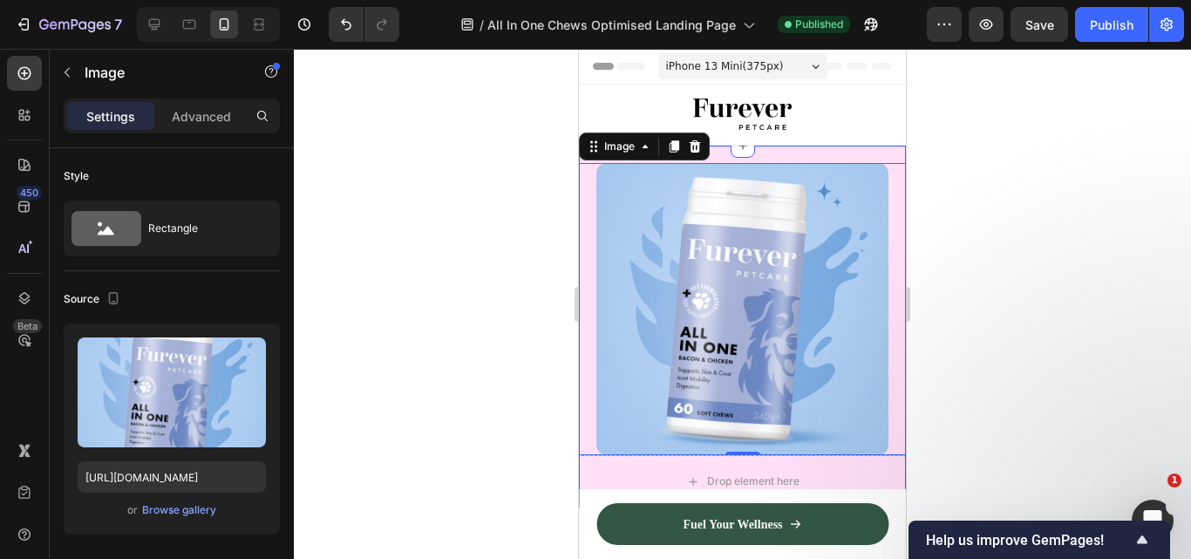
click at [875, 151] on div "Image 0 Drop element here Section 3" at bounding box center [742, 327] width 327 height 362
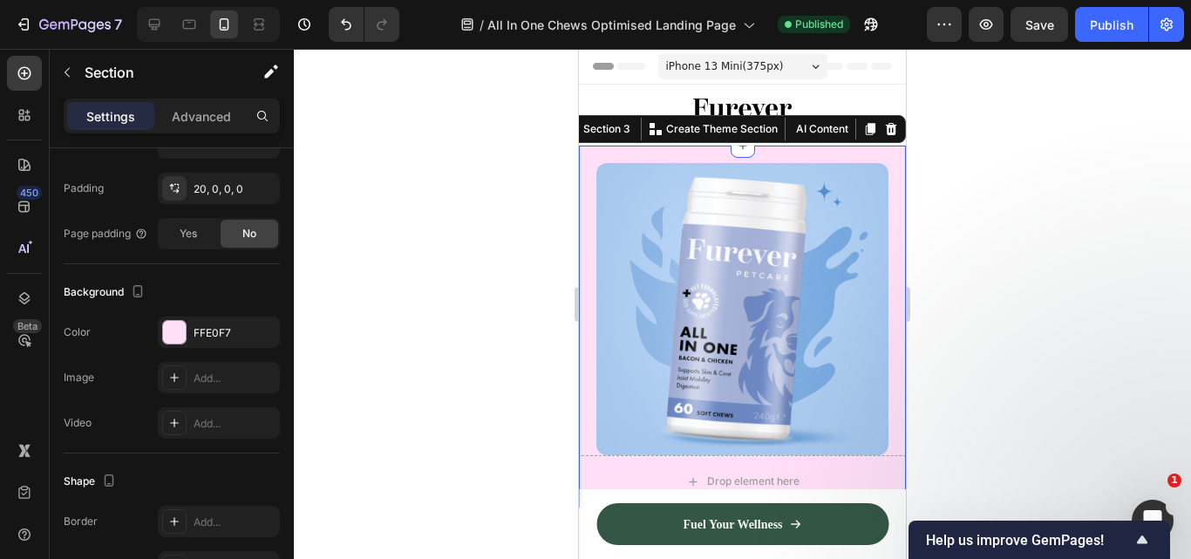
click at [284, 353] on div at bounding box center [287, 419] width 10 height 180
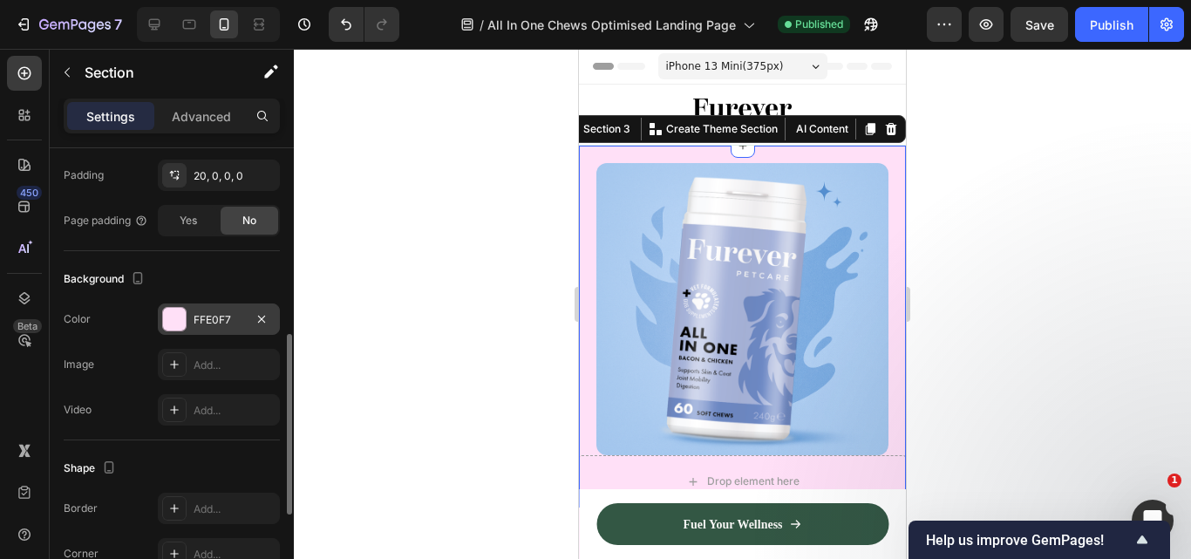
click at [216, 331] on div "FFE0F7" at bounding box center [219, 318] width 122 height 31
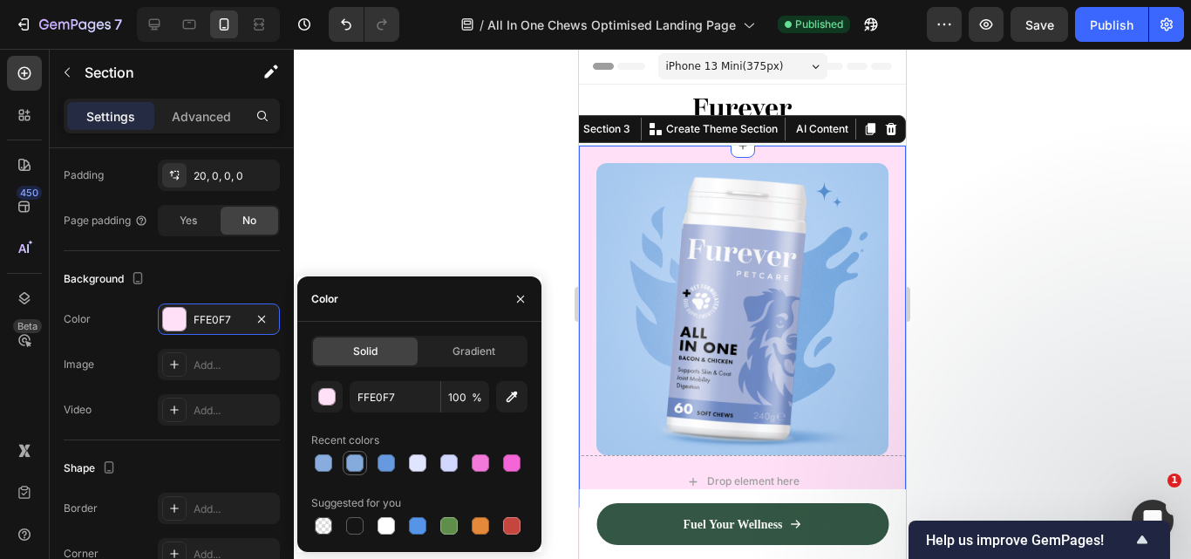
click at [352, 458] on div at bounding box center [354, 462] width 17 height 17
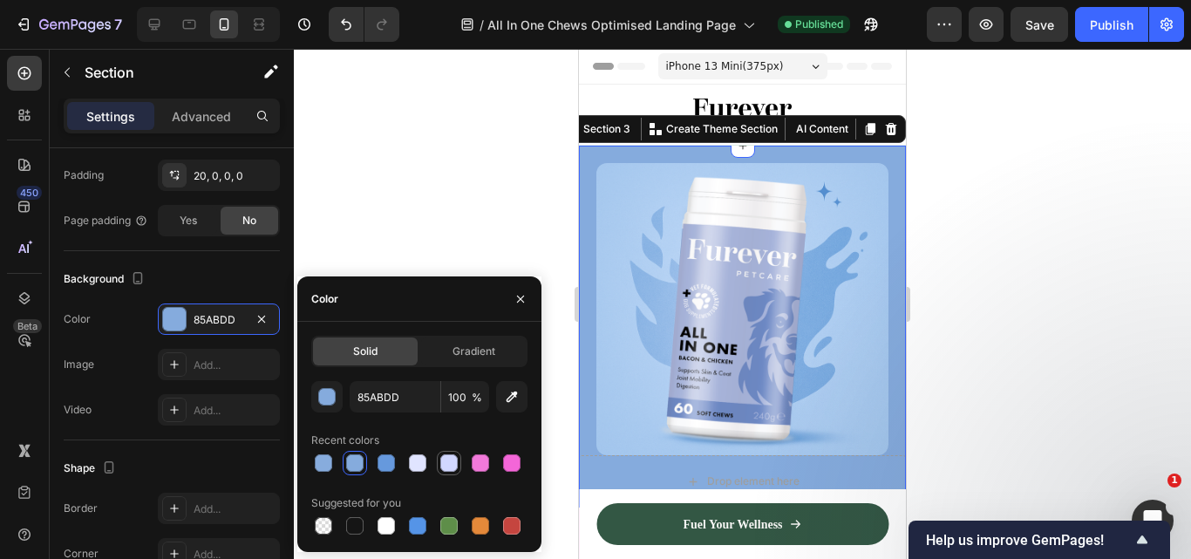
click at [452, 463] on div at bounding box center [448, 462] width 17 height 17
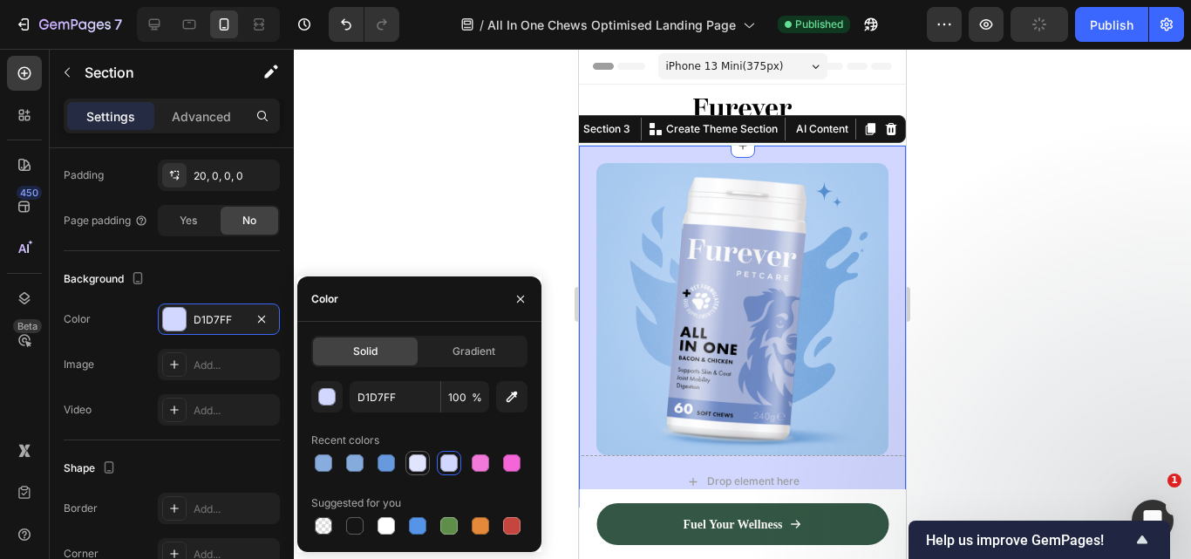
click at [425, 464] on div at bounding box center [417, 462] width 17 height 17
type input "E0E4FF"
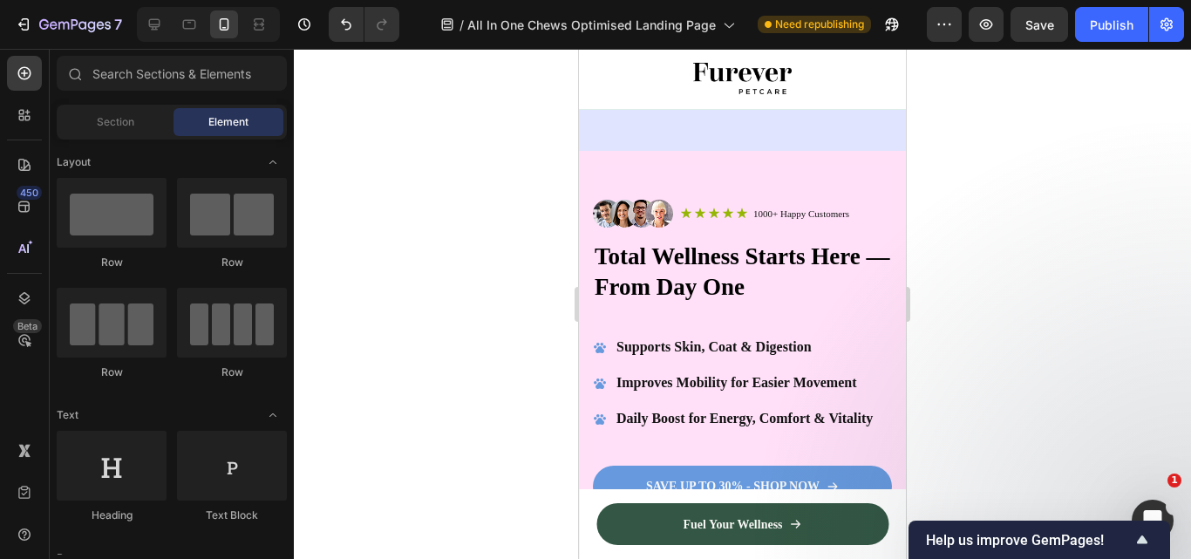
scroll to position [521, 0]
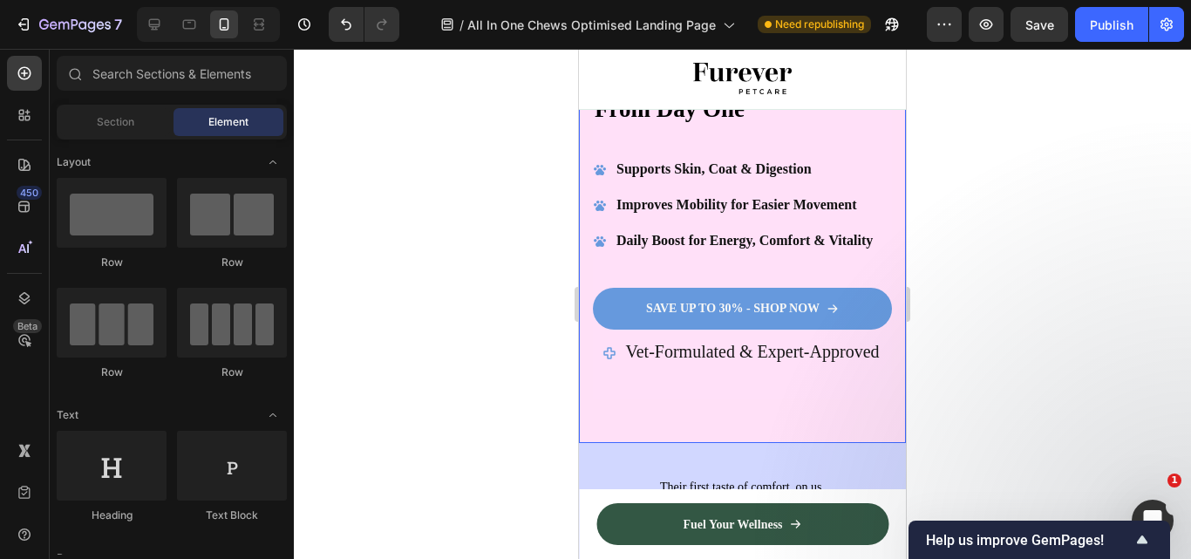
click at [883, 180] on div "Image Icon Icon Icon Icon Icon Icon List 1000+ Happy Customers Text Block Row R…" at bounding box center [742, 208] width 327 height 470
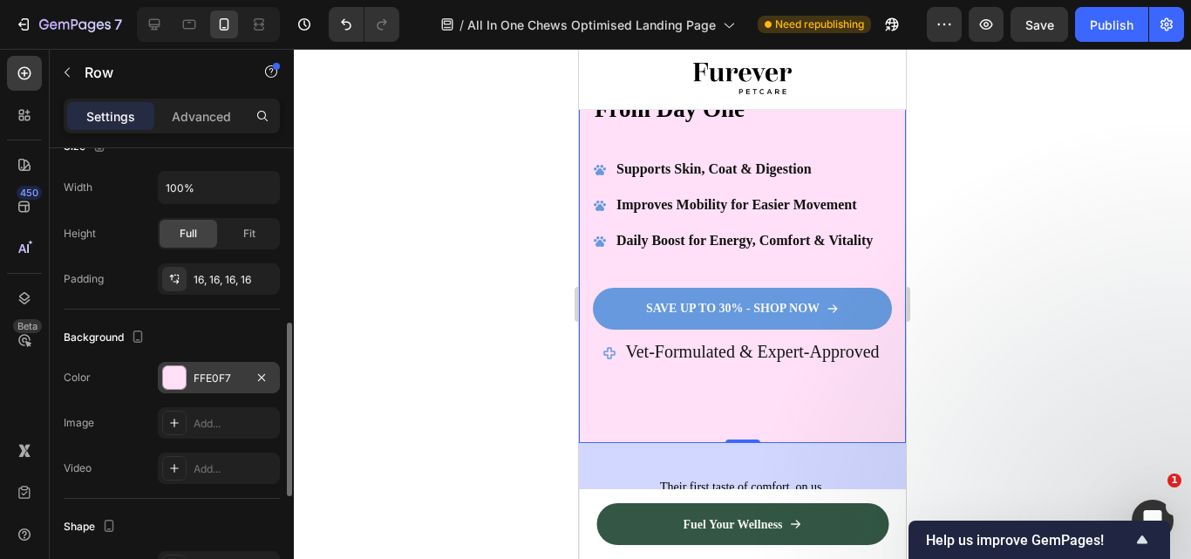
click at [221, 375] on div "FFE0F7" at bounding box center [219, 379] width 51 height 16
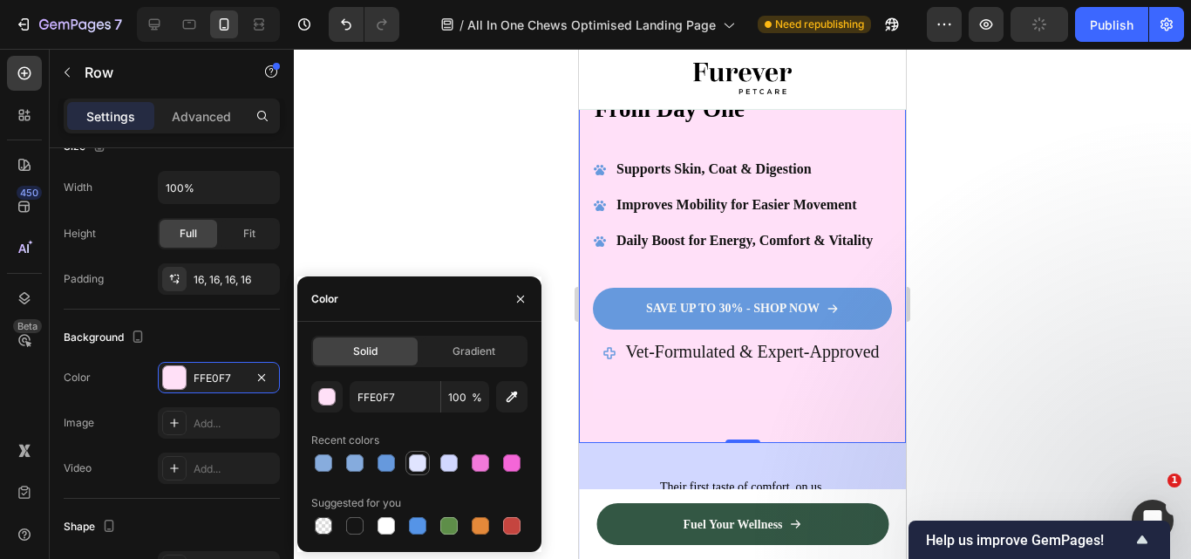
click at [418, 457] on div at bounding box center [417, 462] width 17 height 17
type input "E0E4FF"
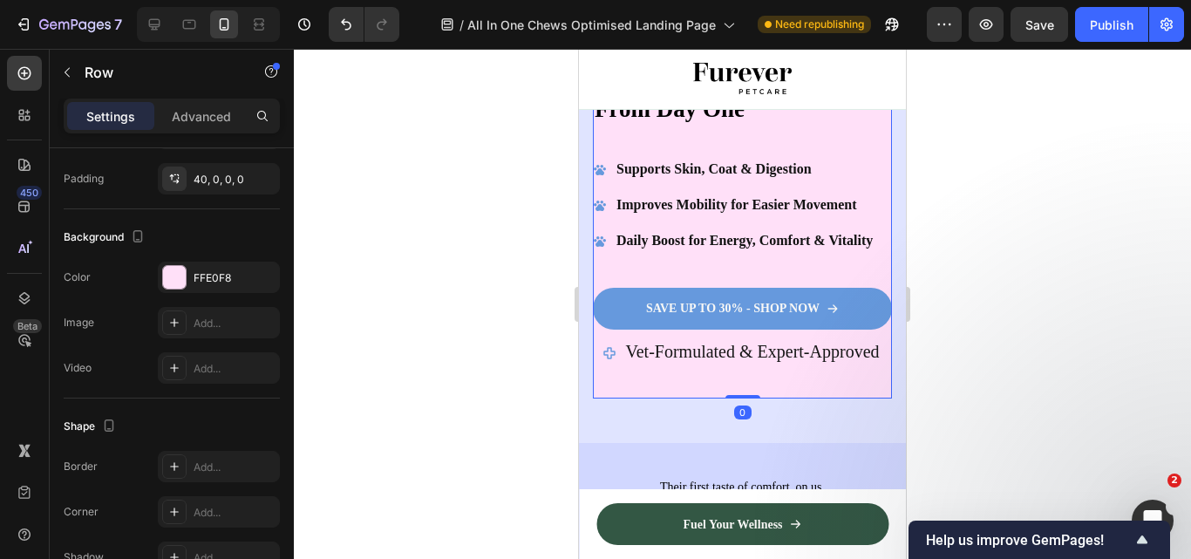
click at [862, 152] on div "Image Icon Icon Icon Icon Icon Icon List 1000+ Happy Customers Text Block Row R…" at bounding box center [742, 210] width 299 height 377
click at [190, 269] on div "FFE0F8" at bounding box center [219, 277] width 122 height 31
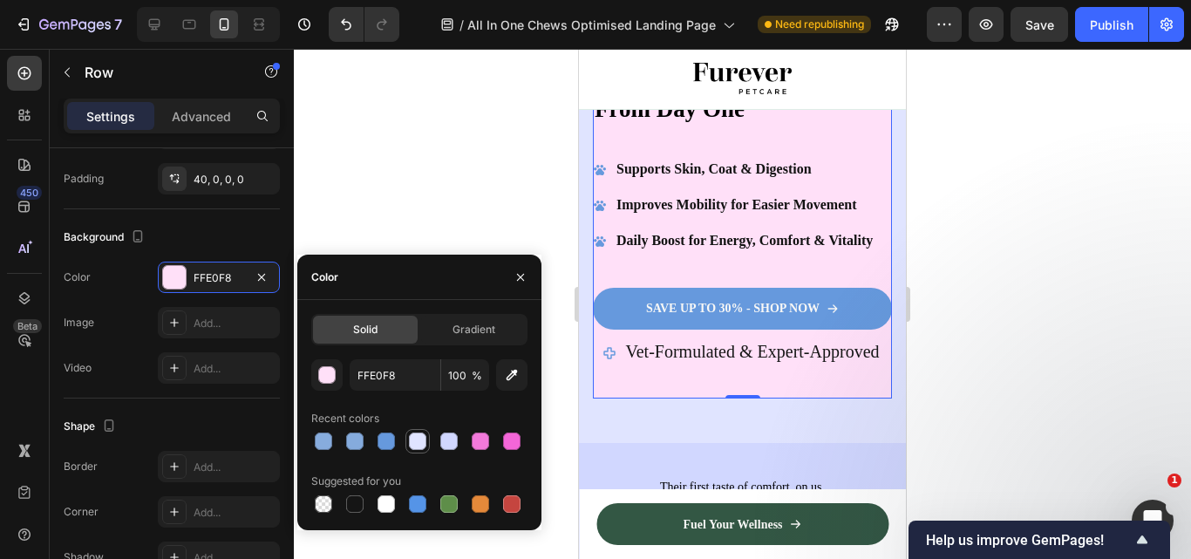
click at [416, 438] on div at bounding box center [417, 440] width 17 height 17
type input "E0E4FF"
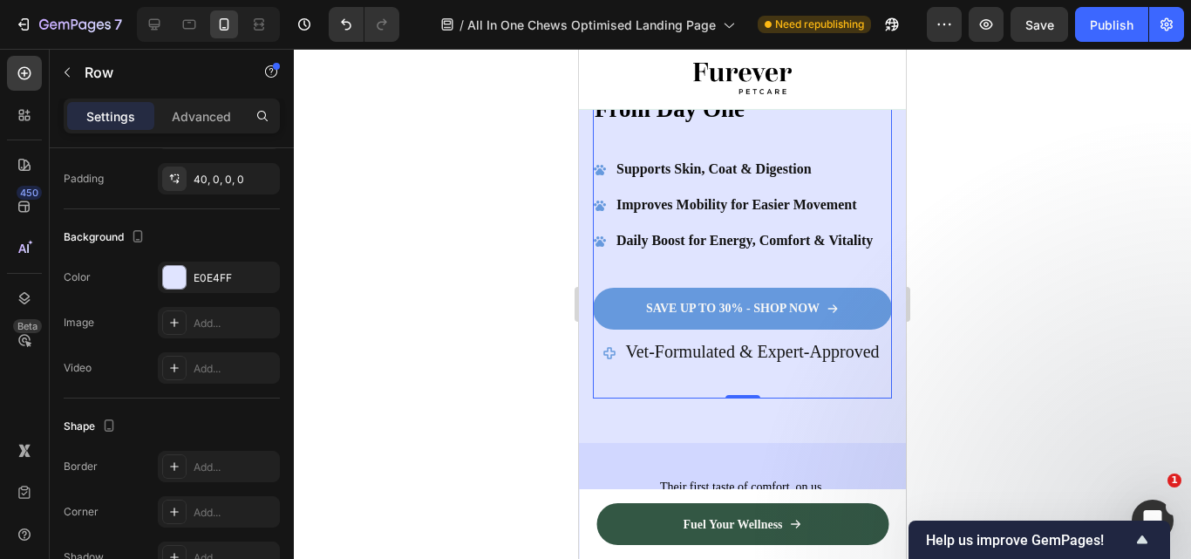
click at [1024, 261] on div at bounding box center [742, 304] width 897 height 510
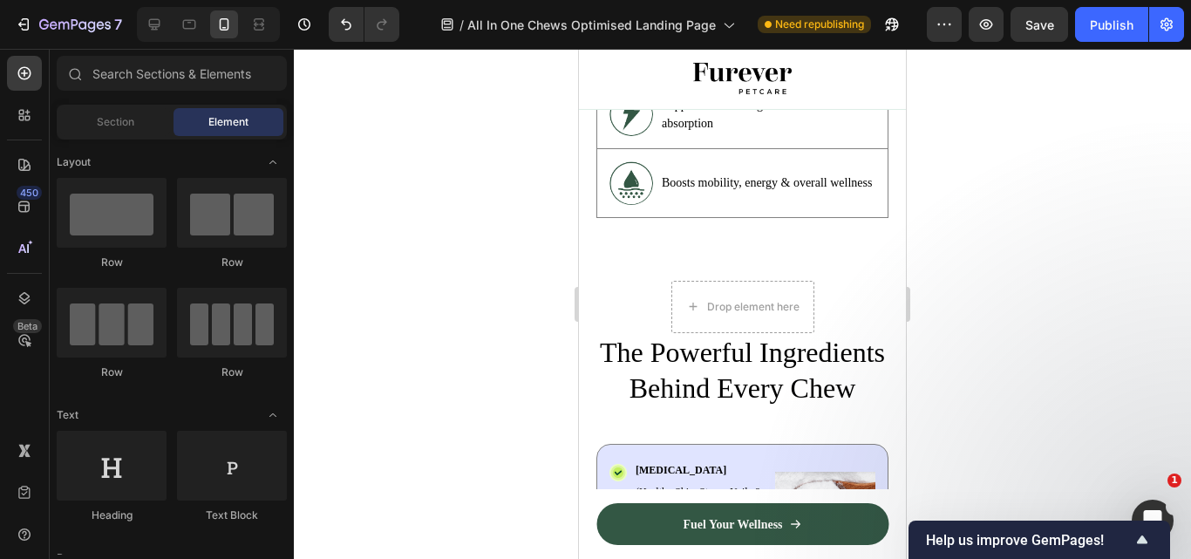
scroll to position [2111, 0]
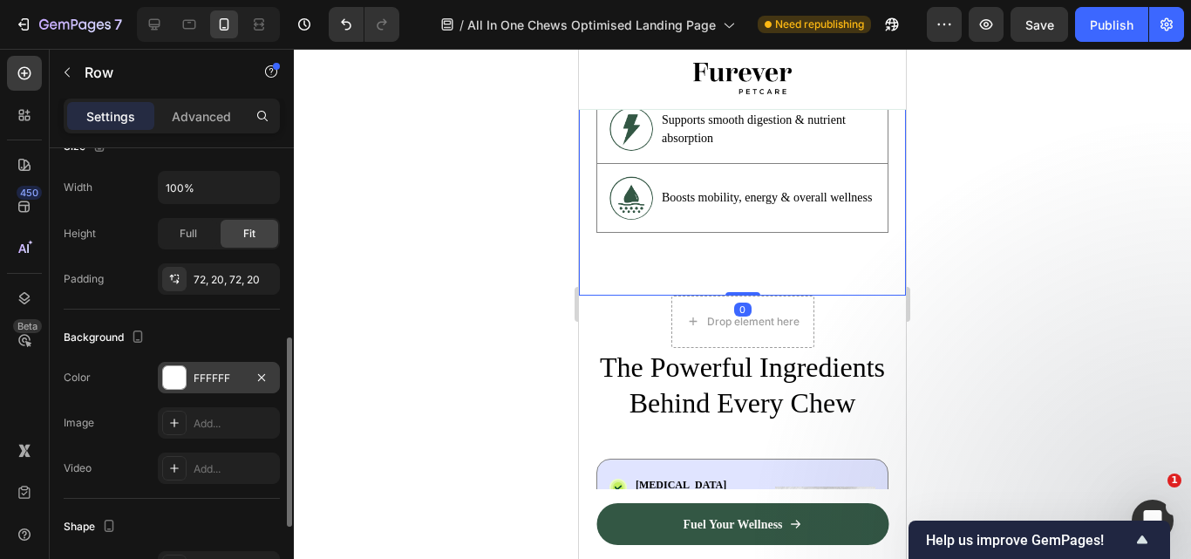
click at [213, 386] on div "FFFFFF" at bounding box center [219, 377] width 122 height 31
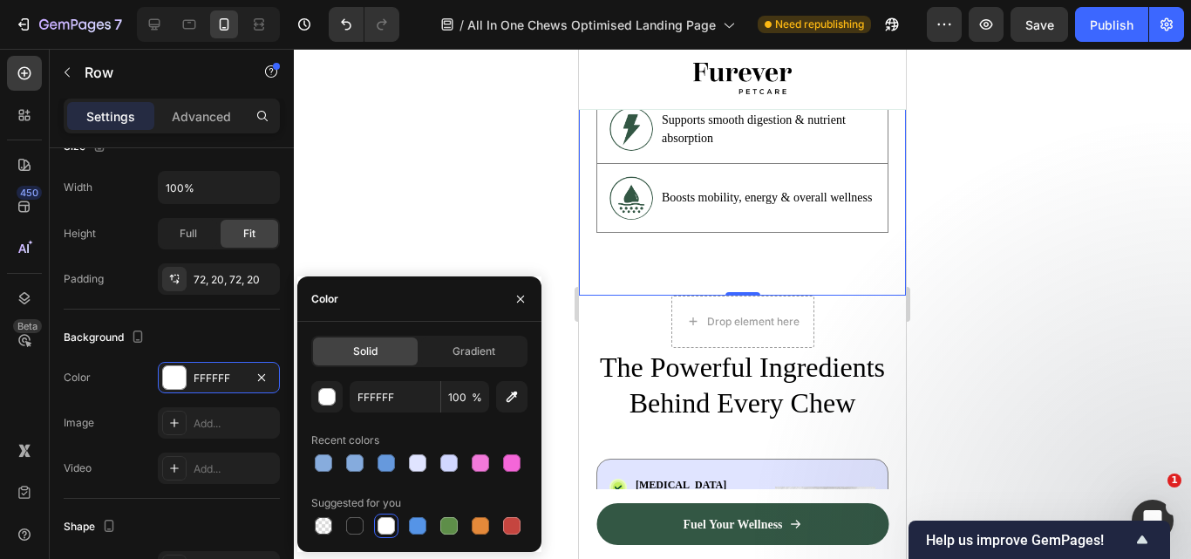
click at [422, 460] on div at bounding box center [417, 462] width 17 height 17
type input "E0E4FF"
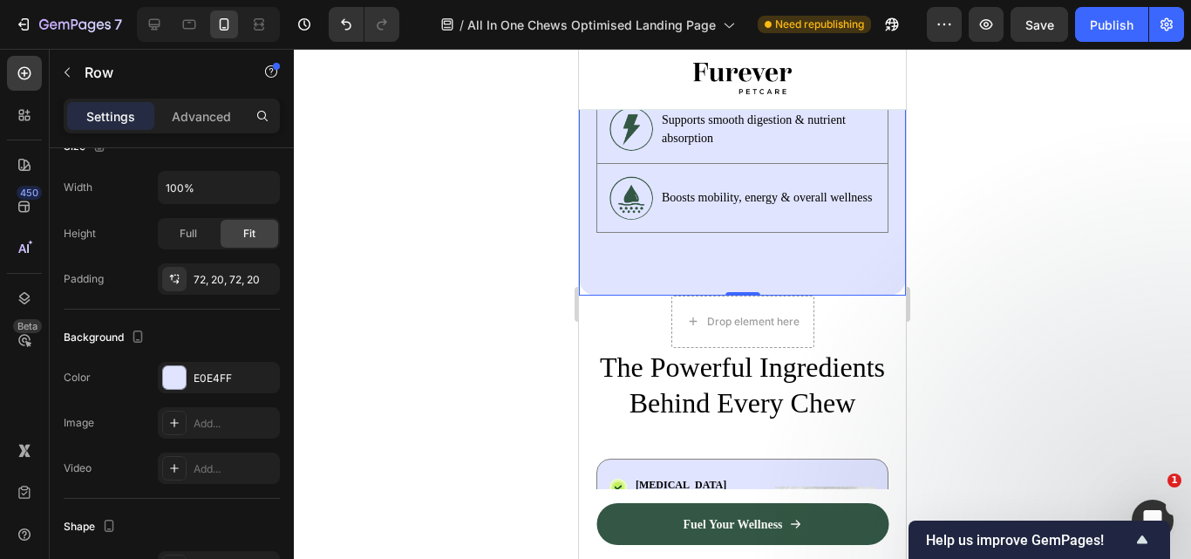
click at [498, 211] on div at bounding box center [742, 304] width 897 height 510
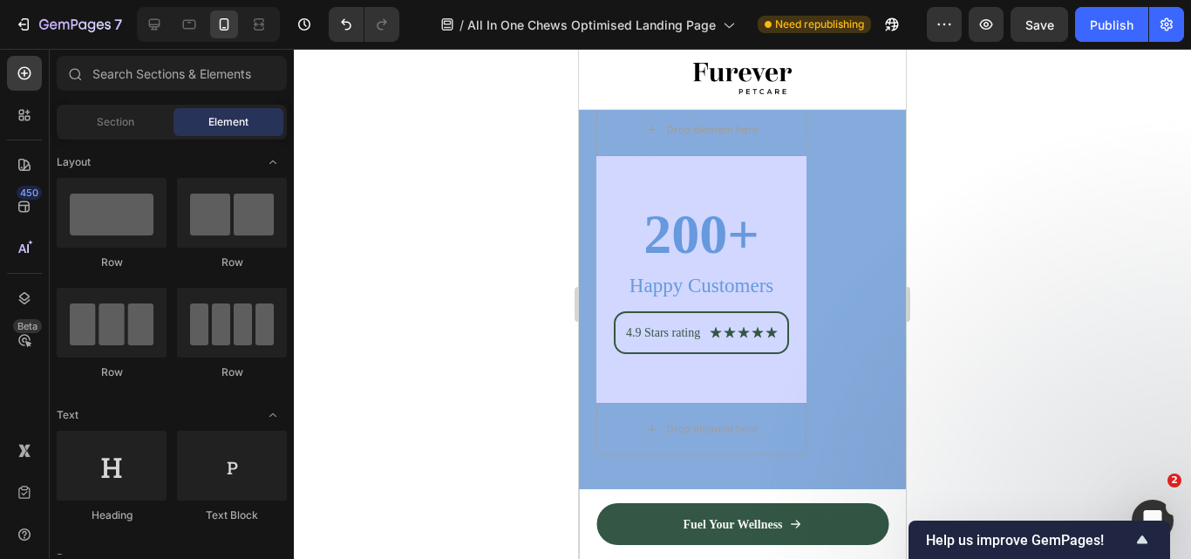
scroll to position [7882, 0]
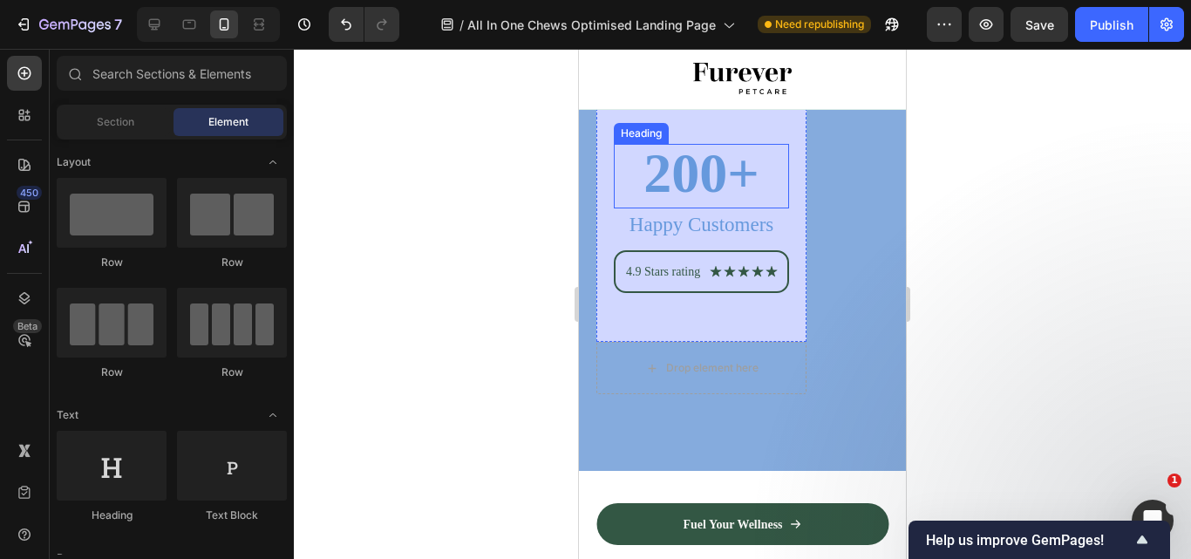
click at [695, 171] on h2 "200+" at bounding box center [701, 173] width 175 height 59
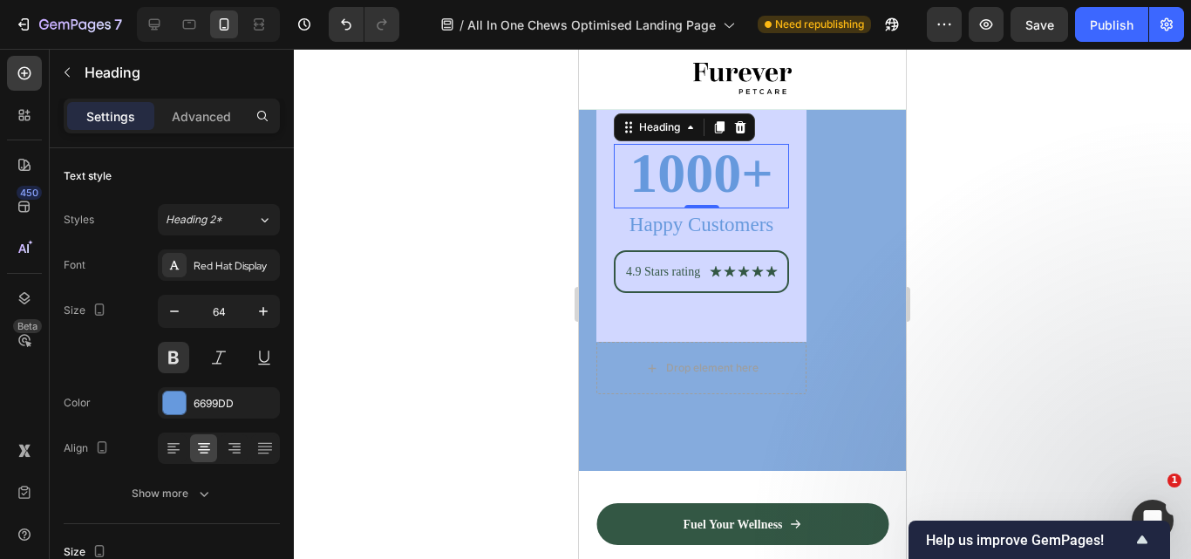
click at [1081, 252] on div at bounding box center [742, 304] width 897 height 510
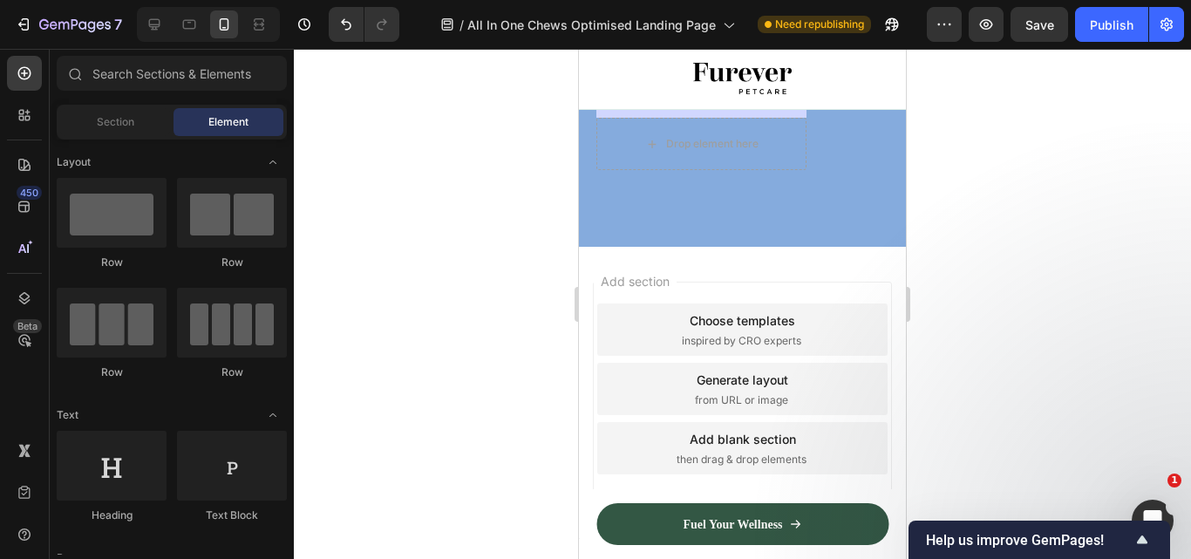
scroll to position [8121, 0]
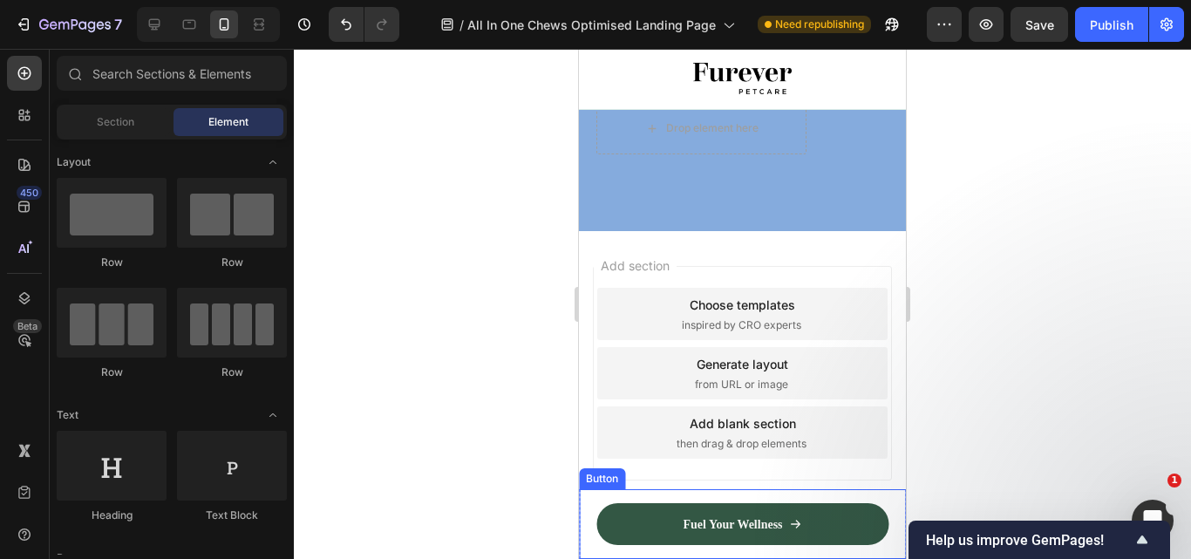
click at [881, 506] on div "Fuel Your Wellness Button" at bounding box center [742, 524] width 327 height 70
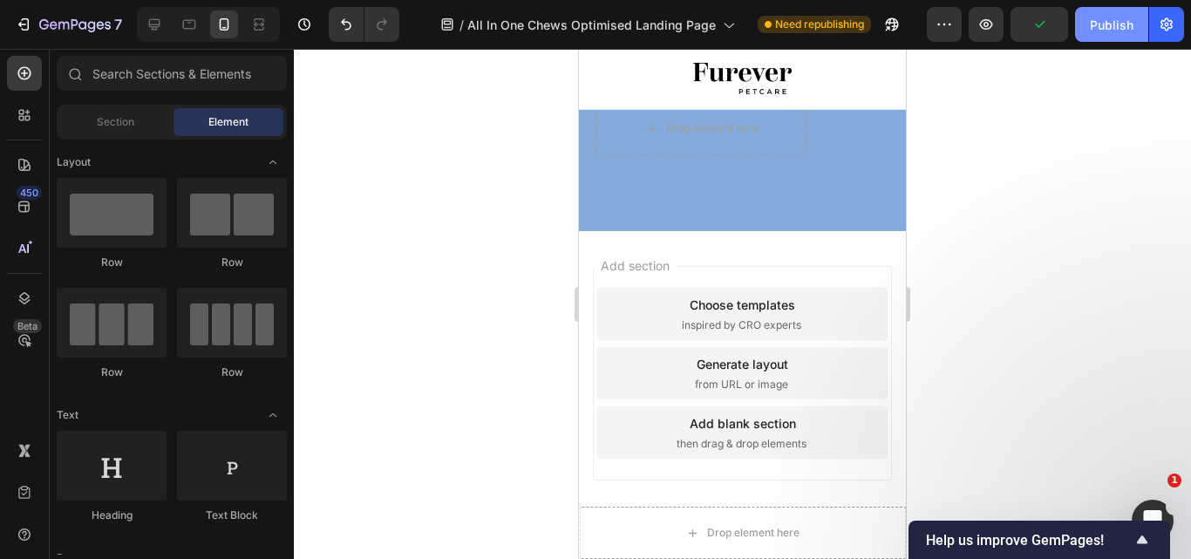
click at [1121, 26] on div "Publish" at bounding box center [1112, 25] width 44 height 18
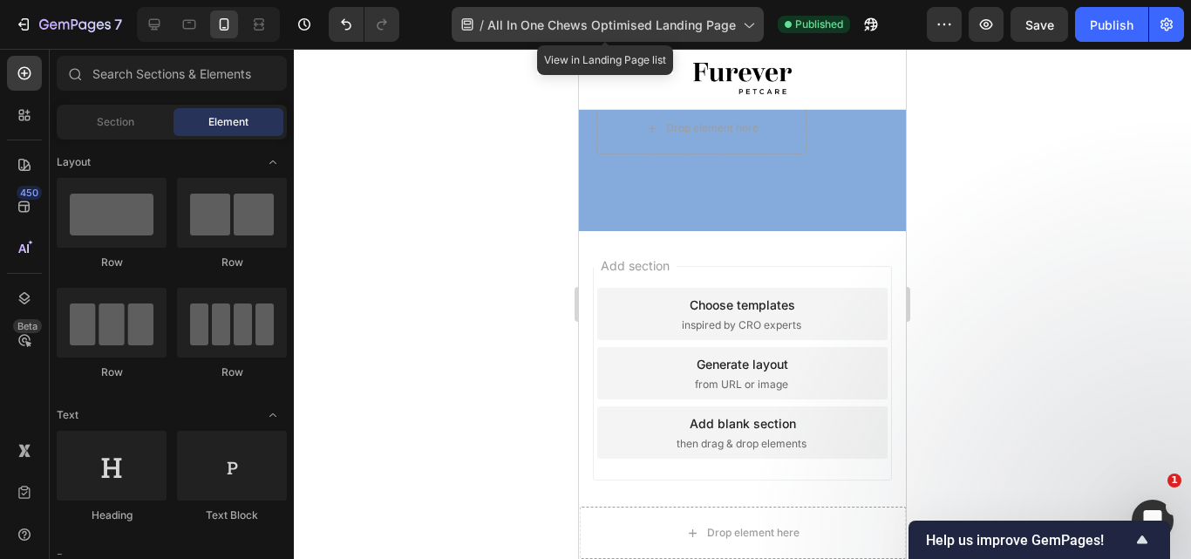
click at [580, 20] on span "All In One Chews Optimised Landing Page" at bounding box center [611, 25] width 248 height 18
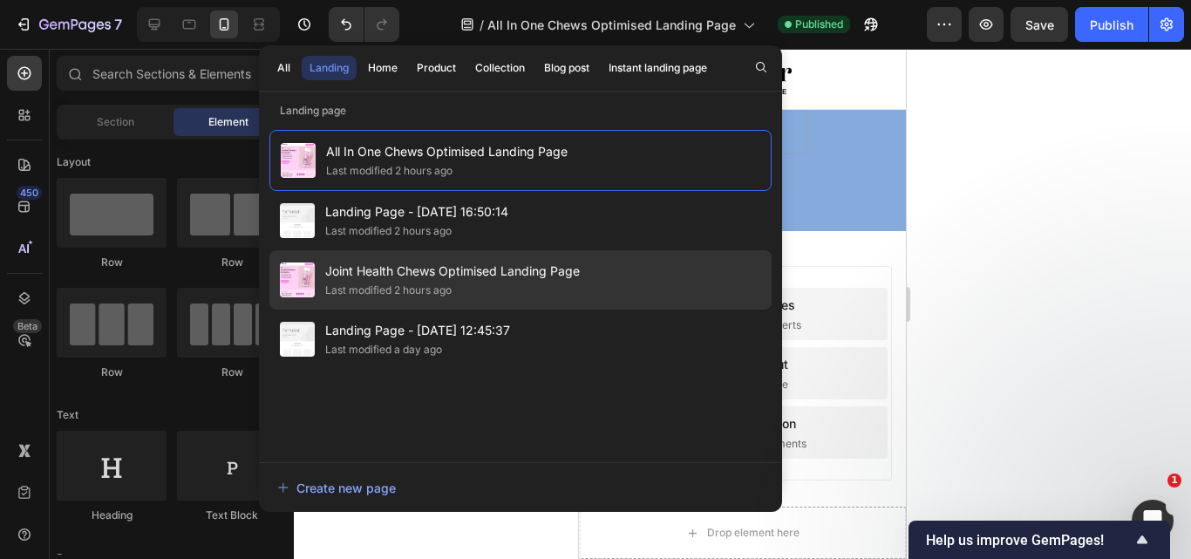
click at [532, 277] on span "Joint Health Chews Optimised Landing Page" at bounding box center [452, 271] width 255 height 21
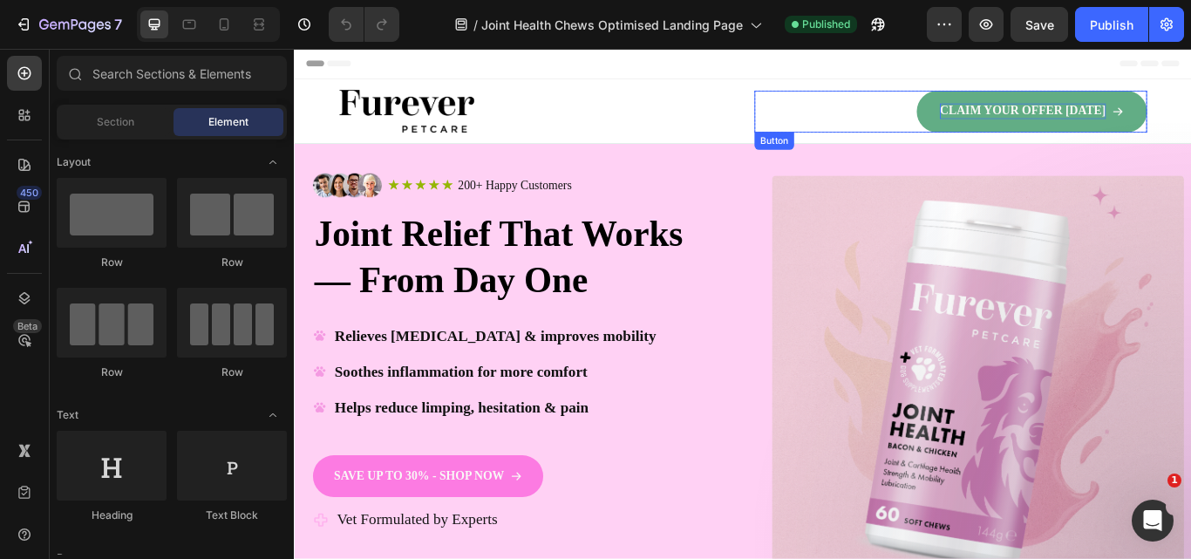
click at [1057, 119] on p "CLAIM YOUR OFFER [DATE]" at bounding box center [1143, 121] width 194 height 18
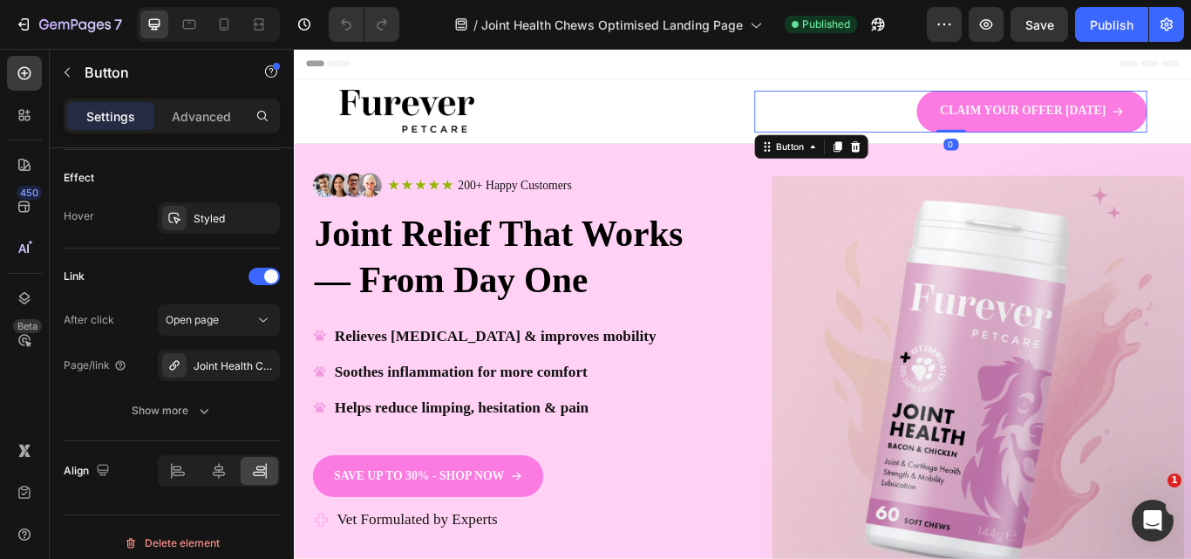
scroll to position [1064, 0]
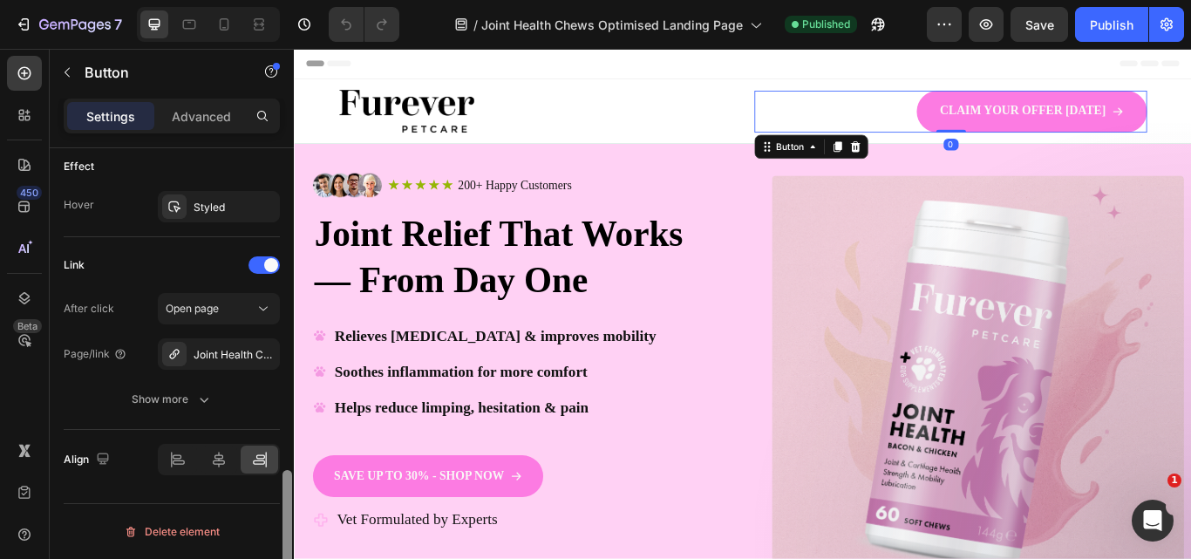
drag, startPoint x: 291, startPoint y: 200, endPoint x: 289, endPoint y: 525, distance: 325.2
click at [289, 524] on div at bounding box center [287, 539] width 10 height 139
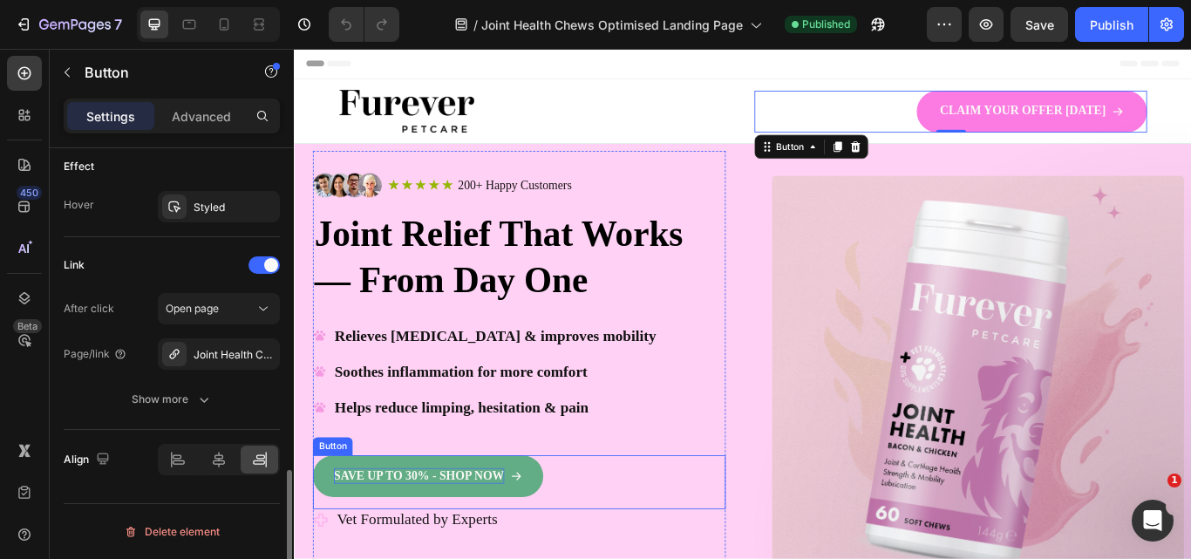
click at [445, 554] on p "SAVE UP TO 30% - SHOP NOW" at bounding box center [439, 547] width 199 height 18
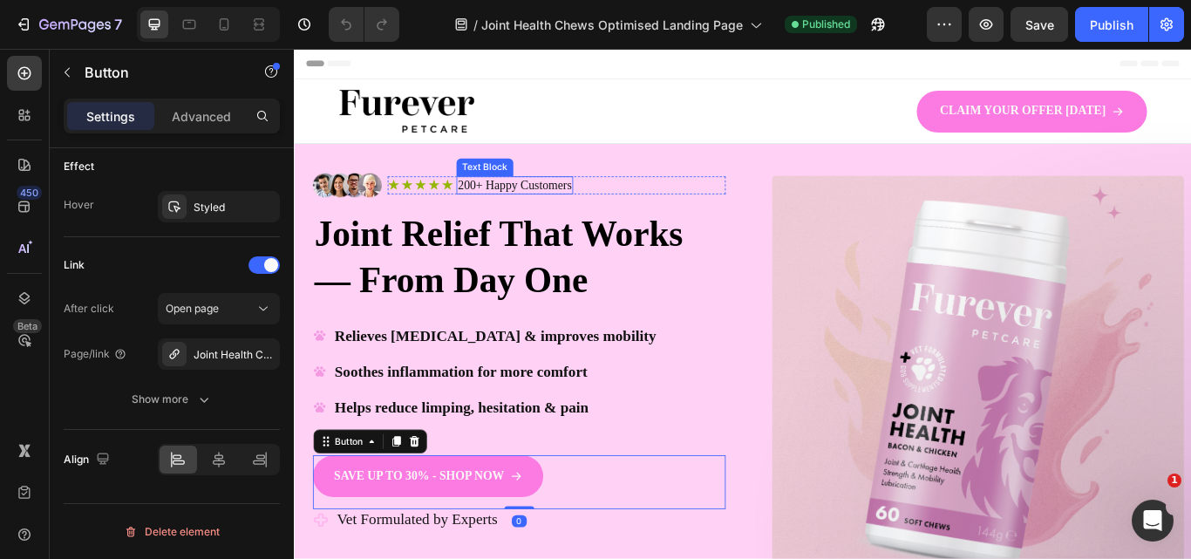
click at [499, 202] on p "200+ Happy Customers" at bounding box center [551, 209] width 133 height 18
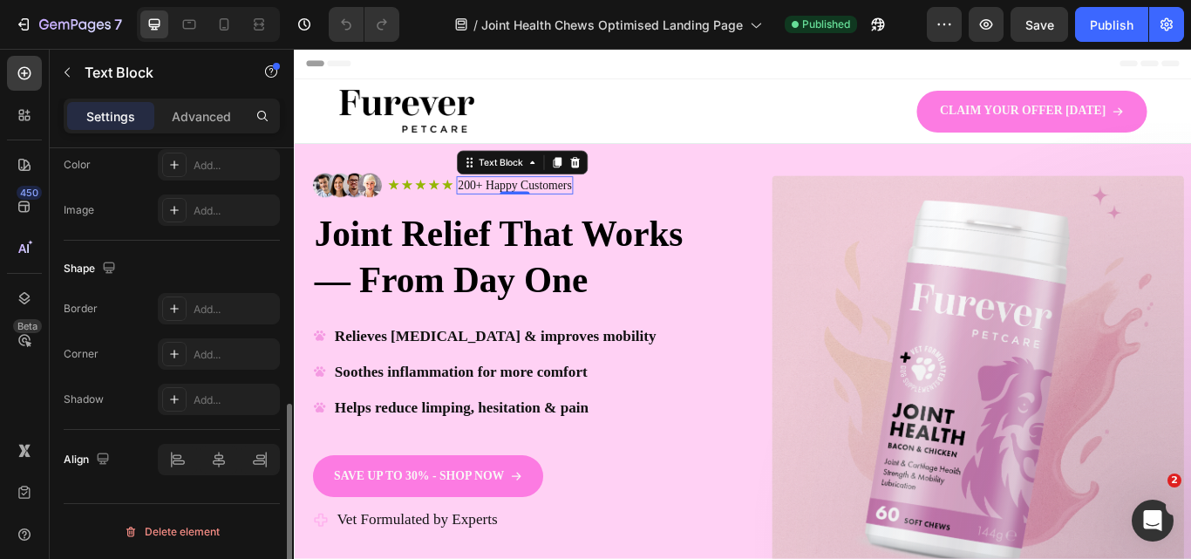
click at [499, 202] on p "200+ Happy Customers" at bounding box center [551, 209] width 133 height 18
click at [499, 209] on p "200+ Happy Customers" at bounding box center [551, 209] width 133 height 18
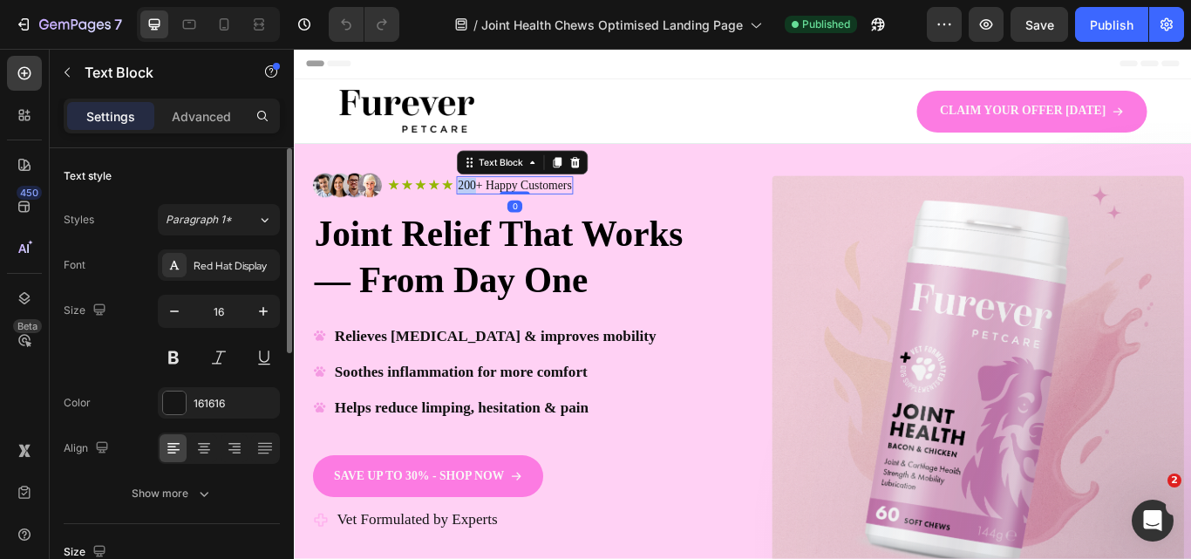
click at [499, 209] on p "200+ Happy Customers" at bounding box center [551, 209] width 133 height 18
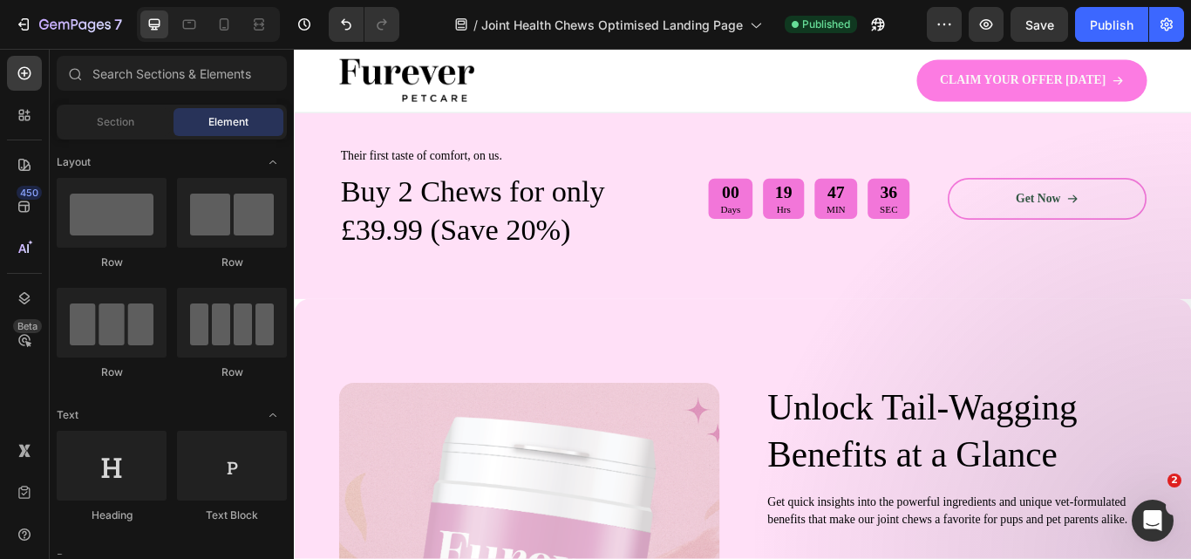
scroll to position [663, 0]
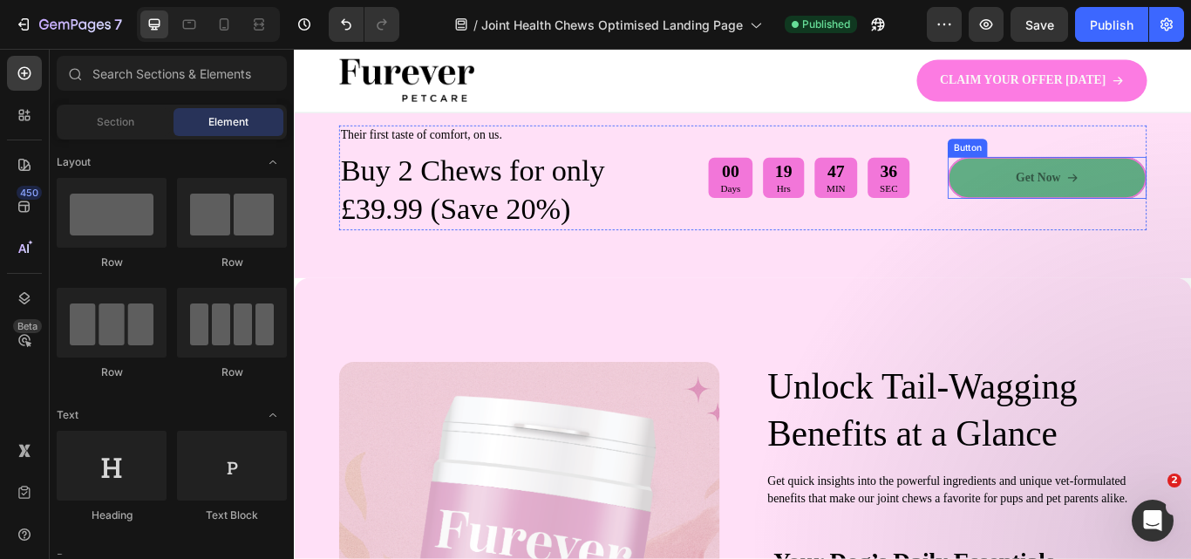
click at [1190, 191] on link "Get Now" at bounding box center [1172, 199] width 232 height 49
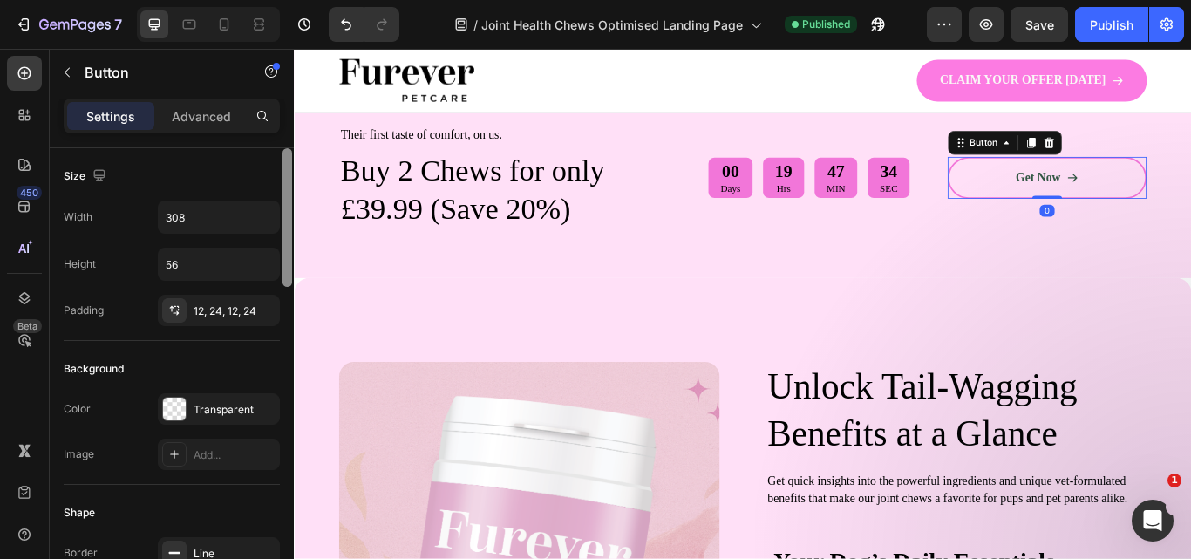
click at [287, 306] on div at bounding box center [287, 378] width 13 height 460
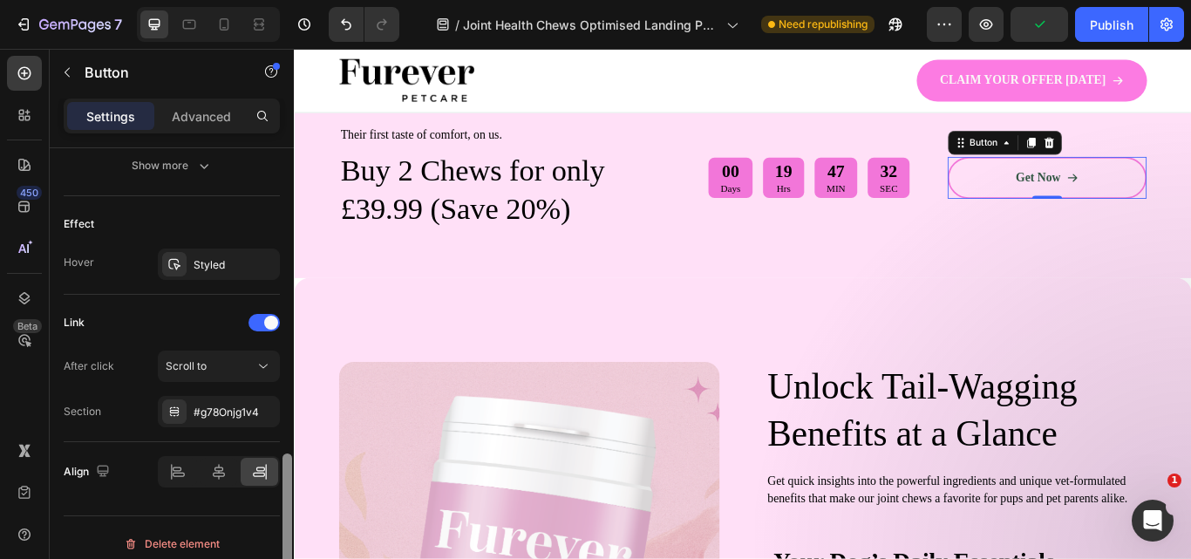
scroll to position [1000, 0]
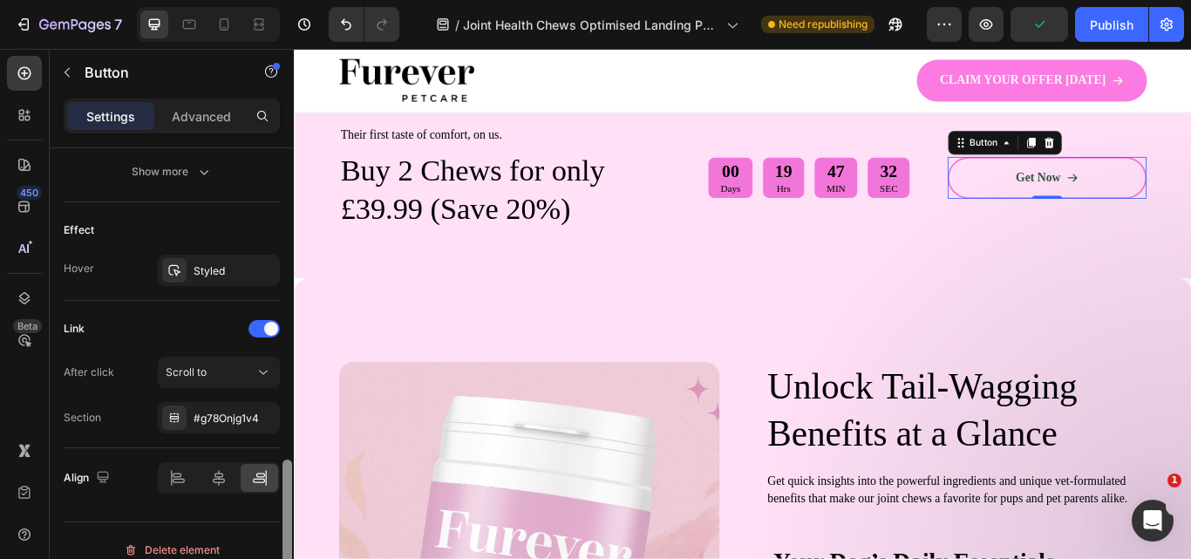
drag, startPoint x: 287, startPoint y: 307, endPoint x: 285, endPoint y: 475, distance: 168.3
click at [285, 475] on div at bounding box center [287, 530] width 10 height 143
click at [248, 383] on button "Scroll to" at bounding box center [219, 372] width 122 height 31
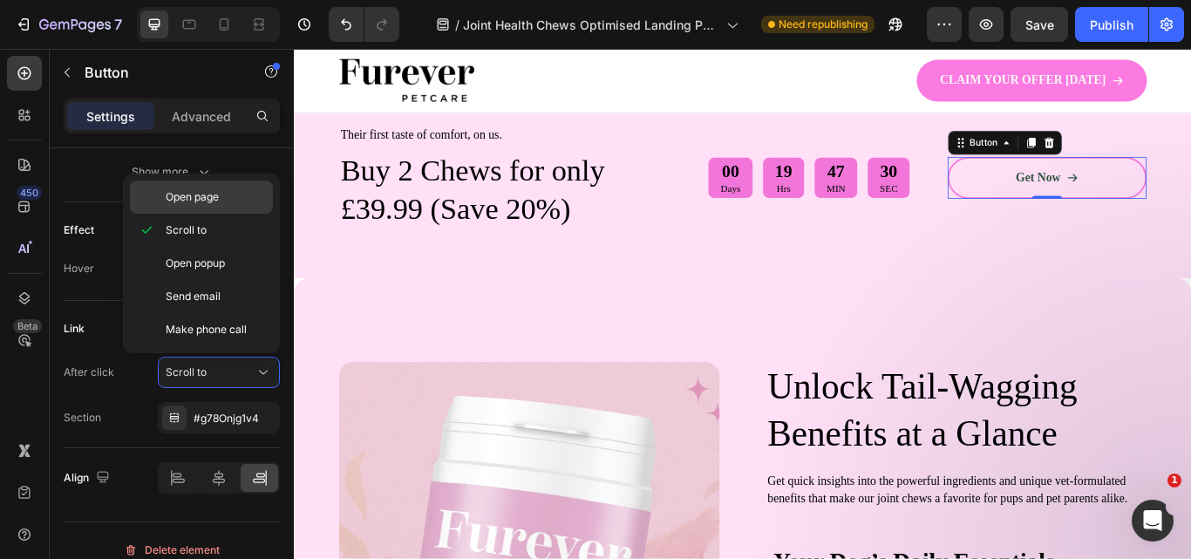
click at [224, 205] on div "Open page" at bounding box center [201, 196] width 143 height 33
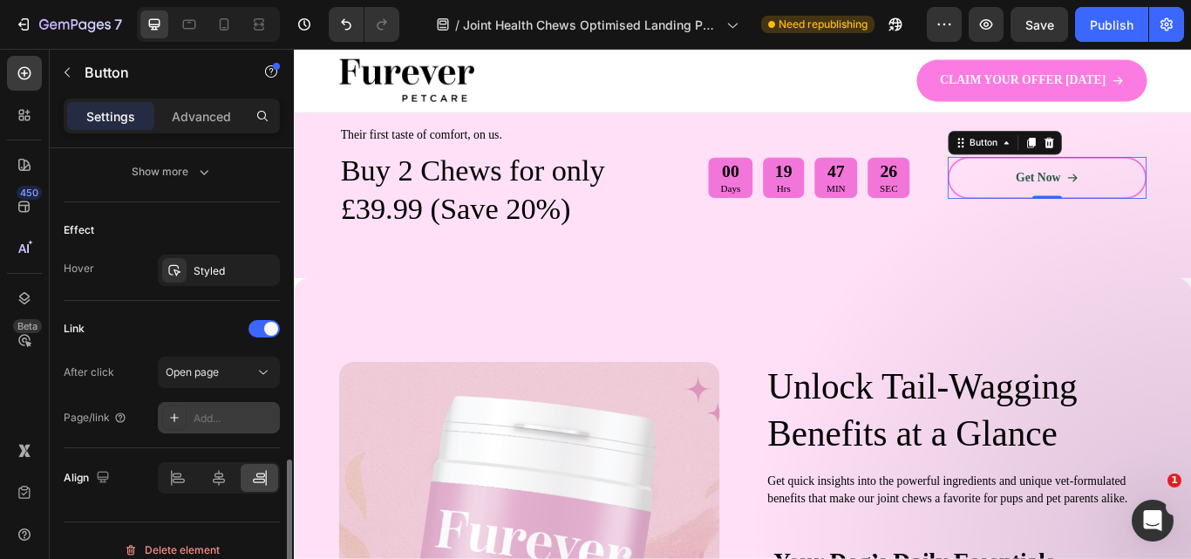
click at [235, 415] on div "Add..." at bounding box center [235, 419] width 82 height 16
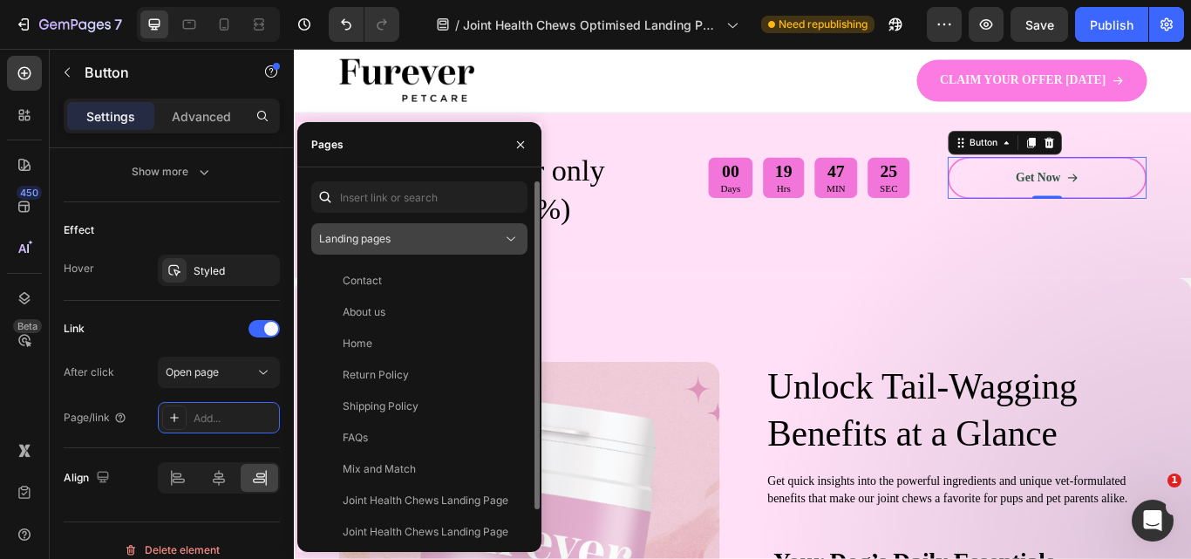
click at [388, 251] on button "Landing pages" at bounding box center [419, 238] width 216 height 31
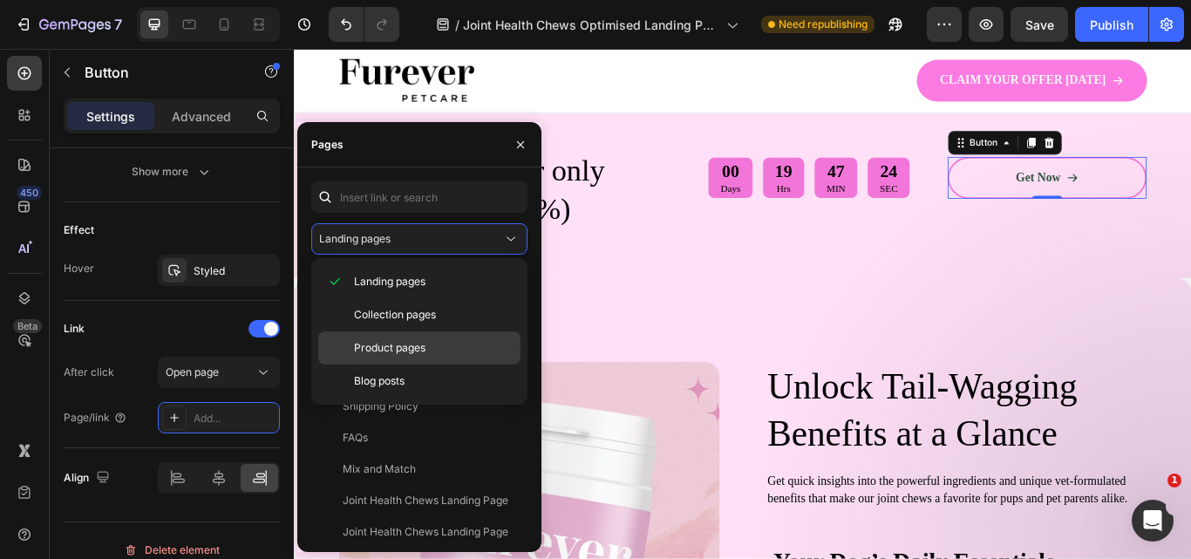
click at [390, 338] on div "Product pages" at bounding box center [419, 347] width 202 height 33
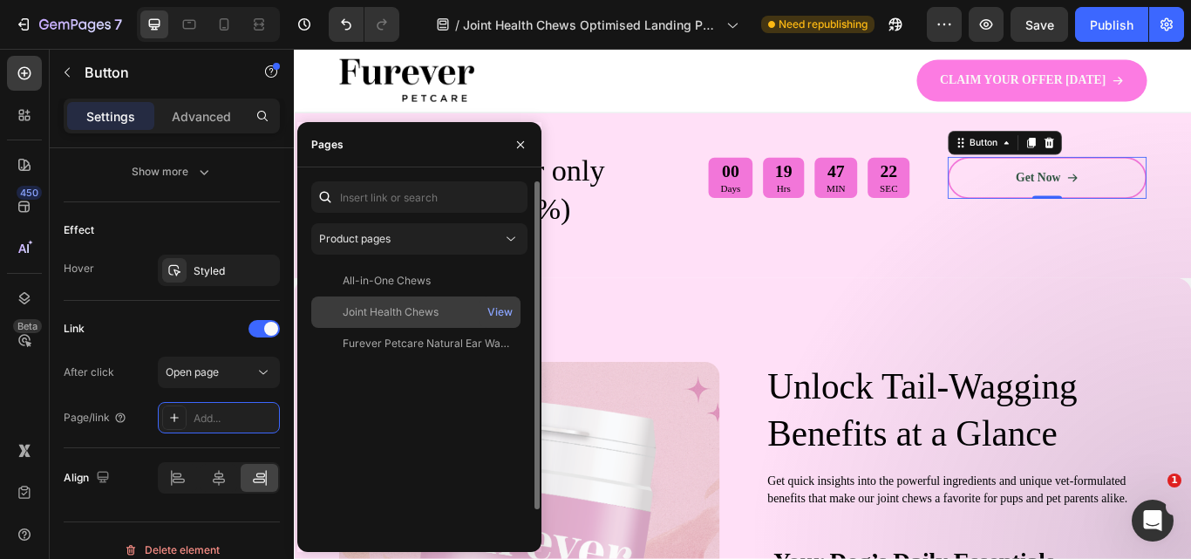
click at [376, 306] on div "Joint Health Chews" at bounding box center [391, 312] width 96 height 16
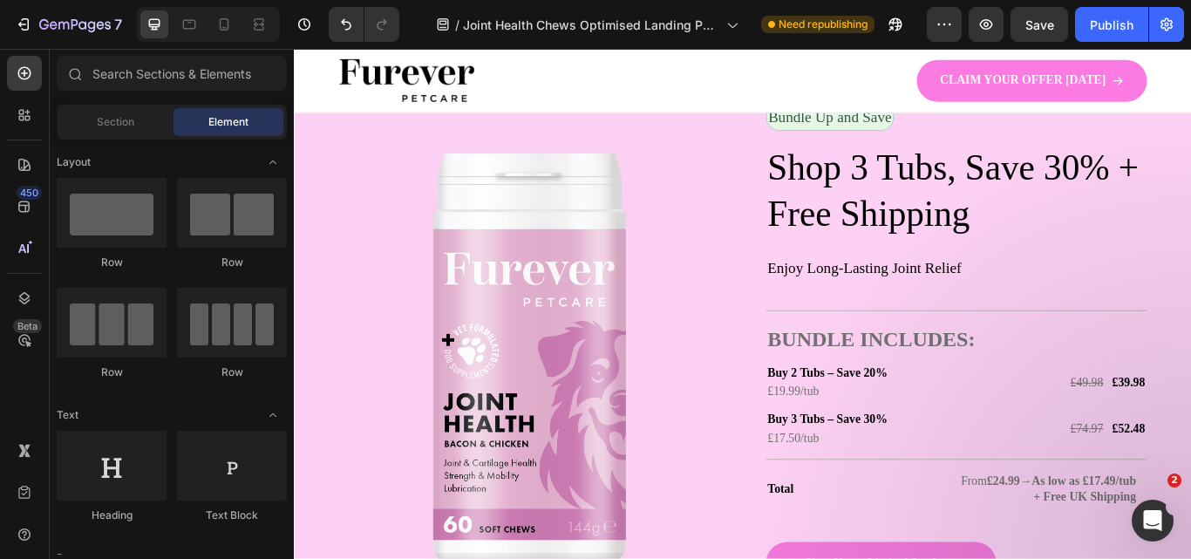
scroll to position [3455, 0]
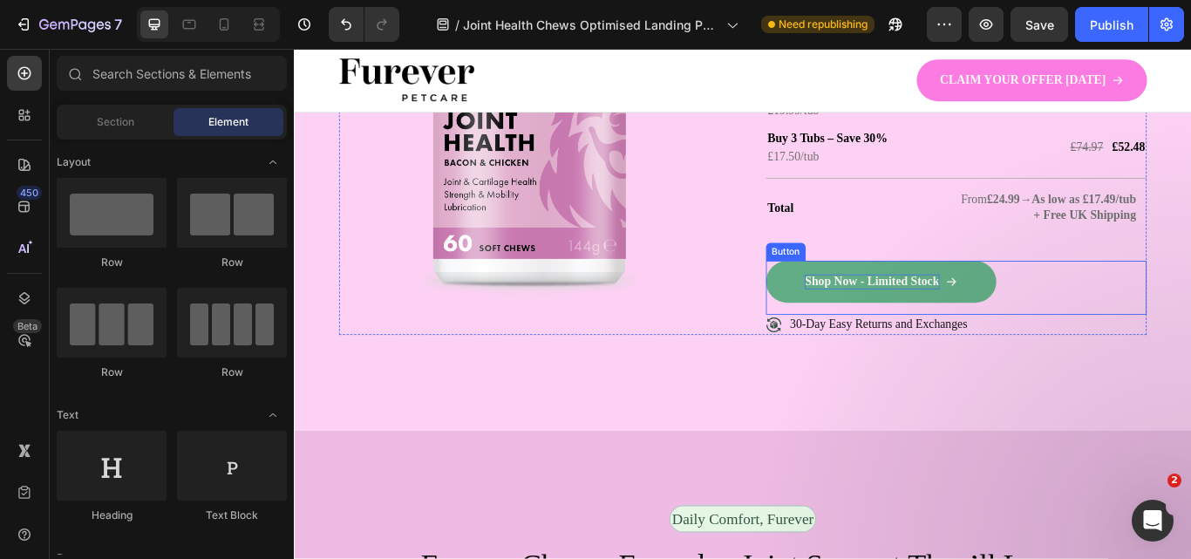
click at [973, 330] on p "Shop Now - Limited Stock" at bounding box center [967, 321] width 157 height 18
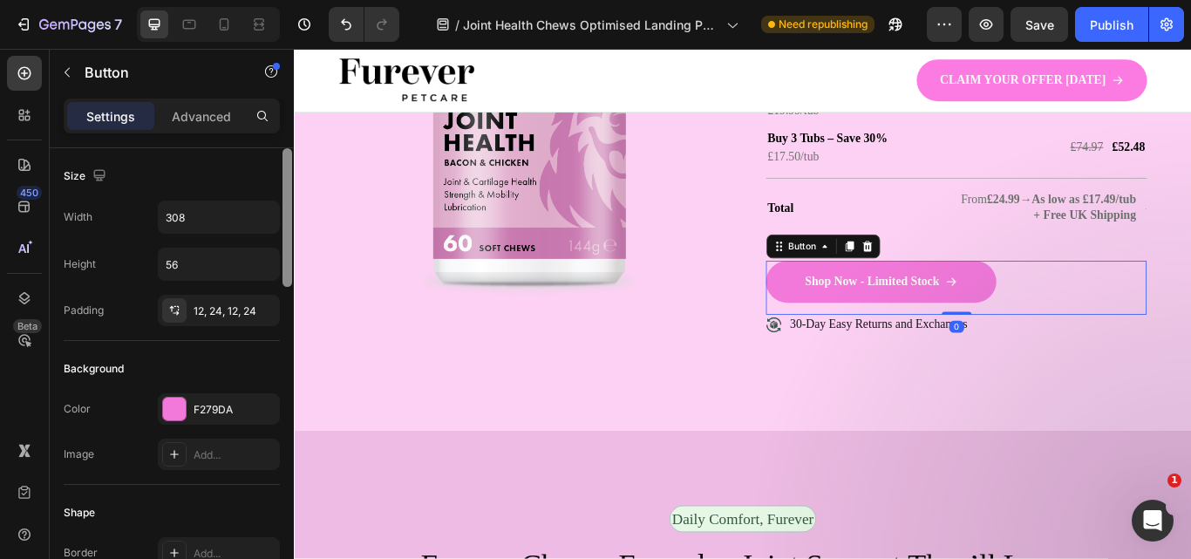
click at [289, 340] on div at bounding box center [287, 378] width 13 height 460
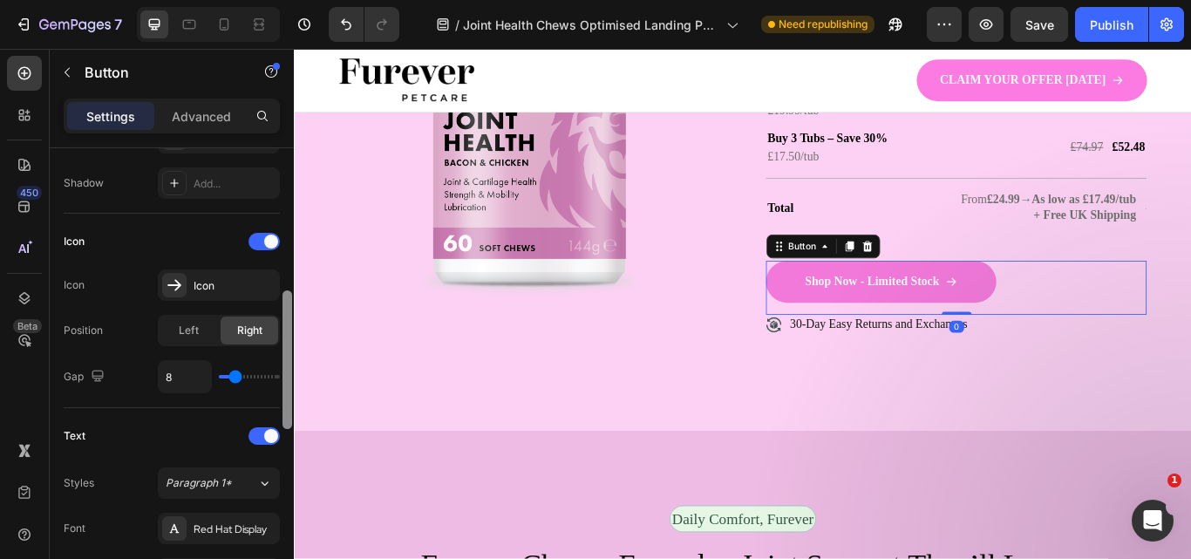
click at [289, 341] on div at bounding box center [287, 359] width 10 height 139
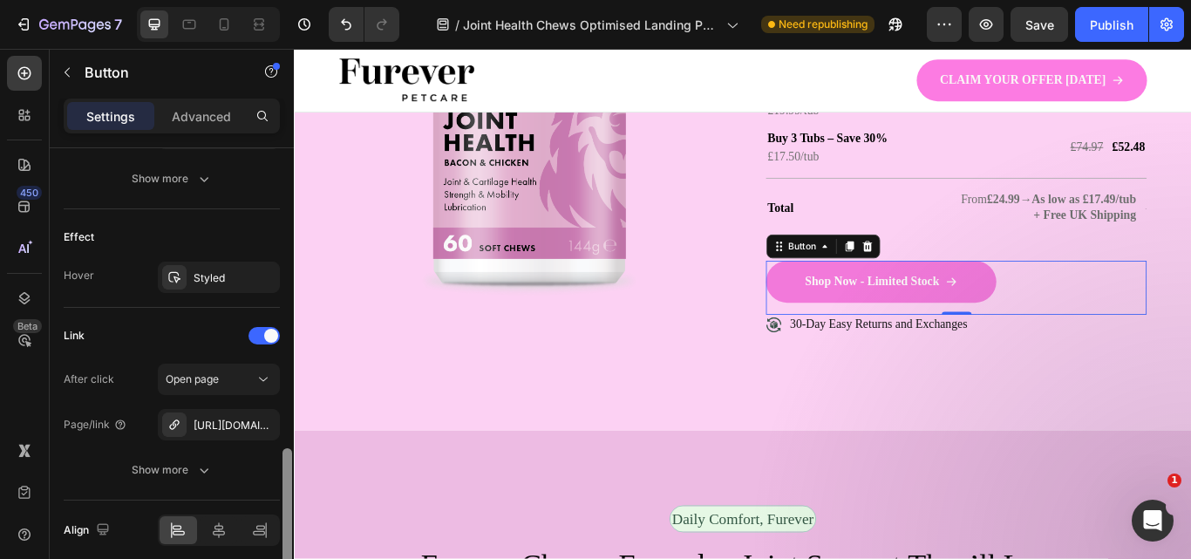
scroll to position [1010, 0]
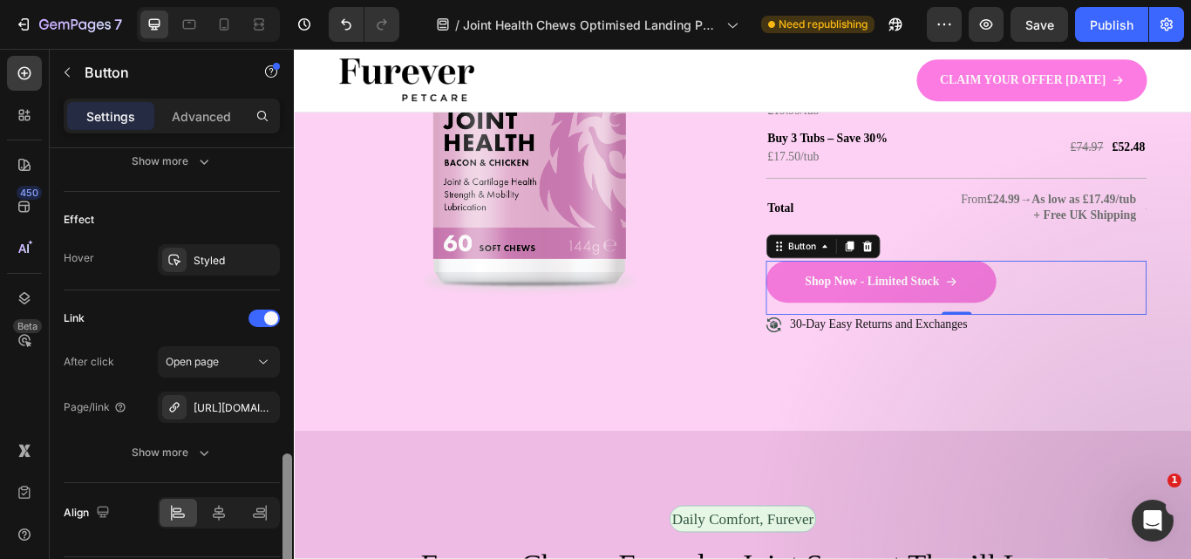
drag, startPoint x: 289, startPoint y: 341, endPoint x: 284, endPoint y: 506, distance: 165.7
click at [284, 506] on div at bounding box center [287, 522] width 10 height 139
click at [231, 405] on div "https://seal-commerce-asia.myshopify.com/a/gempages?version=v7&shop_id=43275057…" at bounding box center [219, 408] width 51 height 16
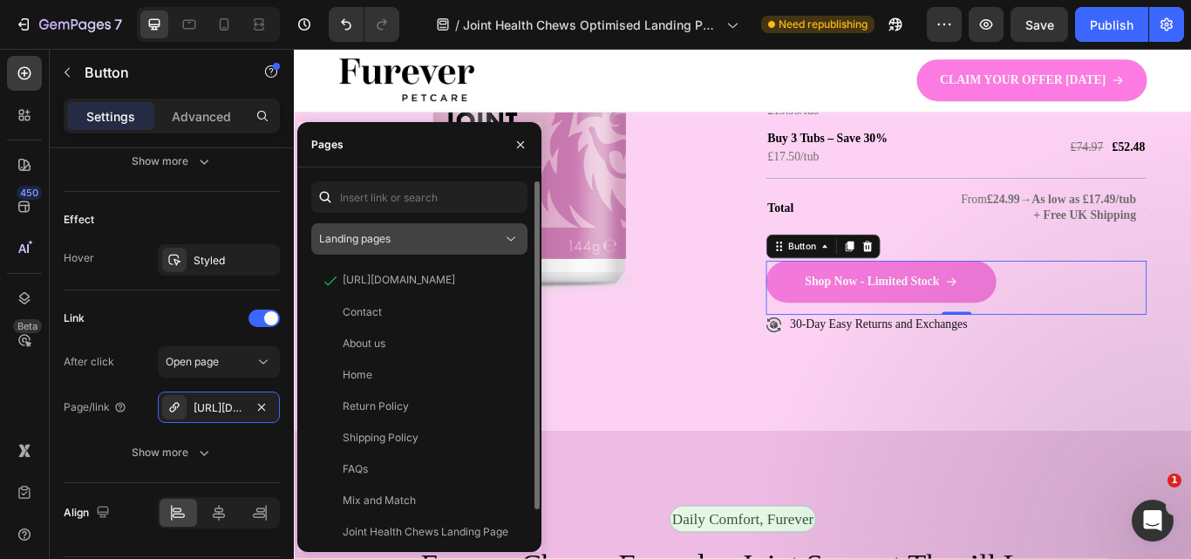
click at [410, 232] on div "Landing pages" at bounding box center [410, 239] width 183 height 16
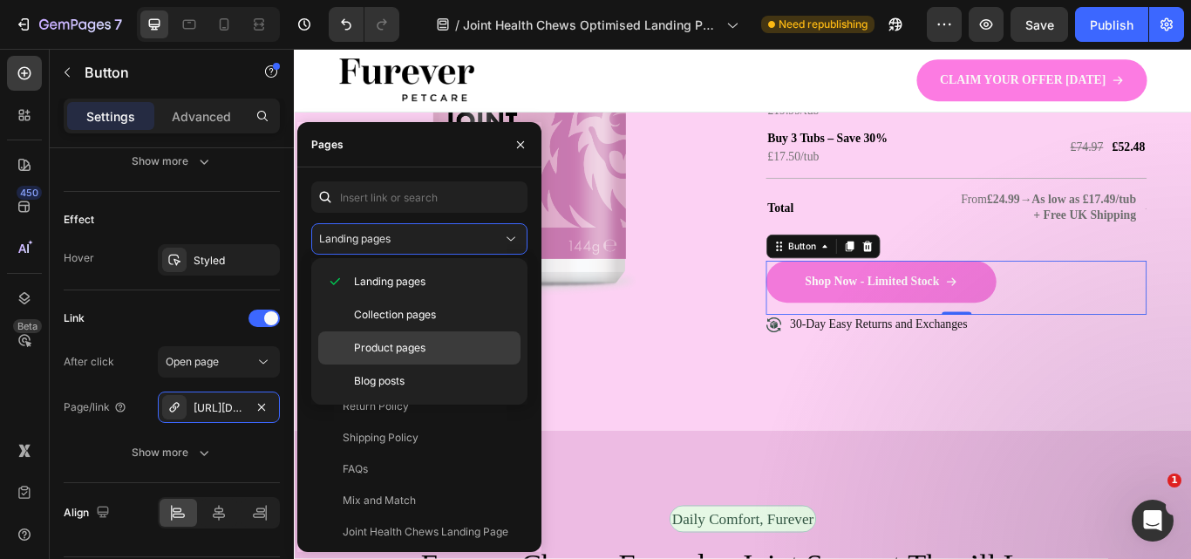
click at [406, 337] on div "Product pages" at bounding box center [419, 347] width 202 height 33
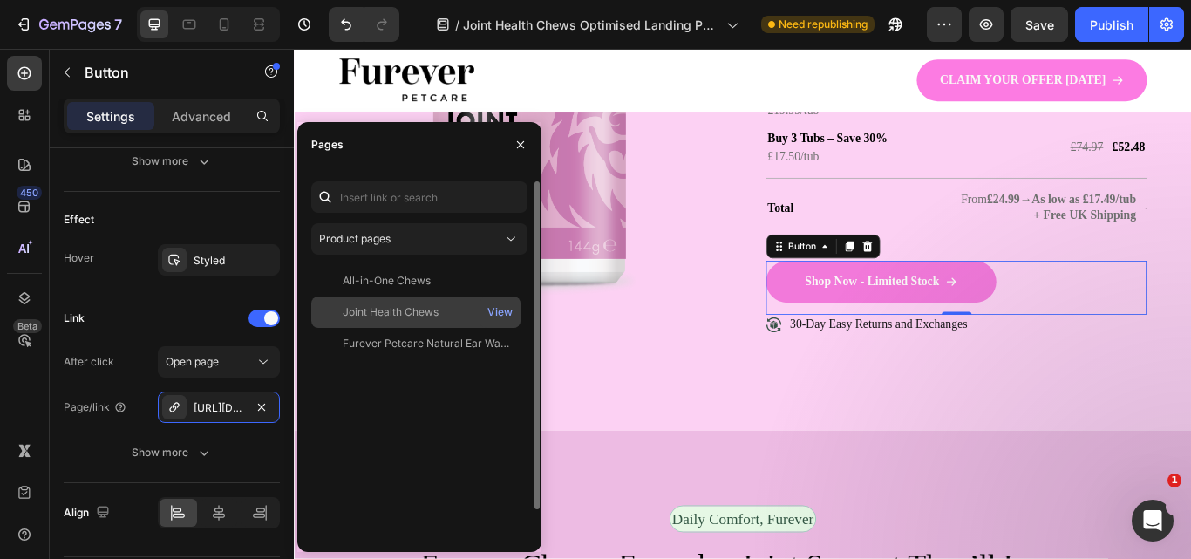
drag, startPoint x: 401, startPoint y: 313, endPoint x: 888, endPoint y: 368, distance: 490.4
click at [401, 313] on div "Joint Health Chews" at bounding box center [391, 312] width 96 height 16
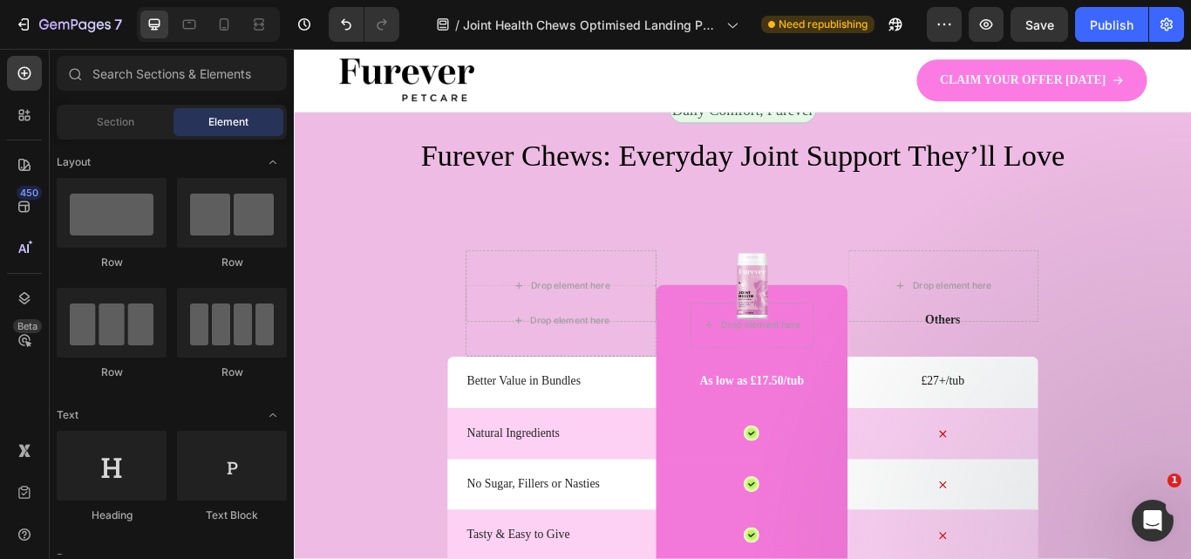
scroll to position [3937, 0]
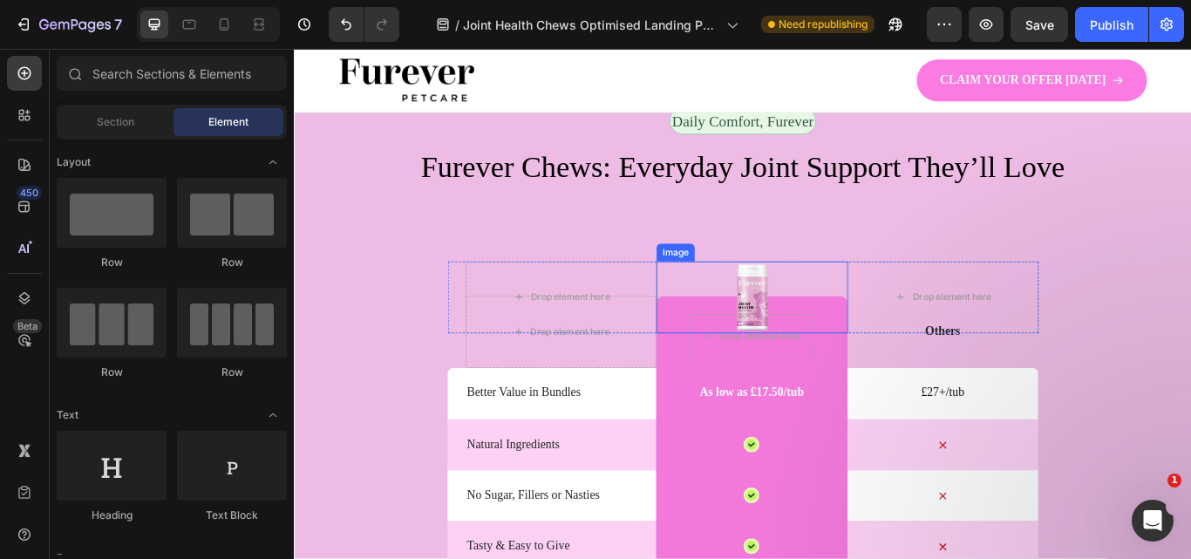
click at [812, 344] on img at bounding box center [827, 339] width 47 height 84
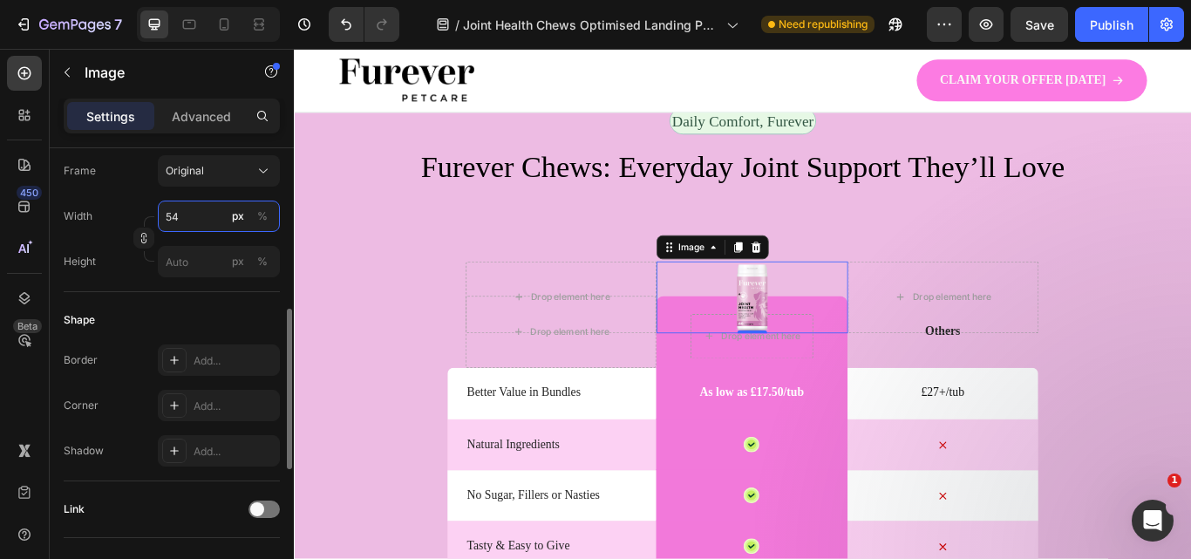
click at [201, 216] on input "54" at bounding box center [219, 216] width 122 height 31
click at [201, 217] on input "54" at bounding box center [219, 216] width 122 height 31
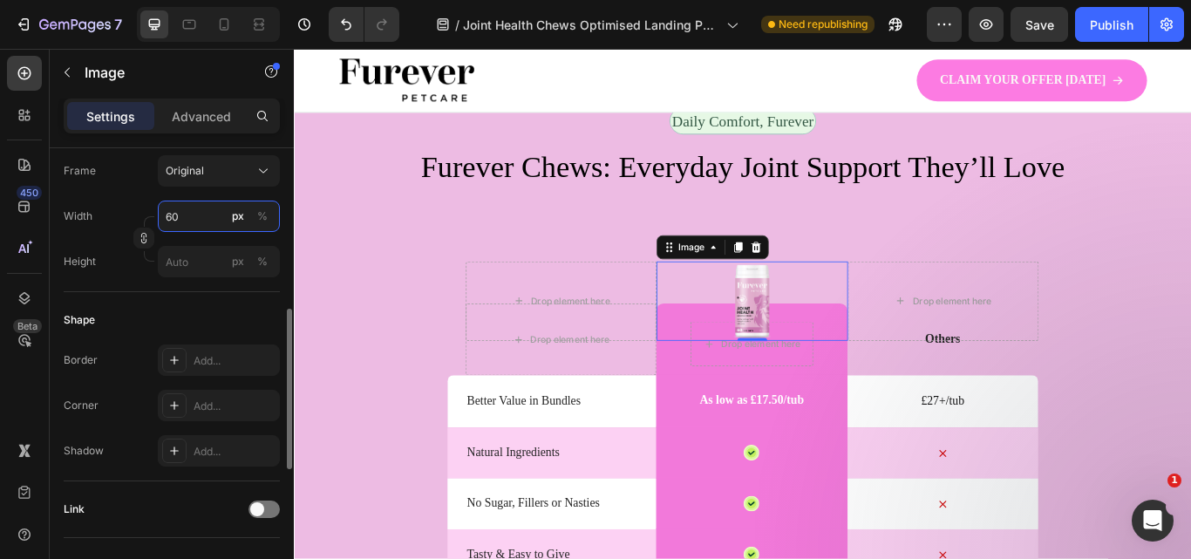
type input "60"
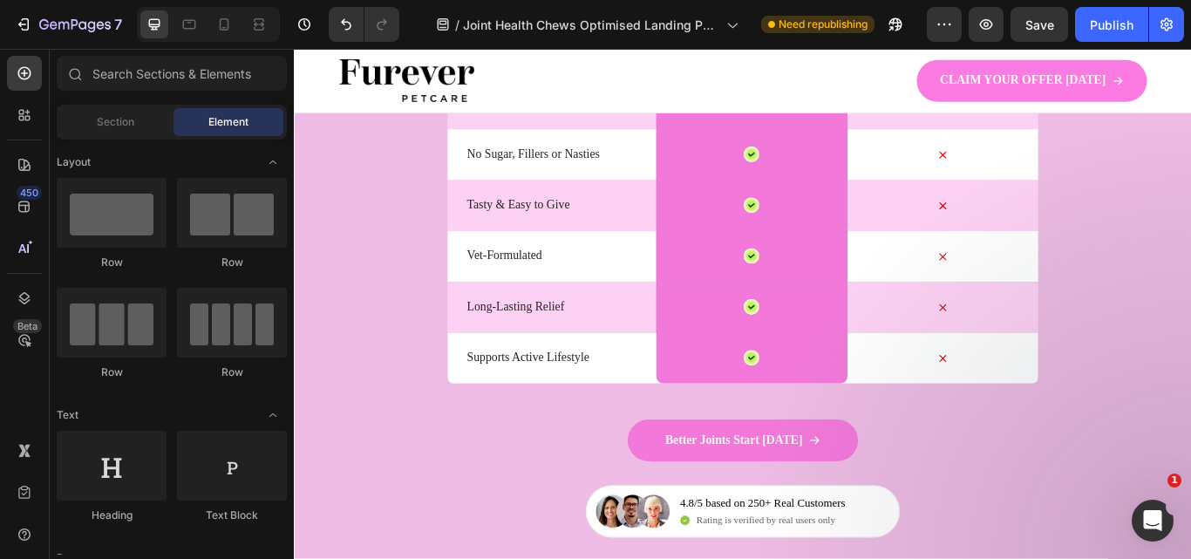
scroll to position [4534, 0]
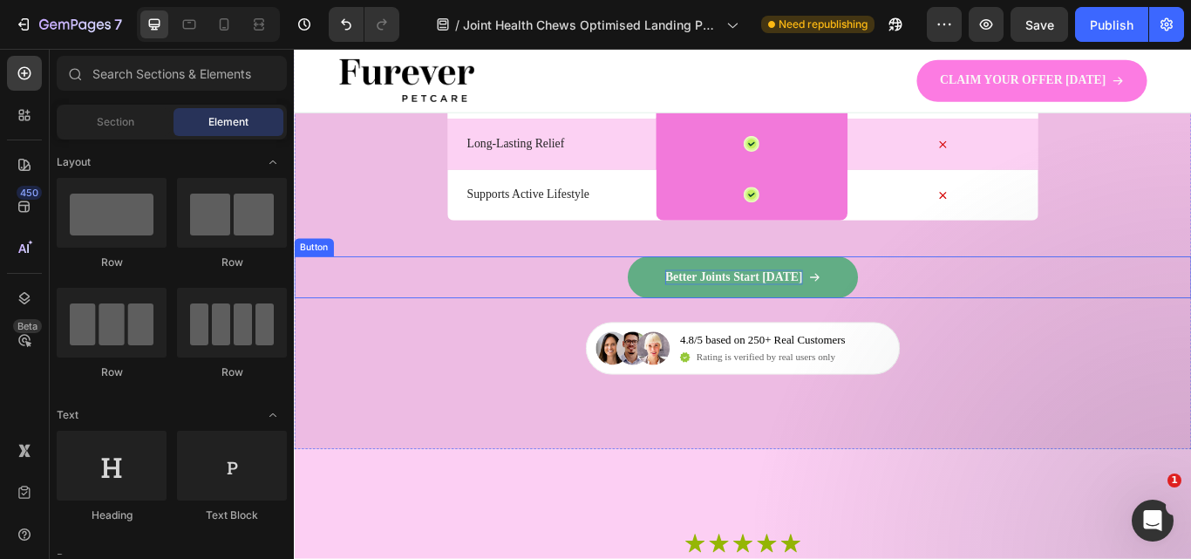
click at [833, 307] on p "Better Joints Start [DATE]" at bounding box center [806, 316] width 160 height 18
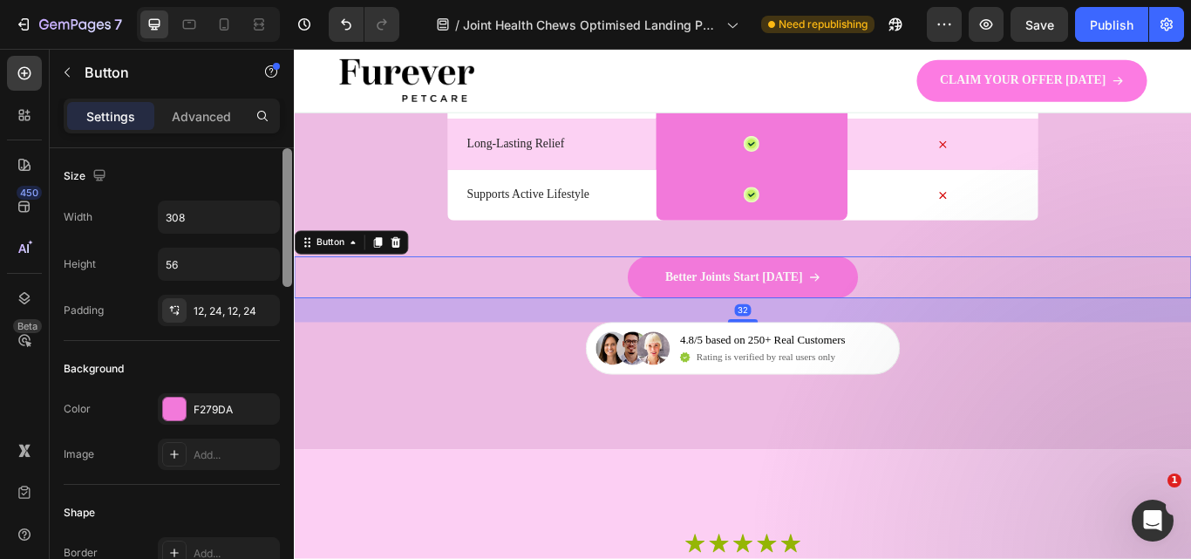
click at [285, 309] on div at bounding box center [287, 378] width 13 height 460
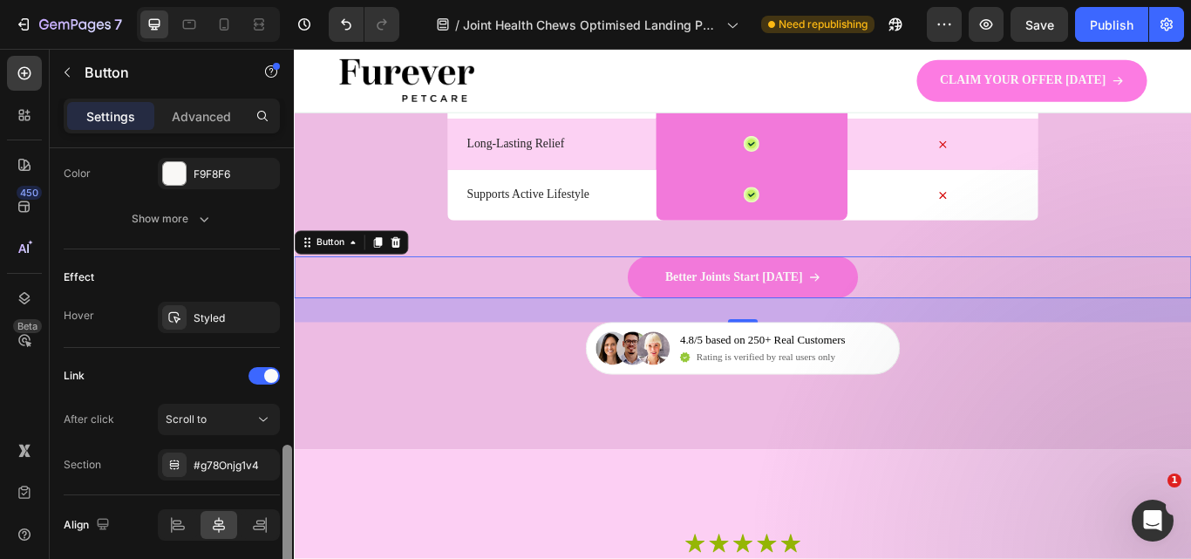
drag, startPoint x: 285, startPoint y: 309, endPoint x: 290, endPoint y: 459, distance: 150.0
click at [291, 462] on div at bounding box center [287, 516] width 10 height 143
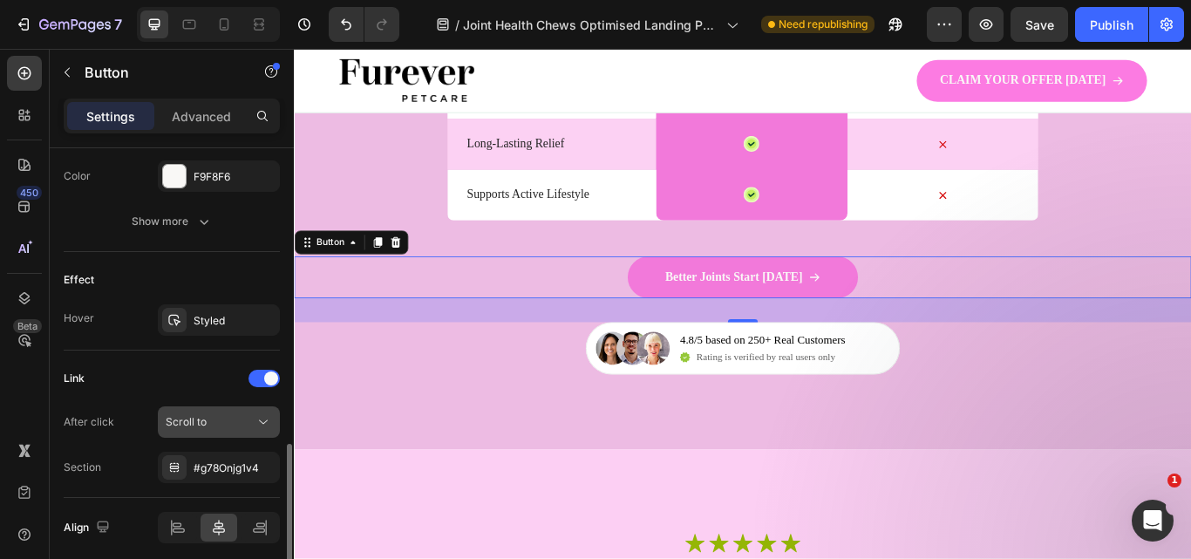
click at [247, 421] on div "Scroll to" at bounding box center [210, 422] width 89 height 16
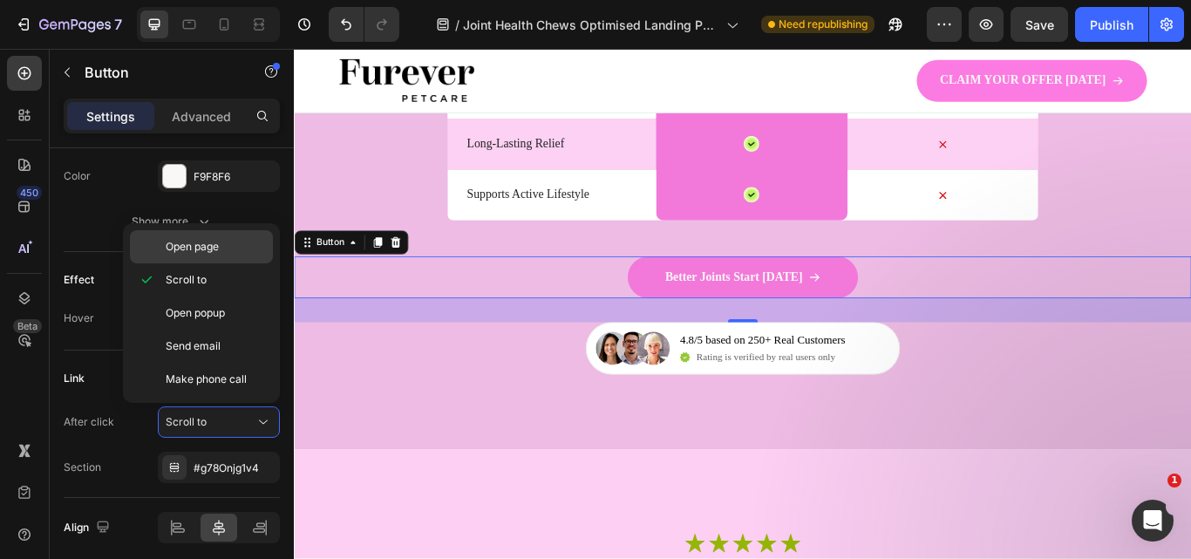
click at [205, 252] on span "Open page" at bounding box center [192, 247] width 53 height 16
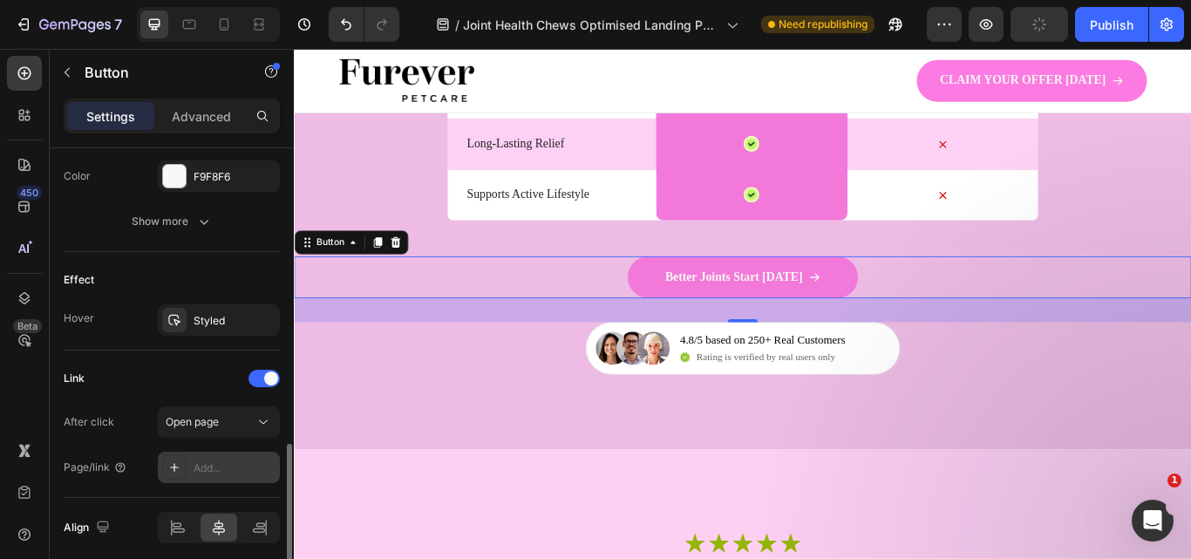
click at [232, 469] on div "Add..." at bounding box center [235, 468] width 82 height 16
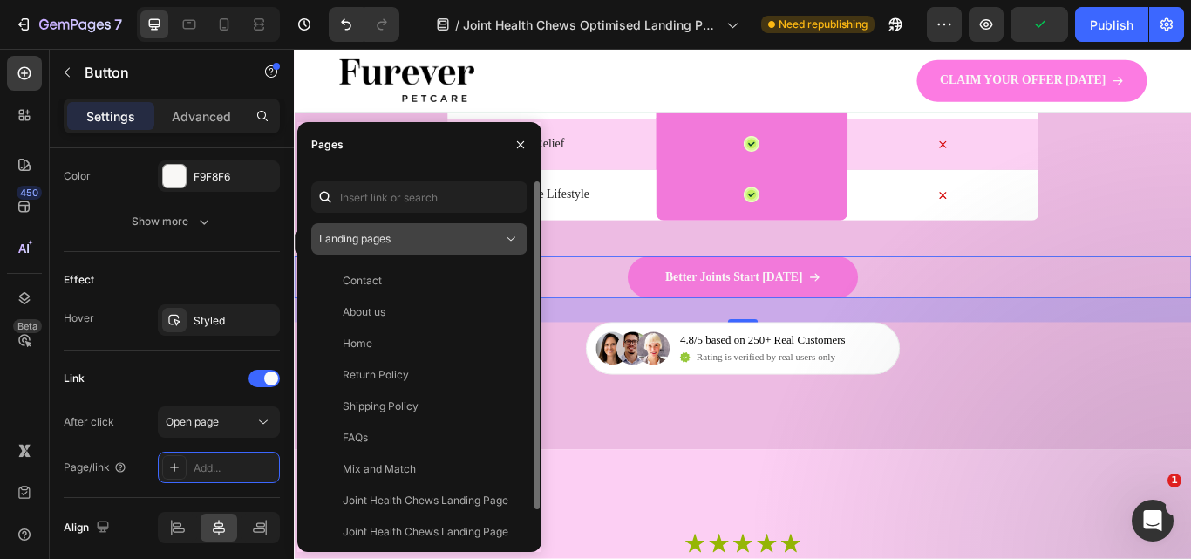
click at [378, 234] on span "Landing pages" at bounding box center [354, 238] width 71 height 13
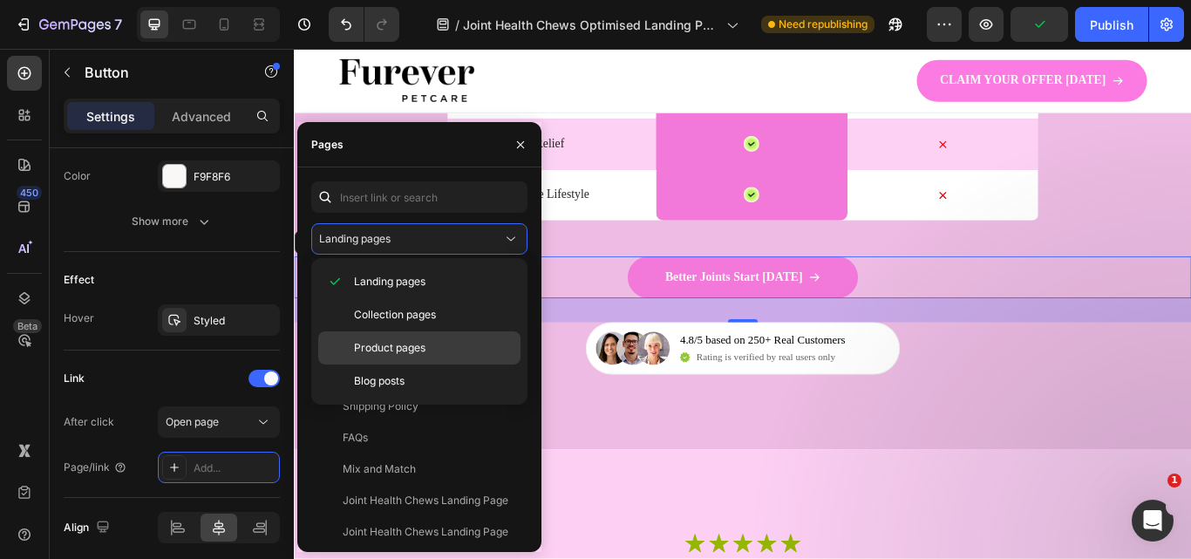
click at [391, 339] on div "Product pages" at bounding box center [419, 347] width 202 height 33
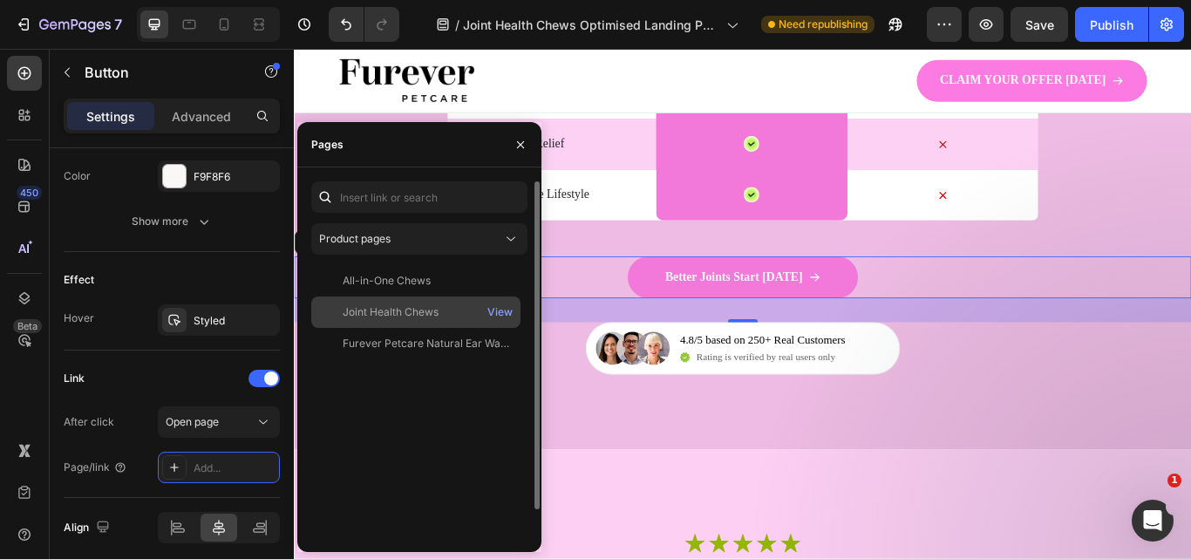
click at [389, 306] on div "Joint Health Chews" at bounding box center [391, 312] width 96 height 16
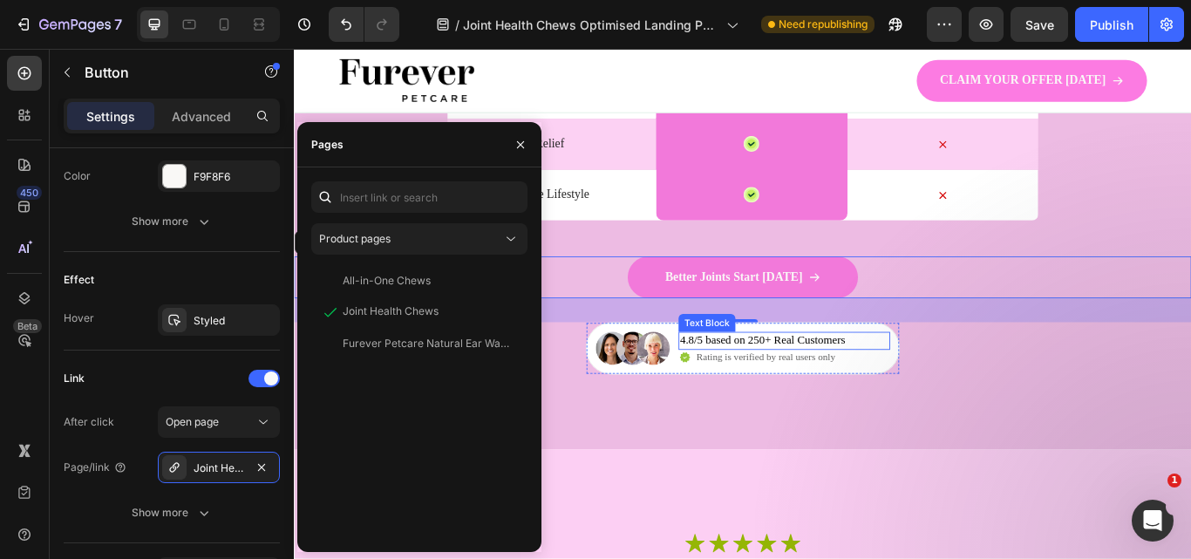
click at [824, 388] on p "4.8/5 based on 250+ Real Customers" at bounding box center [840, 389] width 193 height 17
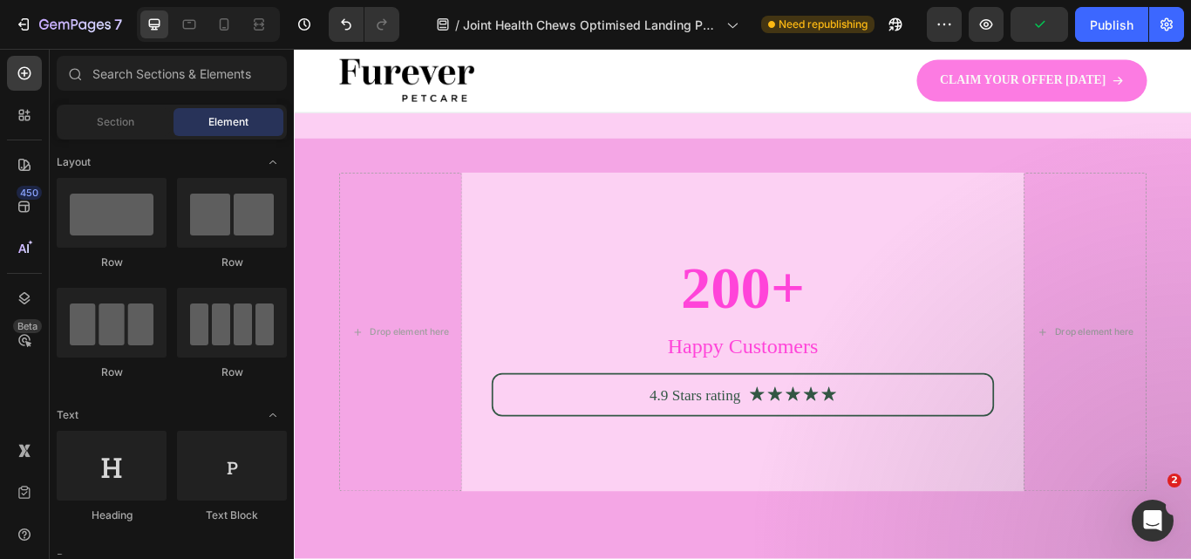
scroll to position [6255, 0]
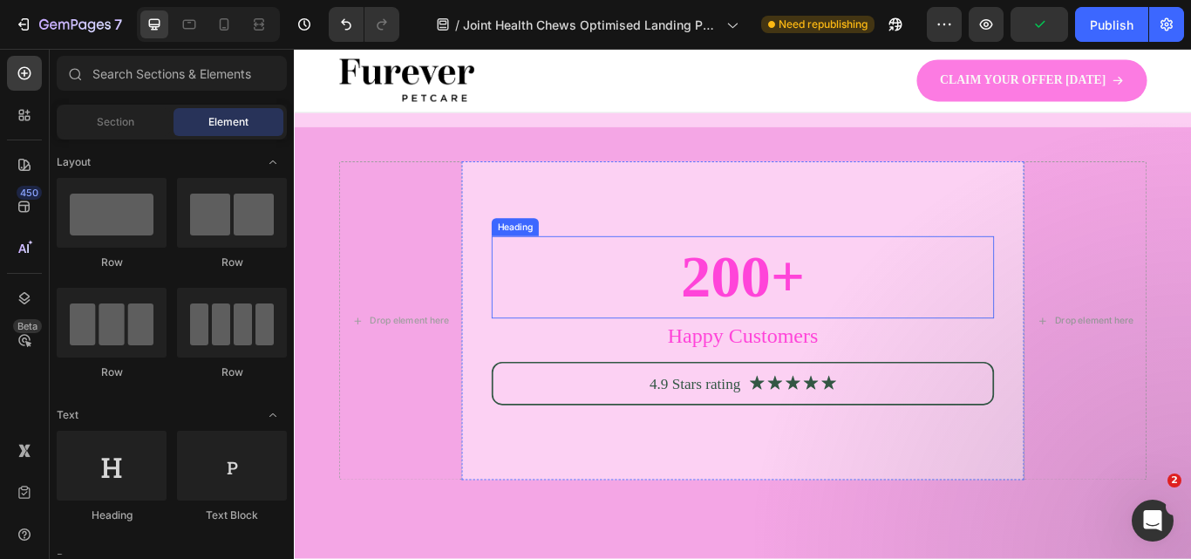
click at [785, 302] on h2 "200+" at bounding box center [817, 315] width 586 height 94
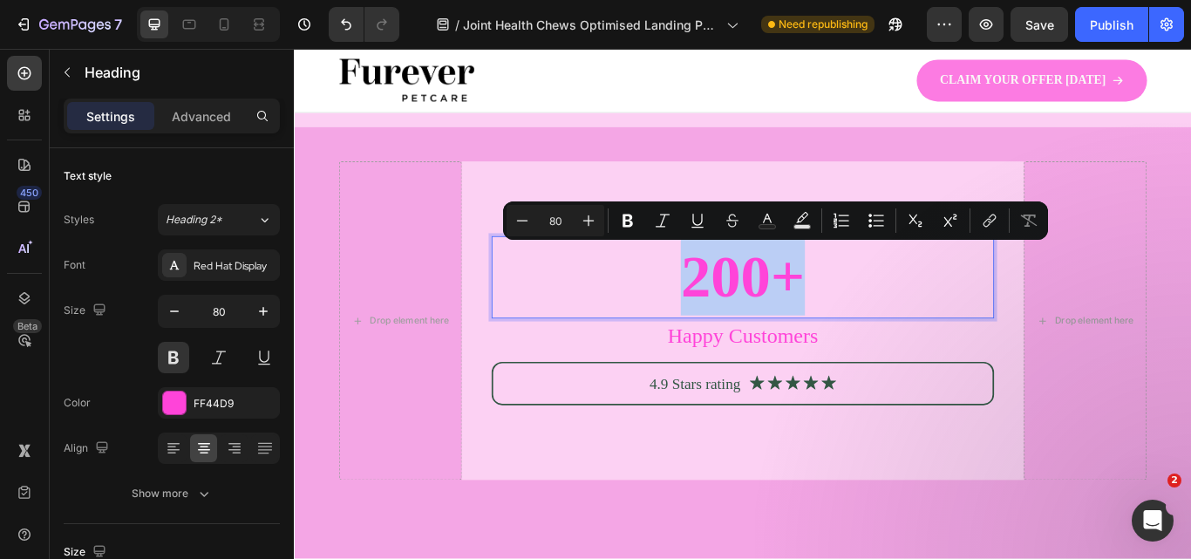
click at [785, 302] on p "200+" at bounding box center [817, 314] width 582 height 91
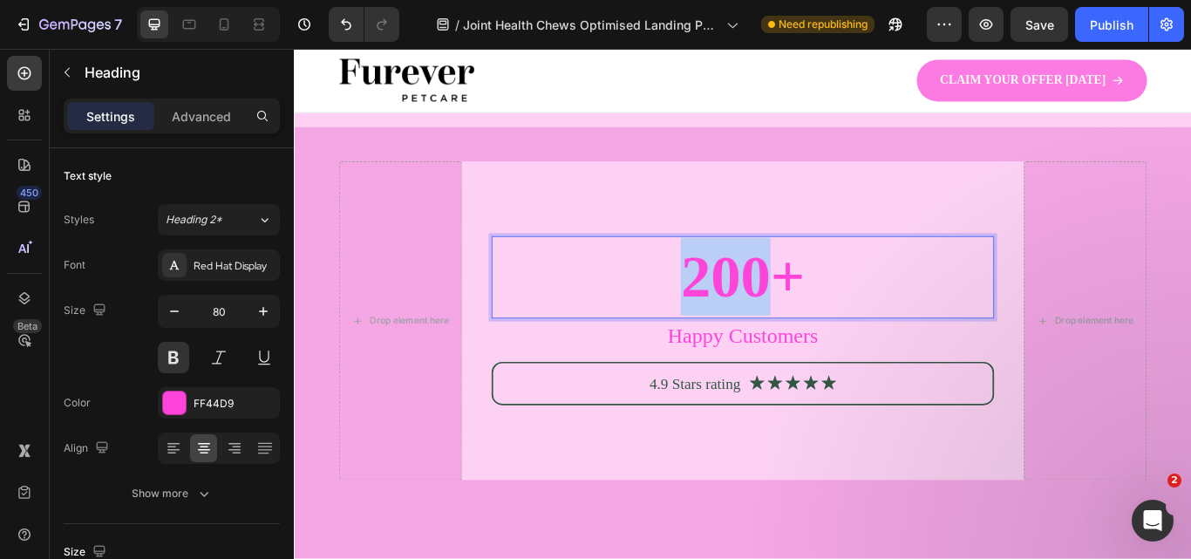
click at [785, 303] on p "200+" at bounding box center [817, 314] width 582 height 91
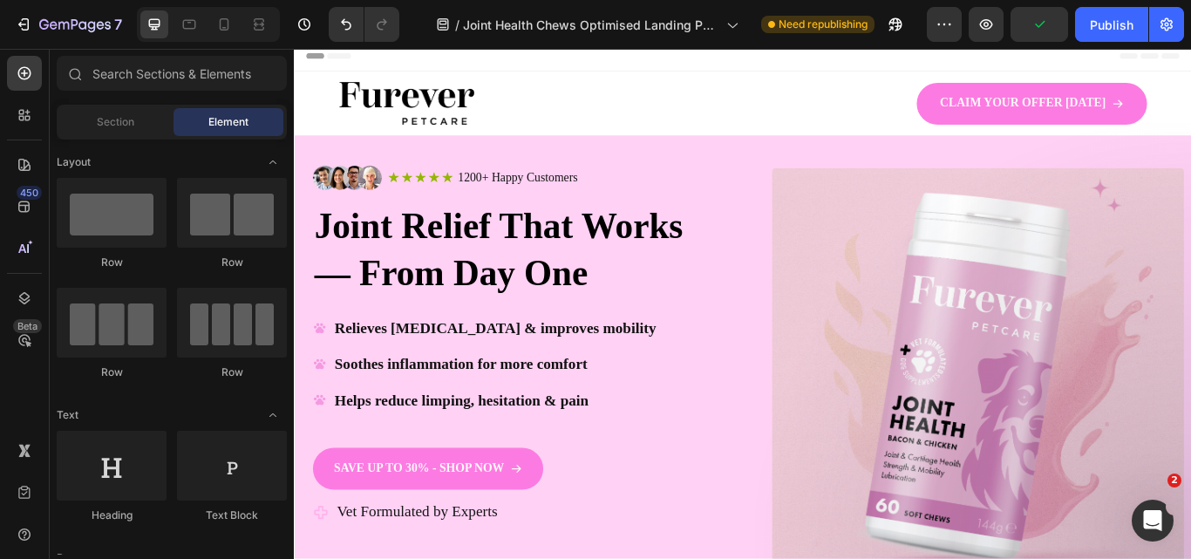
scroll to position [0, 0]
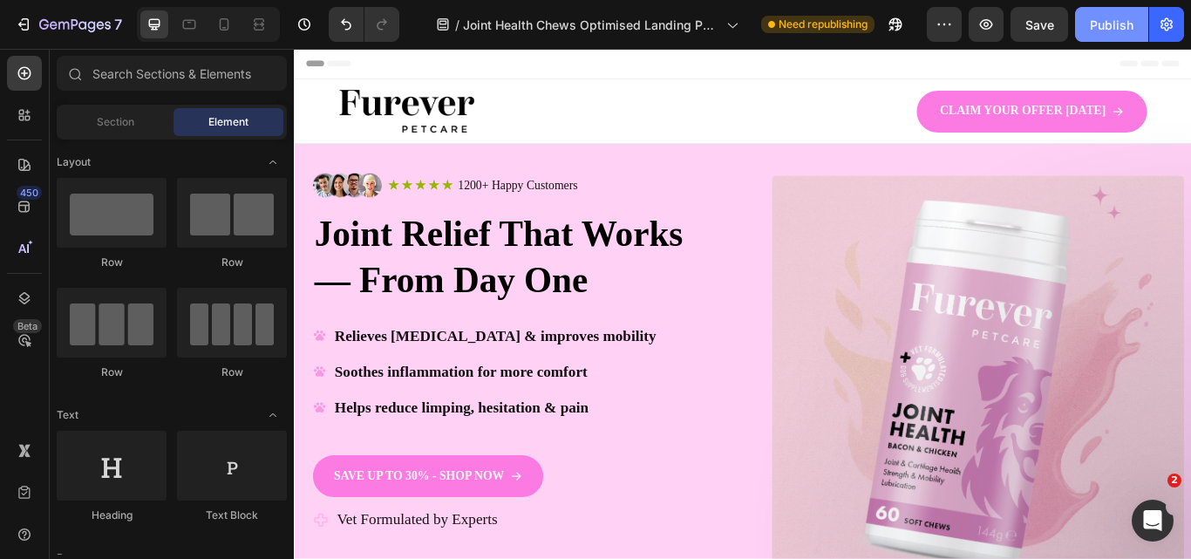
click at [1115, 25] on div "Publish" at bounding box center [1112, 25] width 44 height 18
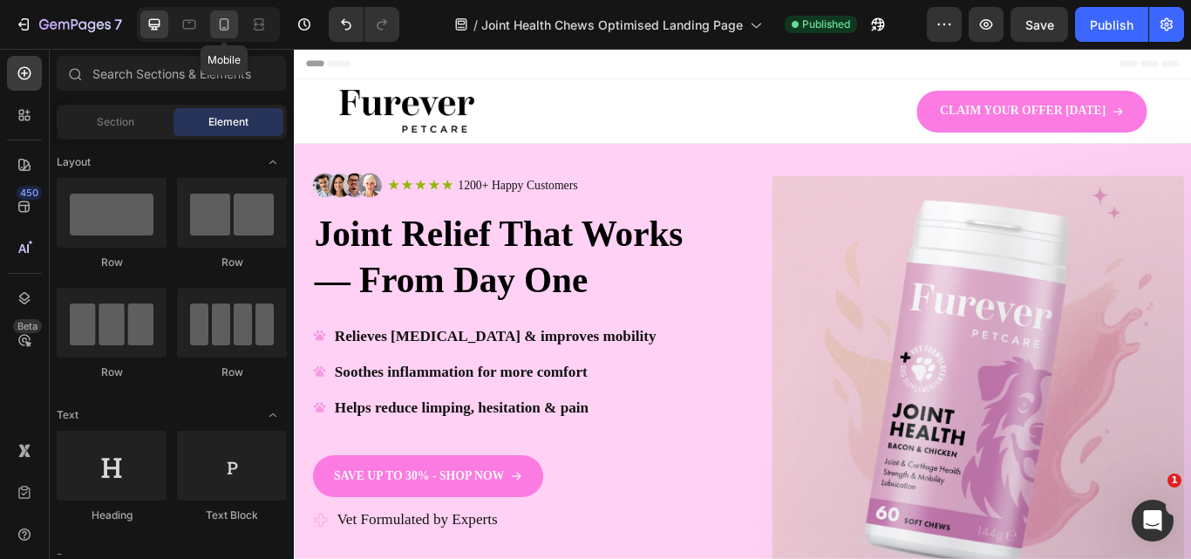
click at [228, 28] on icon at bounding box center [225, 24] width 10 height 12
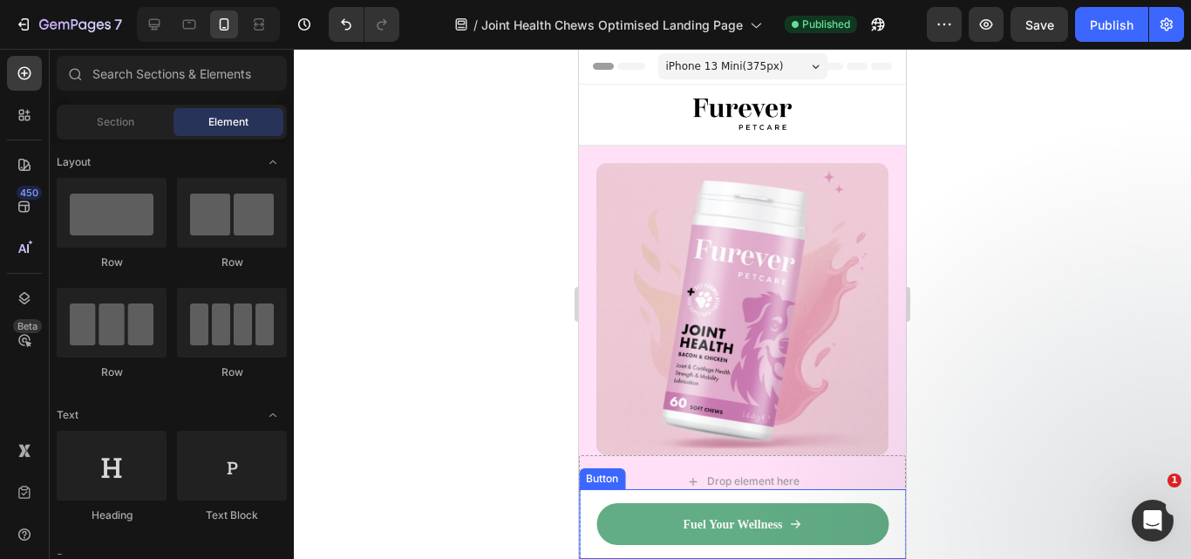
click at [856, 519] on link "Fuel Your Wellness" at bounding box center [742, 524] width 292 height 42
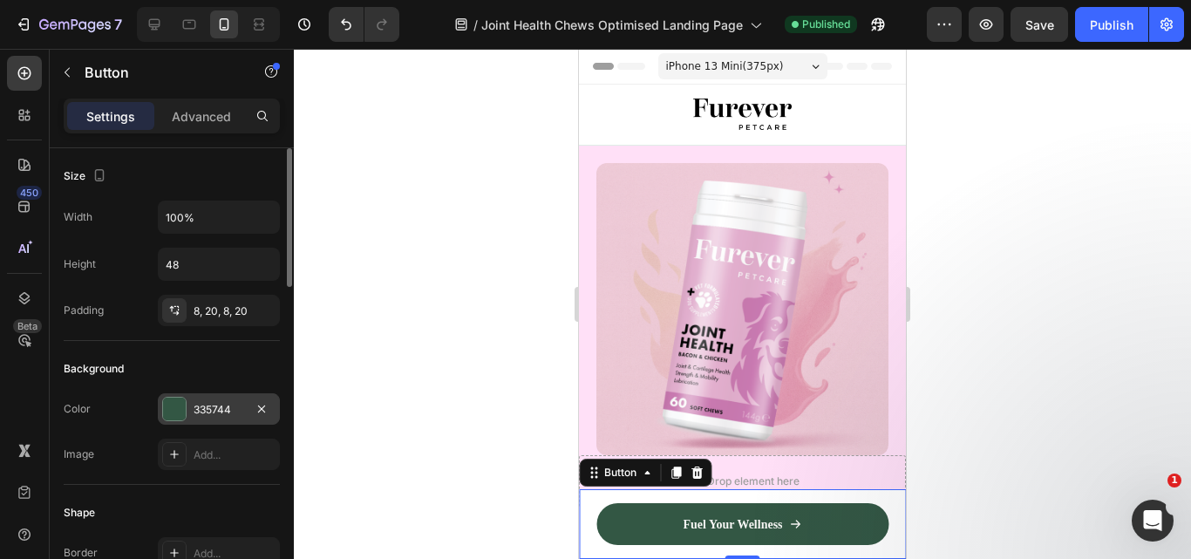
click at [212, 405] on div "335744" at bounding box center [219, 410] width 51 height 16
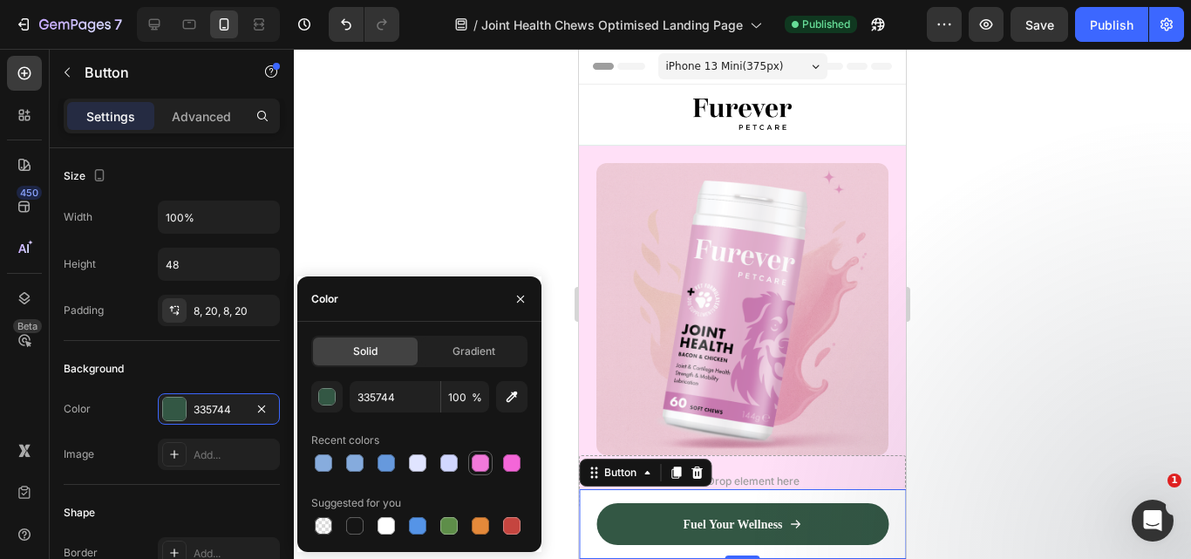
click at [478, 459] on div at bounding box center [480, 462] width 17 height 17
type input "F279DA"
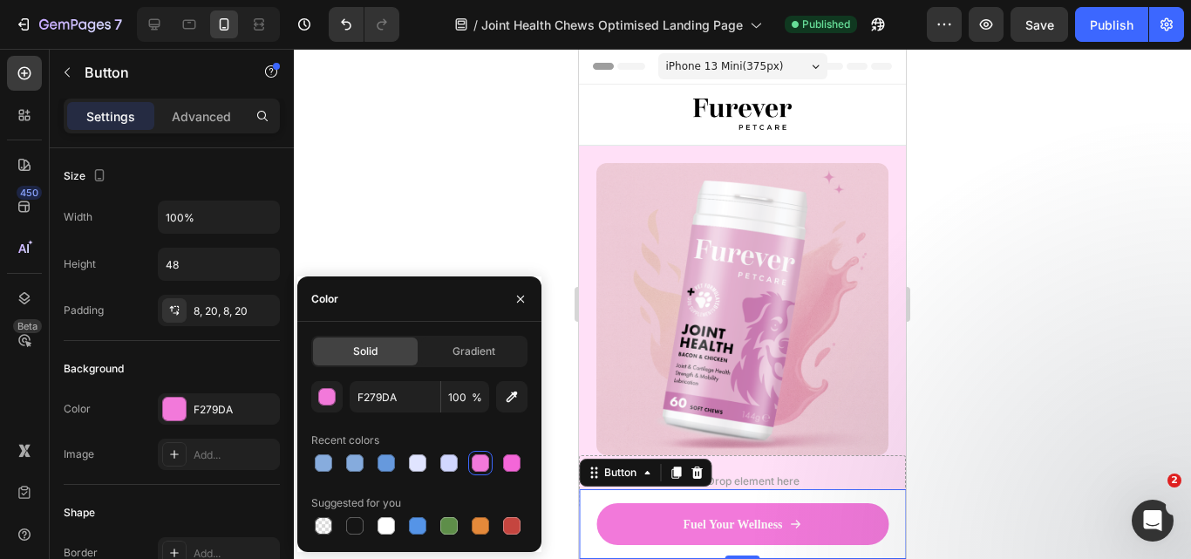
click at [880, 498] on div "Fuel Your Wellness Button 0" at bounding box center [742, 524] width 327 height 70
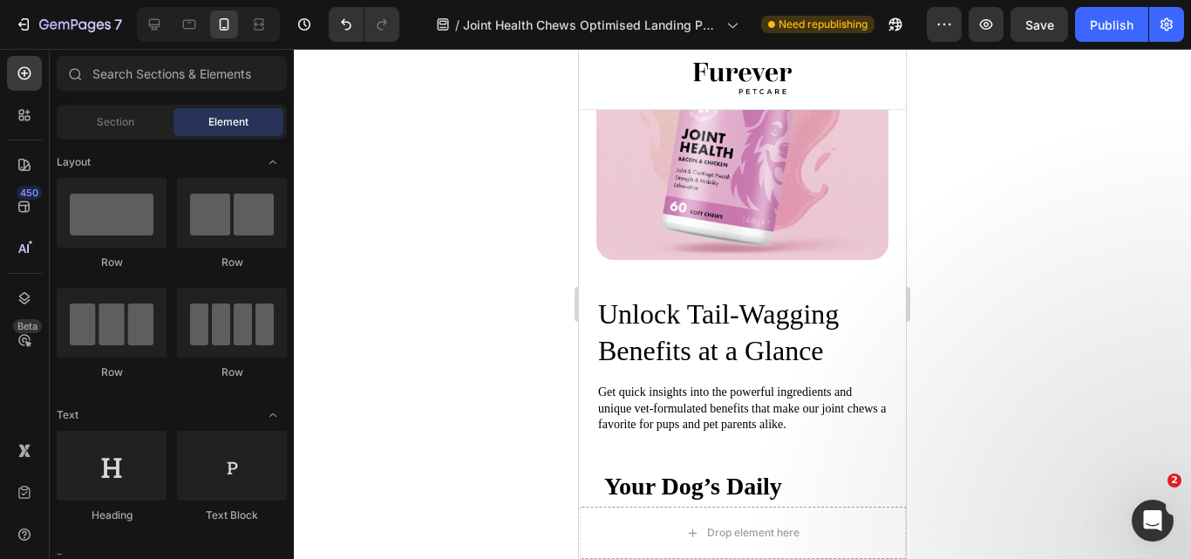
scroll to position [1364, 0]
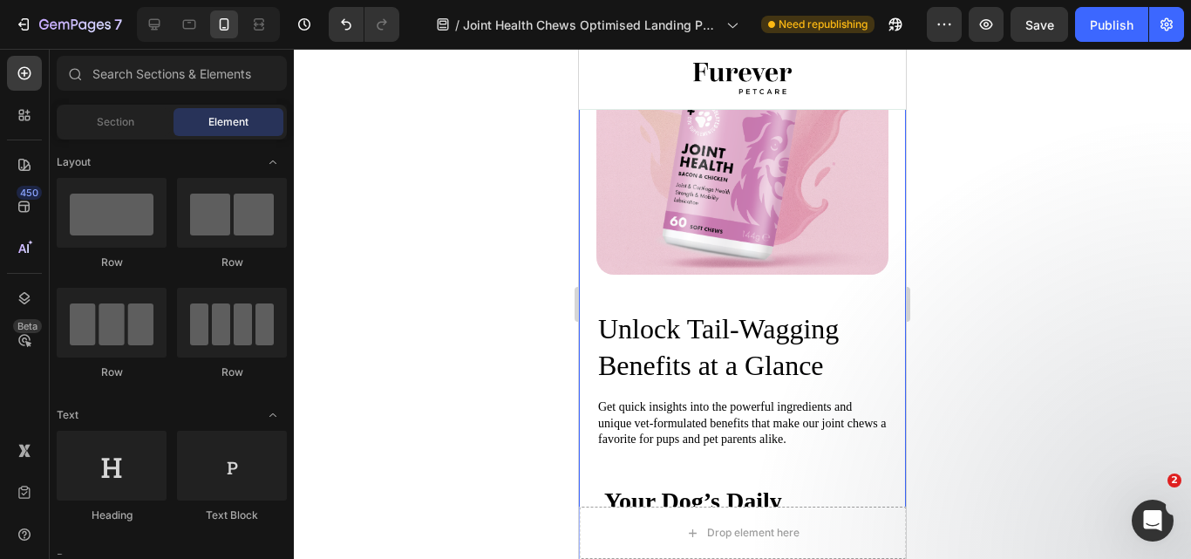
click at [889, 248] on div "Image Unlock Tail-Wagging Benefits at a Glance Heading Get quick insights into …" at bounding box center [742, 488] width 327 height 1137
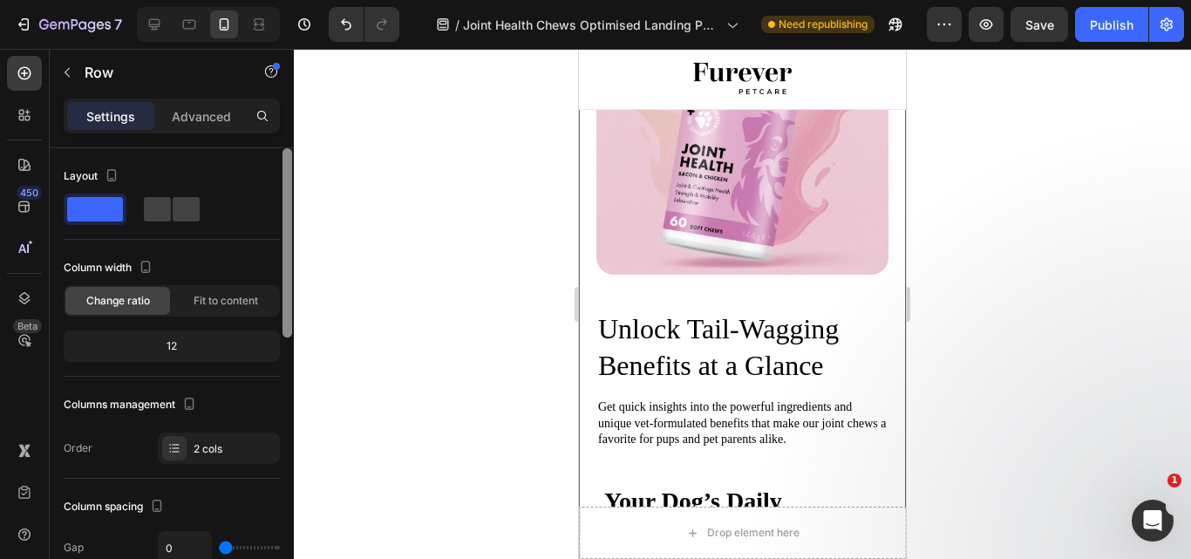
click at [284, 373] on div at bounding box center [287, 378] width 13 height 460
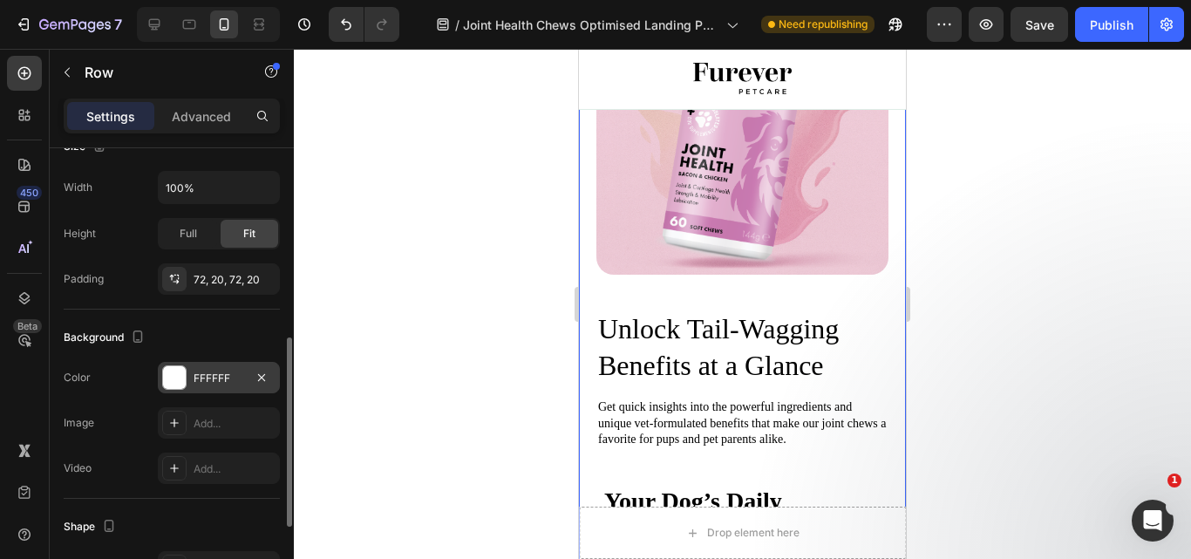
click at [249, 377] on div "FFFFFF" at bounding box center [219, 377] width 122 height 31
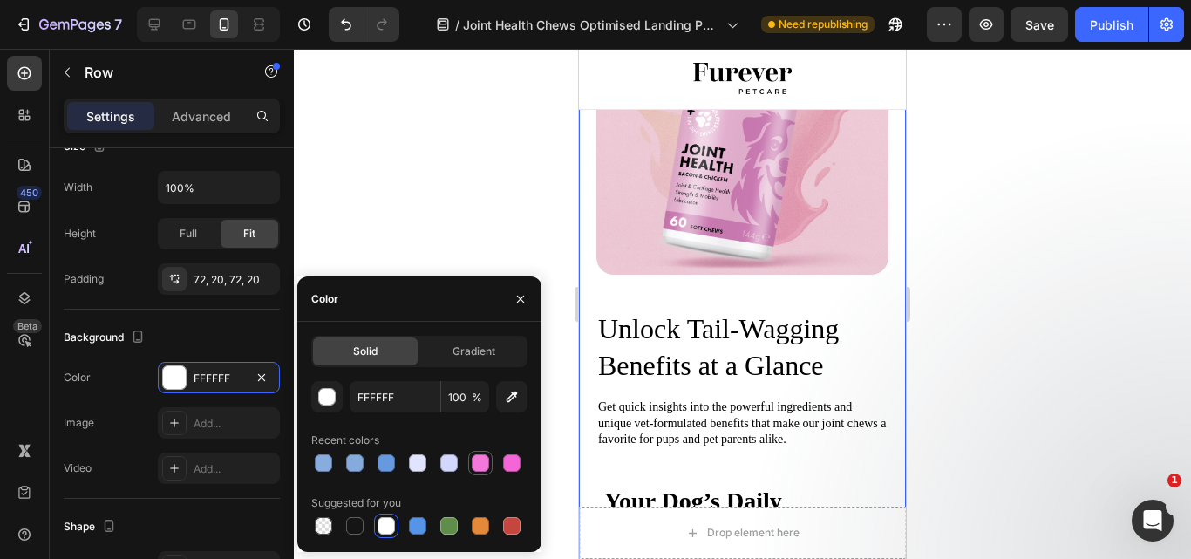
click at [475, 463] on div at bounding box center [480, 462] width 17 height 17
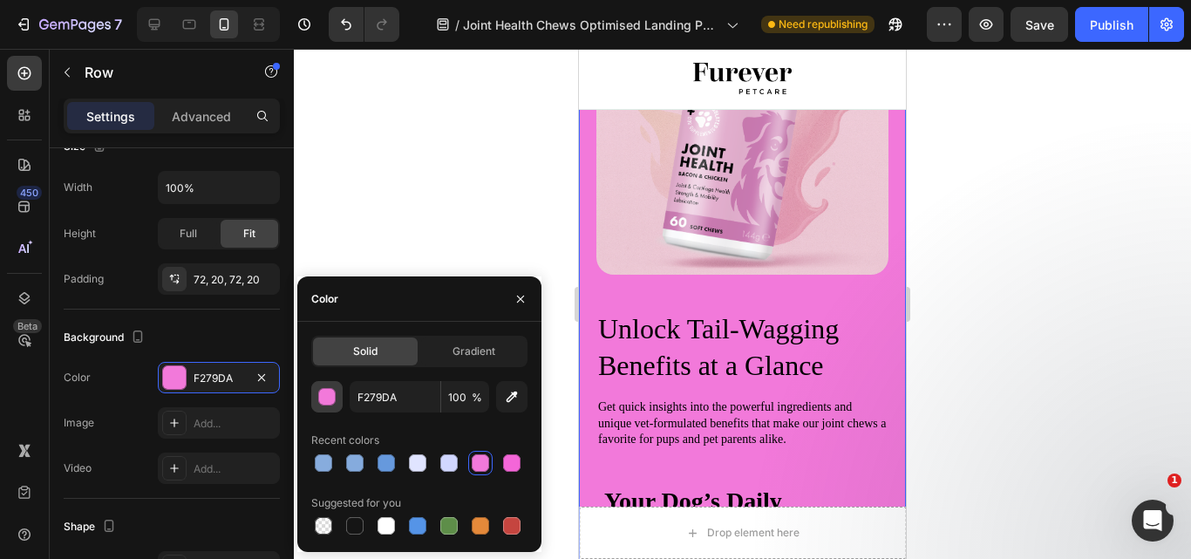
click at [323, 391] on div "button" at bounding box center [327, 397] width 17 height 17
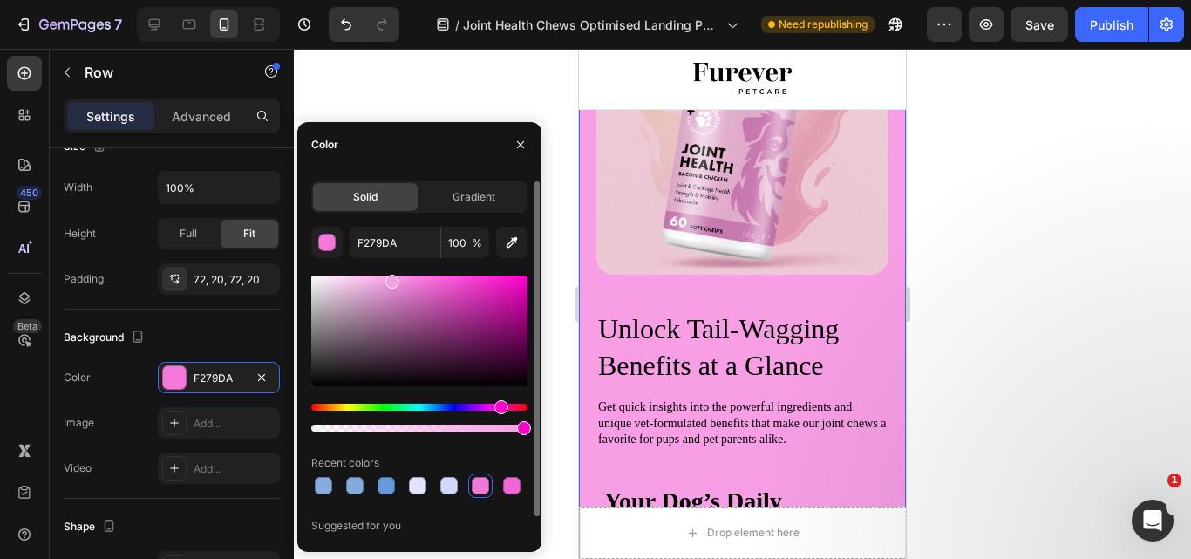
click at [391, 279] on div at bounding box center [419, 330] width 216 height 111
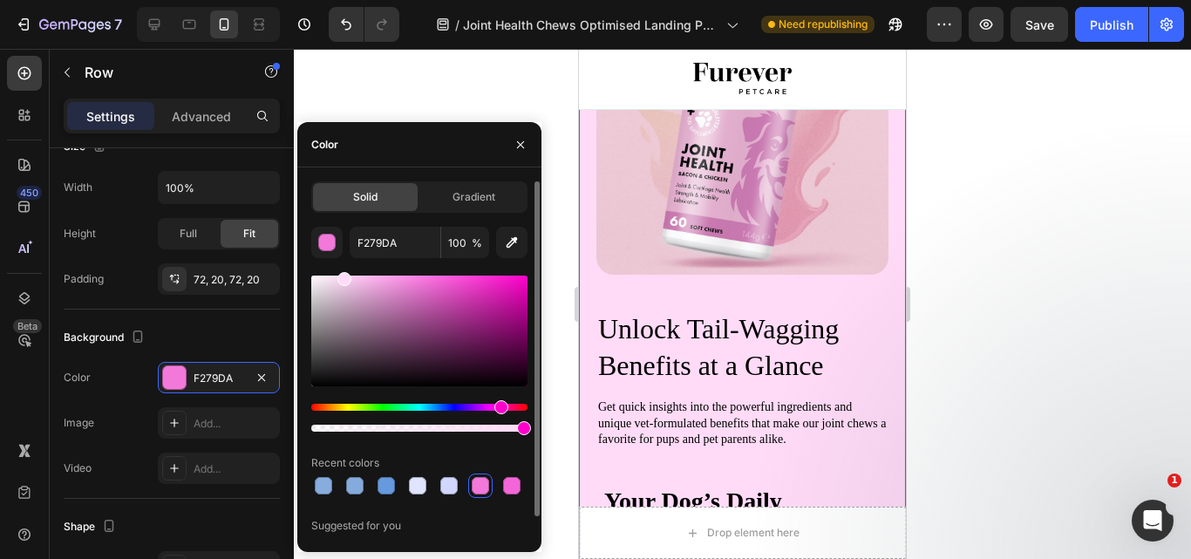
drag, startPoint x: 383, startPoint y: 284, endPoint x: 342, endPoint y: 262, distance: 46.4
click at [342, 262] on div "F279DA 100 % Recent colors Suggested for you" at bounding box center [419, 394] width 216 height 334
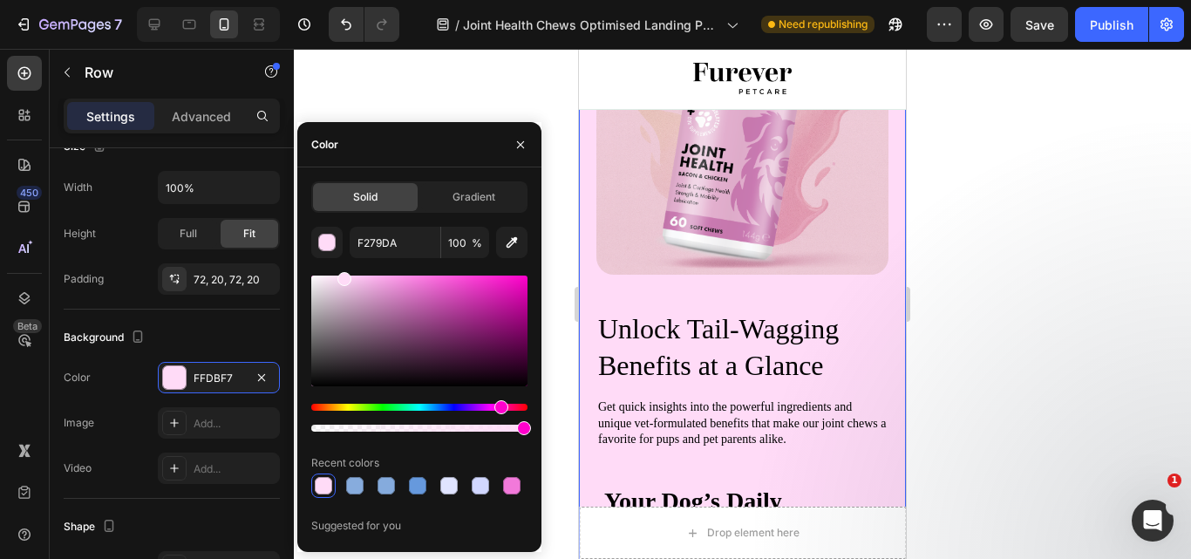
type input "FFDBF7"
click at [1014, 337] on div at bounding box center [742, 304] width 897 height 510
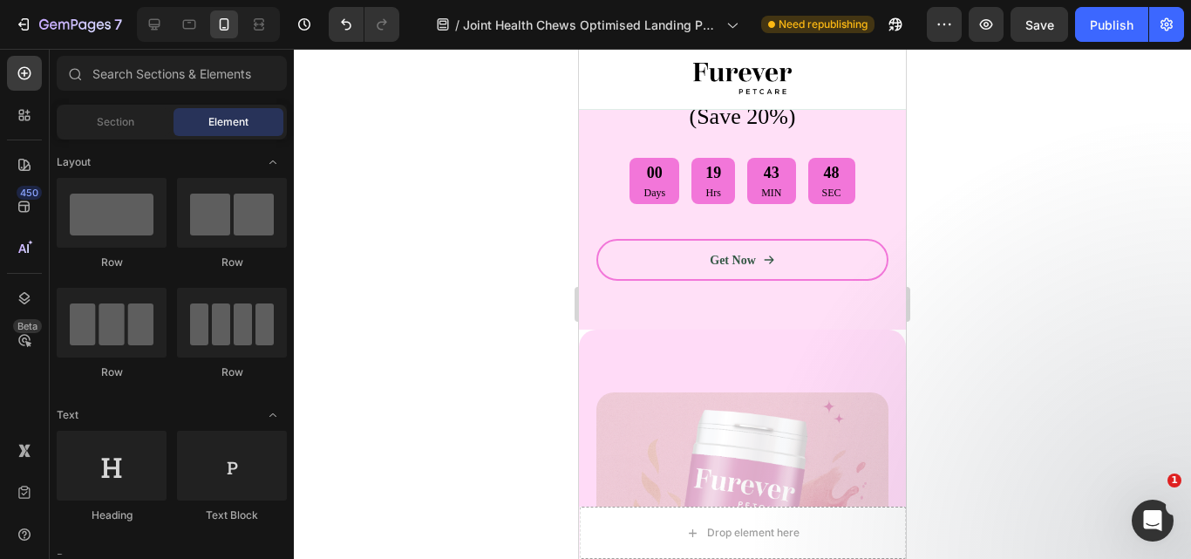
scroll to position [969, 0]
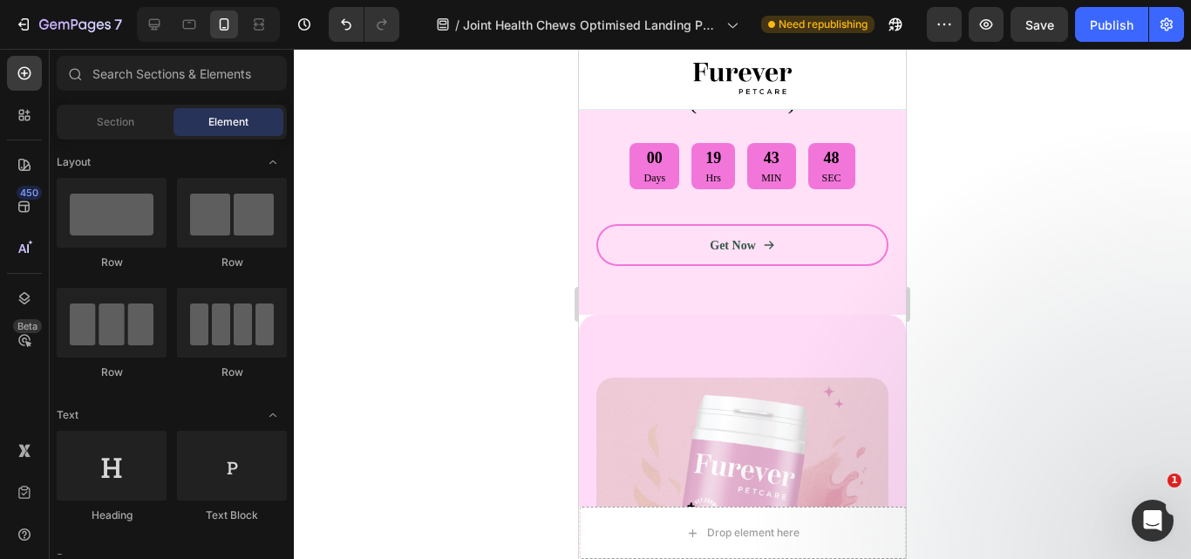
drag, startPoint x: 895, startPoint y: 169, endPoint x: 1486, endPoint y: 194, distance: 591.6
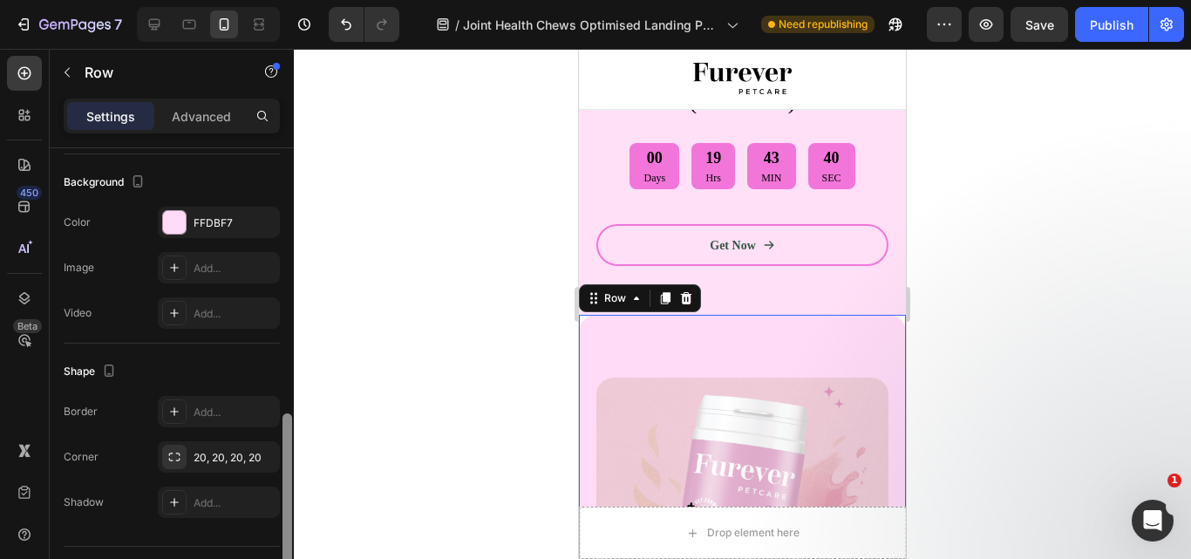
scroll to position [624, 0]
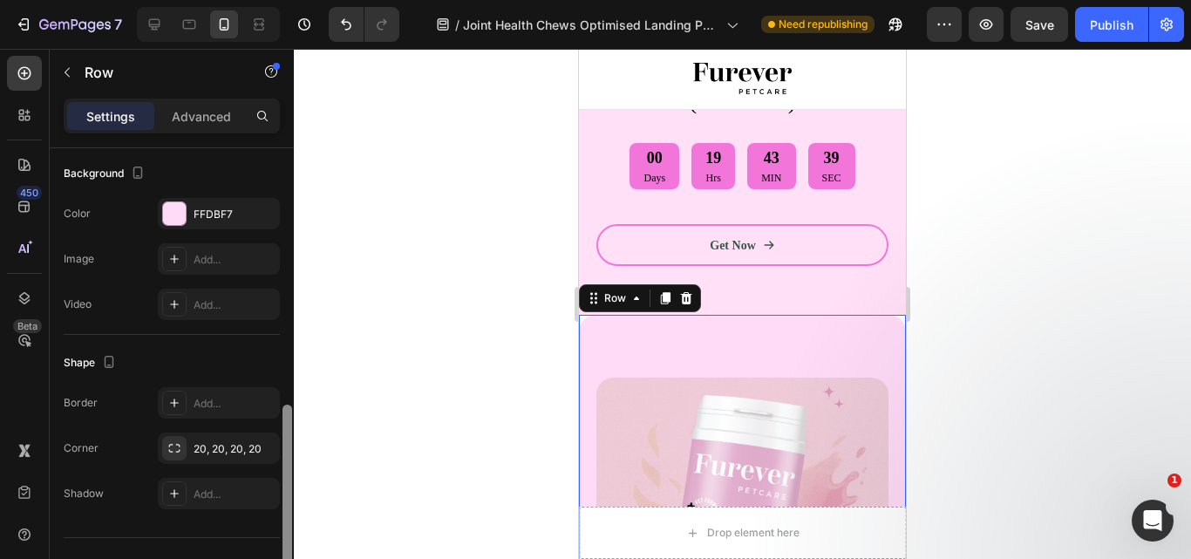
drag, startPoint x: 284, startPoint y: 336, endPoint x: 273, endPoint y: 593, distance: 257.4
click at [273, 326] on html "7 Version history / Joint Health Chews Optimised Landing Page Need republishing…" at bounding box center [595, 163] width 1191 height 326
click at [182, 445] on div at bounding box center [174, 448] width 24 height 24
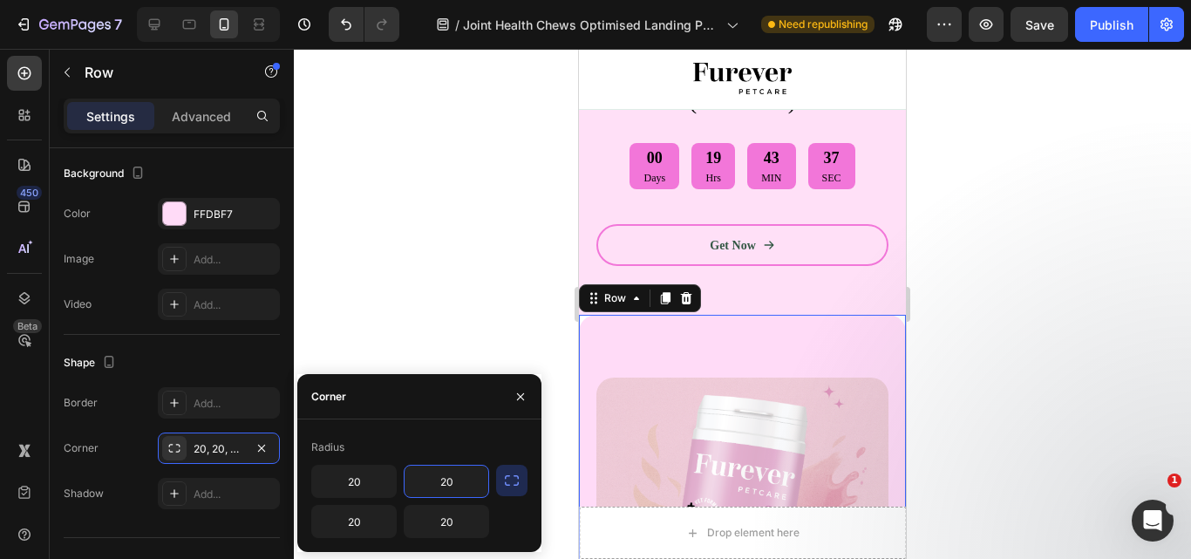
click at [432, 487] on input "20" at bounding box center [446, 481] width 84 height 31
click at [432, 487] on input "9" at bounding box center [446, 481] width 84 height 31
type input "0"
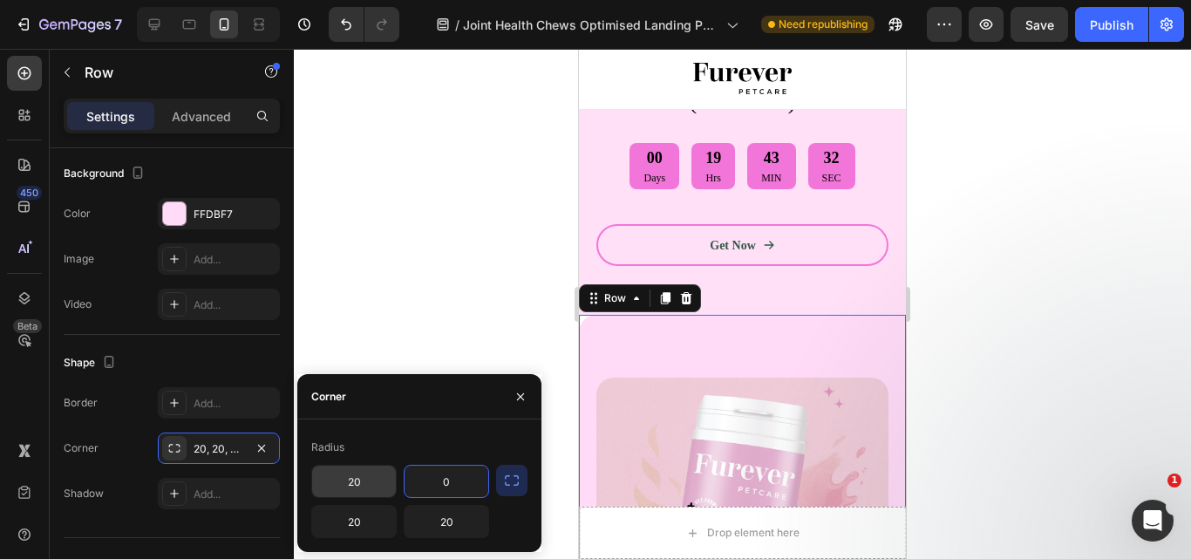
click at [384, 483] on input "20" at bounding box center [354, 481] width 84 height 31
type input "0"
click at [350, 517] on input "20" at bounding box center [354, 521] width 84 height 31
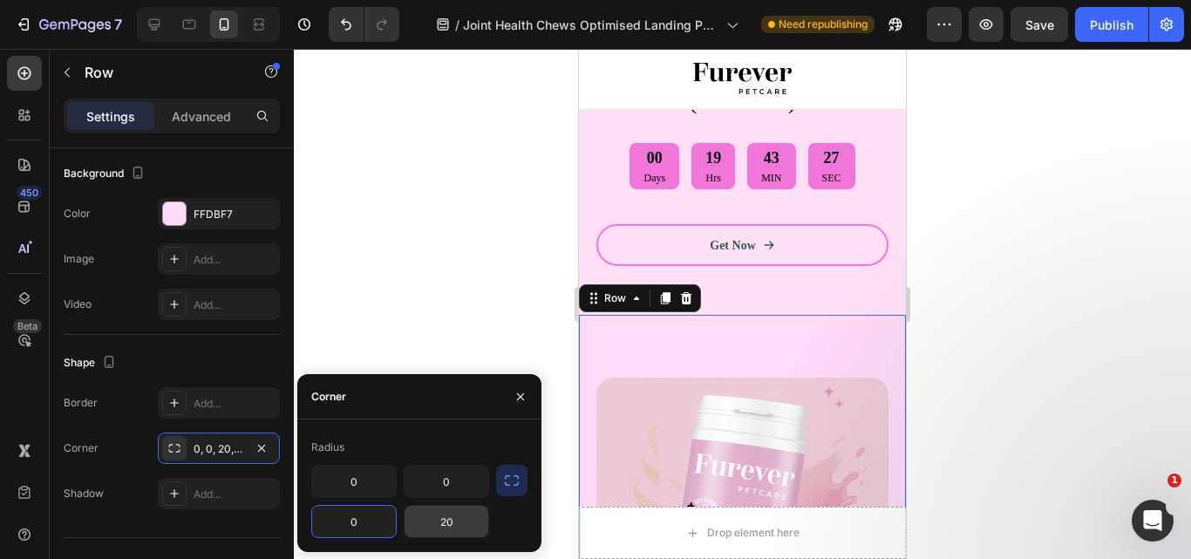
type input "0"
click at [452, 523] on input "20" at bounding box center [446, 521] width 84 height 31
type input "0"
click at [1109, 328] on div at bounding box center [742, 304] width 897 height 510
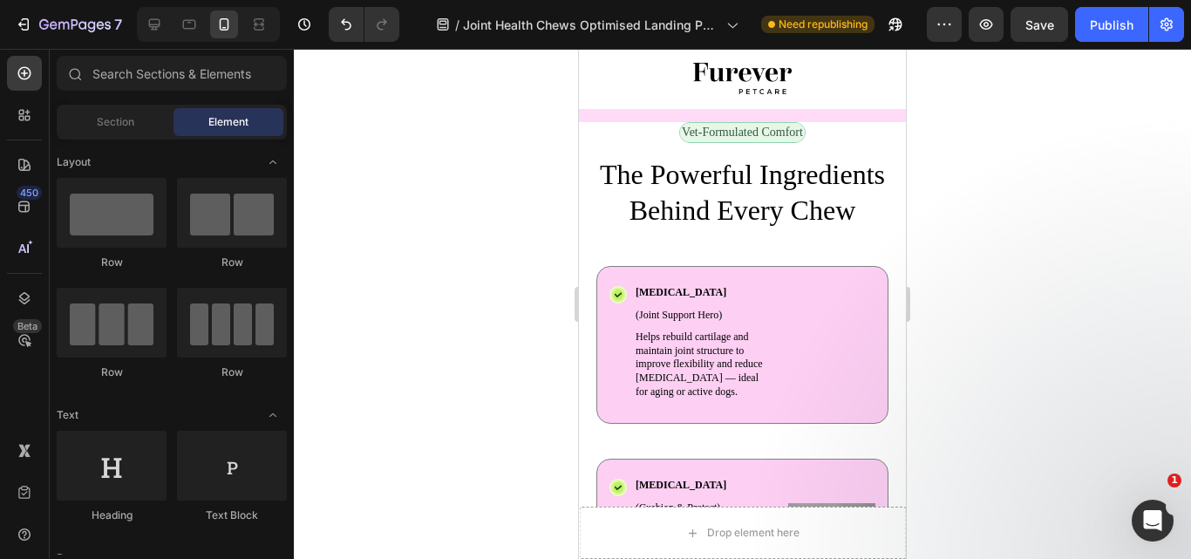
scroll to position [2198, 0]
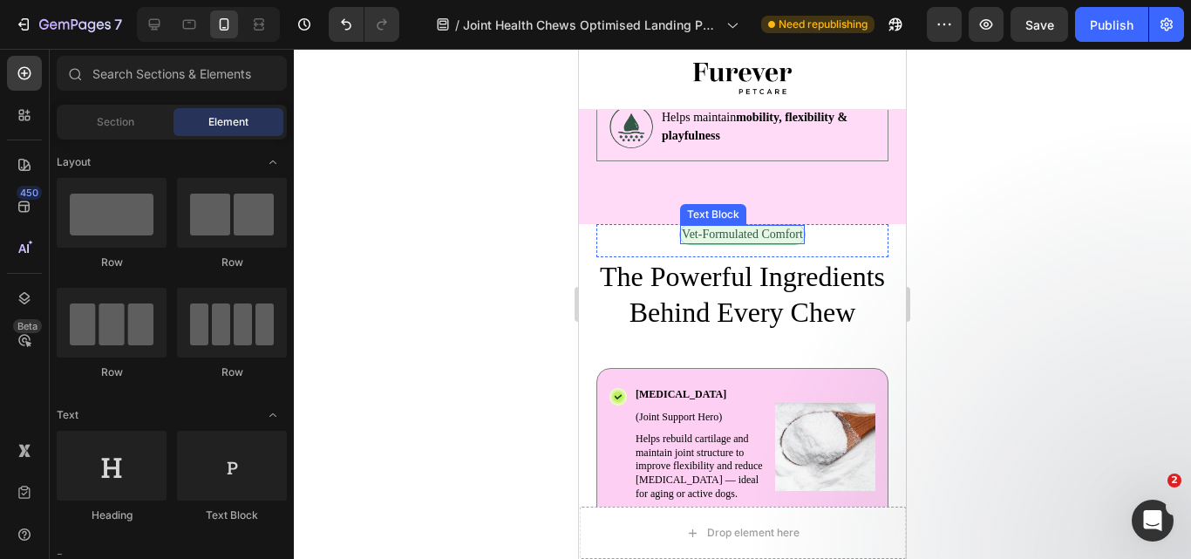
click at [792, 224] on div "Vet-Formulated Comfort Text Block" at bounding box center [742, 234] width 126 height 21
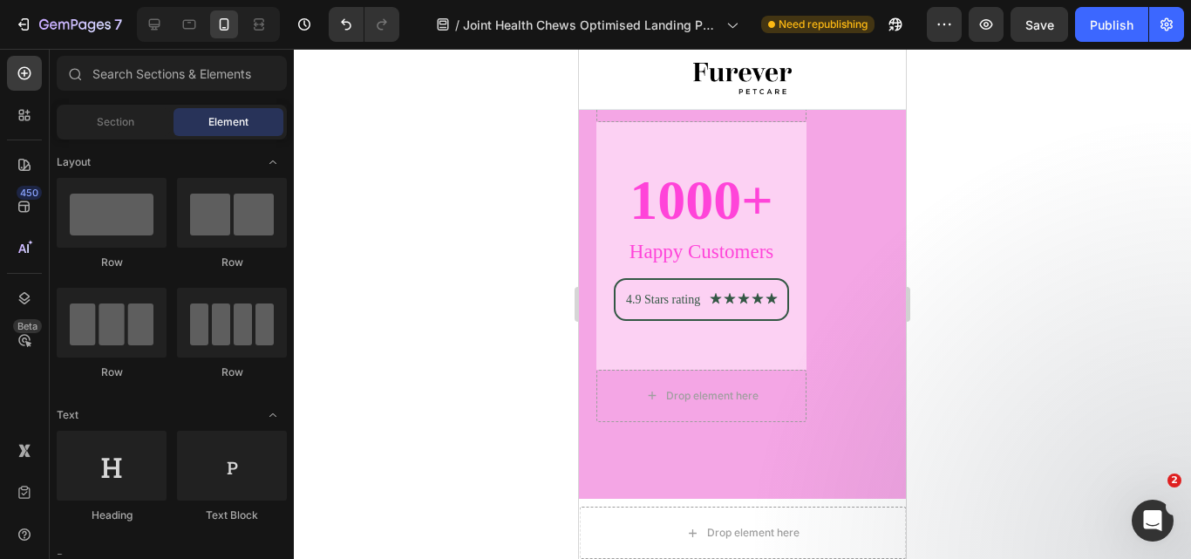
scroll to position [7828, 0]
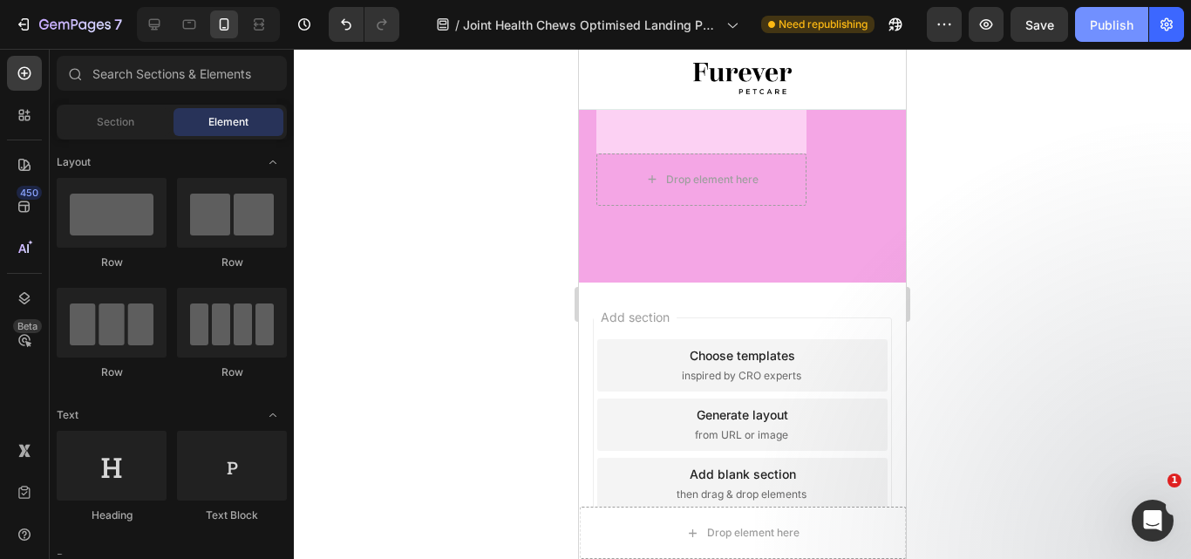
click at [1112, 31] on div "Publish" at bounding box center [1112, 25] width 44 height 18
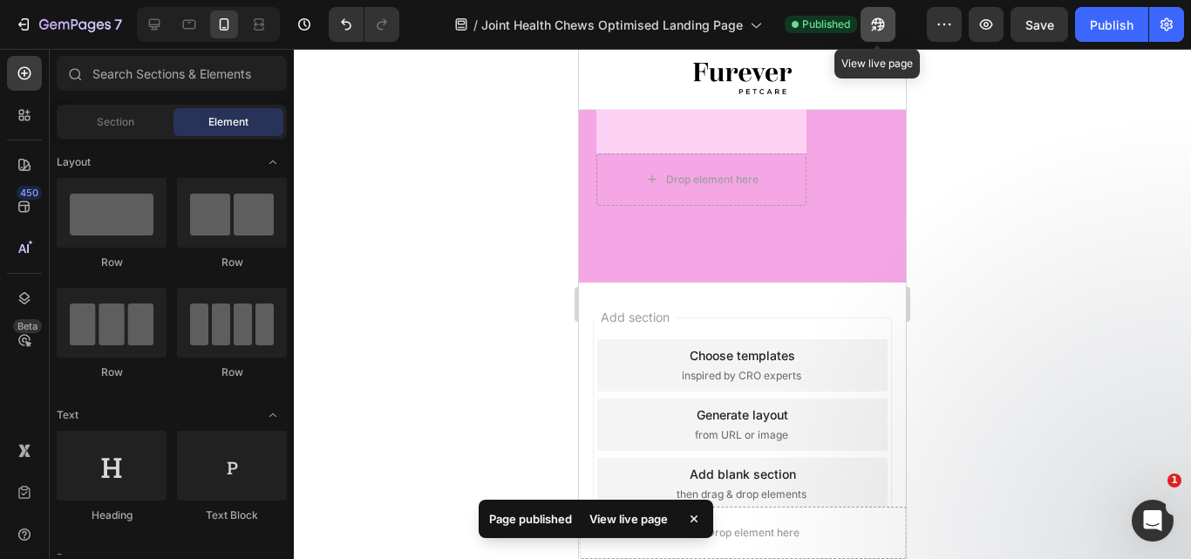
click at [874, 26] on icon "button" at bounding box center [877, 24] width 17 height 17
